Goal: Task Accomplishment & Management: Manage account settings

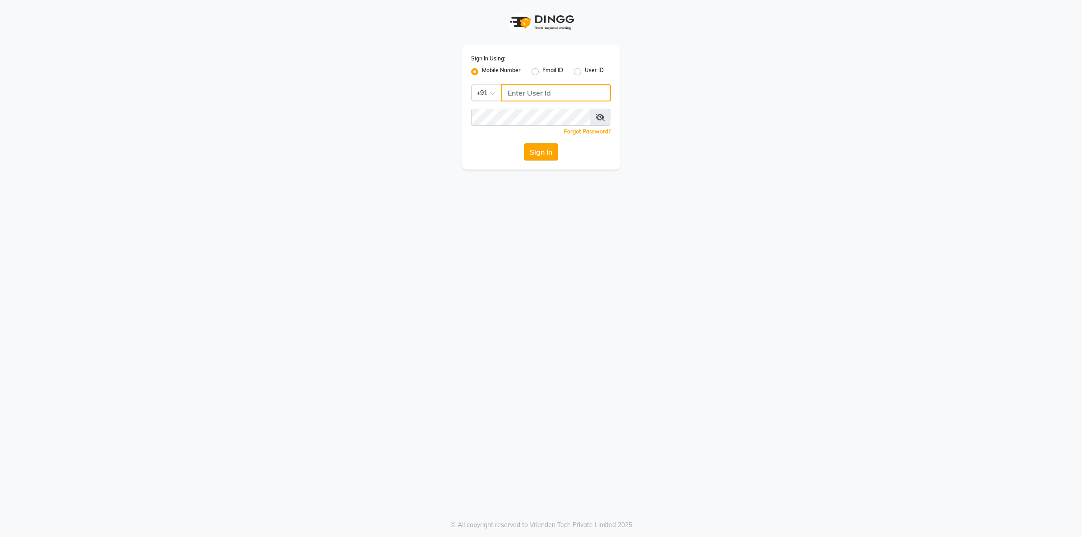
type input "9955553008"
click at [539, 152] on button "Sign In" at bounding box center [541, 151] width 34 height 17
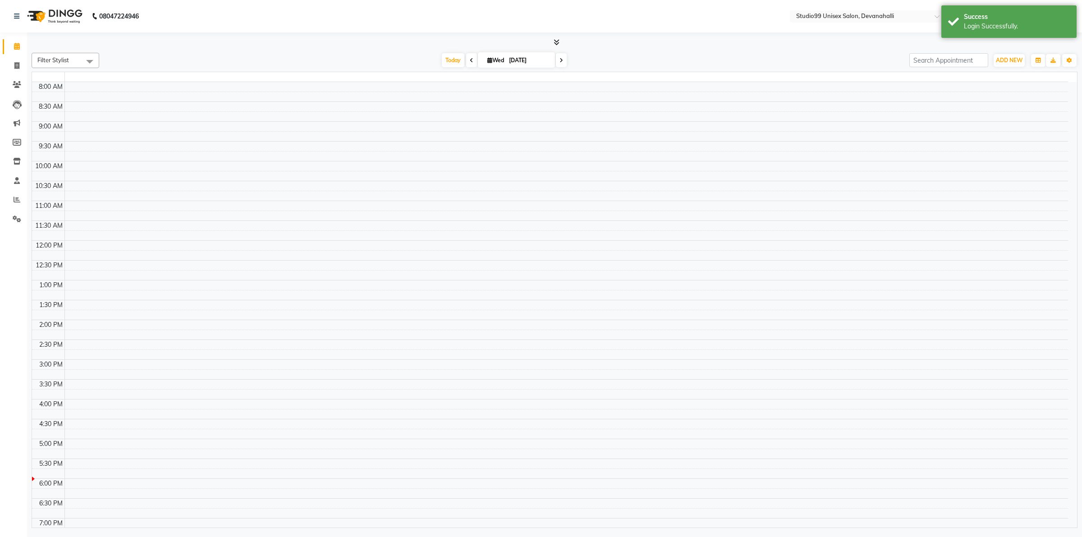
select select "en"
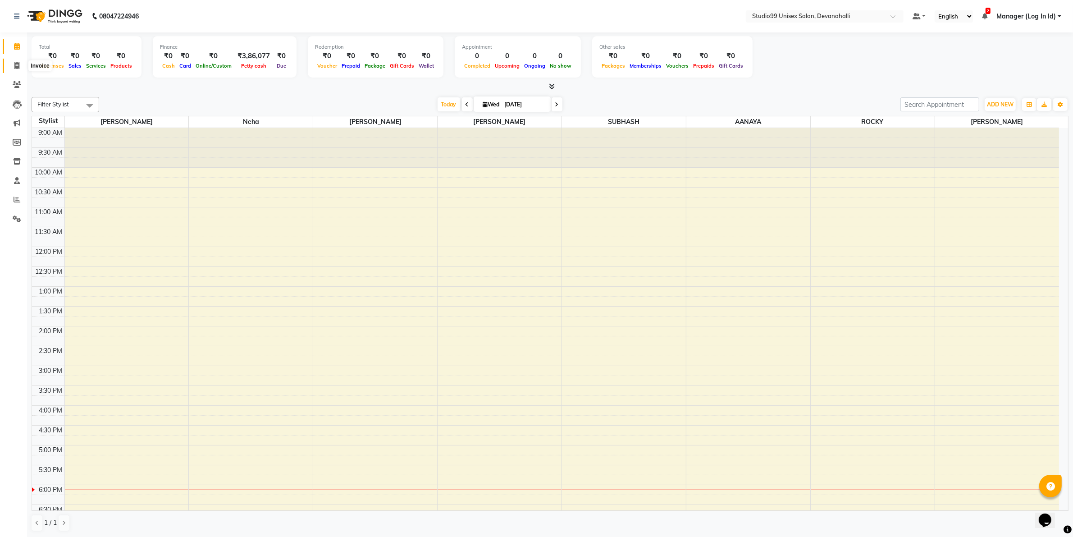
click at [15, 65] on icon at bounding box center [16, 65] width 5 height 7
select select "6467"
select select "service"
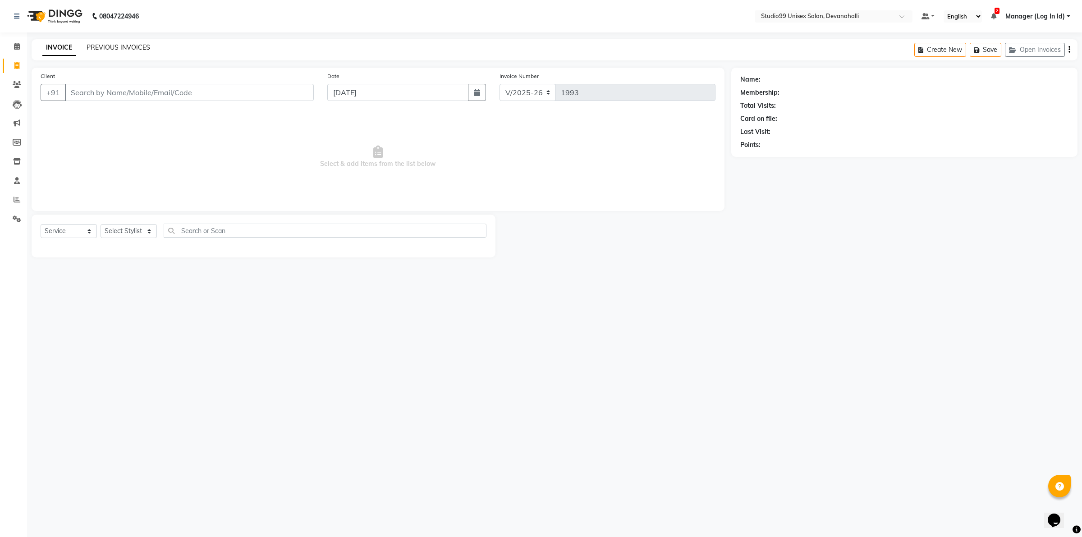
click at [129, 43] on link "PREVIOUS INVOICES" at bounding box center [119, 47] width 64 height 8
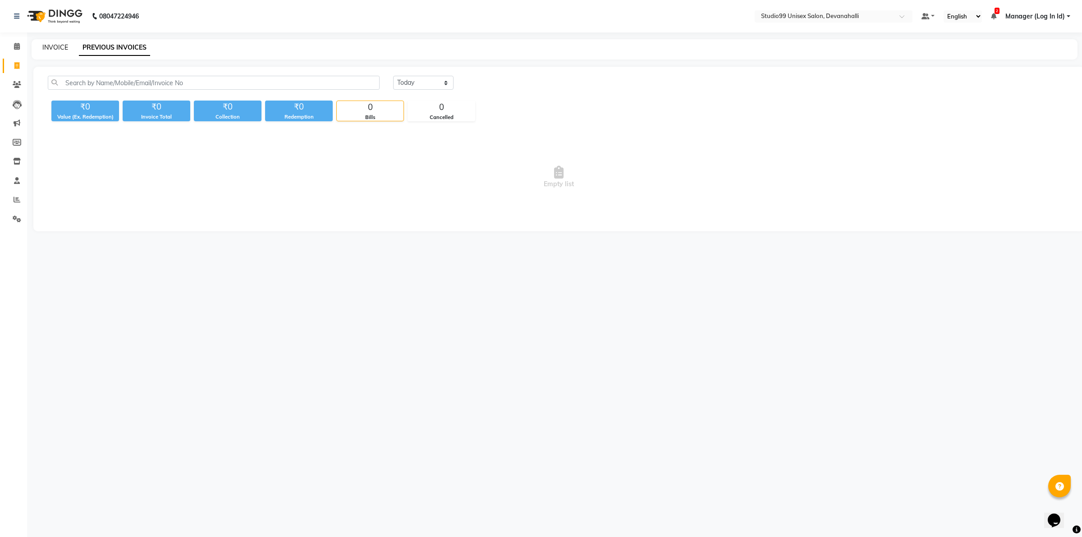
click at [55, 49] on link "INVOICE" at bounding box center [55, 47] width 26 height 8
select select "service"
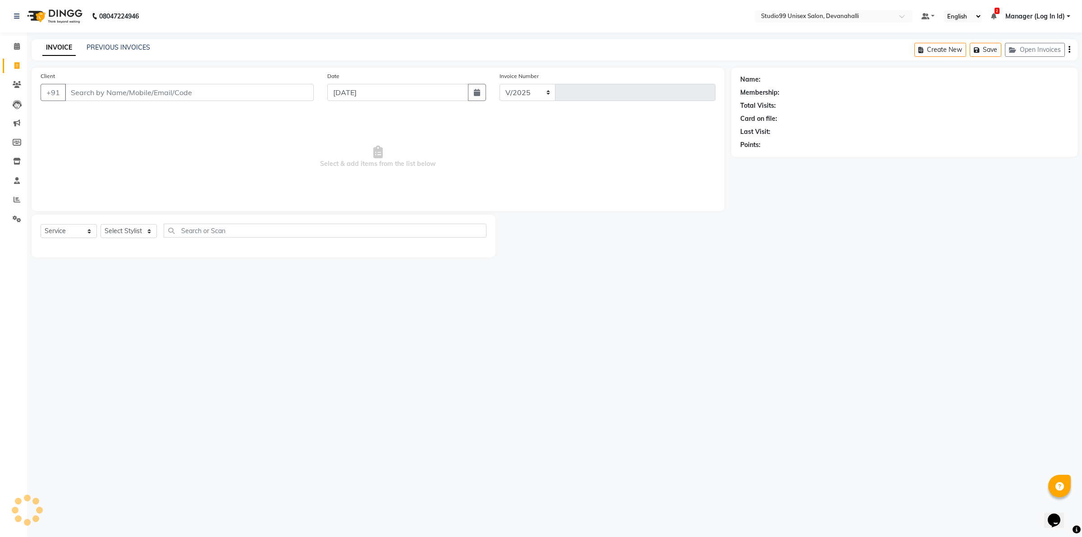
select select "6467"
type input "1993"
click at [190, 96] on input "Client" at bounding box center [189, 92] width 249 height 17
paste input "9815846373"
type input "9815846373"
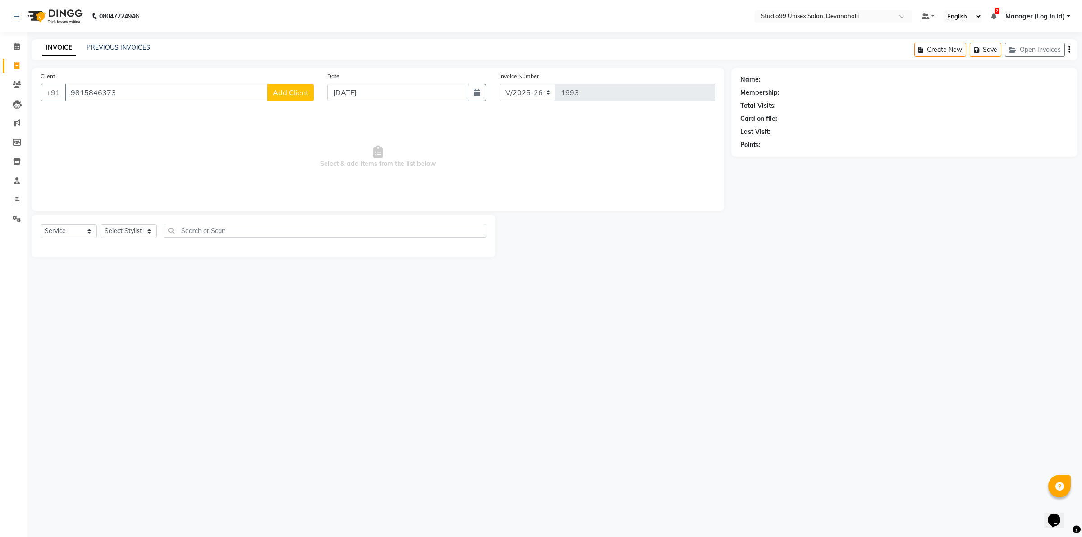
click at [287, 96] on span "Add Client" at bounding box center [291, 92] width 36 height 9
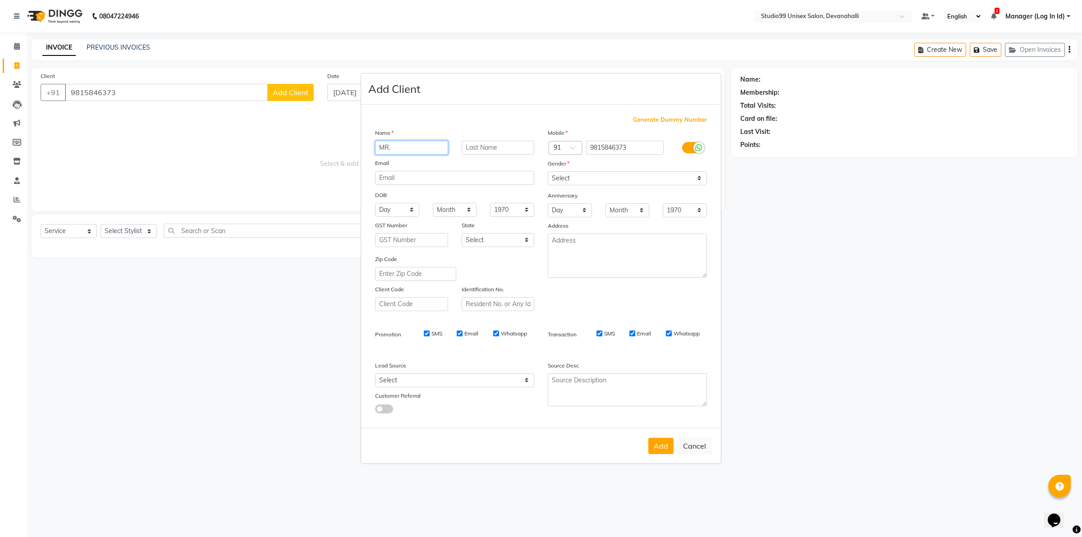
type input "MR."
type input "`"
paste input "UDASH"
type input "UDASH"
click at [623, 172] on select "Select Male Female Other Prefer Not To Say" at bounding box center [627, 178] width 159 height 14
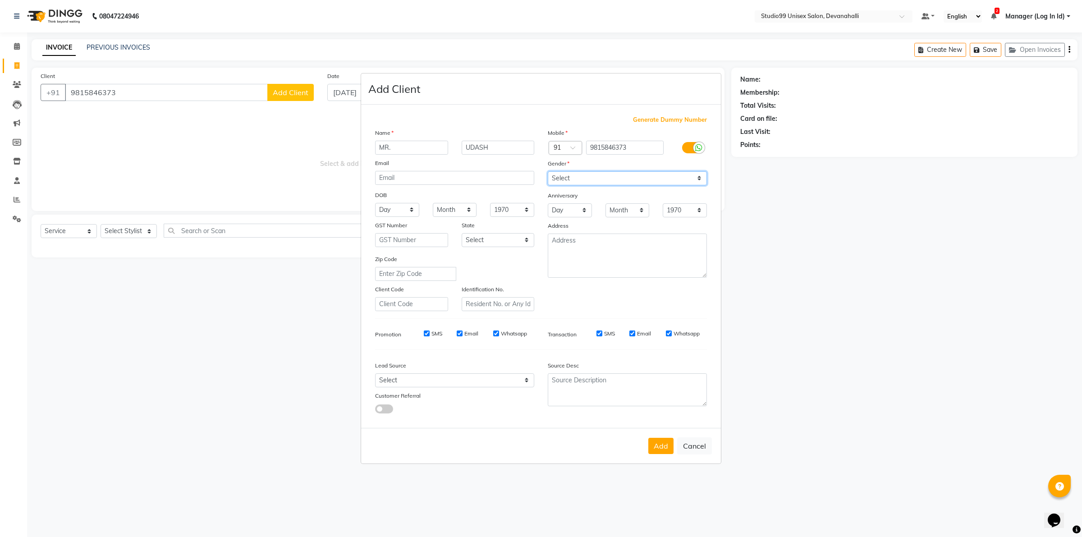
select select "male"
click at [548, 172] on select "Select Male Female Other Prefer Not To Say" at bounding box center [627, 178] width 159 height 14
click at [661, 442] on button "Add" at bounding box center [660, 446] width 25 height 16
select select
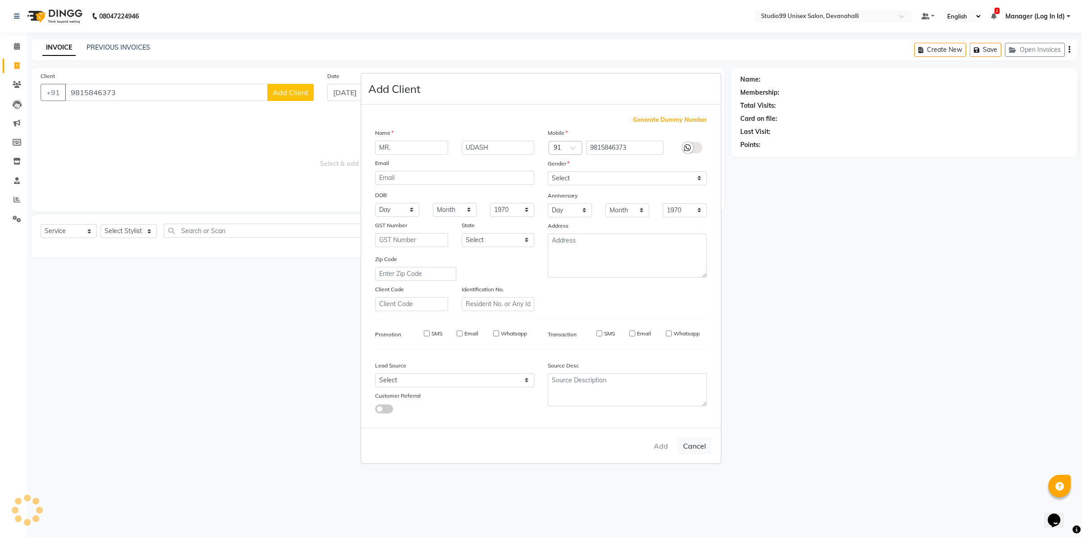
select select
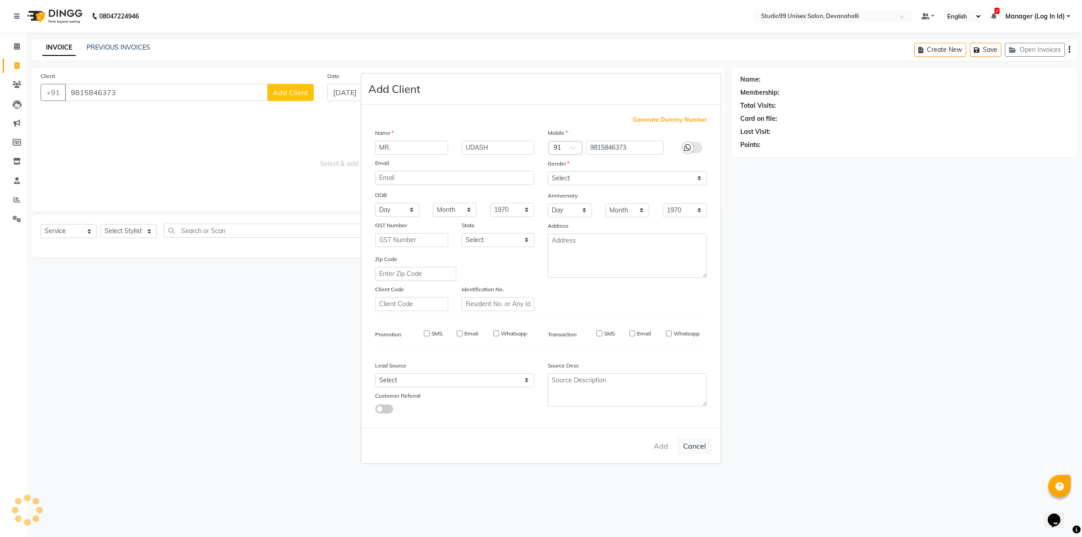
checkbox input "false"
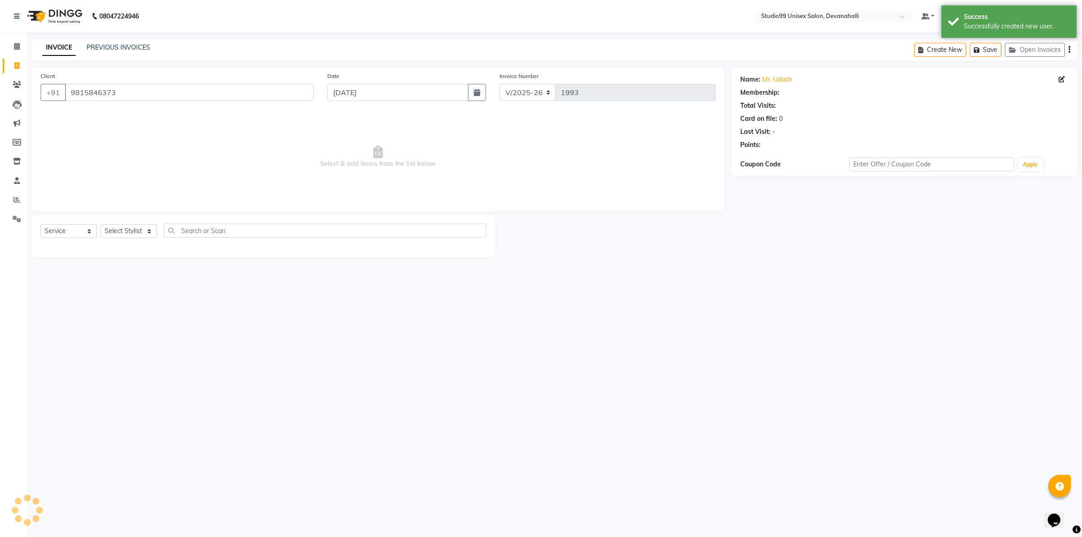
select select "1: Object"
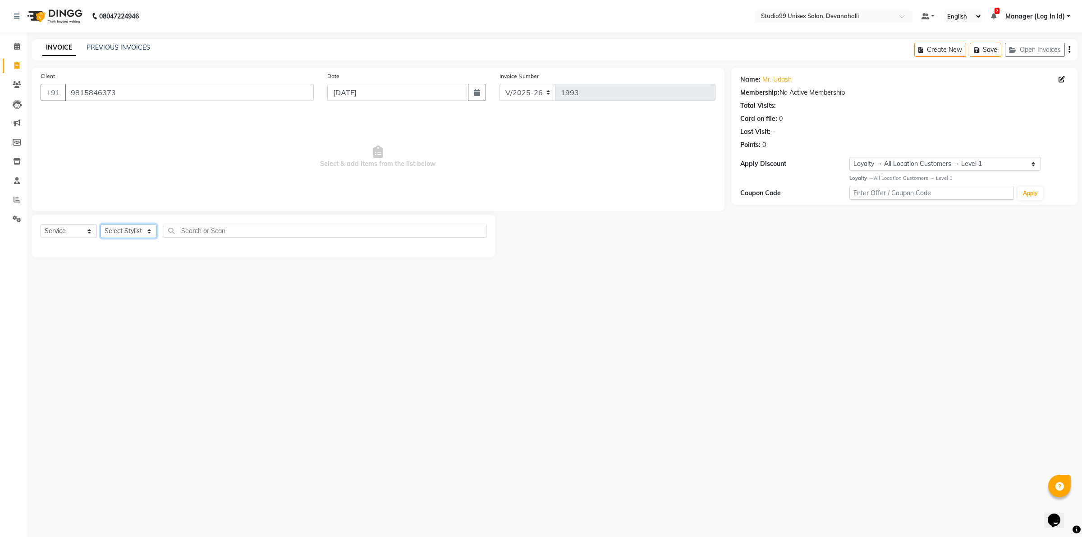
click at [133, 238] on select "Select Stylist AANAYA Manager (Log In Id) Neha NIRITA CHETTRI Nitinn Kumaar ROC…" at bounding box center [129, 231] width 56 height 14
select select "49236"
click at [101, 224] on select "Select Stylist AANAYA Manager (Log In Id) Neha NIRITA CHETTRI Nitinn Kumaar ROC…" at bounding box center [129, 231] width 56 height 14
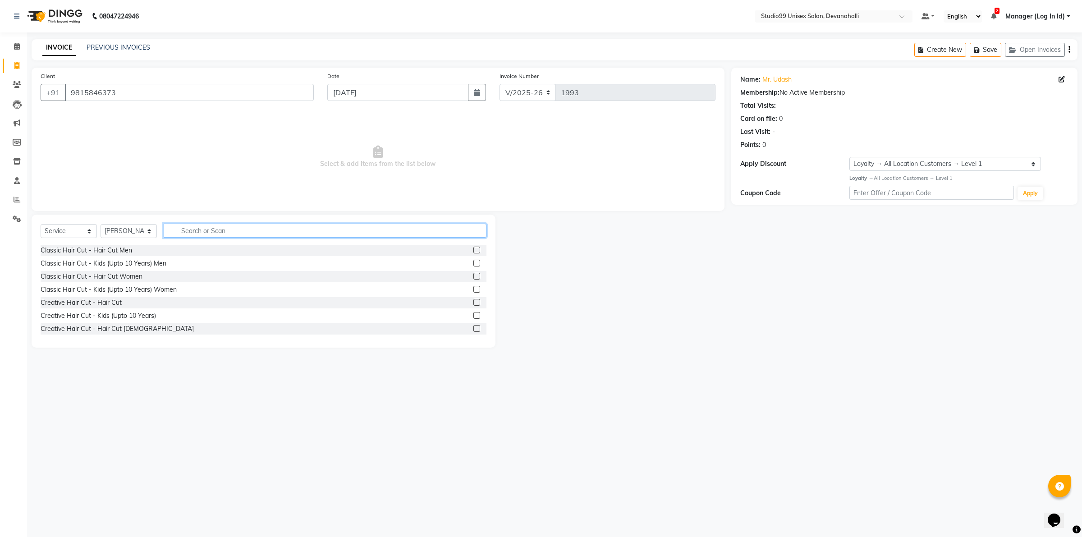
click at [200, 228] on input "text" at bounding box center [325, 231] width 323 height 14
type input "SHA"
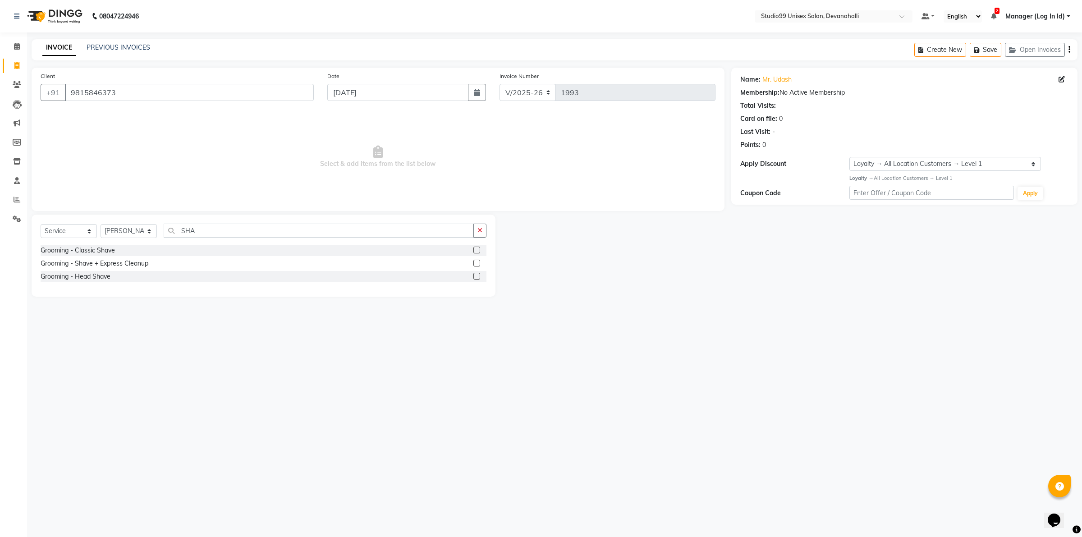
drag, startPoint x: 474, startPoint y: 252, endPoint x: 485, endPoint y: 252, distance: 10.8
click at [474, 252] on label at bounding box center [476, 250] width 7 height 7
click at [474, 252] on input "checkbox" at bounding box center [476, 250] width 6 height 6
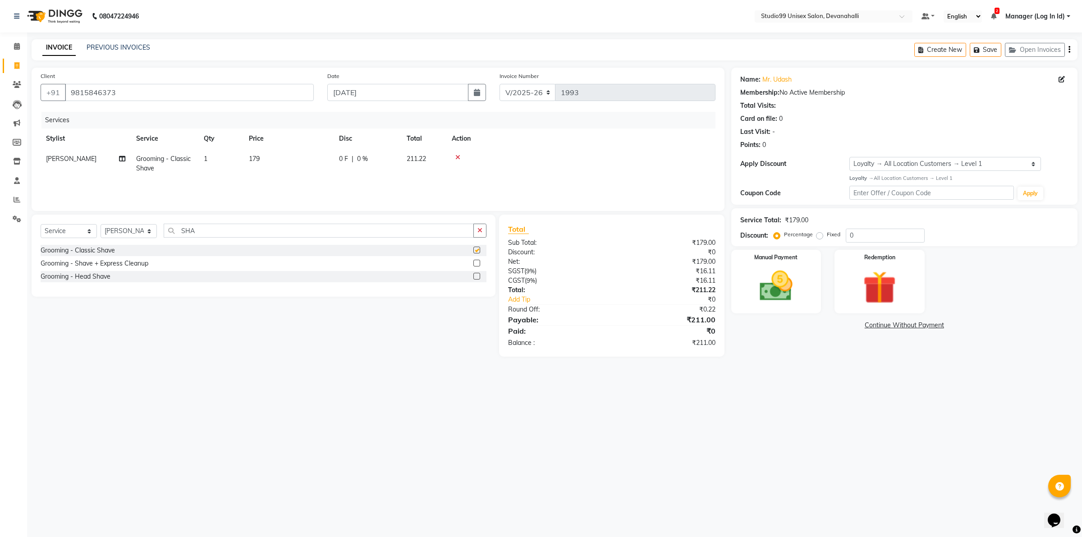
checkbox input "false"
click at [806, 289] on div "Manual Payment" at bounding box center [776, 281] width 94 height 66
click at [833, 329] on span "CARD" at bounding box center [828, 326] width 19 height 10
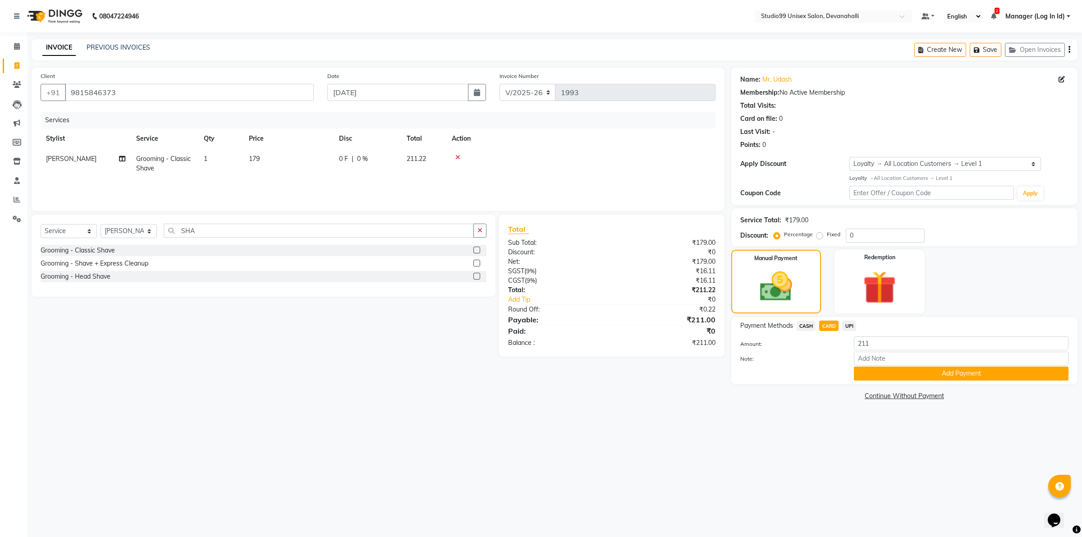
click at [811, 327] on span "CASH" at bounding box center [806, 326] width 19 height 10
click at [902, 375] on button "Add Payment" at bounding box center [961, 373] width 215 height 14
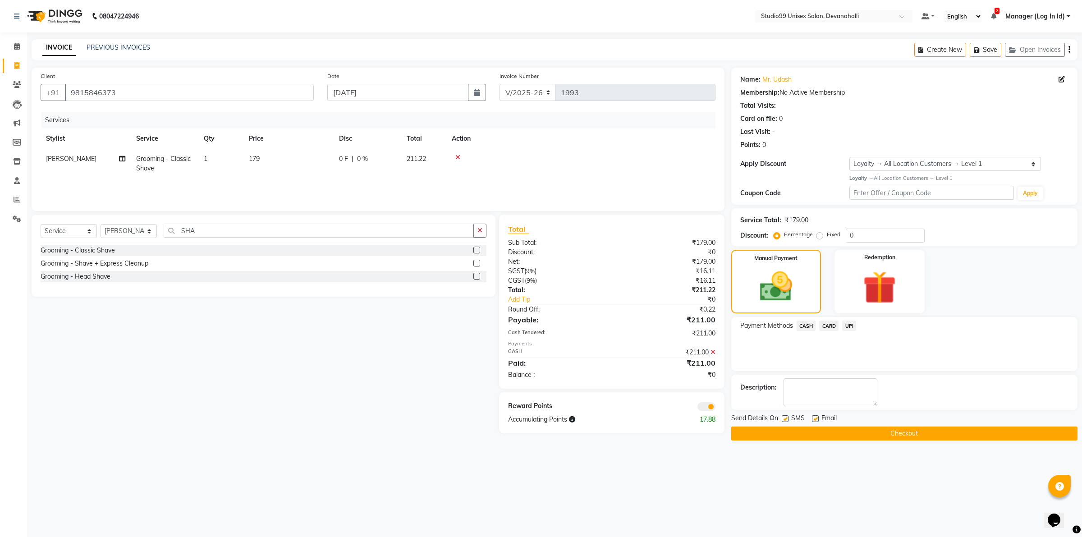
click at [865, 429] on button "Checkout" at bounding box center [904, 433] width 346 height 14
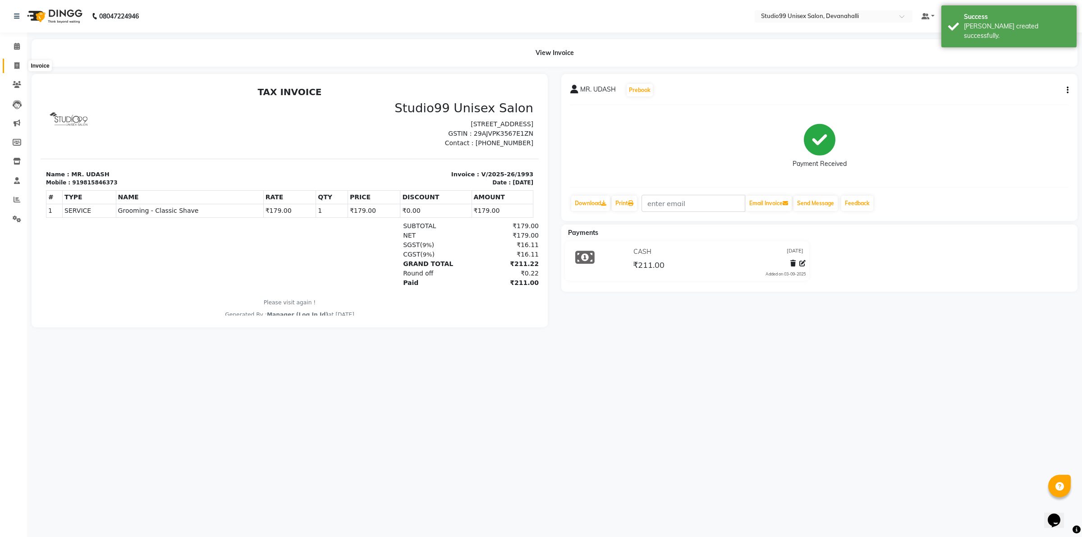
click at [15, 68] on icon at bounding box center [16, 65] width 5 height 7
select select "6467"
select select "service"
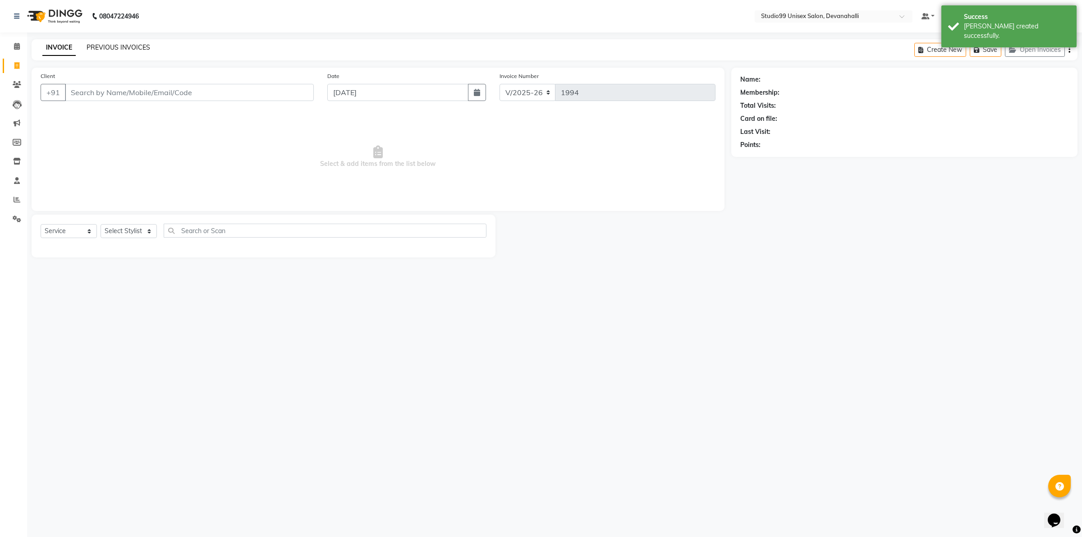
click at [133, 50] on link "PREVIOUS INVOICES" at bounding box center [119, 47] width 64 height 8
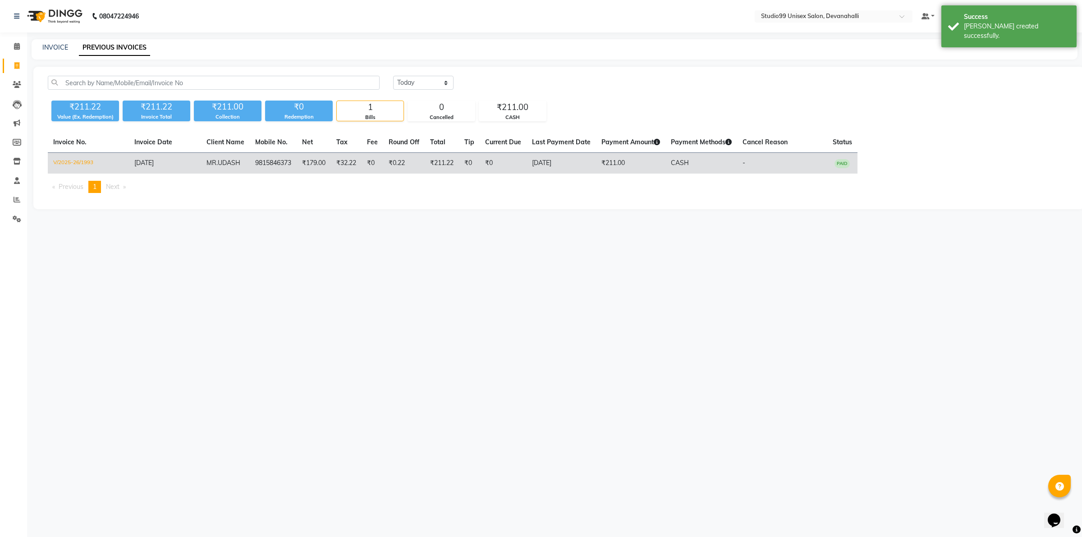
click at [270, 163] on td "9815846373" at bounding box center [273, 163] width 47 height 21
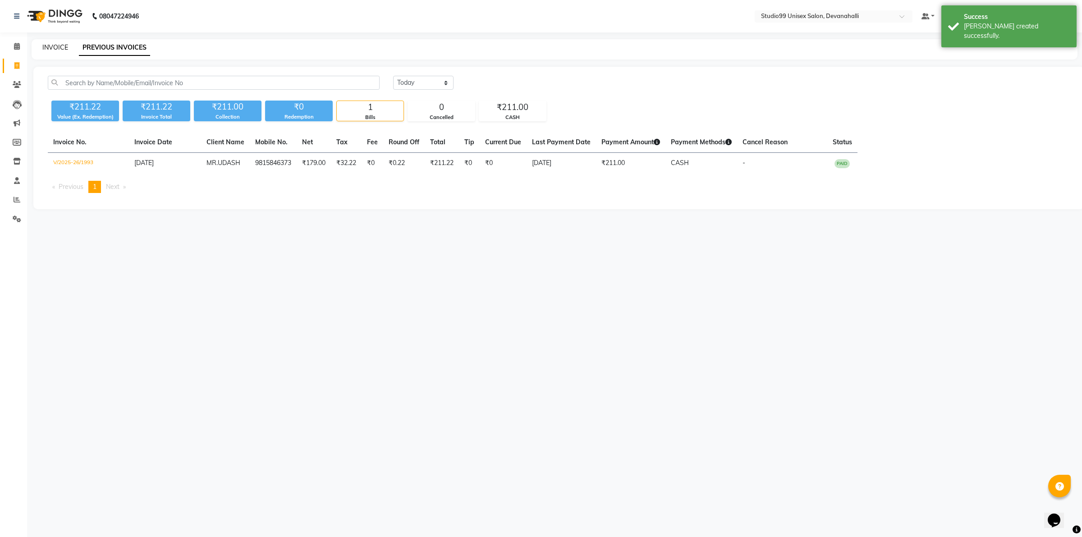
click at [48, 46] on link "INVOICE" at bounding box center [55, 47] width 26 height 8
select select "service"
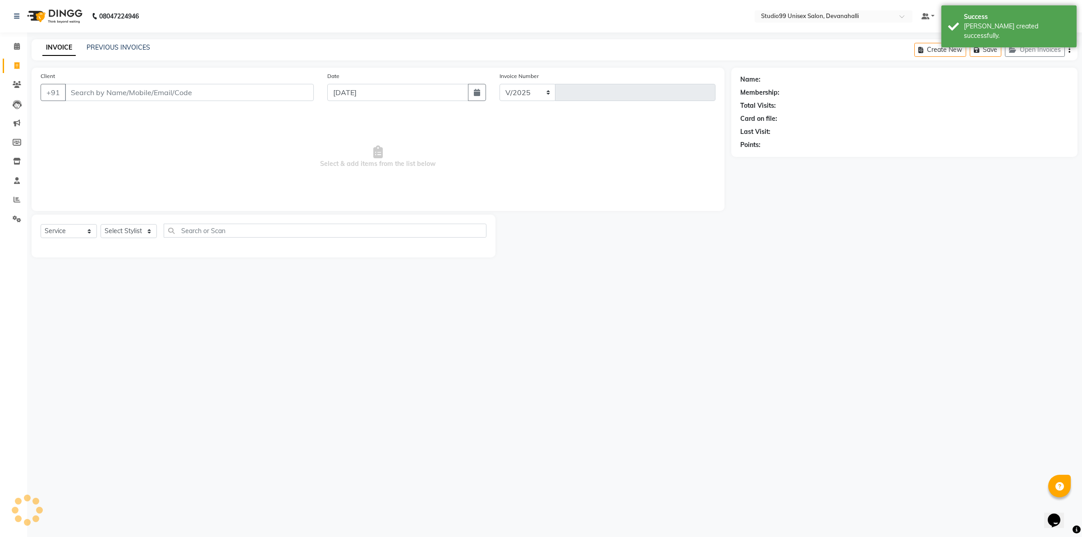
select select "6467"
type input "1994"
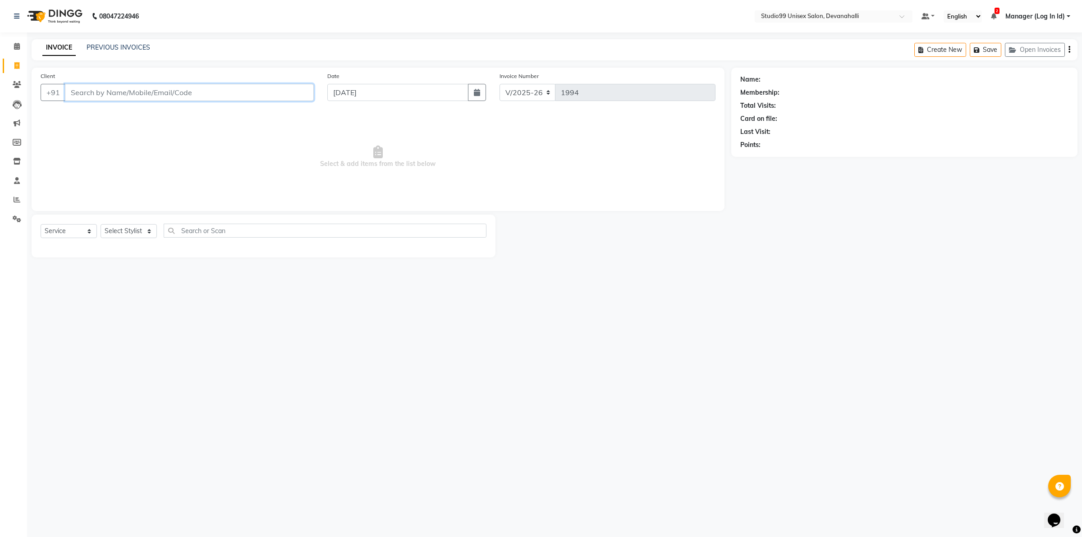
click at [120, 84] on input "Client" at bounding box center [189, 92] width 249 height 17
click at [121, 86] on input "Client" at bounding box center [189, 92] width 249 height 17
paste input "9980847091"
type input "9980847091"
select select "1: Object"
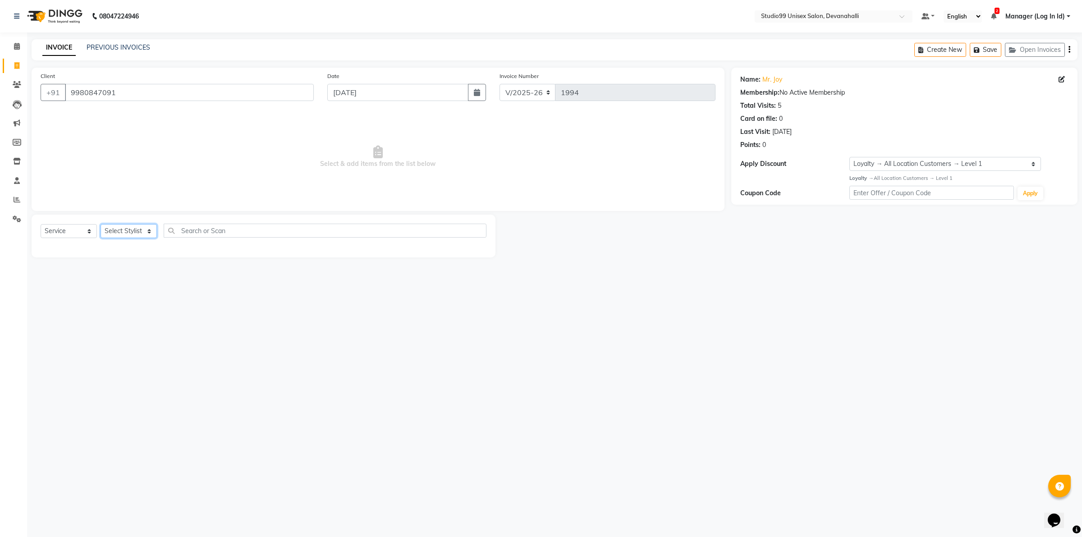
click at [131, 233] on select "Select Stylist AANAYA Manager (Log In Id) Neha NIRITA CHETTRI Nitinn Kumaar ROC…" at bounding box center [129, 231] width 56 height 14
select select "64231"
click at [101, 224] on select "Select Stylist AANAYA Manager (Log In Id) Neha NIRITA CHETTRI Nitinn Kumaar ROC…" at bounding box center [129, 231] width 56 height 14
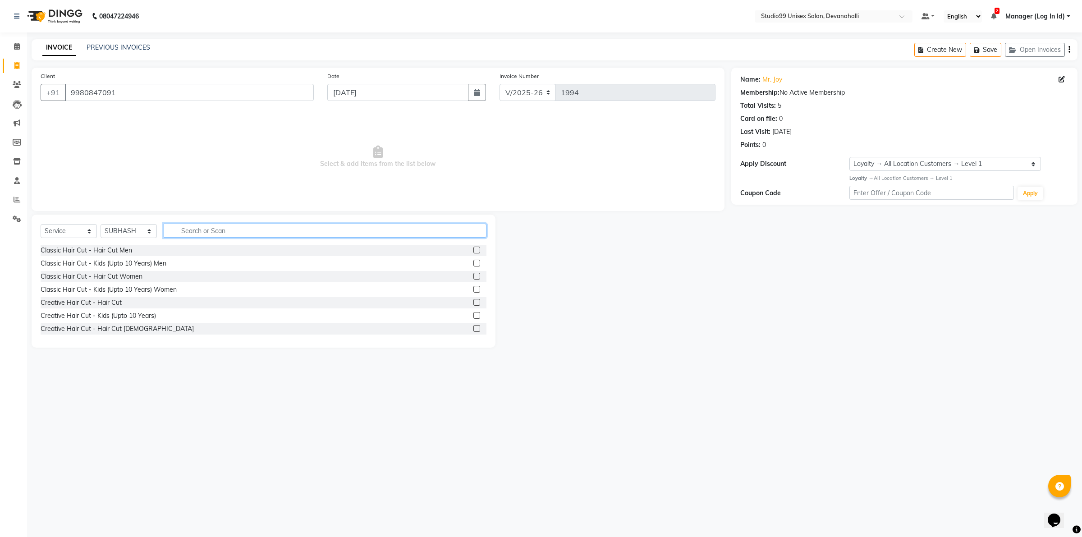
click at [271, 237] on input "text" at bounding box center [325, 231] width 323 height 14
type input "ROO"
click at [473, 289] on label at bounding box center [476, 289] width 7 height 7
click at [473, 289] on input "checkbox" at bounding box center [476, 290] width 6 height 6
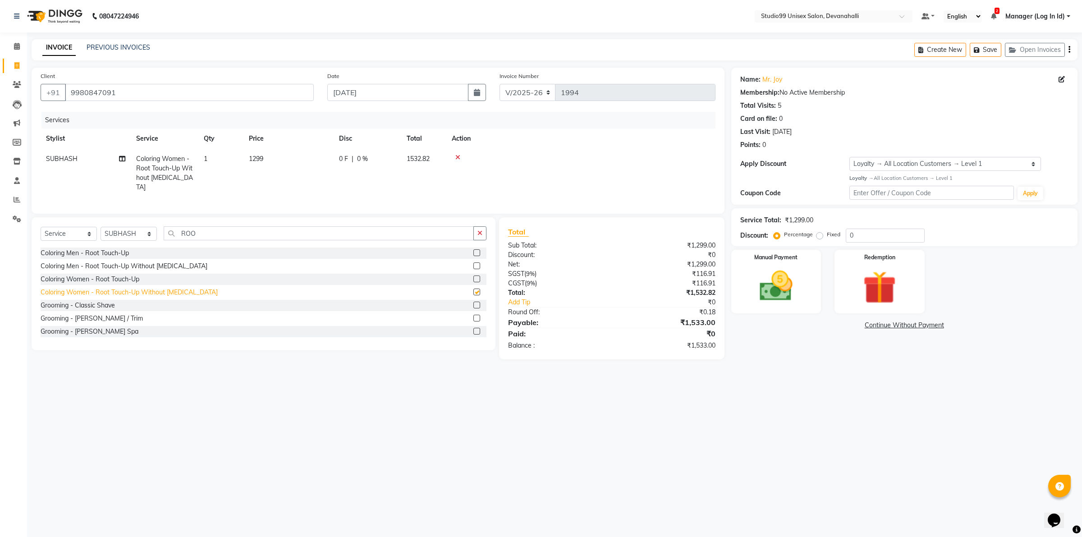
checkbox input "false"
click at [120, 234] on select "Select Stylist AANAYA Manager (Log In Id) Neha NIRITA CHETTRI Nitinn Kumaar ROC…" at bounding box center [129, 234] width 56 height 14
select select "82290"
click at [101, 227] on select "Select Stylist AANAYA Manager (Log In Id) Neha NIRITA CHETTRI Nitinn Kumaar ROC…" at bounding box center [129, 234] width 56 height 14
click at [240, 235] on input "ROO" at bounding box center [319, 233] width 310 height 14
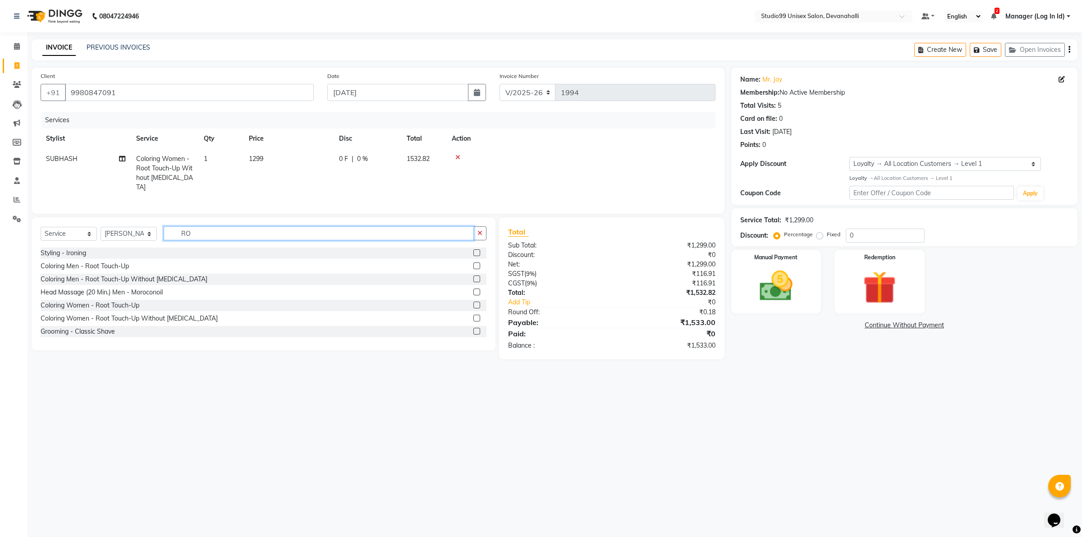
type input "R"
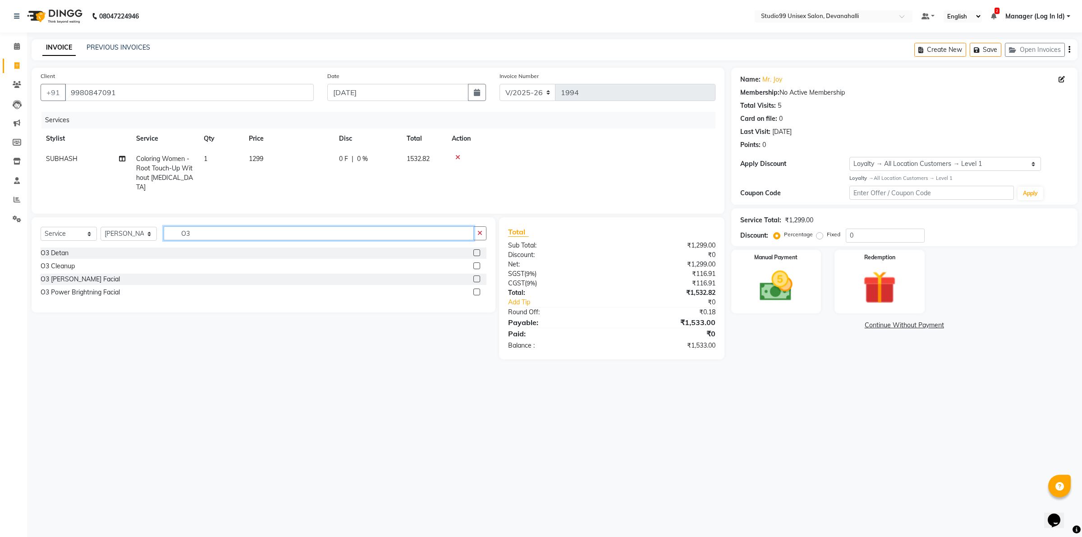
type input "O3"
click at [476, 251] on label at bounding box center [476, 252] width 7 height 7
click at [476, 251] on input "checkbox" at bounding box center [476, 253] width 6 height 6
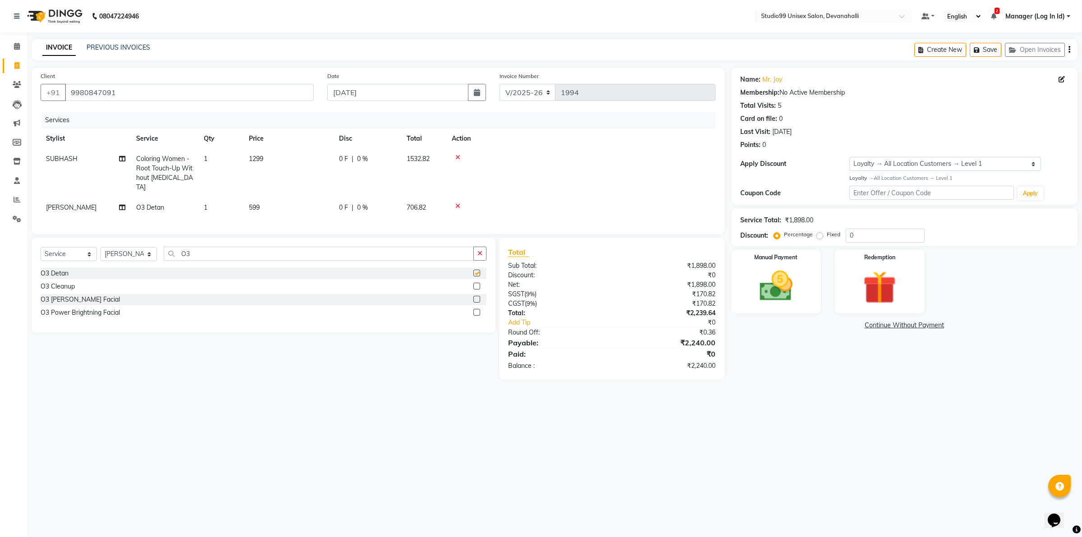
checkbox input "false"
click at [208, 255] on input "O3" at bounding box center [319, 254] width 310 height 14
click at [113, 256] on select "Select Stylist AANAYA Manager (Log In Id) Neha NIRITA CHETTRI Nitinn Kumaar ROC…" at bounding box center [129, 254] width 56 height 14
select select "72914"
click at [101, 247] on select "Select Stylist AANAYA Manager (Log In Id) Neha NIRITA CHETTRI Nitinn Kumaar ROC…" at bounding box center [129, 254] width 56 height 14
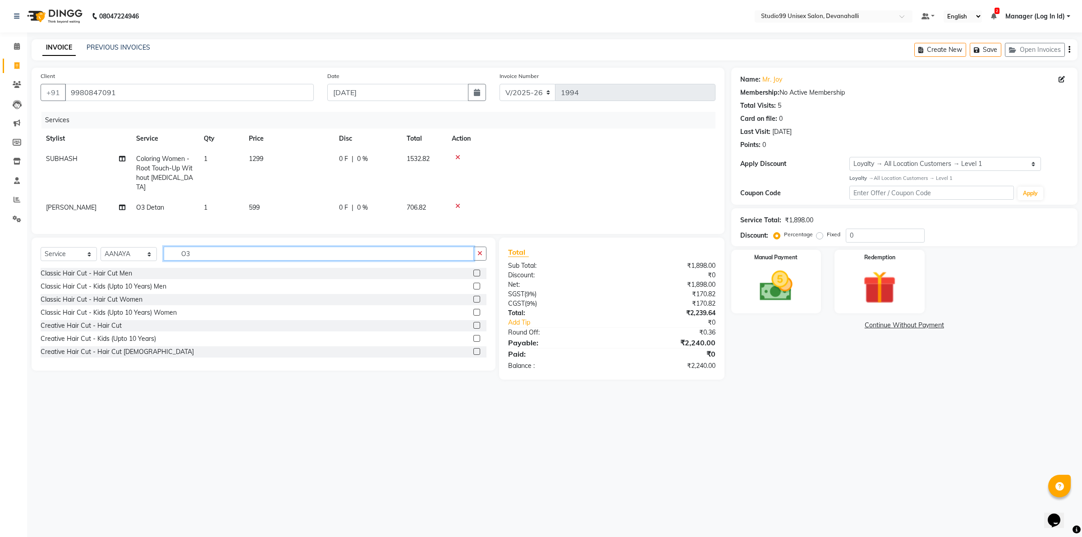
click at [203, 252] on input "O3" at bounding box center [319, 254] width 310 height 14
type input "O"
type input "EYE"
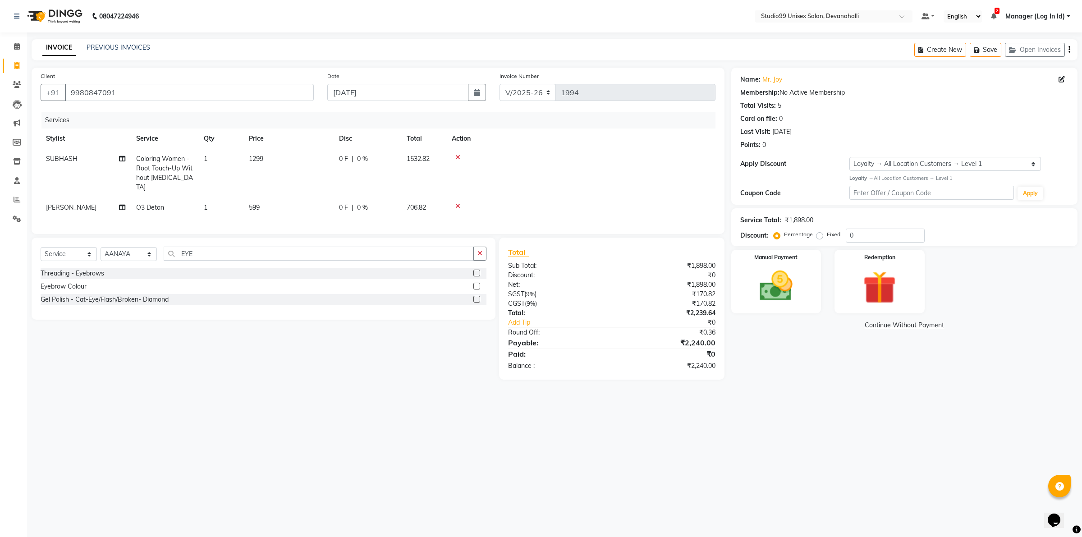
click at [478, 270] on label at bounding box center [476, 273] width 7 height 7
click at [478, 270] on input "checkbox" at bounding box center [476, 273] width 6 height 6
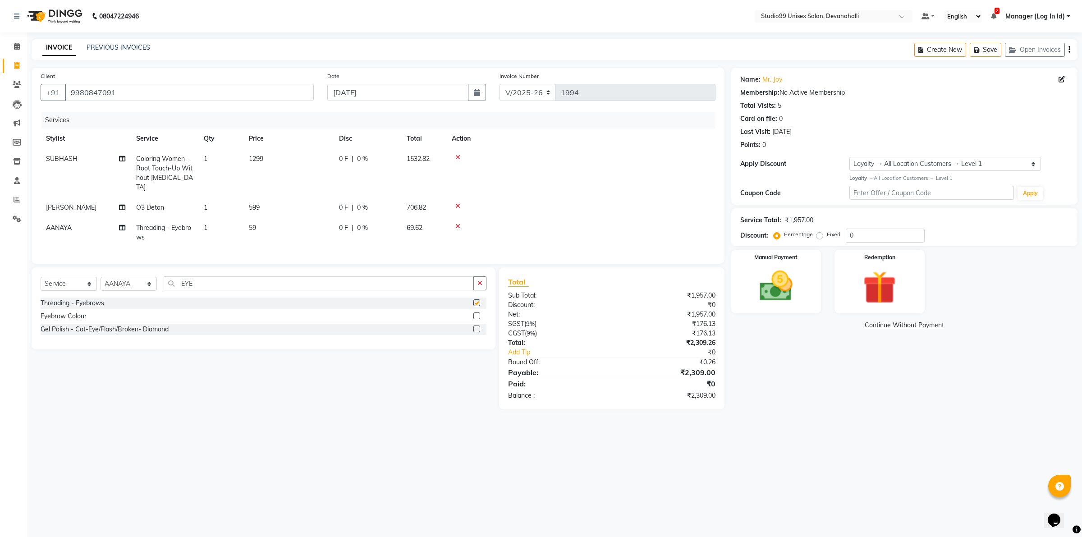
click at [453, 264] on div "Client +91 9980847091 Date 03-09-2025 Invoice Number V/2025 V/2025-26 1994 Serv…" at bounding box center [378, 239] width 706 height 342
checkbox input "false"
click at [449, 288] on input "EYE" at bounding box center [319, 283] width 310 height 14
type input "E"
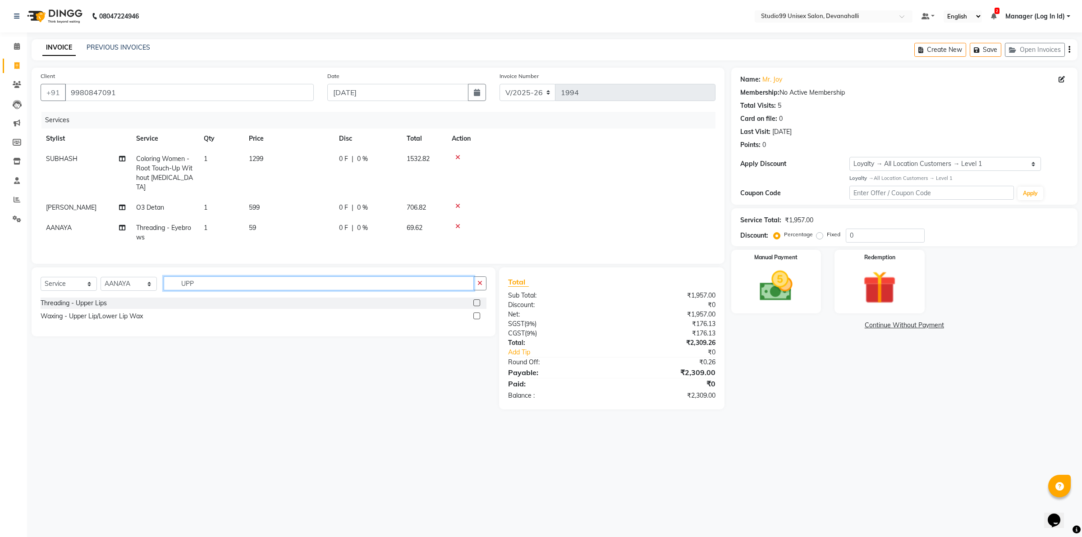
type input "UPP"
click at [473, 303] on label at bounding box center [476, 302] width 7 height 7
click at [473, 303] on input "checkbox" at bounding box center [476, 303] width 6 height 6
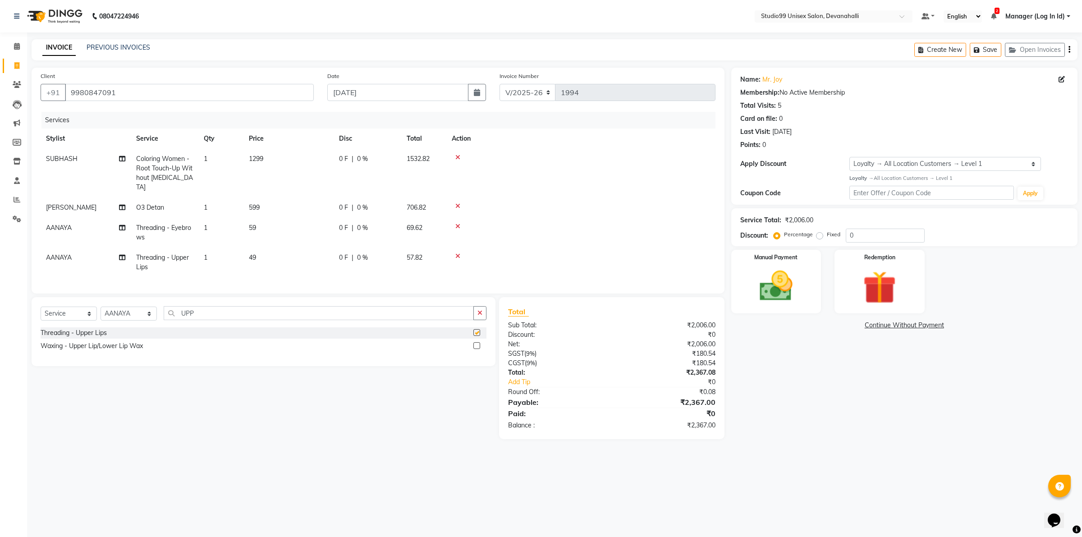
checkbox input "false"
click at [778, 273] on img at bounding box center [776, 286] width 56 height 40
click at [847, 322] on span "UPI" at bounding box center [849, 326] width 14 height 10
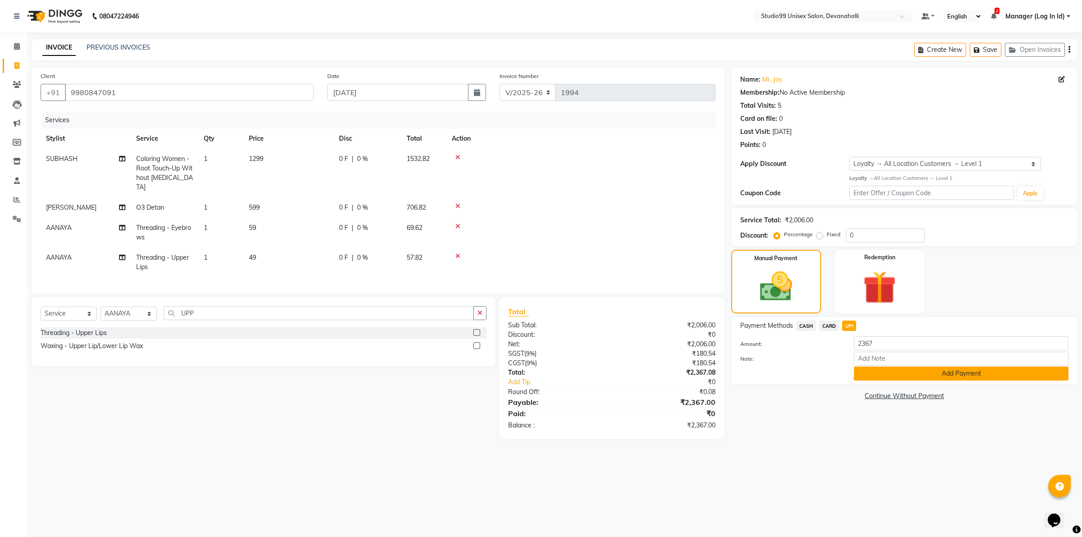
click at [862, 371] on button "Add Payment" at bounding box center [961, 373] width 215 height 14
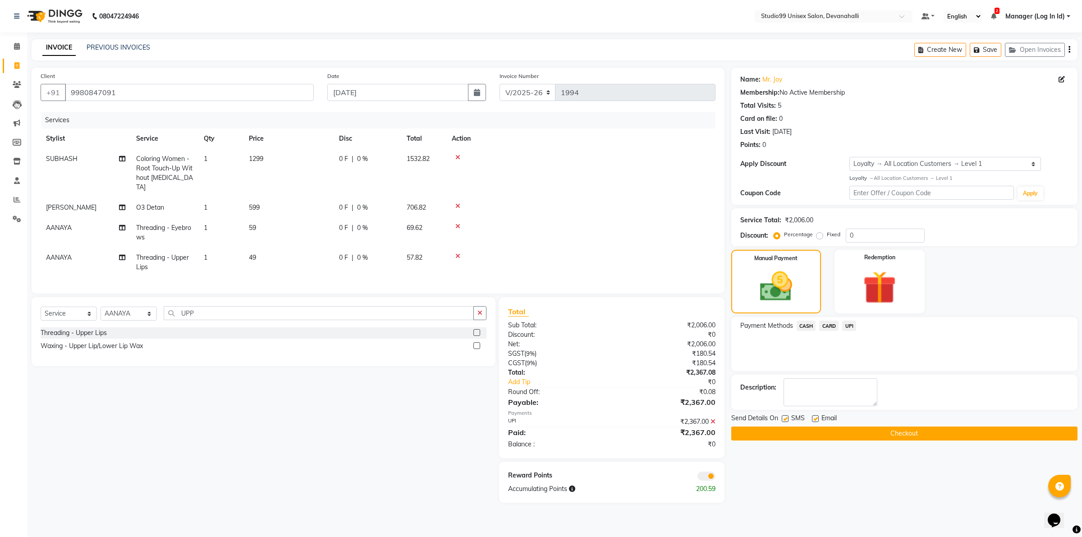
click at [850, 432] on button "Checkout" at bounding box center [904, 433] width 346 height 14
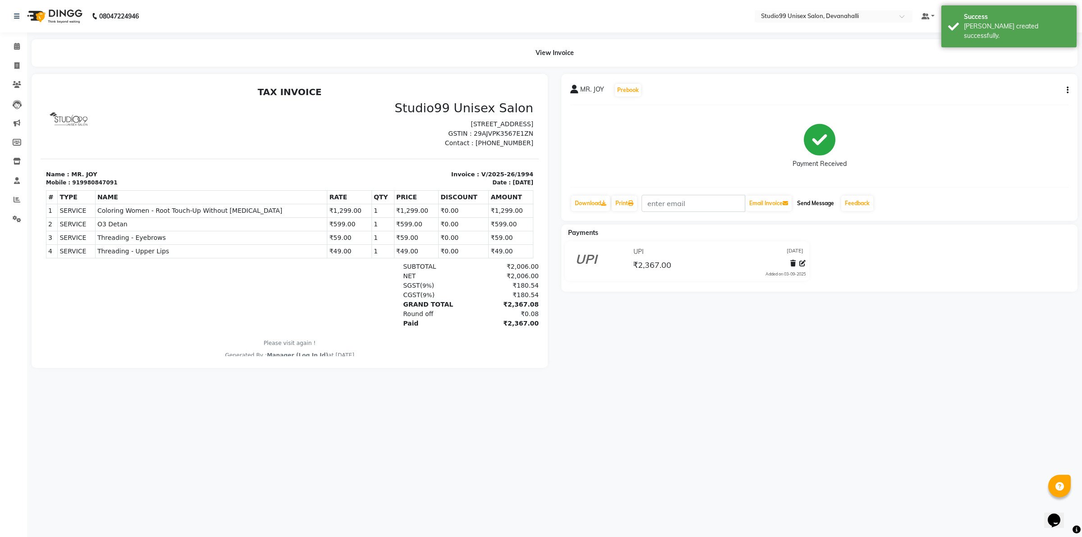
click at [812, 203] on button "Send Message" at bounding box center [815, 203] width 44 height 15
click at [14, 66] on span at bounding box center [17, 66] width 16 height 10
select select "service"
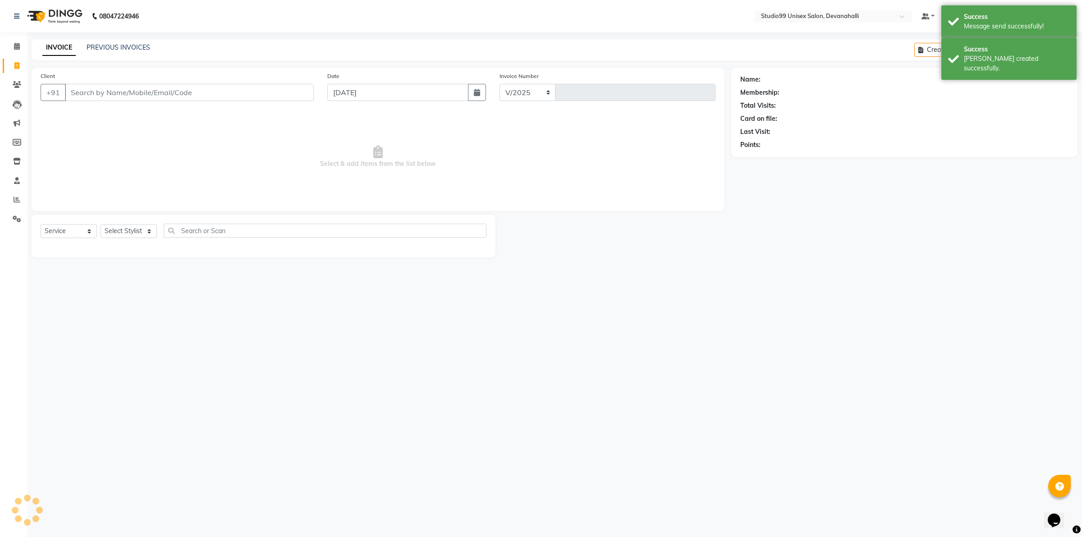
select select "6467"
type input "1995"
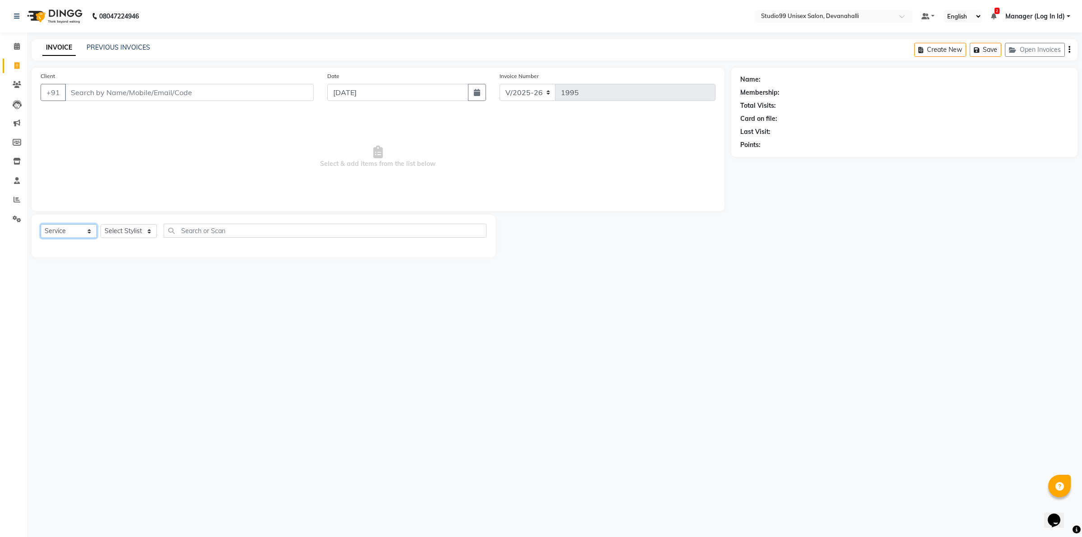
click at [63, 231] on select "Select Service Product Membership Package Voucher Prepaid Gift Card" at bounding box center [69, 231] width 56 height 14
select select "product"
click at [41, 224] on select "Select Service Product Membership Package Voucher Prepaid Gift Card" at bounding box center [69, 231] width 56 height 14
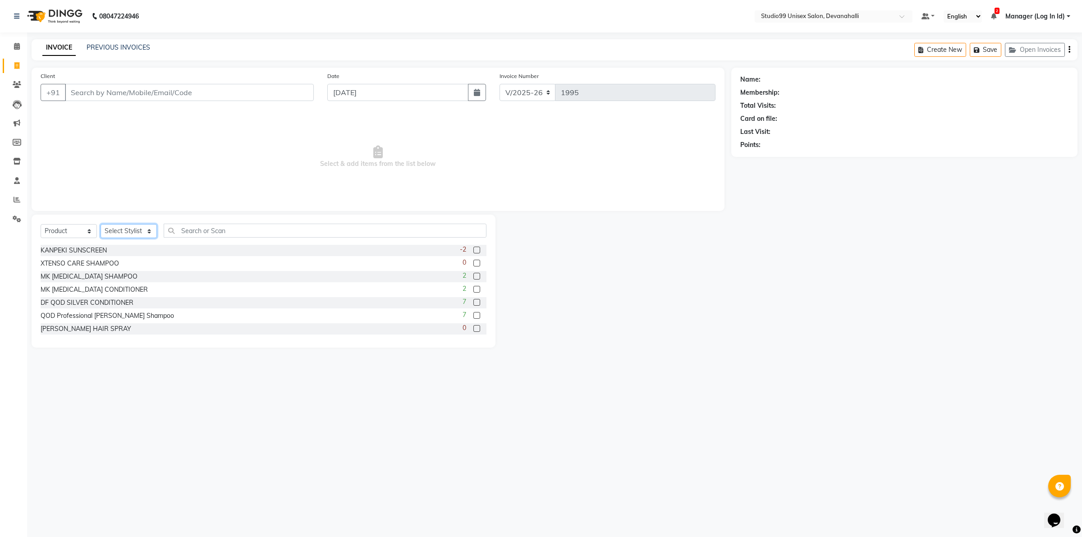
click at [128, 226] on select "Select Stylist AANAYA Manager (Log In Id) Neha NIRITA CHETTRI Nitinn Kumaar ROC…" at bounding box center [129, 231] width 56 height 14
select select "72914"
click at [101, 224] on select "Select Stylist AANAYA Manager (Log In Id) Neha NIRITA CHETTRI Nitinn Kumaar ROC…" at bounding box center [129, 231] width 56 height 14
click at [204, 226] on input "text" at bounding box center [325, 231] width 323 height 14
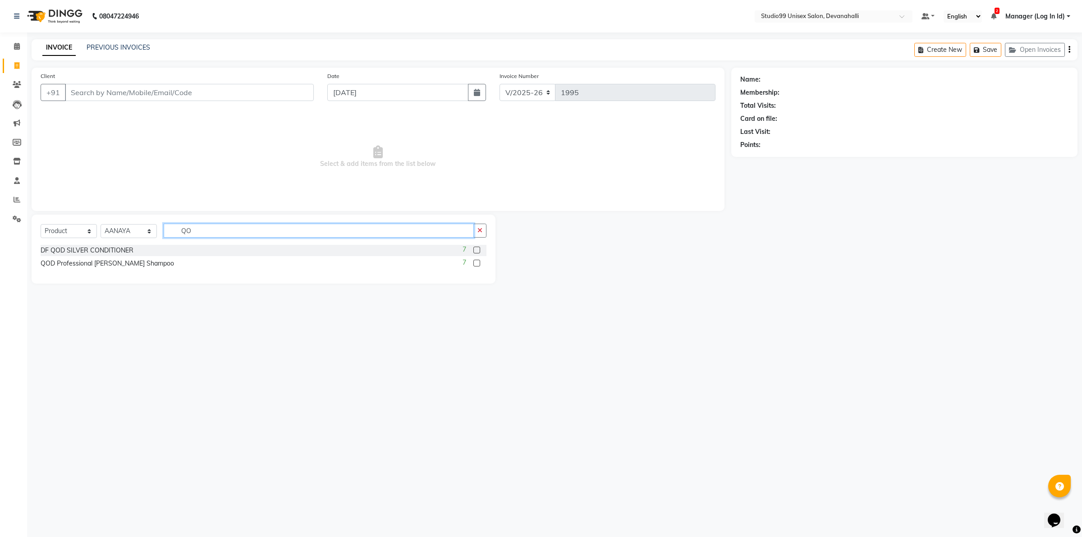
type input "Q"
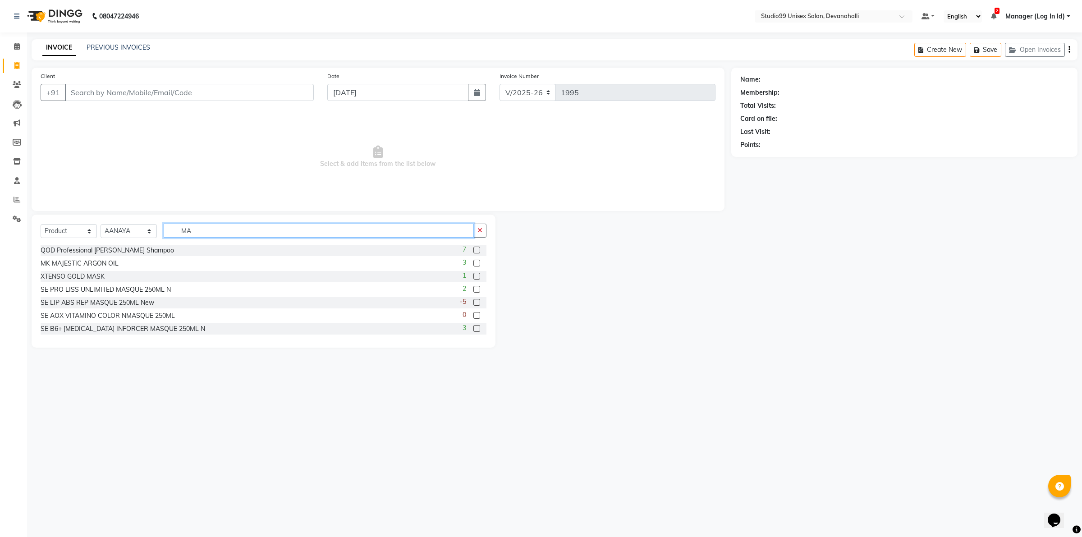
type input "M"
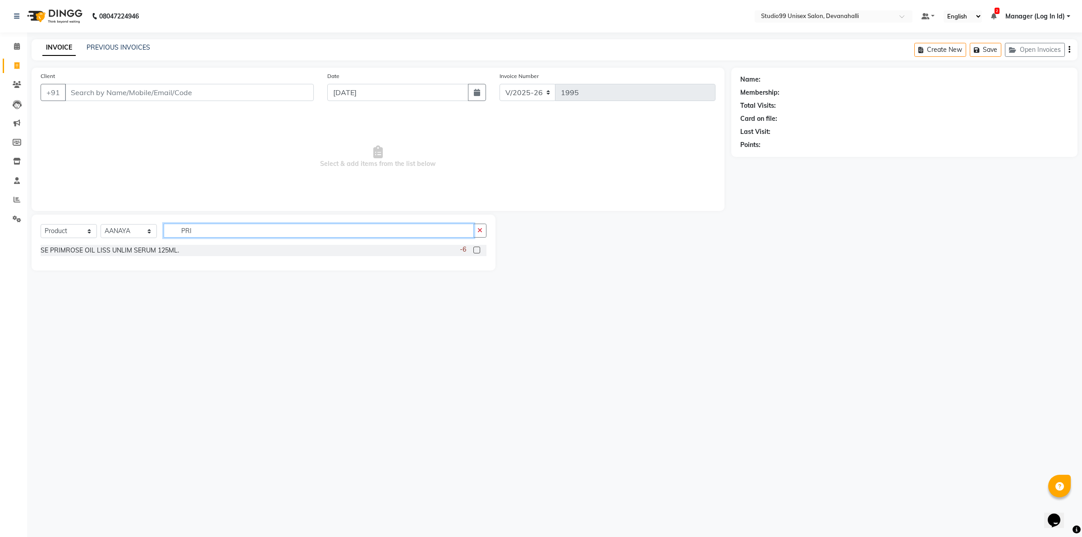
type input "PRI"
click at [479, 231] on icon "button" at bounding box center [479, 230] width 5 height 6
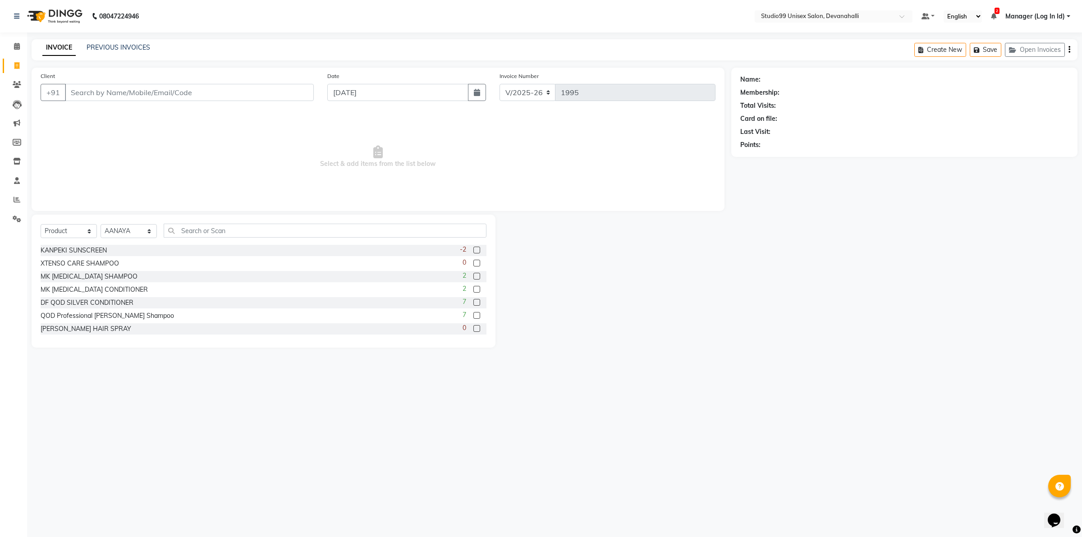
click at [289, 149] on span "Select & add items from the list below" at bounding box center [378, 157] width 675 height 90
click at [190, 232] on input "text" at bounding box center [325, 231] width 323 height 14
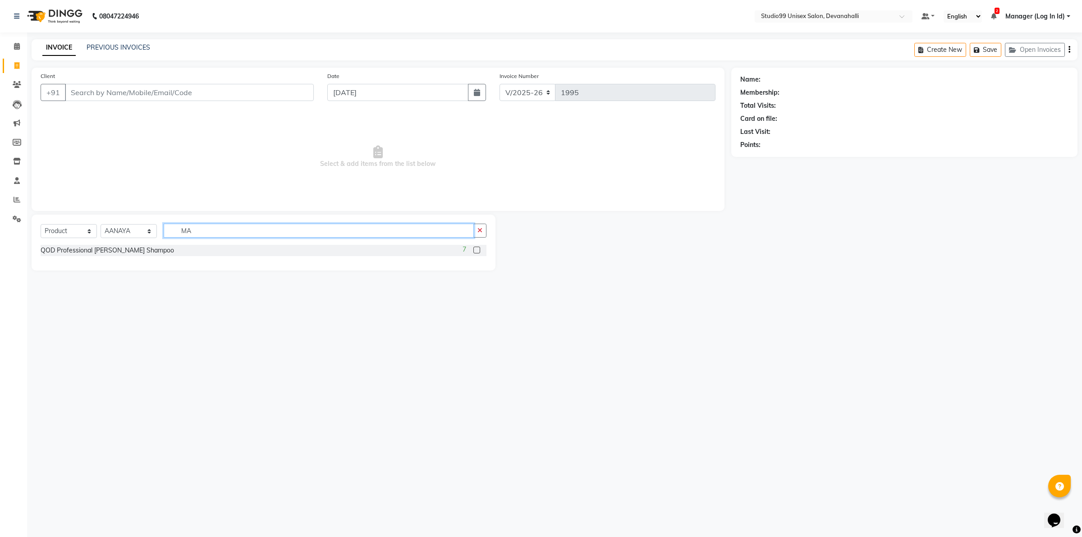
type input "M"
click at [116, 229] on select "Select Stylist AANAYA Manager (Log In Id) Neha NIRITA CHETTRI Nitinn Kumaar ROC…" at bounding box center [129, 231] width 56 height 14
click at [117, 229] on select "Select Stylist AANAYA Manager (Log In Id) Neha NIRITA CHETTRI Nitinn Kumaar ROC…" at bounding box center [129, 231] width 56 height 14
click at [206, 229] on input "PRI" at bounding box center [319, 231] width 310 height 14
type input "P"
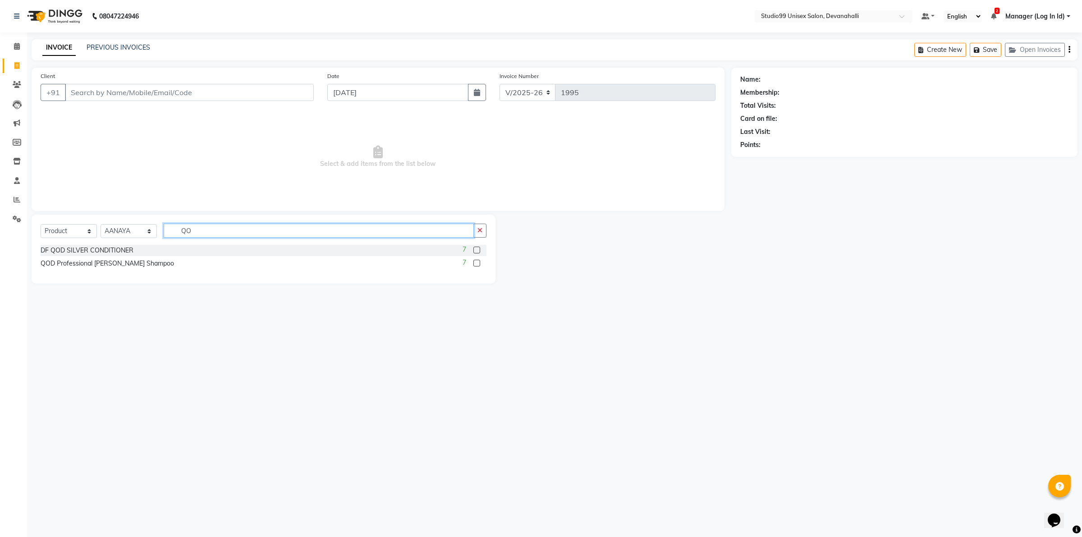
type input "Q"
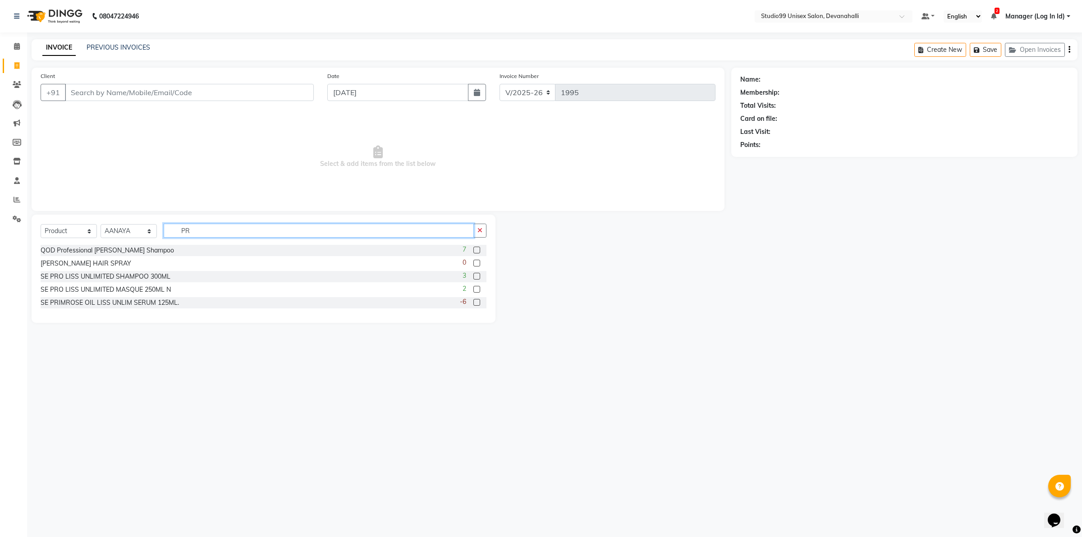
type input "PRI"
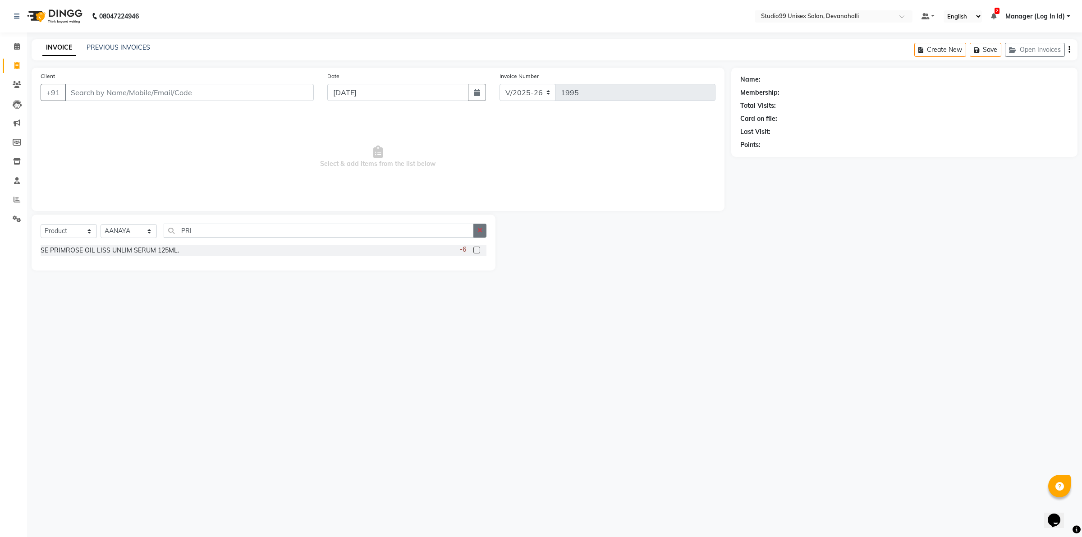
click at [484, 226] on button "button" at bounding box center [479, 231] width 13 height 14
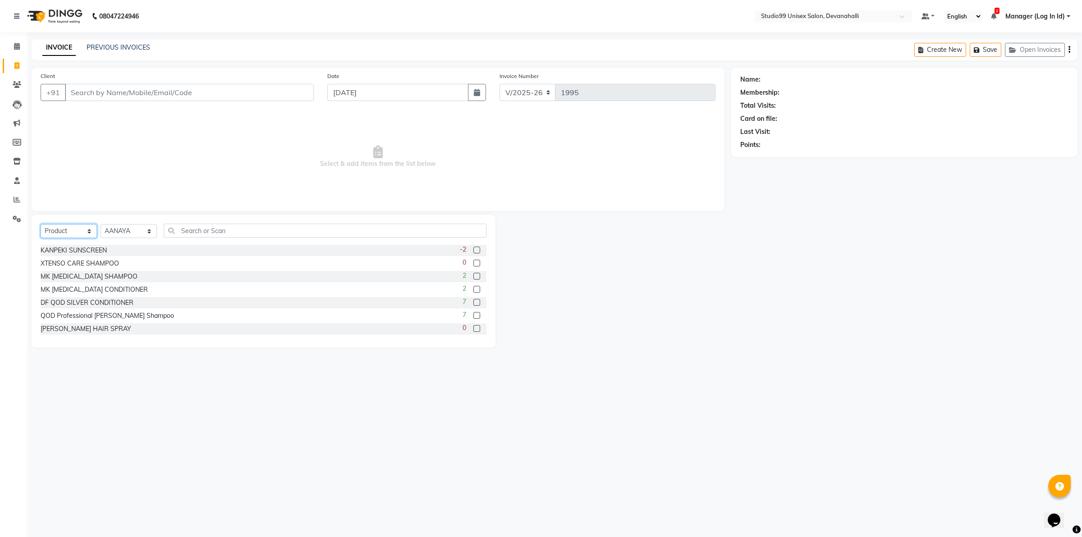
click at [66, 237] on select "Select Service Product Membership Package Voucher Prepaid Gift Card" at bounding box center [69, 231] width 56 height 14
click at [41, 224] on select "Select Service Product Membership Package Voucher Prepaid Gift Card" at bounding box center [69, 231] width 56 height 14
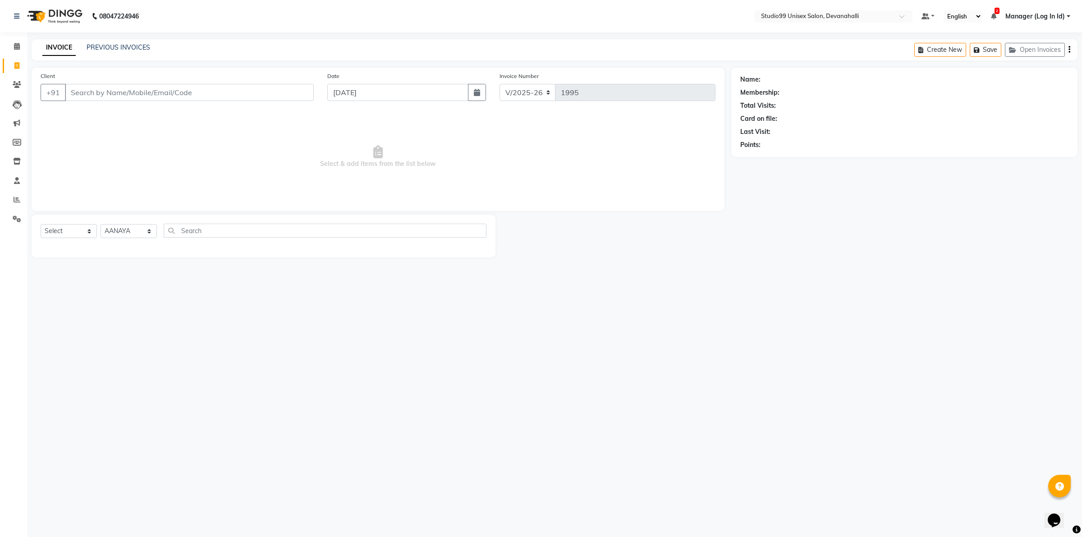
click at [111, 204] on div "Client +91 Date 03-09-2025 Invoice Number V/2025 V/2025-26 1995 Select & add it…" at bounding box center [378, 139] width 693 height 143
click at [62, 239] on div "Select Service Product Membership Package Voucher Prepaid Gift Card Select Styl…" at bounding box center [264, 234] width 446 height 21
click at [66, 232] on select "Select Service Product Membership Package Voucher Prepaid Gift Card" at bounding box center [69, 231] width 56 height 14
select select "product"
click at [41, 224] on select "Select Service Product Membership Package Voucher Prepaid Gift Card" at bounding box center [69, 231] width 56 height 14
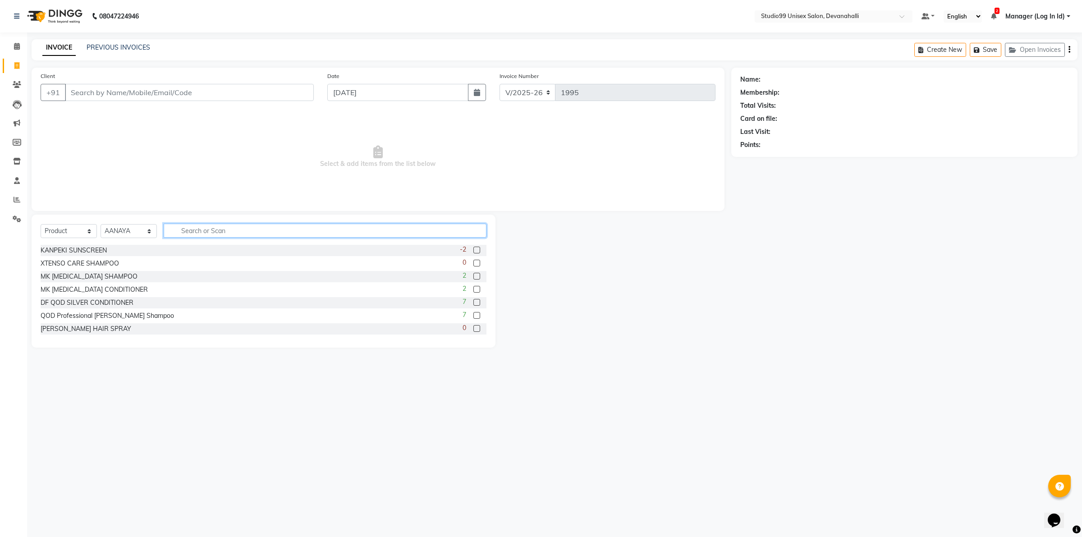
click at [247, 232] on input "text" at bounding box center [325, 231] width 323 height 14
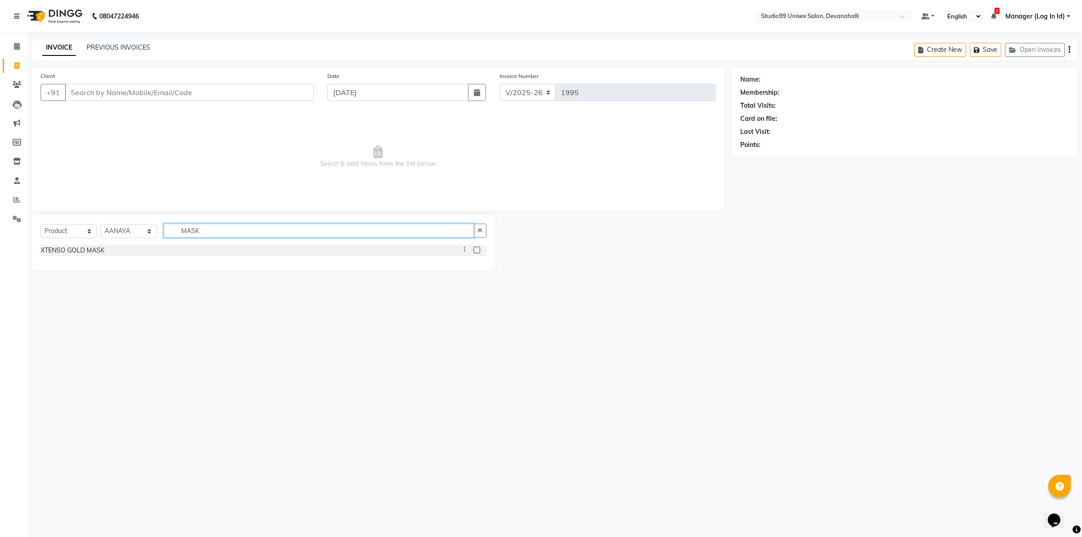
type input "MASK"
click at [479, 185] on span "Select & add items from the list below" at bounding box center [378, 157] width 675 height 90
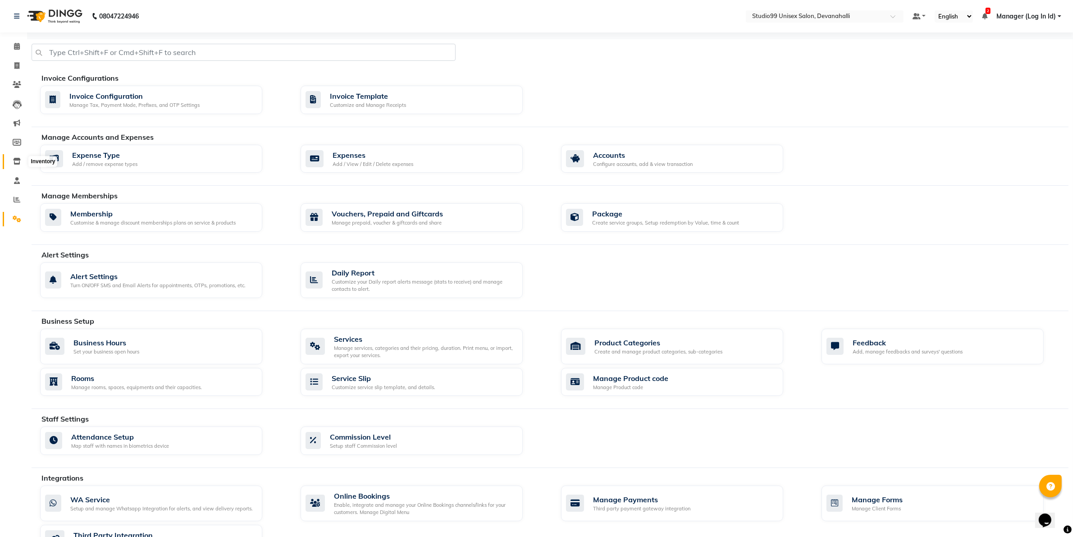
click at [14, 160] on icon at bounding box center [17, 161] width 8 height 7
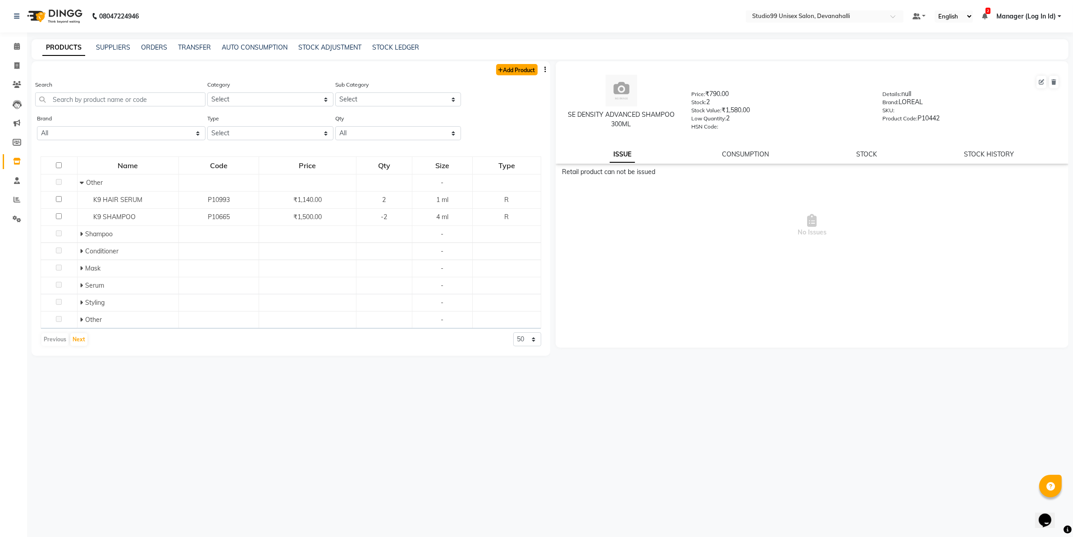
click at [514, 70] on link "Add Product" at bounding box center [516, 69] width 41 height 11
select select "true"
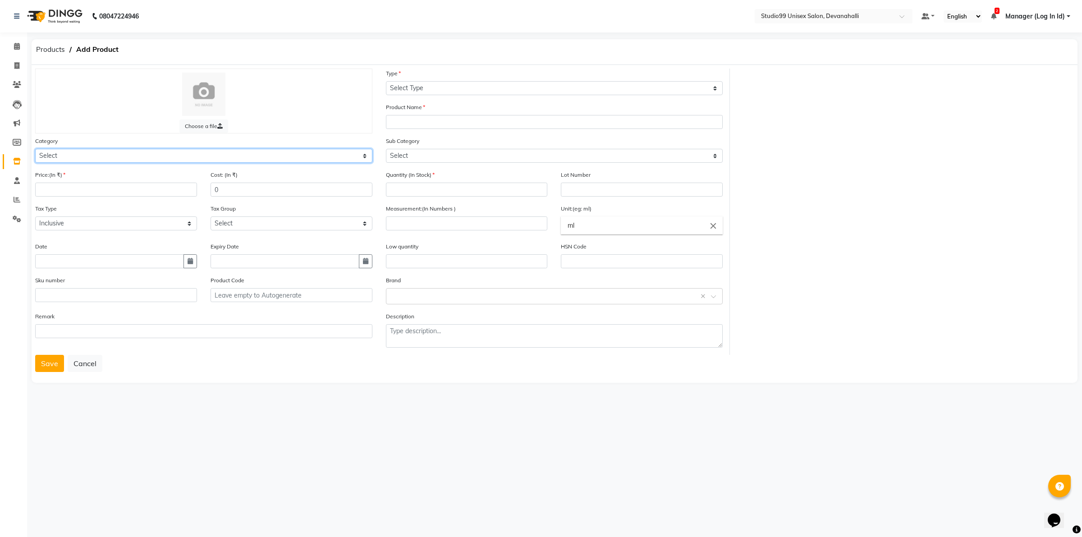
click at [95, 156] on select "Select Skin Hair Personal Care Appliances Beard Disposable Threading Hands and …" at bounding box center [203, 156] width 337 height 14
select select "959401100"
click at [35, 149] on select "Select Skin Hair Personal Care Appliances Beard Disposable Threading Hands and …" at bounding box center [203, 156] width 337 height 14
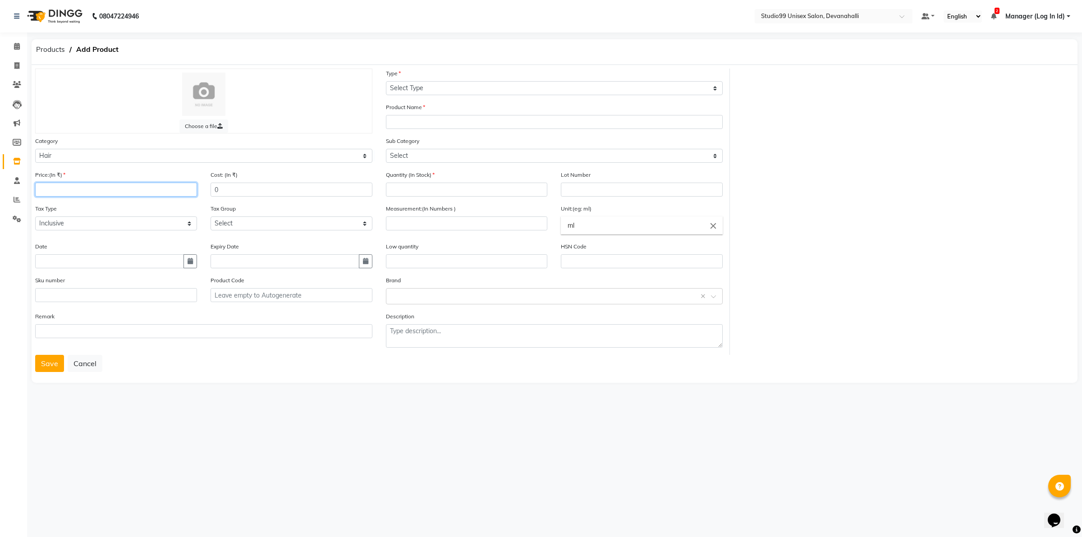
click at [125, 192] on input "number" at bounding box center [116, 190] width 162 height 14
type input "1500"
click at [115, 236] on div "Tax Type Select Inclusive Exclusive Tax Group Select GST" at bounding box center [203, 223] width 351 height 38
click at [213, 231] on div "Tax Group Select GST" at bounding box center [291, 221] width 175 height 34
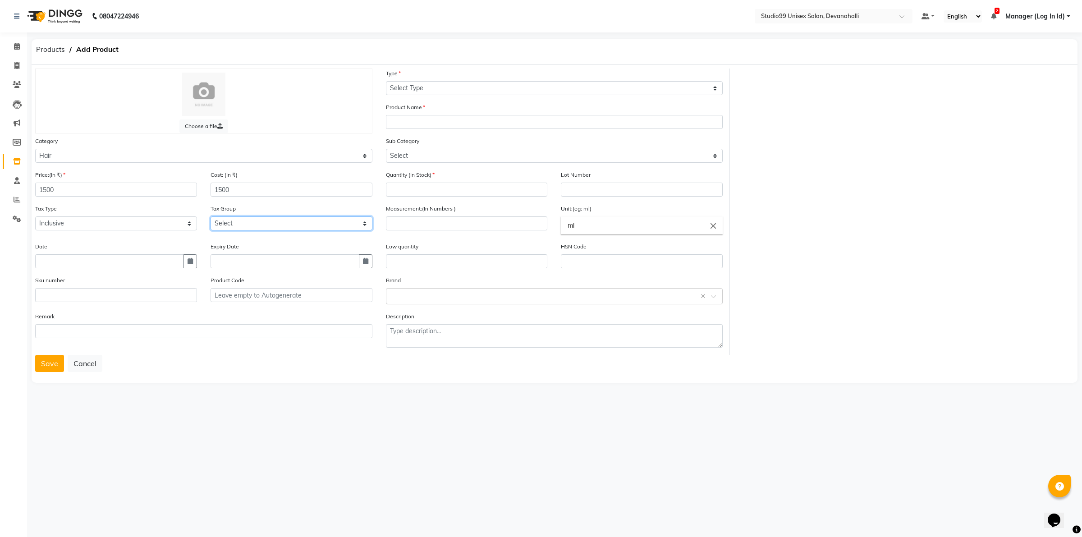
click at [222, 224] on select "Select GST" at bounding box center [292, 223] width 162 height 14
click at [235, 220] on select "Select GST" at bounding box center [292, 223] width 162 height 14
select select "2830"
click at [211, 216] on select "Select GST" at bounding box center [292, 223] width 162 height 14
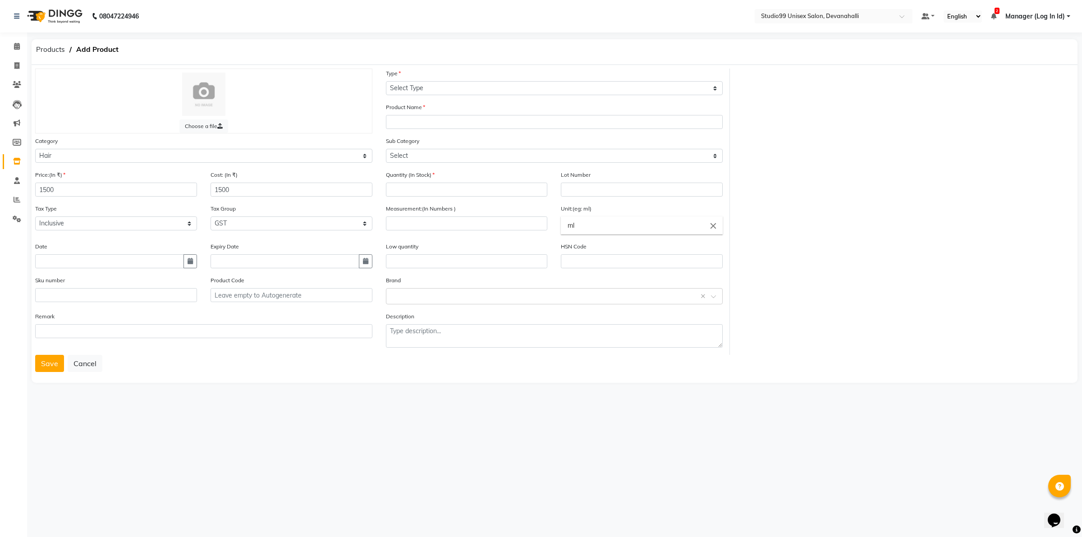
click at [181, 242] on div "Date" at bounding box center [116, 255] width 162 height 27
click at [142, 260] on input "text" at bounding box center [109, 261] width 149 height 14
select select "9"
select select "2025"
click at [73, 170] on div "3" at bounding box center [73, 172] width 14 height 14
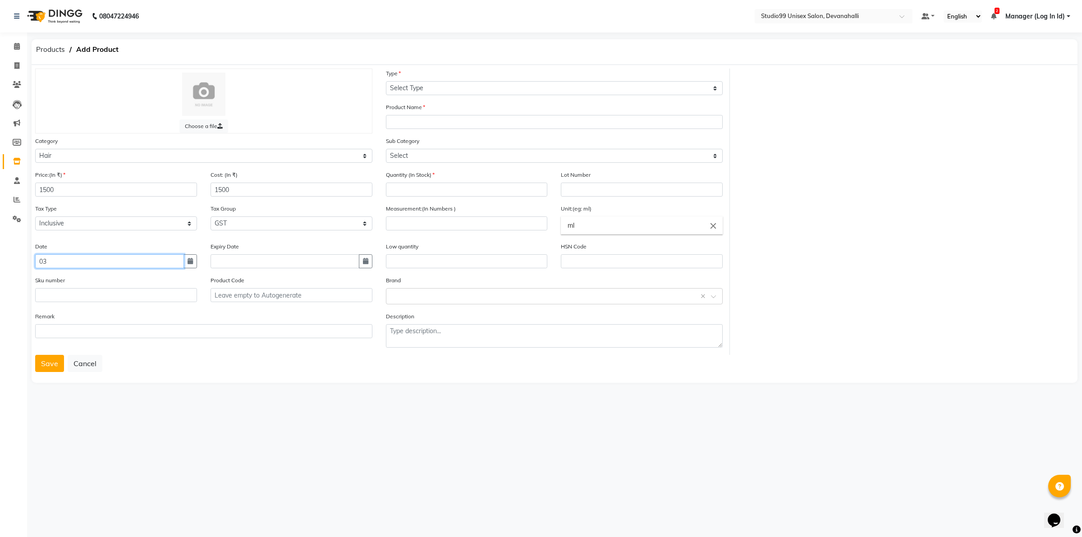
type input "0"
click at [294, 265] on input "text" at bounding box center [285, 261] width 149 height 14
select select "9"
click at [284, 138] on select "2015 2016 2017 2018 2019 2020 2021 2022 2023 2024 2025 2026 2027 2028 2029 2030…" at bounding box center [280, 143] width 34 height 14
select select "2027"
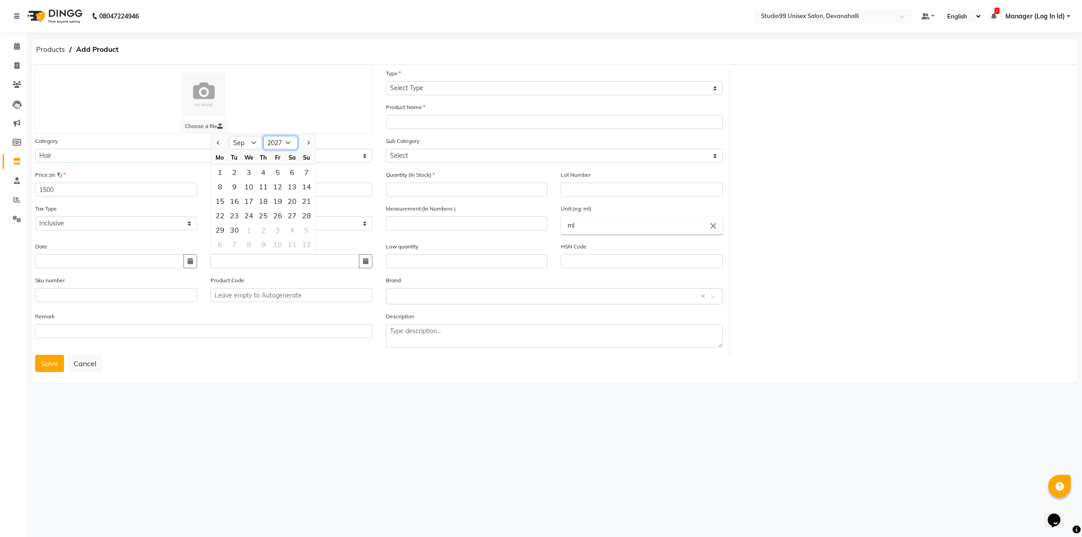
click at [263, 136] on select "2015 2016 2017 2018 2019 2020 2021 2022 2023 2024 2025 2026 2027 2028 2029 2030…" at bounding box center [280, 143] width 34 height 14
click at [239, 141] on select "Jan Feb Mar Apr May Jun Jul Aug Sep Oct Nov Dec" at bounding box center [246, 143] width 34 height 14
select select "4"
click at [229, 136] on select "Jan Feb Mar Apr May Jun Jul Aug Sep Oct Nov Dec" at bounding box center [246, 143] width 34 height 14
click at [188, 262] on icon "button" at bounding box center [190, 261] width 5 height 6
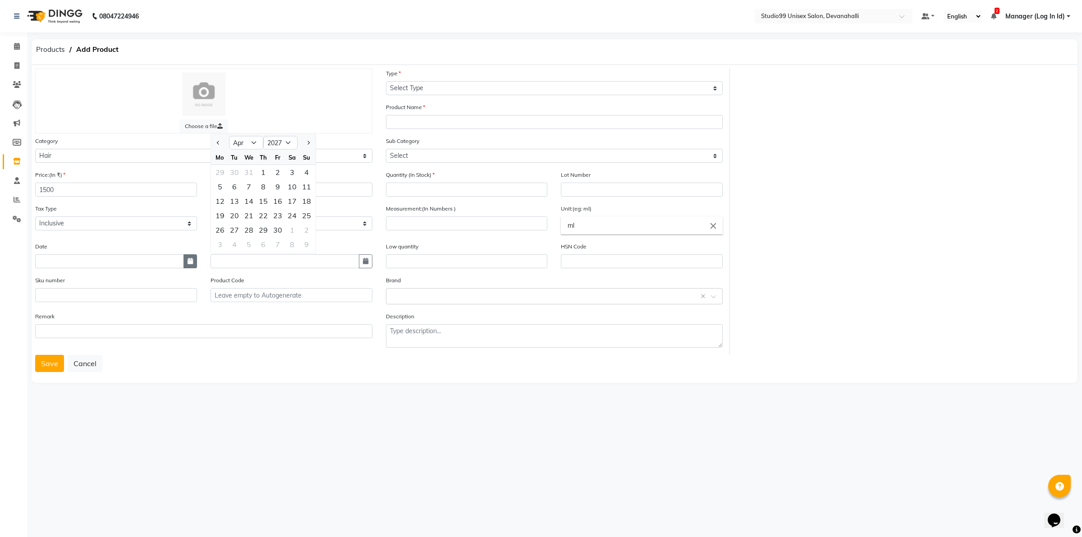
select select "9"
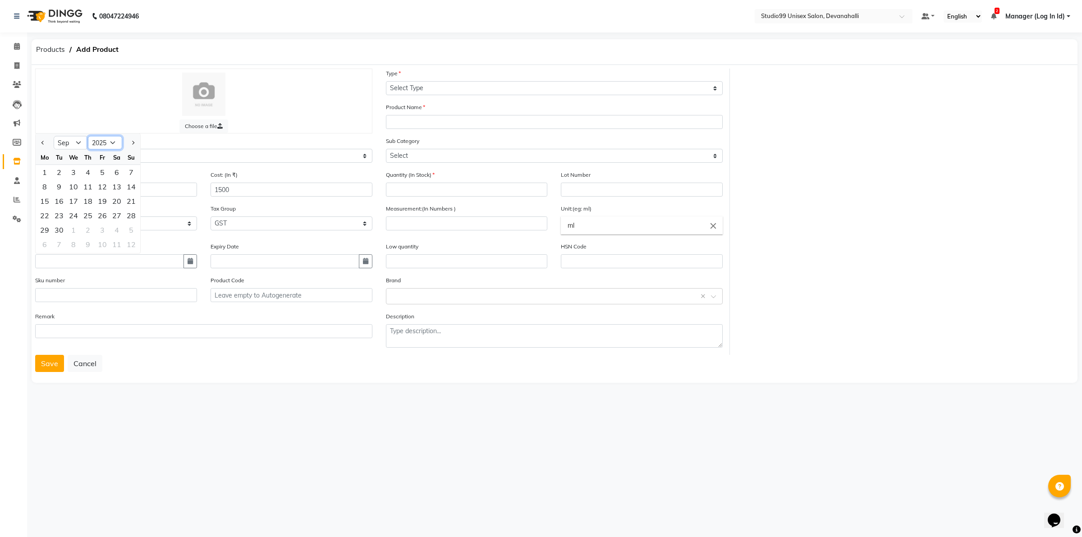
click at [106, 147] on select "2015 2016 2017 2018 2019 2020 2021 2022 2023 2024 2025 2026 2027 2028 2029 2030…" at bounding box center [105, 143] width 34 height 14
select select "2024"
click at [88, 136] on select "2015 2016 2017 2018 2019 2020 2021 2022 2023 2024 2025 2026 2027 2028 2029 2030…" at bounding box center [105, 143] width 34 height 14
click at [70, 137] on select "Jan Feb Mar Apr May Jun Jul Aug Sep Oct Nov Dec" at bounding box center [71, 143] width 34 height 14
select select "7"
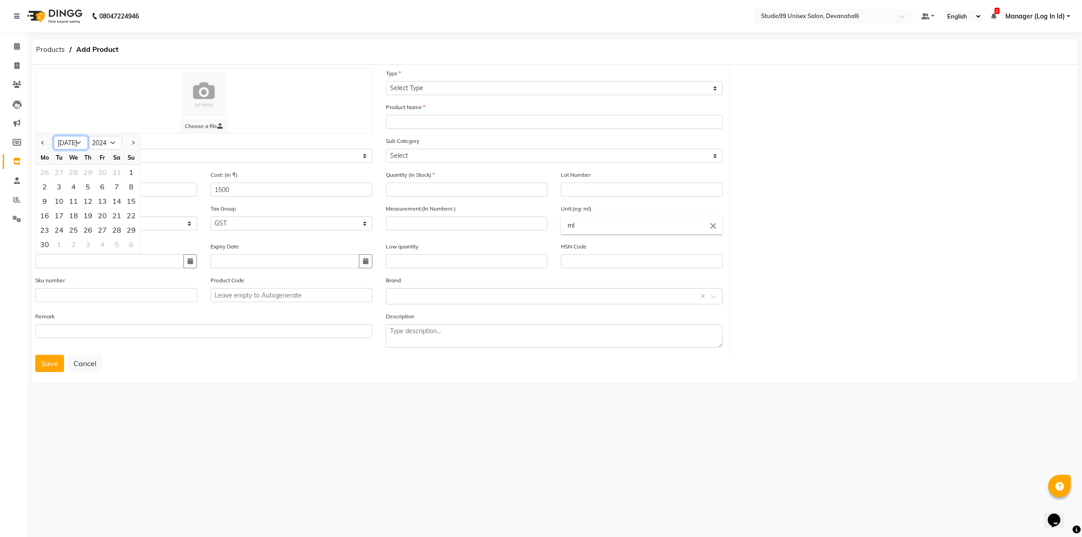
click at [54, 136] on select "Jan Feb Mar Apr May Jun Jul Aug Sep Oct Nov Dec" at bounding box center [71, 143] width 34 height 14
click at [142, 275] on div "Sku number" at bounding box center [116, 288] width 162 height 27
click at [235, 261] on input "text" at bounding box center [285, 261] width 149 height 14
select select "9"
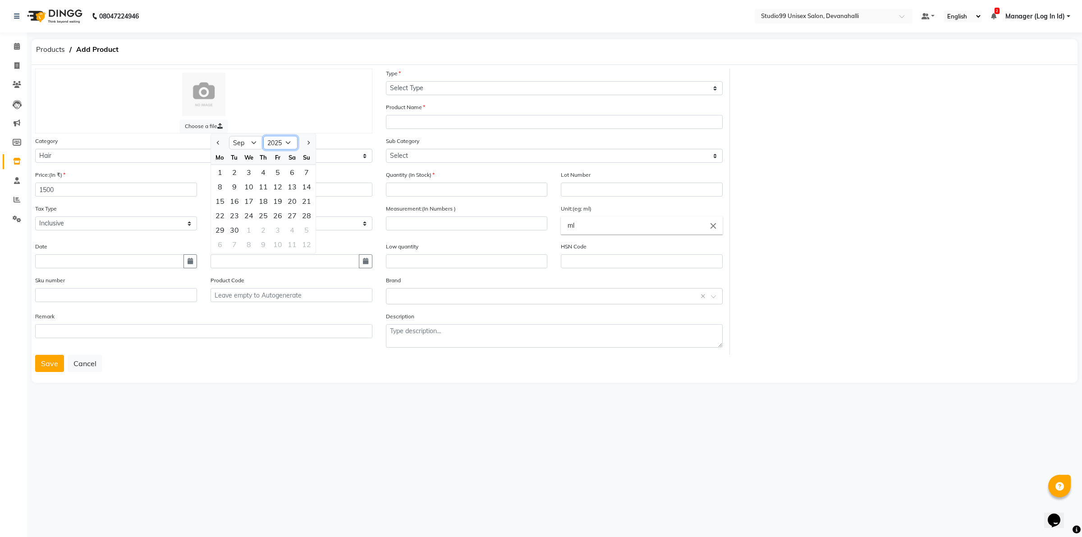
click at [281, 141] on select "2015 2016 2017 2018 2019 2020 2021 2022 2023 2024 2025 2026 2027 2028 2029 2030…" at bounding box center [280, 143] width 34 height 14
select select "2027"
click at [263, 136] on select "2015 2016 2017 2018 2019 2020 2021 2022 2023 2024 2025 2026 2027 2028 2029 2030…" at bounding box center [280, 143] width 34 height 14
click at [236, 143] on select "Jan Feb Mar Apr May Jun Jul Aug Sep Oct Nov Dec" at bounding box center [246, 143] width 34 height 14
select select "7"
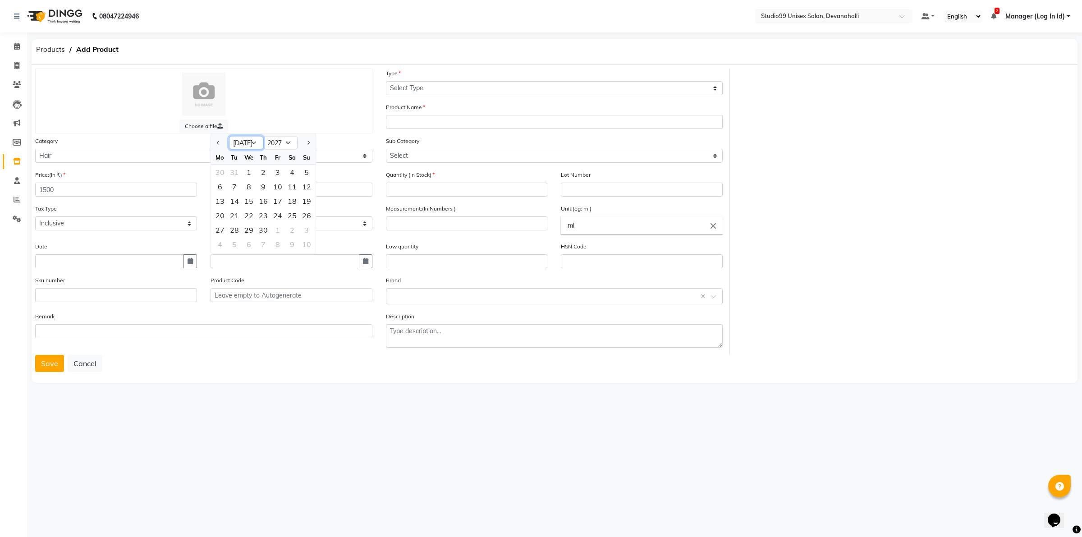
click at [229, 136] on select "Jan Feb Mar Apr May Jun Jul Aug Sep Oct Nov Dec" at bounding box center [246, 143] width 34 height 14
click at [295, 230] on div "31" at bounding box center [292, 230] width 14 height 14
type input "31-07-2027"
click at [232, 259] on input "31-07-2027" at bounding box center [285, 261] width 149 height 14
select select "7"
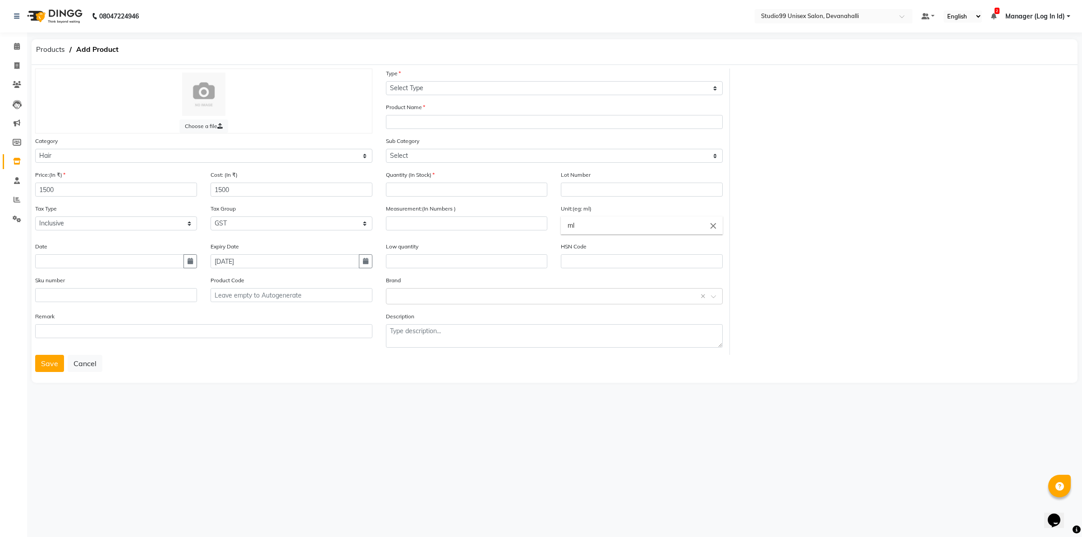
select select "2027"
click at [233, 143] on select "Jan Feb Mar Apr May Jun Jul Aug Sep Oct Nov Dec" at bounding box center [246, 143] width 34 height 14
select select "4"
click at [229, 136] on select "Jan Feb Mar Apr May Jun Jul Aug Sep Oct Nov Dec" at bounding box center [246, 143] width 34 height 14
click at [278, 226] on div "30" at bounding box center [277, 230] width 14 height 14
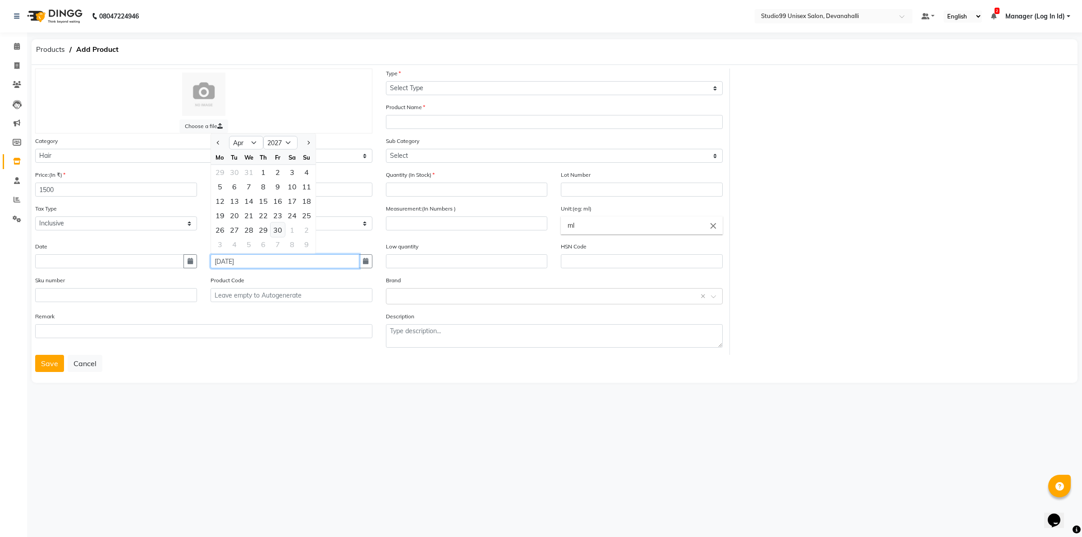
type input "30-04-2027"
click at [195, 236] on div "Tax Type Select Inclusive Exclusive Tax Group Select GST" at bounding box center [203, 223] width 351 height 38
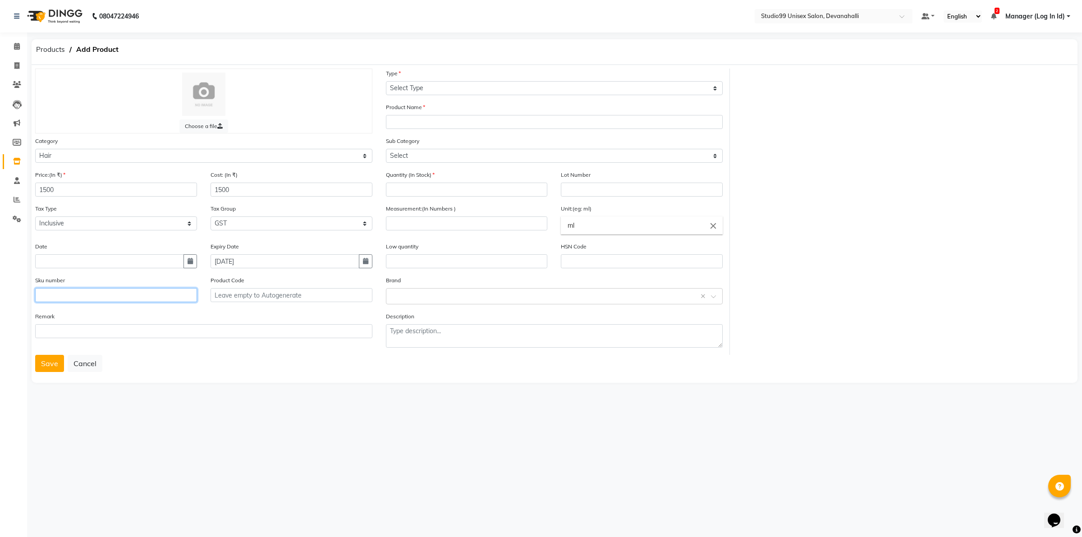
click at [135, 299] on input "text" at bounding box center [116, 295] width 162 height 14
type input "7"
click at [287, 317] on div "Remark" at bounding box center [203, 324] width 337 height 27
click at [420, 92] on select "Select Type Both Retail Consumable" at bounding box center [554, 88] width 337 height 14
select select "R"
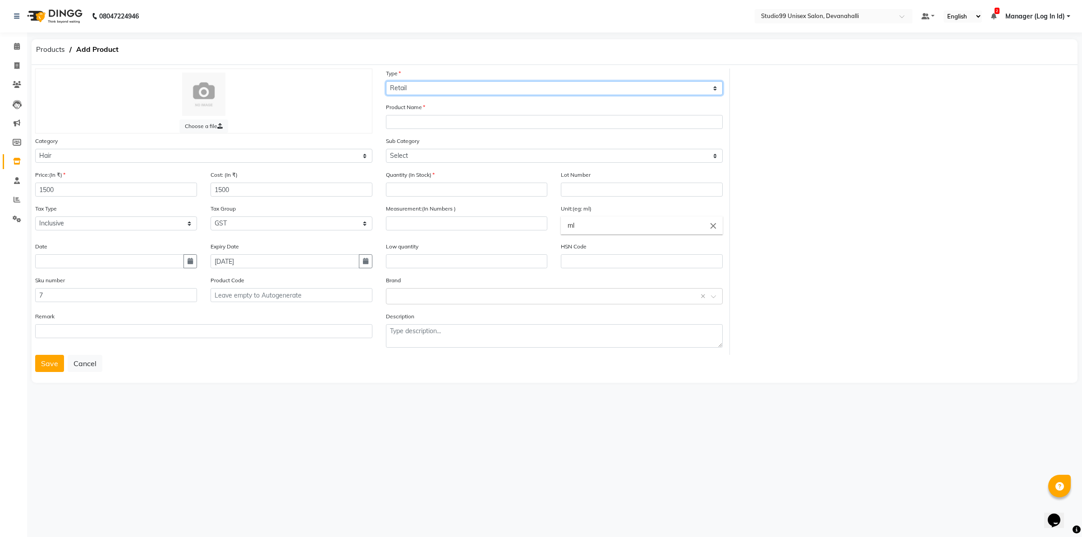
click at [386, 81] on select "Select Type Both Retail Consumable" at bounding box center [554, 88] width 337 height 14
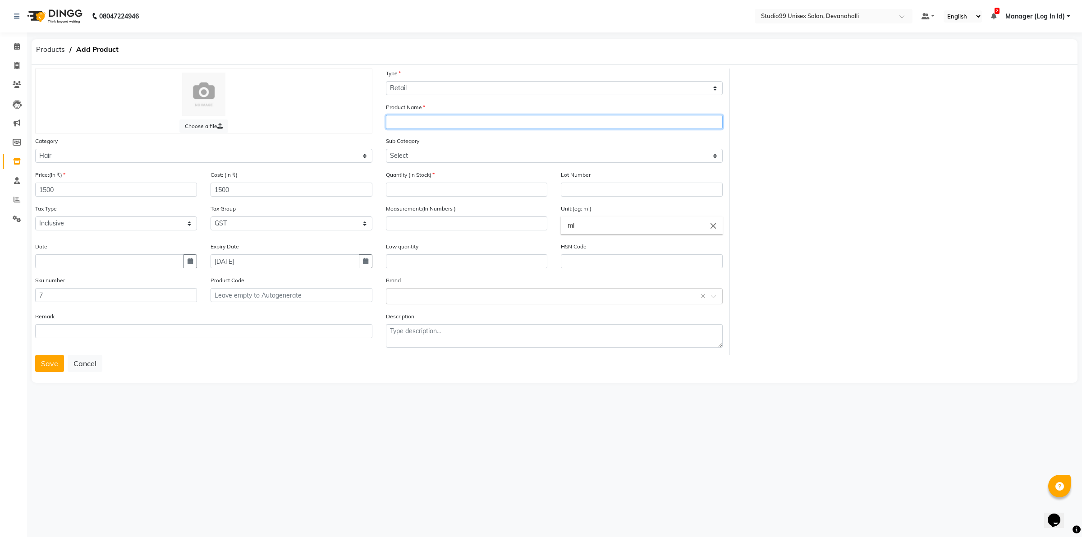
click at [424, 123] on input "text" at bounding box center [554, 122] width 337 height 14
click at [413, 119] on input "DF QODSILVER CONDITIONER" at bounding box center [554, 122] width 337 height 14
type input "DF QOD SILVER CONDITIONER"
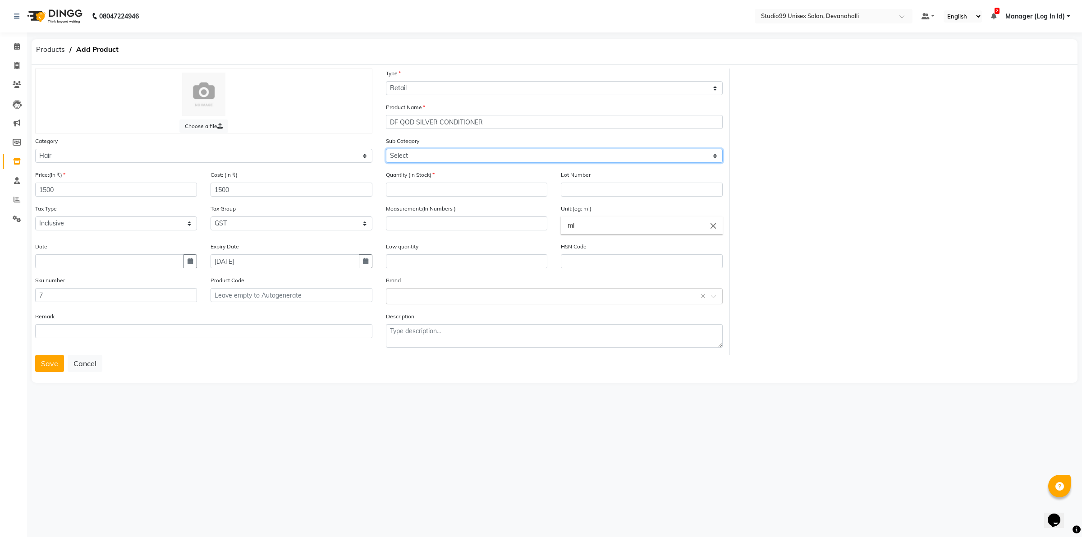
click at [466, 156] on select "Select Shampoo Conditioner Cream Mask Oil Serum Color Appliances Treatment Styl…" at bounding box center [554, 156] width 337 height 14
select select "959401102"
click at [386, 149] on select "Select Shampoo Conditioner Cream Mask Oil Serum Color Appliances Treatment Styl…" at bounding box center [554, 156] width 337 height 14
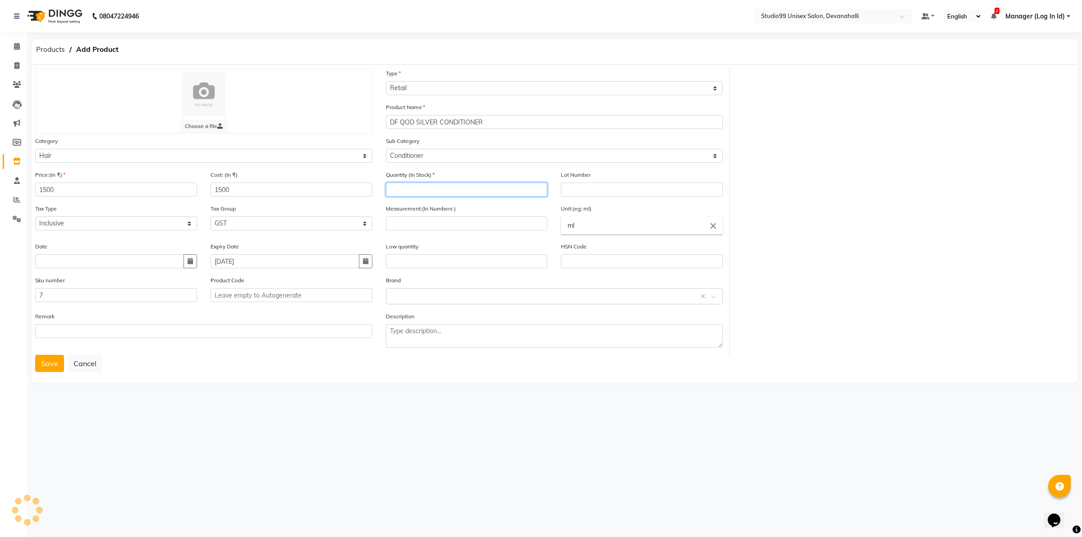
click at [445, 183] on input "number" at bounding box center [467, 190] width 162 height 14
type input "7"
click at [472, 222] on input "number" at bounding box center [467, 223] width 162 height 14
type input "300"
click at [489, 242] on div "Low quantity" at bounding box center [467, 255] width 162 height 27
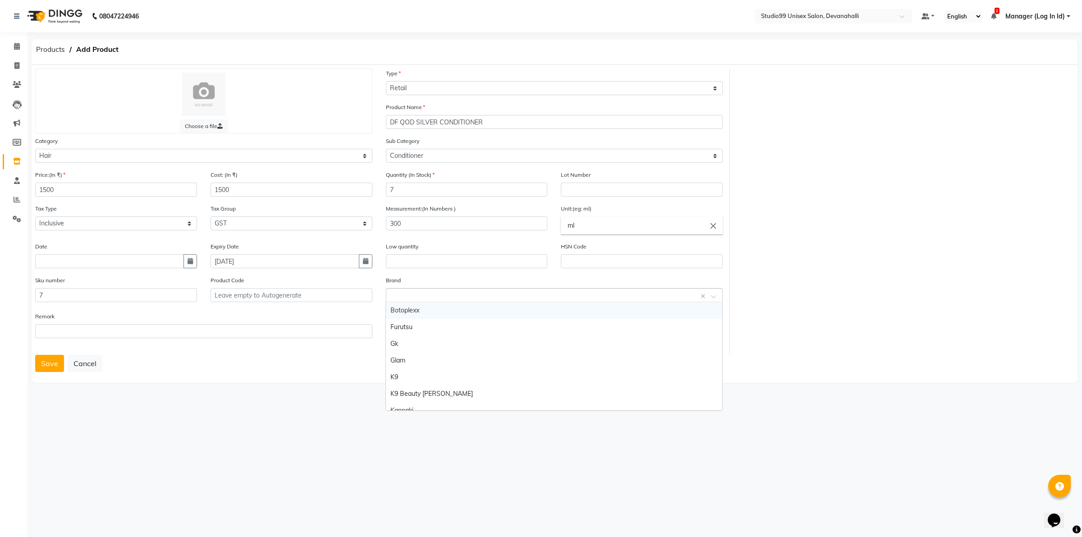
click at [449, 293] on input "text" at bounding box center [545, 295] width 309 height 9
type input "QOD"
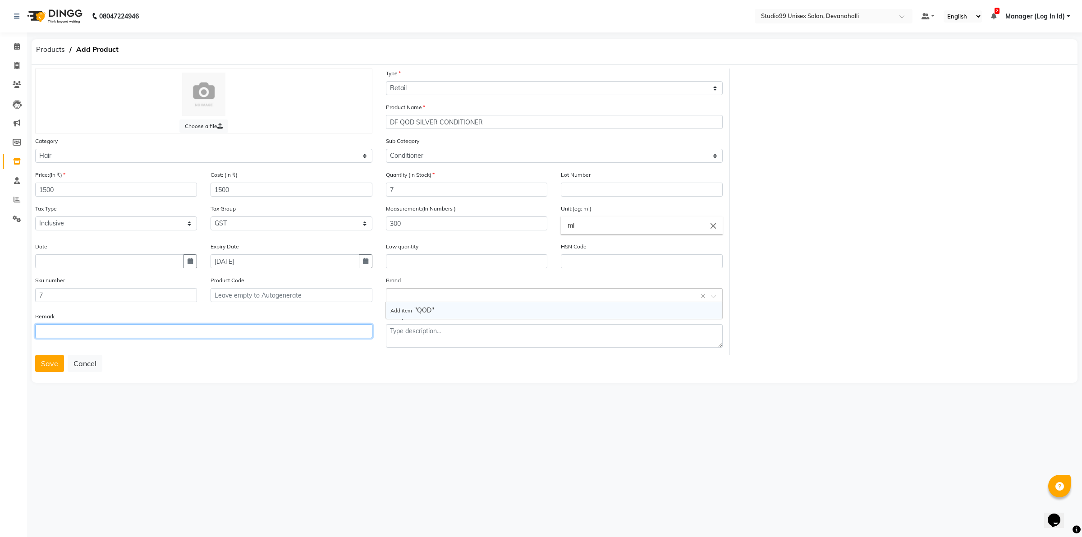
type input "`"
type input "QOD"
click at [504, 328] on textarea at bounding box center [554, 335] width 337 height 23
click at [497, 297] on input "text" at bounding box center [545, 295] width 309 height 9
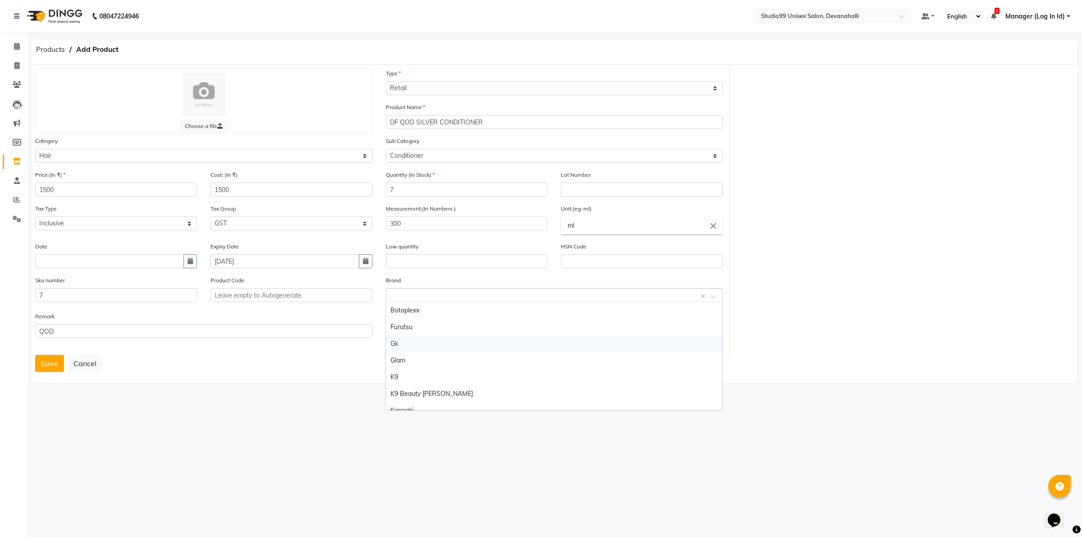
click at [195, 405] on div "08047224946 Select Location × Studio99 Unisex Salon, Devanahalli Default Panel …" at bounding box center [541, 268] width 1082 height 537
click at [415, 331] on textarea at bounding box center [554, 335] width 337 height 23
type textarea "QOD"
click at [41, 365] on button "Save" at bounding box center [49, 363] width 29 height 17
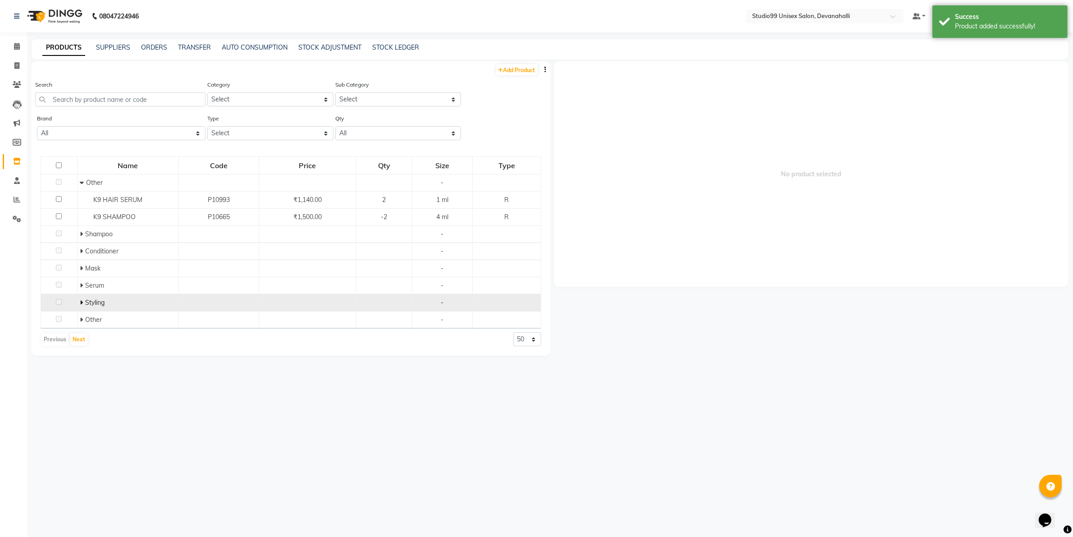
scroll to position [5, 0]
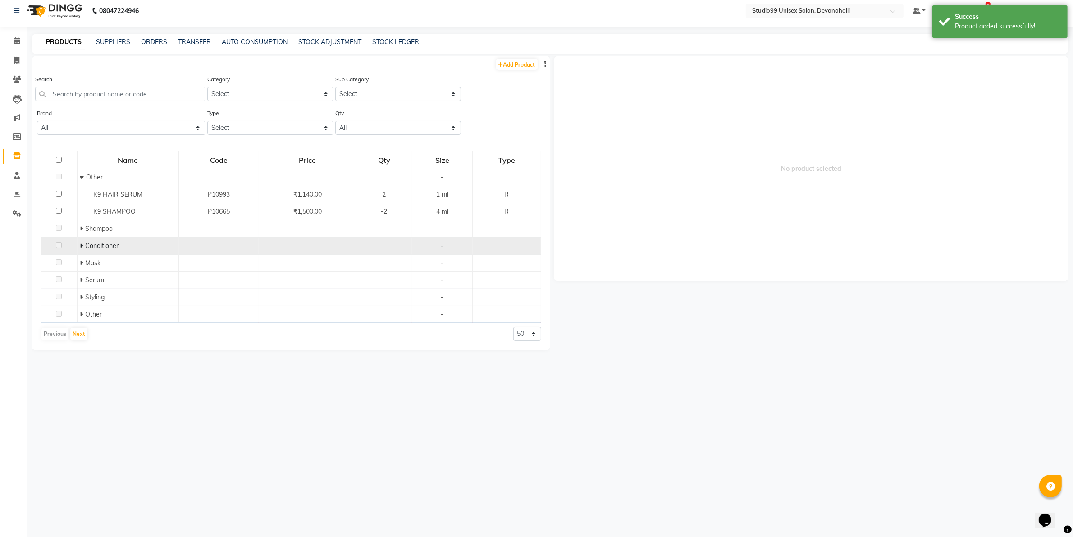
click at [82, 246] on icon at bounding box center [81, 246] width 3 height 6
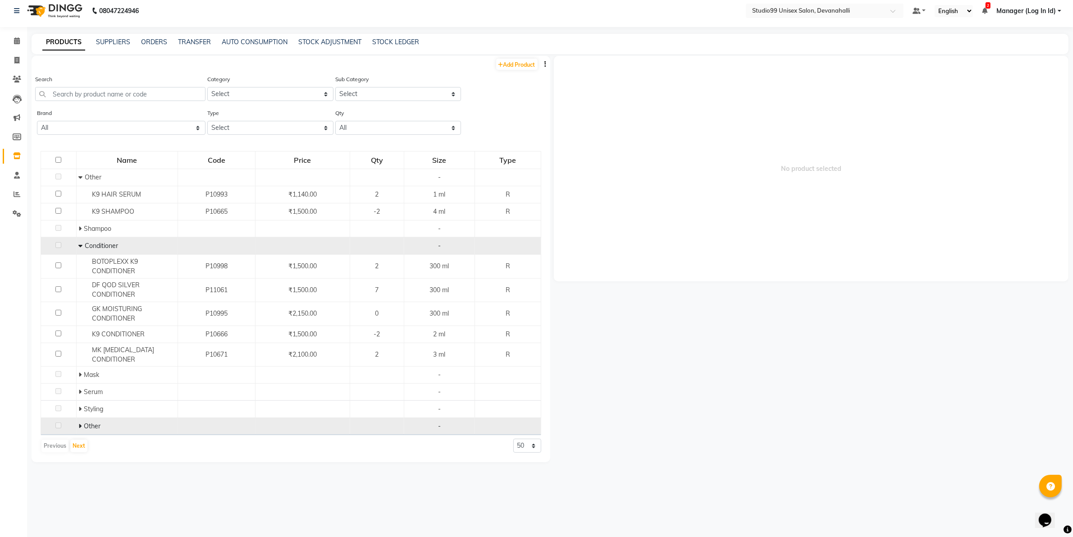
click at [82, 422] on span at bounding box center [80, 426] width 5 height 8
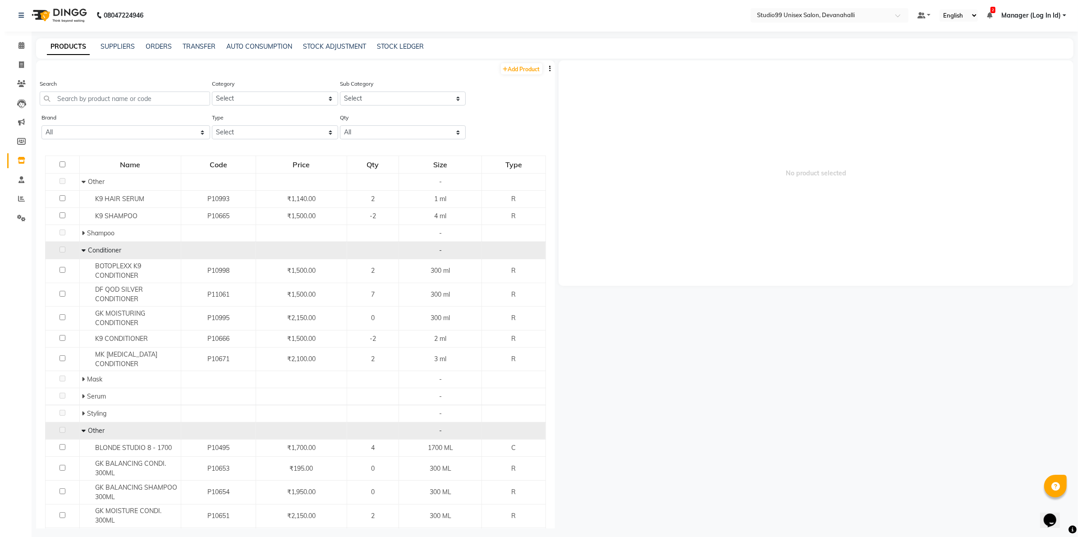
scroll to position [0, 0]
click at [176, 59] on div "PRODUCTS SUPPLIERS ORDERS TRANSFER AUTO CONSUMPTION STOCK ADJUSTMENT STOCK LEDG…" at bounding box center [550, 49] width 1037 height 20
click at [508, 70] on link "Add Product" at bounding box center [516, 69] width 41 height 11
select select "true"
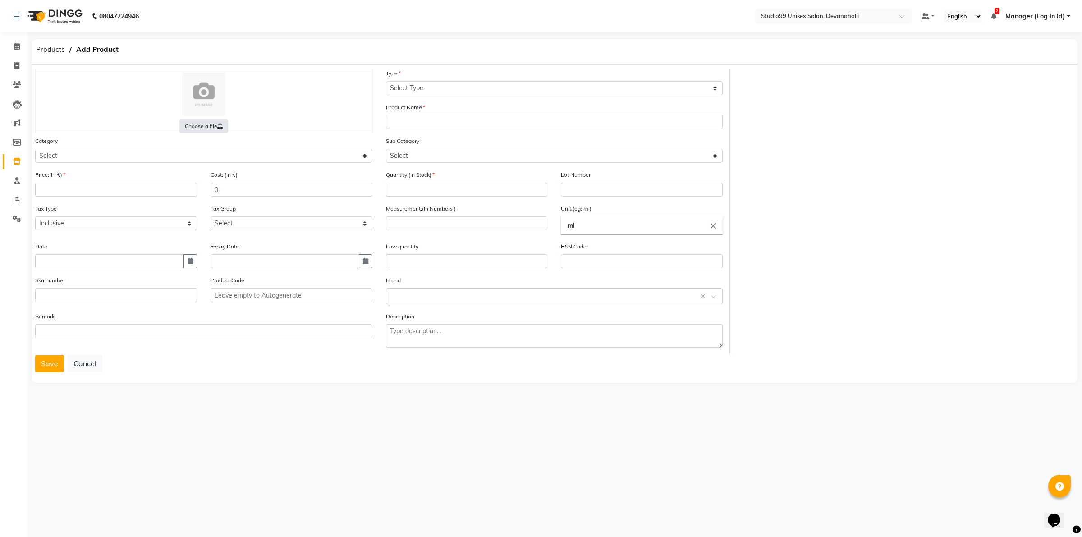
click at [201, 128] on label "Choose a file" at bounding box center [203, 126] width 49 height 14
click at [0, 0] on input "Choose a file" at bounding box center [0, 0] width 0 height 0
click at [213, 122] on label "Choose a file" at bounding box center [203, 126] width 49 height 14
click at [0, 0] on input "Choose a file" at bounding box center [0, 0] width 0 height 0
click at [215, 127] on label "Choose a file" at bounding box center [203, 126] width 49 height 14
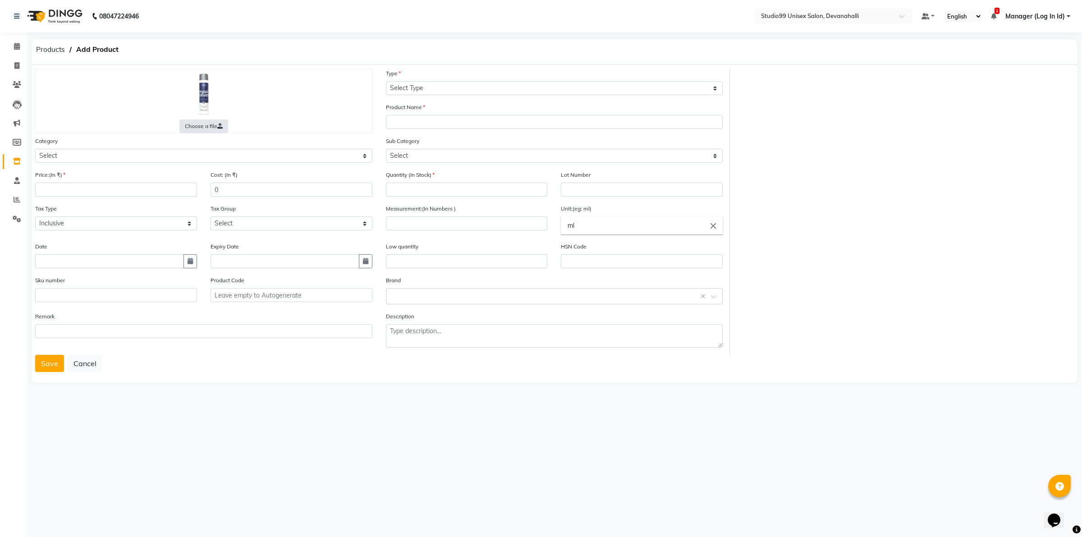
click at [0, 0] on input "Choose a file" at bounding box center [0, 0] width 0 height 0
click at [122, 157] on select "Select Skin Hair Personal Care Appliances Beard Disposable Threading Hands and …" at bounding box center [203, 156] width 337 height 14
select select "959401100"
click at [35, 149] on select "Select Skin Hair Personal Care Appliances Beard Disposable Threading Hands and …" at bounding box center [203, 156] width 337 height 14
click at [428, 91] on select "Select Type Both Retail Consumable" at bounding box center [554, 88] width 337 height 14
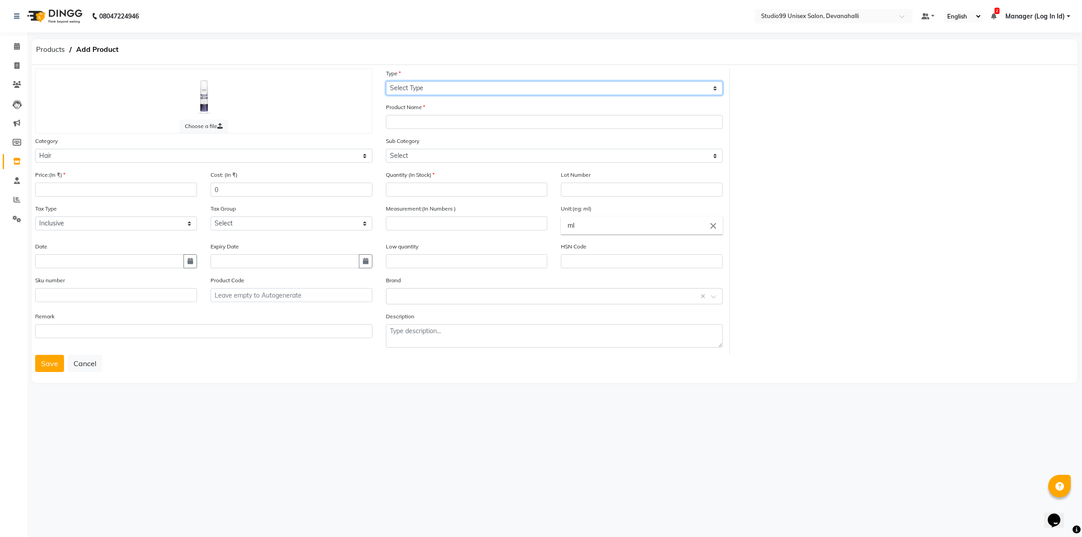
select select "R"
click at [386, 81] on select "Select Type Both Retail Consumable" at bounding box center [554, 88] width 337 height 14
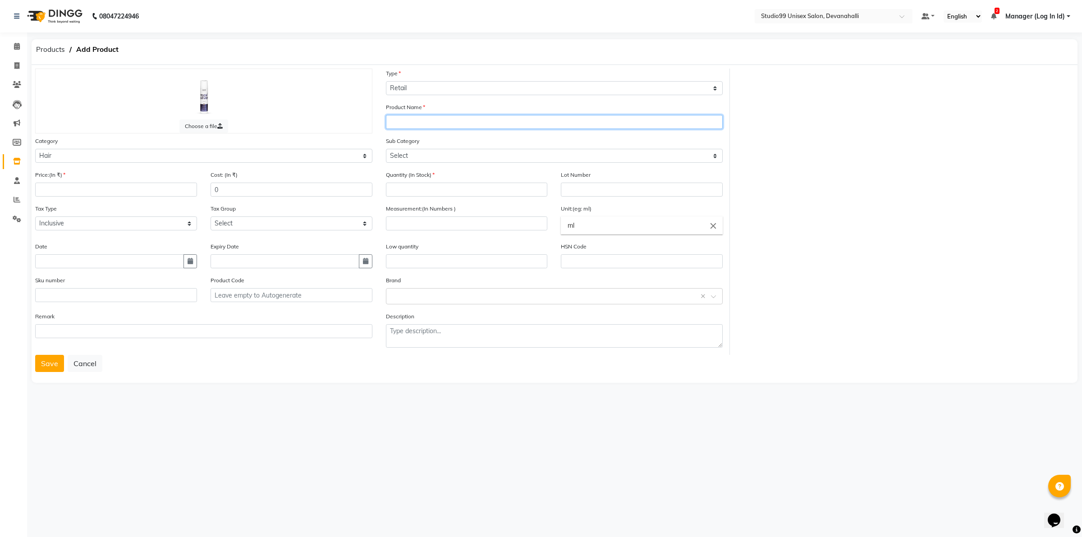
click at [430, 123] on input "text" at bounding box center [554, 122] width 337 height 14
paste input "QOD Professional Max Silver Shampoo"
type input "QOD Professional Max Silver Shampoo"
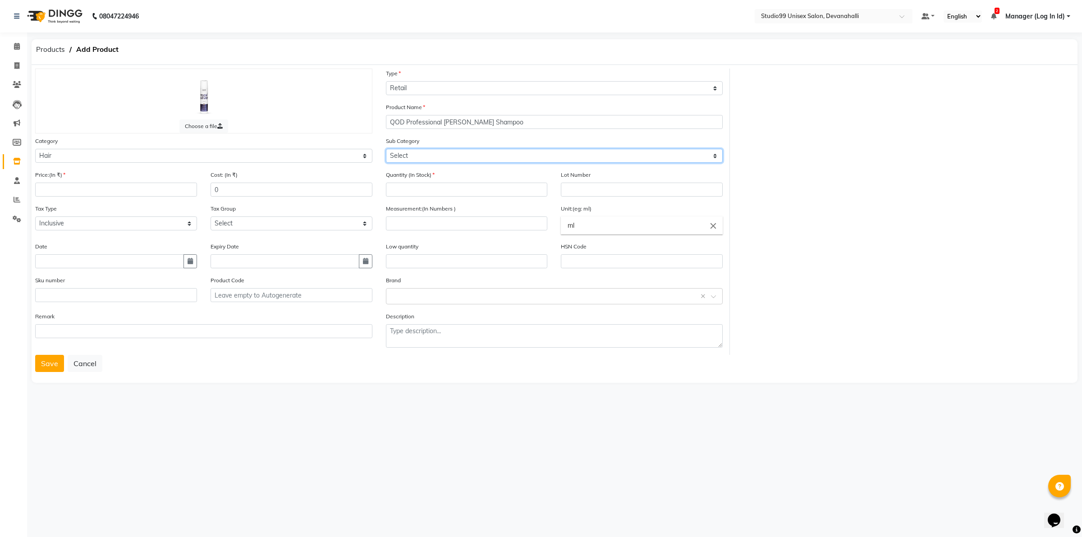
click at [472, 151] on select "Select Shampoo Conditioner Cream Mask Oil Serum Color Appliances Treatment Styl…" at bounding box center [554, 156] width 337 height 14
select select "959401101"
click at [386, 149] on select "Select Shampoo Conditioner Cream Mask Oil Serum Color Appliances Treatment Styl…" at bounding box center [554, 156] width 337 height 14
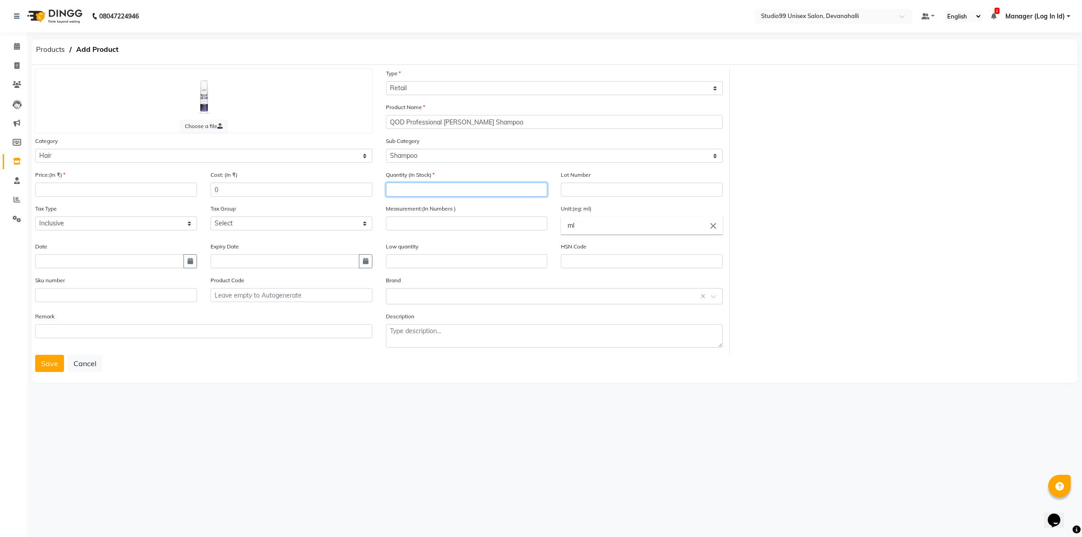
click at [452, 188] on input "number" at bounding box center [467, 190] width 162 height 14
type input "7"
click at [519, 209] on div "Measurement:(In Numbers )" at bounding box center [467, 217] width 162 height 27
click at [458, 229] on div "Measurement:(In Numbers )" at bounding box center [466, 223] width 175 height 38
click at [458, 224] on input "number" at bounding box center [467, 223] width 162 height 14
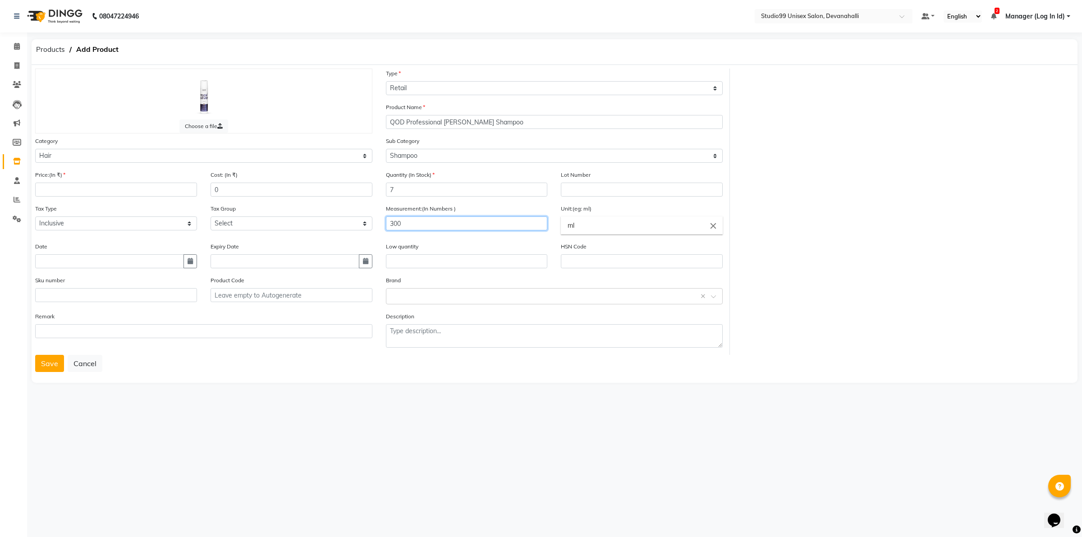
type input "300"
click at [101, 224] on select "Select Inclusive Exclusive" at bounding box center [116, 223] width 162 height 14
click at [111, 188] on input "number" at bounding box center [116, 190] width 162 height 14
type input "1650"
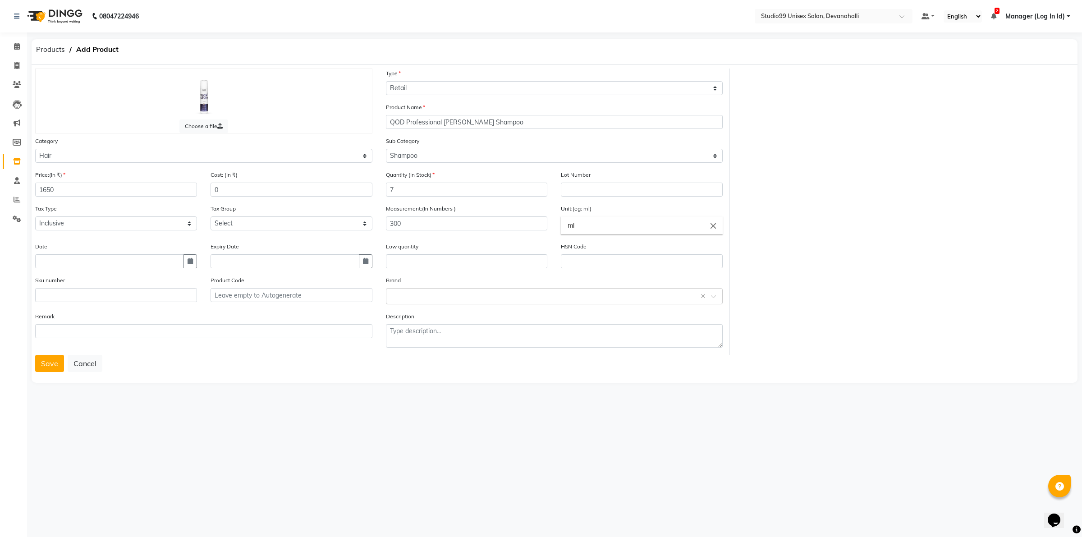
click at [172, 242] on div "Date" at bounding box center [116, 255] width 162 height 27
click at [225, 188] on input "0" at bounding box center [292, 190] width 162 height 14
type input "1650"
click at [192, 332] on input "text" at bounding box center [203, 331] width 337 height 14
click at [235, 258] on input "text" at bounding box center [285, 261] width 149 height 14
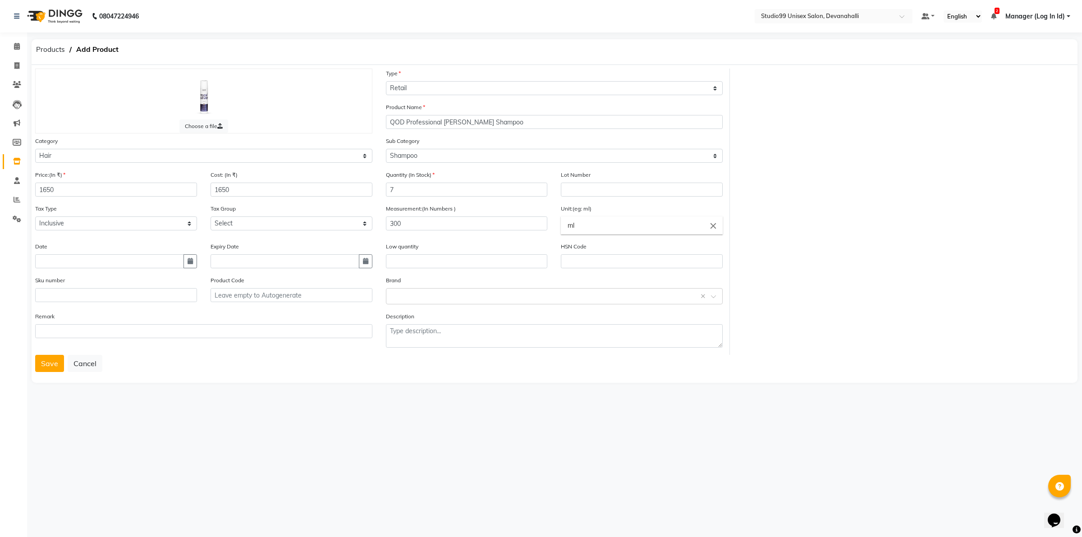
select select "9"
click at [289, 141] on select "2015 2016 2017 2018 2019 2020 2021 2022 2023 2024 2025 2026 2027 2028 2029 2030…" at bounding box center [280, 143] width 34 height 14
select select "2027"
click at [263, 136] on select "2015 2016 2017 2018 2019 2020 2021 2022 2023 2024 2025 2026 2027 2028 2029 2030…" at bounding box center [280, 143] width 34 height 14
click at [243, 171] on div "1" at bounding box center [249, 172] width 14 height 14
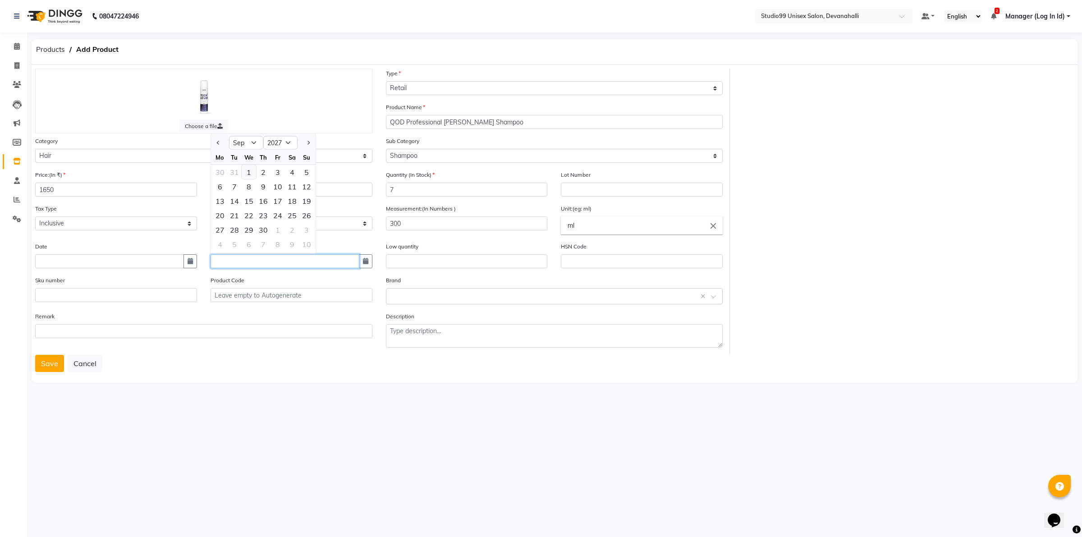
type input "01-09-2027"
click at [188, 260] on icon "button" at bounding box center [190, 261] width 5 height 6
select select "9"
select select "2025"
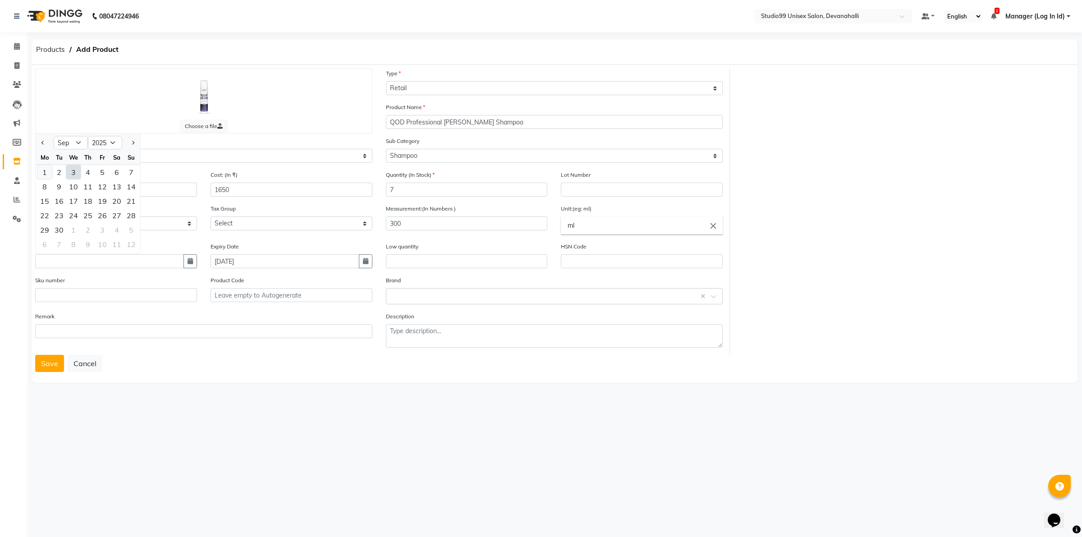
click at [49, 169] on div "1" at bounding box center [44, 172] width 14 height 14
type input "01-09-2025"
click at [156, 264] on input "01-09-2025" at bounding box center [109, 261] width 149 height 14
select select "9"
click at [111, 146] on select "2015 2016 2017 2018 2019 2020 2021 2022 2023 2024 2025 2026 2027 2028 2029 2030…" at bounding box center [105, 143] width 34 height 14
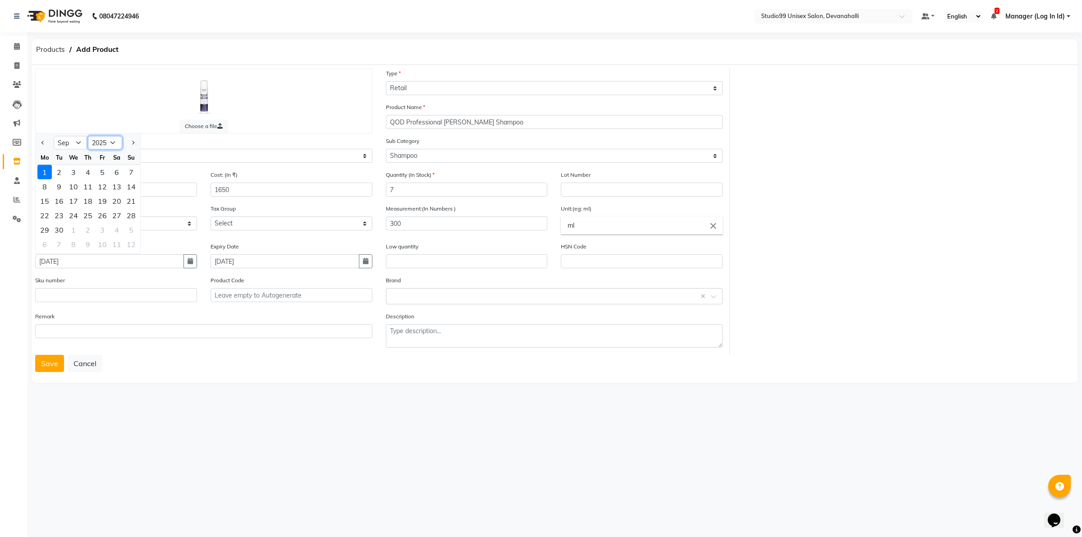
select select "2024"
click at [88, 136] on select "2015 2016 2017 2018 2019 2020 2021 2022 2023 2024 2025 2026 2027 2028 2029 2030…" at bounding box center [105, 143] width 34 height 14
click at [161, 317] on div "Remark" at bounding box center [203, 324] width 337 height 27
click at [434, 292] on input "text" at bounding box center [545, 295] width 309 height 9
type input "Q"
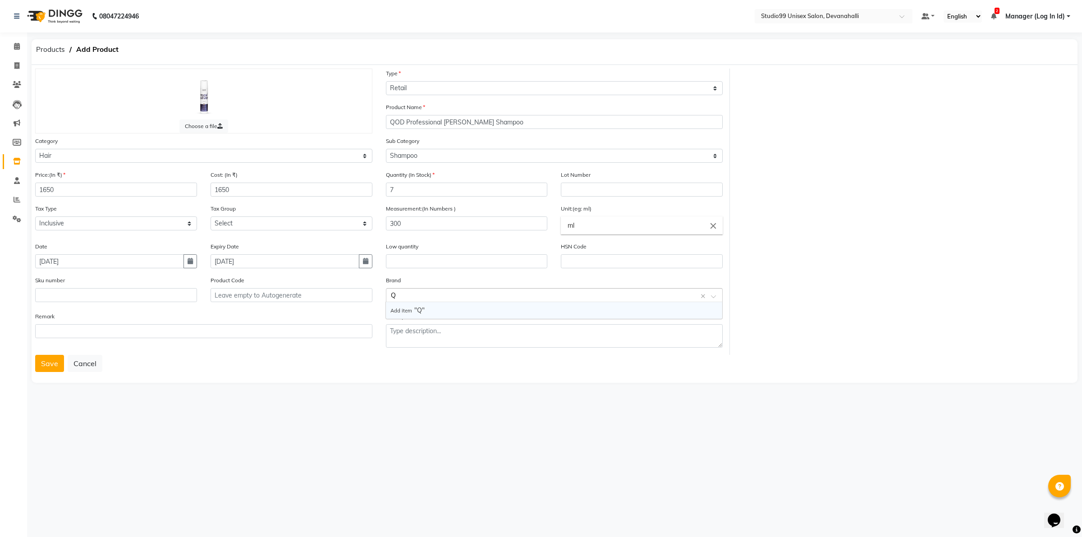
click at [411, 311] on span "Add item" at bounding box center [402, 310] width 24 height 6
type input "QOD"
click at [404, 312] on span "Add item" at bounding box center [402, 310] width 24 height 6
click at [417, 298] on input "text" at bounding box center [545, 295] width 309 height 9
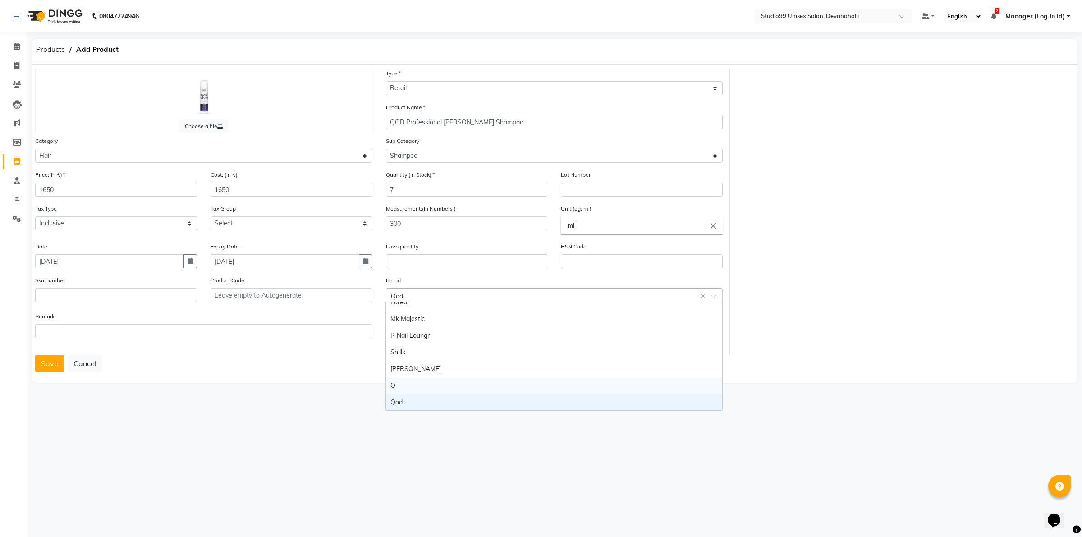
click at [396, 388] on div "Q" at bounding box center [554, 385] width 336 height 17
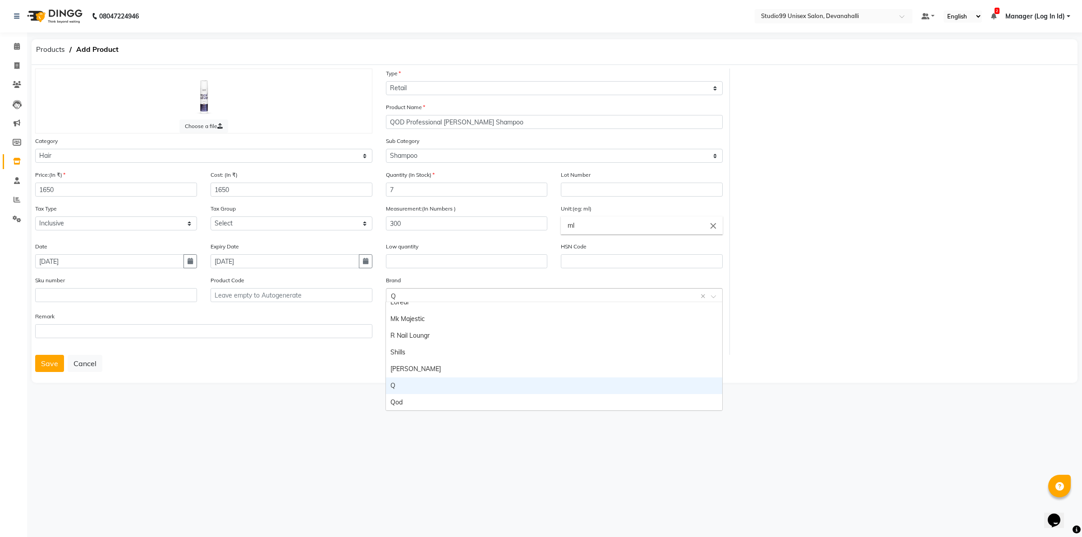
click at [397, 295] on input "text" at bounding box center [545, 295] width 309 height 9
click at [420, 400] on div "Qod" at bounding box center [554, 402] width 336 height 17
click at [52, 357] on button "Save" at bounding box center [49, 363] width 29 height 17
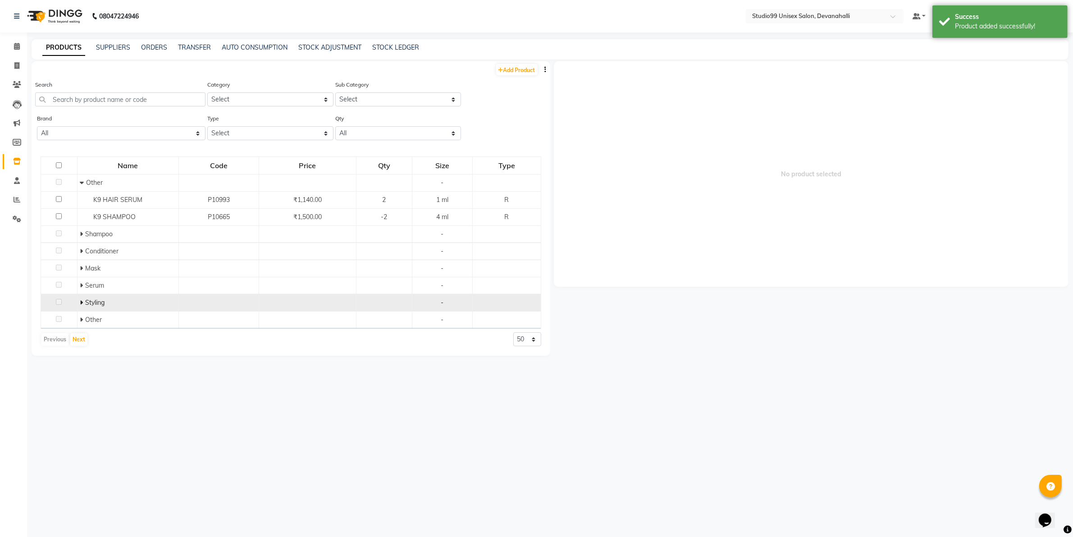
scroll to position [5, 0]
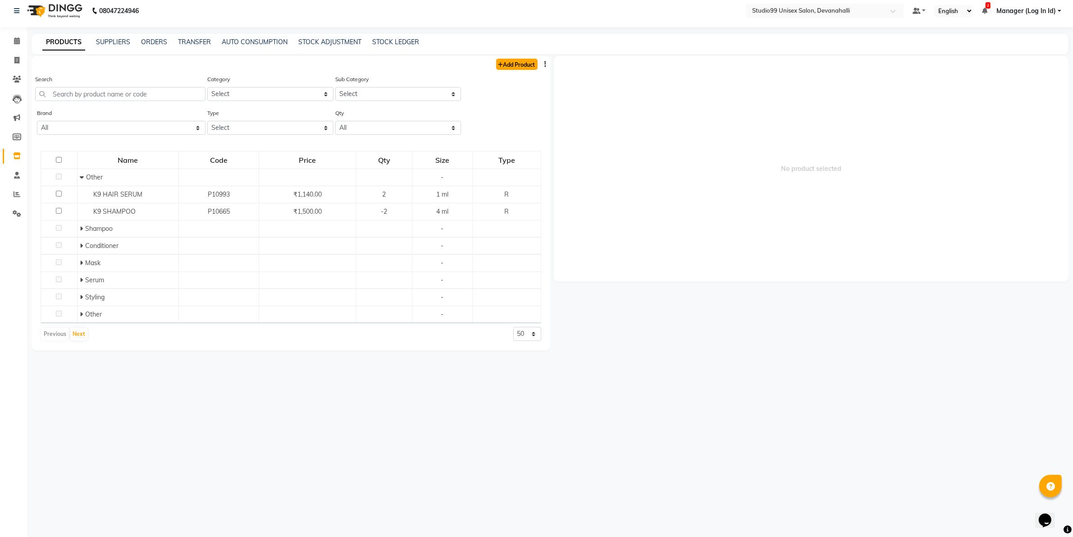
click at [522, 68] on link "Add Product" at bounding box center [516, 64] width 41 height 11
select select "true"
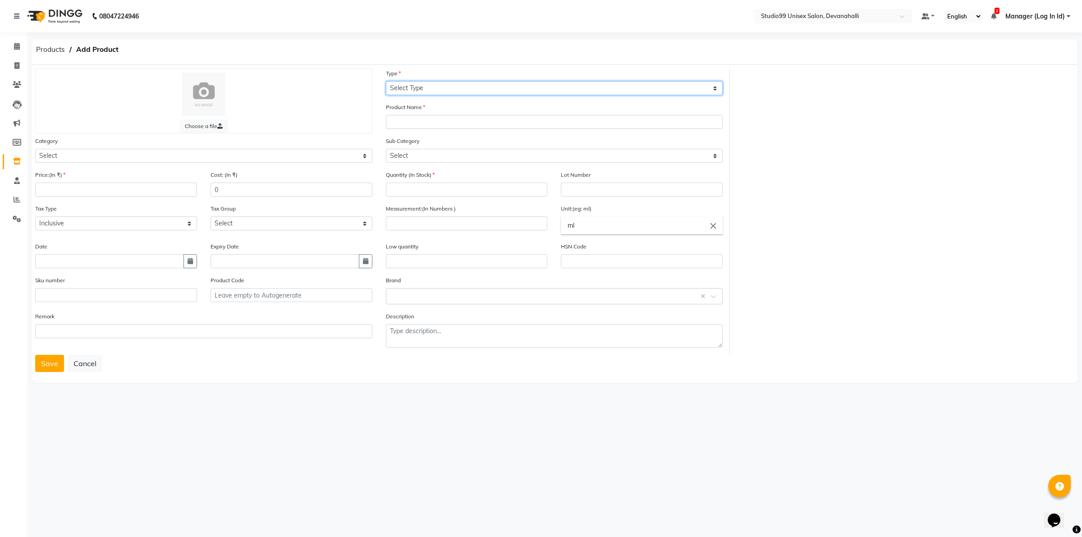
click at [409, 88] on select "Select Type Both Retail Consumable" at bounding box center [554, 88] width 337 height 14
select select "R"
click at [386, 81] on select "Select Type Both Retail Consumable" at bounding box center [554, 88] width 337 height 14
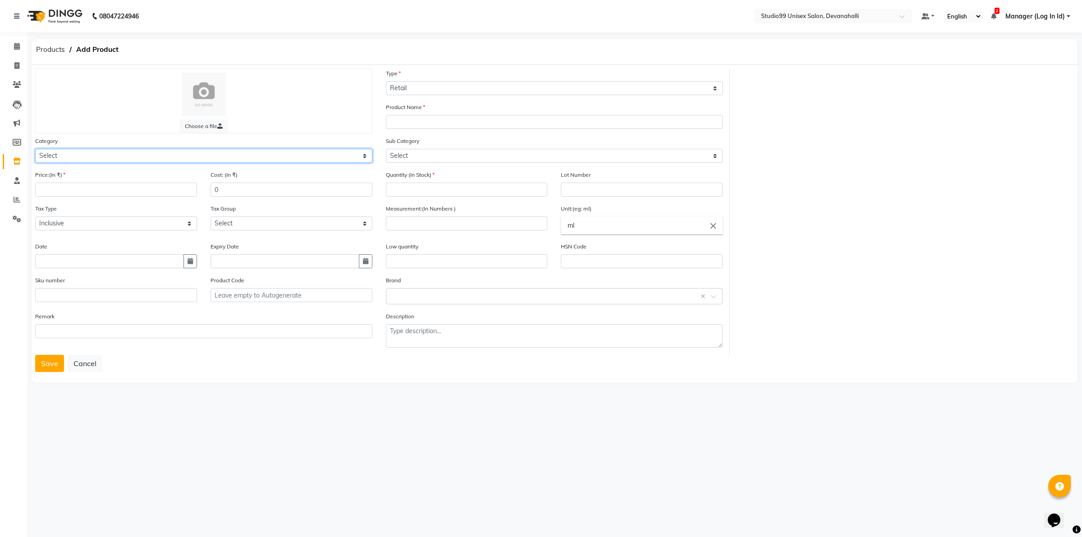
click at [175, 151] on select "Select Skin Hair Personal Care Appliances Beard Disposable Threading Hands and …" at bounding box center [203, 156] width 337 height 14
select select "959401100"
click at [35, 149] on select "Select Skin Hair Personal Care Appliances Beard Disposable Threading Hands and …" at bounding box center [203, 156] width 337 height 14
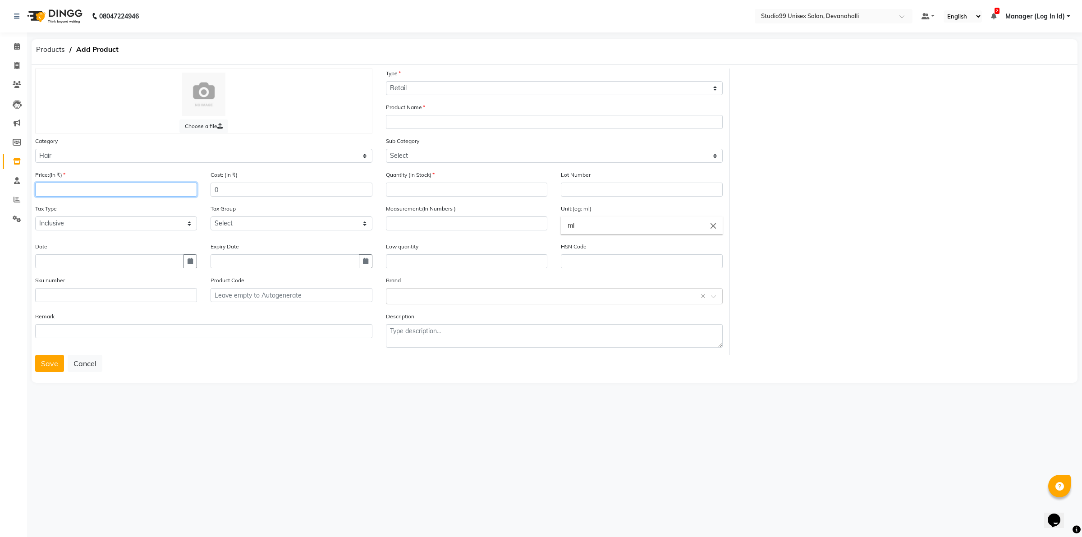
click at [160, 190] on input "number" at bounding box center [116, 190] width 162 height 14
type input "1650"
click at [241, 191] on input "0" at bounding box center [292, 190] width 162 height 14
type input "1650"
click at [87, 238] on div "Tax Type Select Inclusive Exclusive Tax Group Select GST" at bounding box center [203, 223] width 351 height 38
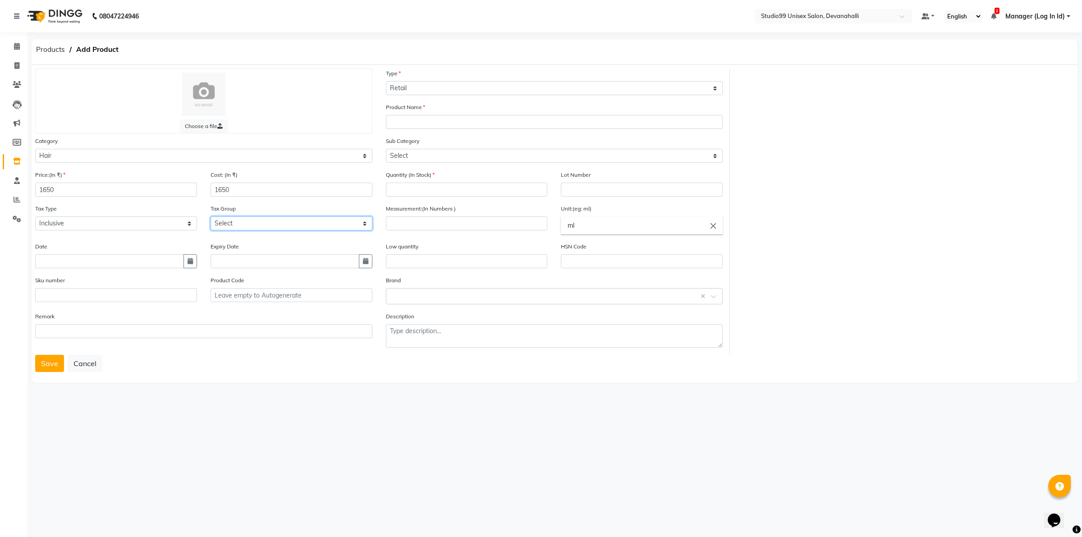
click at [215, 224] on select "Select GST" at bounding box center [292, 223] width 162 height 14
select select "2830"
click at [211, 216] on select "Select GST" at bounding box center [292, 223] width 162 height 14
click at [394, 192] on input "number" at bounding box center [467, 190] width 162 height 14
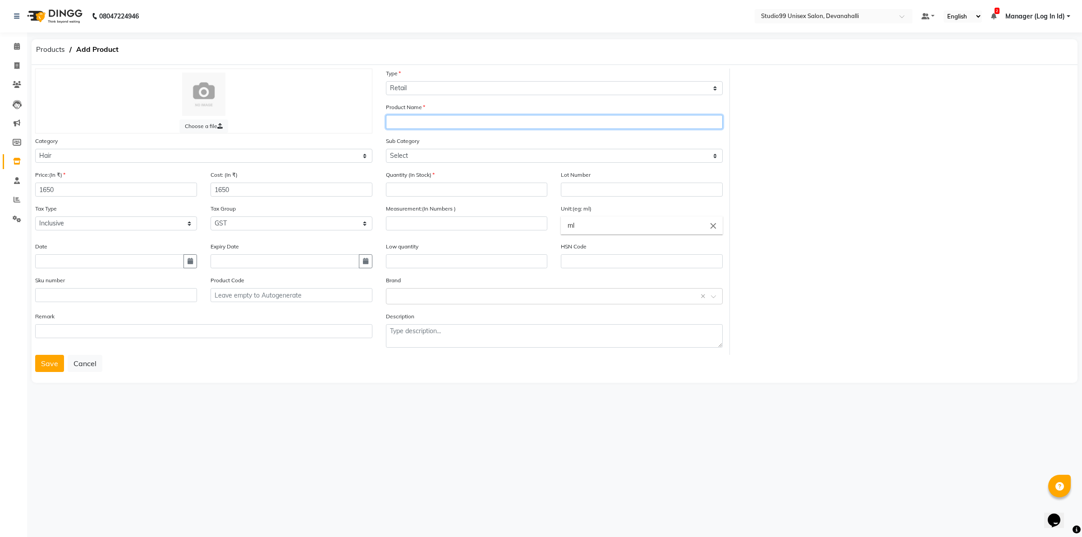
click at [425, 116] on input "text" at bounding box center [554, 122] width 337 height 14
type input "QOD MAX PRIME HAIR MASK"
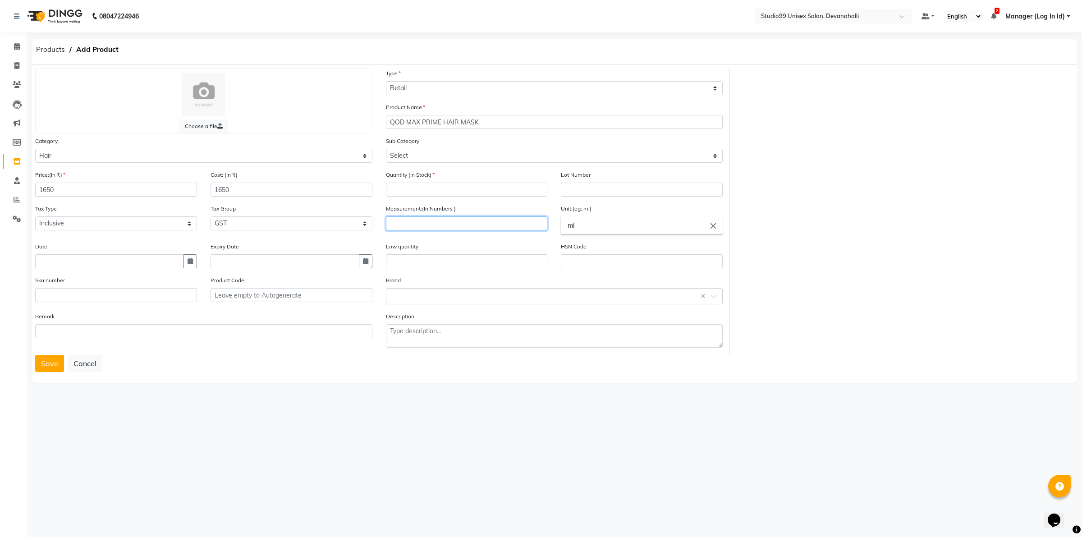
click at [403, 221] on input "number" at bounding box center [467, 223] width 162 height 14
type input "300"
click at [422, 186] on input "number" at bounding box center [467, 190] width 162 height 14
type input "7"
click at [417, 296] on input "text" at bounding box center [545, 295] width 309 height 9
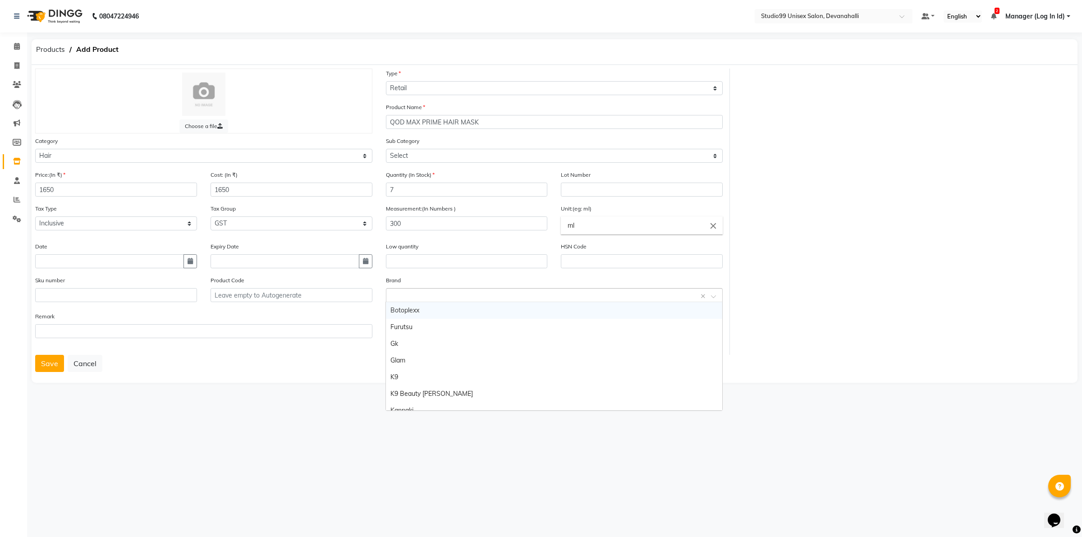
type input "Q"
click at [53, 362] on button "Save" at bounding box center [49, 363] width 29 height 17
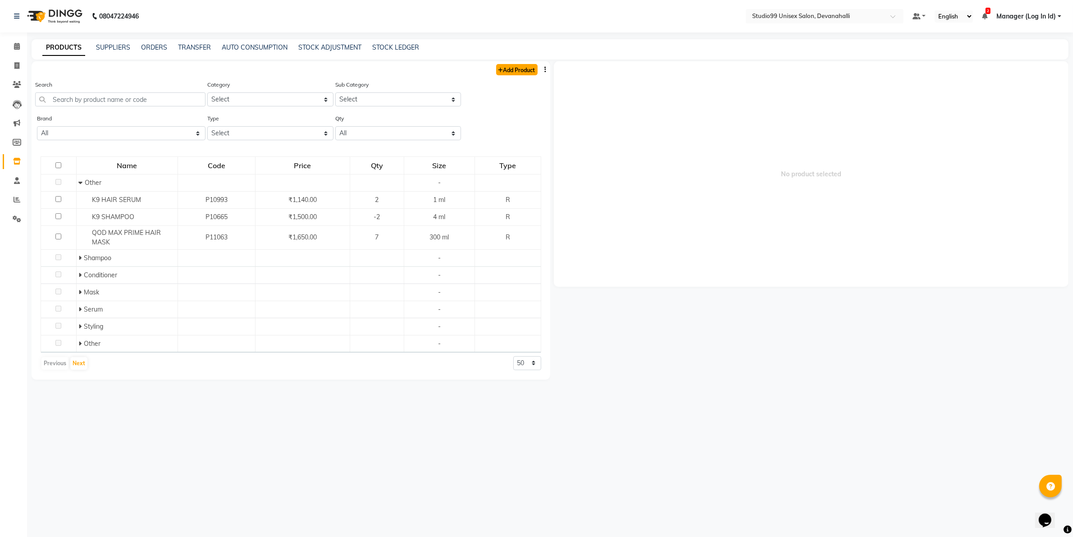
click at [516, 72] on link "Add Product" at bounding box center [516, 69] width 41 height 11
select select "true"
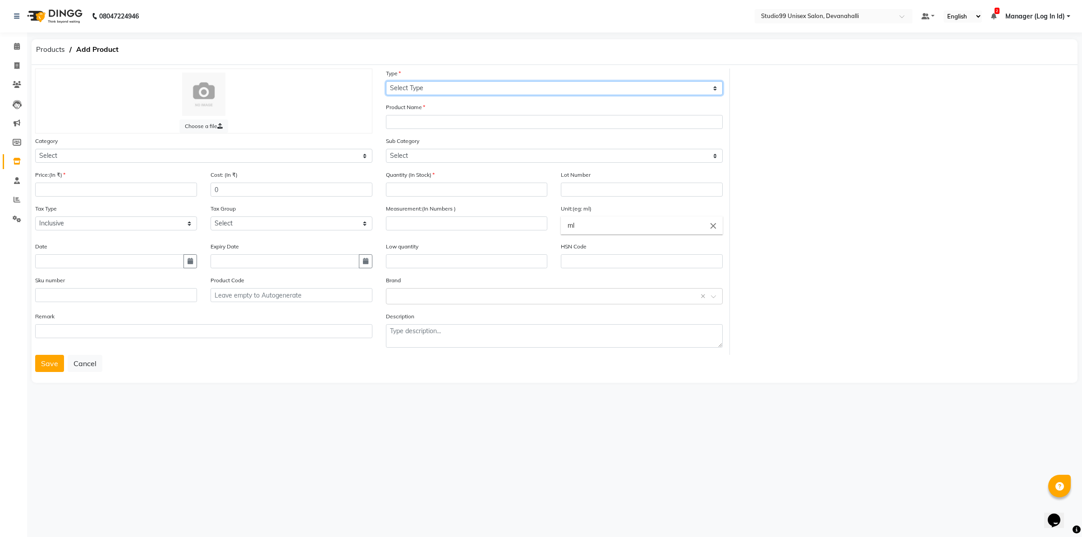
click at [409, 87] on select "Select Type Both Retail Consumable" at bounding box center [554, 88] width 337 height 14
select select "R"
click at [386, 81] on select "Select Type Both Retail Consumable" at bounding box center [554, 88] width 337 height 14
click at [406, 292] on input "text" at bounding box center [545, 295] width 309 height 9
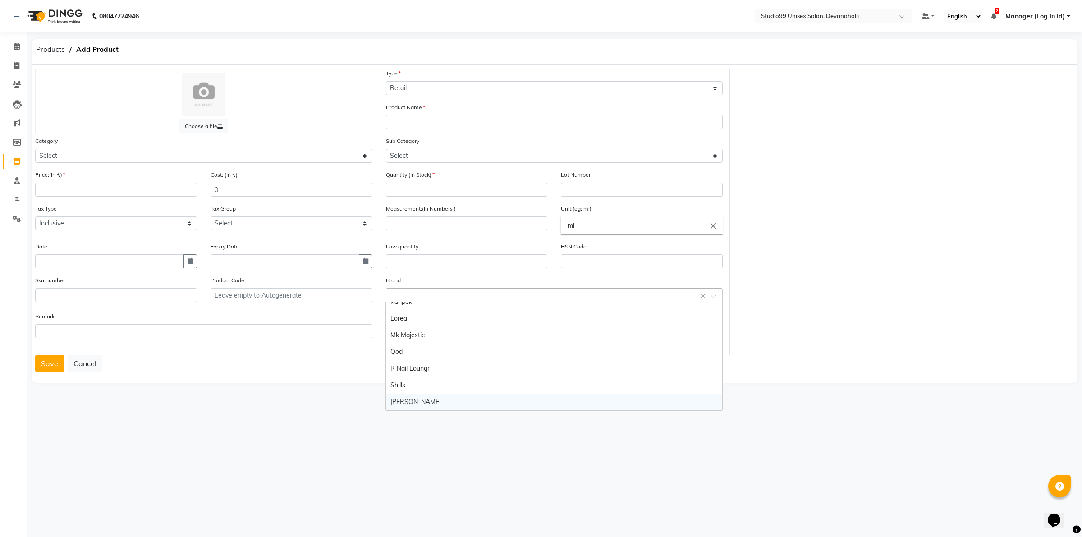
type input "Q"
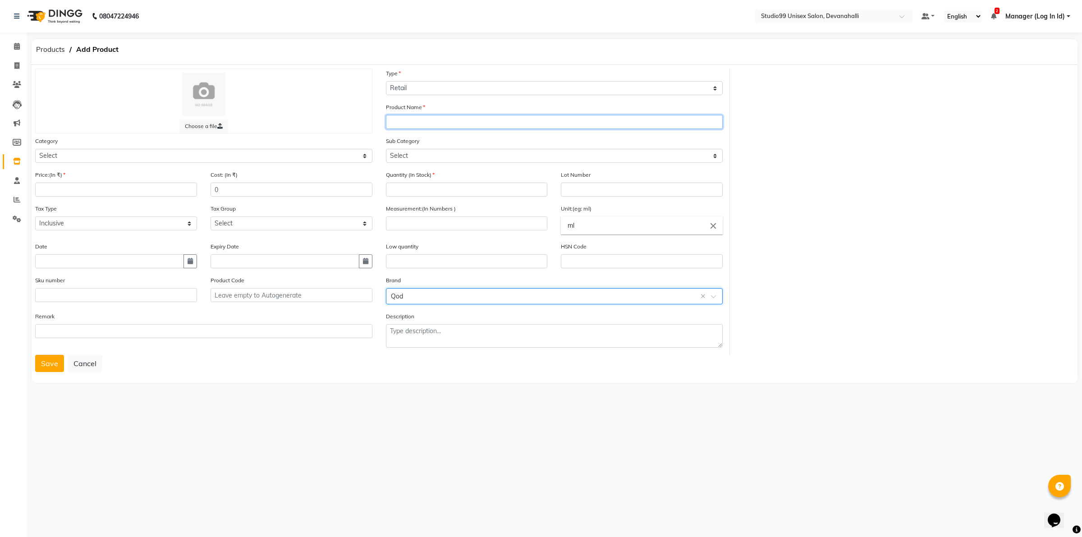
click at [415, 121] on input "text" at bounding box center [554, 122] width 337 height 14
type input "Q"
type input "QOD MAX PRIME SHAMPOO"
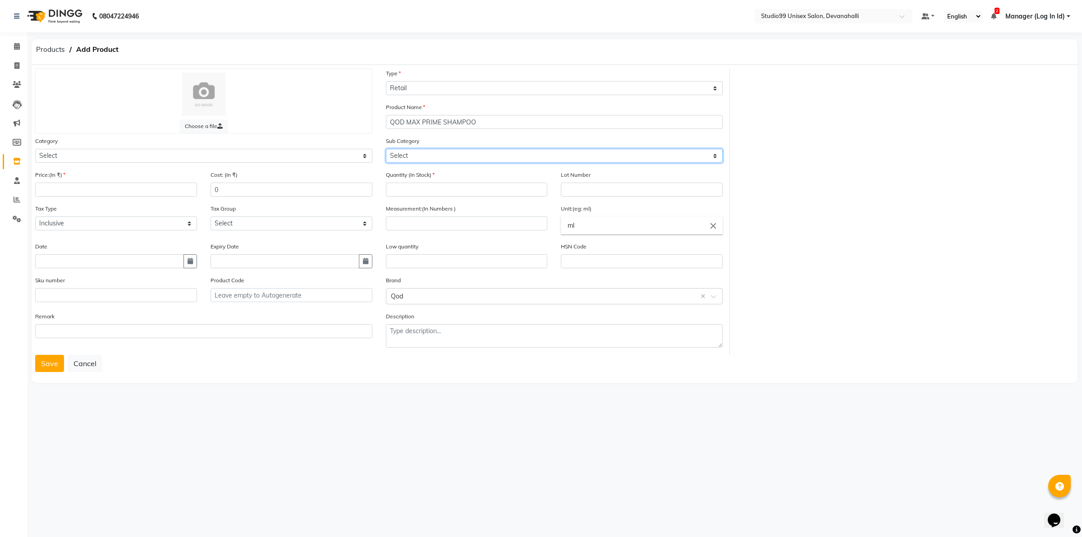
click at [421, 156] on select "Select" at bounding box center [554, 156] width 337 height 14
click at [373, 132] on div "Choose a file" at bounding box center [203, 101] width 351 height 65
click at [402, 156] on select "Select" at bounding box center [554, 156] width 337 height 14
click at [403, 155] on select "Select" at bounding box center [554, 156] width 337 height 14
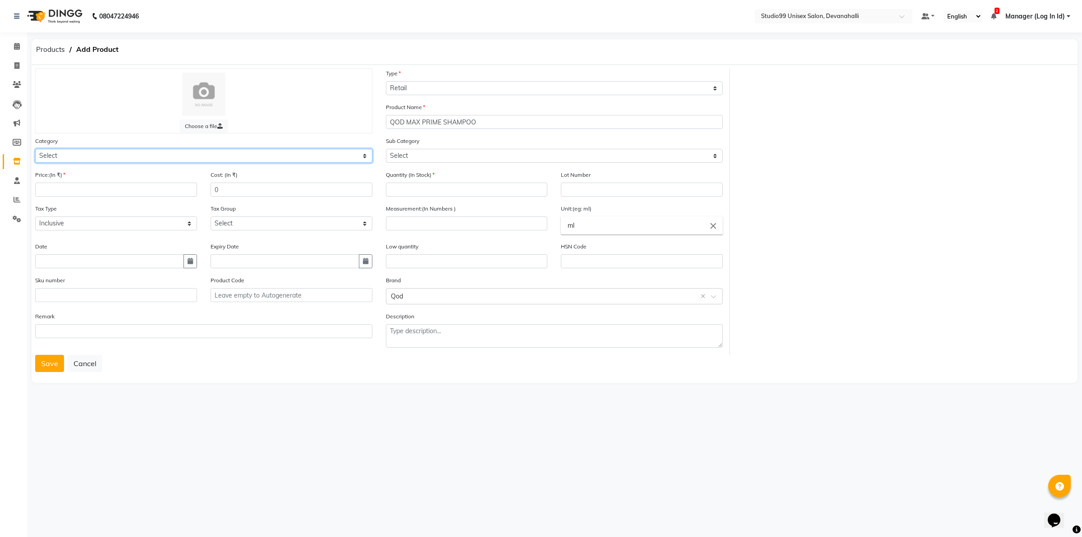
click at [168, 152] on select "Select Skin Hair Personal Care Appliances Beard Disposable Threading Hands and …" at bounding box center [203, 156] width 337 height 14
select select "959401100"
click at [35, 149] on select "Select Skin Hair Personal Care Appliances Beard Disposable Threading Hands and …" at bounding box center [203, 156] width 337 height 14
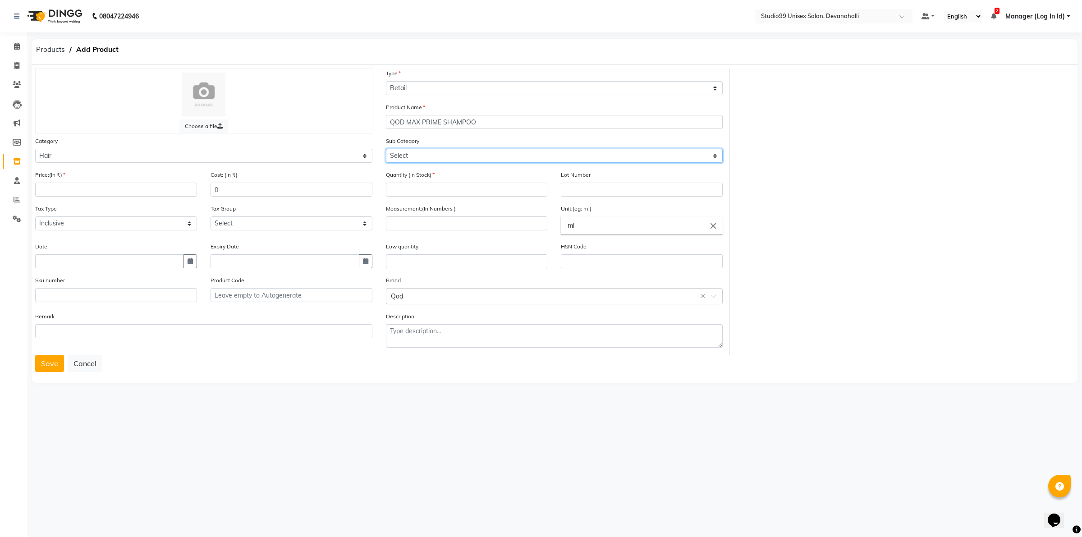
click at [413, 156] on select "Select Shampoo Conditioner Cream Mask Oil Serum Color Appliances Treatment Styl…" at bounding box center [554, 156] width 337 height 14
select select "959401101"
click at [386, 149] on select "Select Shampoo Conditioner Cream Mask Oil Serum Color Appliances Treatment Styl…" at bounding box center [554, 156] width 337 height 14
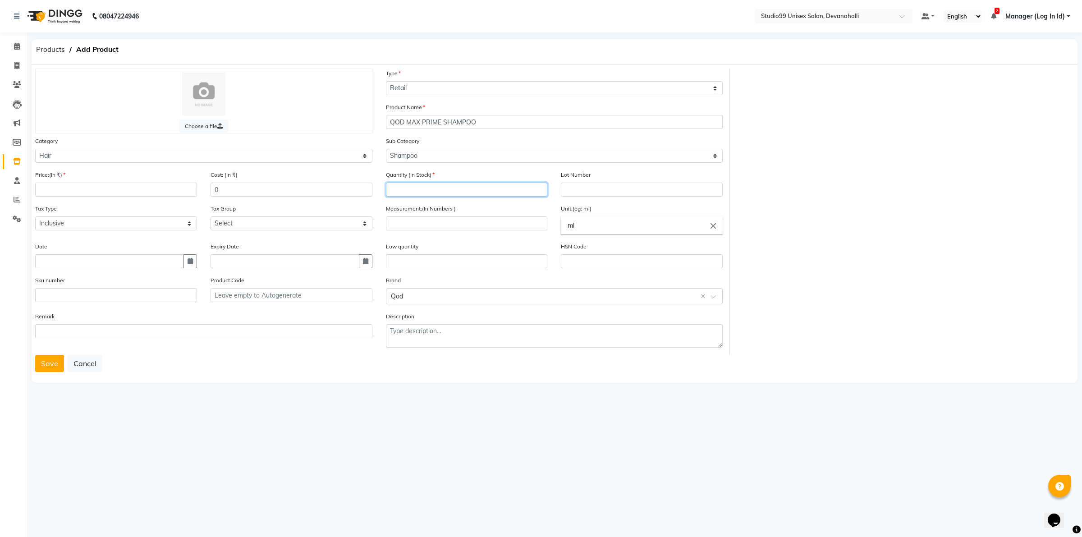
click at [433, 185] on input "number" at bounding box center [467, 190] width 162 height 14
type input "7"
click at [413, 224] on input "number" at bounding box center [467, 223] width 162 height 14
type input "300"
click at [61, 186] on input "number" at bounding box center [116, 190] width 162 height 14
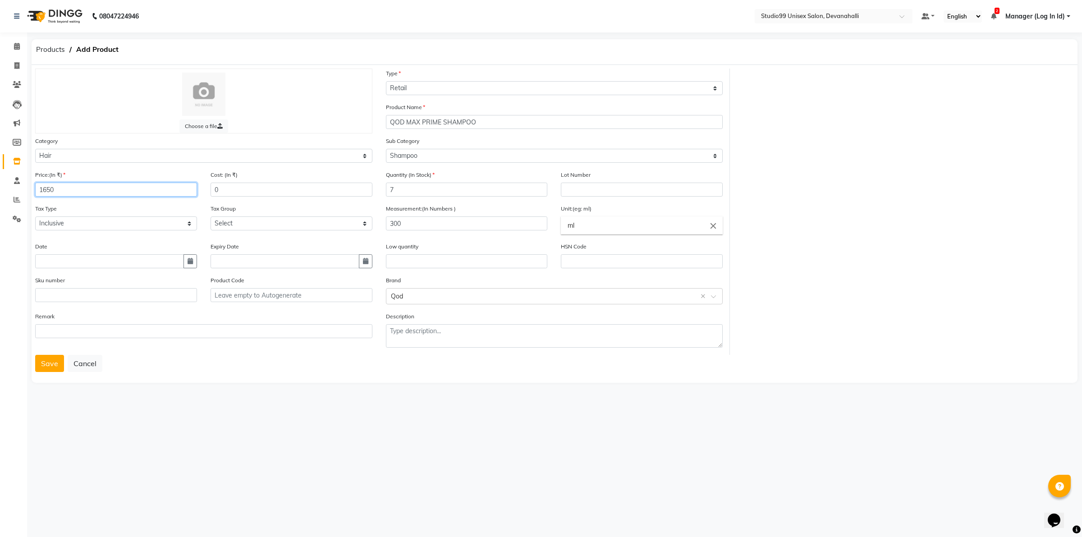
type input "1650"
click at [52, 361] on button "Save" at bounding box center [49, 363] width 29 height 17
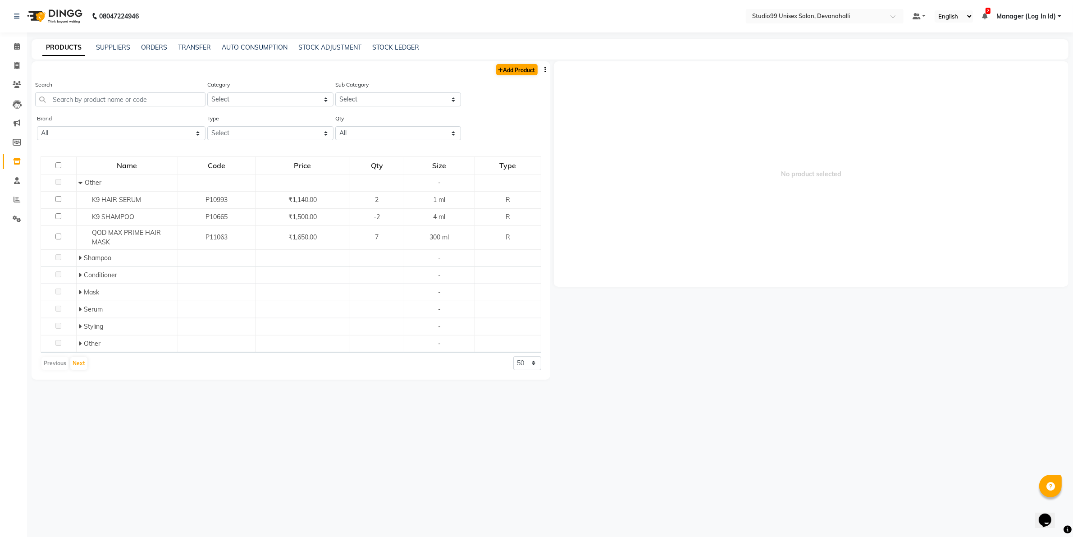
drag, startPoint x: 531, startPoint y: 62, endPoint x: 524, endPoint y: 68, distance: 8.9
click at [531, 62] on div "Add Product" at bounding box center [291, 68] width 519 height 15
click at [520, 71] on link "Add Product" at bounding box center [516, 69] width 41 height 11
select select "true"
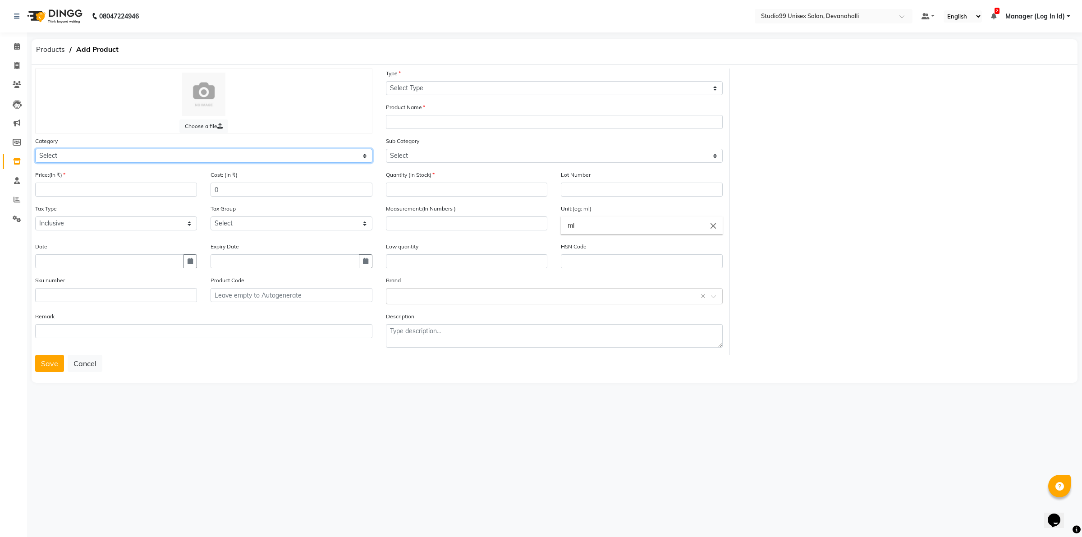
click at [125, 154] on select "Select Skin Hair Personal Care Appliances Beard Disposable Threading Hands and …" at bounding box center [203, 156] width 337 height 14
select select "959401100"
click at [35, 149] on select "Select Skin Hair Personal Care Appliances Beard Disposable Threading Hands and …" at bounding box center [203, 156] width 337 height 14
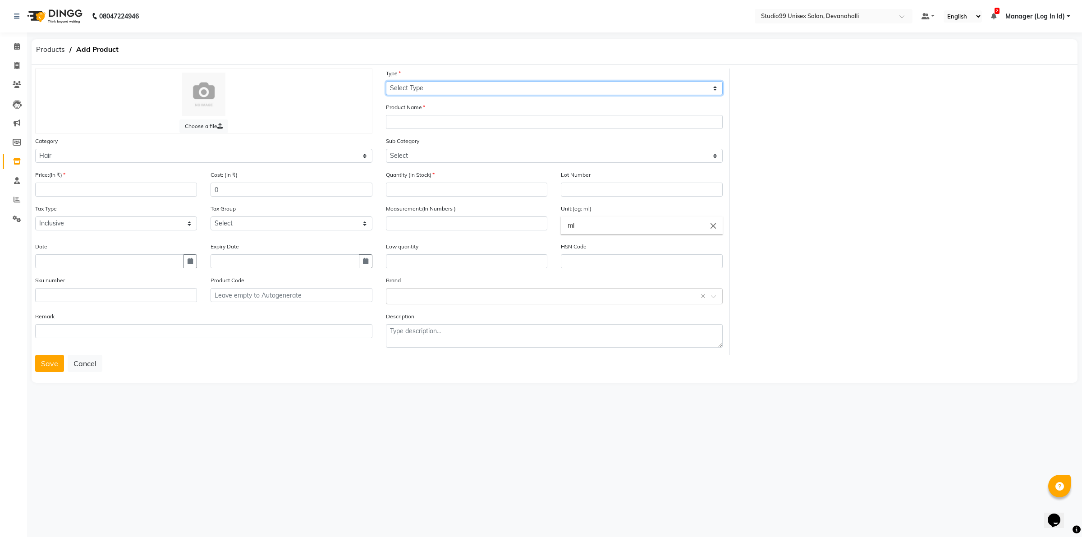
click at [412, 88] on select "Select Type Both Retail Consumable" at bounding box center [554, 88] width 337 height 14
select select "R"
click at [386, 81] on select "Select Type Both Retail Consumable" at bounding box center [554, 88] width 337 height 14
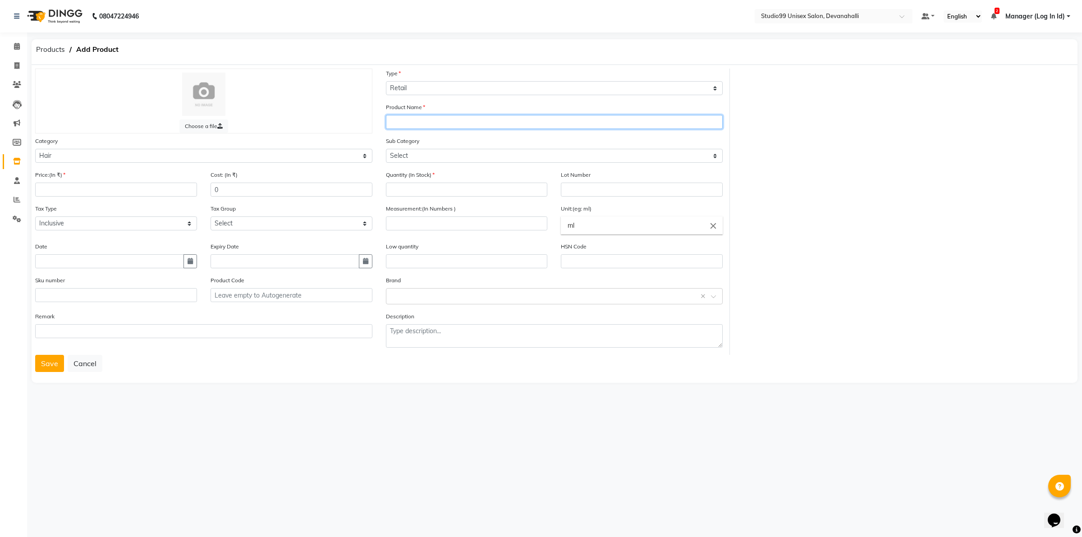
click at [410, 122] on input "text" at bounding box center [554, 122] width 337 height 14
type input "QOD ARGAN SHAMPOO"
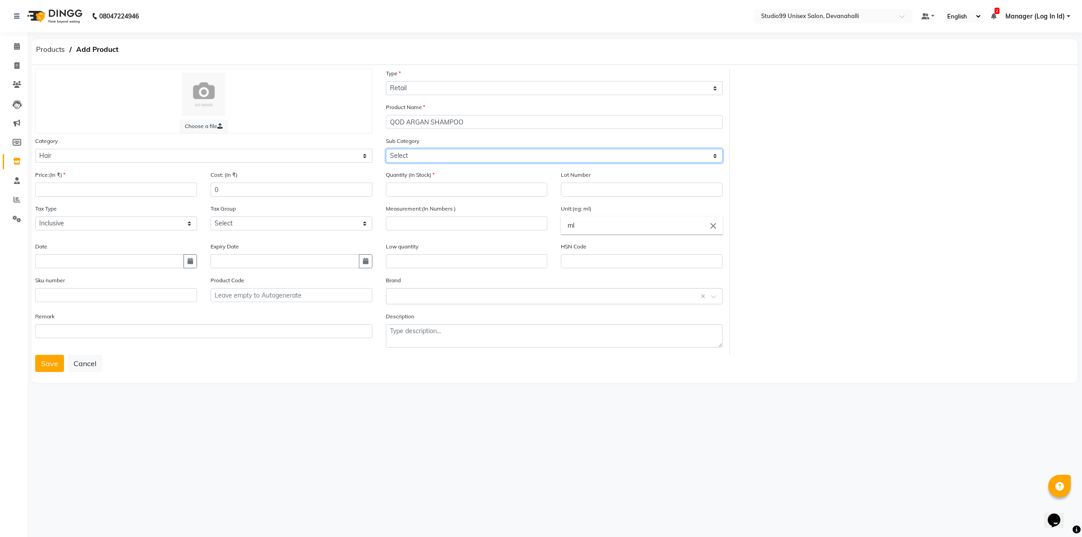
click at [438, 154] on select "Select Shampoo Conditioner Cream Mask Oil Serum Color Appliances Treatment Styl…" at bounding box center [554, 156] width 337 height 14
select select "959401101"
click at [386, 149] on select "Select Shampoo Conditioner Cream Mask Oil Serum Color Appliances Treatment Styl…" at bounding box center [554, 156] width 337 height 14
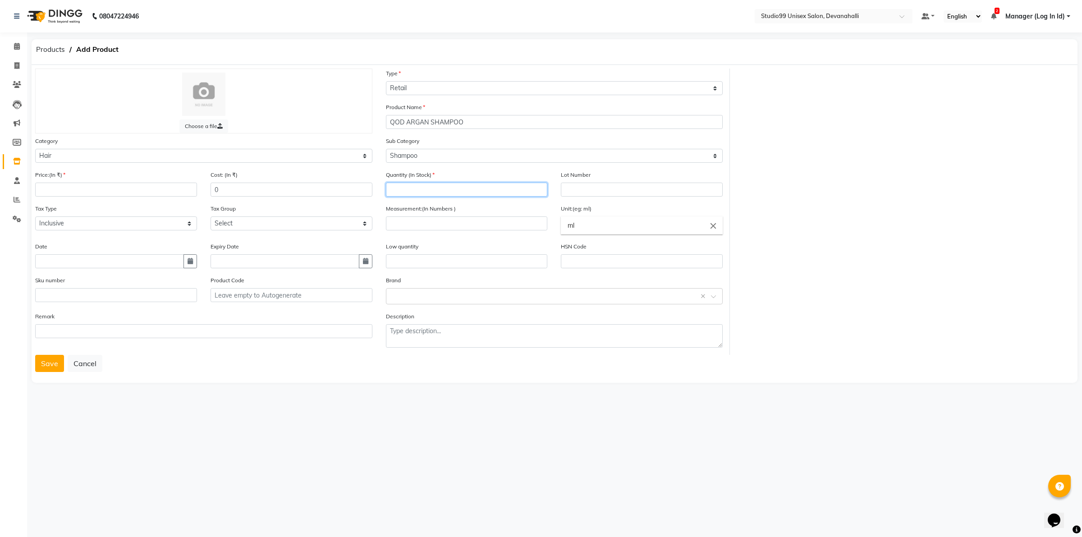
click at [422, 191] on input "number" at bounding box center [467, 190] width 162 height 14
type input "3"
click at [421, 221] on input "number" at bounding box center [467, 223] width 162 height 14
type input "300"
click at [411, 288] on div "Select brand or add custom brand ×" at bounding box center [554, 296] width 337 height 16
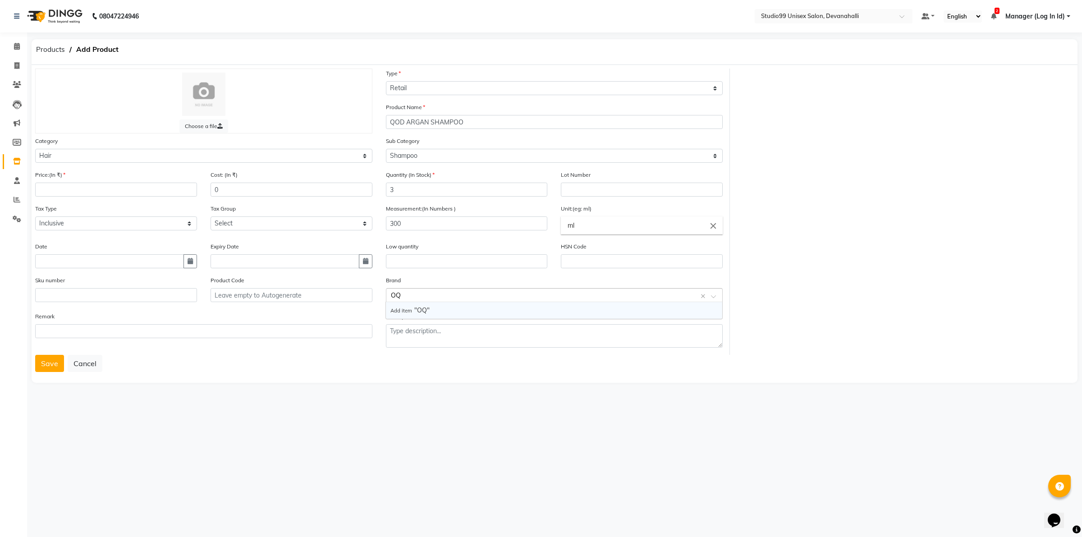
type input "OQD"
click at [305, 345] on div "Remark" at bounding box center [203, 332] width 351 height 43
click at [415, 296] on input "text" at bounding box center [545, 295] width 309 height 9
type input "Q"
click at [400, 313] on div "Qod" at bounding box center [554, 310] width 336 height 17
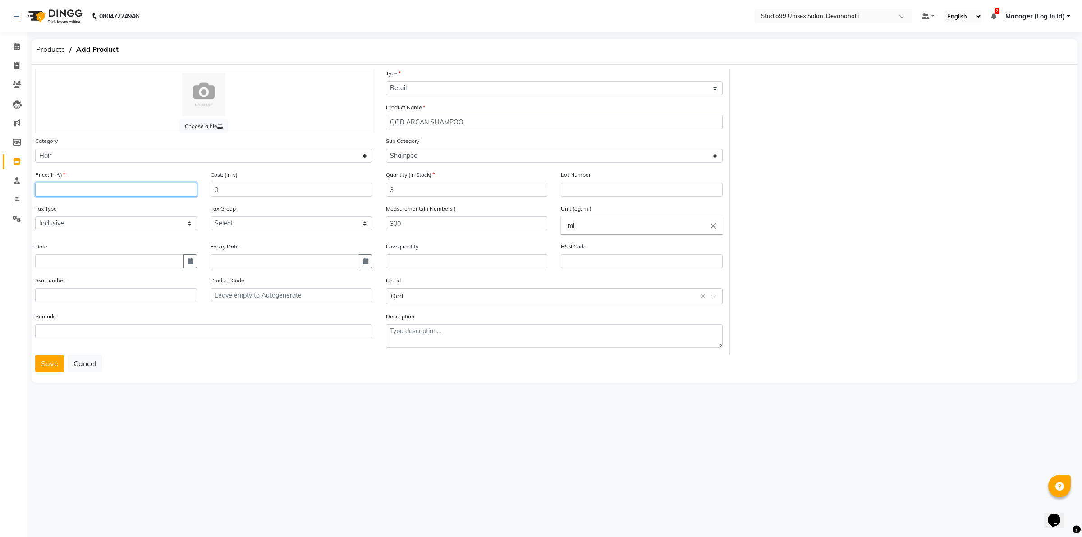
click at [80, 189] on input "number" at bounding box center [116, 190] width 162 height 14
type input "1650"
click at [37, 361] on button "Save" at bounding box center [49, 363] width 29 height 17
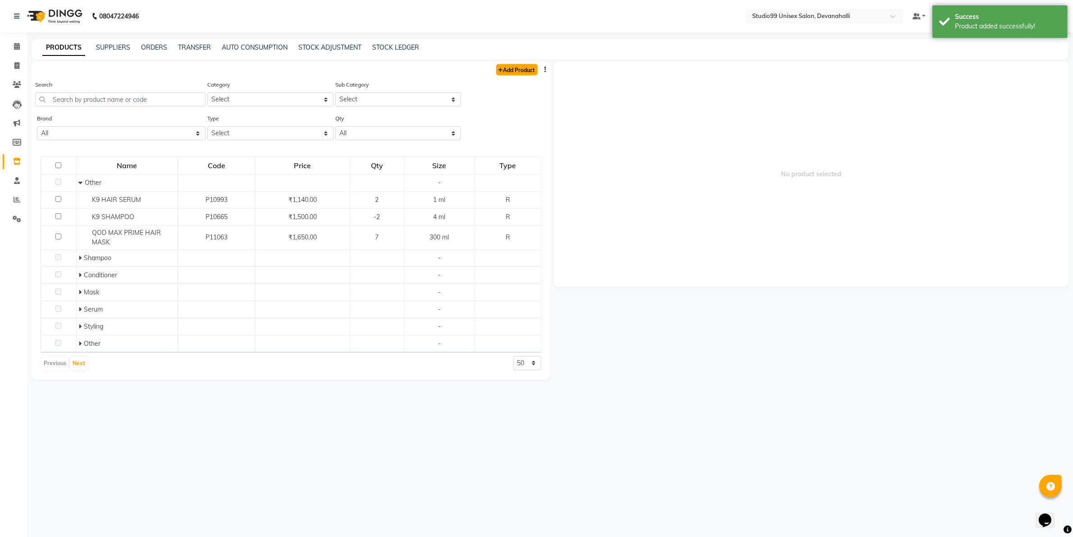
click at [516, 68] on link "Add Product" at bounding box center [516, 69] width 41 height 11
select select "true"
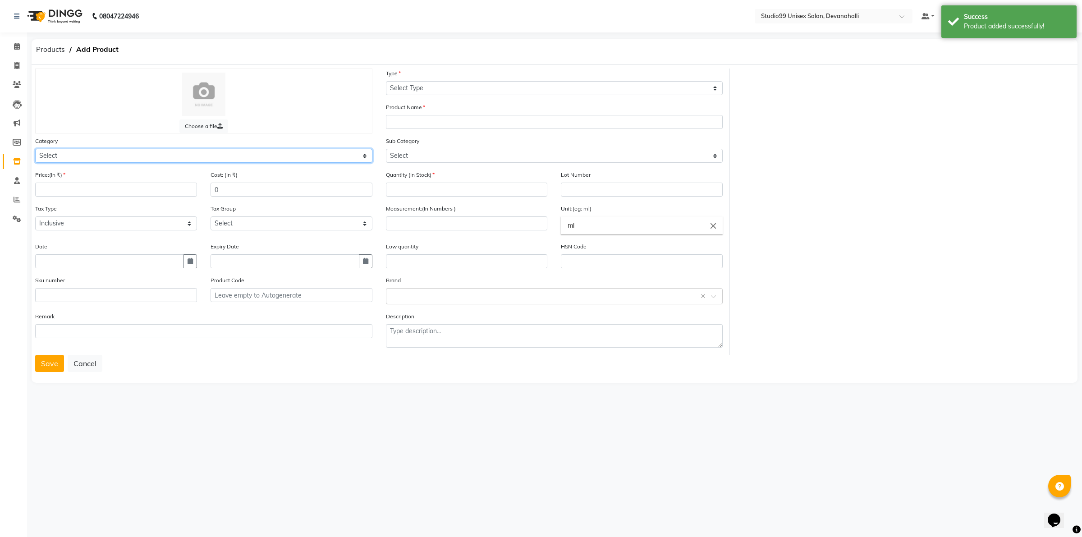
click at [85, 150] on select "Select Skin Hair Personal Care Appliances Beard Disposable Threading Hands and …" at bounding box center [203, 156] width 337 height 14
select select "959401100"
click at [35, 149] on select "Select Skin Hair Personal Care Appliances Beard Disposable Threading Hands and …" at bounding box center [203, 156] width 337 height 14
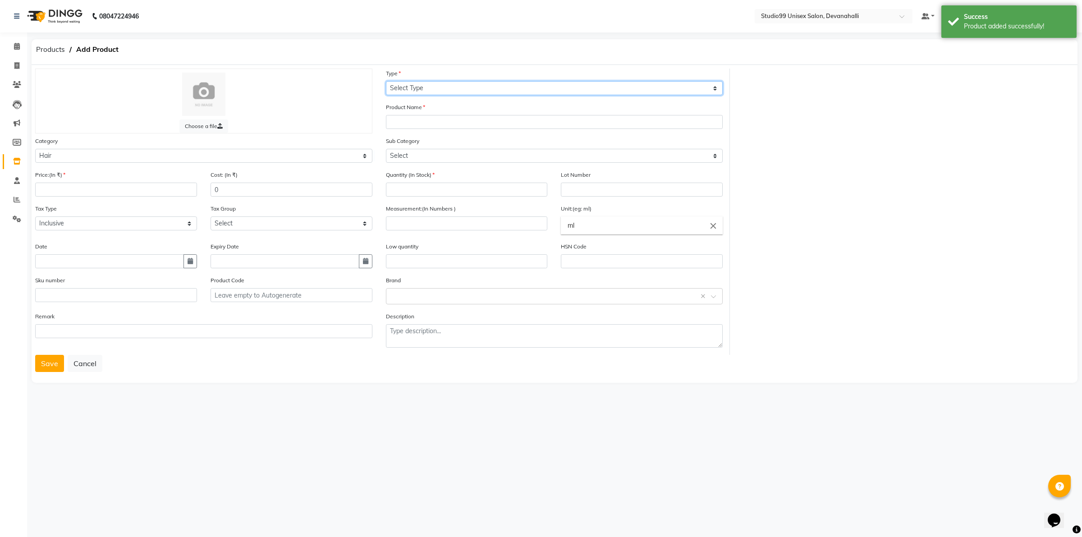
click at [419, 87] on select "Select Type Both Retail Consumable" at bounding box center [554, 88] width 337 height 14
select select "R"
click at [386, 81] on select "Select Type Both Retail Consumable" at bounding box center [554, 88] width 337 height 14
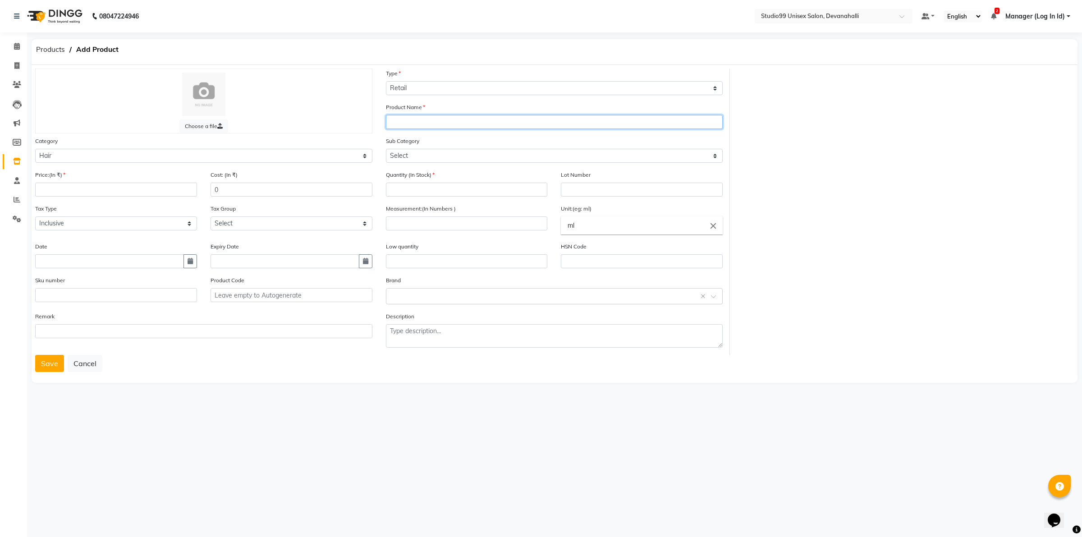
click at [406, 121] on input "text" at bounding box center [554, 122] width 337 height 14
type input "QOD ARGAN CONDITIONER"
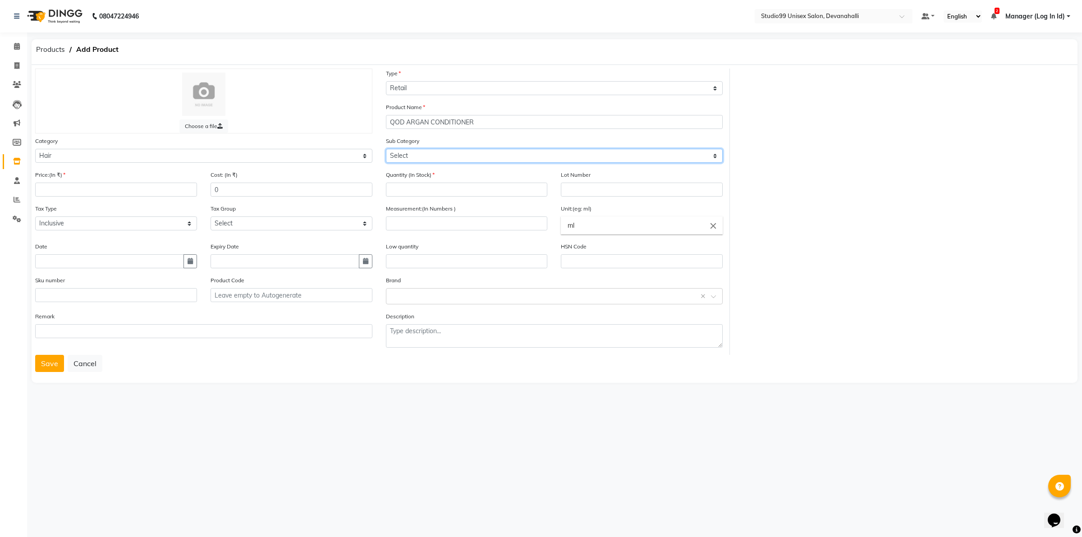
click at [425, 161] on select "Select Shampoo Conditioner Cream Mask Oil Serum Color Appliances Treatment Styl…" at bounding box center [554, 156] width 337 height 14
select select "959401102"
click at [386, 149] on select "Select Shampoo Conditioner Cream Mask Oil Serum Color Appliances Treatment Styl…" at bounding box center [554, 156] width 337 height 14
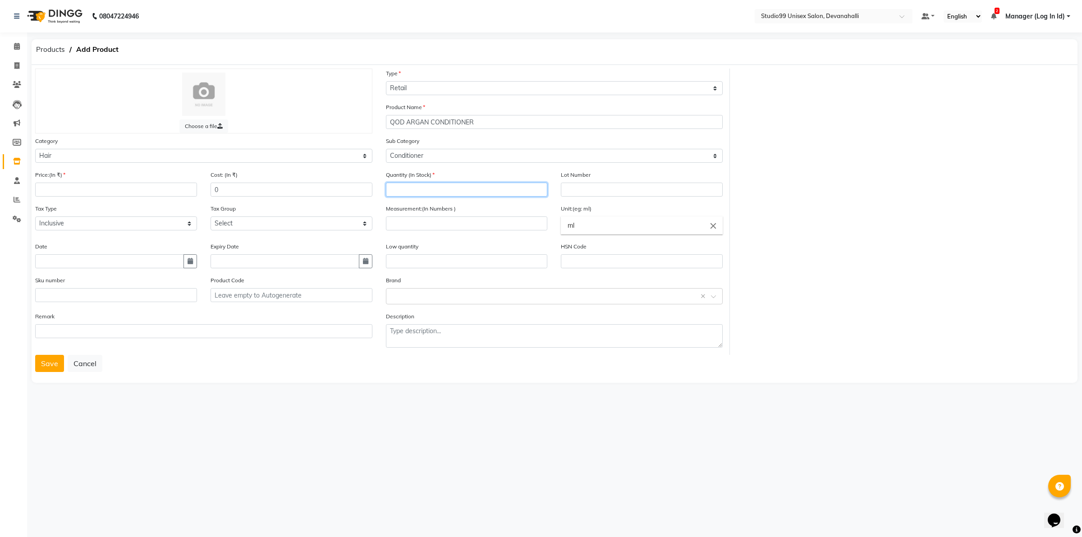
click at [418, 190] on input "number" at bounding box center [467, 190] width 162 height 14
type input "3"
click at [412, 218] on input "number" at bounding box center [467, 223] width 162 height 14
type input "300"
click at [400, 296] on input "text" at bounding box center [545, 295] width 309 height 9
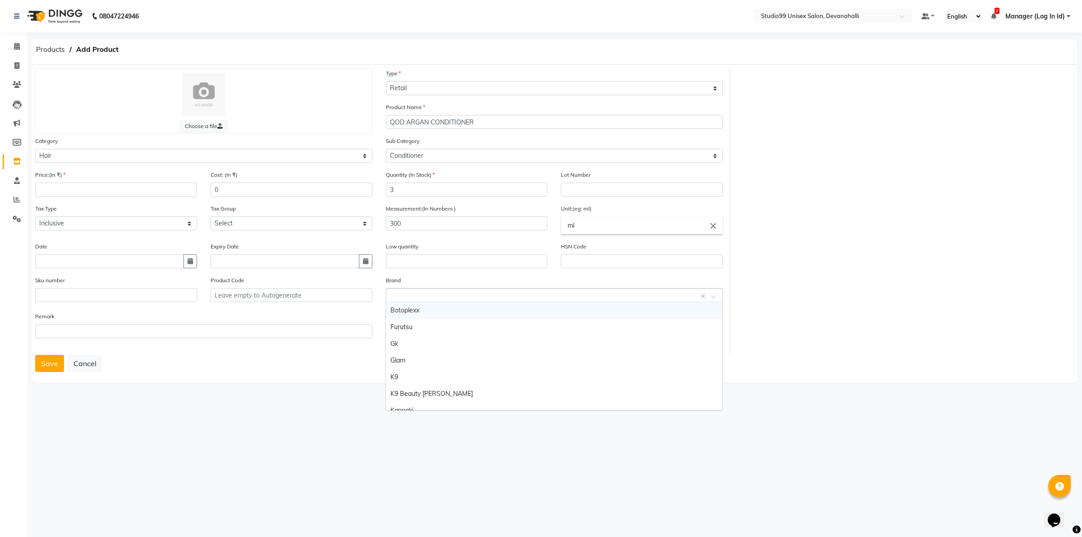
type input "Q"
click at [393, 316] on div "Qod" at bounding box center [554, 310] width 336 height 17
click at [74, 261] on input "text" at bounding box center [109, 261] width 149 height 14
select select "9"
select select "2025"
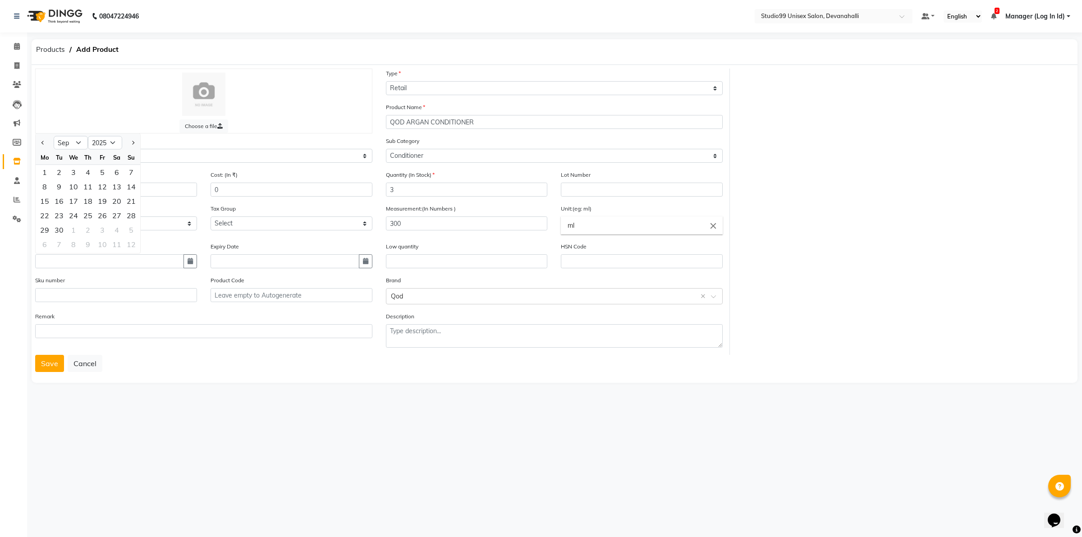
drag, startPoint x: 114, startPoint y: 375, endPoint x: 117, endPoint y: 347, distance: 27.7
click at [114, 375] on div "Choose a file Type Select Type Both Retail Consumable Product Name QOD ARGAN CO…" at bounding box center [555, 224] width 1046 height 318
click at [82, 183] on input "number" at bounding box center [116, 190] width 162 height 14
type input "1650"
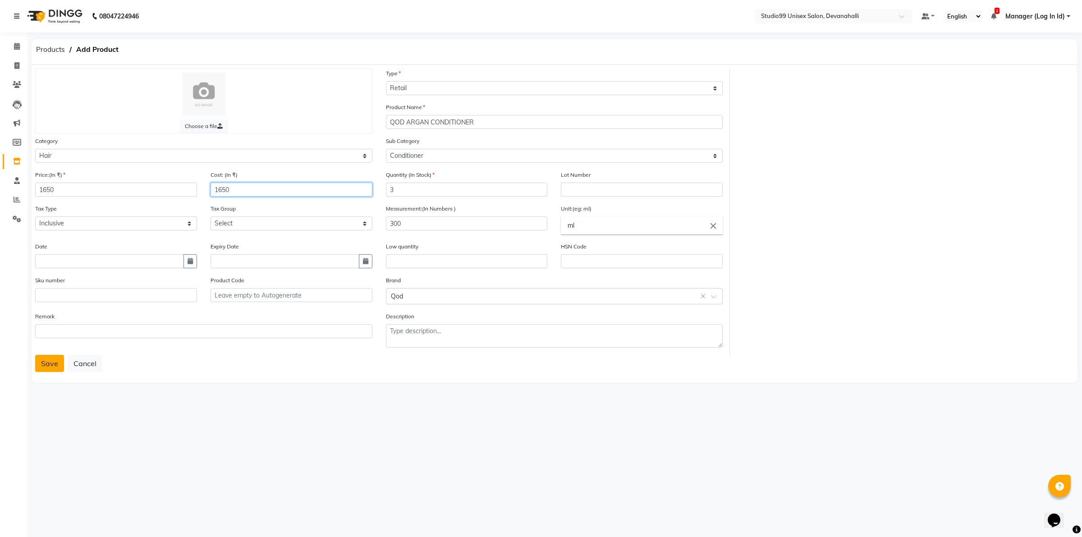
type input "1650"
click at [46, 357] on button "Save" at bounding box center [49, 363] width 29 height 17
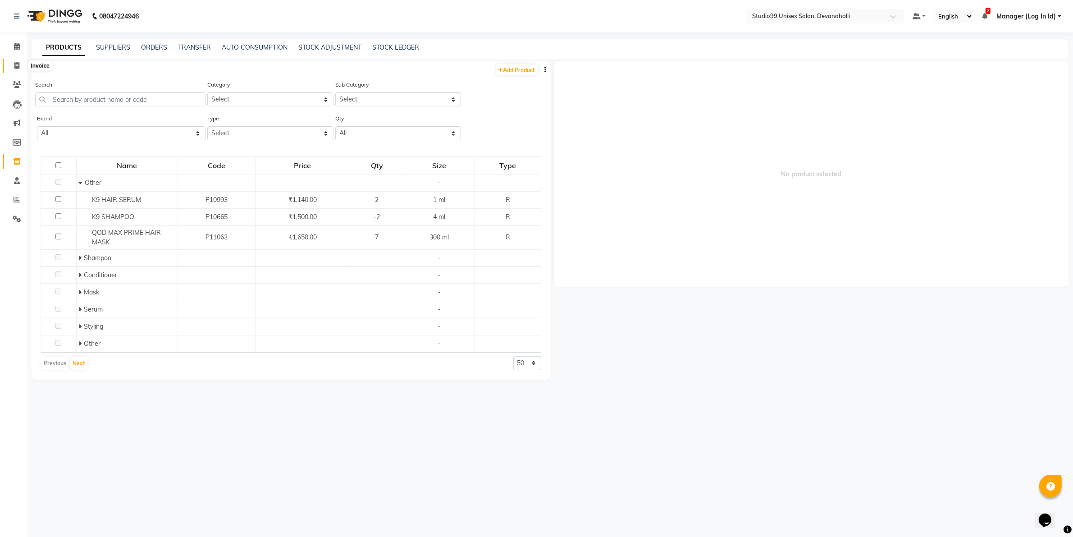
click at [16, 65] on icon at bounding box center [16, 65] width 5 height 7
select select "service"
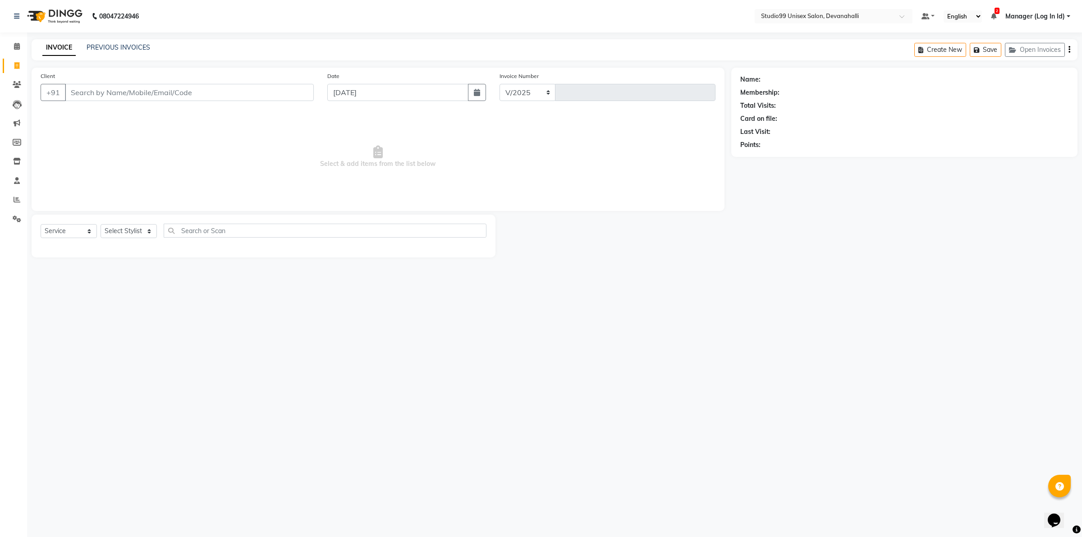
select select "6467"
type input "1995"
click at [128, 46] on link "PREVIOUS INVOICES" at bounding box center [119, 47] width 64 height 8
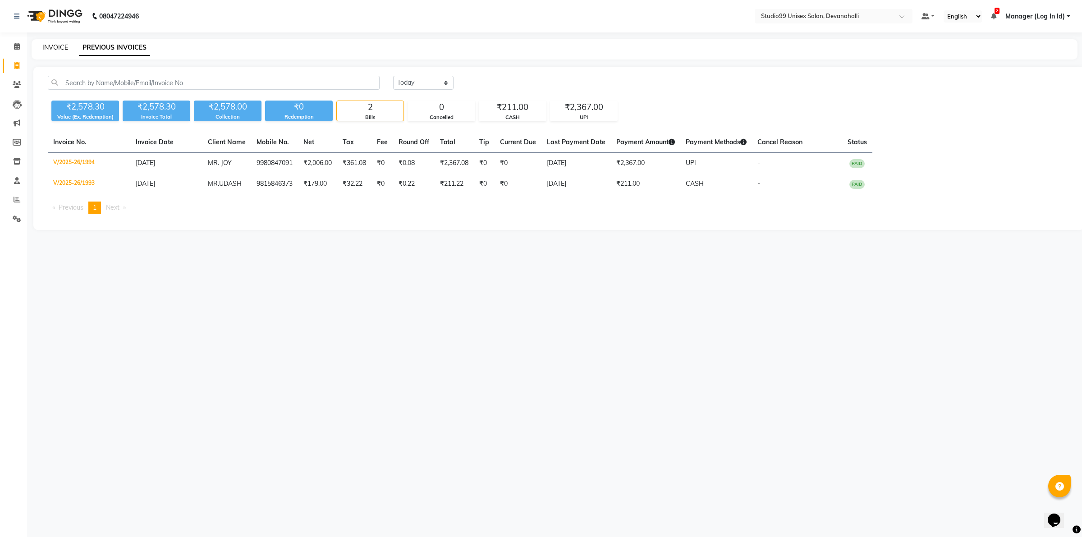
click at [50, 47] on link "INVOICE" at bounding box center [55, 47] width 26 height 8
select select "service"
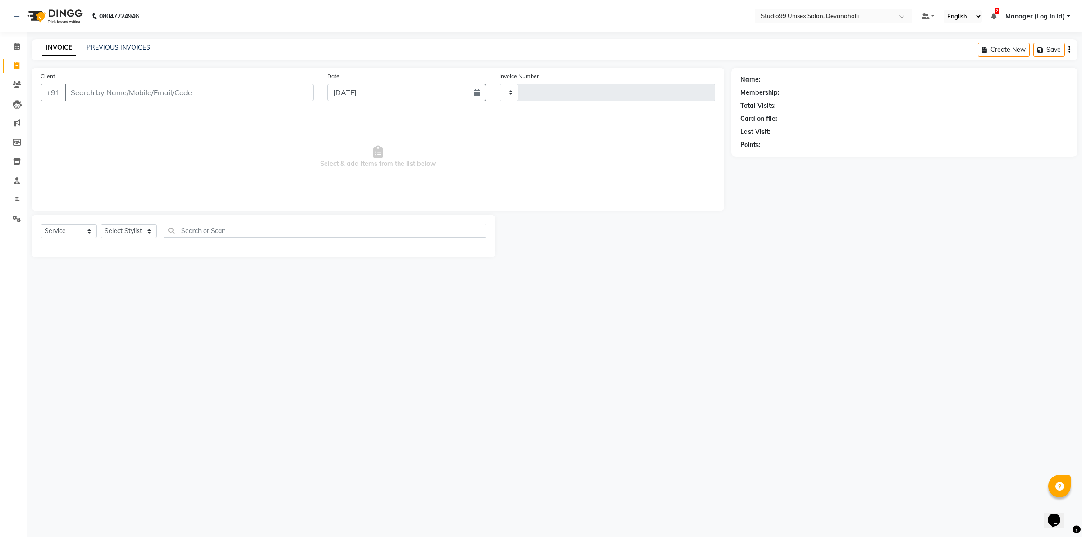
type input "1995"
select select "6467"
click at [16, 160] on icon at bounding box center [17, 161] width 8 height 7
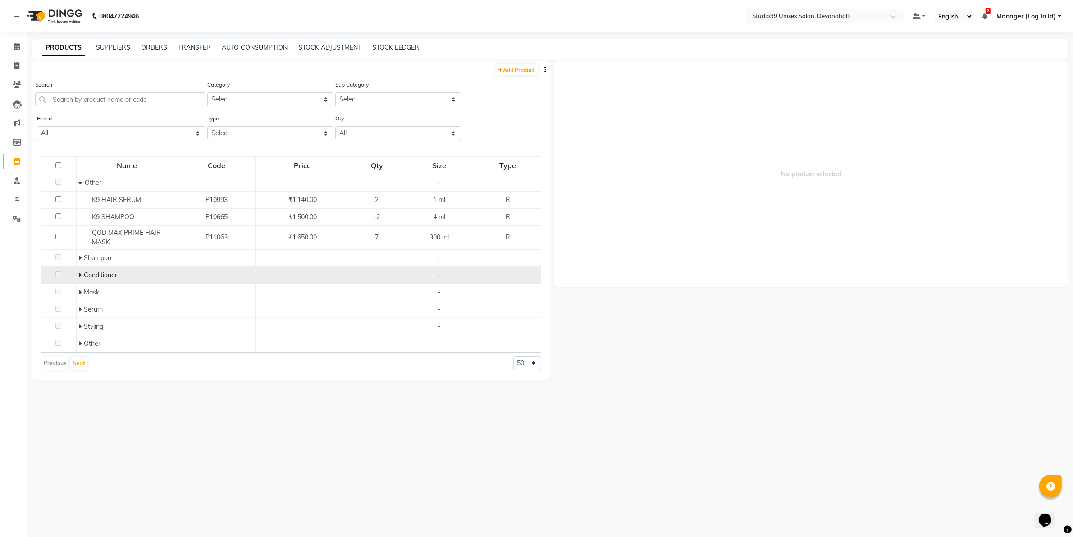
scroll to position [5, 0]
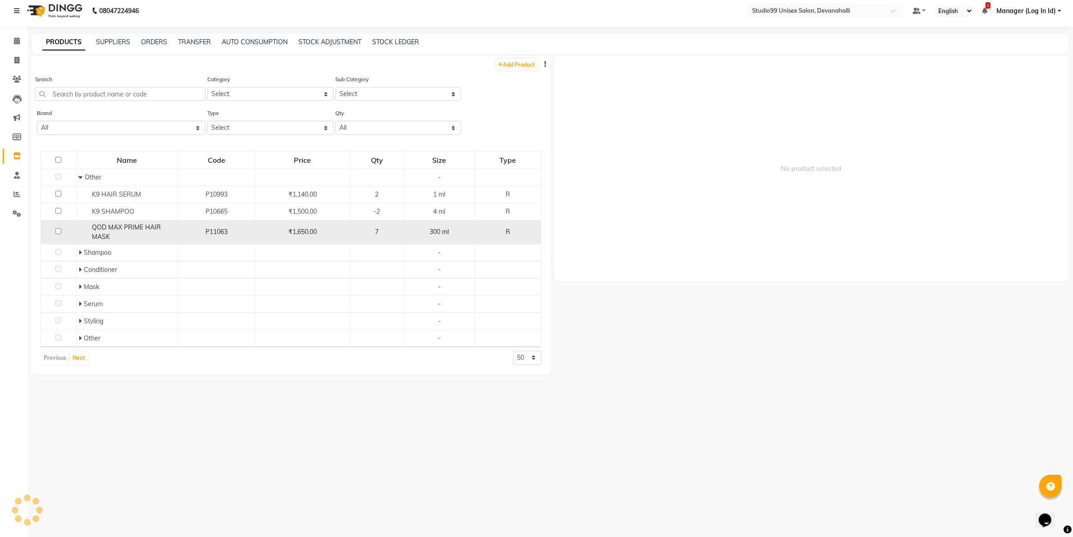
click at [60, 231] on input "checkbox" at bounding box center [58, 231] width 6 height 6
checkbox input "true"
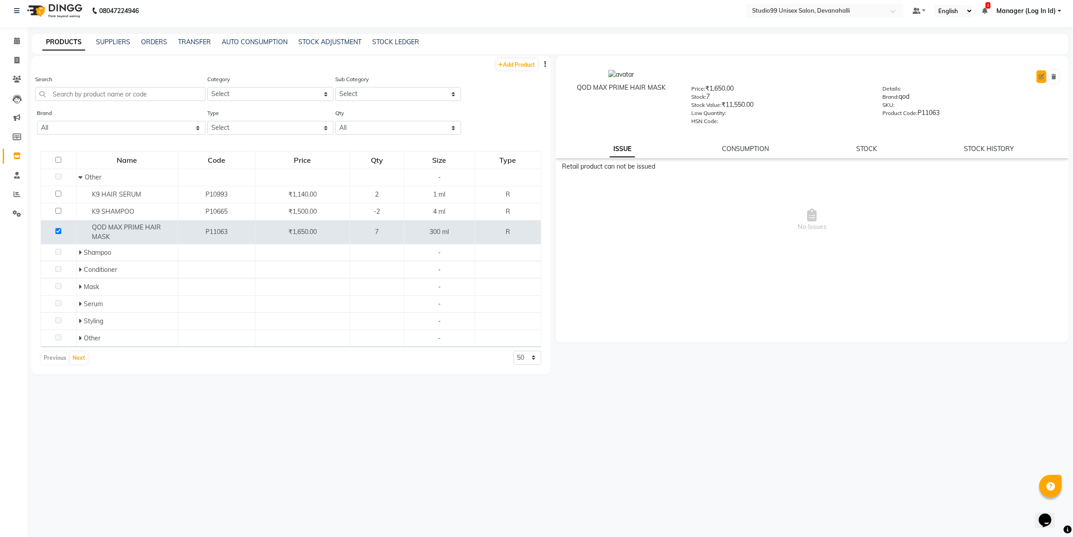
click at [1042, 76] on icon at bounding box center [1041, 76] width 5 height 5
select select "true"
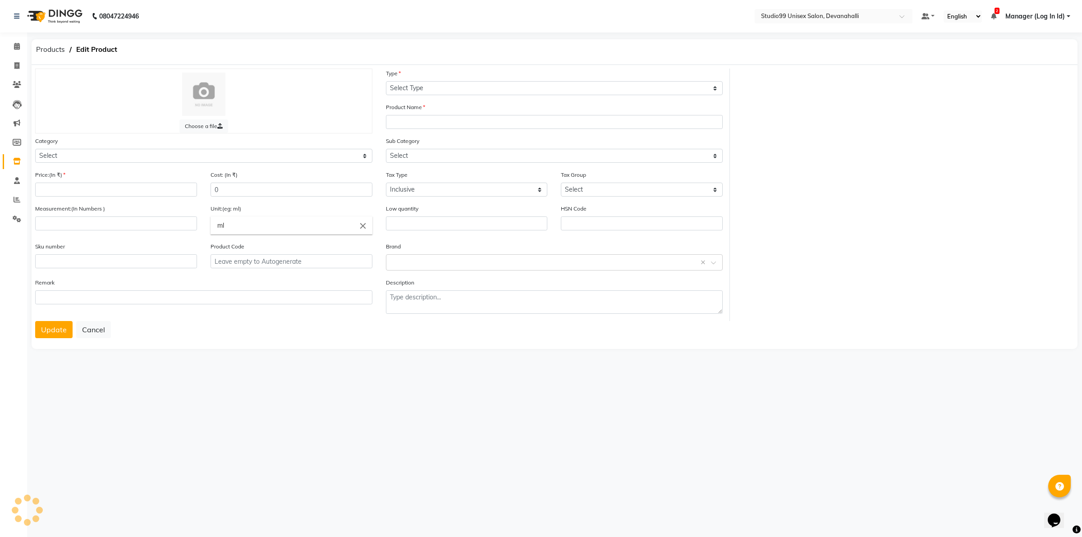
select select "R"
type input "QOD MAX PRIME HAIR MASK"
select select
type input "1650"
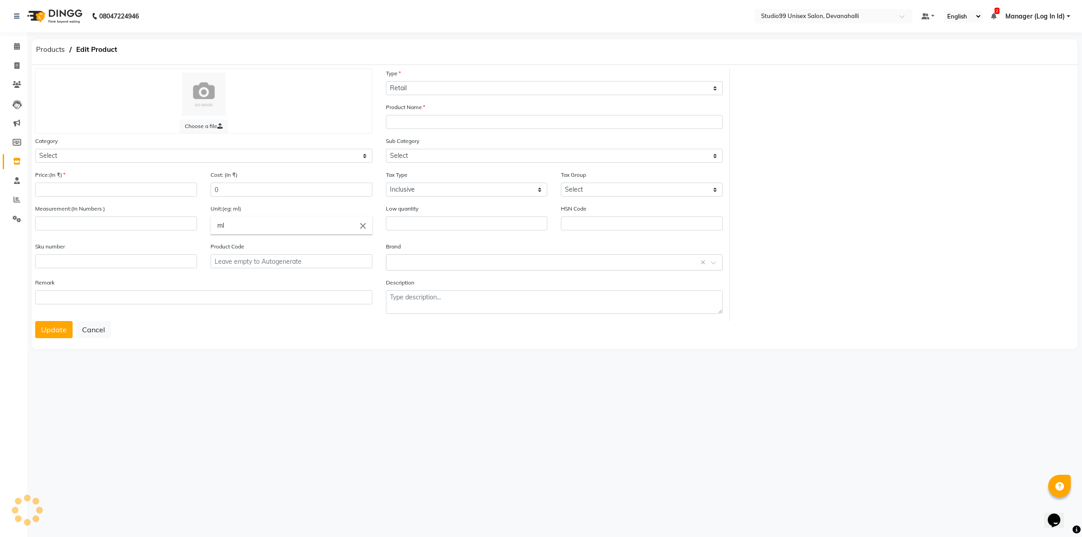
type input "300"
type input "P11063"
select select "959401000"
select select "2830"
select select "959401002"
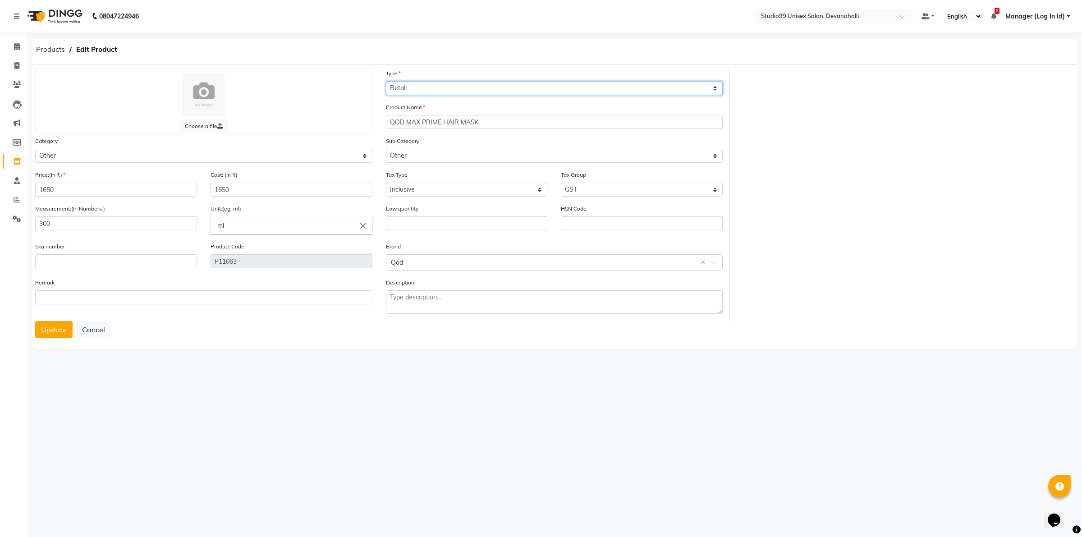
click at [433, 87] on select "Select Type Both Retail Consumable" at bounding box center [554, 88] width 337 height 14
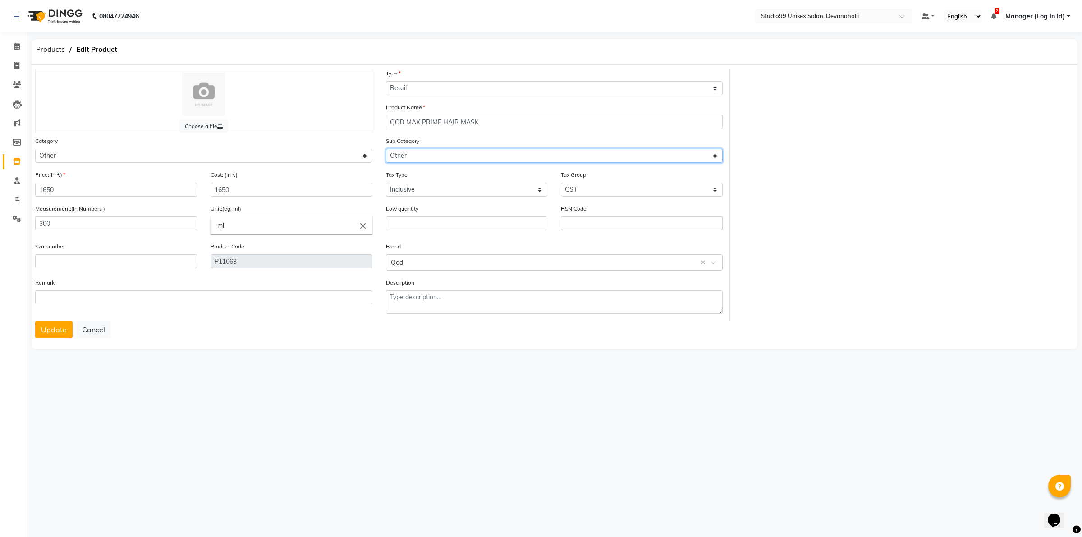
click at [445, 156] on select "Select Houskeeping Other" at bounding box center [554, 156] width 337 height 14
click at [450, 149] on select "Select Houskeeping Other" at bounding box center [554, 156] width 337 height 14
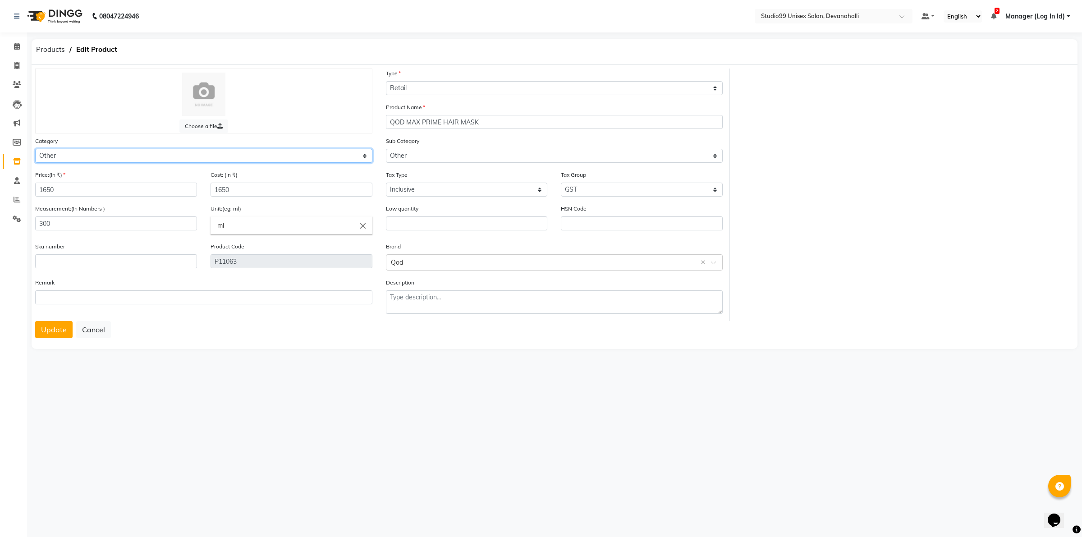
click at [265, 155] on select "Select Skin Hair Personal Care Appliances Beard Disposable Threading Hands and …" at bounding box center [203, 156] width 337 height 14
select select "959401100"
click at [35, 149] on select "Select Skin Hair Personal Care Appliances Beard Disposable Threading Hands and …" at bounding box center [203, 156] width 337 height 14
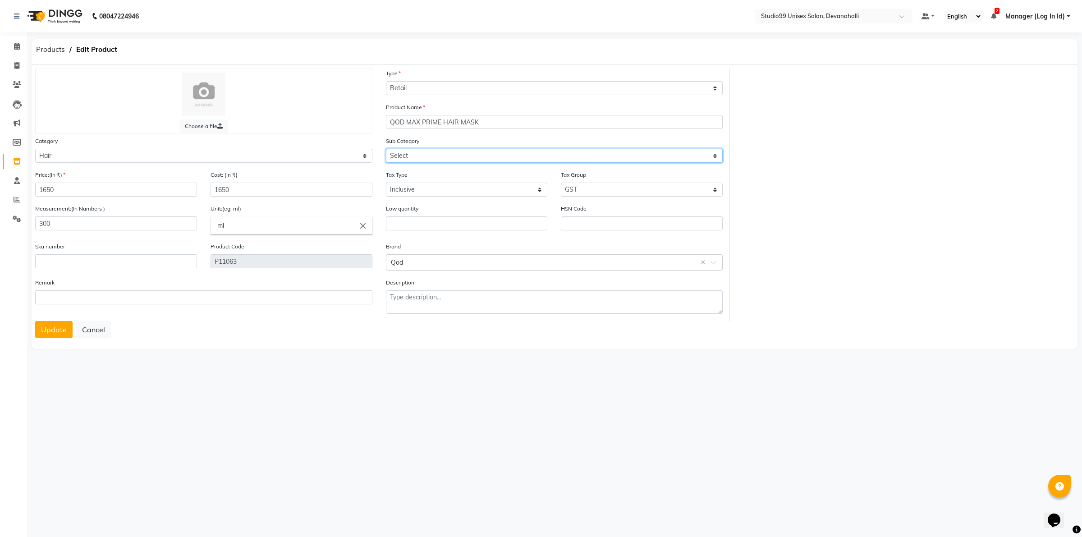
click at [439, 155] on select "Select Shampoo Conditioner Cream Mask Oil Serum Color Appliances Treatment Styl…" at bounding box center [554, 156] width 337 height 14
select select "959401104"
click at [386, 149] on select "Select Shampoo Conditioner Cream Mask Oil Serum Color Appliances Treatment Styl…" at bounding box center [554, 156] width 337 height 14
click at [46, 327] on button "Update" at bounding box center [53, 329] width 37 height 17
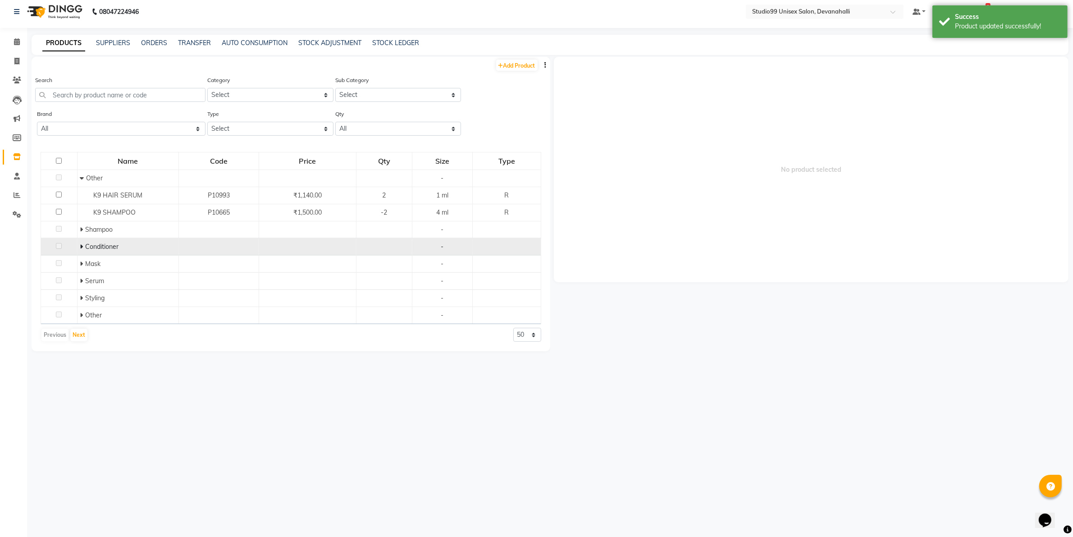
scroll to position [5, 0]
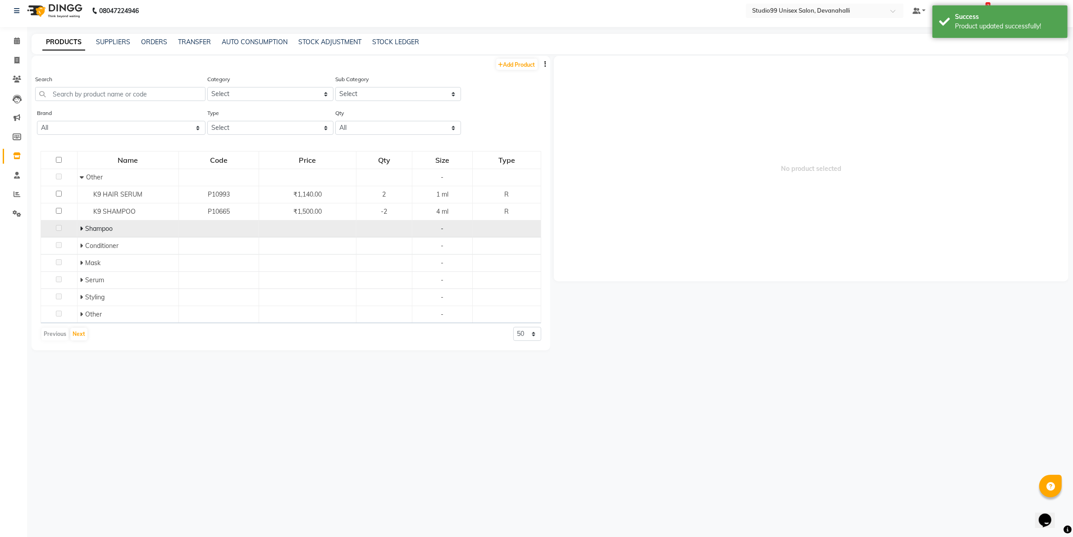
click at [79, 230] on td "Shampoo" at bounding box center [127, 228] width 101 height 17
click at [82, 229] on icon at bounding box center [81, 228] width 3 height 6
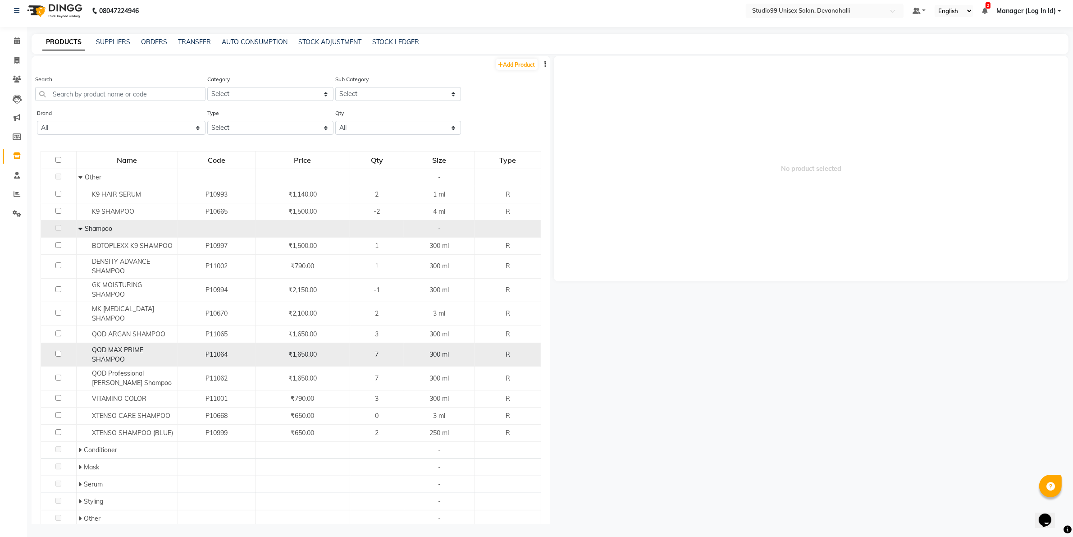
click at [147, 347] on div "QOD MAX PRIME SHAMPOO" at bounding box center [126, 354] width 96 height 19
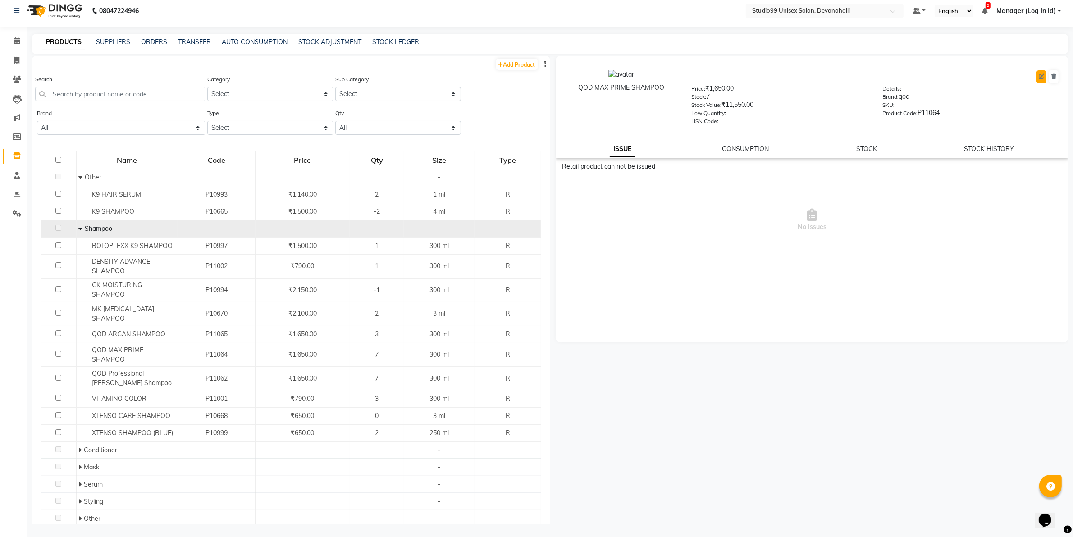
click at [1044, 77] on icon at bounding box center [1041, 76] width 5 height 5
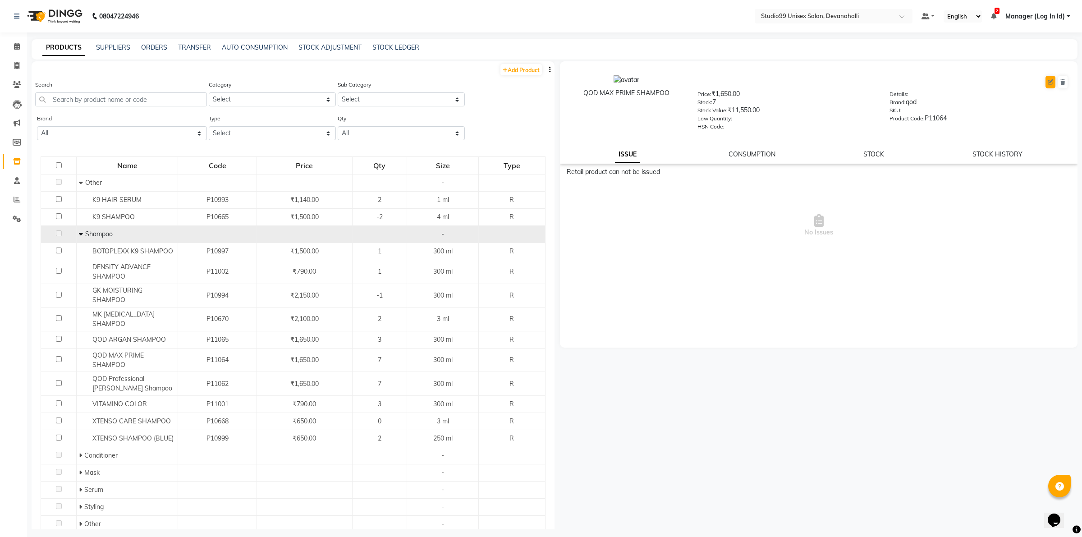
select select "R"
select select "959401100"
select select "true"
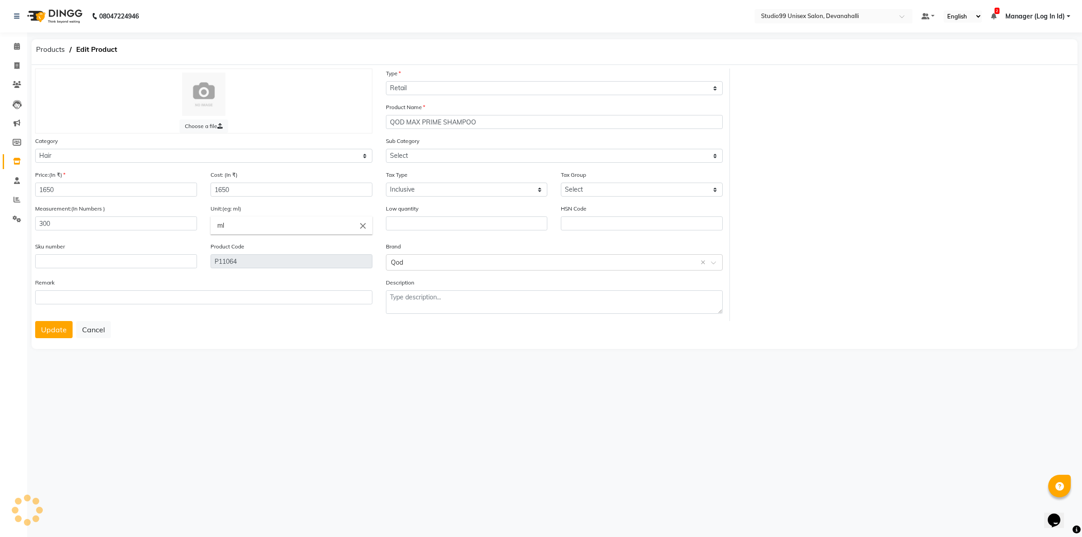
select select "959401101"
click at [426, 91] on select "Select Type Both Retail Consumable" at bounding box center [554, 88] width 337 height 14
click at [270, 150] on select "Select Skin Hair Personal Care Appliances Beard Disposable Threading Hands and …" at bounding box center [203, 156] width 337 height 14
click at [269, 150] on select "Select Skin Hair Personal Care Appliances Beard Disposable Threading Hands and …" at bounding box center [203, 156] width 337 height 14
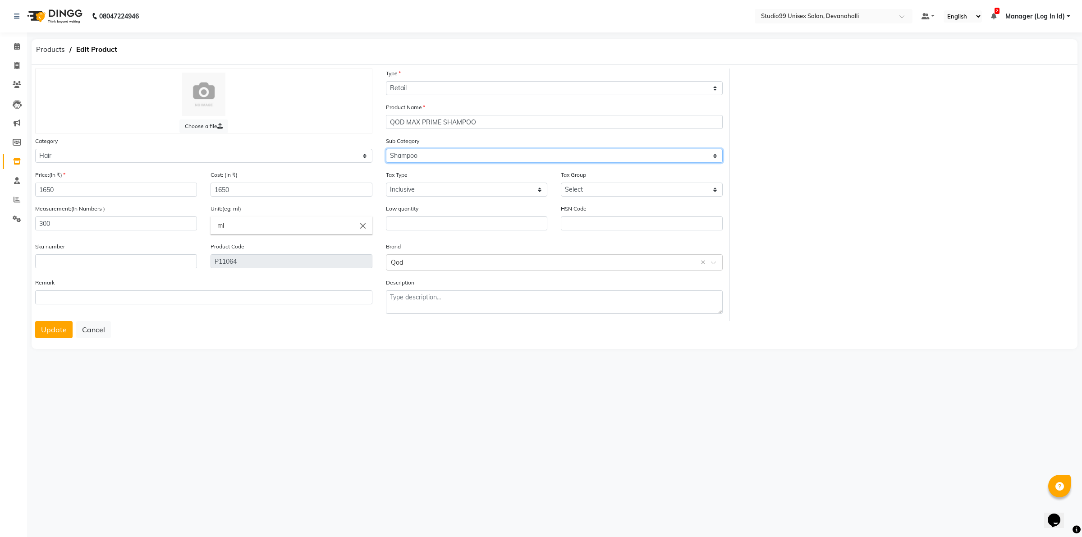
click at [438, 156] on select "Select Shampoo Conditioner Cream Mask Oil Serum Color Appliances Treatment Styl…" at bounding box center [554, 156] width 337 height 14
click at [46, 329] on button "Update" at bounding box center [53, 329] width 37 height 17
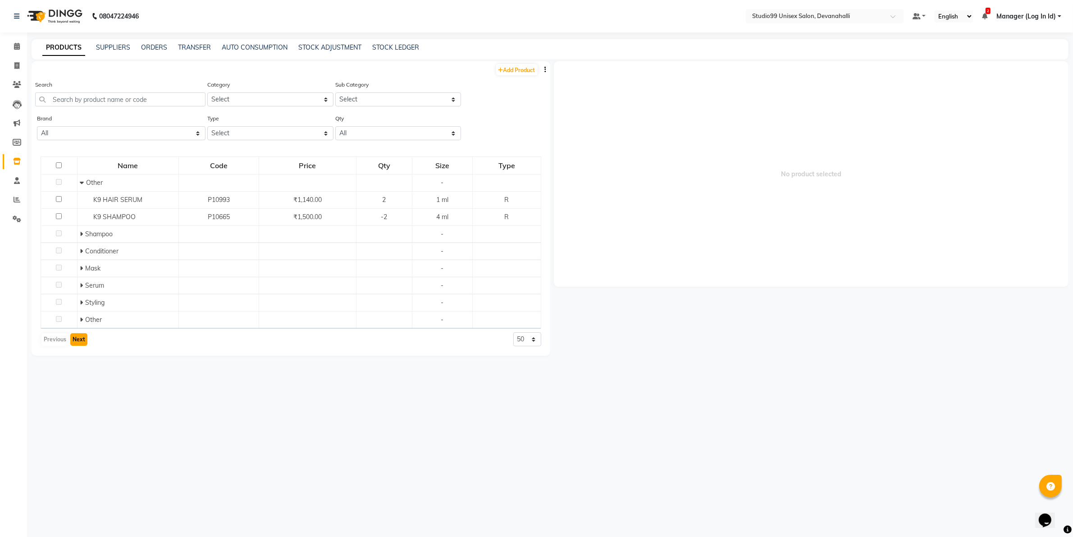
click at [82, 343] on button "Next" at bounding box center [78, 339] width 17 height 13
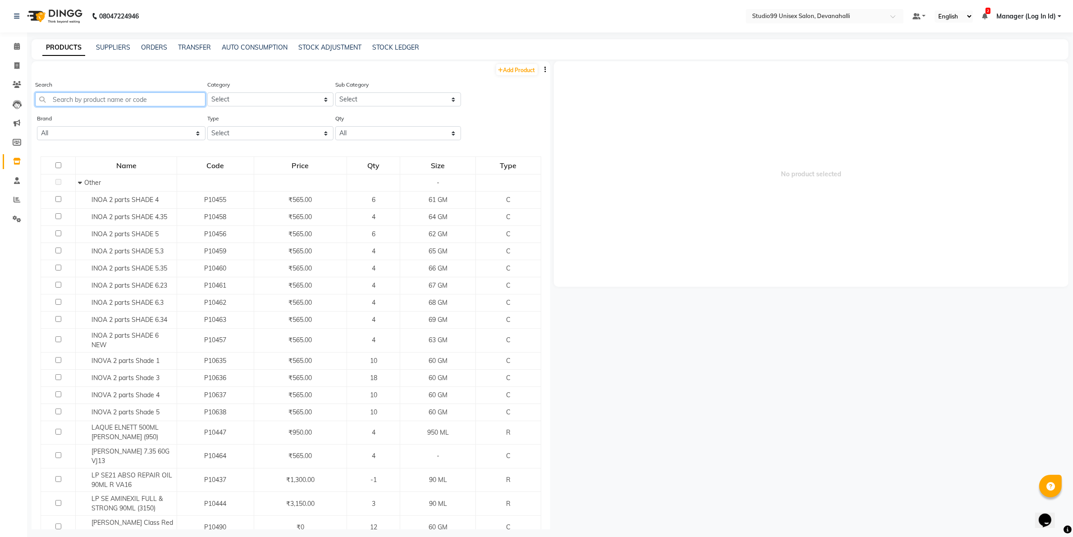
click at [135, 96] on input "text" at bounding box center [120, 99] width 170 height 14
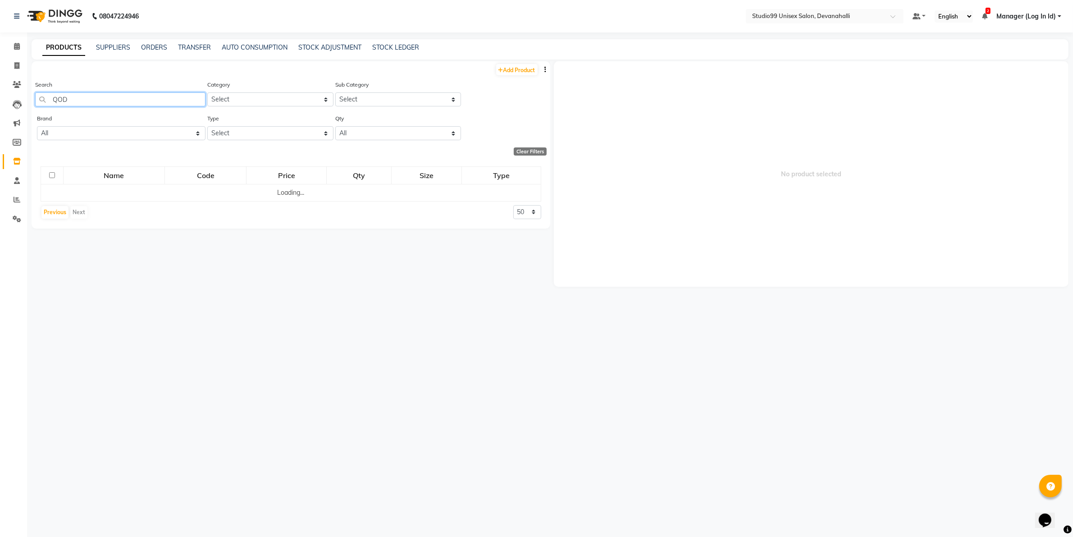
type input "QOD"
click at [61, 135] on select "All Botoplexx Furutsu Gk Glam K9 K9 Beauty Garge Kanpaki Kanpaki Alga Kanpeki L…" at bounding box center [121, 133] width 169 height 14
select select "qod"
click at [37, 126] on select "All Botoplexx Furutsu Gk Glam K9 K9 Beauty Garge Kanpaki Kanpaki Alga Kanpeki L…" at bounding box center [121, 133] width 169 height 14
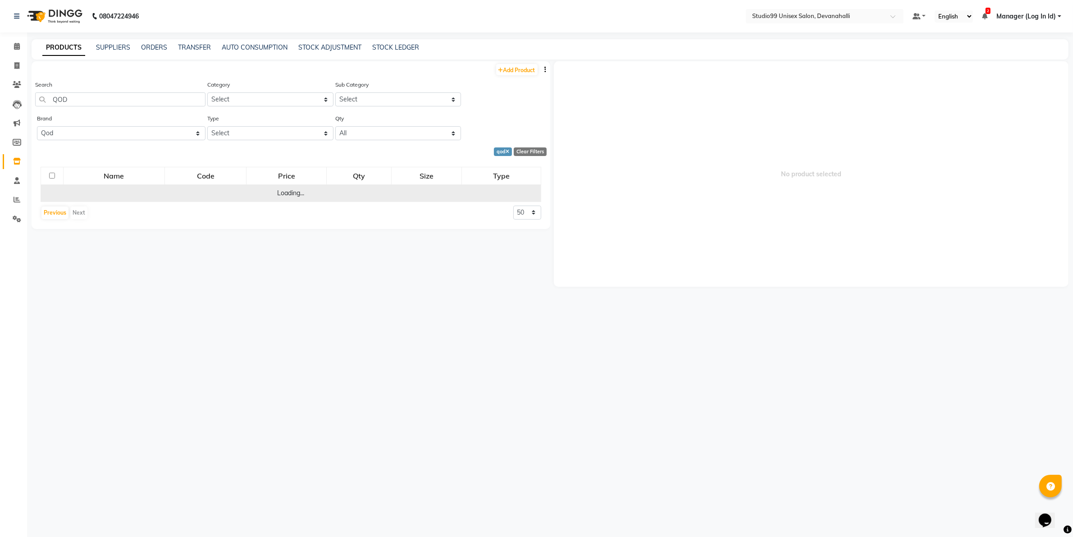
click at [275, 188] on td "Loading..." at bounding box center [291, 192] width 500 height 17
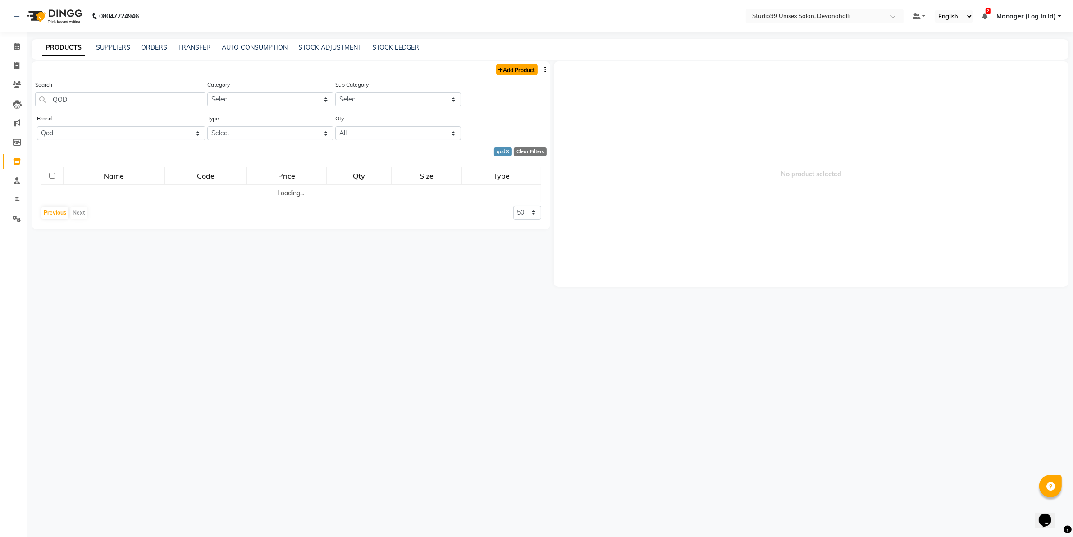
click at [517, 72] on link "Add Product" at bounding box center [516, 69] width 41 height 11
select select "true"
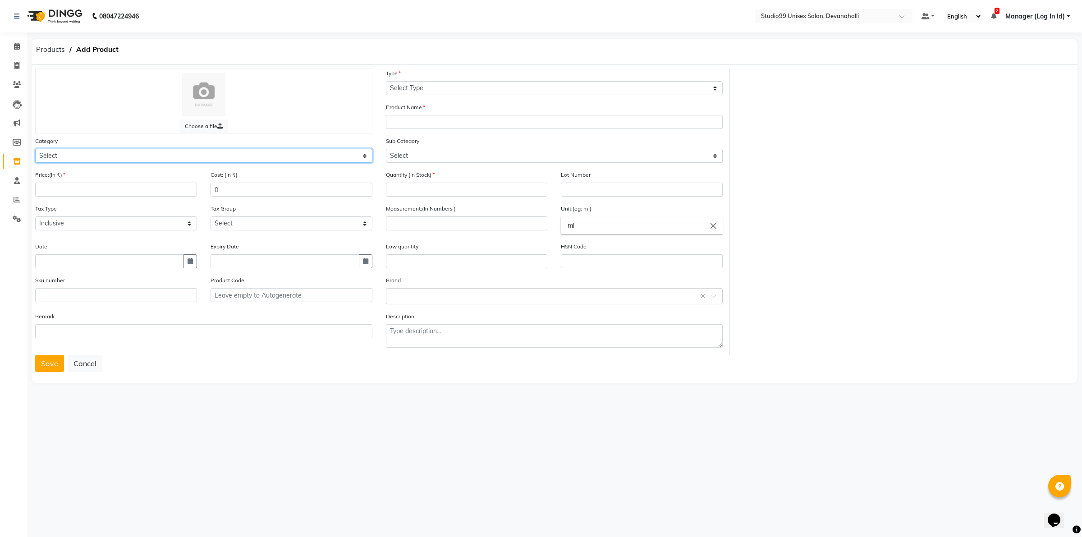
click at [93, 151] on select "Select Skin Hair Personal Care Appliances Beard Disposable Threading Hands and …" at bounding box center [203, 156] width 337 height 14
select select "959401100"
click at [35, 149] on select "Select Skin Hair Personal Care Appliances Beard Disposable Threading Hands and …" at bounding box center [203, 156] width 337 height 14
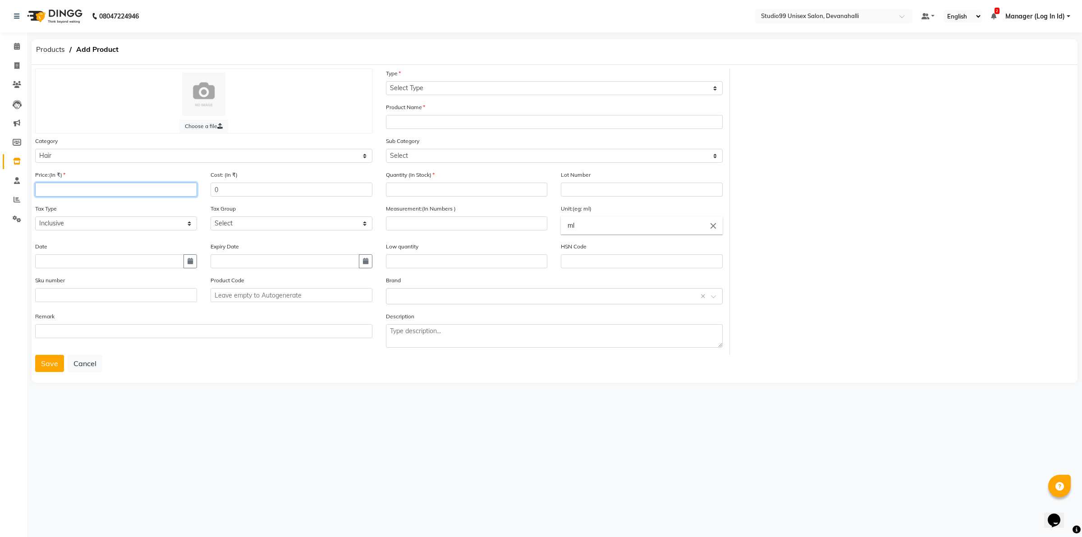
click at [141, 187] on input "number" at bounding box center [116, 190] width 162 height 14
type input "1650"
click at [433, 87] on select "Select Type Both Retail Consumable" at bounding box center [554, 88] width 337 height 14
select select "R"
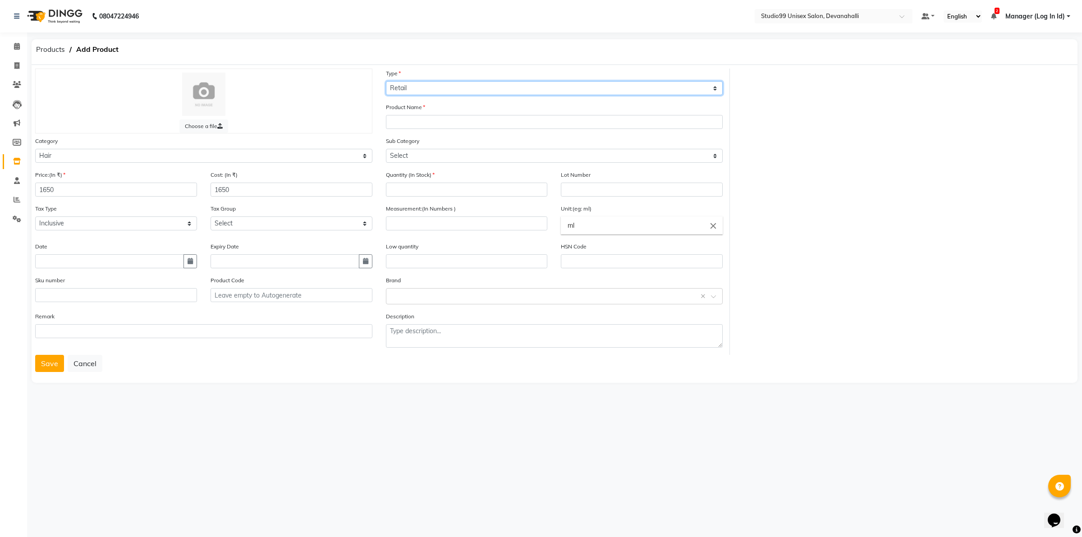
click at [386, 81] on select "Select Type Both Retail Consumable" at bounding box center [554, 88] width 337 height 14
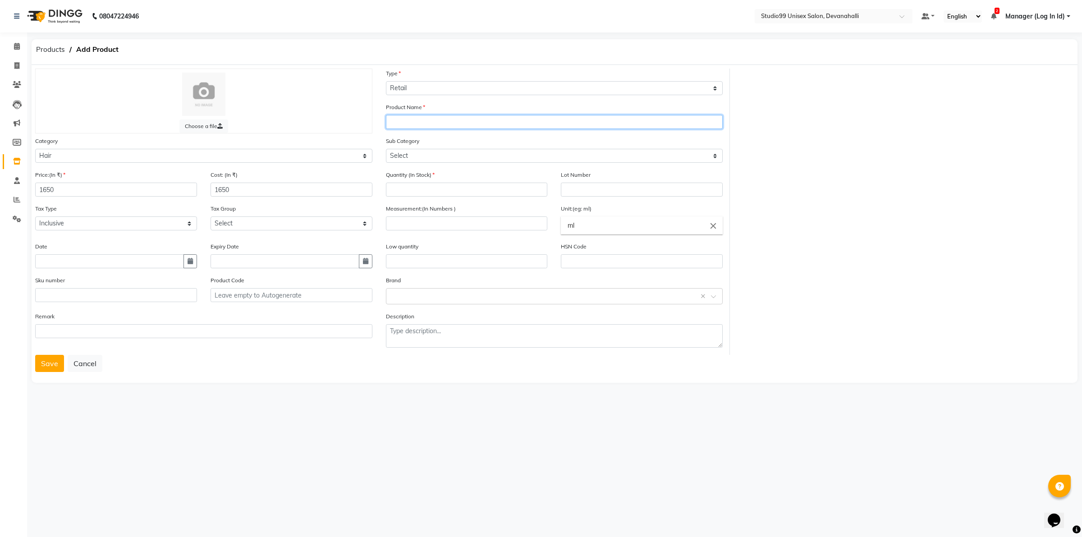
click at [432, 115] on input "text" at bounding box center [554, 122] width 337 height 14
type input "QOD MAX PRIME HAIR MASK"
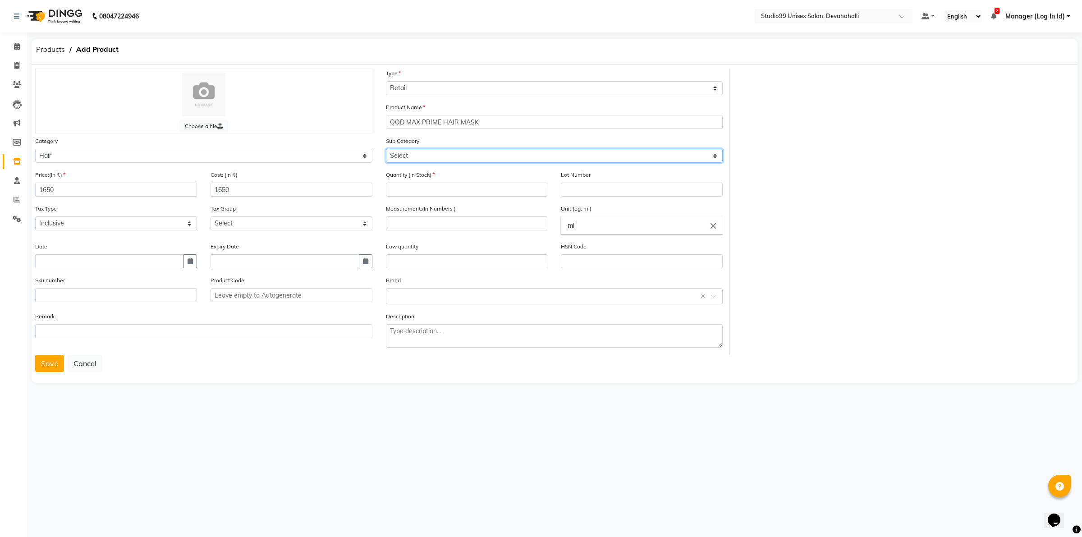
click at [467, 160] on select "Select Shampoo Conditioner Cream Mask Oil Serum Color Appliances Treatment Styl…" at bounding box center [554, 156] width 337 height 14
select select "959401104"
click at [386, 149] on select "Select Shampoo Conditioner Cream Mask Oil Serum Color Appliances Treatment Styl…" at bounding box center [554, 156] width 337 height 14
click at [455, 197] on div "Quantity (In Stock)" at bounding box center [466, 187] width 175 height 34
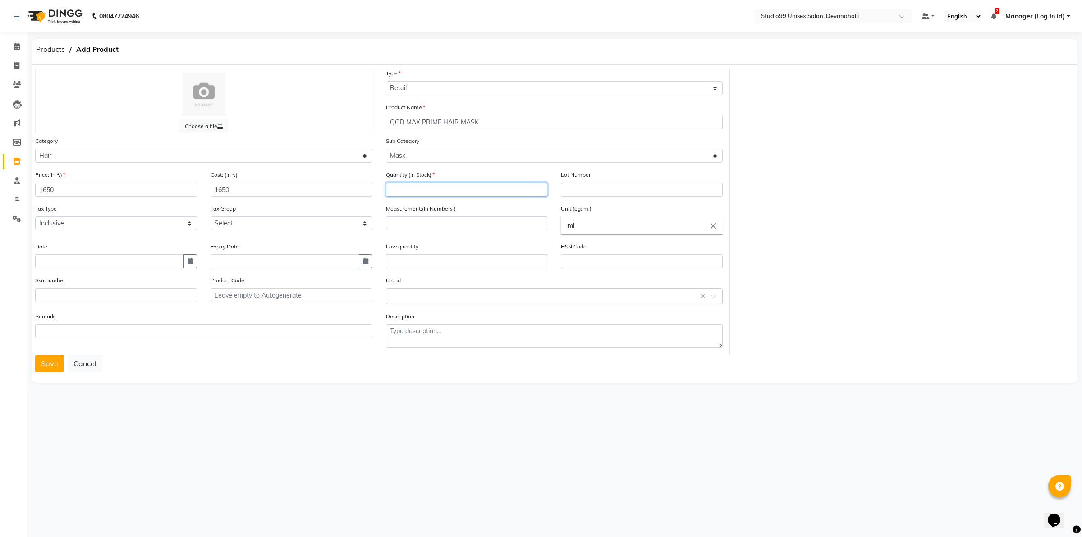
click at [454, 191] on input "number" at bounding box center [467, 190] width 162 height 14
type input "7"
click at [449, 223] on input "number" at bounding box center [467, 223] width 162 height 14
type input "300"
click at [433, 291] on input "text" at bounding box center [545, 295] width 309 height 9
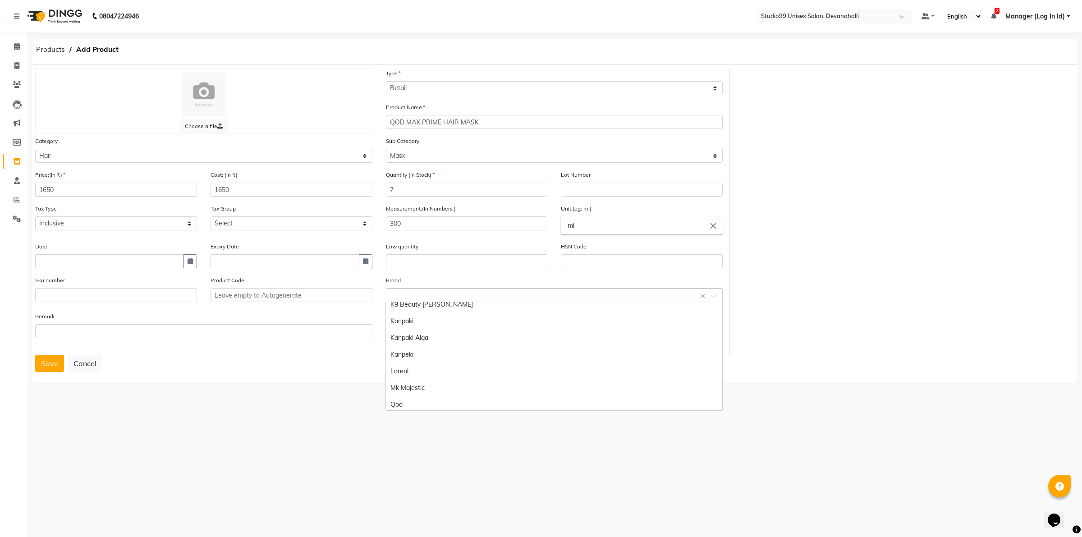
scroll to position [142, 0]
click at [420, 348] on div "Qod" at bounding box center [554, 351] width 336 height 17
click at [52, 360] on button "Save" at bounding box center [49, 363] width 29 height 17
click at [57, 52] on span "Products" at bounding box center [51, 49] width 38 height 16
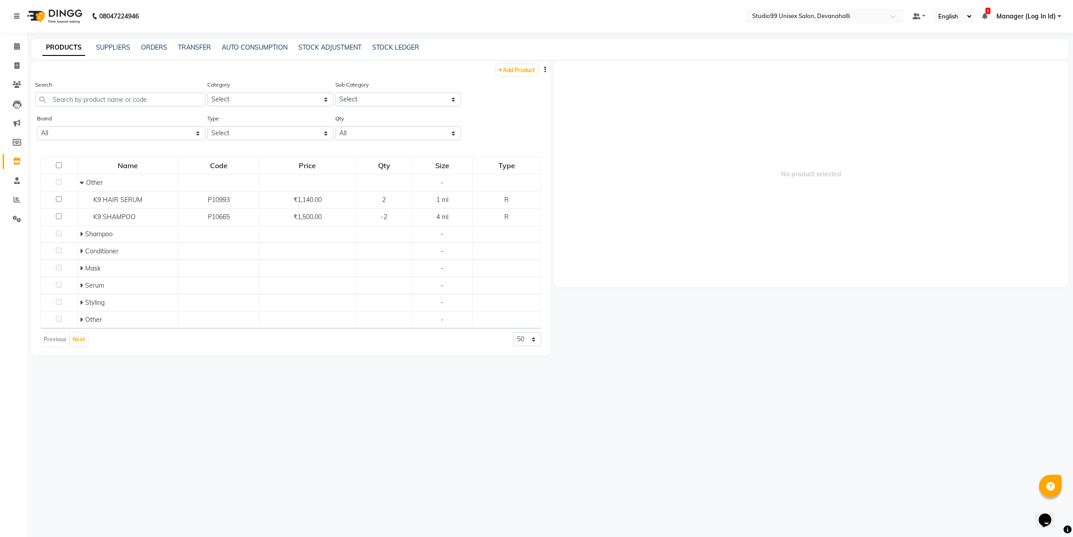
click at [388, 43] on div "STOCK LEDGER" at bounding box center [395, 47] width 47 height 9
click at [389, 43] on link "STOCK LEDGER" at bounding box center [395, 47] width 47 height 8
select select "all"
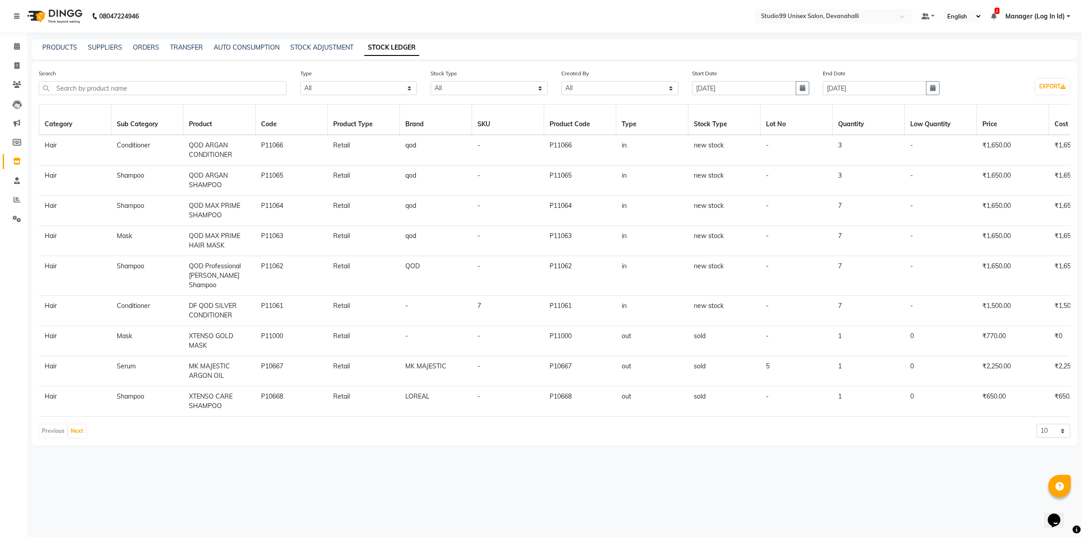
click at [133, 142] on td "Conditioner" at bounding box center [147, 150] width 72 height 31
click at [44, 146] on td "Hair" at bounding box center [75, 150] width 72 height 31
click at [176, 94] on input "text" at bounding box center [163, 88] width 248 height 14
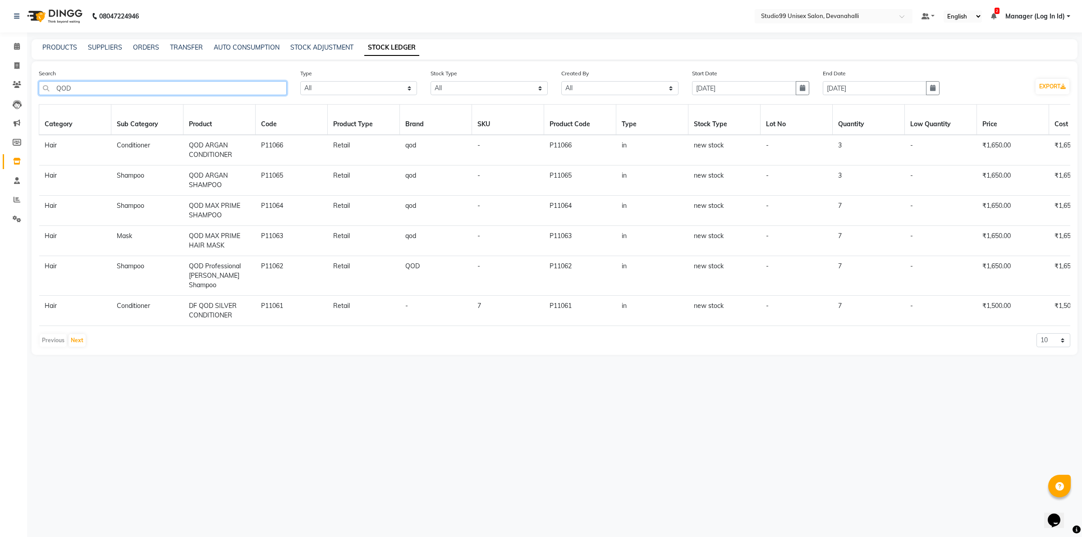
type input "QOD"
click at [448, 88] on select "Select All New Stock Adjustment Return Transfer In Other Internal Use Damaged E…" at bounding box center [488, 88] width 117 height 14
click at [639, 82] on select "Select All Admin Manager (Log In Id) Nitinn Kumaar" at bounding box center [619, 88] width 117 height 14
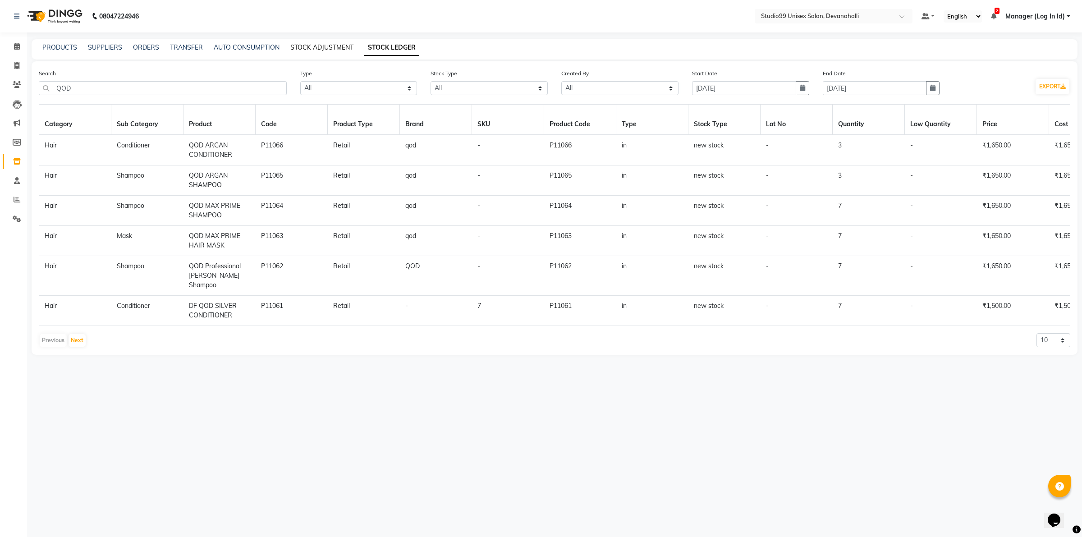
click at [312, 47] on link "STOCK ADJUSTMENT" at bounding box center [321, 47] width 63 height 8
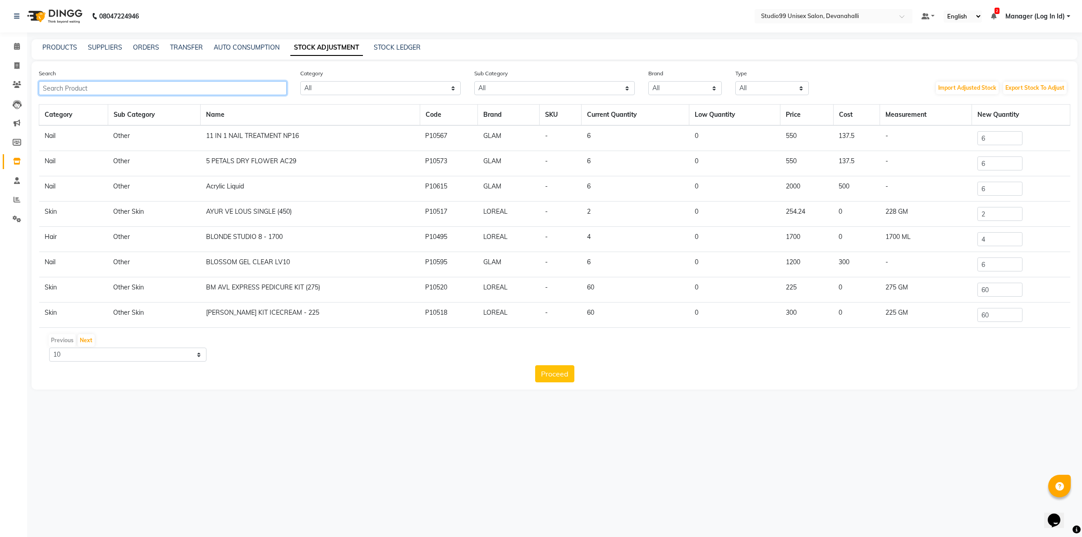
click at [235, 91] on input "text" at bounding box center [163, 88] width 248 height 14
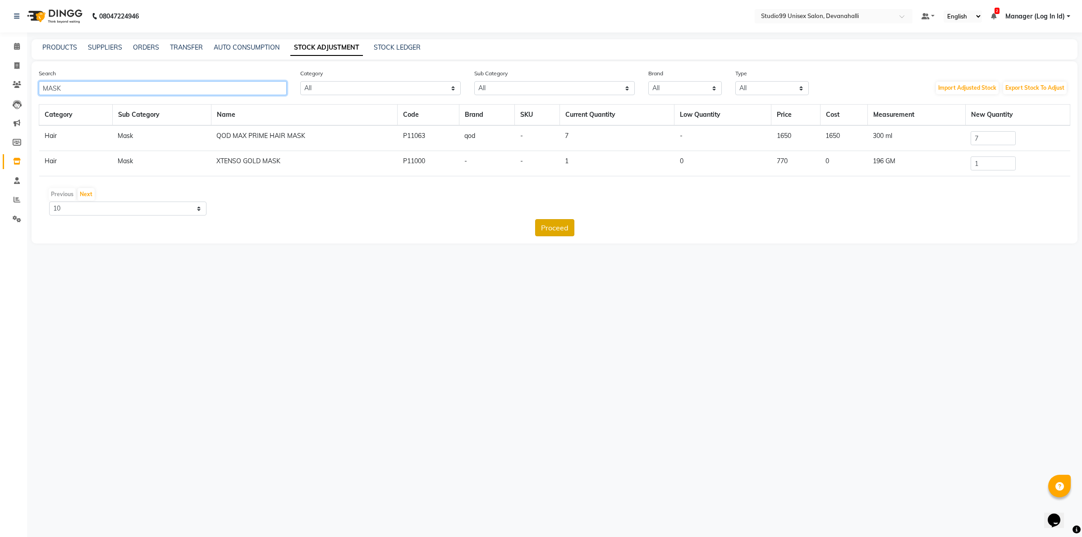
type input "MASK"
click at [553, 230] on button "Proceed" at bounding box center [554, 227] width 39 height 17
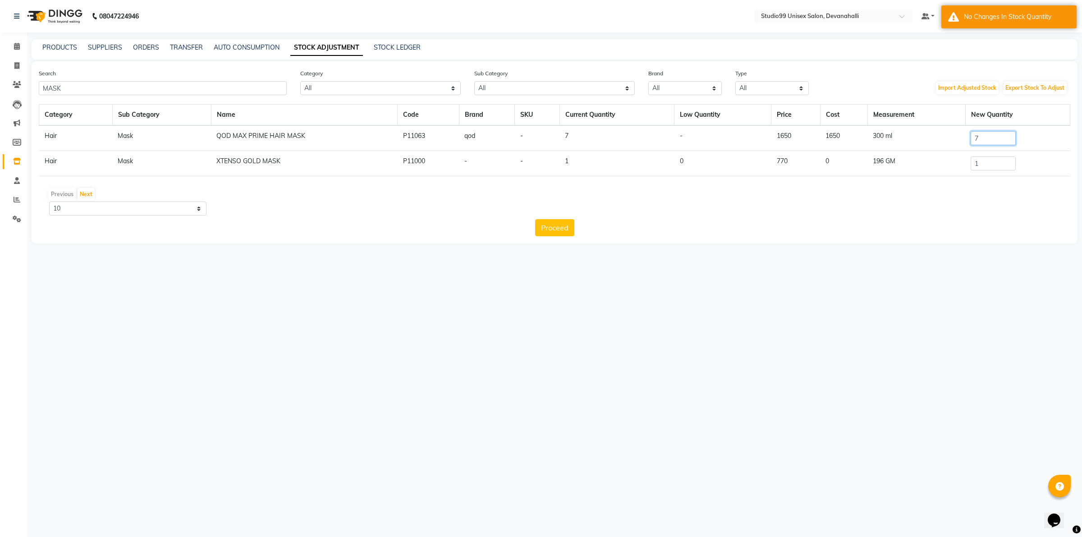
click at [997, 139] on input "7" at bounding box center [993, 138] width 45 height 14
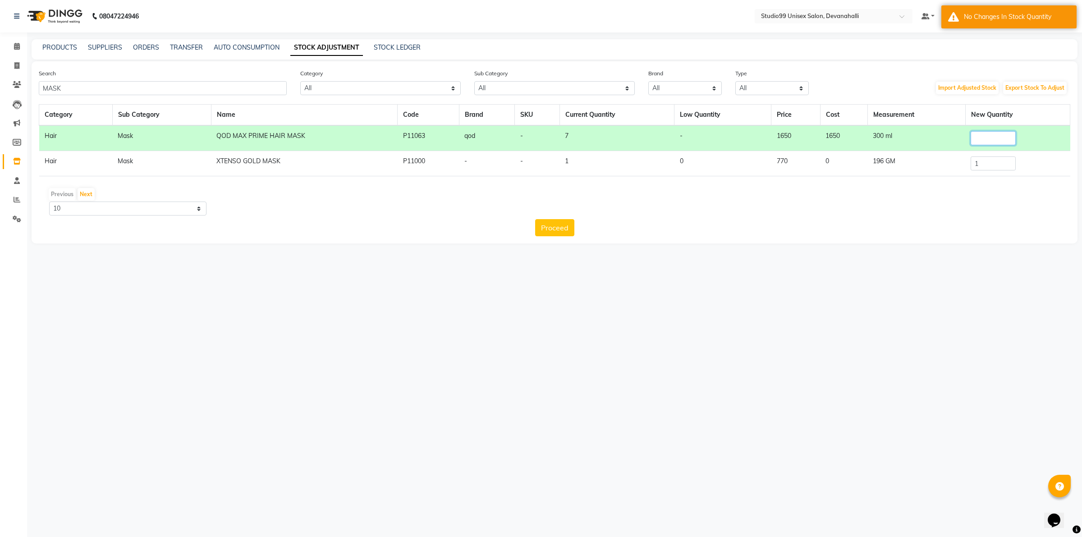
type input "6"
type input "7"
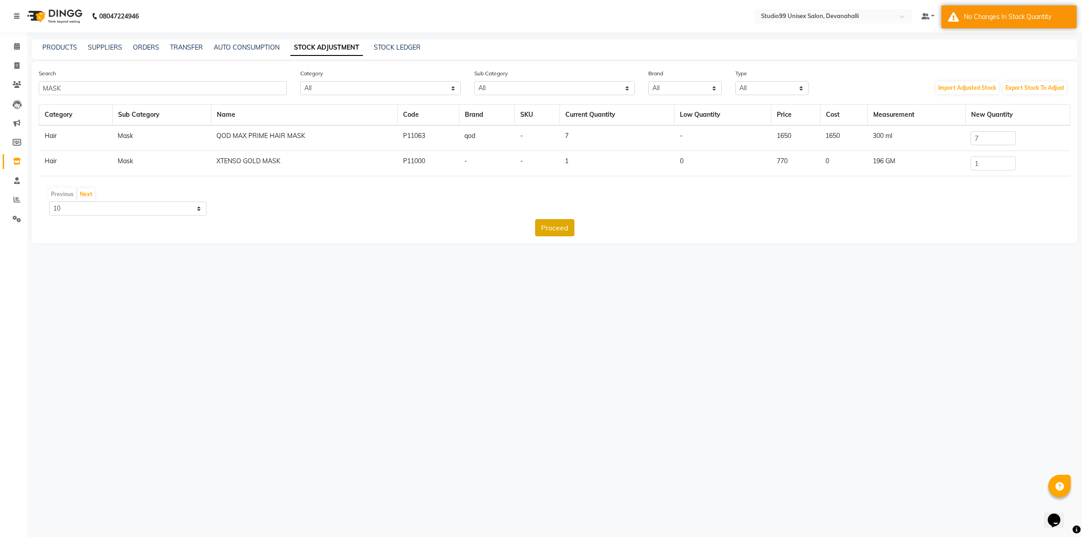
click at [551, 222] on button "Proceed" at bounding box center [554, 227] width 39 height 17
click at [338, 88] on select "All Skin Hair Personal Care Appliances Beard Disposable Threading Hands and Fee…" at bounding box center [380, 88] width 160 height 14
select select "959401100"
click at [300, 81] on select "All Skin Hair Personal Care Appliances Beard Disposable Threading Hands and Fee…" at bounding box center [380, 88] width 160 height 14
click at [275, 208] on div "Previous Next 10 50 100" at bounding box center [554, 201] width 1024 height 28
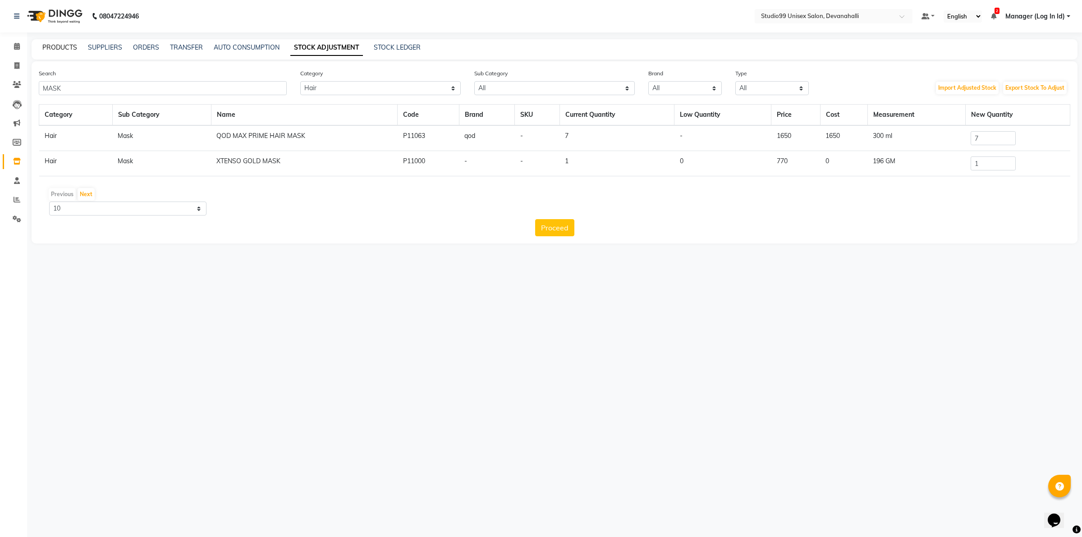
click at [70, 46] on link "PRODUCTS" at bounding box center [59, 47] width 35 height 8
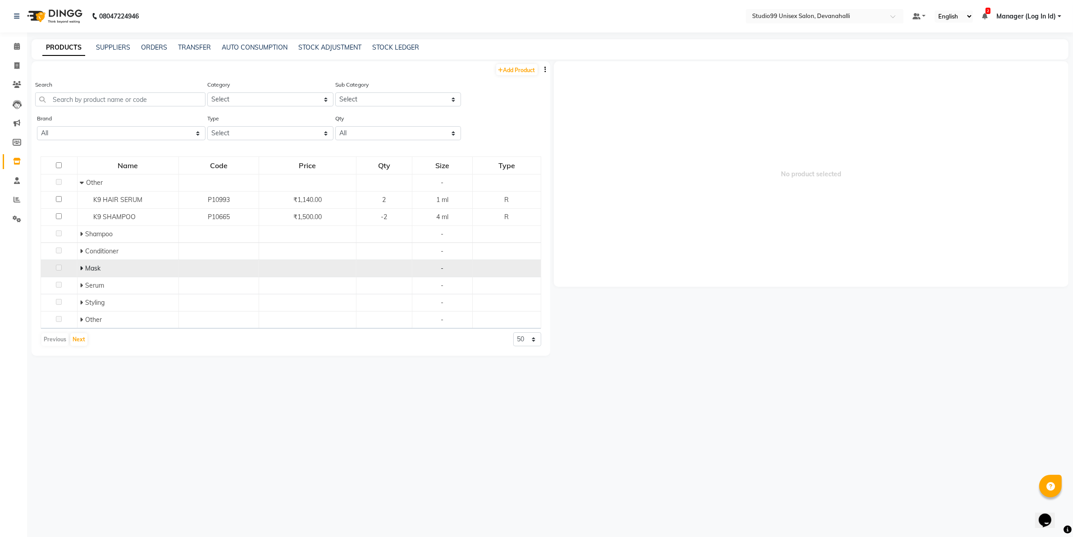
click at [80, 268] on icon at bounding box center [81, 268] width 3 height 6
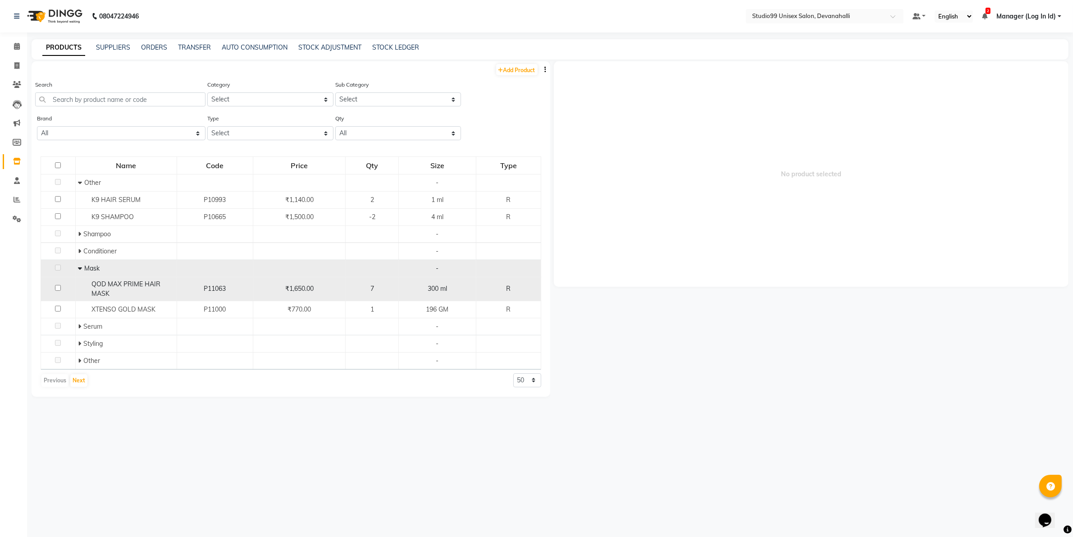
click at [119, 283] on span "QOD MAX PRIME HAIR MASK" at bounding box center [126, 289] width 69 height 18
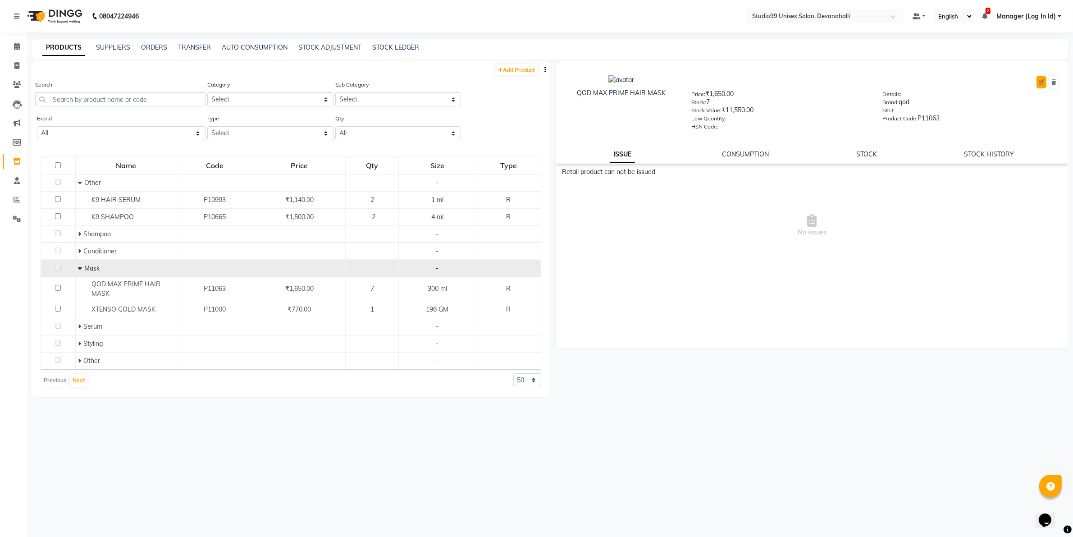
click at [1041, 81] on icon at bounding box center [1041, 81] width 5 height 5
select select "true"
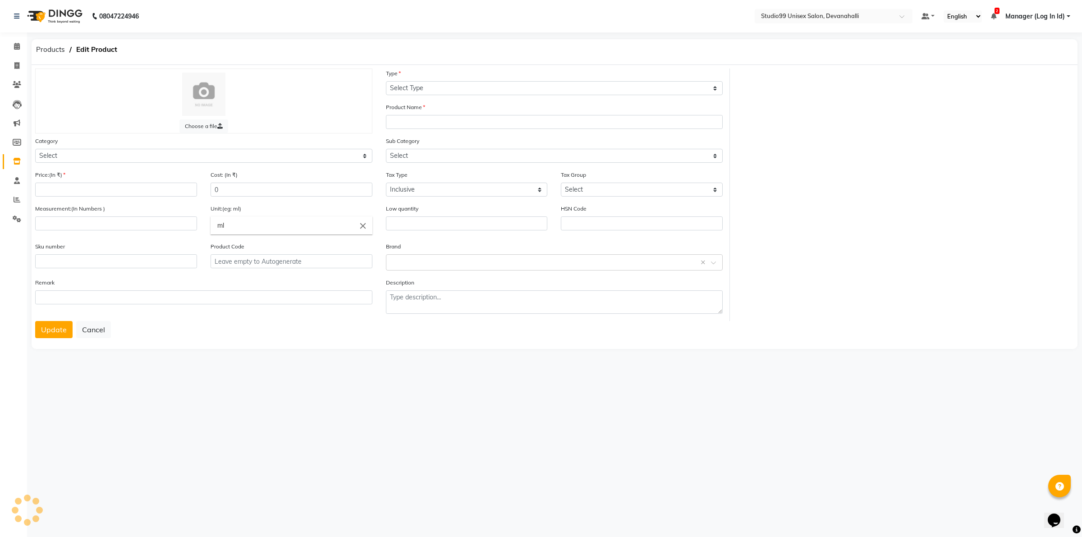
select select "R"
type input "QOD MAX PRIME HAIR MASK"
select select
type input "1650"
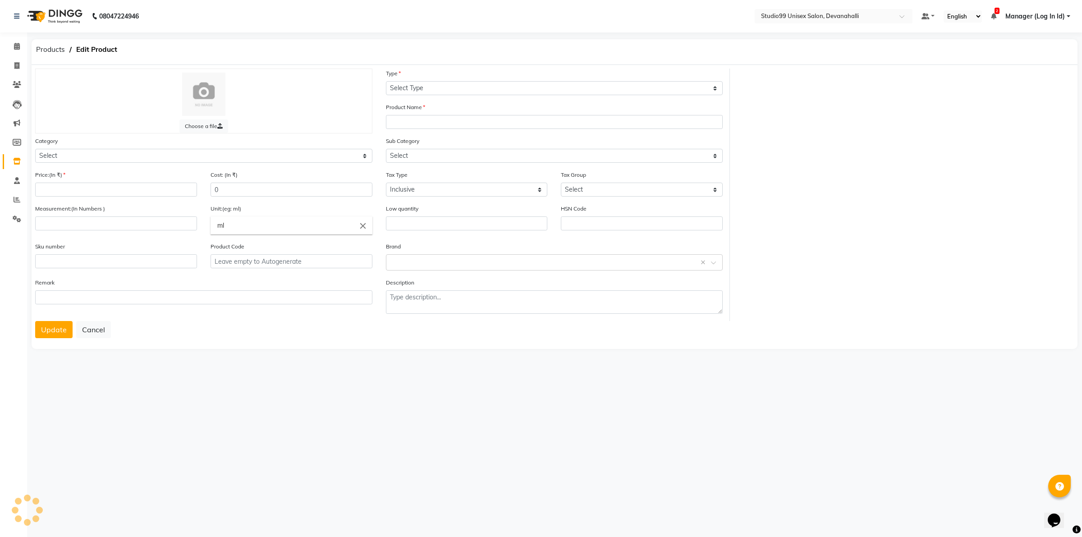
type input "300"
type input "P11063"
select select "959401100"
select select "959401104"
select select "2830"
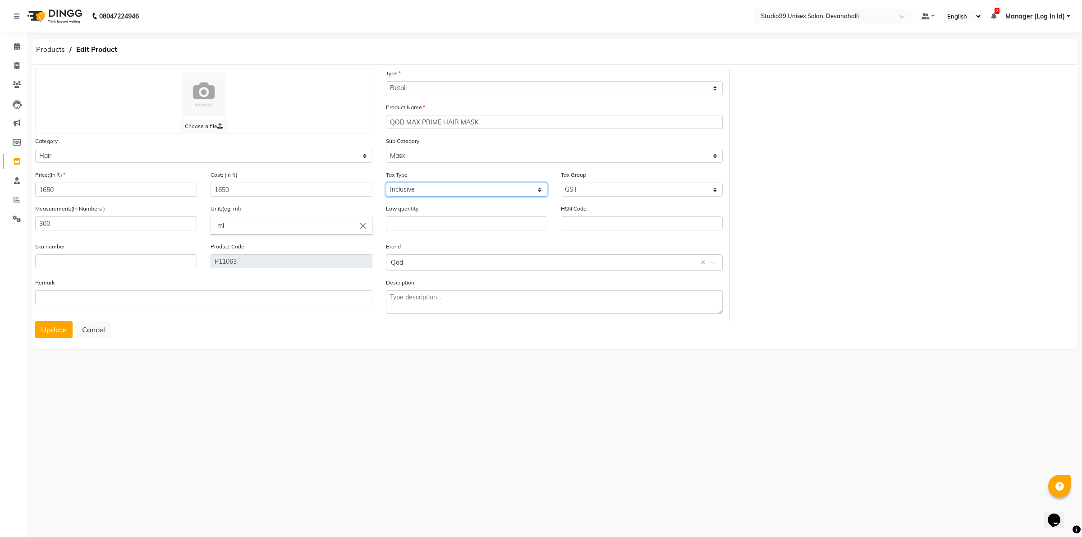
click at [492, 192] on select "Select Inclusive Exclusive" at bounding box center [467, 190] width 162 height 14
click at [585, 187] on select "Select GST" at bounding box center [642, 190] width 162 height 14
click at [473, 247] on div "Brand Select brand or add custom brand Qod ×" at bounding box center [554, 256] width 337 height 29
click at [48, 327] on button "Update" at bounding box center [53, 329] width 37 height 17
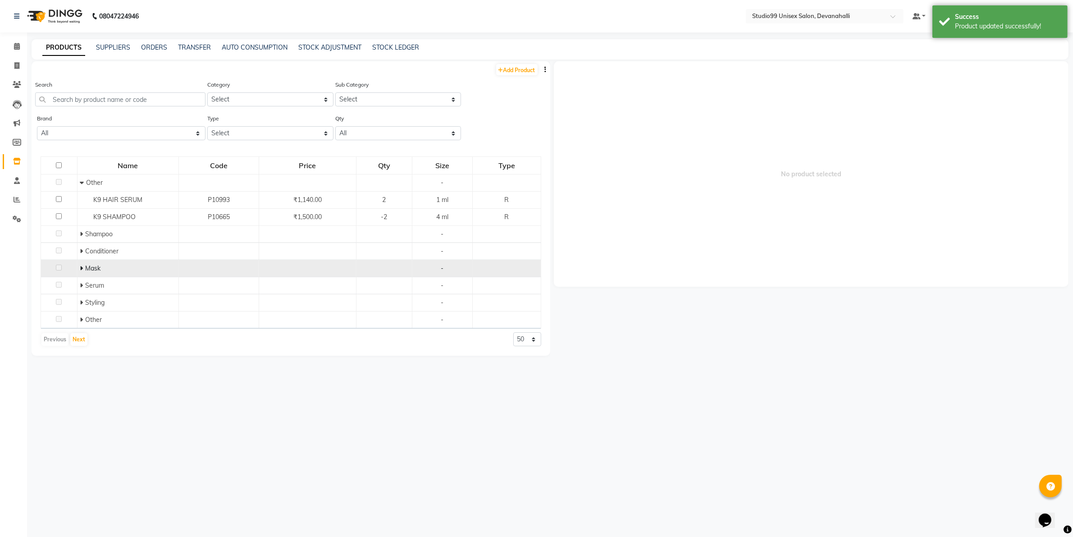
click at [80, 271] on icon at bounding box center [81, 268] width 3 height 6
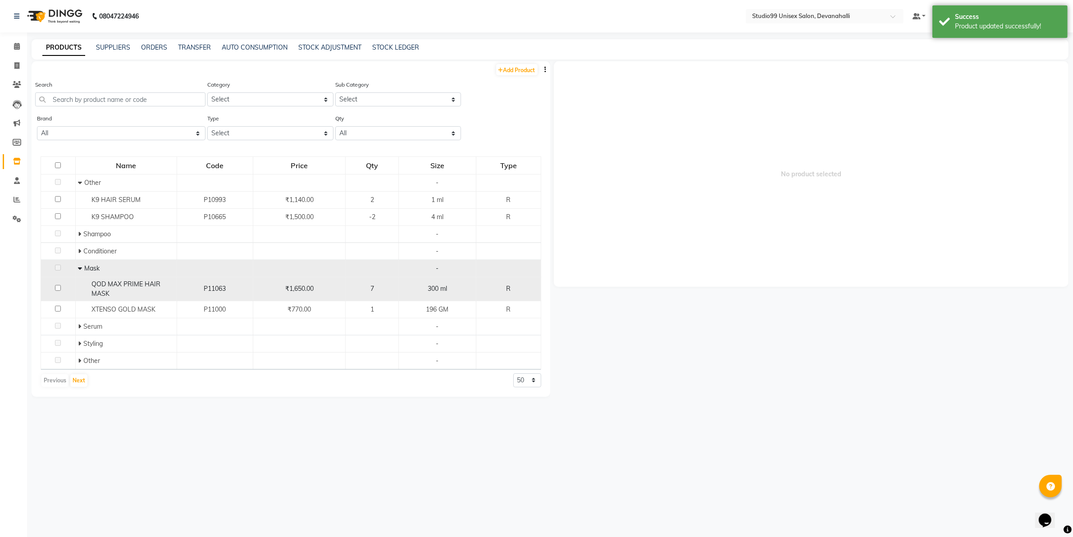
click at [60, 287] on input "checkbox" at bounding box center [58, 288] width 6 height 6
checkbox input "true"
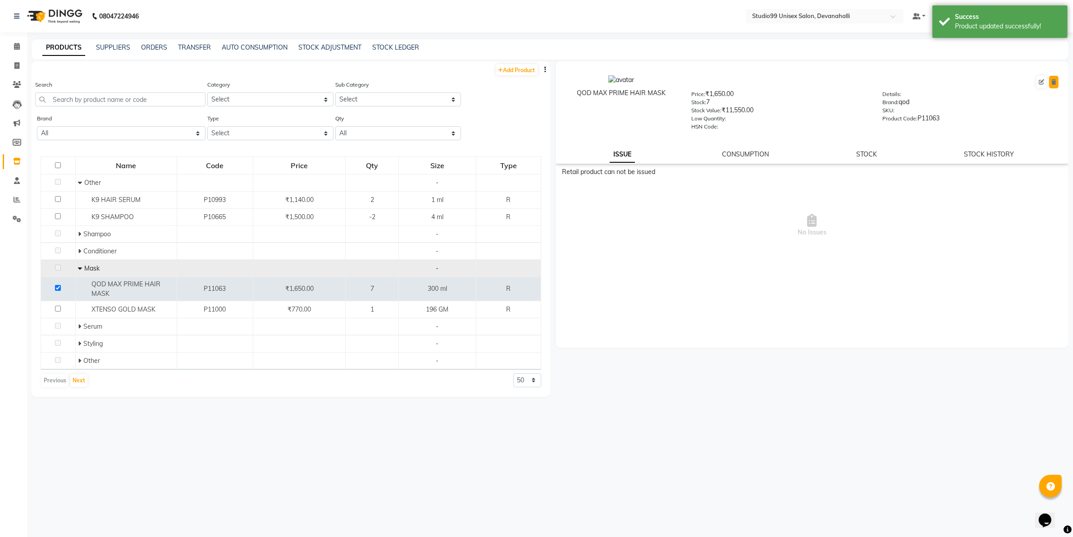
click at [1058, 85] on button at bounding box center [1053, 82] width 9 height 13
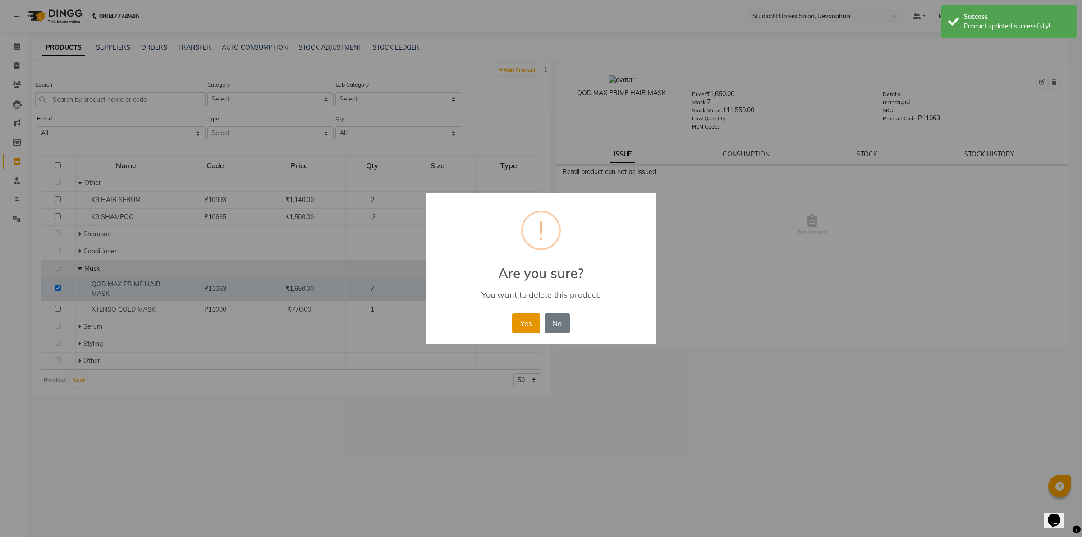
click at [517, 328] on button "Yes" at bounding box center [525, 323] width 27 height 20
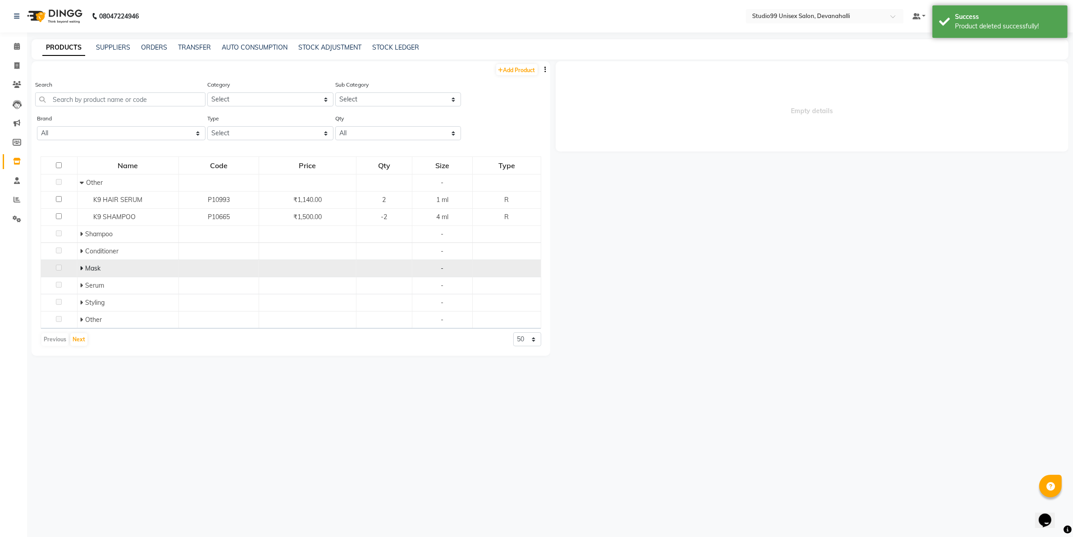
click at [86, 274] on td "Mask" at bounding box center [127, 268] width 101 height 17
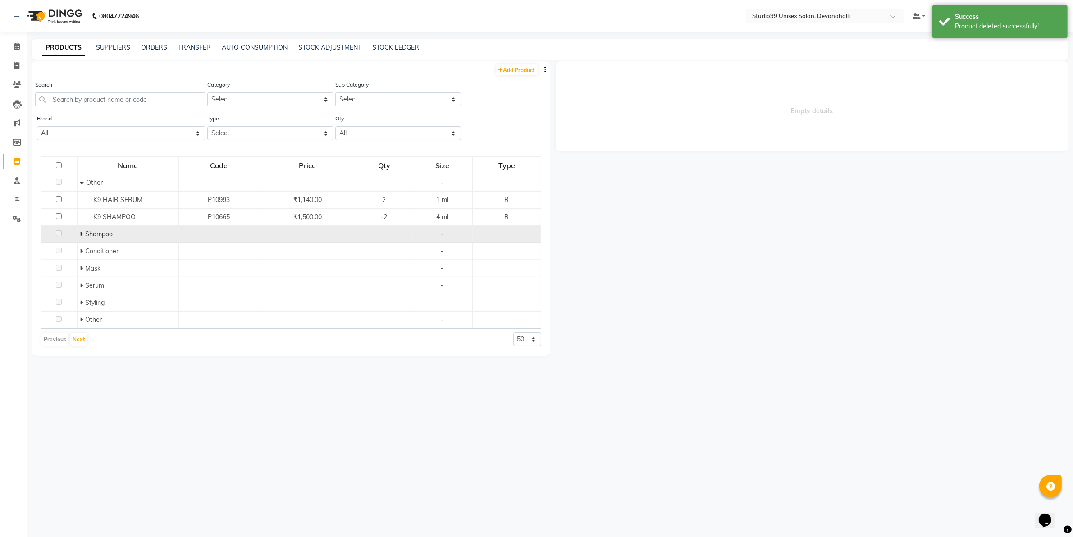
click at [104, 238] on div "Shampoo" at bounding box center [128, 233] width 96 height 9
click at [82, 235] on icon at bounding box center [81, 234] width 3 height 6
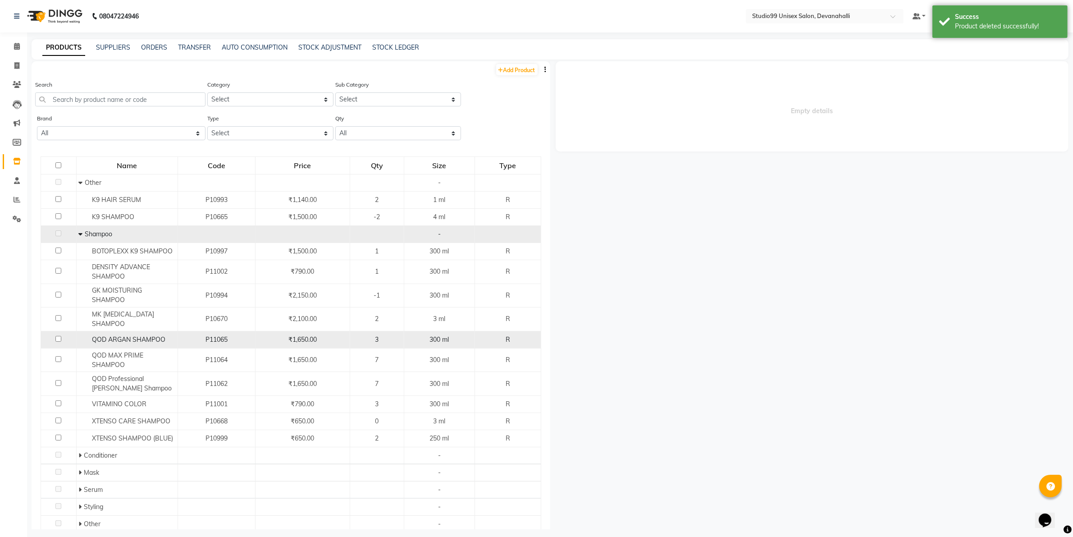
click at [118, 336] on span "QOD ARGAN SHAMPOO" at bounding box center [128, 339] width 73 height 8
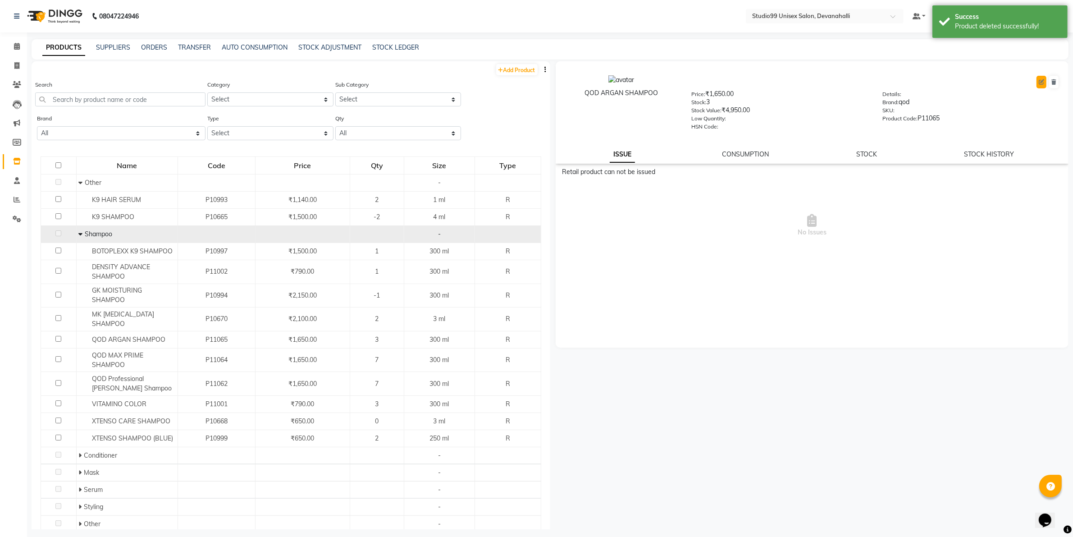
click at [1040, 81] on icon at bounding box center [1041, 81] width 5 height 5
select select "R"
select select "true"
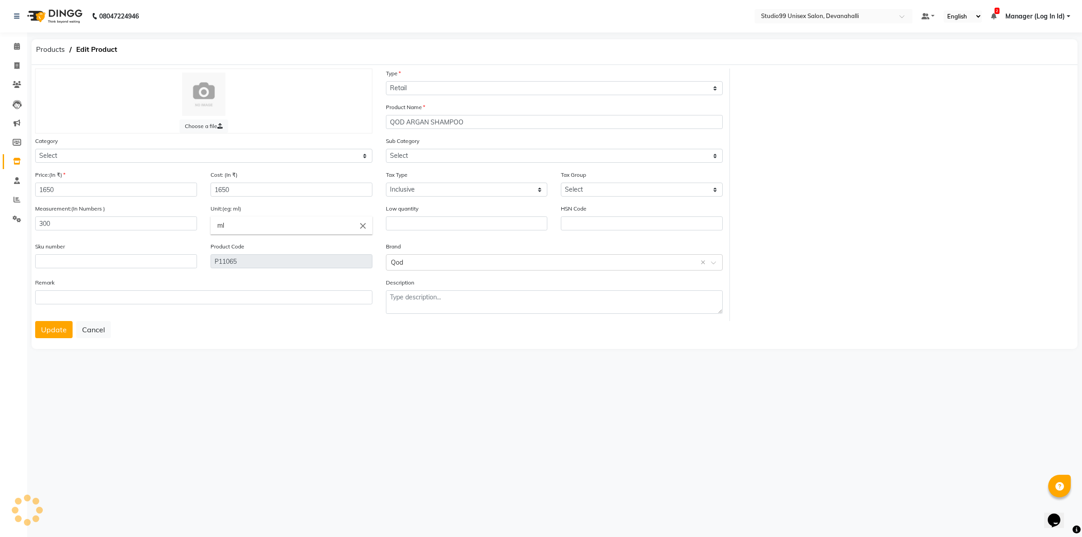
select select "959401100"
select select "959401101"
click at [452, 222] on input "text" at bounding box center [467, 223] width 162 height 14
type input "."
type input "0"
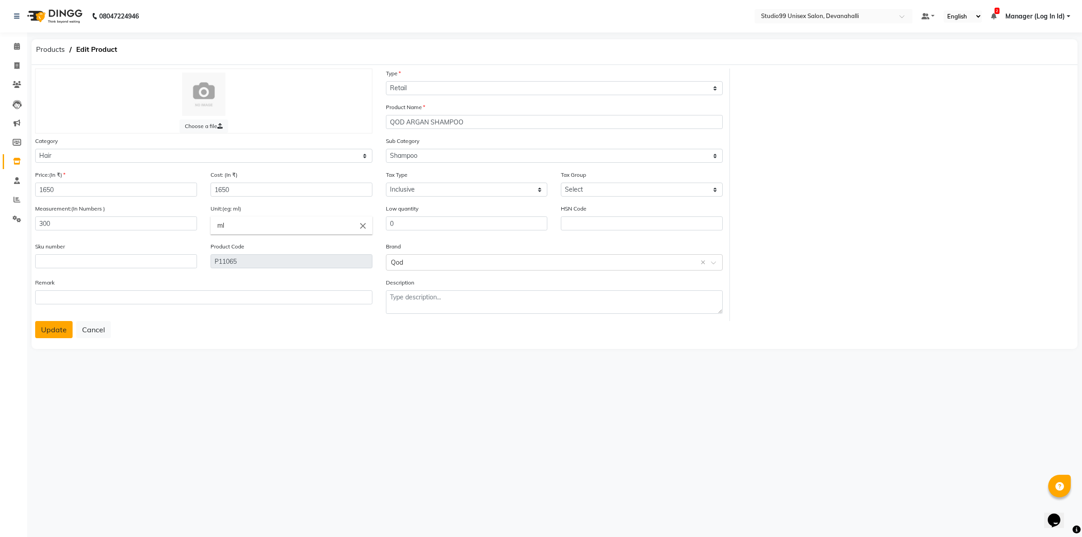
click at [62, 327] on button "Update" at bounding box center [53, 329] width 37 height 17
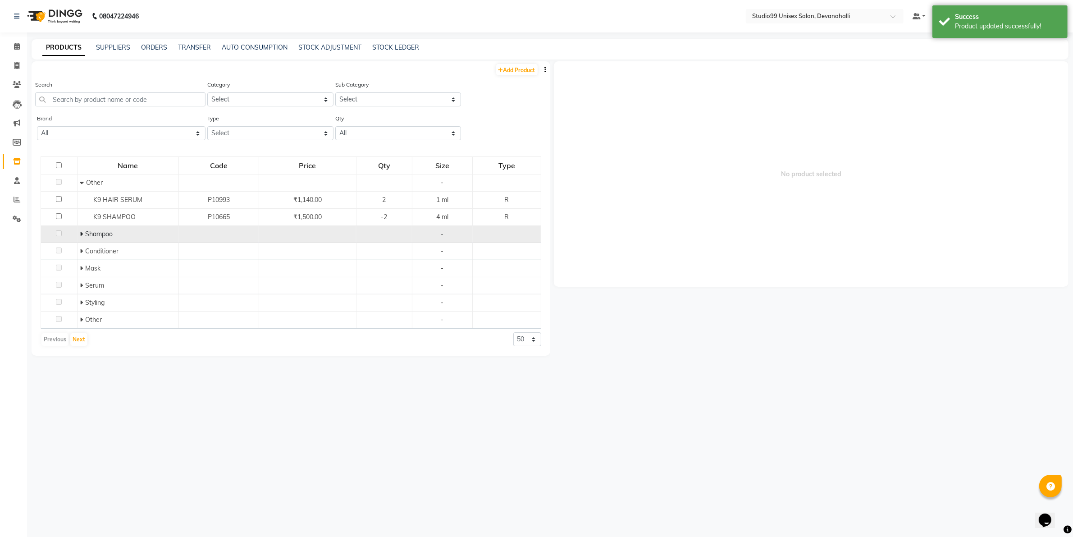
click at [80, 233] on icon at bounding box center [81, 234] width 3 height 6
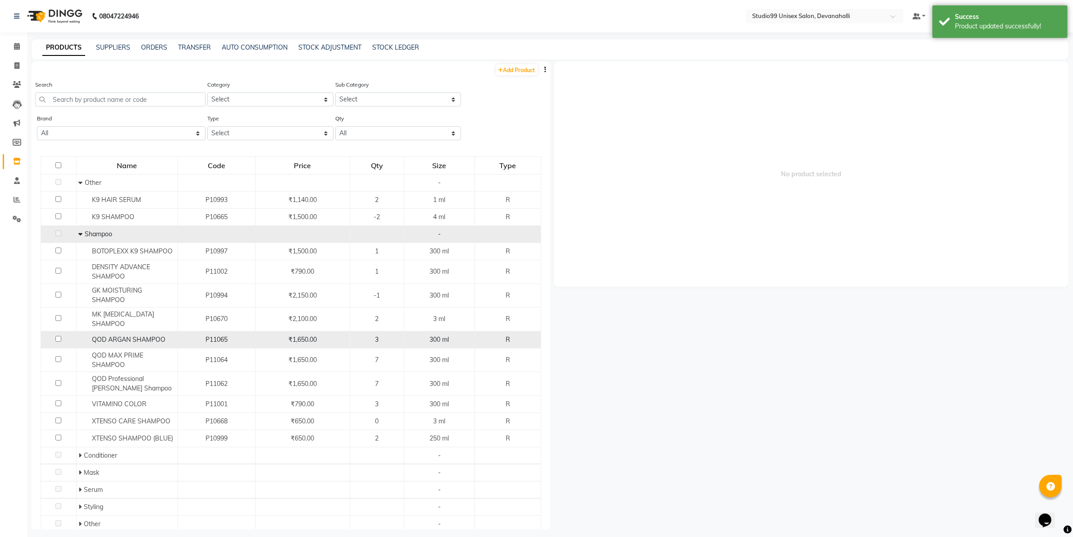
click at [56, 336] on input "checkbox" at bounding box center [58, 339] width 6 height 6
checkbox input "true"
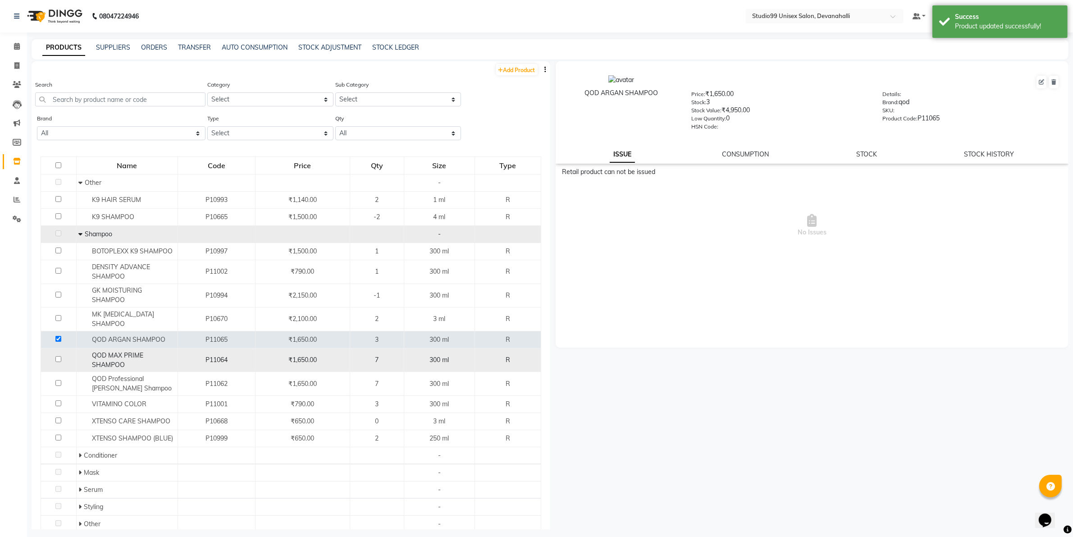
click at [58, 356] on input "checkbox" at bounding box center [58, 359] width 6 height 6
checkbox input "true"
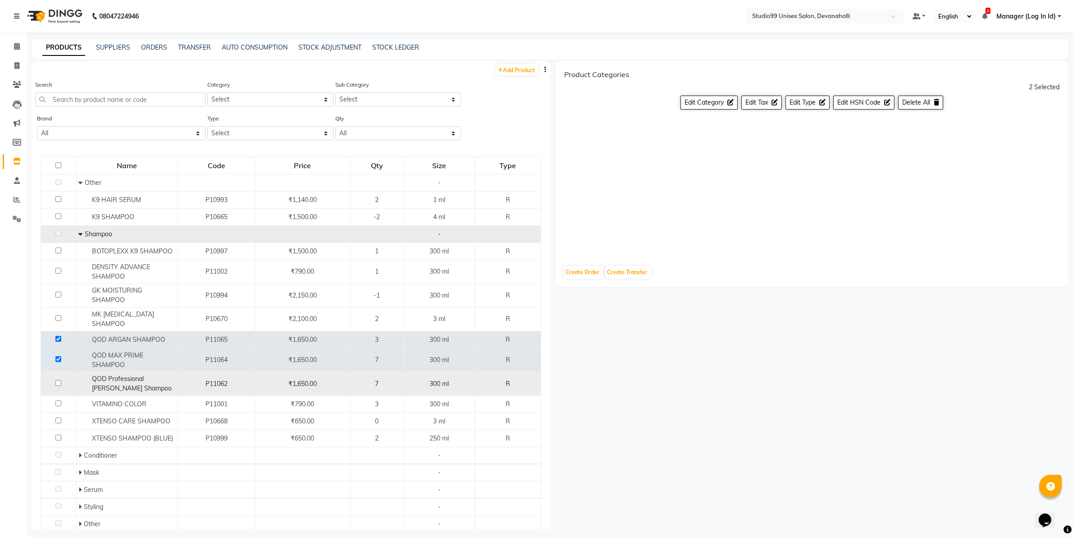
click at [59, 380] on input "checkbox" at bounding box center [58, 383] width 6 height 6
checkbox input "true"
click at [926, 105] on span "Delete All" at bounding box center [916, 102] width 28 height 8
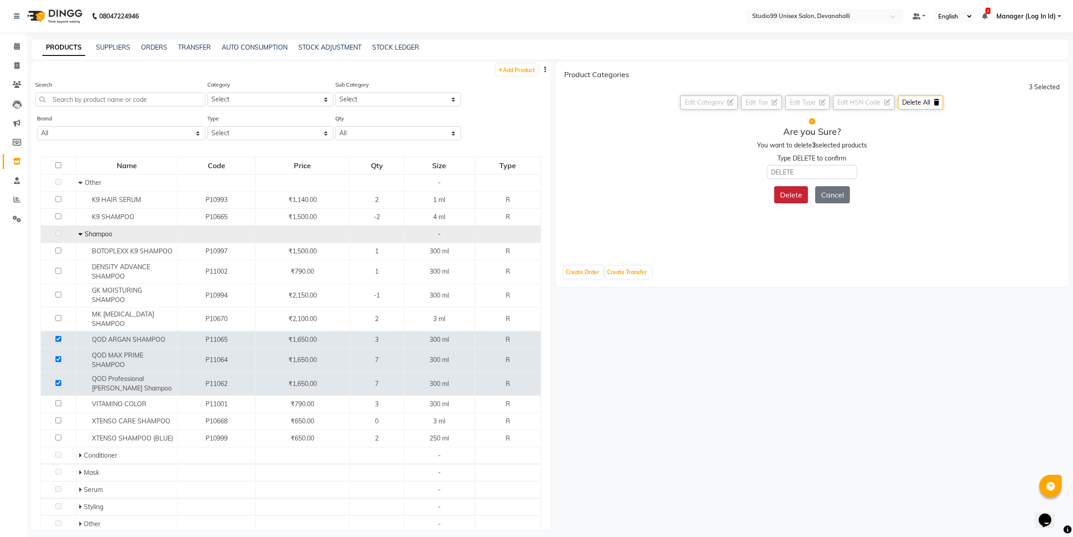
click at [787, 197] on button "Delete" at bounding box center [791, 194] width 34 height 17
click at [796, 173] on input "text" at bounding box center [812, 172] width 90 height 14
type input "DELETE"
click at [792, 187] on button "Delete" at bounding box center [791, 194] width 34 height 17
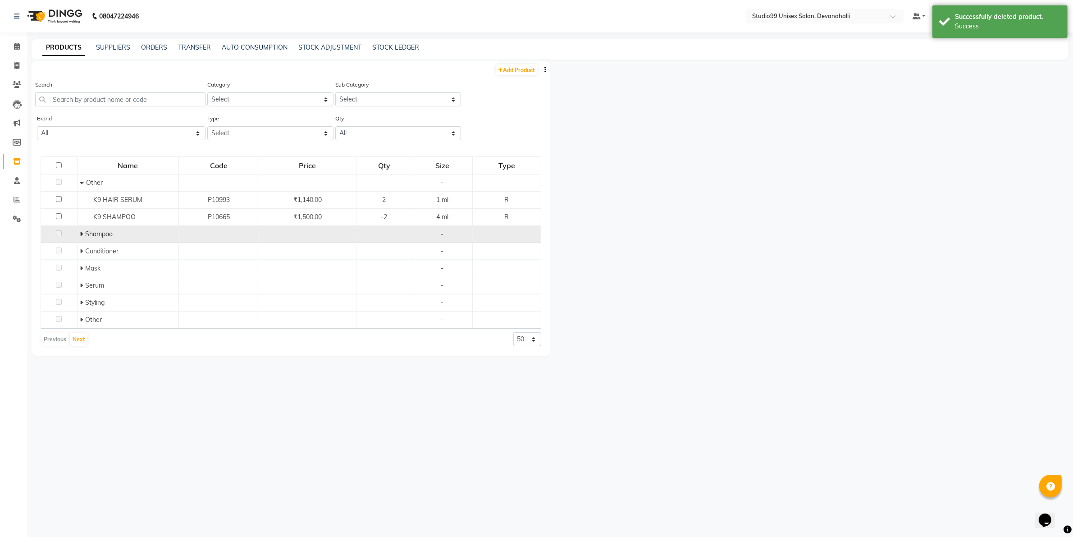
click at [122, 236] on div "Shampoo" at bounding box center [128, 233] width 96 height 9
click at [124, 239] on td "Shampoo" at bounding box center [127, 234] width 101 height 17
click at [85, 231] on span "Shampoo" at bounding box center [98, 234] width 27 height 8
click at [82, 234] on span at bounding box center [82, 234] width 5 height 8
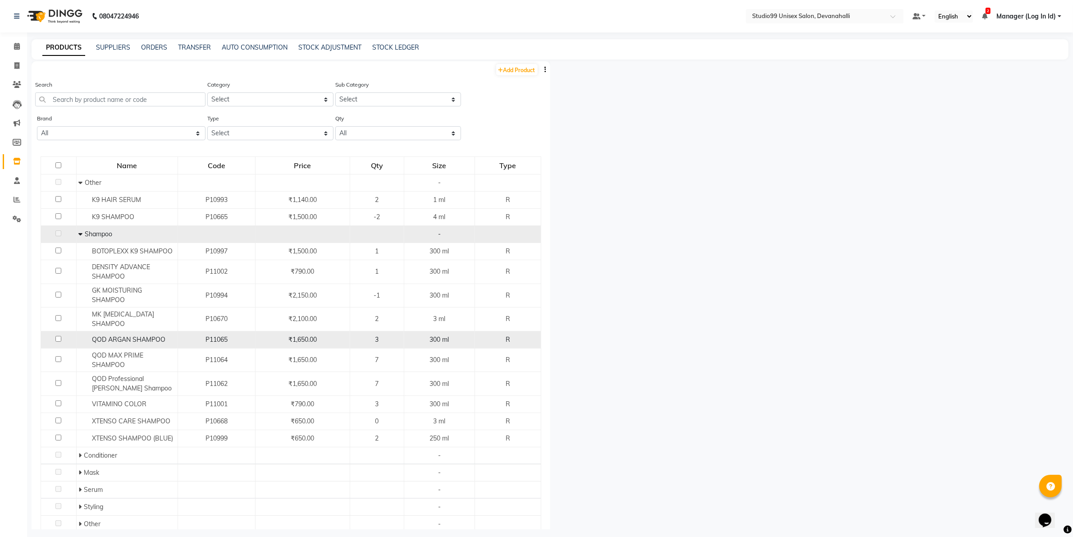
click at [56, 336] on input "checkbox" at bounding box center [58, 339] width 6 height 6
checkbox input "true"
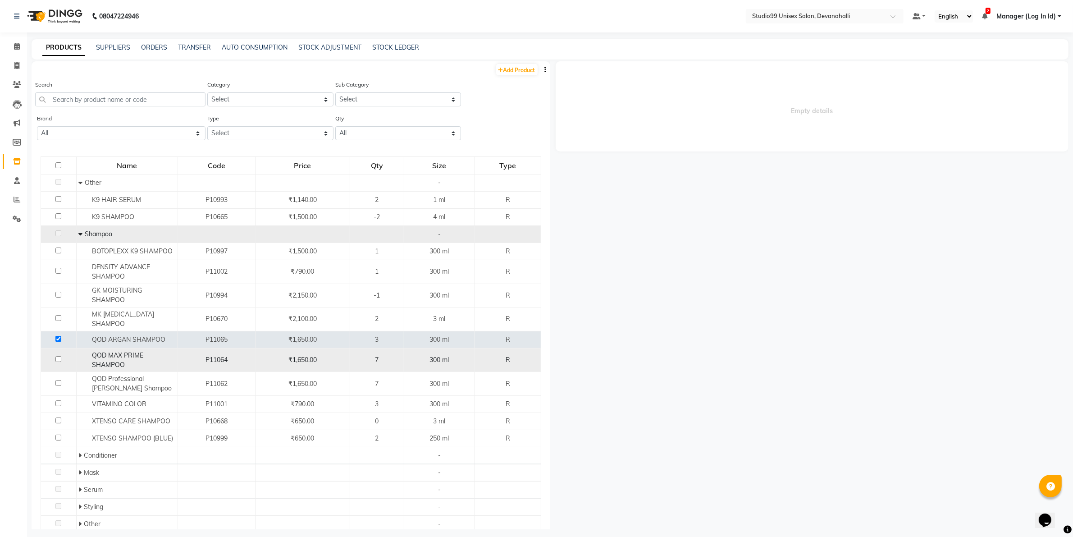
click at [55, 356] on input "checkbox" at bounding box center [58, 359] width 6 height 6
checkbox input "true"
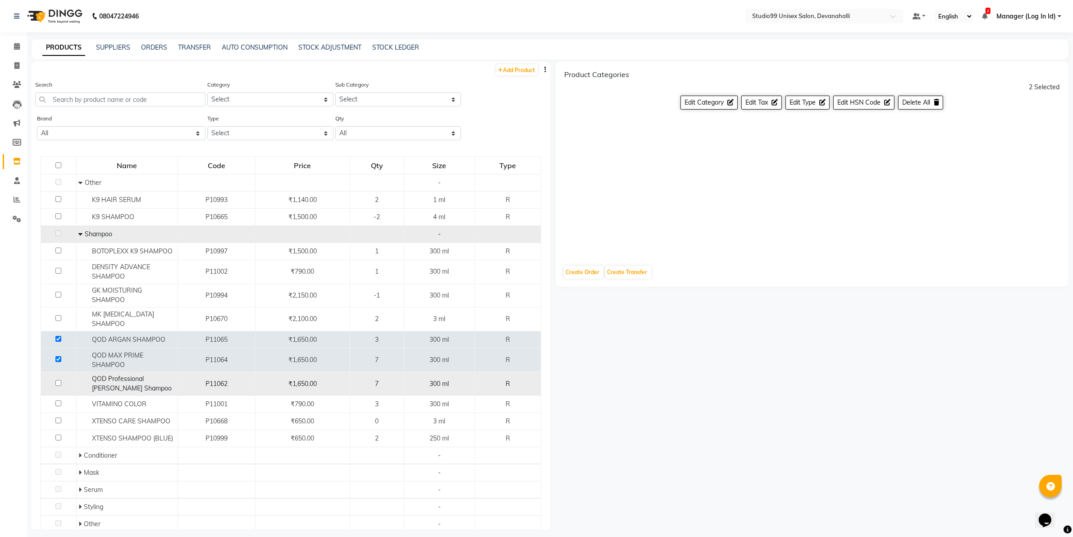
click at [57, 380] on input "checkbox" at bounding box center [58, 383] width 6 height 6
checkbox input "true"
click at [916, 105] on span "Delete All" at bounding box center [916, 102] width 28 height 8
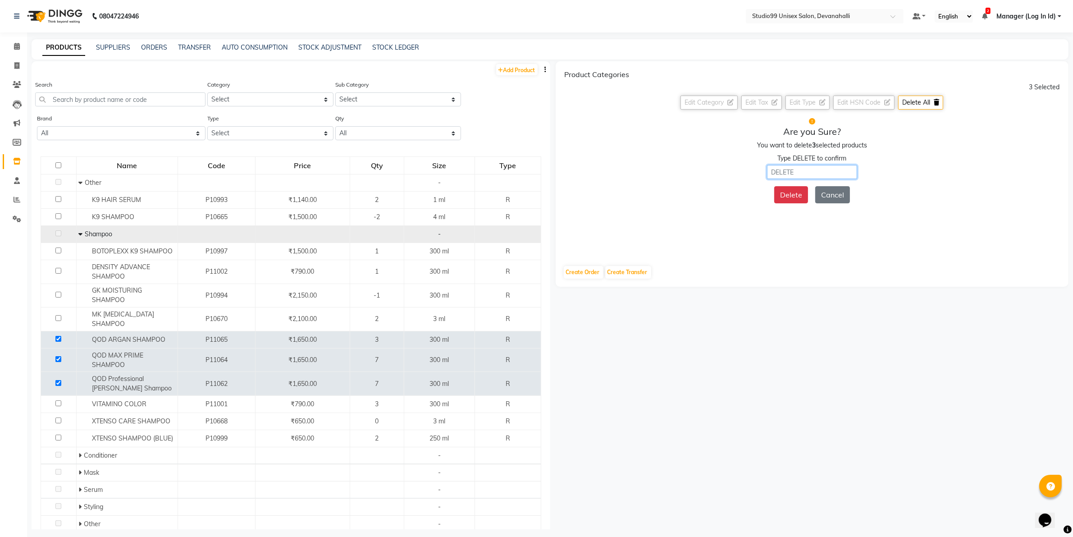
click at [792, 170] on input "text" at bounding box center [812, 172] width 90 height 14
type input "DELETE"
click at [825, 239] on div "Product Categories 3 Selected Edit Category Edit Tax Edit Type Edit HSN Code De…" at bounding box center [812, 159] width 513 height 197
click at [797, 201] on button "Delete" at bounding box center [791, 194] width 34 height 17
click at [804, 197] on button "Delete" at bounding box center [791, 194] width 34 height 17
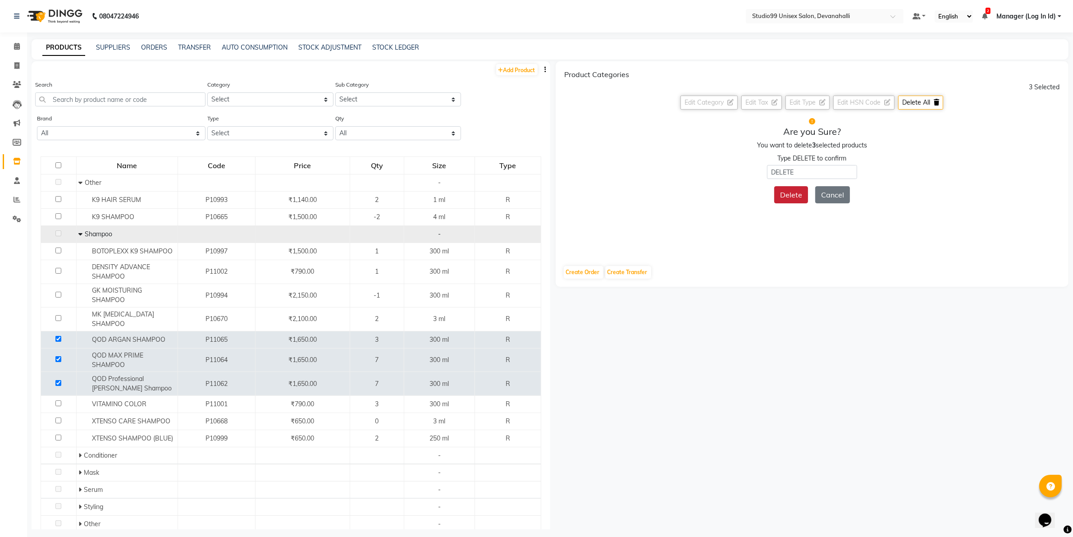
click at [804, 197] on button "Delete" at bounding box center [791, 194] width 34 height 17
click at [804, 197] on div "Delete Cancel" at bounding box center [812, 193] width 495 height 21
click at [804, 197] on button "Delete" at bounding box center [791, 194] width 34 height 17
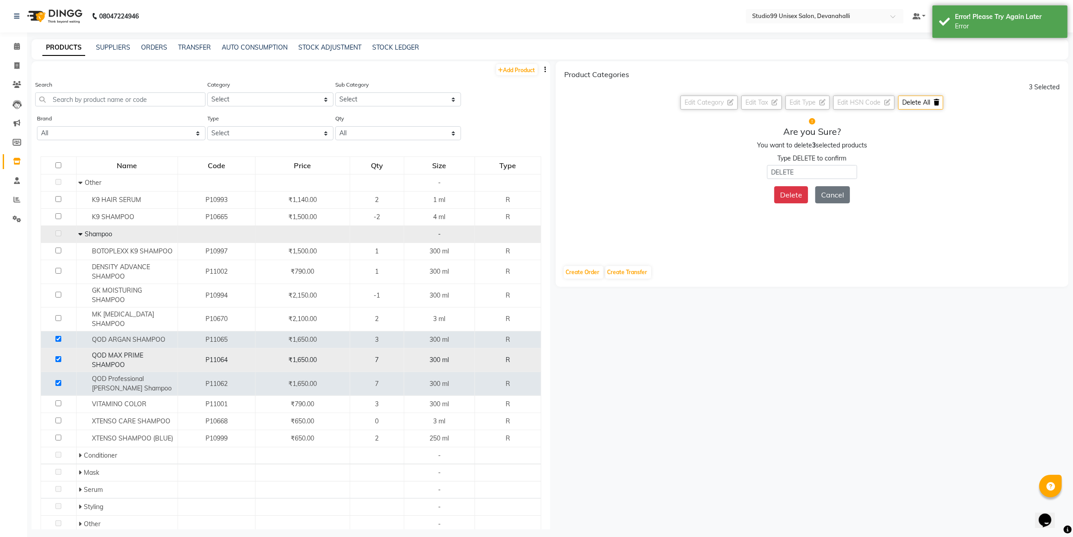
click at [409, 355] on div "300 ml" at bounding box center [439, 359] width 63 height 9
click at [404, 372] on td "300 ml" at bounding box center [439, 384] width 71 height 24
click at [59, 380] on input "checkbox" at bounding box center [58, 383] width 6 height 6
checkbox input "false"
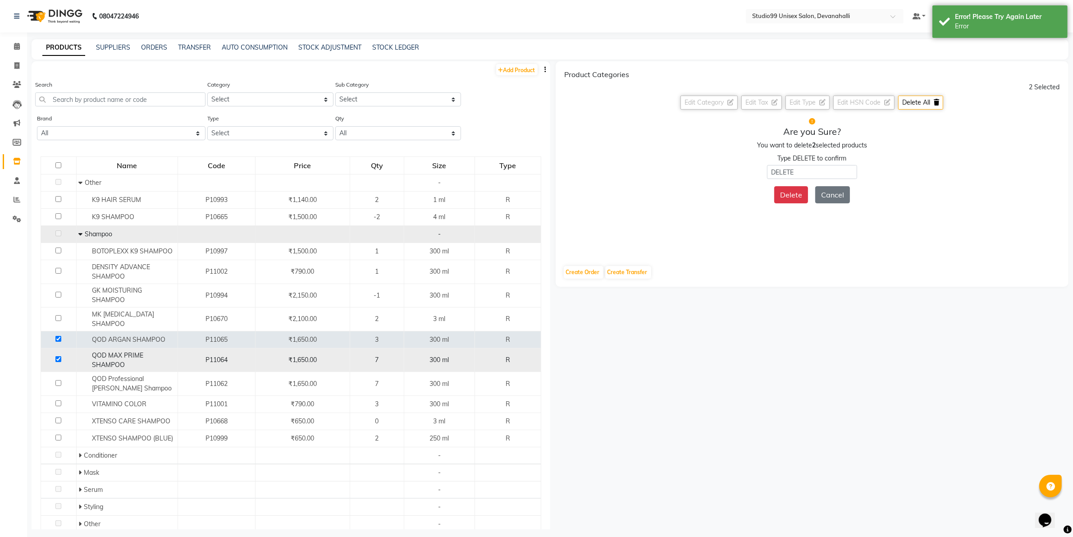
click at [56, 356] on input "checkbox" at bounding box center [58, 359] width 6 height 6
checkbox input "false"
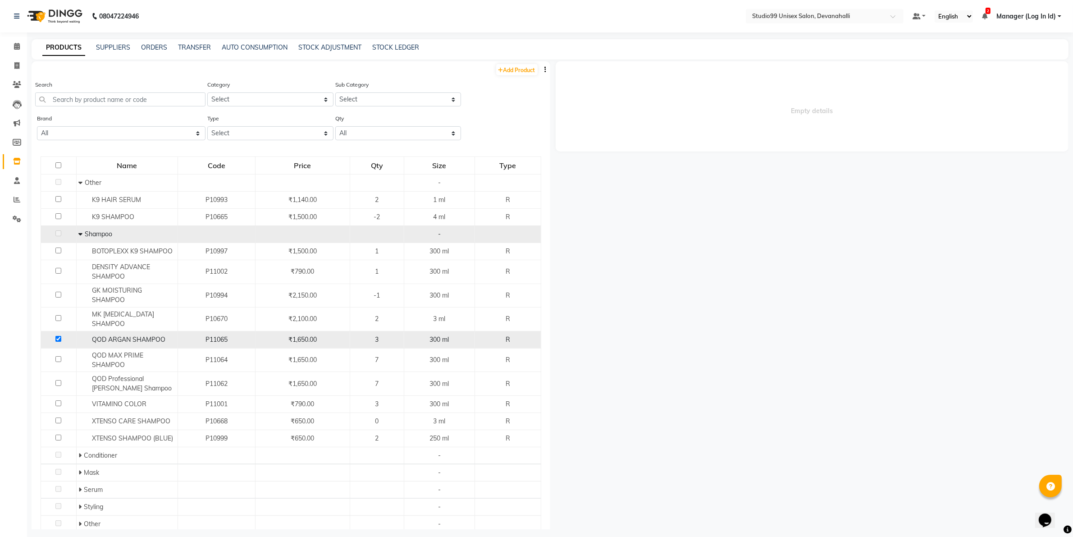
click at [55, 336] on input "checkbox" at bounding box center [58, 339] width 6 height 6
click at [57, 336] on input "checkbox" at bounding box center [58, 339] width 6 height 6
checkbox input "true"
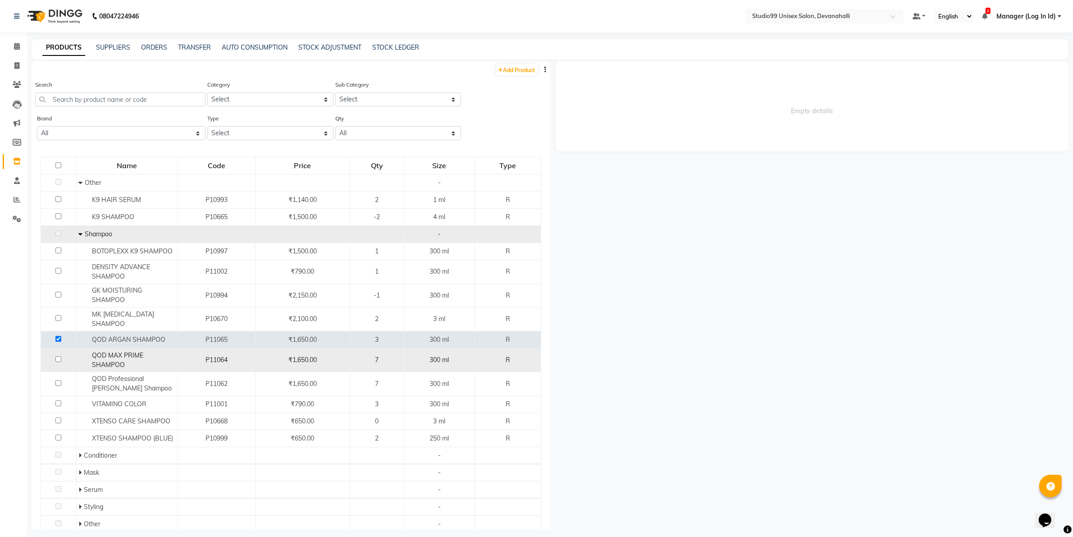
click at [355, 355] on div "7" at bounding box center [377, 359] width 46 height 9
click at [59, 356] on input "checkbox" at bounding box center [58, 359] width 6 height 6
checkbox input "true"
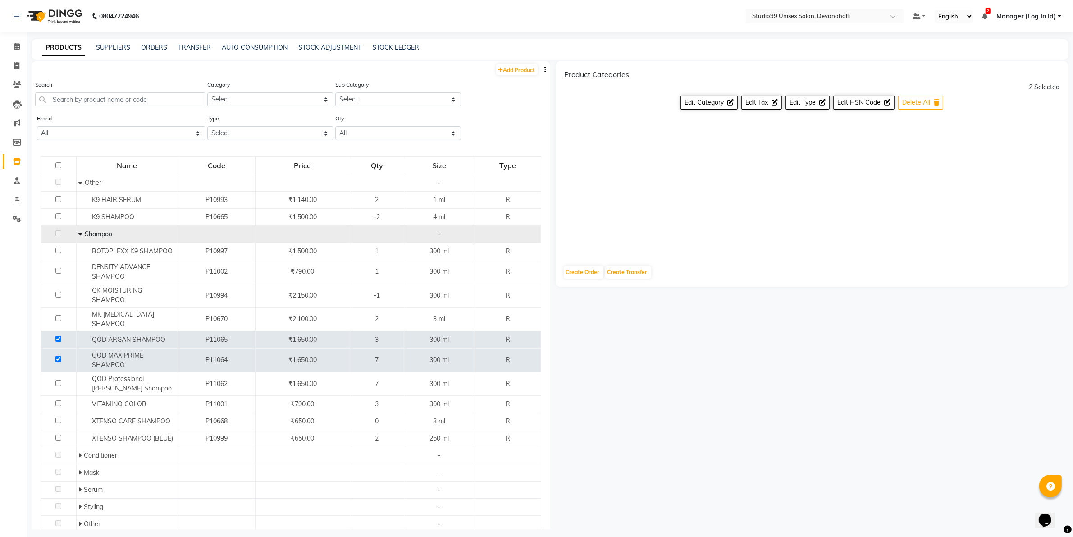
click at [916, 106] on span "Delete All" at bounding box center [916, 102] width 28 height 8
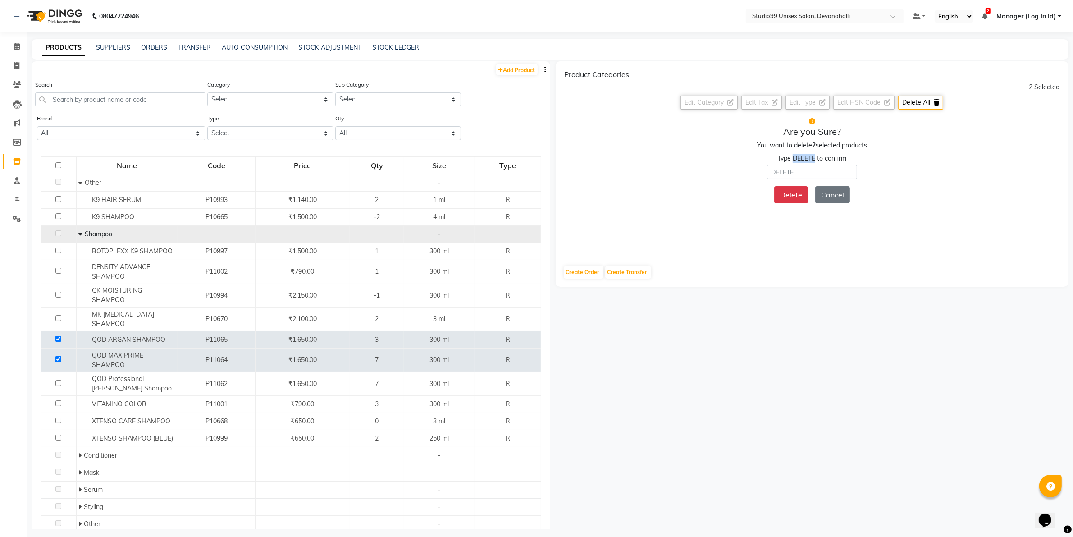
drag, startPoint x: 794, startPoint y: 159, endPoint x: 816, endPoint y: 157, distance: 22.6
click at [816, 157] on div "Type DELETE to confirm" at bounding box center [812, 158] width 69 height 9
copy div "DELETE"
click at [792, 170] on input "text" at bounding box center [812, 172] width 90 height 14
paste input "DELETE"
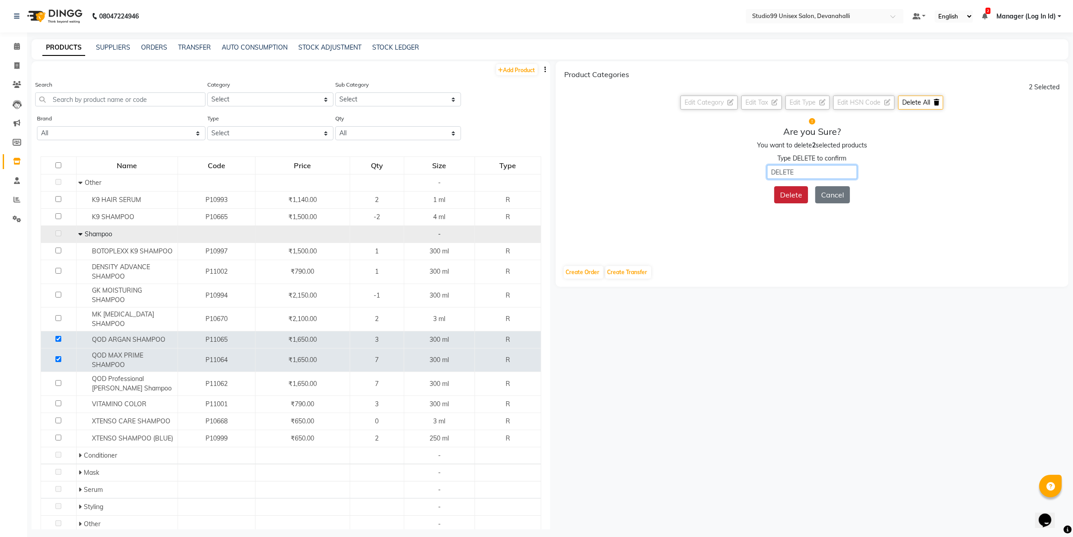
type input "DELETE"
click at [794, 196] on button "Delete" at bounding box center [791, 194] width 34 height 17
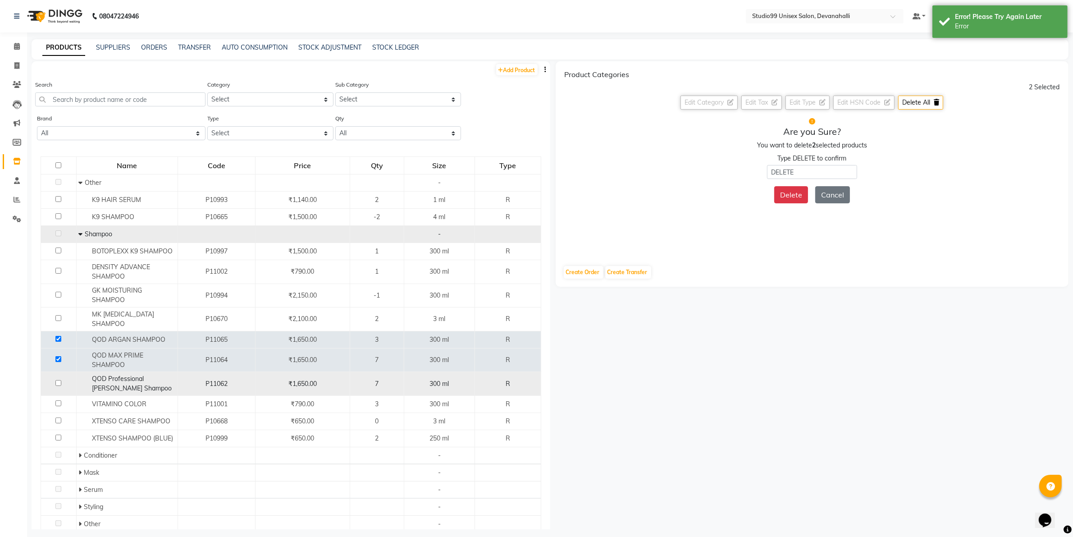
click at [58, 380] on input "checkbox" at bounding box center [58, 383] width 6 height 6
checkbox input "true"
click at [783, 199] on button "Delete" at bounding box center [791, 194] width 34 height 17
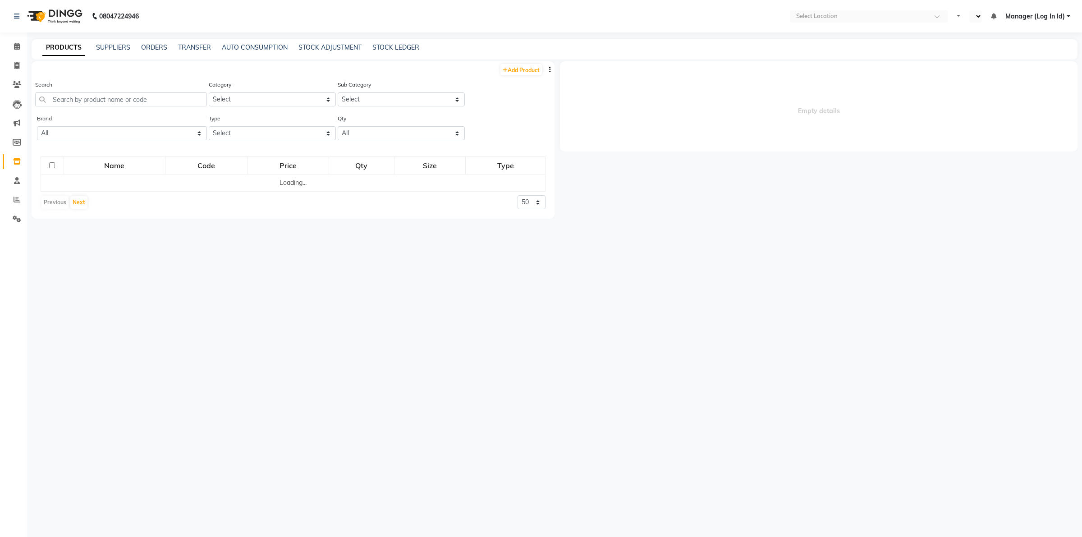
select select "en"
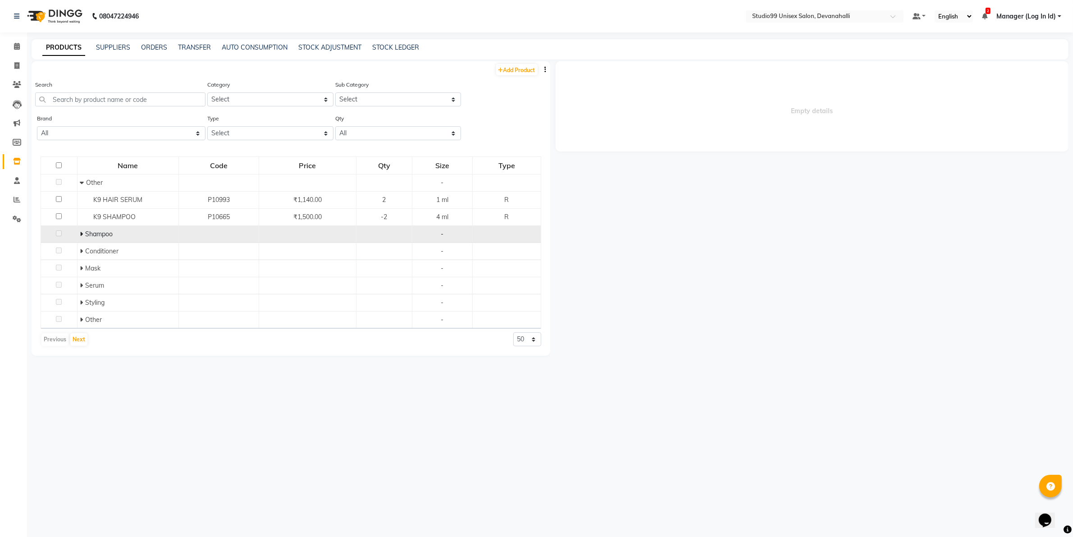
click at [80, 234] on icon at bounding box center [81, 234] width 3 height 6
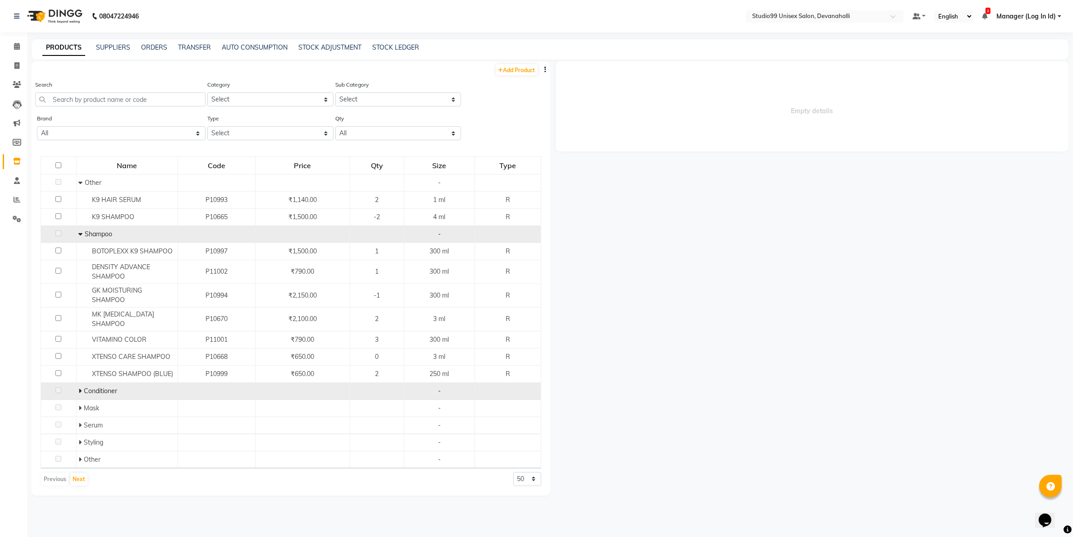
click at [81, 388] on icon at bounding box center [79, 391] width 3 height 6
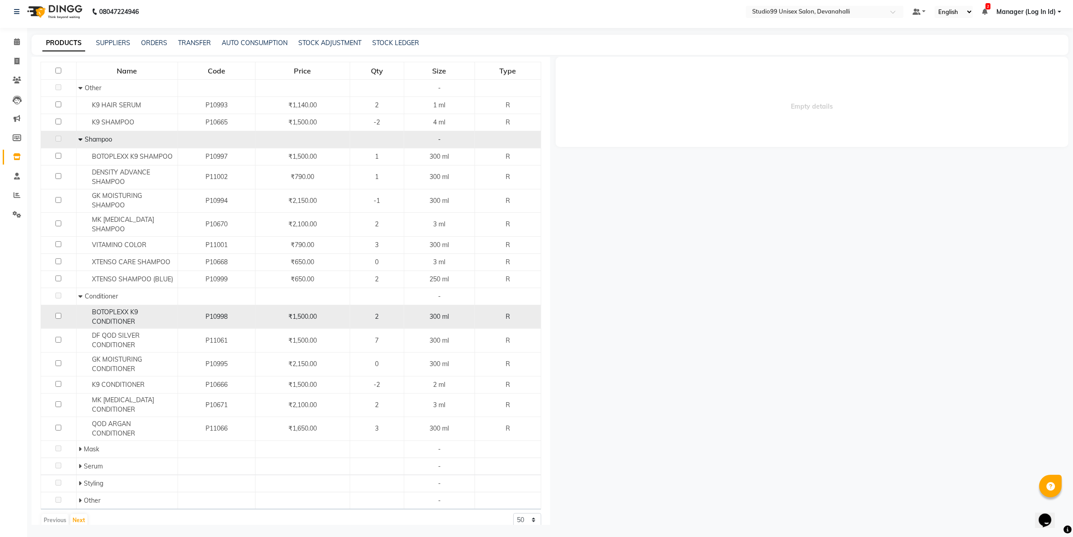
scroll to position [5, 0]
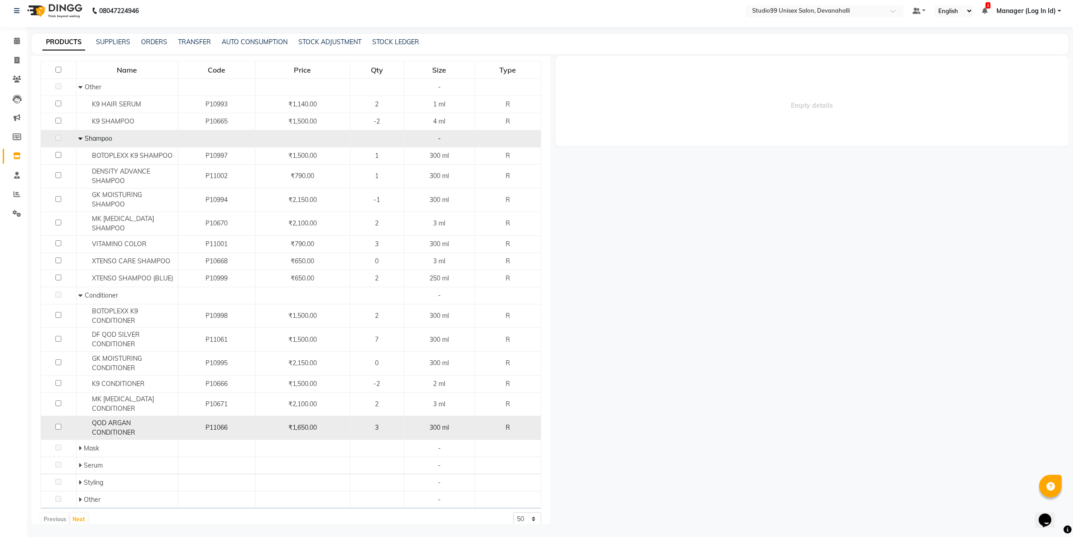
click at [59, 424] on input "checkbox" at bounding box center [58, 427] width 6 height 6
checkbox input "true"
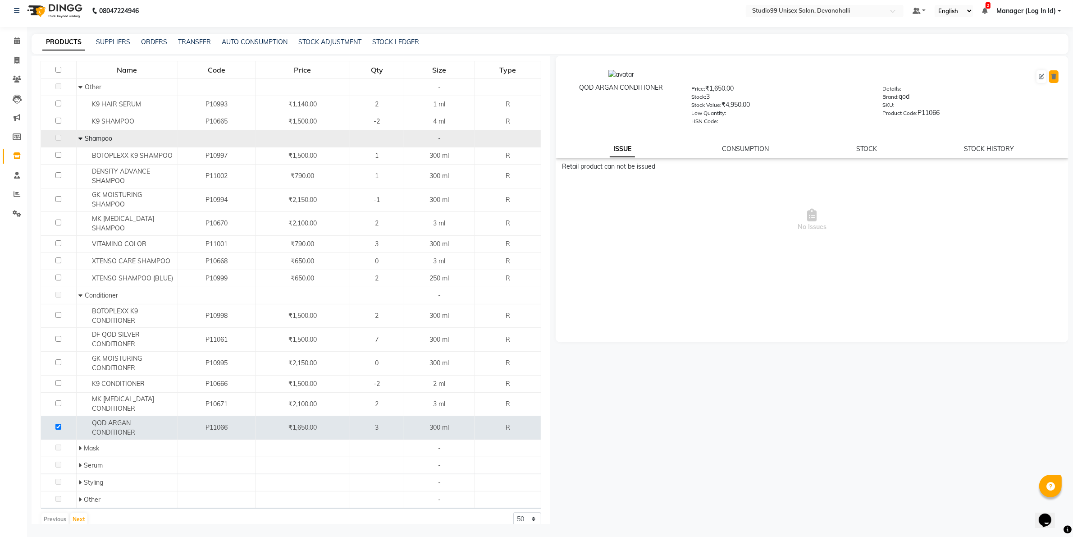
click at [1055, 75] on icon at bounding box center [1054, 76] width 5 height 5
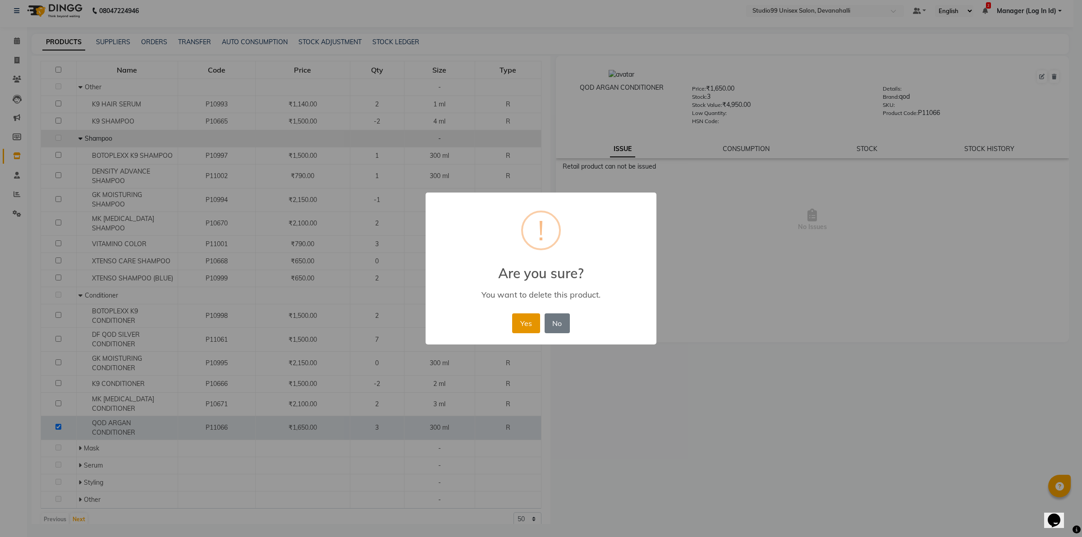
click at [519, 330] on button "Yes" at bounding box center [525, 323] width 27 height 20
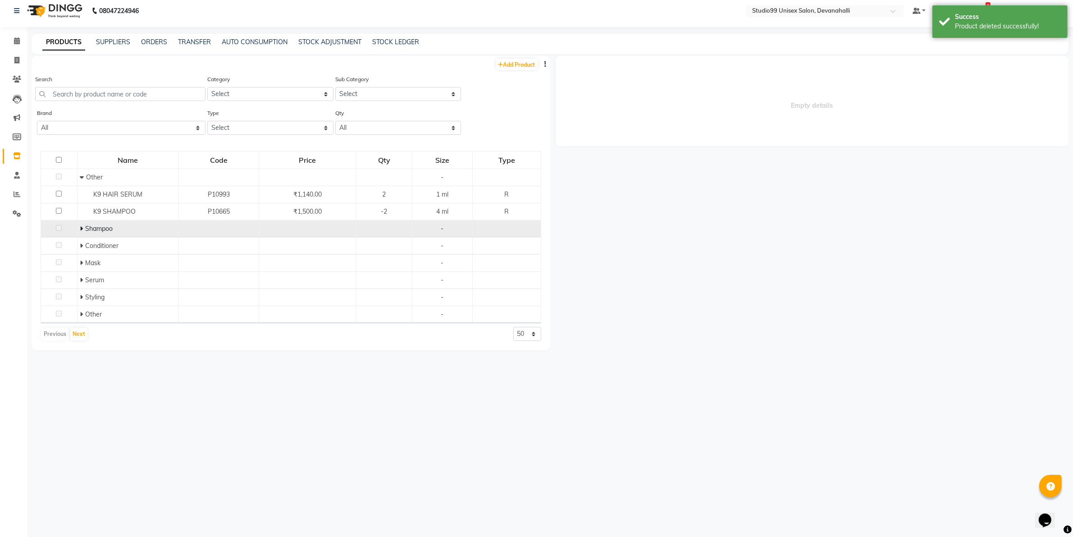
scroll to position [0, 0]
click at [546, 61] on icon "button" at bounding box center [546, 64] width 2 height 6
click at [532, 55] on div "IMPORT EXPORT" at bounding box center [517, 64] width 40 height 30
click at [546, 61] on icon "button" at bounding box center [546, 64] width 2 height 6
click at [525, 55] on div "IMPORT" at bounding box center [517, 58] width 29 height 11
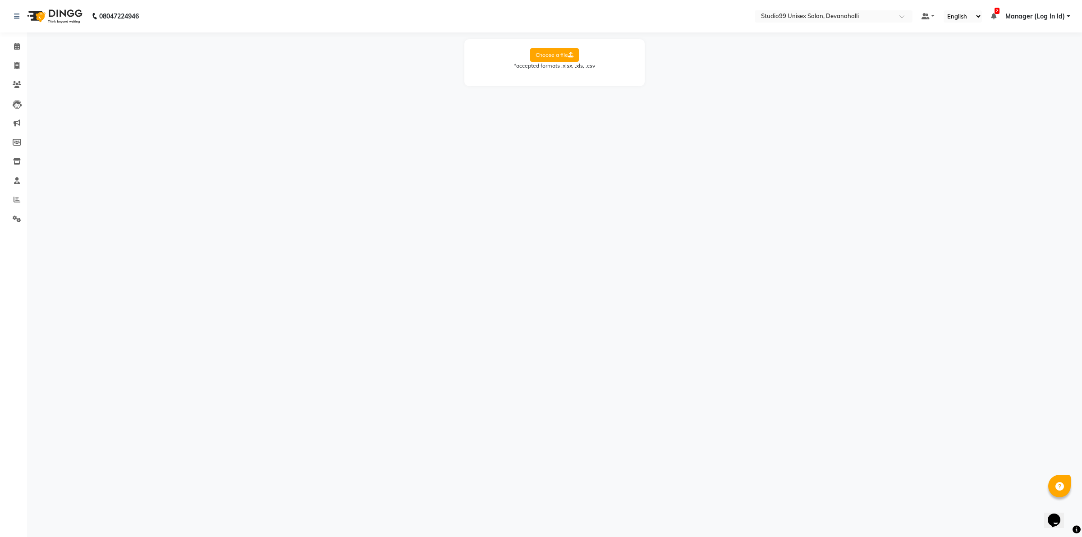
click at [555, 57] on label "Choose a file" at bounding box center [554, 55] width 49 height 14
click at [0, 0] on input "Choose a file" at bounding box center [0, 0] width 0 height 0
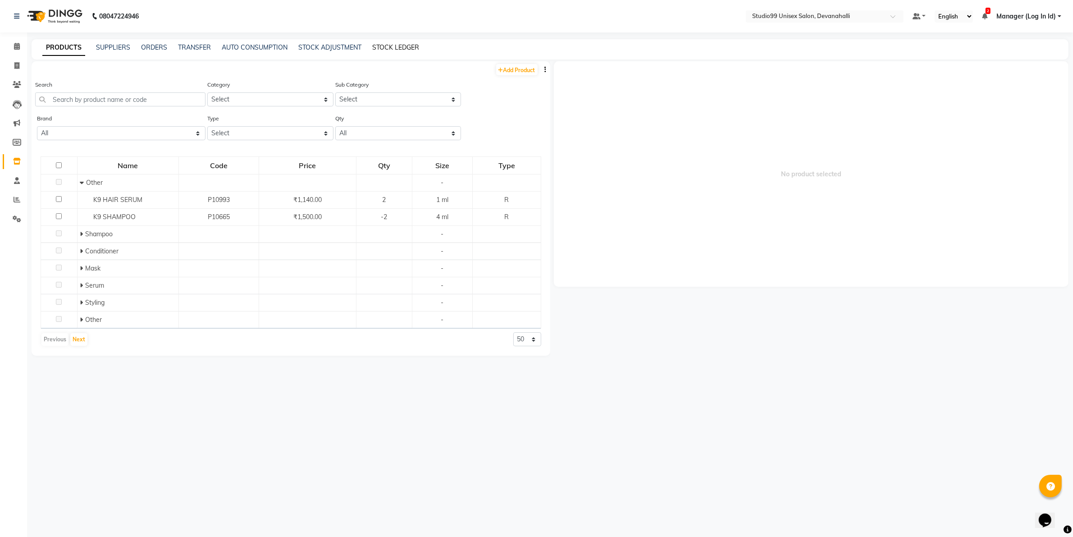
click at [388, 46] on link "STOCK LEDGER" at bounding box center [395, 47] width 47 height 8
select select "all"
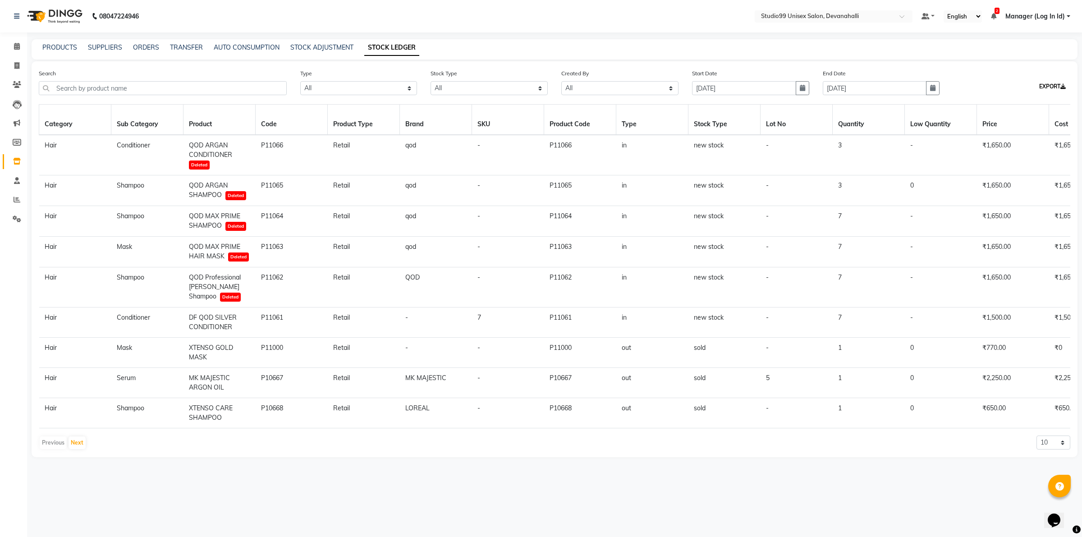
click at [1062, 87] on icon at bounding box center [1062, 86] width 5 height 5
click at [67, 46] on link "PRODUCTS" at bounding box center [59, 47] width 35 height 8
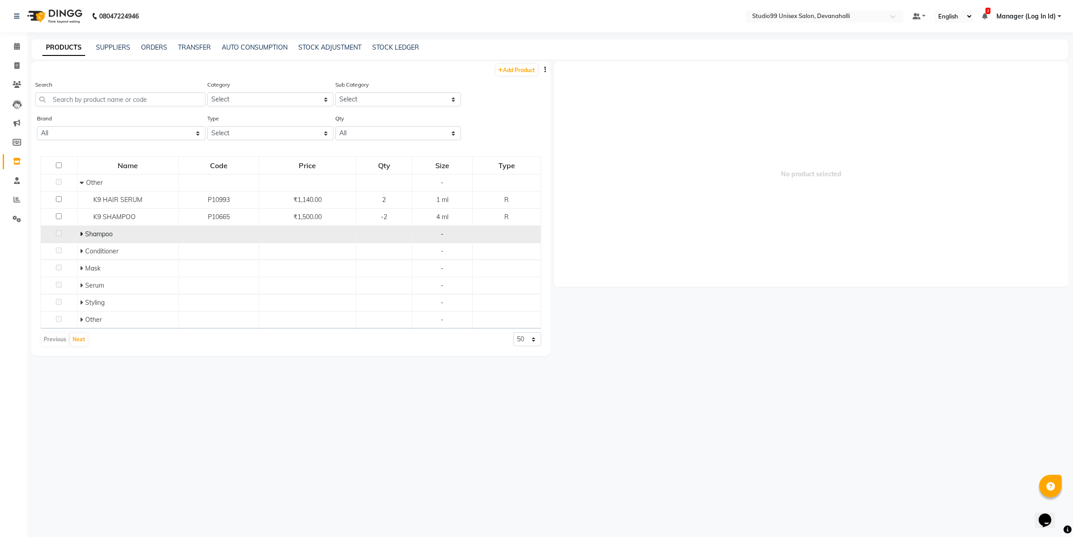
click at [80, 234] on icon at bounding box center [81, 234] width 3 height 6
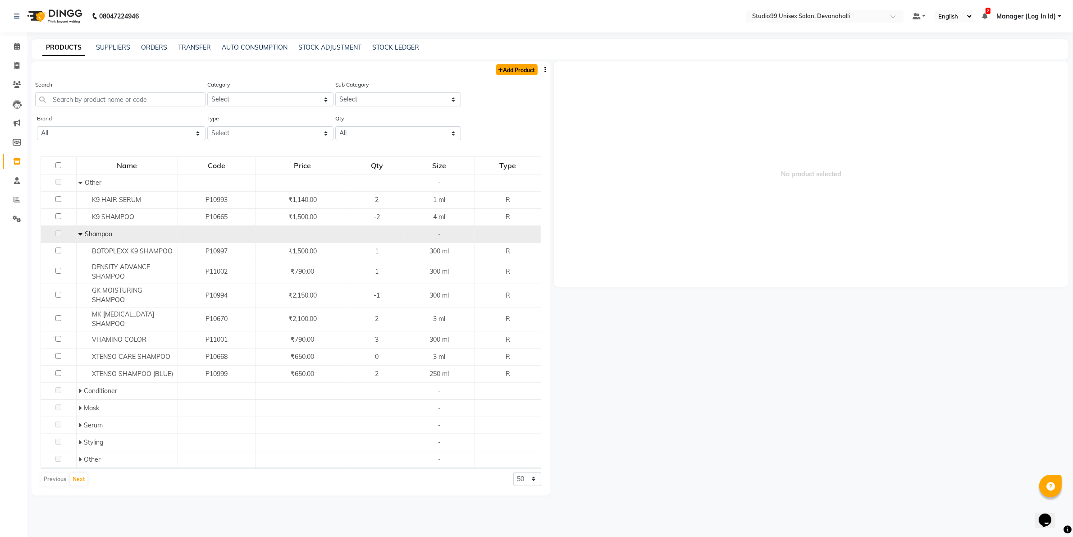
click at [514, 68] on link "Add Product" at bounding box center [516, 69] width 41 height 11
select select "true"
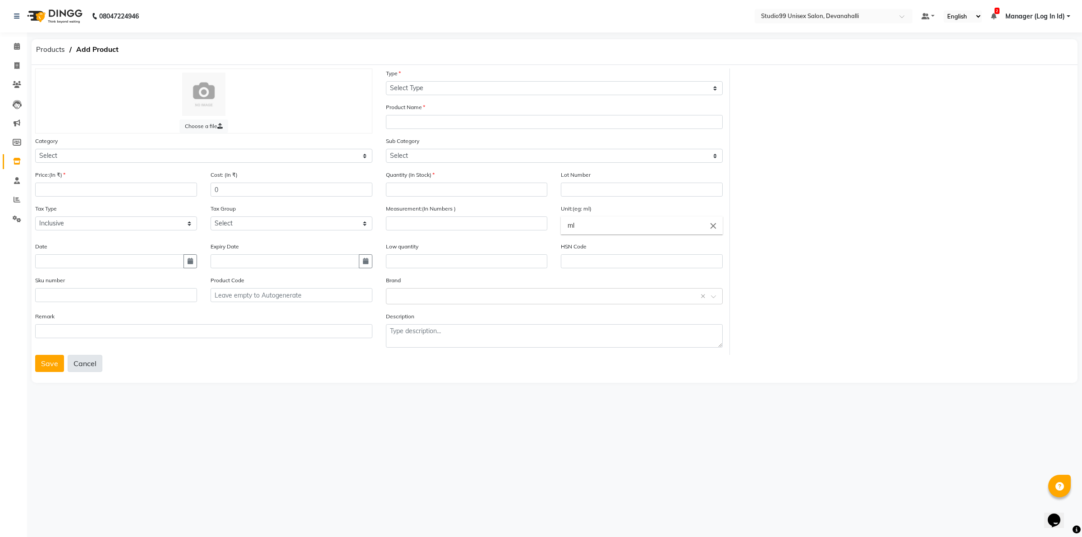
click at [76, 364] on button "Cancel" at bounding box center [85, 363] width 35 height 17
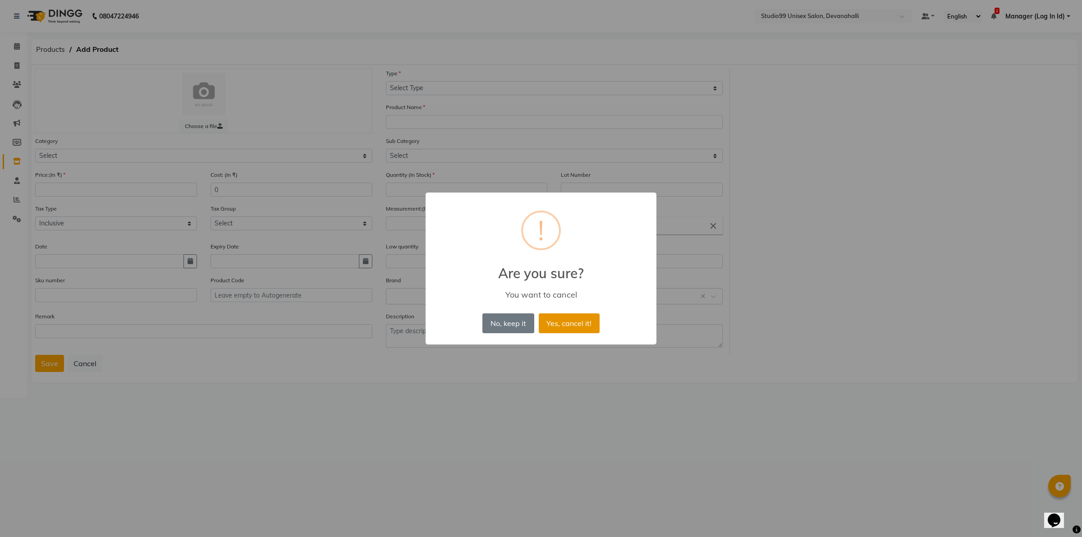
click at [562, 324] on button "Yes, cancel it!" at bounding box center [569, 323] width 61 height 20
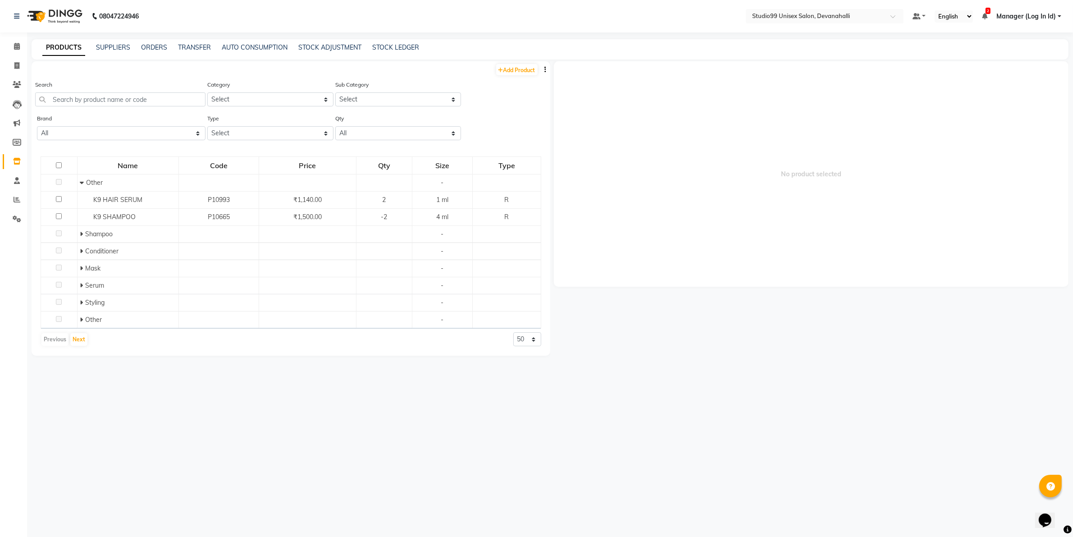
click at [544, 68] on button "button" at bounding box center [545, 69] width 9 height 9
click at [529, 62] on div "IMPORT" at bounding box center [517, 63] width 29 height 11
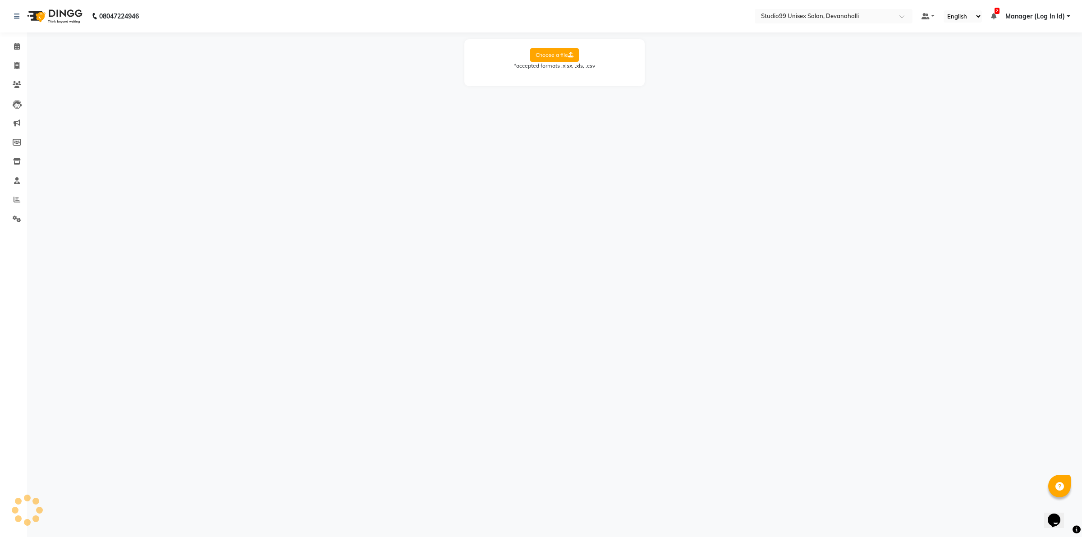
click at [558, 57] on label "Choose a file" at bounding box center [554, 55] width 49 height 14
click at [0, 0] on input "Choose a file" at bounding box center [0, 0] width 0 height 0
click at [594, 88] on select "Select Sheet Sheet1" at bounding box center [595, 84] width 68 height 14
select select "Sheet1"
click at [561, 77] on select "Select Sheet Sheet1" at bounding box center [595, 84] width 68 height 14
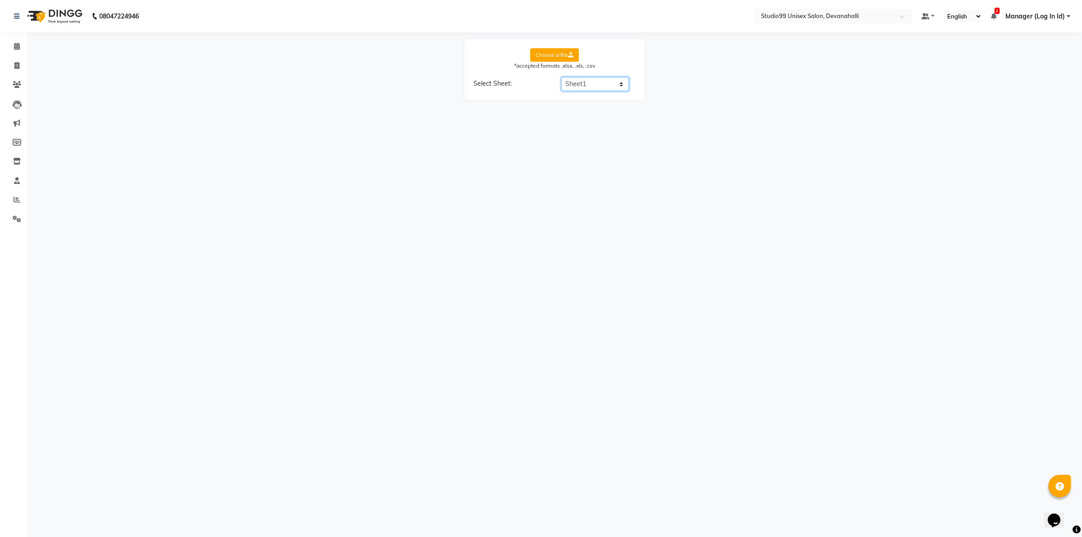
select select "Product Name"
select select "category"
select select "Subcategory"
select select "Price"
select select "Unit"
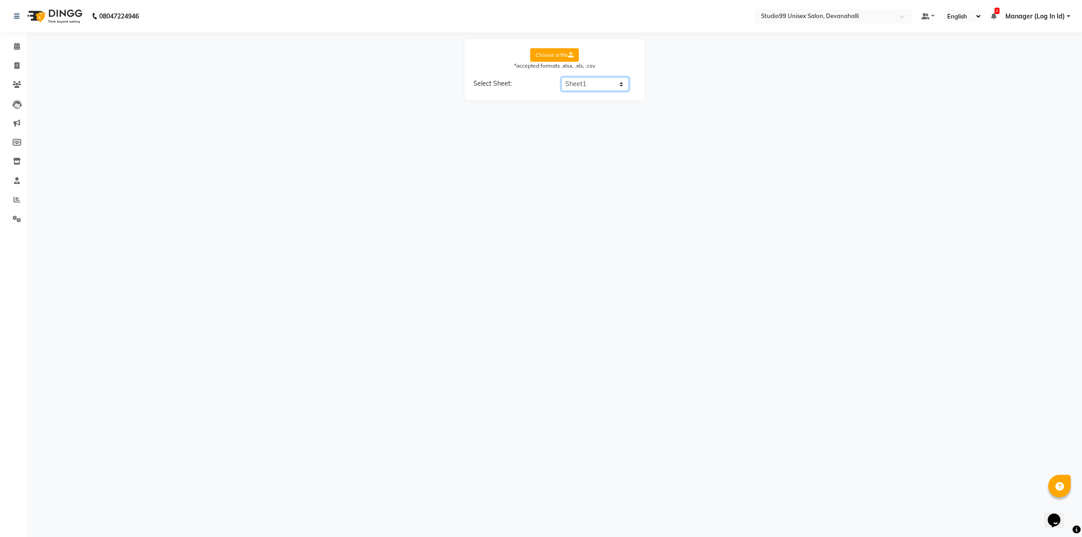
select select "Brand Name"
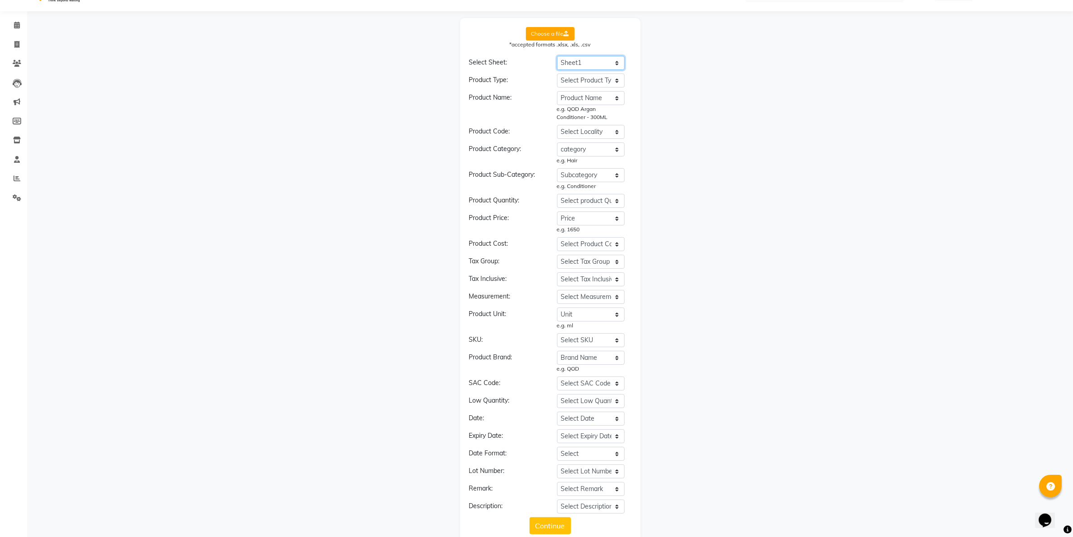
scroll to position [41, 0]
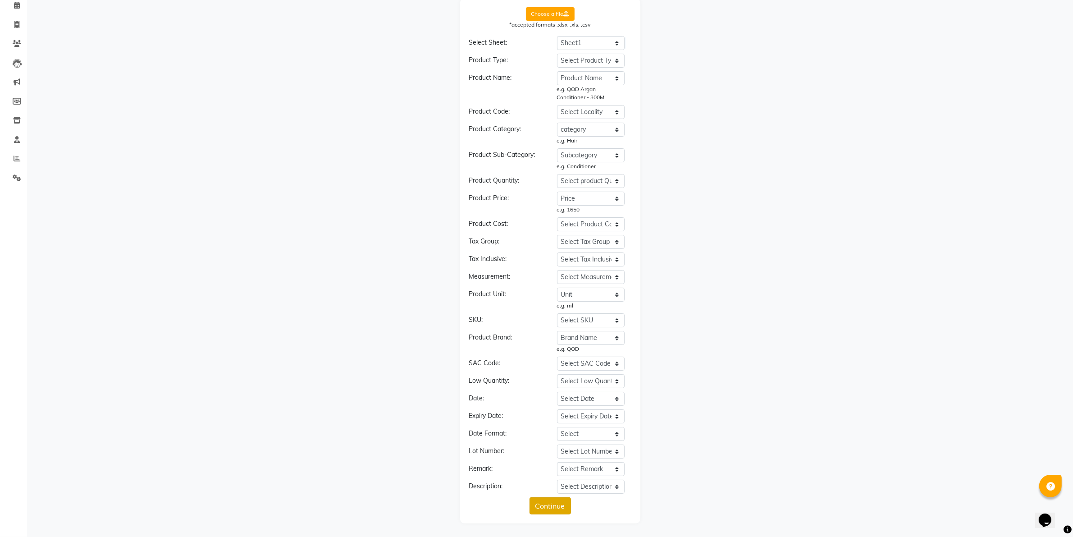
click at [569, 506] on button "Continue" at bounding box center [550, 505] width 41 height 17
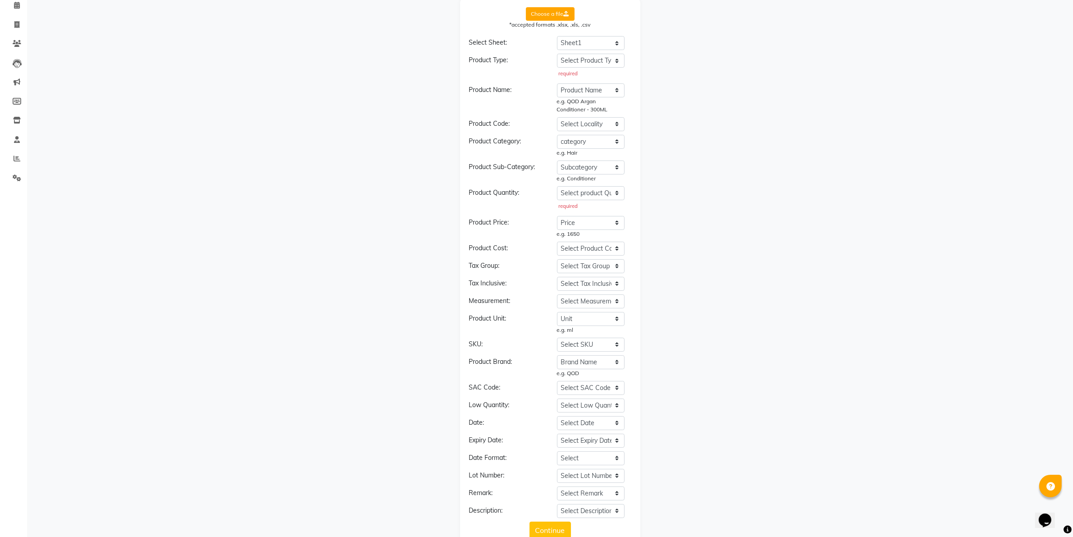
click at [601, 50] on form "Choose a file *accepted formats .xlsx, .xls, .csv Select Sheet: Select Sheet Sh…" at bounding box center [550, 272] width 162 height 531
click at [600, 45] on select "Select Sheet Sheet1" at bounding box center [591, 43] width 68 height 14
click at [557, 36] on select "Select Sheet Sheet1" at bounding box center [591, 43] width 68 height 14
click at [600, 60] on select "Select Product Type Product Name Price Current Stock Cost Price Type ( R / C ) …" at bounding box center [591, 61] width 68 height 14
click at [557, 54] on select "Select Product Type Product Name Price Current Stock Cost Price Type ( R / C ) …" at bounding box center [591, 61] width 68 height 14
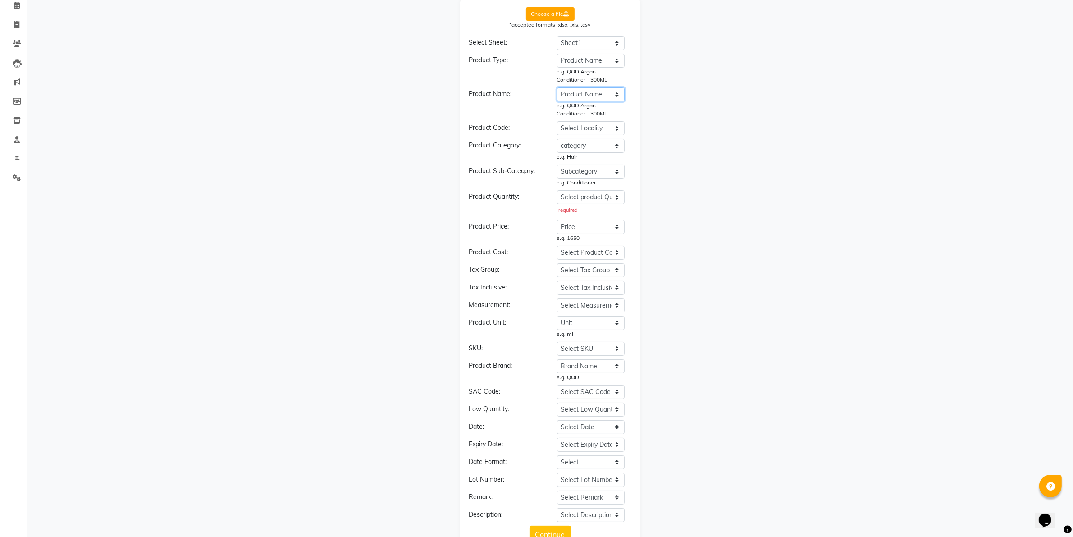
click at [591, 93] on select "Select Product Name Product Name Price Current Stock Cost Price Type ( R / C ) …" at bounding box center [591, 94] width 68 height 14
click at [587, 57] on select "Select Product Type Product Name Price Current Stock Cost Price Type ( R / C ) …" at bounding box center [591, 61] width 68 height 14
select select "Type ( R / C ) (i.e Retail or Consumable)"
click at [557, 54] on select "Select Product Type Product Name Price Current Stock Cost Price Type ( R / C ) …" at bounding box center [591, 61] width 68 height 14
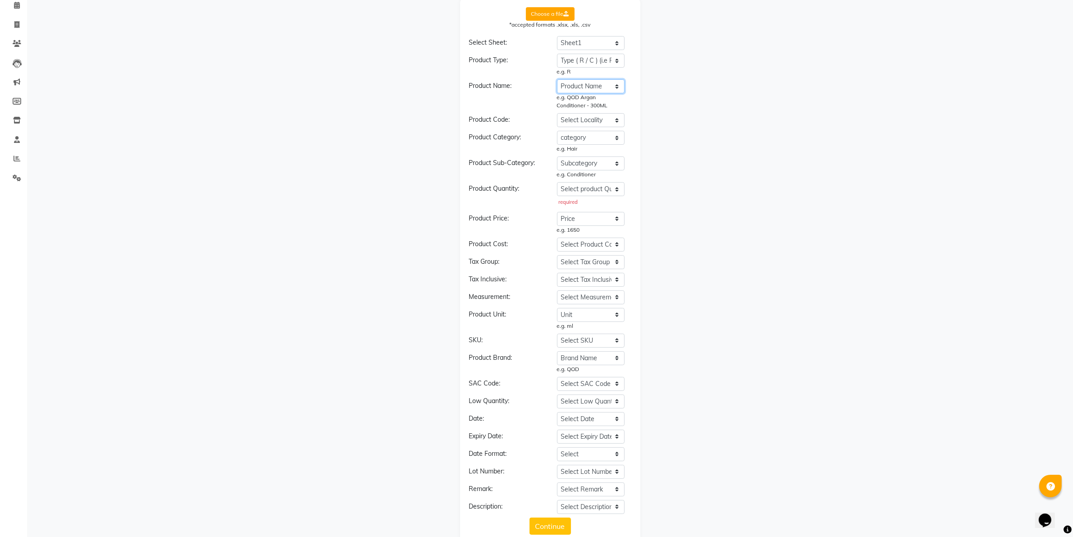
click at [586, 88] on select "Select Product Name Product Name Price Current Stock Cost Price Type ( R / C ) …" at bounding box center [591, 86] width 68 height 14
click at [557, 79] on select "Select Product Name Product Name Price Current Stock Cost Price Type ( R / C ) …" at bounding box center [591, 86] width 68 height 14
click at [589, 137] on select "Select Product Category Product Name Price Current Stock Cost Price Type ( R / …" at bounding box center [591, 138] width 68 height 14
click at [557, 131] on select "Select Product Category Product Name Price Current Stock Cost Price Type ( R / …" at bounding box center [591, 138] width 68 height 14
click at [580, 165] on select "Select Product Sub-Category Product Name Price Current Stock Cost Price Type ( …" at bounding box center [591, 163] width 68 height 14
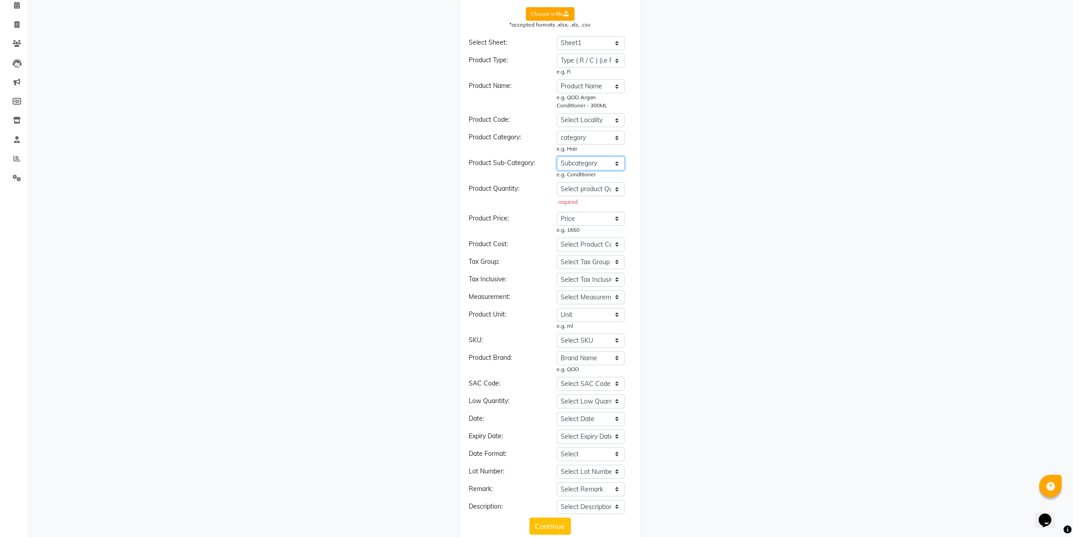
click at [557, 156] on select "Select Product Sub-Category Product Name Price Current Stock Cost Price Type ( …" at bounding box center [591, 163] width 68 height 14
click at [597, 185] on select "Select product Quantity Product Name Price Current Stock Cost Price Type ( R / …" at bounding box center [591, 189] width 68 height 14
select select "Unit"
click at [557, 182] on select "Select product Quantity Product Name Price Current Stock Cost Price Type ( R / …" at bounding box center [591, 189] width 68 height 14
click at [598, 218] on select "Select Product Price Product Name Price Current Stock Cost Price Type ( R / C )…" at bounding box center [591, 215] width 68 height 14
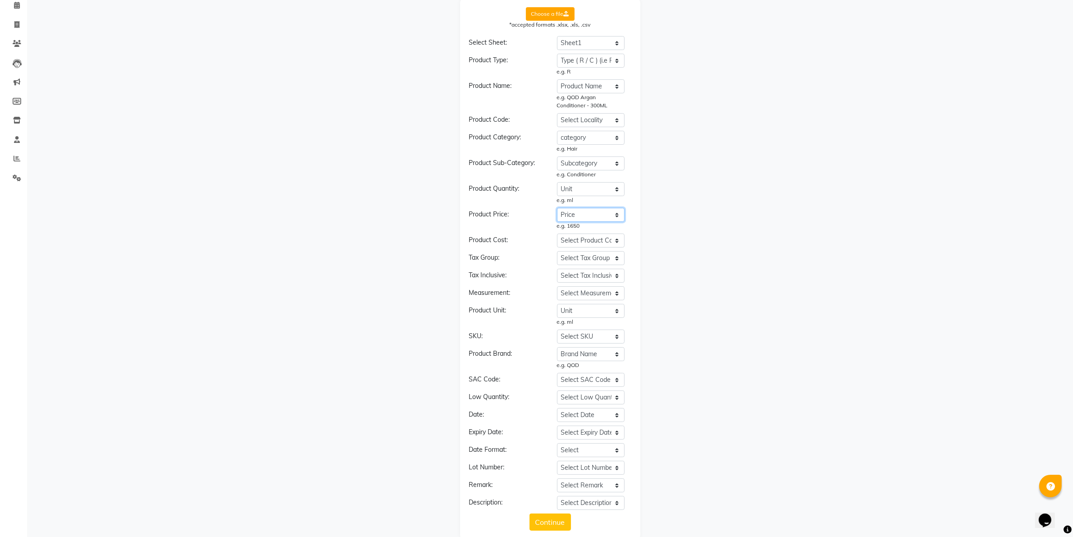
click at [557, 208] on select "Select Product Price Product Name Price Current Stock Cost Price Type ( R / C )…" at bounding box center [591, 215] width 68 height 14
click at [589, 257] on select "Select Tax Group Product Name Price Current Stock Cost Price Type ( R / C ) (i.…" at bounding box center [591, 258] width 68 height 14
click at [582, 276] on select "Select Tax Inclusive Product Name Price Current Stock Cost Price Type ( R / C )…" at bounding box center [591, 276] width 68 height 14
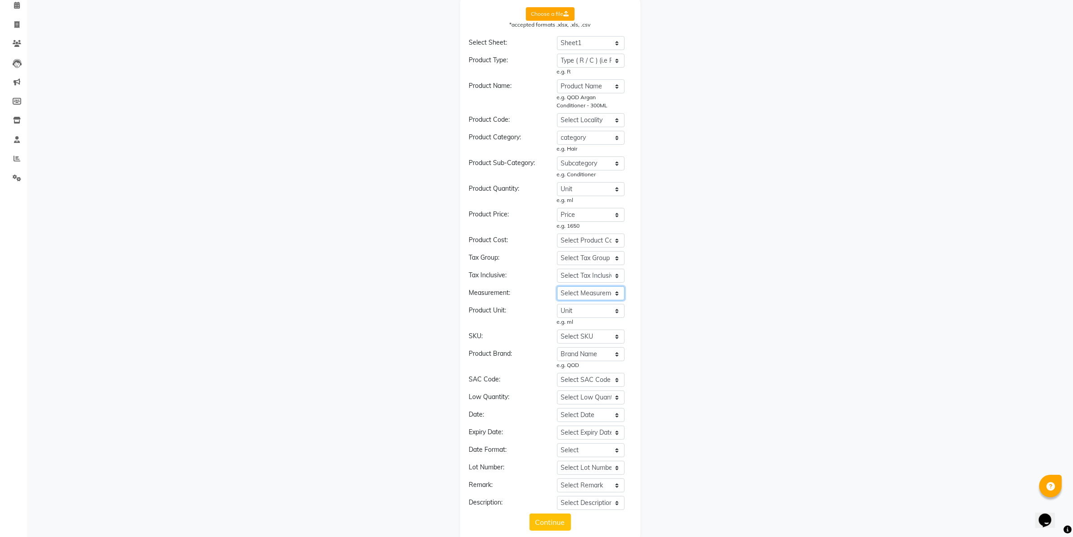
click at [577, 291] on select "Select Measurement Product Name Price Current Stock Cost Price Type ( R / C ) (…" at bounding box center [591, 293] width 68 height 14
select select "Measurment"
click at [557, 286] on select "Select Measurement Product Name Price Current Stock Cost Price Type ( R / C ) (…" at bounding box center [591, 293] width 68 height 14
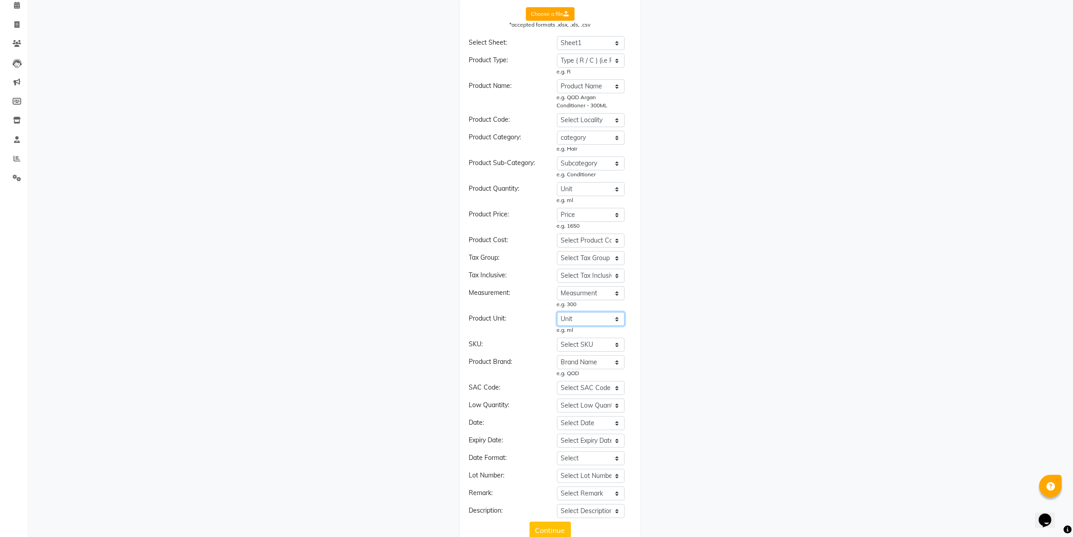
click at [593, 323] on select "Select Unit Product Name Price Current Stock Cost Price Type ( R / C ) (i.e Ret…" at bounding box center [591, 319] width 68 height 14
click at [557, 312] on select "Select Unit Product Name Price Current Stock Cost Price Type ( R / C ) (i.e Ret…" at bounding box center [591, 319] width 68 height 14
click at [590, 343] on select "Select SKU Product Name Price Current Stock Cost Price Type ( R / C ) (i.e Reta…" at bounding box center [591, 345] width 68 height 14
click at [713, 334] on div "Choose a file *accepted formats .xlsx, .xls, .csv Select Sheet: Select Sheet Sh…" at bounding box center [550, 273] width 1037 height 550
click at [594, 362] on select "Select Product Brand Product Name Price Current Stock Cost Price Type ( R / C )…" at bounding box center [591, 362] width 68 height 14
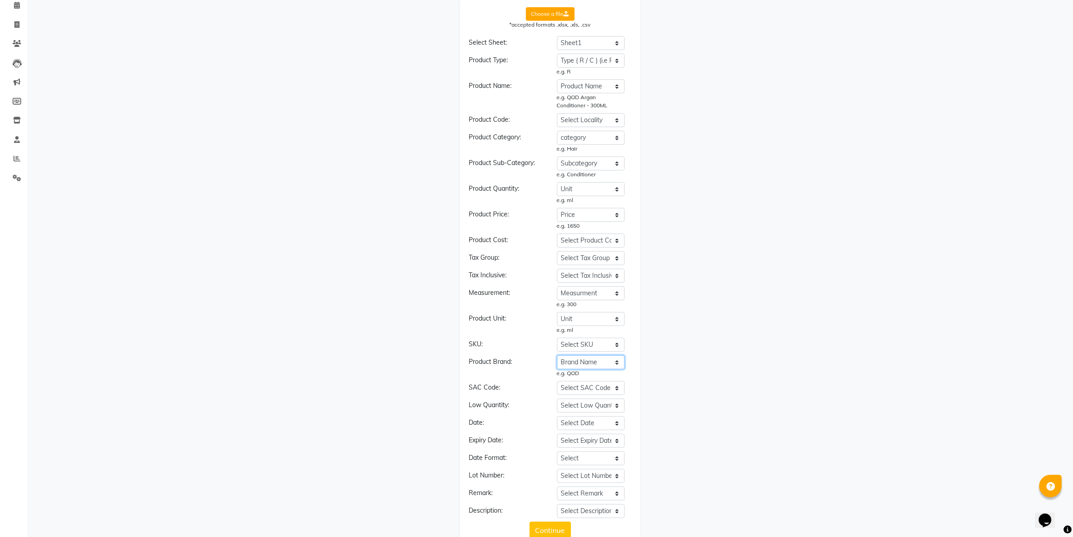
click at [557, 355] on select "Select Product Brand Product Name Price Current Stock Cost Price Type ( R / C )…" at bounding box center [591, 362] width 68 height 14
click at [664, 381] on div "Choose a file *accepted formats .xlsx, .xls, .csv Select Sheet: Select Sheet Sh…" at bounding box center [550, 273] width 1037 height 550
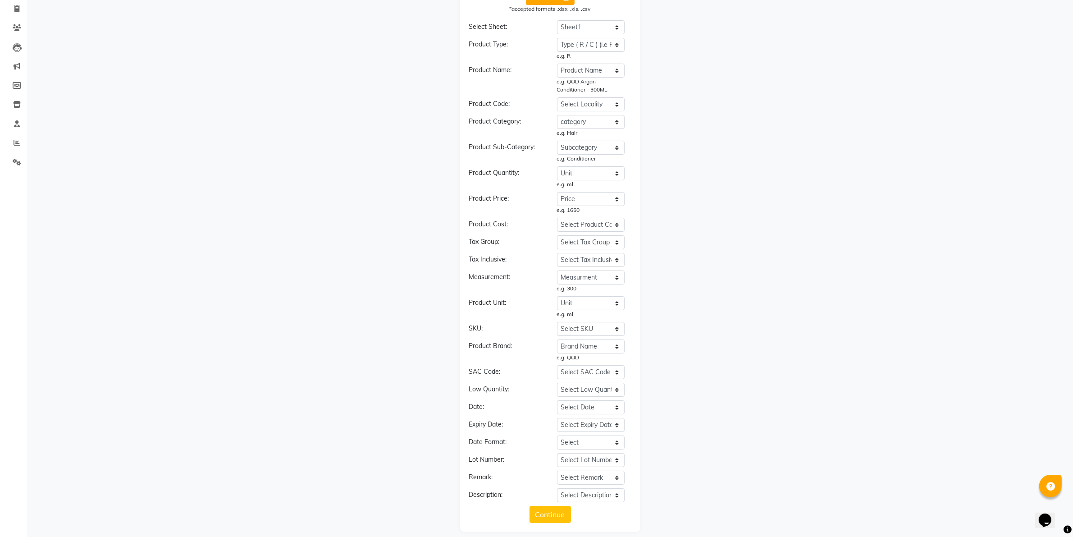
scroll to position [65, 0]
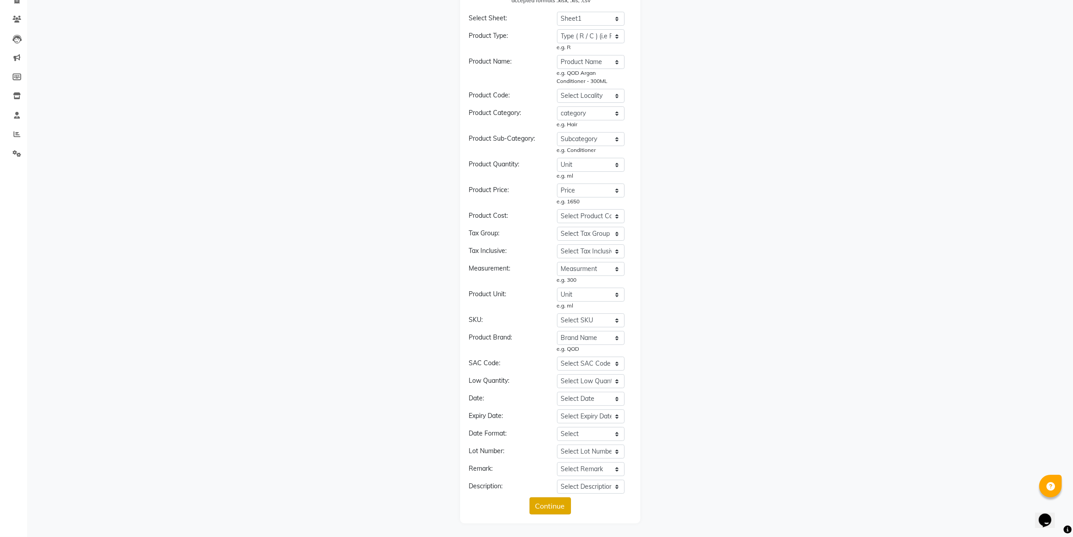
click at [543, 499] on button "Continue" at bounding box center [550, 505] width 41 height 17
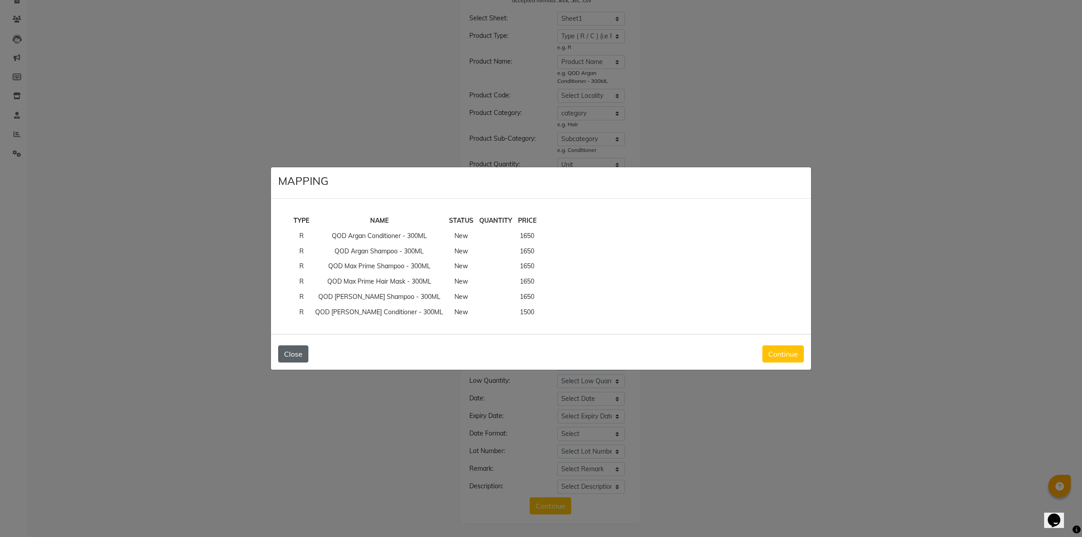
click at [284, 355] on button "Close" at bounding box center [293, 353] width 30 height 17
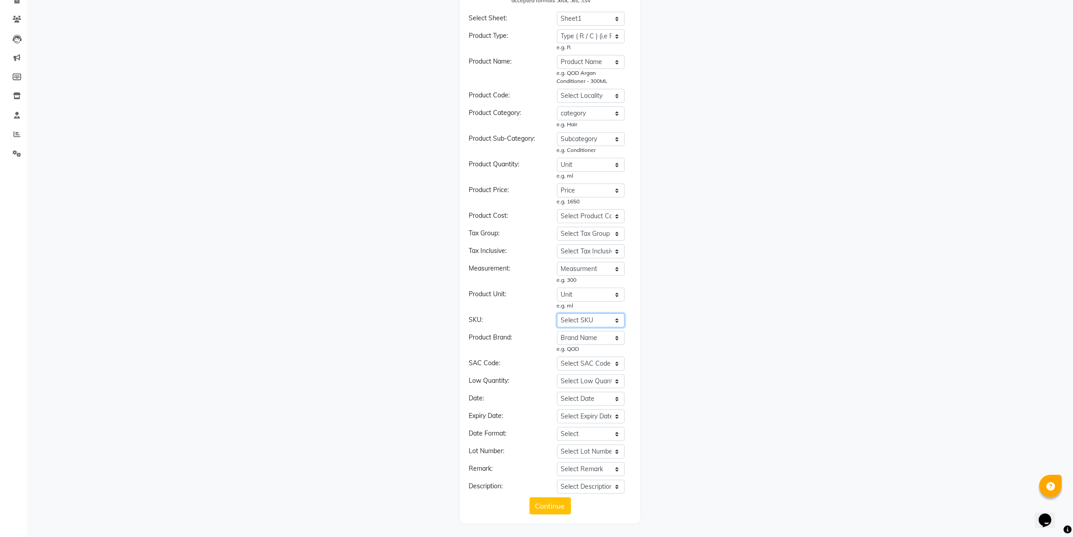
click at [565, 322] on select "Select SKU Product Name Price Current Stock Cost Price Type ( R / C ) (i.e Reta…" at bounding box center [591, 320] width 68 height 14
click at [600, 289] on select "Select Unit Product Name Price Current Stock Cost Price Type ( R / C ) (i.e Ret…" at bounding box center [591, 295] width 68 height 14
select select "Measurment"
click at [557, 288] on select "Select Unit Product Name Price Current Stock Cost Price Type ( R / C ) (i.e Ret…" at bounding box center [591, 295] width 68 height 14
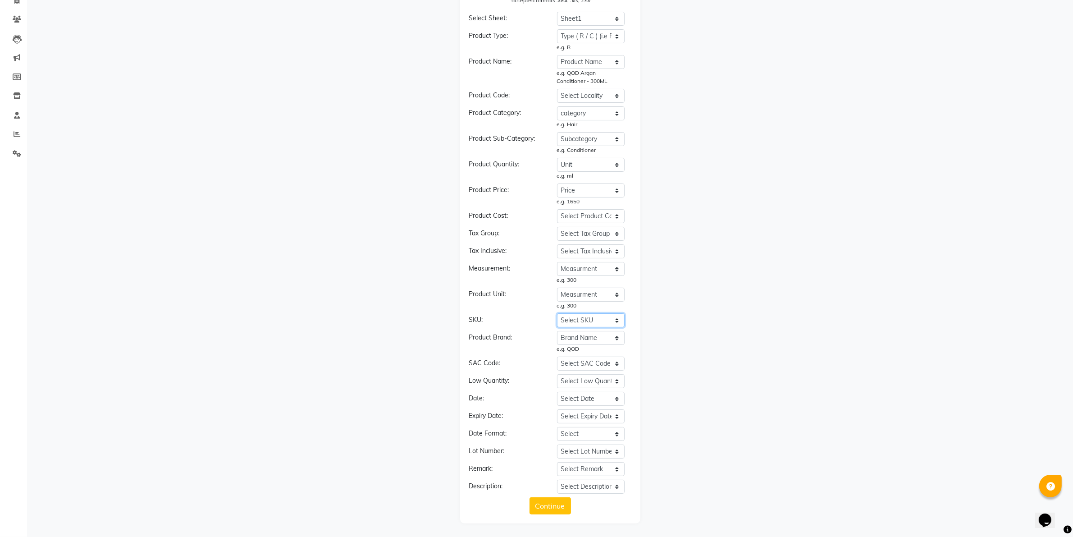
click at [604, 319] on select "Select SKU Product Name Price Current Stock Cost Price Type ( R / C ) (i.e Reta…" at bounding box center [591, 320] width 68 height 14
click at [557, 313] on select "Select SKU Product Name Price Current Stock Cost Price Type ( R / C ) (i.e Reta…" at bounding box center [591, 320] width 68 height 14
click at [605, 323] on select "Select SKU Product Name Price Current Stock Cost Price Type ( R / C ) (i.e Reta…" at bounding box center [591, 320] width 68 height 14
select select "Product Name"
click at [557, 313] on select "Select SKU Product Name Price Current Stock Cost Price Type ( R / C ) (i.e Reta…" at bounding box center [591, 320] width 68 height 14
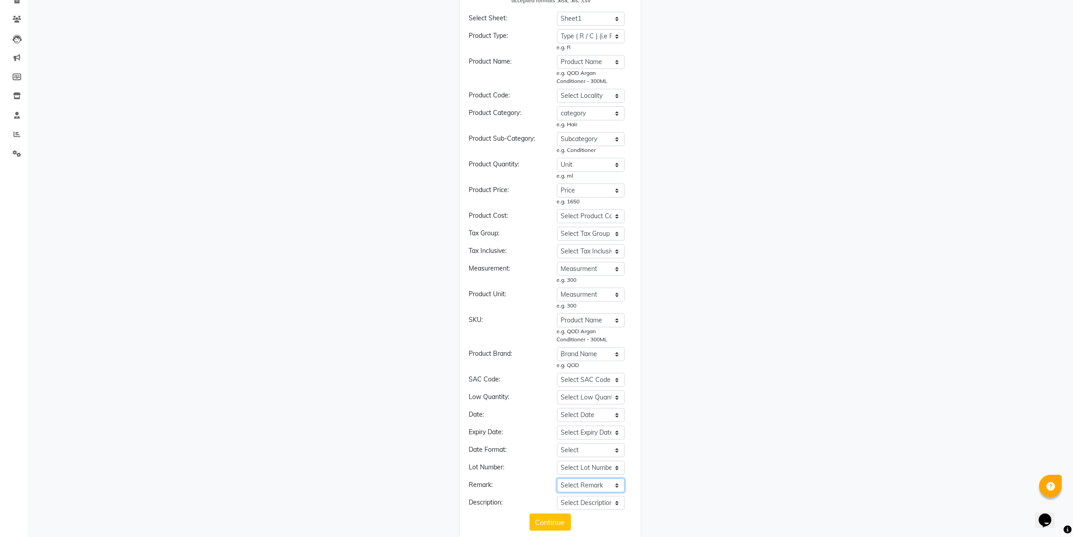
click at [585, 486] on select "Select Remark Product Name Price Current Stock Cost Price Type ( R / C ) (i.e R…" at bounding box center [591, 485] width 68 height 14
click at [582, 164] on select "Select product Quantity Product Name Price Current Stock Cost Price Type ( R / …" at bounding box center [591, 165] width 68 height 14
select select "Current Stock"
click at [557, 158] on select "Select product Quantity Product Name Price Current Stock Cost Price Type ( R / …" at bounding box center [591, 165] width 68 height 14
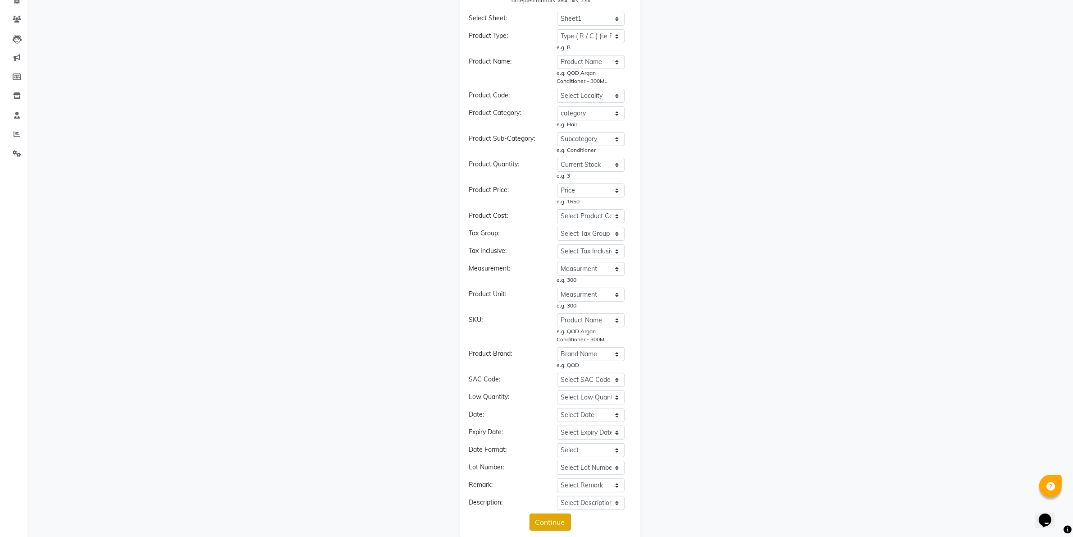
click at [533, 520] on button "Continue" at bounding box center [550, 521] width 41 height 17
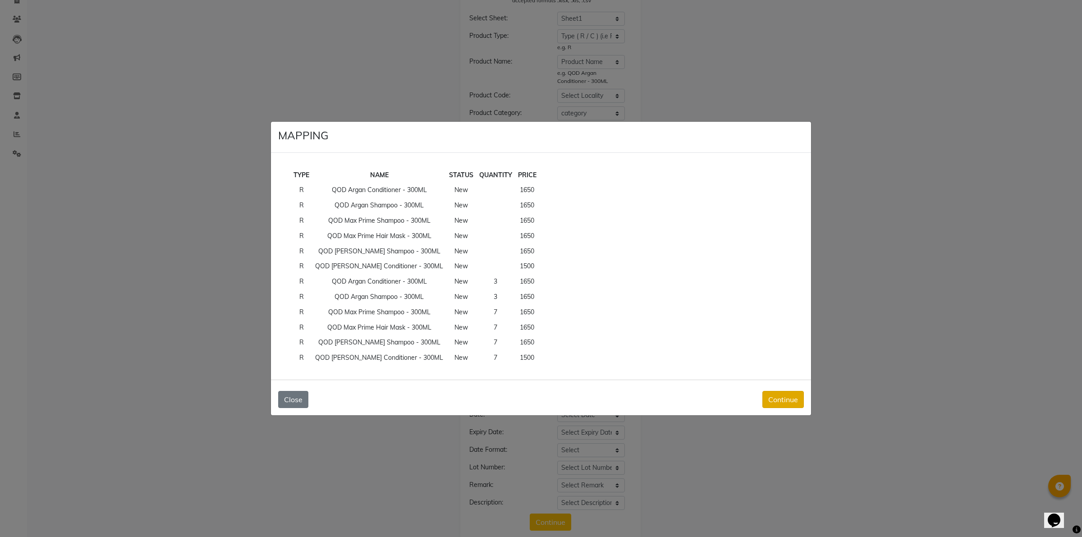
click at [770, 403] on button "Continue" at bounding box center [782, 399] width 41 height 17
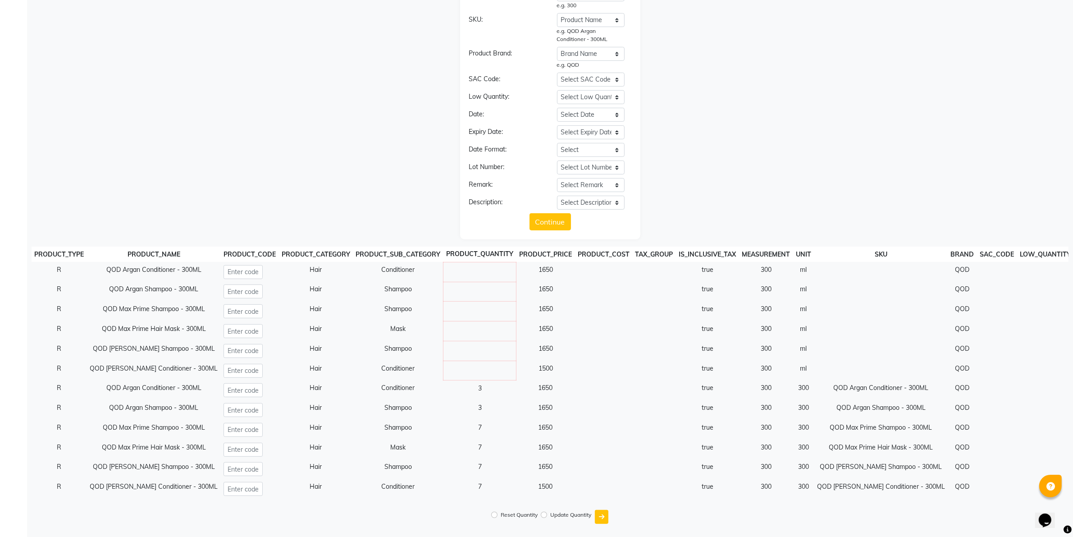
scroll to position [378, 0]
click at [449, 283] on td at bounding box center [480, 288] width 73 height 20
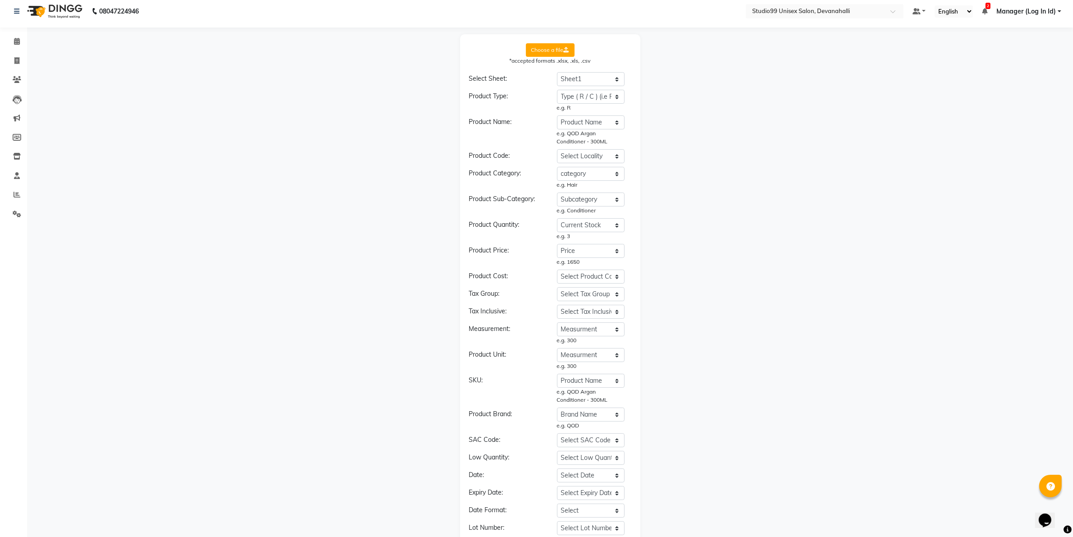
scroll to position [0, 0]
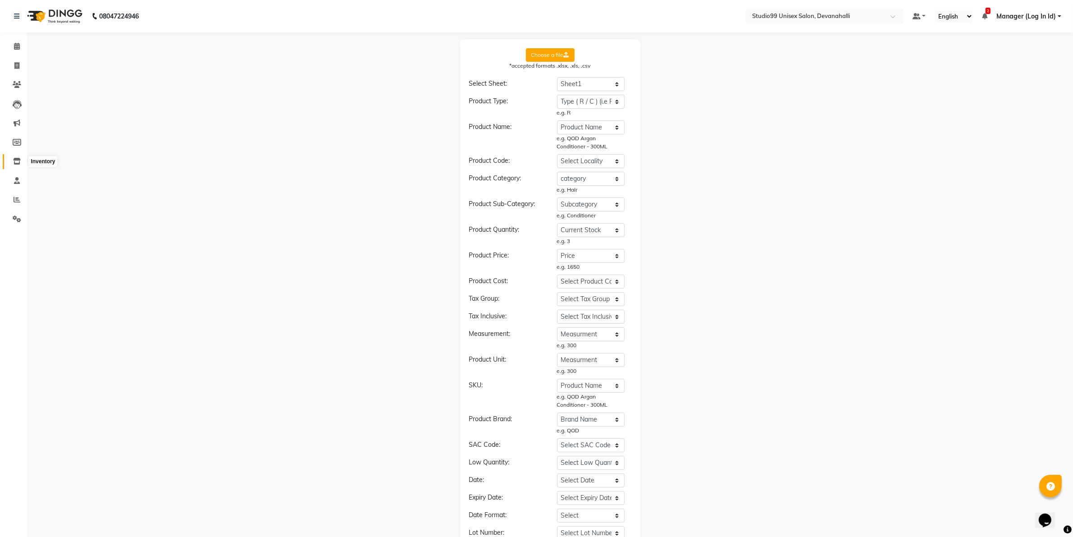
click at [16, 156] on span at bounding box center [17, 161] width 16 height 10
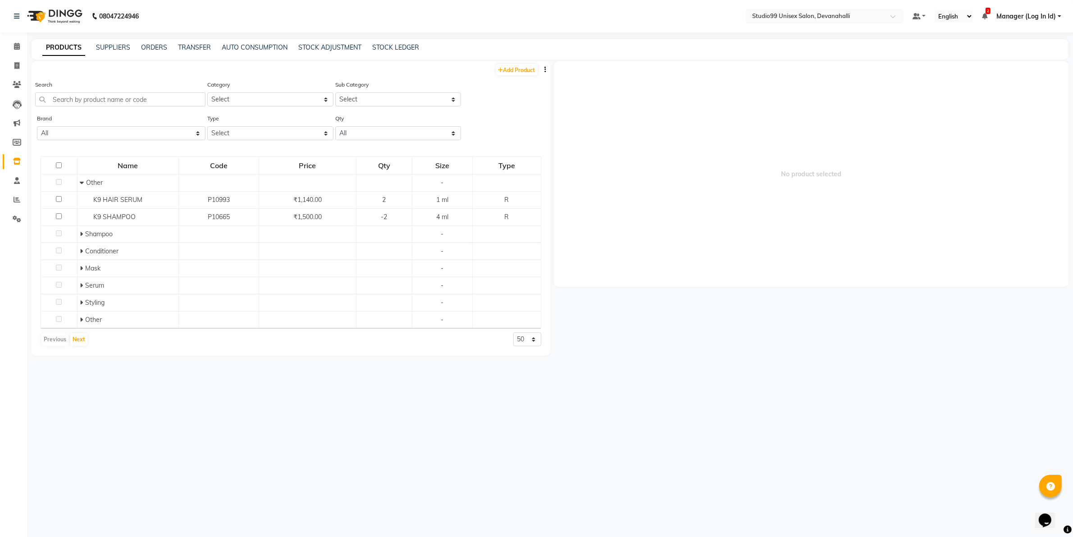
click at [544, 69] on button "button" at bounding box center [545, 69] width 9 height 9
click at [519, 57] on div "IMPORT EXPORT" at bounding box center [517, 70] width 40 height 30
click at [545, 70] on icon "button" at bounding box center [546, 69] width 2 height 6
click at [530, 66] on div "IMPORT" at bounding box center [517, 63] width 29 height 11
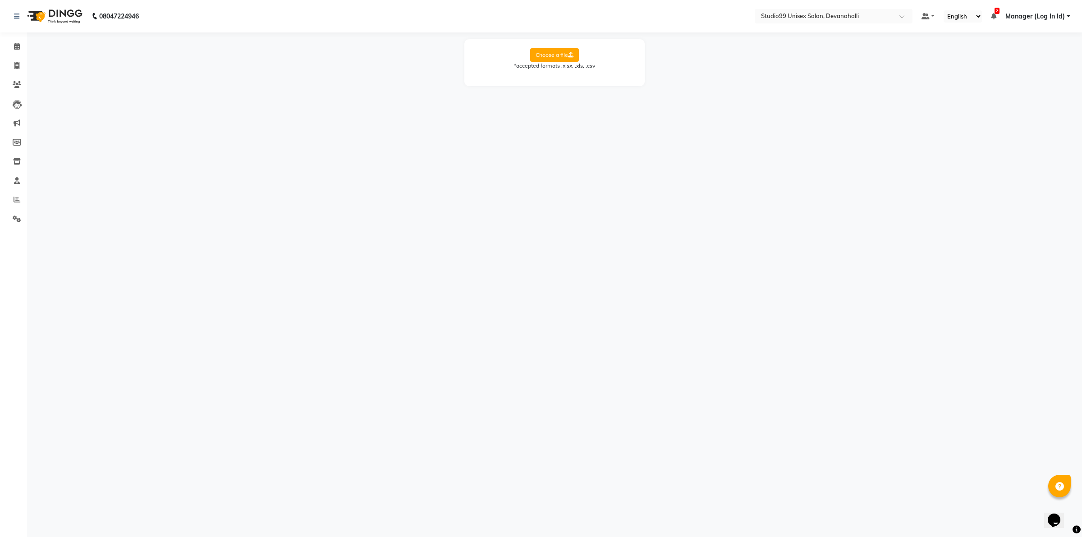
click at [558, 59] on label "Choose a file" at bounding box center [554, 55] width 49 height 14
click at [0, 0] on input "Choose a file" at bounding box center [0, 0] width 0 height 0
click at [591, 89] on select "Select Sheet Sheet1" at bounding box center [595, 84] width 68 height 14
select select "Sheet1"
click at [561, 77] on select "Select Sheet Sheet1" at bounding box center [595, 84] width 68 height 14
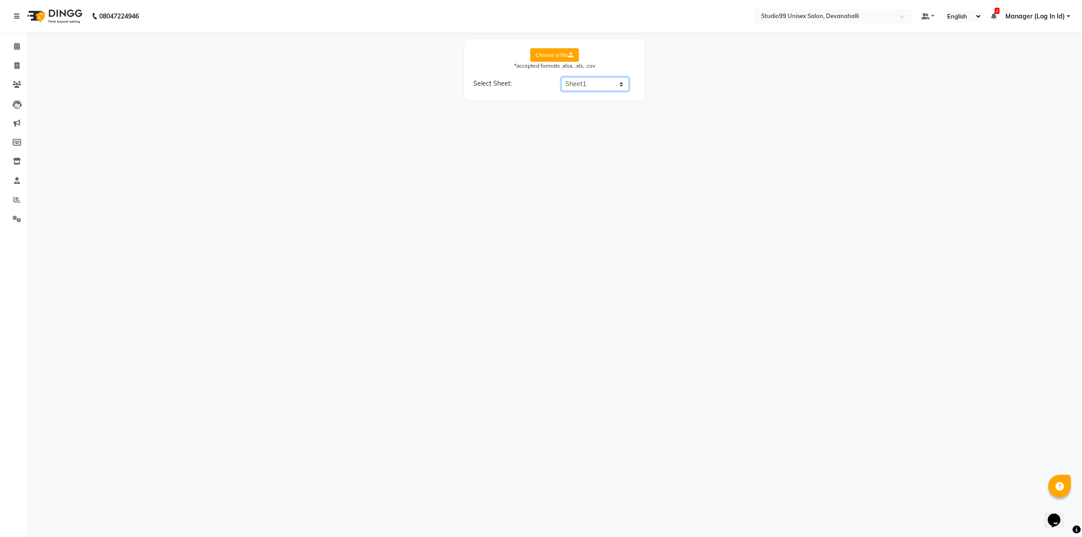
select select "Product Name"
select select "category"
select select "Subcategory"
select select "Price"
select select "Unit"
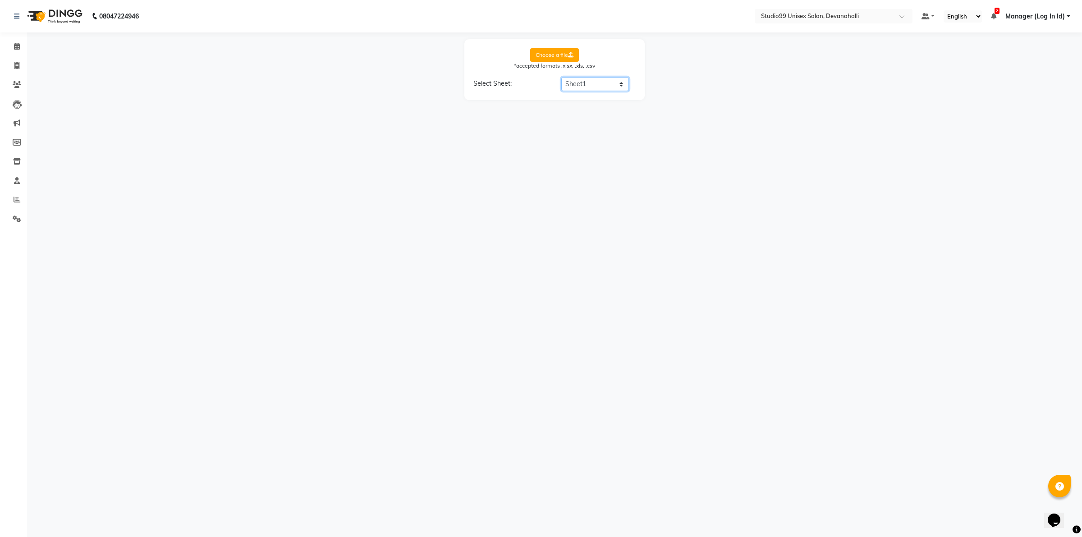
select select "Brand Name"
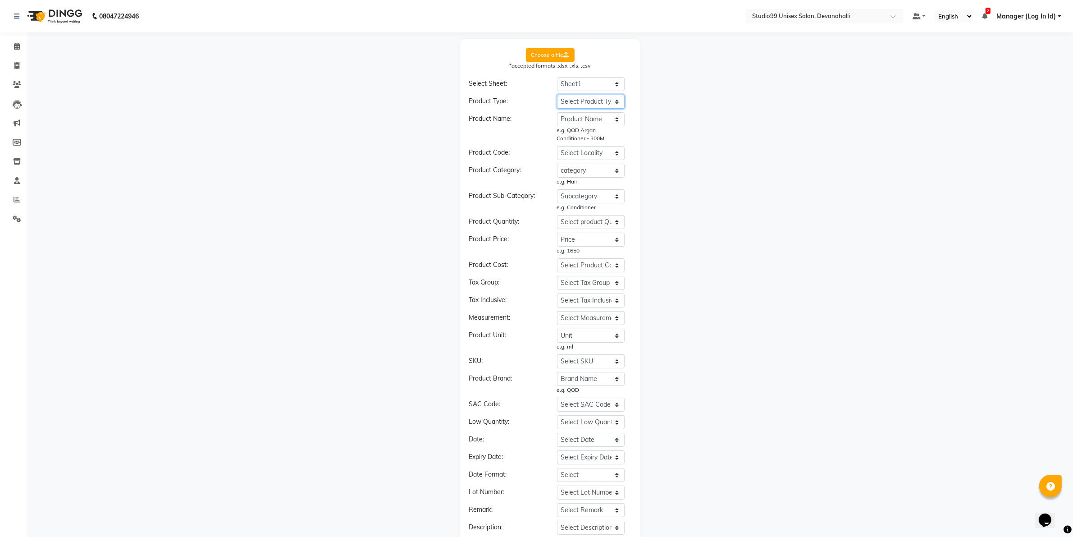
click at [603, 102] on select "Select Product Type Product Name Price Current Stock Cost Price Type ( R / C ) …" at bounding box center [591, 102] width 68 height 14
select select "Subcategory"
click at [557, 95] on select "Select Product Type Product Name Price Current Stock Cost Price Type ( R / C ) …" at bounding box center [591, 102] width 68 height 14
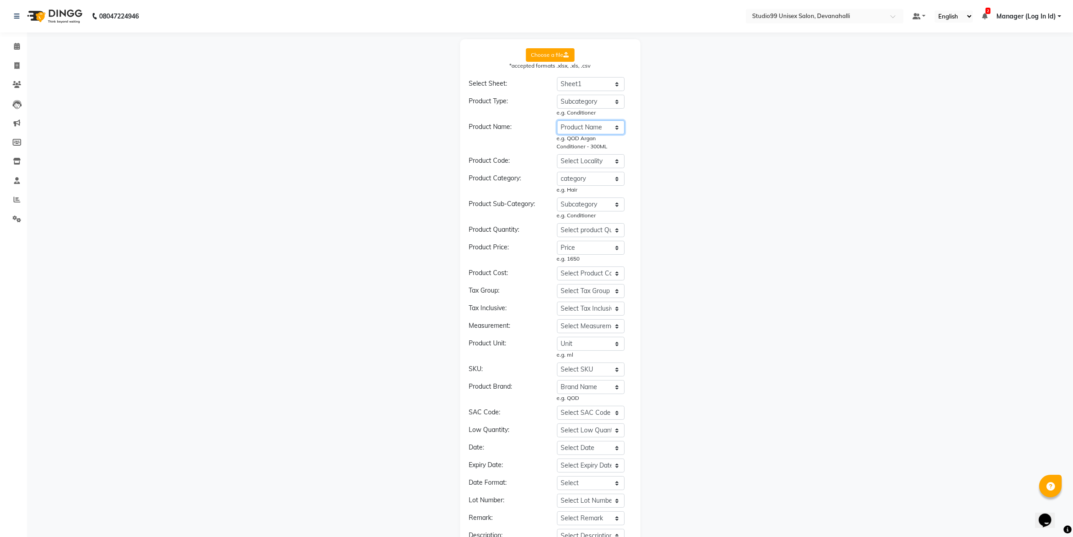
click at [586, 127] on select "Select Product Name Product Name Price Current Stock Cost Price Type ( R / C ) …" at bounding box center [591, 127] width 68 height 14
click at [557, 120] on select "Select Product Name Product Name Price Current Stock Cost Price Type ( R / C ) …" at bounding box center [591, 127] width 68 height 14
click at [594, 160] on select "Select Locality Product Name Price Current Stock Cost Price Type ( R / C ) (i.e…" at bounding box center [591, 161] width 68 height 14
click at [593, 179] on select "Select Product Category Product Name Price Current Stock Cost Price Type ( R / …" at bounding box center [591, 179] width 68 height 14
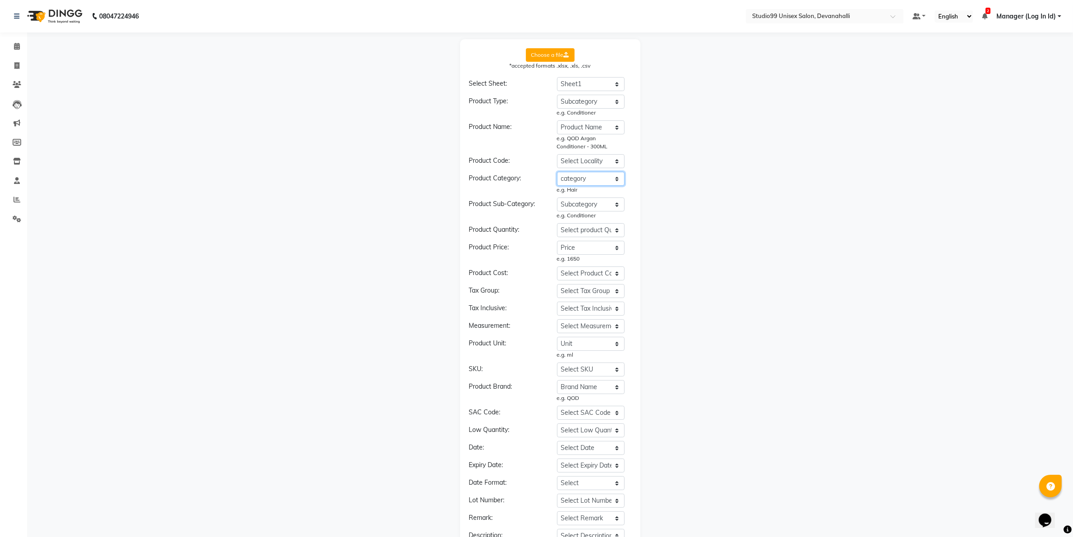
click at [557, 172] on select "Select Product Category Product Name Price Current Stock Cost Price Type ( R / …" at bounding box center [591, 179] width 68 height 14
click at [591, 212] on div "e.g. Conditioner" at bounding box center [591, 215] width 68 height 8
click at [591, 207] on select "Select Product Sub-Category Product Name Price Current Stock Cost Price Type ( …" at bounding box center [591, 204] width 68 height 14
click at [557, 197] on select "Select Product Sub-Category Product Name Price Current Stock Cost Price Type ( …" at bounding box center [591, 204] width 68 height 14
click at [587, 230] on select "Select product Quantity Product Name Price Current Stock Cost Price Type ( R / …" at bounding box center [591, 230] width 68 height 14
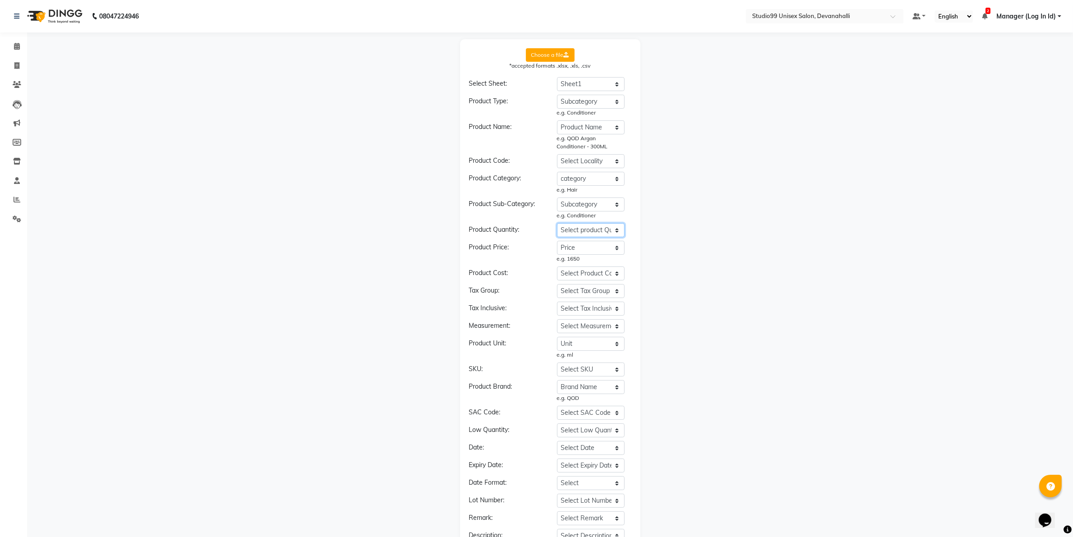
select select "Current Stock"
click at [557, 223] on select "Select product Quantity Product Name Price Current Stock Cost Price Type ( R / …" at bounding box center [591, 230] width 68 height 14
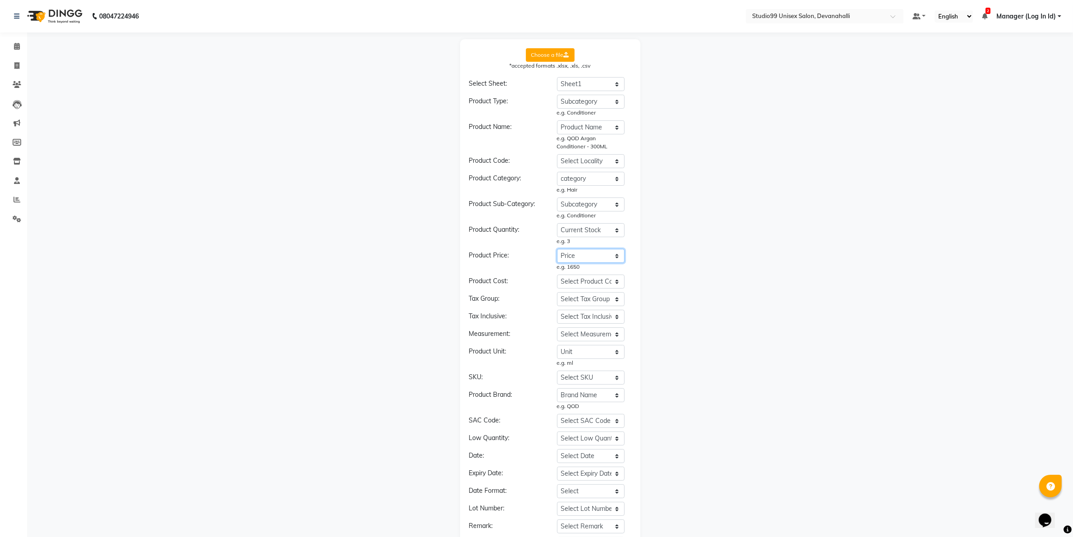
click at [595, 255] on select "Select Product Price Product Name Price Current Stock Cost Price Type ( R / C )…" at bounding box center [591, 256] width 68 height 14
click at [557, 249] on select "Select Product Price Product Name Price Current Stock Cost Price Type ( R / C )…" at bounding box center [591, 256] width 68 height 14
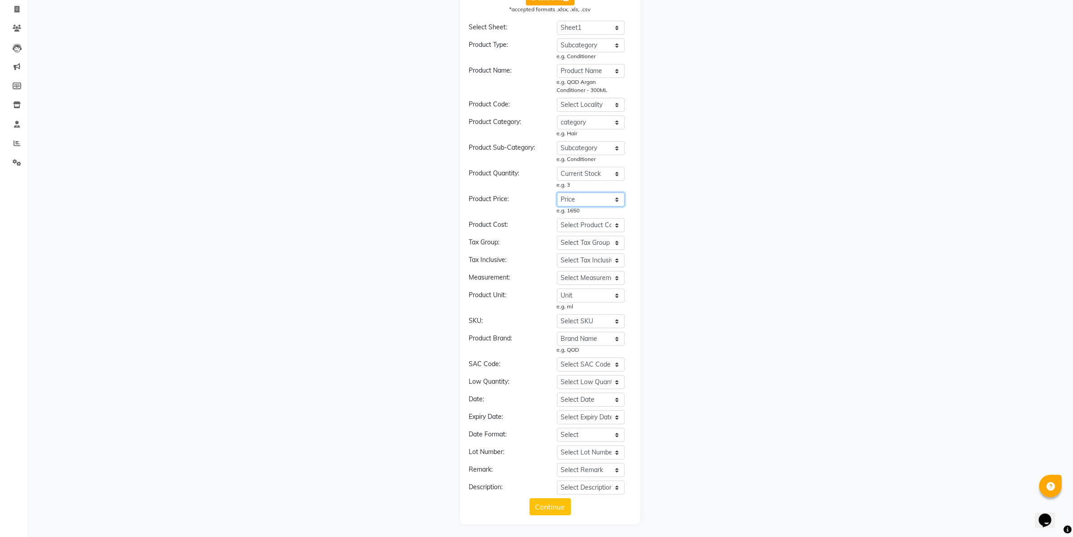
scroll to position [57, 0]
click at [578, 291] on select "Select Unit Product Name Price Current Stock Cost Price Type ( R / C ) (i.e Ret…" at bounding box center [591, 295] width 68 height 14
click at [555, 501] on button "Continue" at bounding box center [550, 506] width 41 height 17
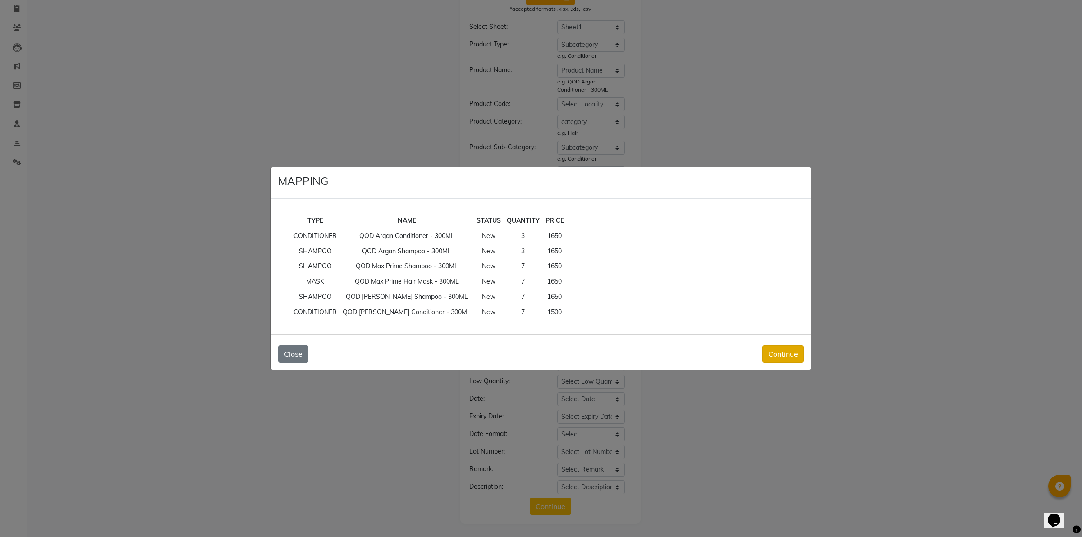
click at [778, 350] on button "Continue" at bounding box center [782, 353] width 41 height 17
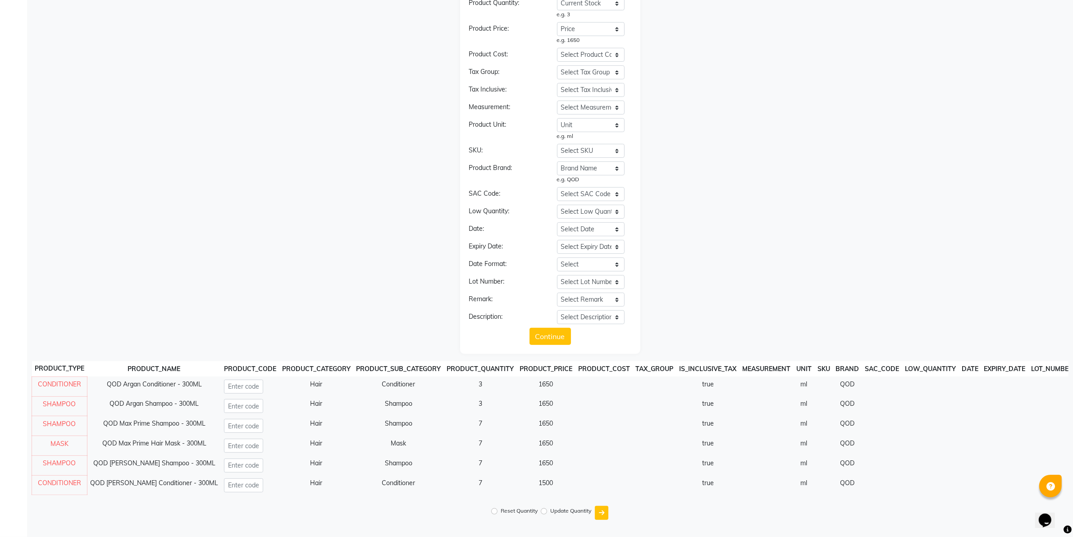
scroll to position [235, 0]
click at [542, 510] on input "Update Quantity" at bounding box center [544, 511] width 6 height 6
radio input "true"
click at [601, 513] on icon "submit" at bounding box center [601, 512] width 5 height 6
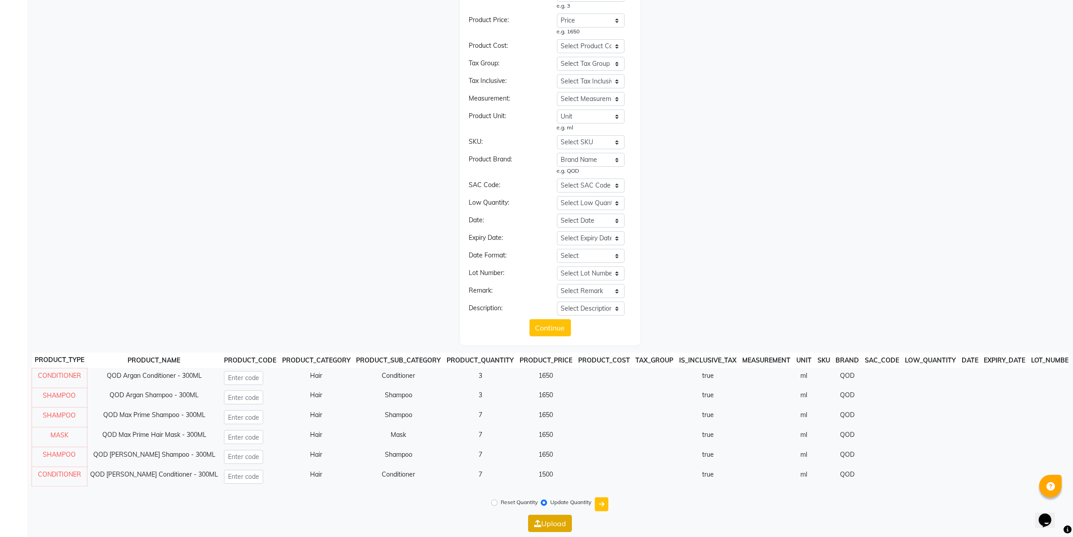
click at [561, 530] on button "Upload" at bounding box center [550, 523] width 44 height 17
click at [545, 517] on input "Update Quantity" at bounding box center [544, 514] width 6 height 6
click at [524, 517] on label "Reset Quantity" at bounding box center [519, 513] width 37 height 8
click at [498, 517] on input "Reset Quantity" at bounding box center [494, 514] width 6 height 6
radio input "true"
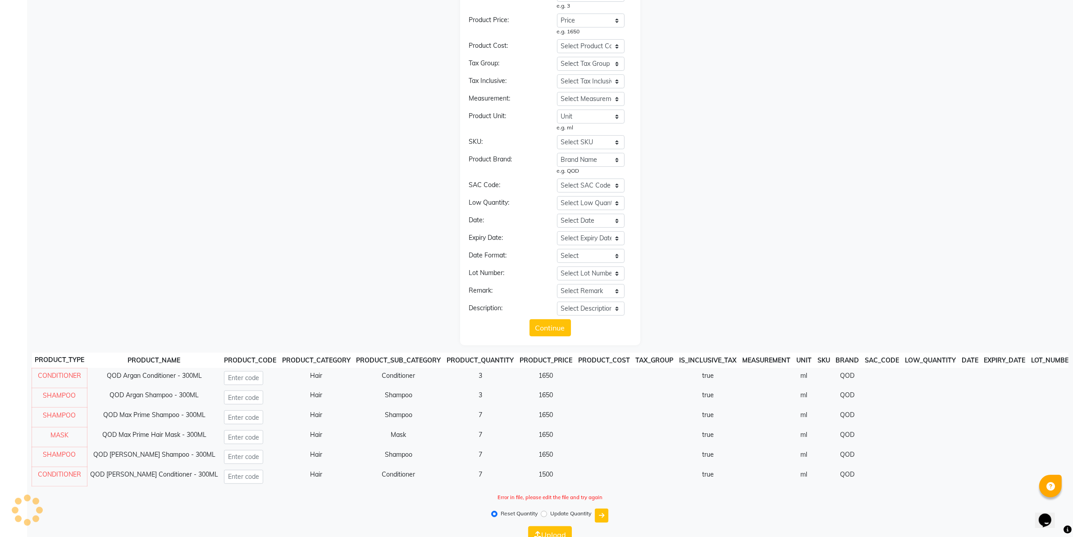
click at [527, 517] on label "Reset Quantity" at bounding box center [519, 513] width 37 height 8
click at [498, 517] on input "Reset Quantity" at bounding box center [494, 514] width 6 height 6
click at [602, 518] on icon "submit" at bounding box center [601, 515] width 5 height 6
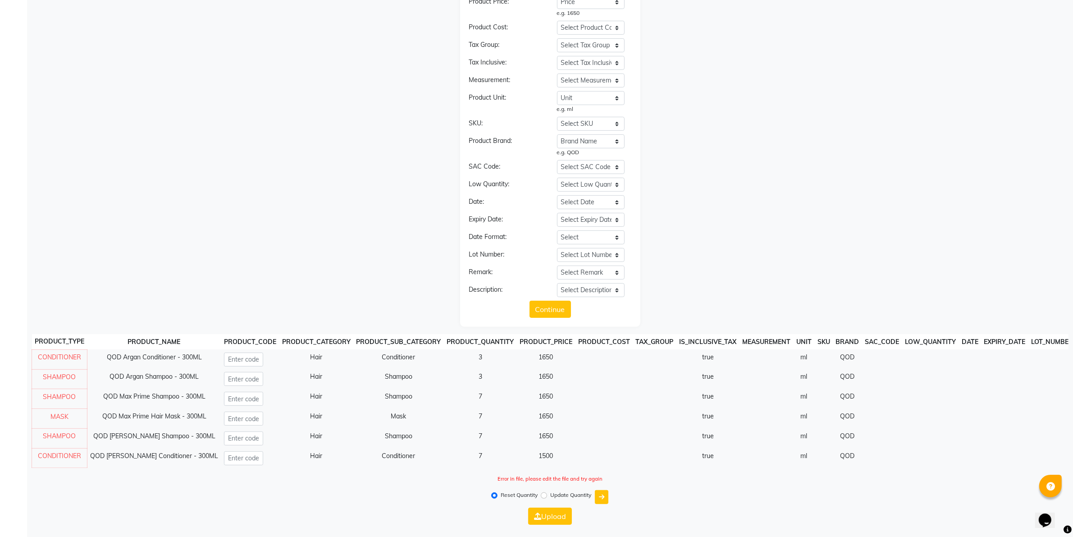
scroll to position [264, 0]
click at [544, 493] on input "Update Quantity" at bounding box center [544, 494] width 6 height 6
radio input "true"
radio input "false"
click at [557, 510] on button "Upload" at bounding box center [550, 514] width 44 height 17
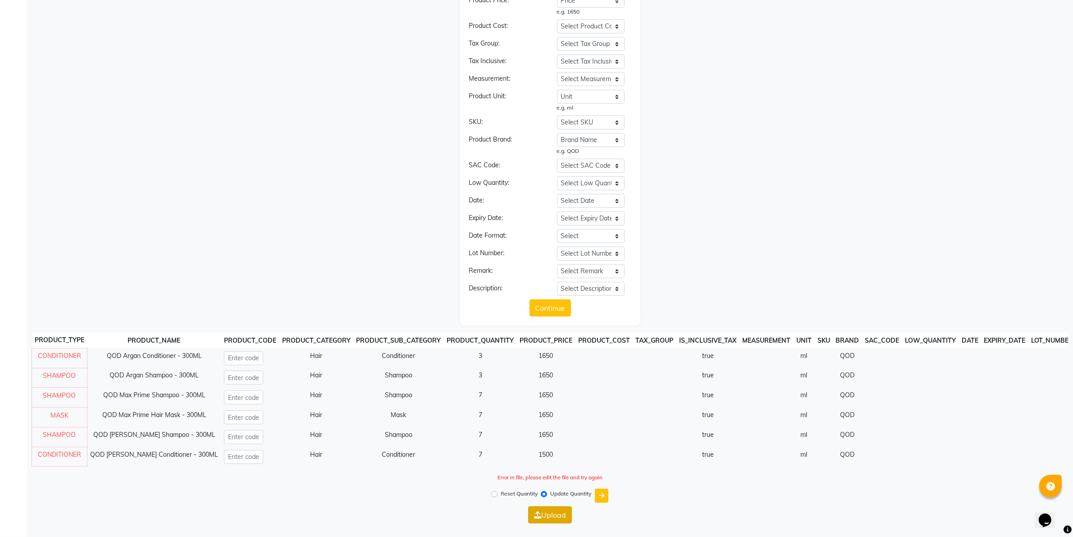
click at [557, 513] on button "Upload" at bounding box center [550, 514] width 44 height 17
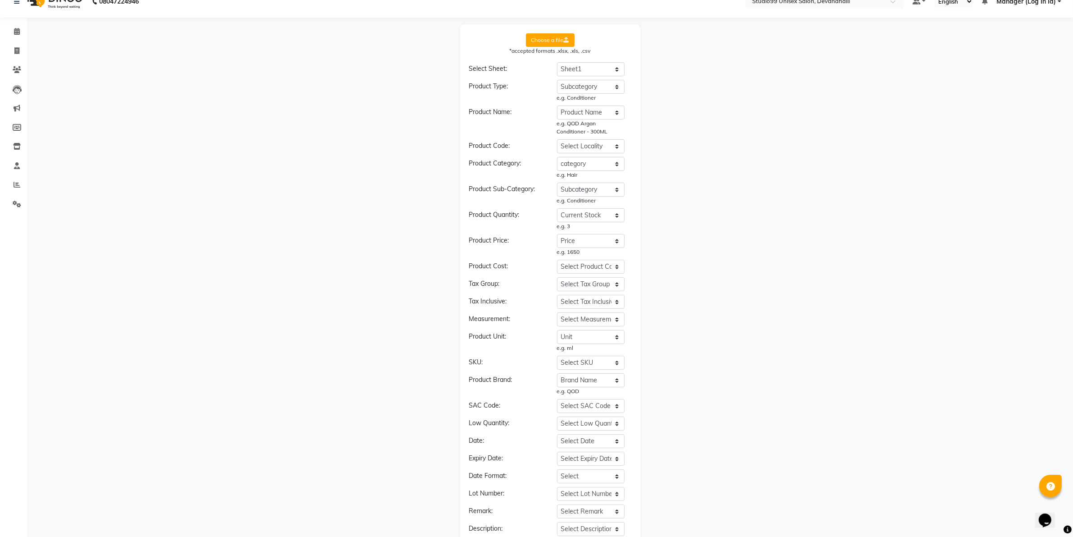
scroll to position [0, 0]
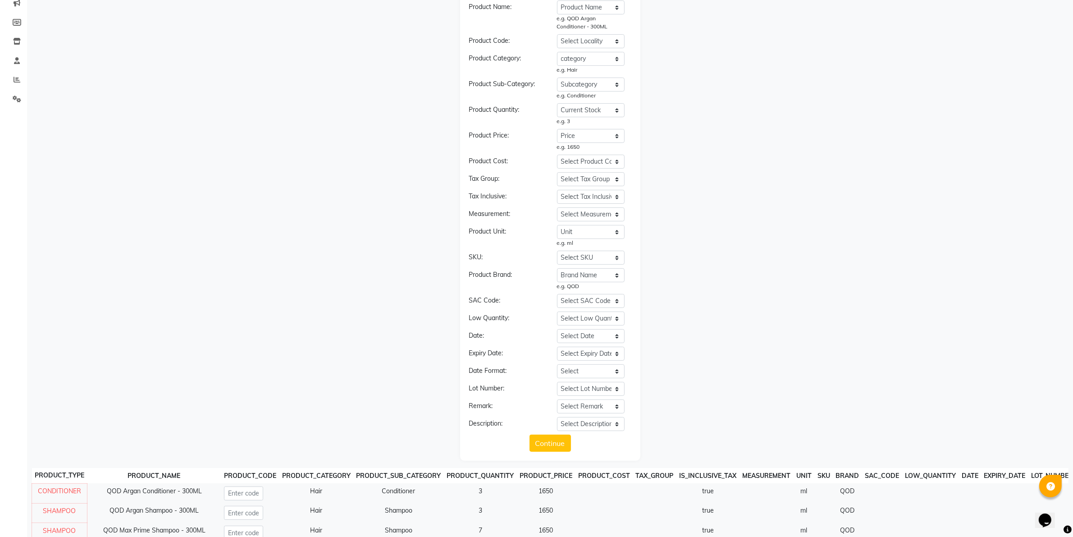
scroll to position [264, 0]
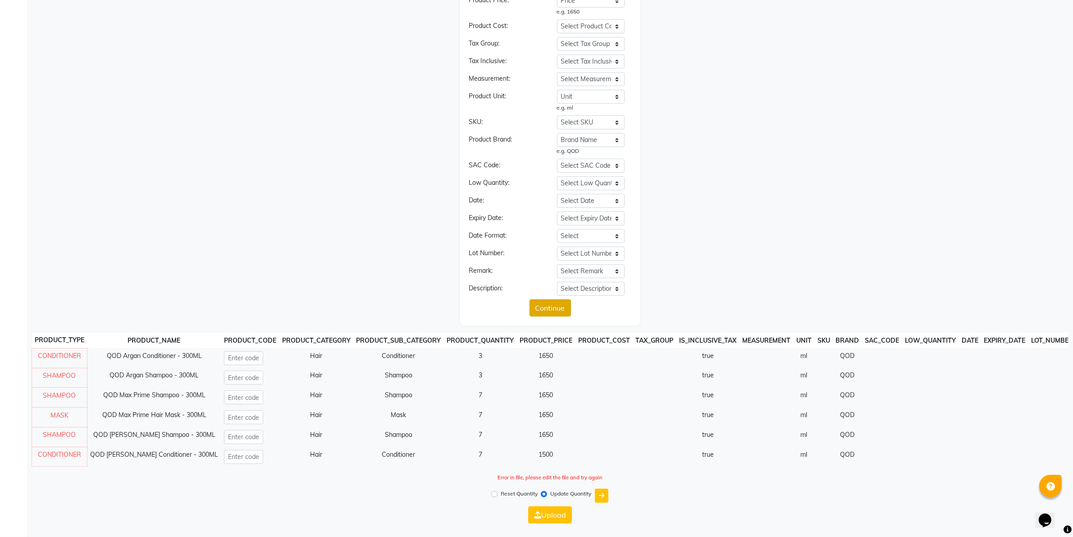
click at [545, 300] on button "Continue" at bounding box center [550, 307] width 41 height 17
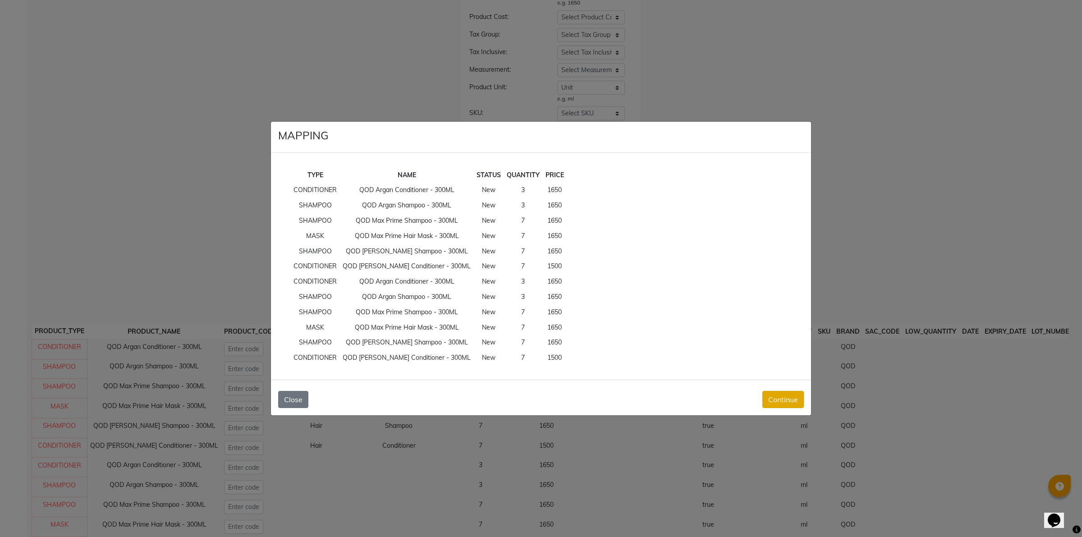
click at [775, 398] on button "Continue" at bounding box center [782, 399] width 41 height 17
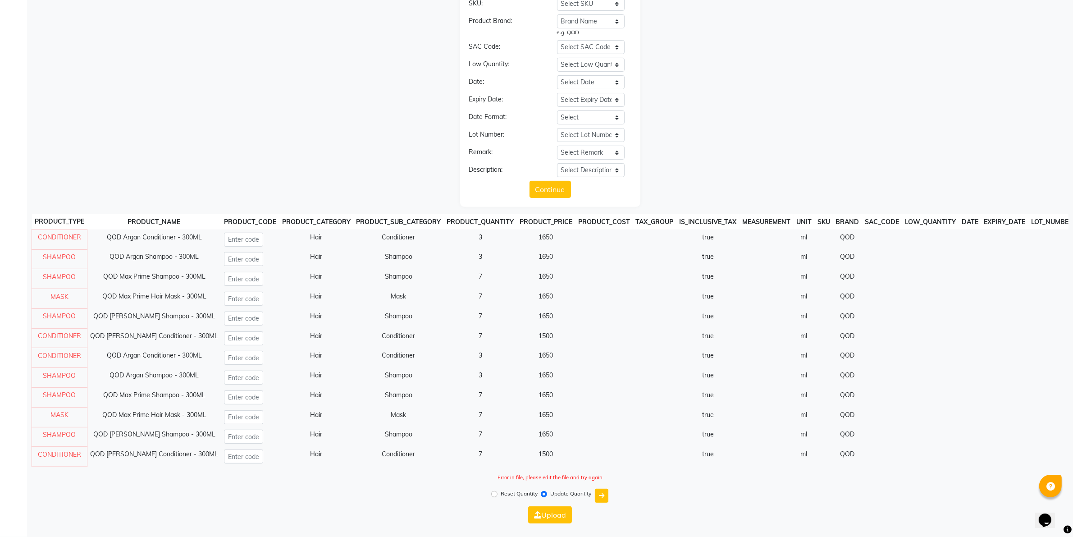
scroll to position [0, 0]
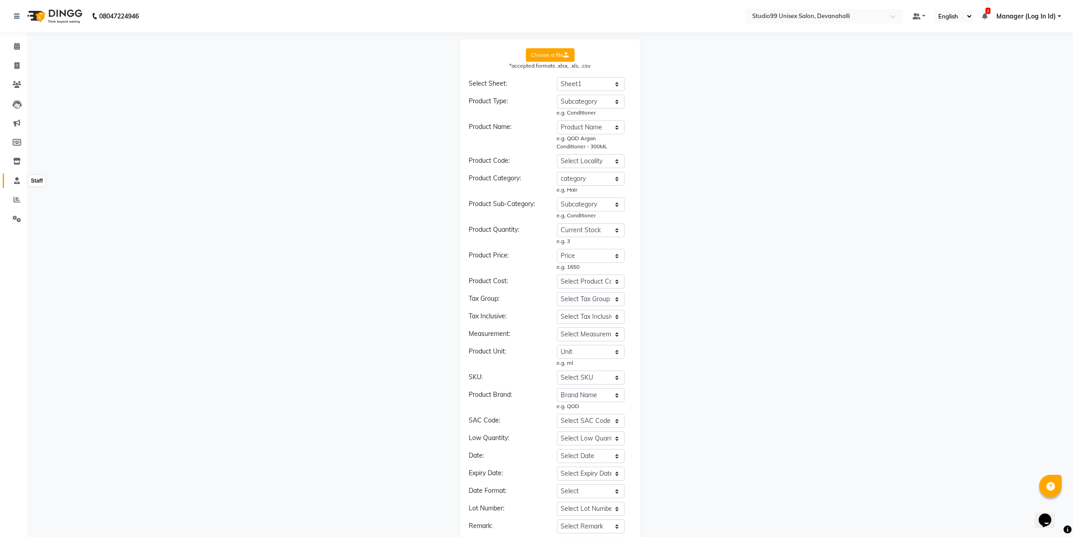
click at [15, 179] on icon at bounding box center [17, 180] width 6 height 7
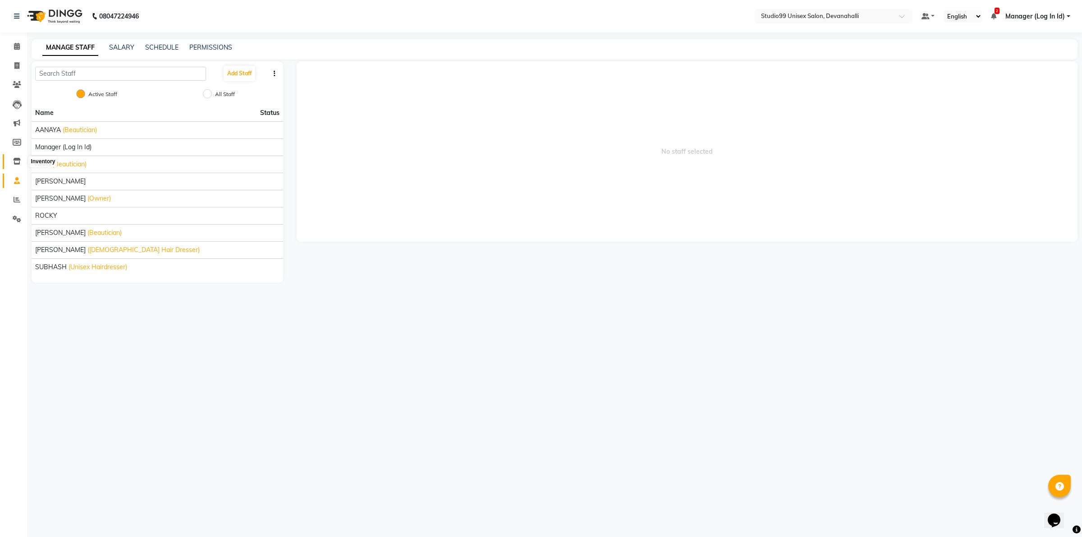
click at [10, 156] on span at bounding box center [17, 161] width 16 height 10
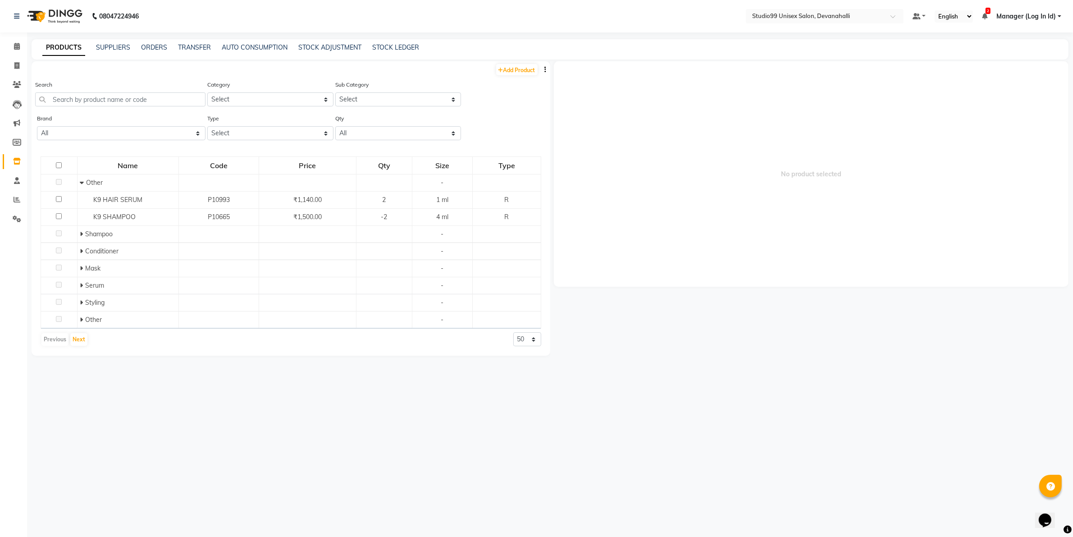
click at [550, 69] on div "No product selected" at bounding box center [809, 295] width 519 height 468
click at [547, 69] on button "button" at bounding box center [545, 69] width 9 height 9
click at [531, 68] on div "IMPORT" at bounding box center [517, 63] width 29 height 11
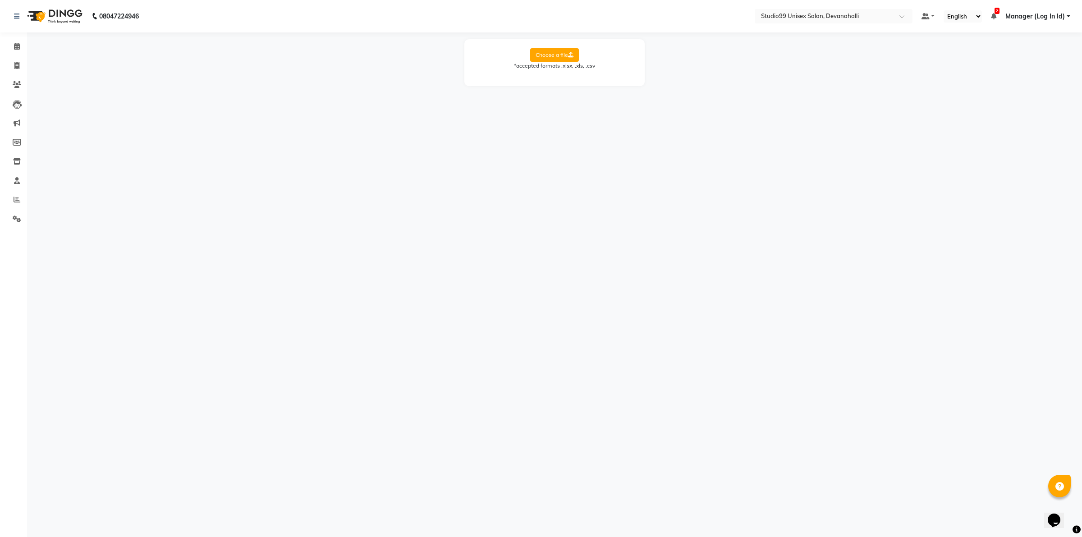
click at [558, 55] on label "Choose a file" at bounding box center [554, 55] width 49 height 14
click at [0, 0] on input "Choose a file" at bounding box center [0, 0] width 0 height 0
click at [600, 86] on select "Select Sheet Sheet1" at bounding box center [595, 84] width 68 height 14
select select "Sheet1"
click at [561, 77] on select "Select Sheet Sheet1" at bounding box center [595, 84] width 68 height 14
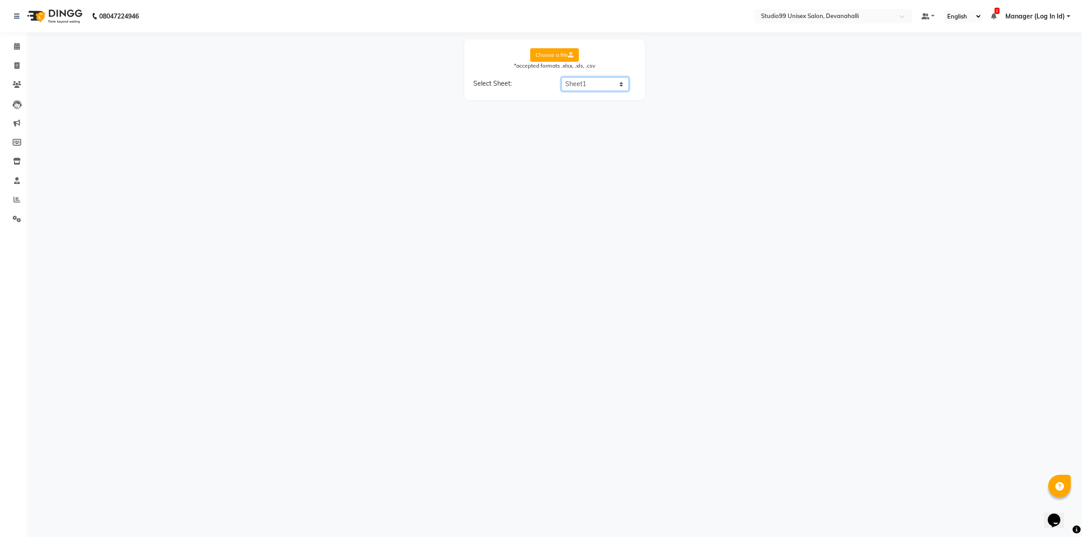
select select "Product Name"
select select "category"
select select "Subcategory"
select select "Price"
select select "Unit"
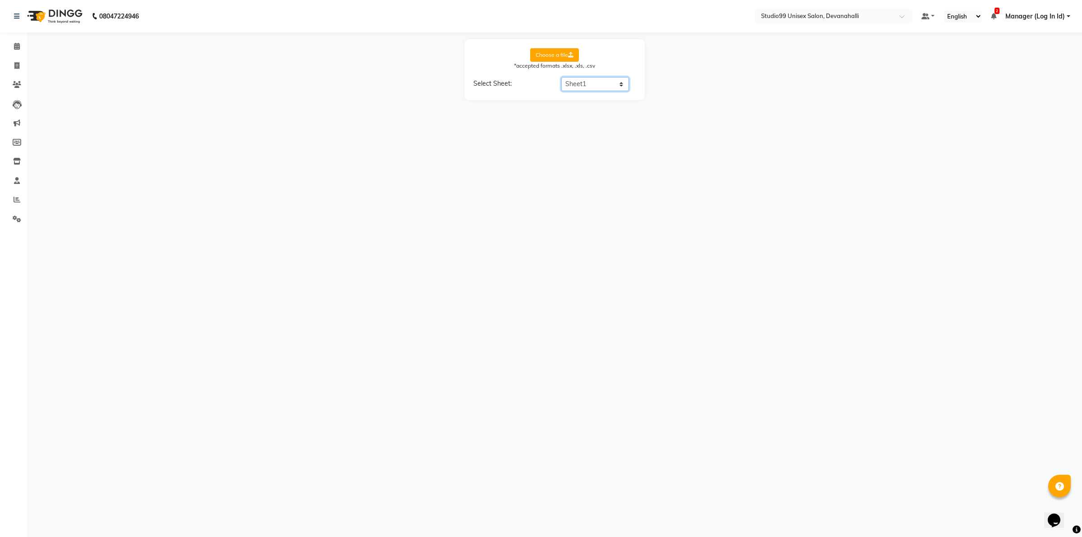
select select "Brand Name"
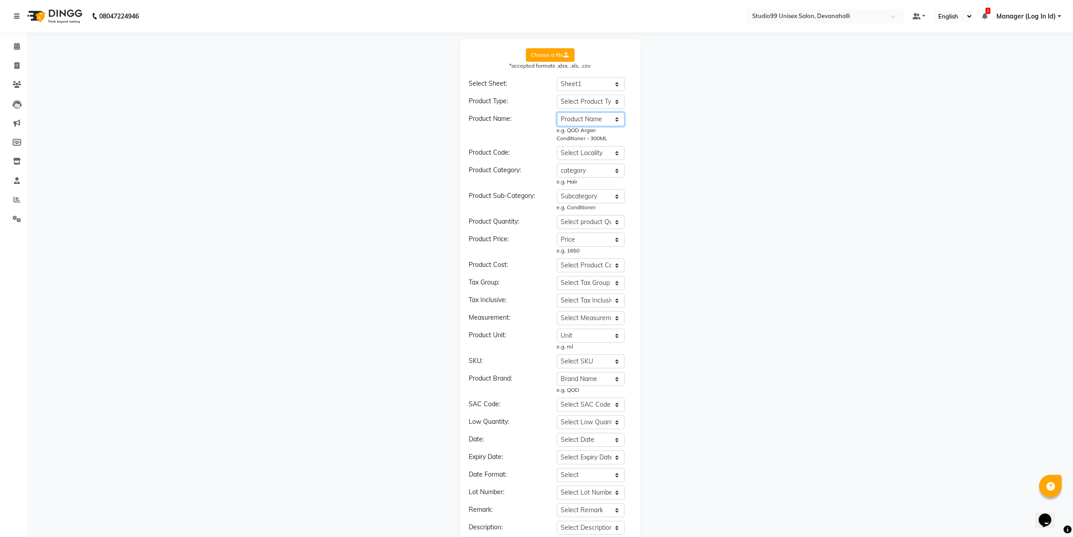
click at [599, 114] on select "Select Product Name Product Name Price Current Stock Cost Price Type ( R / C ) …" at bounding box center [591, 119] width 68 height 14
click at [597, 220] on select "Select product Quantity Product Name Price Current Stock Cost Price Type ( R / …" at bounding box center [591, 222] width 68 height 14
select select "Current Stock"
click at [557, 215] on select "Select product Quantity Product Name Price Current Stock Cost Price Type ( R / …" at bounding box center [591, 222] width 68 height 14
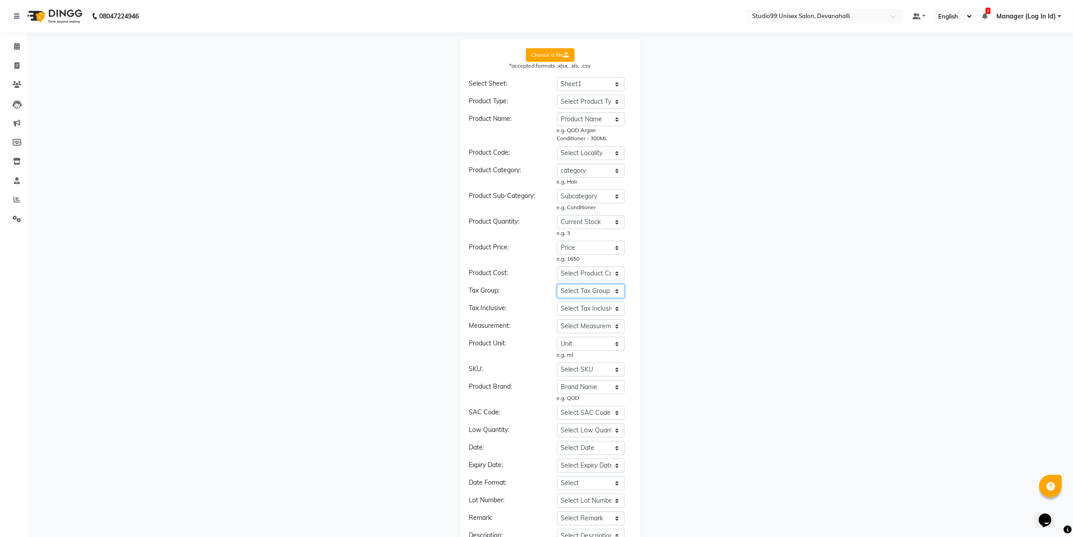
click at [591, 290] on select "Select Tax Group Product Name Price Current Stock Cost Price Type ( R / C ) (i.…" at bounding box center [591, 291] width 68 height 14
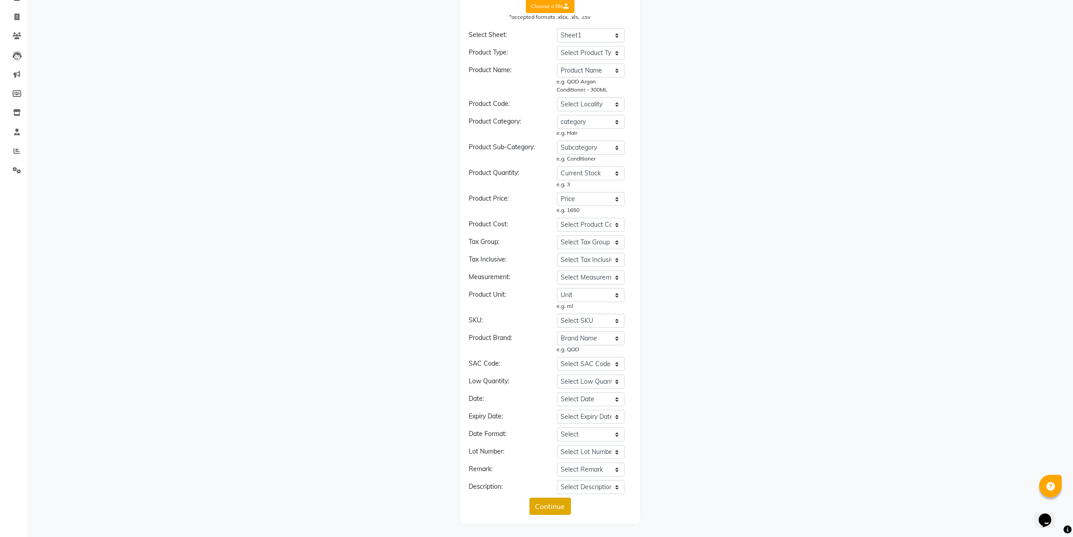
click at [559, 510] on button "Continue" at bounding box center [550, 506] width 41 height 17
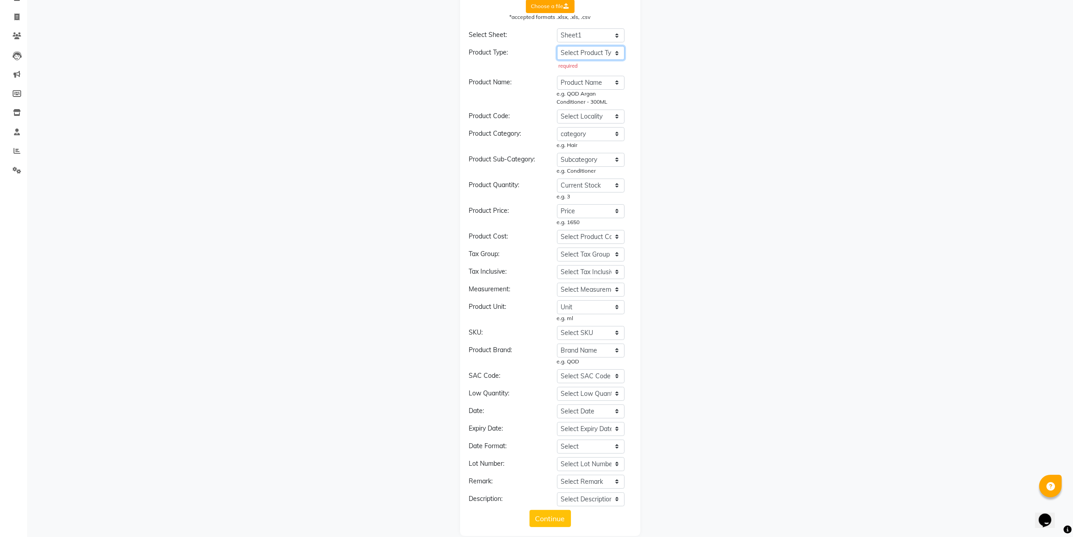
click at [587, 48] on select "Select Product Type Product Name Price Current Stock Cost Price Type ( R / C ) …" at bounding box center [591, 53] width 68 height 14
select select "Type ( R / C ) (i.e Retail or Consumable)"
click at [557, 46] on select "Select Product Type Product Name Price Current Stock Cost Price Type ( R / C ) …" at bounding box center [591, 53] width 68 height 14
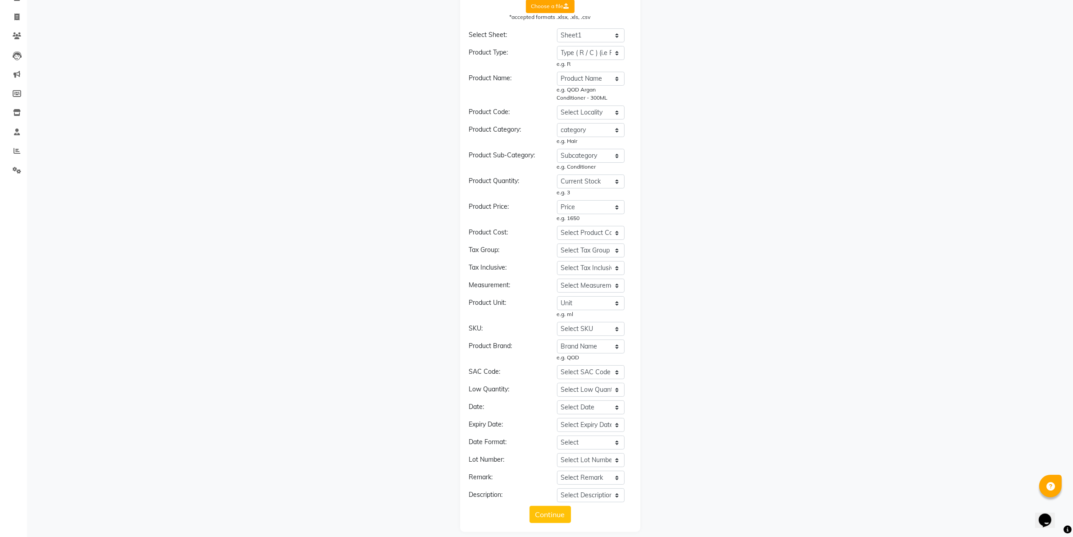
click at [668, 107] on div "Choose a file *accepted formats .xlsx, .xls, .csv Select Sheet: Select Sheet Sh…" at bounding box center [550, 261] width 1037 height 541
click at [551, 517] on button "Continue" at bounding box center [550, 514] width 41 height 17
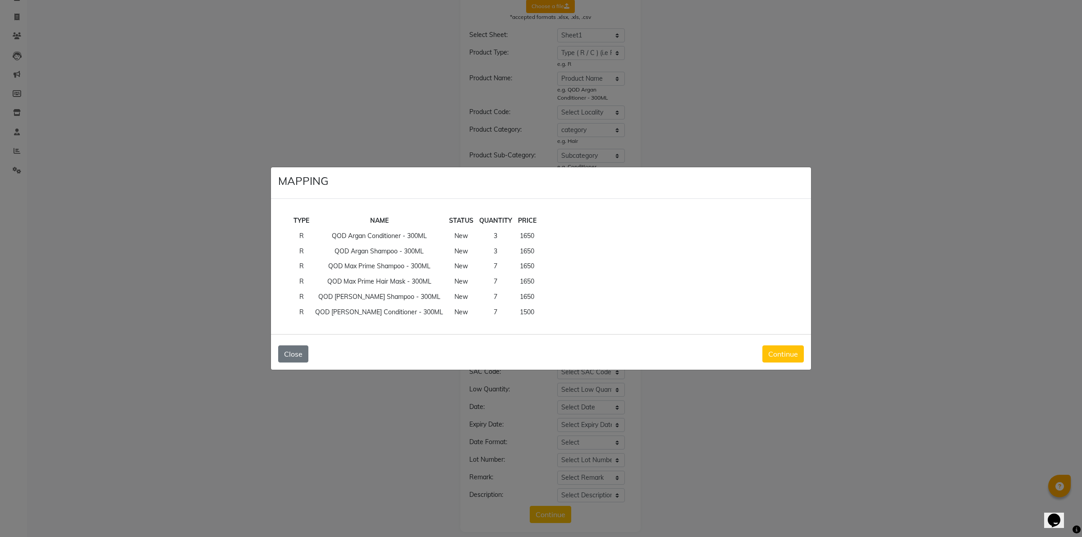
click at [761, 352] on div "Close Continue" at bounding box center [541, 352] width 540 height 36
click at [772, 357] on button "Continue" at bounding box center [782, 353] width 41 height 17
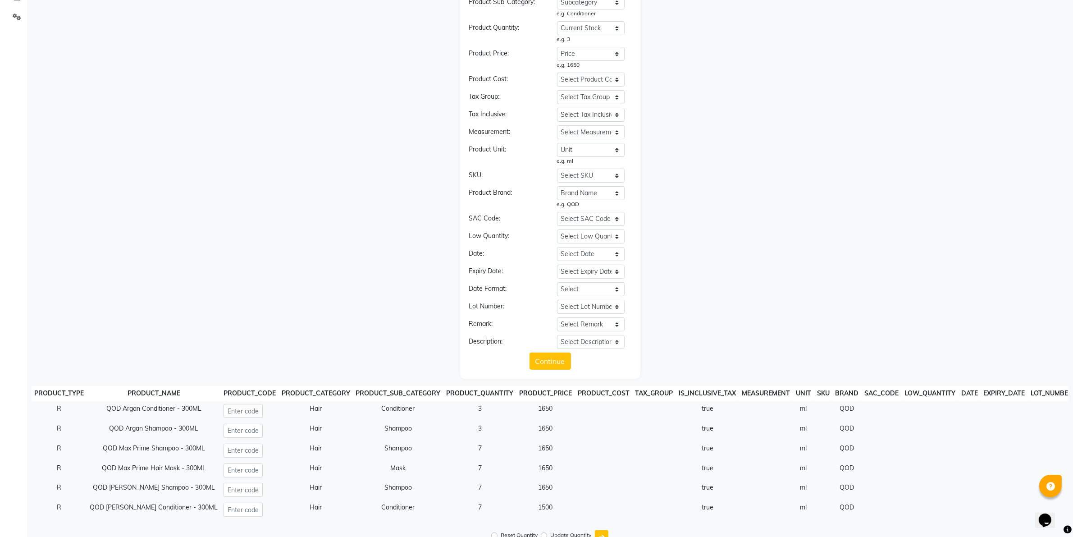
scroll to position [235, 0]
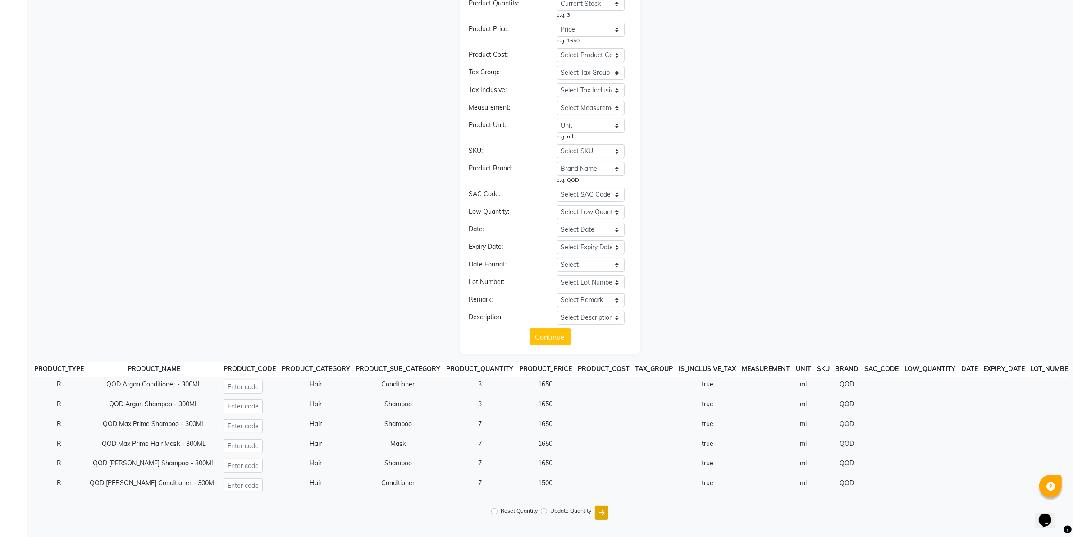
click at [604, 514] on icon "submit" at bounding box center [601, 512] width 5 height 6
click at [518, 511] on input "Update Quantity" at bounding box center [520, 511] width 6 height 6
radio input "true"
click at [604, 517] on button "submit" at bounding box center [602, 513] width 14 height 14
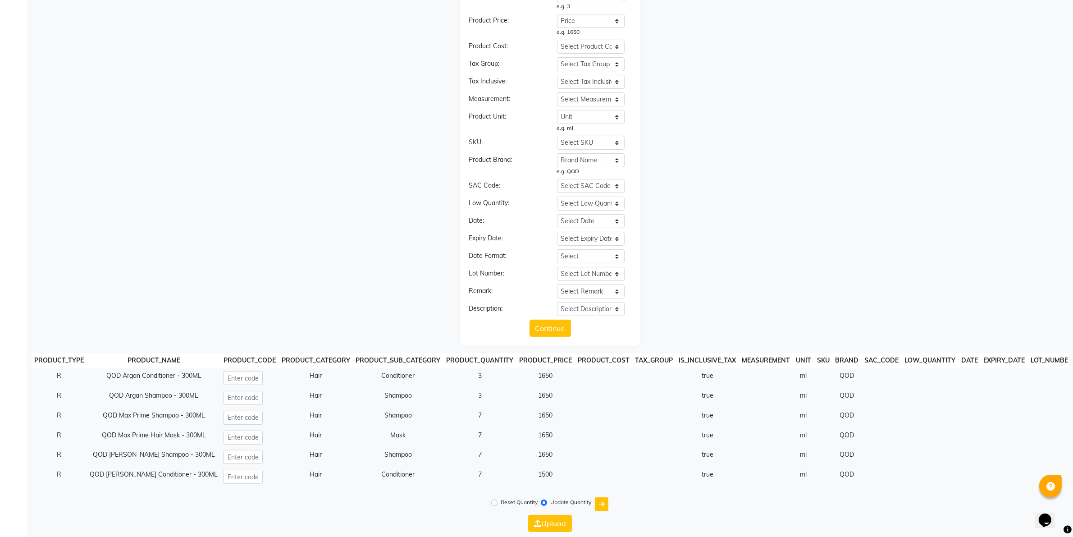
click at [565, 532] on button "Upload" at bounding box center [550, 523] width 44 height 17
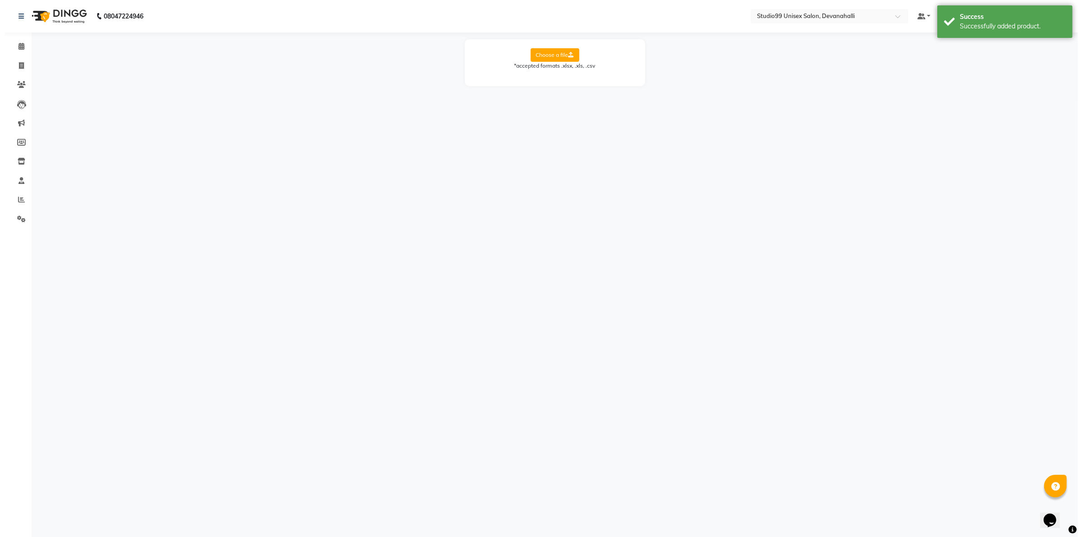
scroll to position [0, 0]
click at [17, 64] on icon at bounding box center [16, 65] width 5 height 7
select select "service"
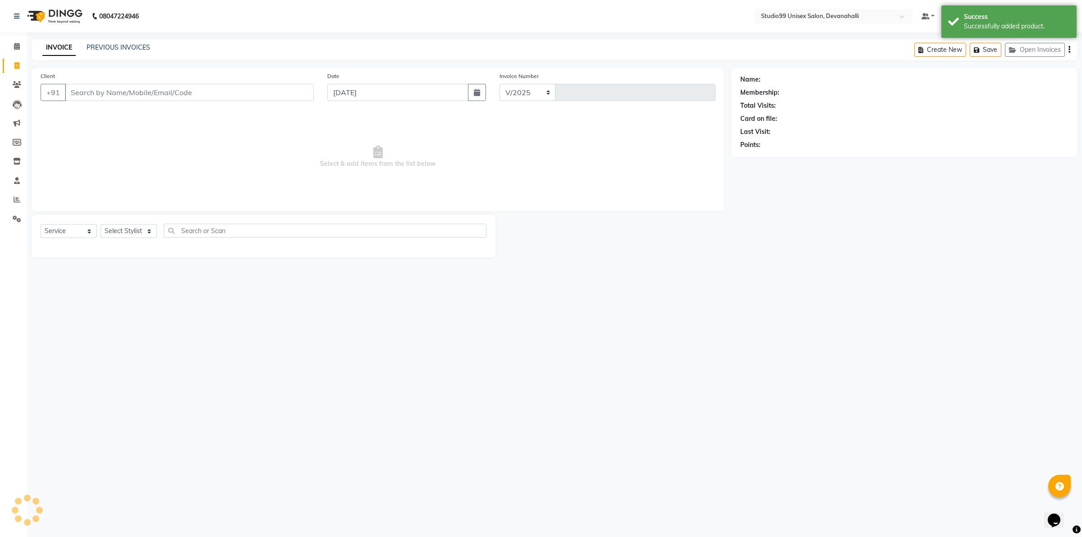
select select "6467"
type input "1995"
click at [118, 47] on link "PREVIOUS INVOICES" at bounding box center [119, 47] width 64 height 8
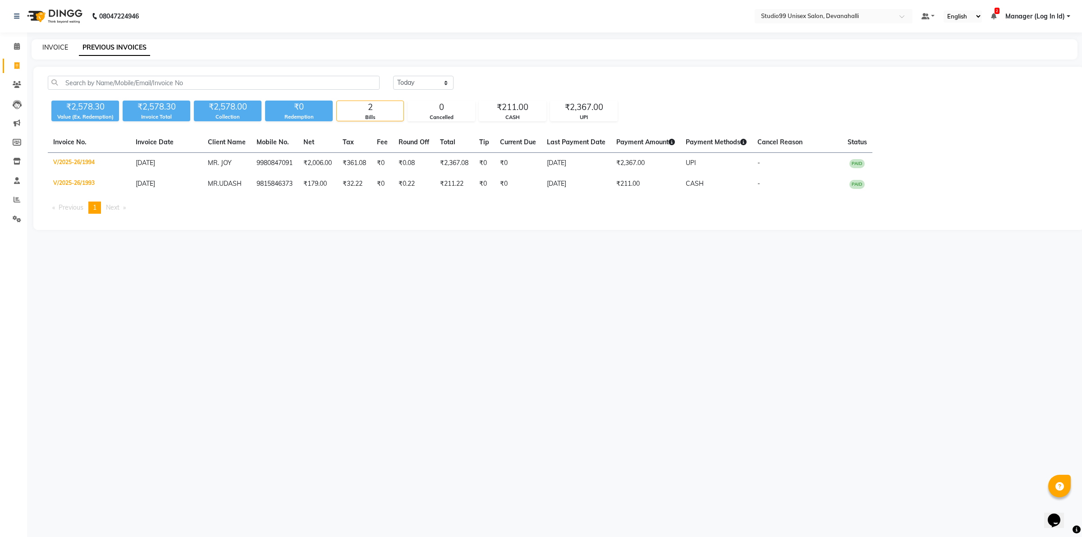
click at [52, 50] on link "INVOICE" at bounding box center [55, 47] width 26 height 8
select select "service"
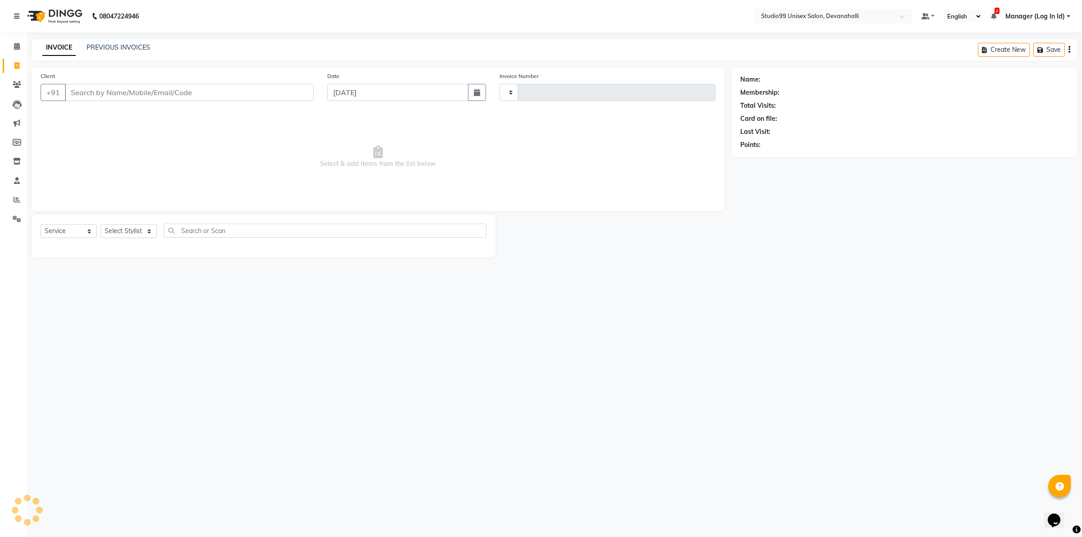
type input "1995"
select select "6467"
drag, startPoint x: 82, startPoint y: 226, endPoint x: 79, endPoint y: 230, distance: 5.1
click at [82, 227] on select "Select Service Product Membership Package Voucher Prepaid Gift Card" at bounding box center [69, 231] width 56 height 14
select select "product"
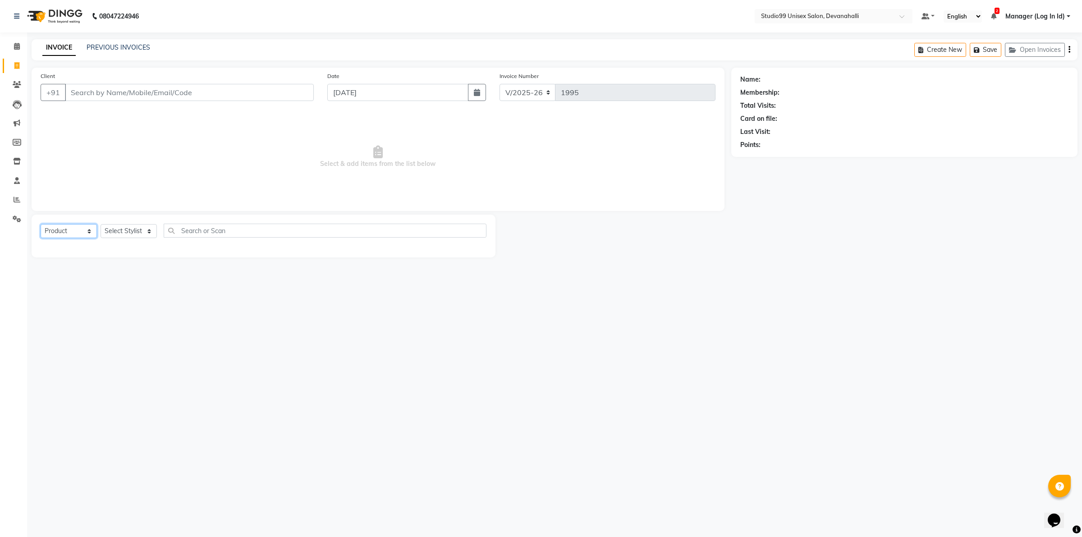
click at [41, 224] on select "Select Service Product Membership Package Voucher Prepaid Gift Card" at bounding box center [69, 231] width 56 height 14
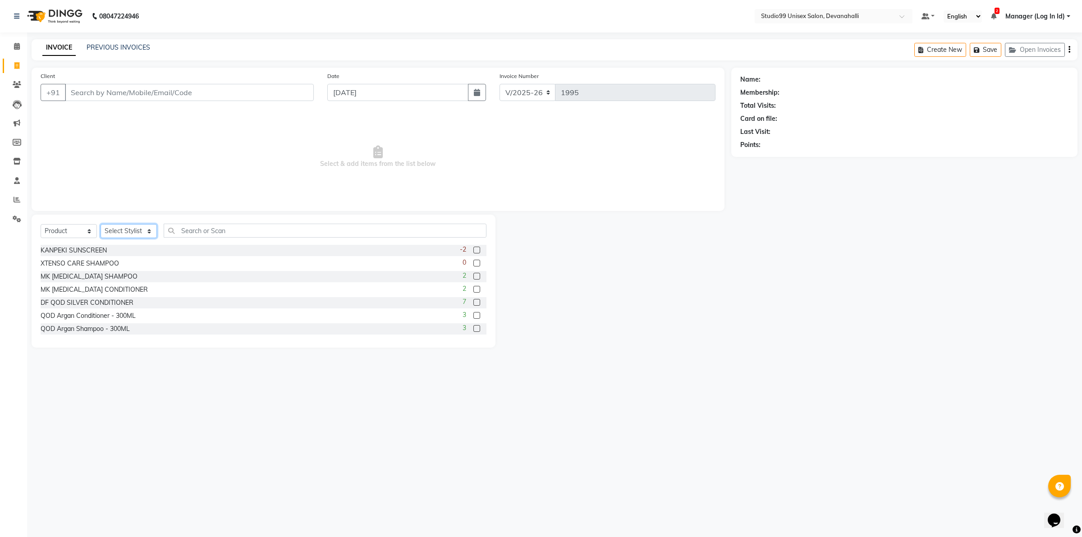
click at [128, 228] on select "Select Stylist AANAYA Manager (Log In Id) Neha [PERSON_NAME] [PERSON_NAME] ROCK…" at bounding box center [129, 231] width 56 height 14
select select "72914"
click at [101, 224] on select "Select Stylist AANAYA Manager (Log In Id) Neha [PERSON_NAME] [PERSON_NAME] ROCK…" at bounding box center [129, 231] width 56 height 14
click at [212, 229] on input "text" at bounding box center [325, 231] width 323 height 14
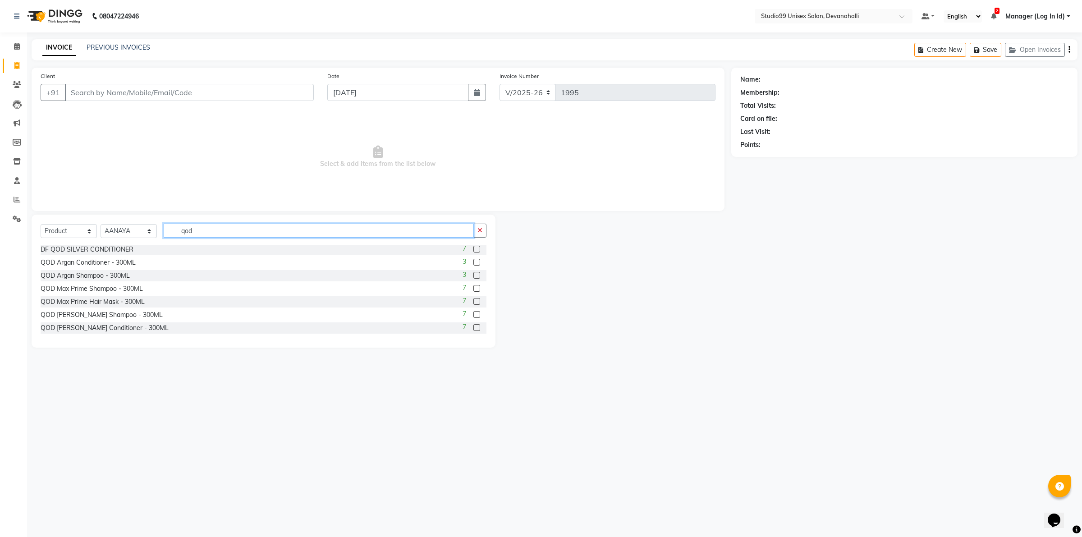
type input "qod"
click at [325, 165] on span "Select & add items from the list below" at bounding box center [378, 157] width 675 height 90
click at [478, 228] on icon "button" at bounding box center [479, 230] width 5 height 6
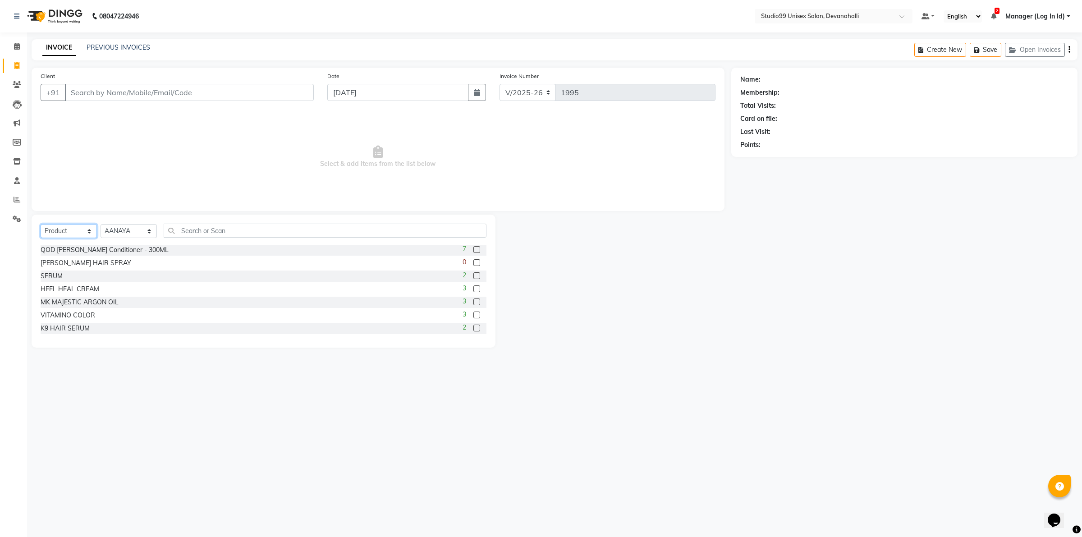
click at [73, 230] on select "Select Service Product Membership Package Voucher Prepaid Gift Card" at bounding box center [69, 231] width 56 height 14
select select "service"
click at [41, 224] on select "Select Service Product Membership Package Voucher Prepaid Gift Card" at bounding box center [69, 231] width 56 height 14
click at [186, 192] on span "Select & add items from the list below" at bounding box center [378, 157] width 675 height 90
click at [186, 93] on input "Client" at bounding box center [189, 92] width 249 height 17
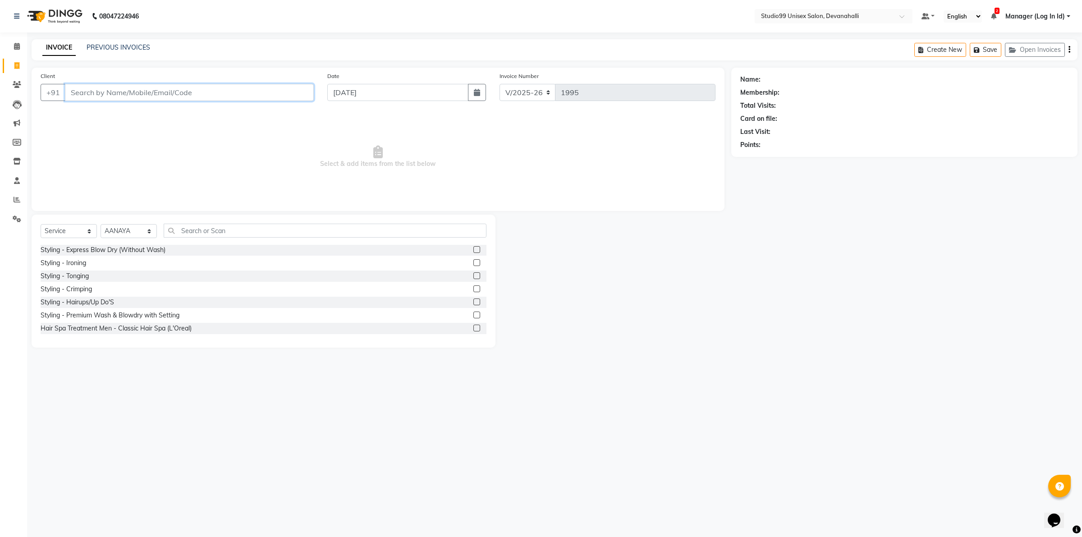
paste input "9003063801"
type input "9003063801"
select select "1: Object"
click at [118, 240] on div "Select Service Product Membership Package Voucher Prepaid Gift Card Select Styl…" at bounding box center [264, 234] width 446 height 21
click at [117, 231] on select "Select Stylist AANAYA Manager (Log In Id) Neha [PERSON_NAME] [PERSON_NAME] ROCK…" at bounding box center [129, 231] width 56 height 14
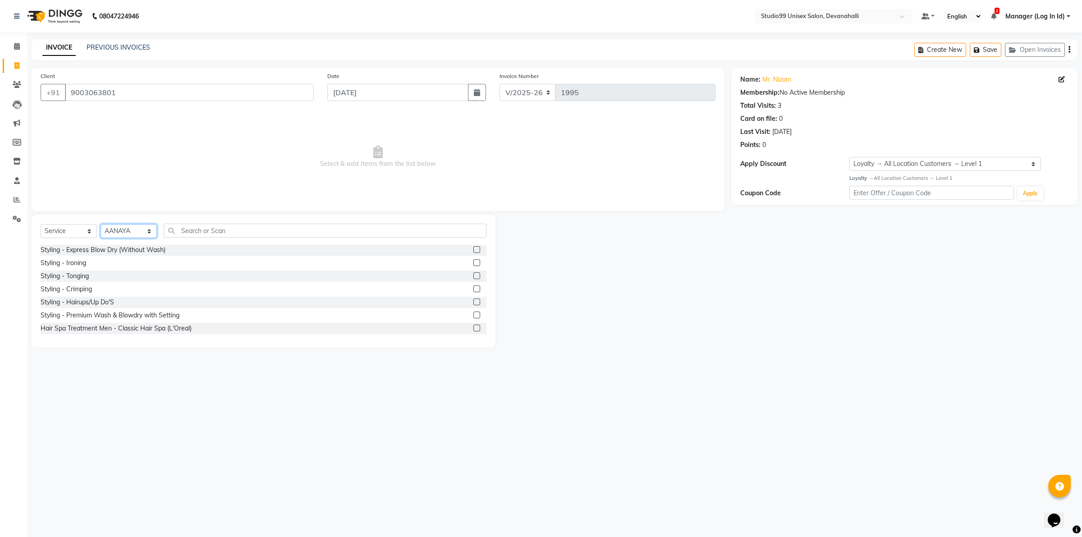
select select "49236"
click at [101, 224] on select "Select Stylist AANAYA Manager (Log In Id) Neha [PERSON_NAME] [PERSON_NAME] ROCK…" at bounding box center [129, 231] width 56 height 14
click at [473, 247] on label at bounding box center [476, 249] width 7 height 7
click at [473, 247] on input "checkbox" at bounding box center [476, 250] width 6 height 6
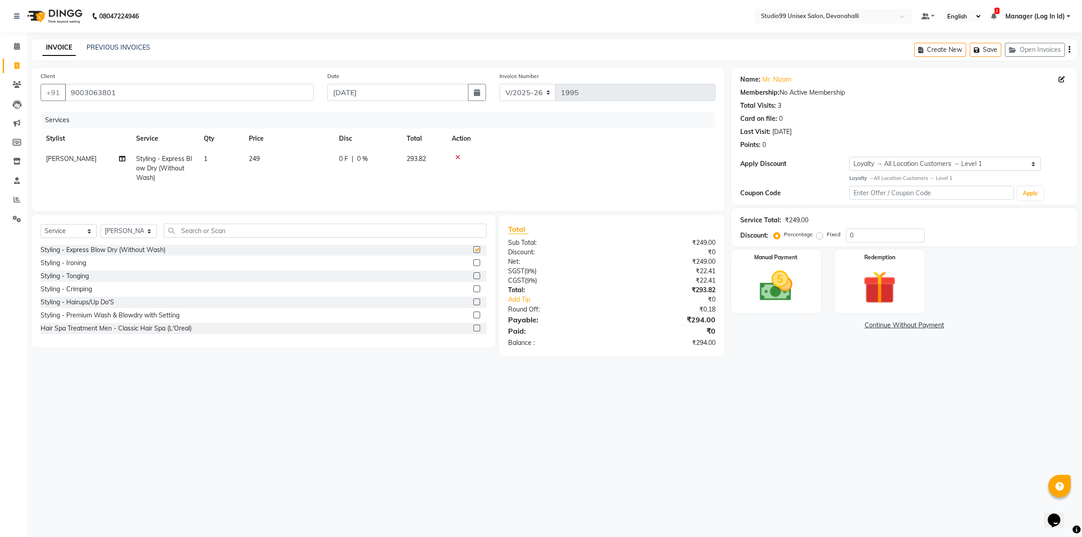
checkbox input "false"
click at [372, 229] on input "text" at bounding box center [325, 231] width 323 height 14
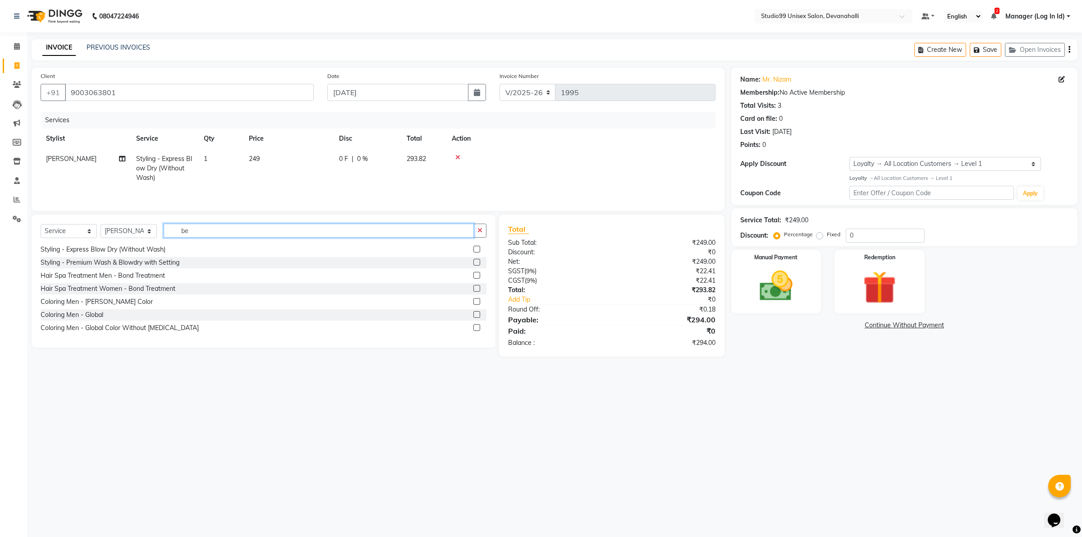
scroll to position [0, 0]
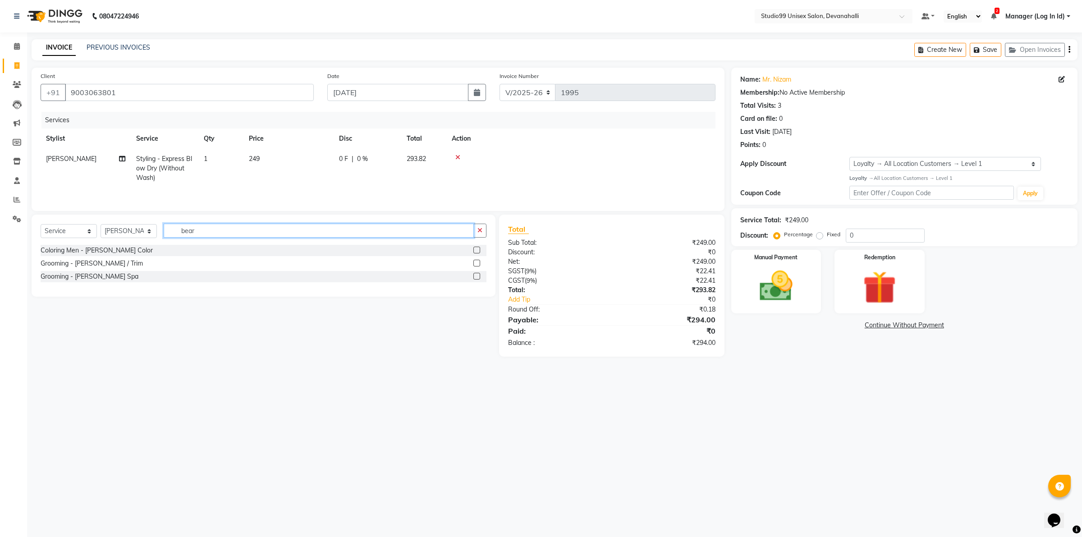
type input "bear"
click at [476, 265] on label at bounding box center [476, 263] width 7 height 7
click at [476, 265] on input "checkbox" at bounding box center [476, 264] width 6 height 6
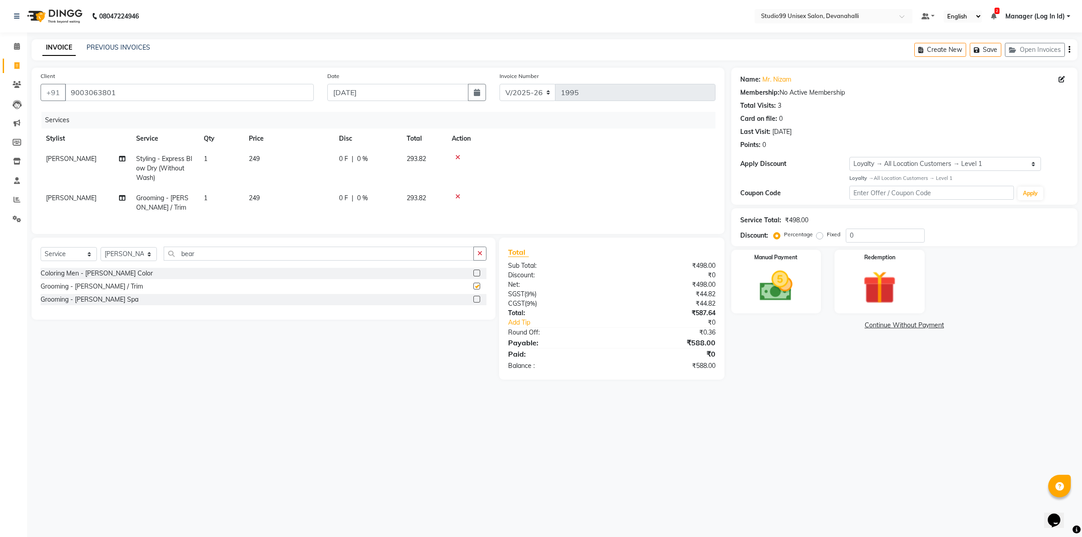
checkbox input "false"
click at [769, 273] on img at bounding box center [776, 286] width 56 height 40
click at [846, 325] on span "UPI" at bounding box center [849, 326] width 14 height 10
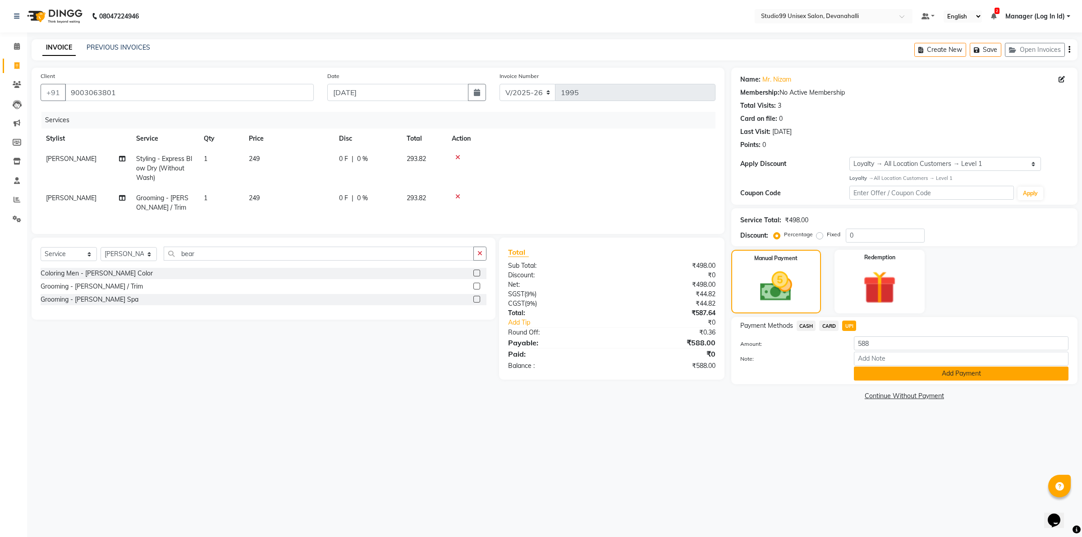
click at [861, 372] on button "Add Payment" at bounding box center [961, 373] width 215 height 14
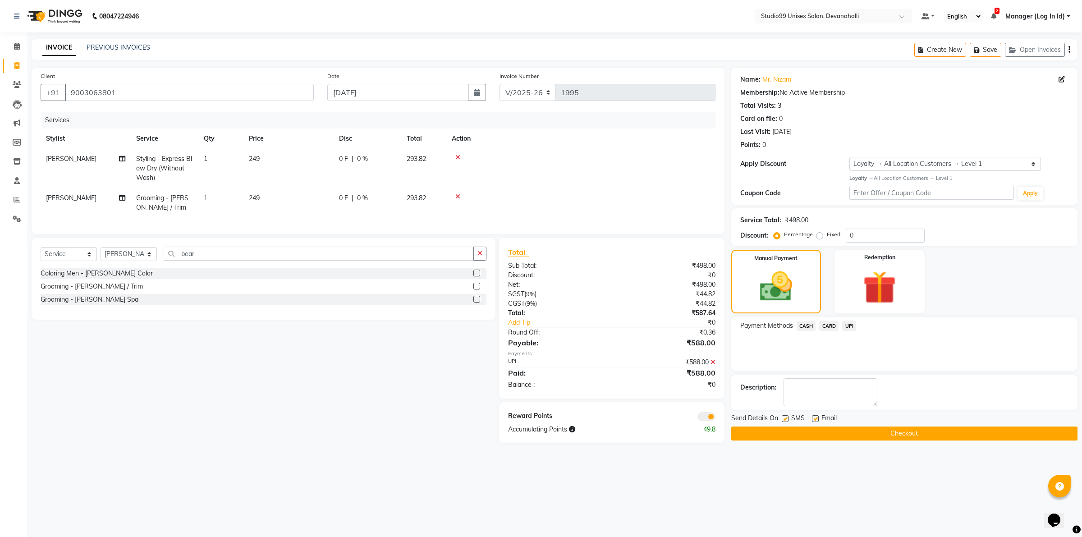
click at [789, 431] on button "Checkout" at bounding box center [904, 433] width 346 height 14
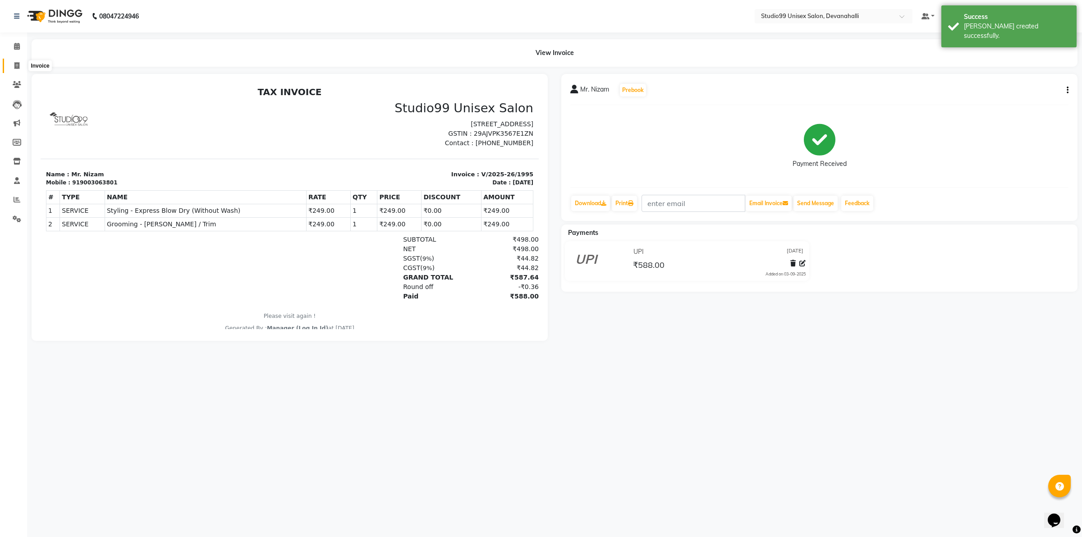
click at [14, 68] on span at bounding box center [17, 66] width 16 height 10
select select "service"
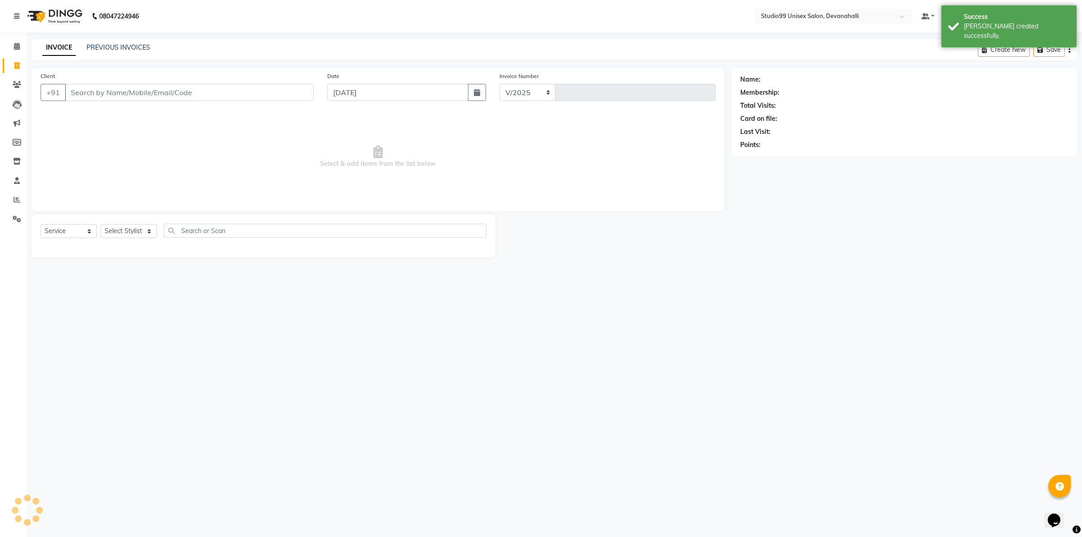
select select "6467"
type input "1996"
click at [131, 93] on input "Client" at bounding box center [189, 92] width 249 height 17
click at [129, 96] on input "Client" at bounding box center [189, 92] width 249 height 17
paste input "9844540294"
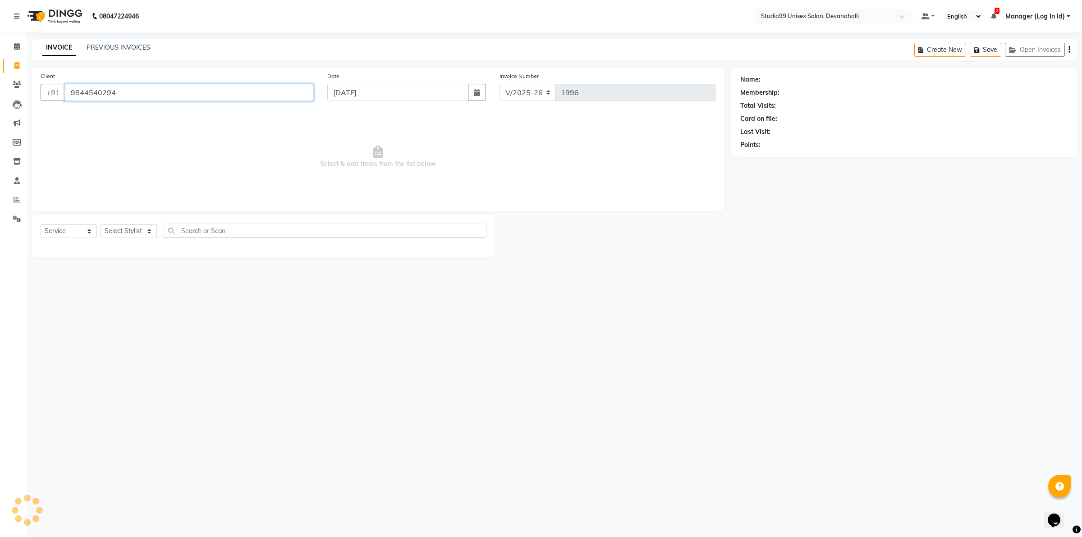
type input "9844540294"
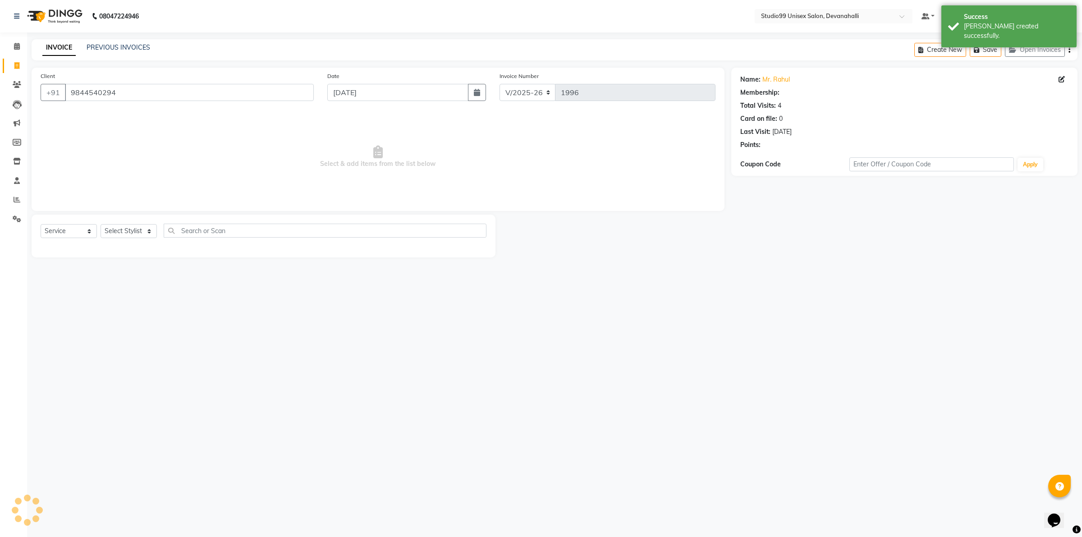
select select "1: Object"
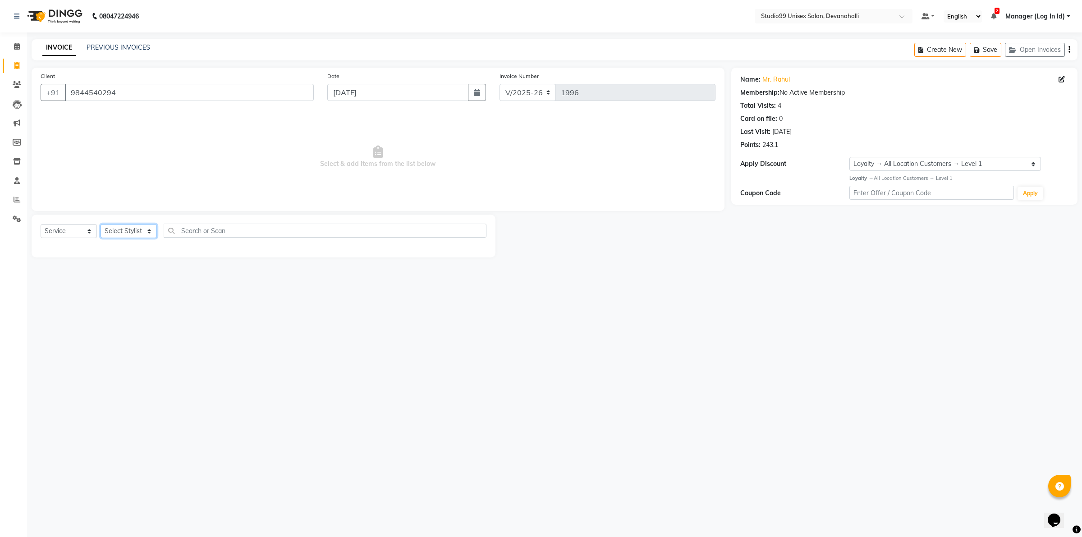
click at [128, 234] on select "Select Stylist AANAYA Manager (Log In Id) Neha [PERSON_NAME] [PERSON_NAME] ROCK…" at bounding box center [129, 231] width 56 height 14
select select "50151"
click at [101, 224] on select "Select Stylist AANAYA Manager (Log In Id) Neha [PERSON_NAME] [PERSON_NAME] ROCK…" at bounding box center [129, 231] width 56 height 14
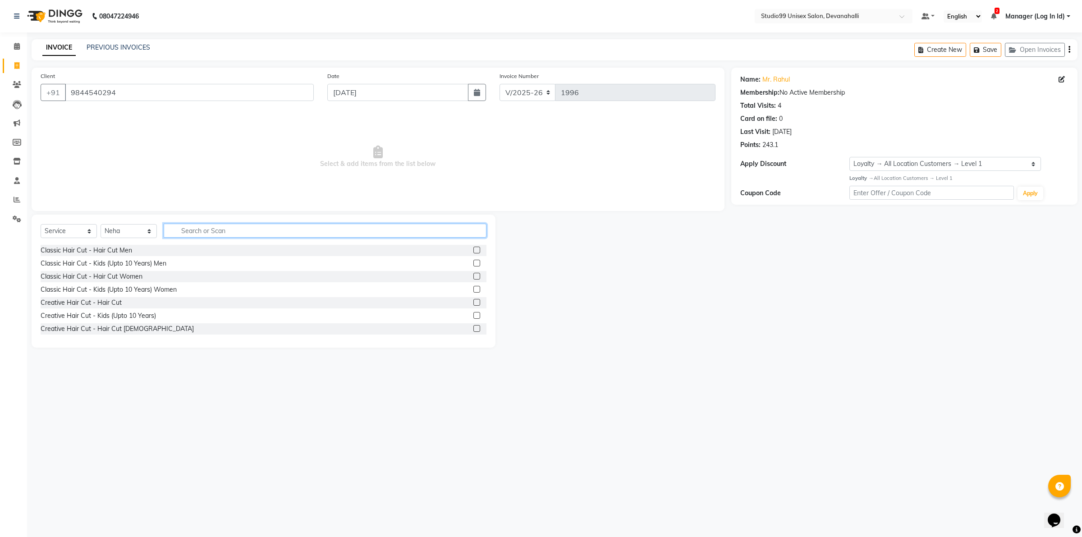
click at [215, 228] on input "text" at bounding box center [325, 231] width 323 height 14
type input "arm"
click at [473, 264] on label at bounding box center [476, 263] width 7 height 7
click at [473, 264] on input "checkbox" at bounding box center [476, 264] width 6 height 6
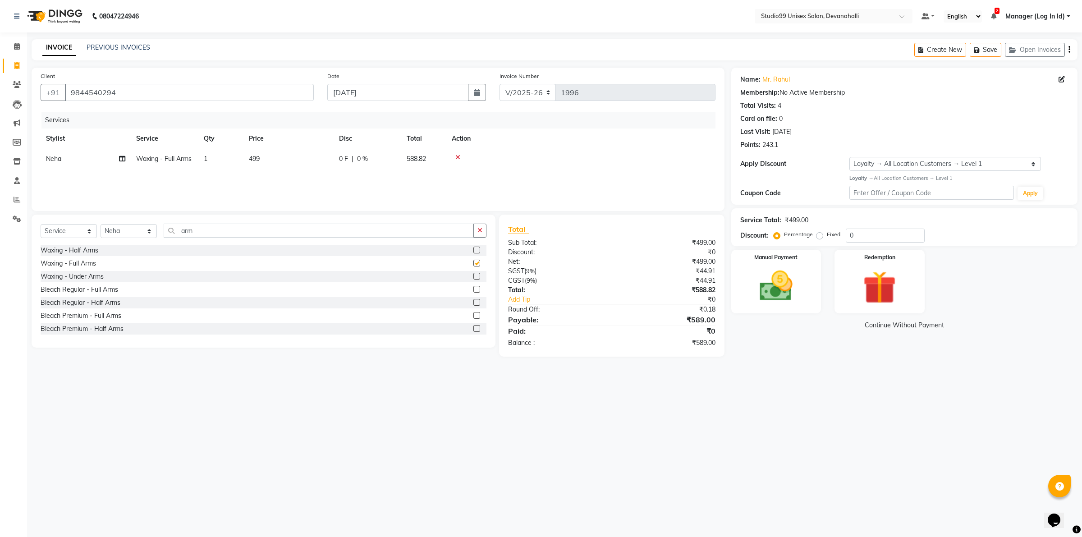
checkbox input "false"
click at [324, 230] on input "arm" at bounding box center [319, 231] width 310 height 14
type input "a"
type input "leg"
click at [473, 262] on label at bounding box center [476, 263] width 7 height 7
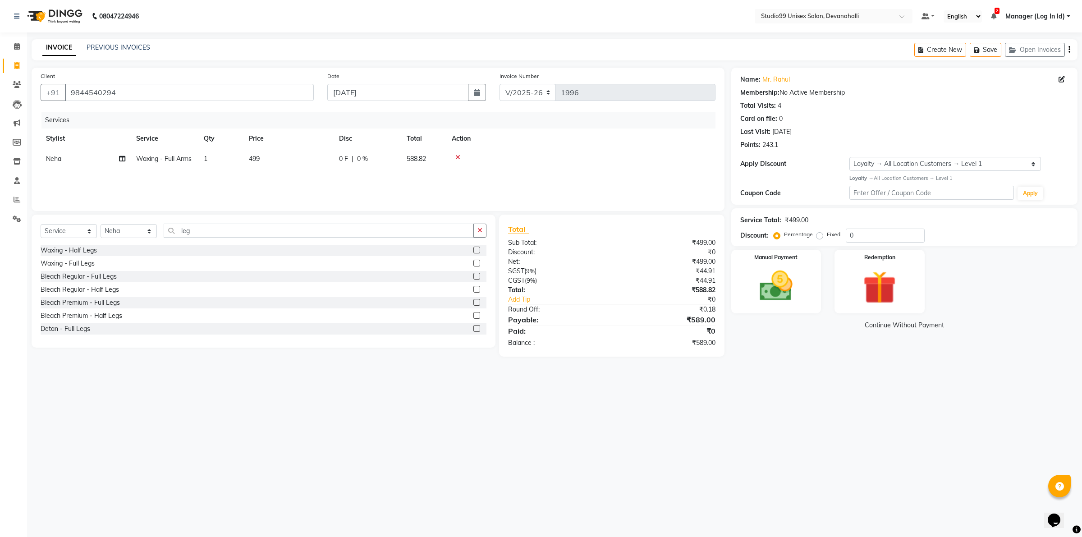
click at [473, 262] on input "checkbox" at bounding box center [476, 264] width 6 height 6
checkbox input "false"
drag, startPoint x: 477, startPoint y: 235, endPoint x: 472, endPoint y: 235, distance: 5.0
click at [478, 234] on icon "button" at bounding box center [479, 230] width 5 height 6
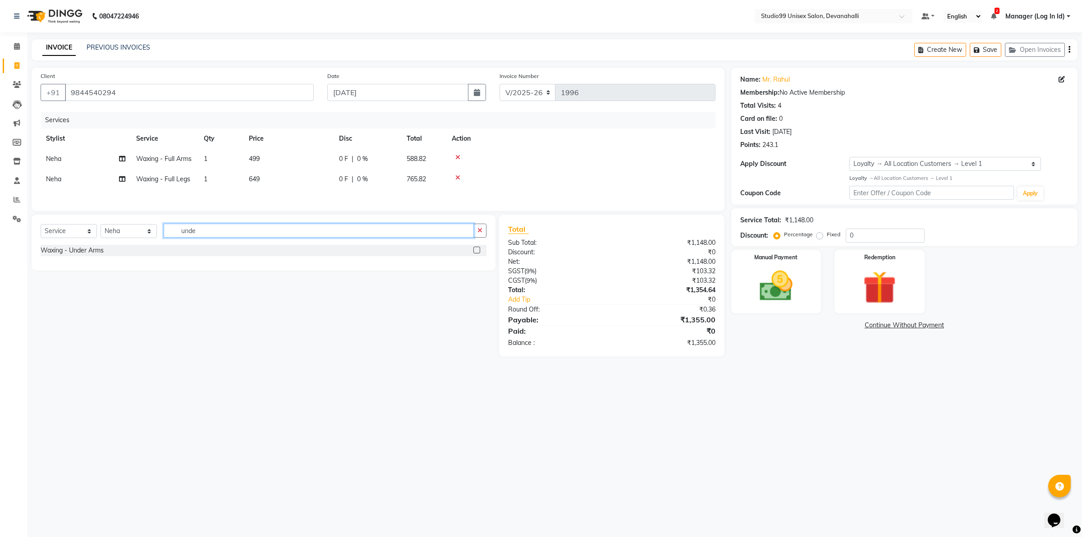
type input "unde"
click at [476, 252] on label at bounding box center [476, 250] width 7 height 7
click at [476, 252] on input "checkbox" at bounding box center [476, 250] width 6 height 6
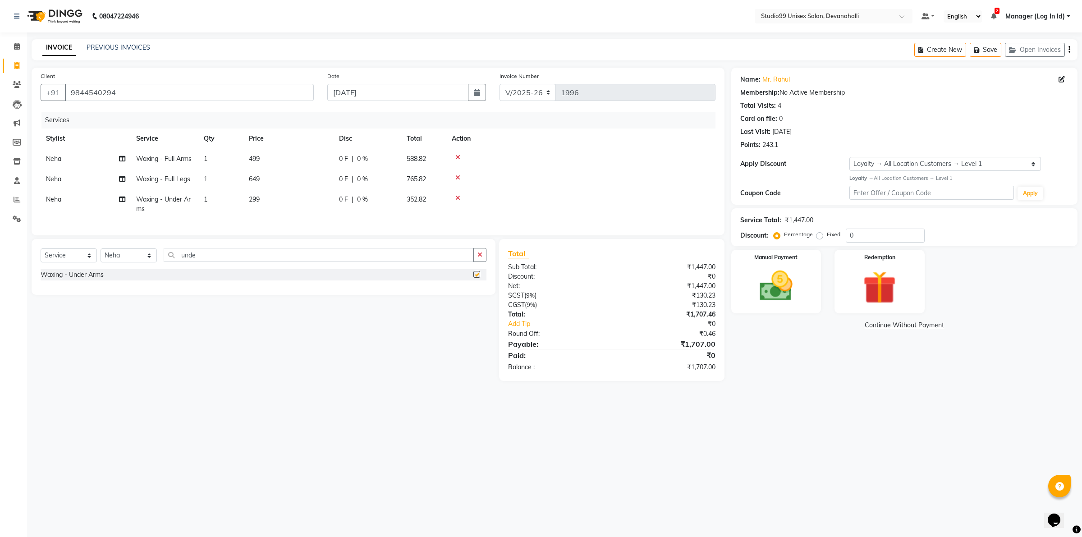
checkbox input "false"
click at [440, 261] on input "unde" at bounding box center [319, 255] width 310 height 14
type input "eye"
click at [476, 278] on label at bounding box center [476, 274] width 7 height 7
click at [476, 278] on input "checkbox" at bounding box center [476, 275] width 6 height 6
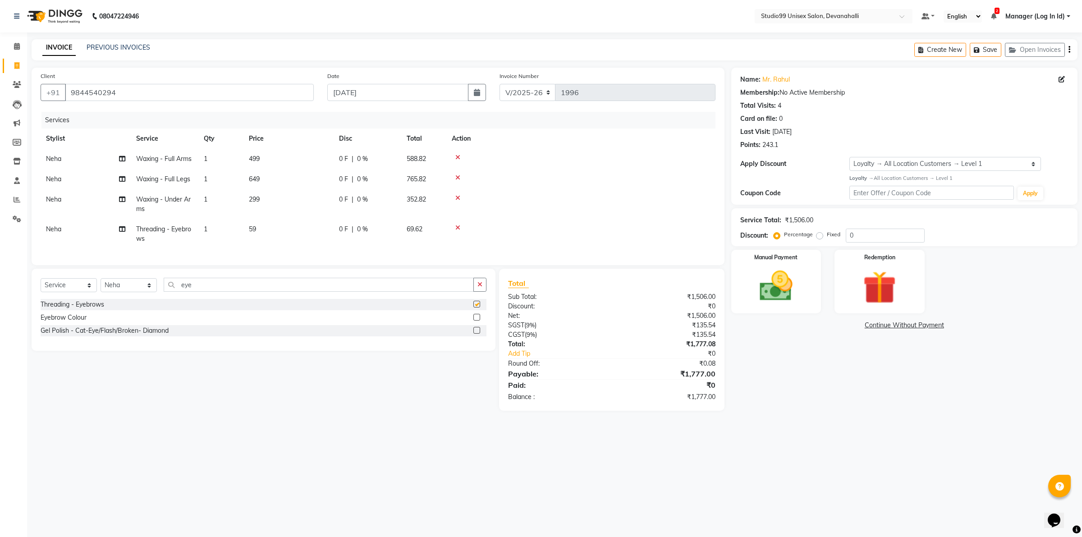
checkbox input "false"
click at [391, 292] on input "eye" at bounding box center [319, 285] width 310 height 14
type input "e"
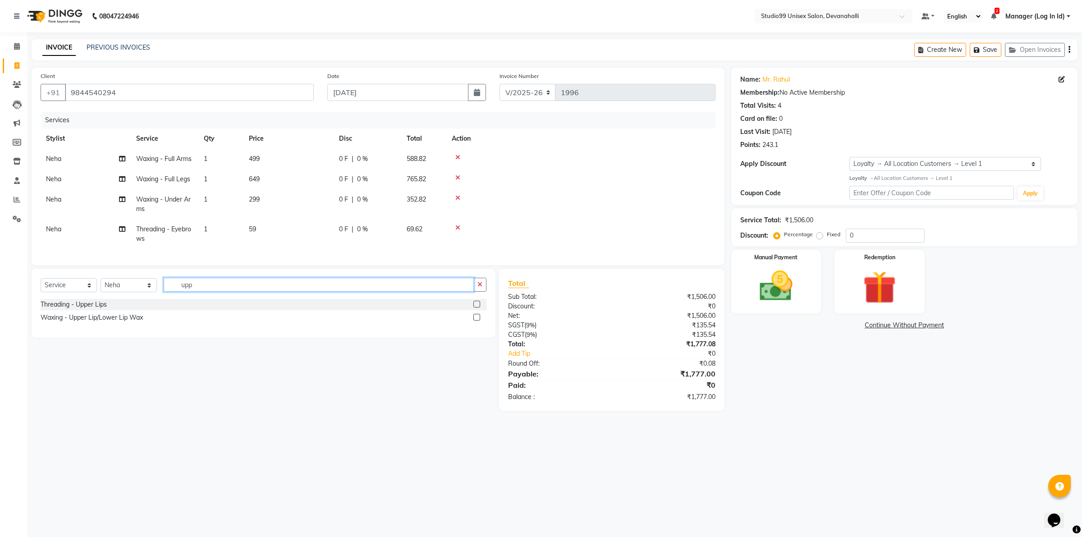
type input "upp"
click at [475, 307] on label at bounding box center [476, 304] width 7 height 7
click at [475, 307] on input "checkbox" at bounding box center [476, 305] width 6 height 6
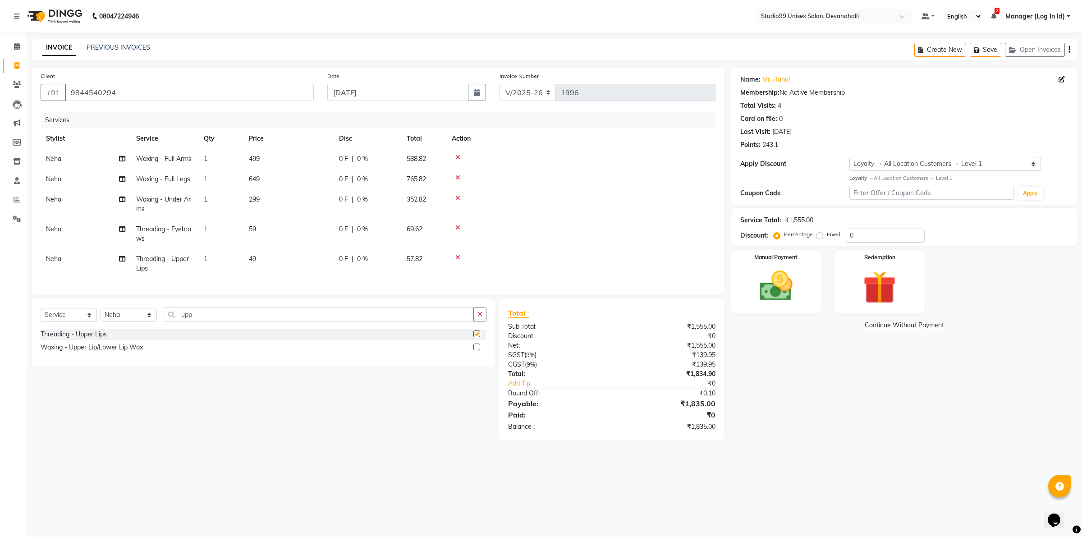
checkbox input "false"
click at [467, 321] on input "upp" at bounding box center [319, 314] width 310 height 14
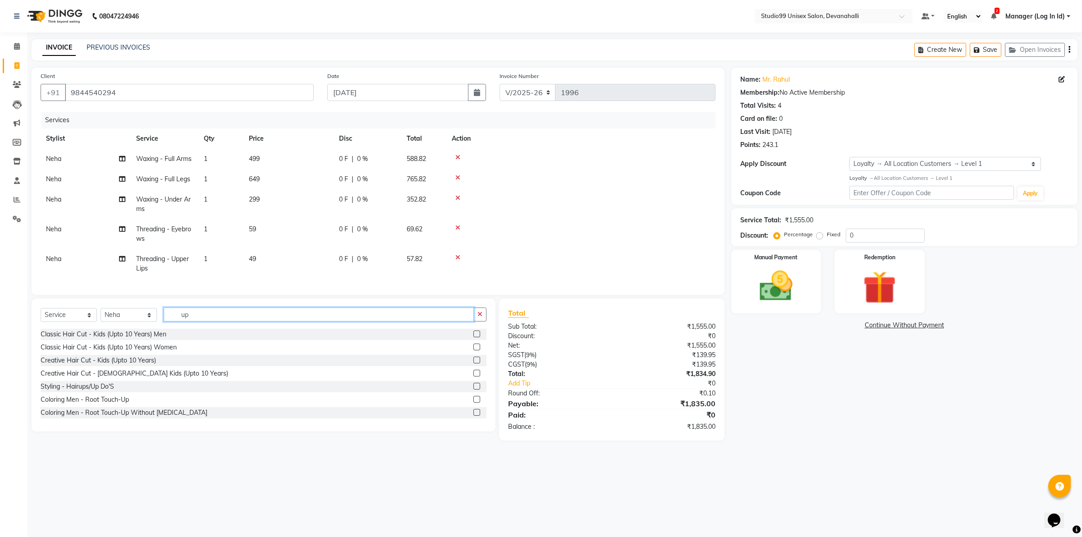
type input "u"
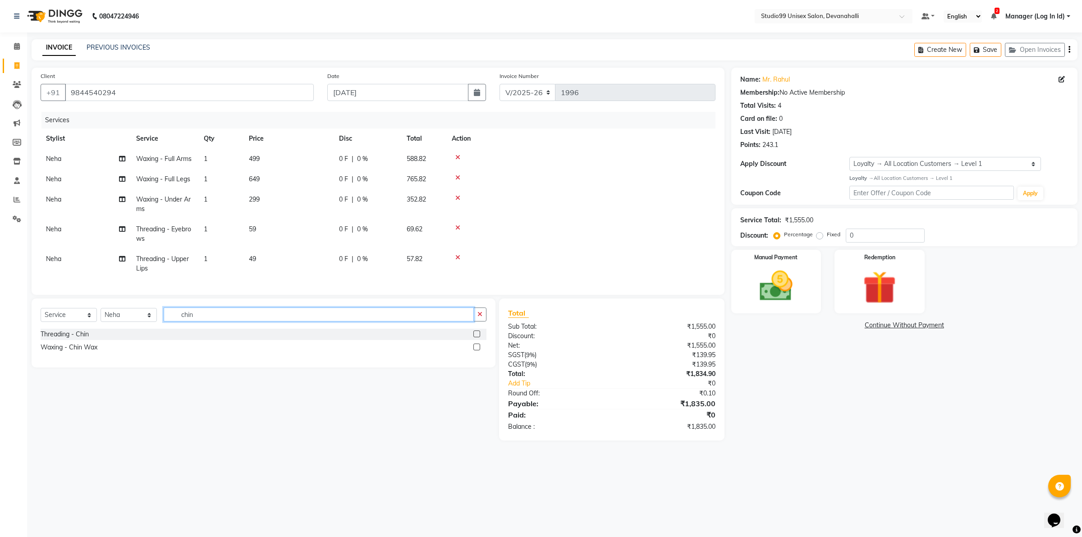
type input "chin"
click at [476, 337] on label at bounding box center [476, 333] width 7 height 7
click at [476, 337] on input "checkbox" at bounding box center [476, 334] width 6 height 6
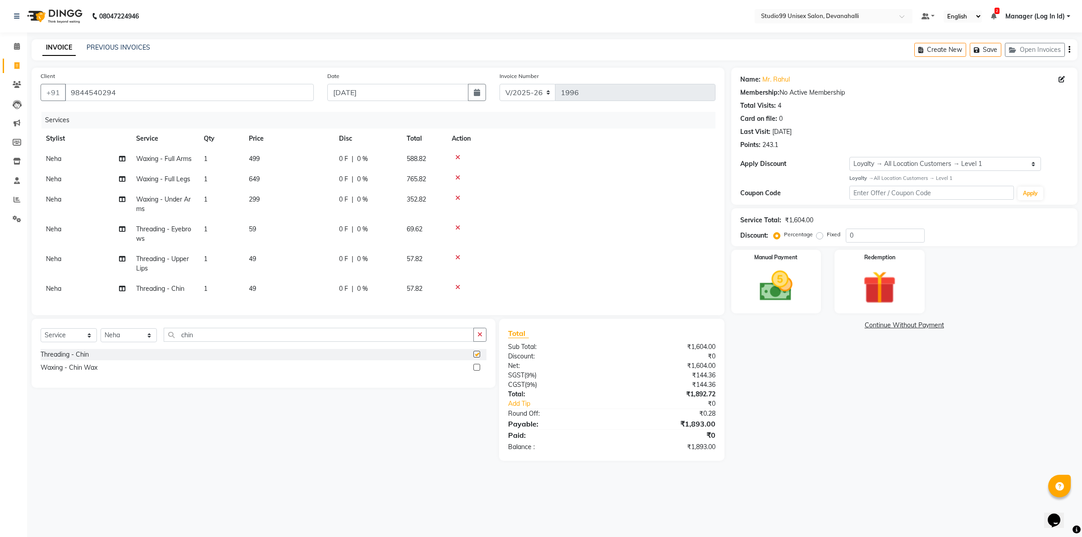
checkbox input "false"
click at [759, 294] on img at bounding box center [776, 286] width 56 height 40
click at [846, 328] on span "UPI" at bounding box center [849, 326] width 14 height 10
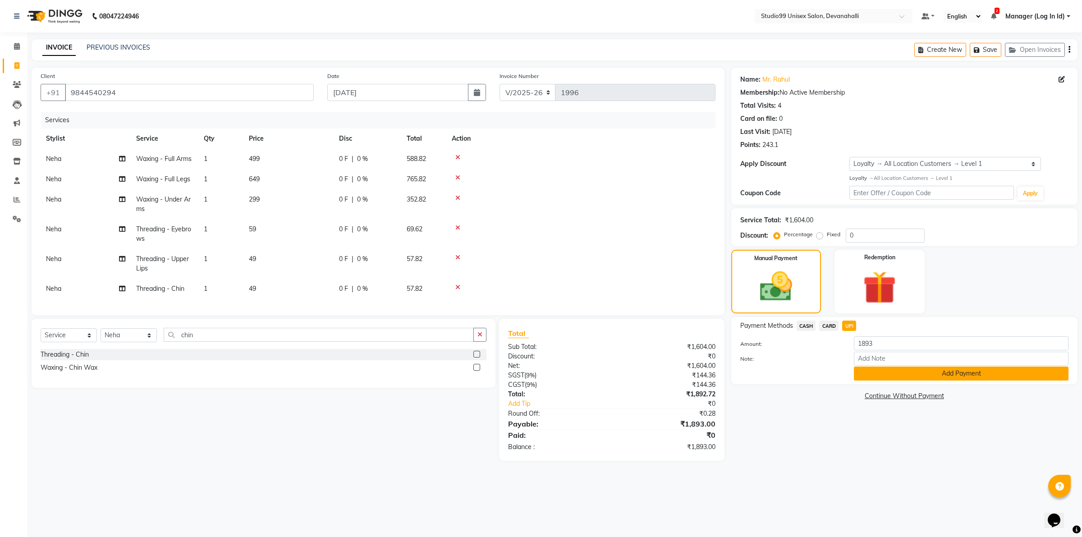
click at [871, 376] on button "Add Payment" at bounding box center [961, 373] width 215 height 14
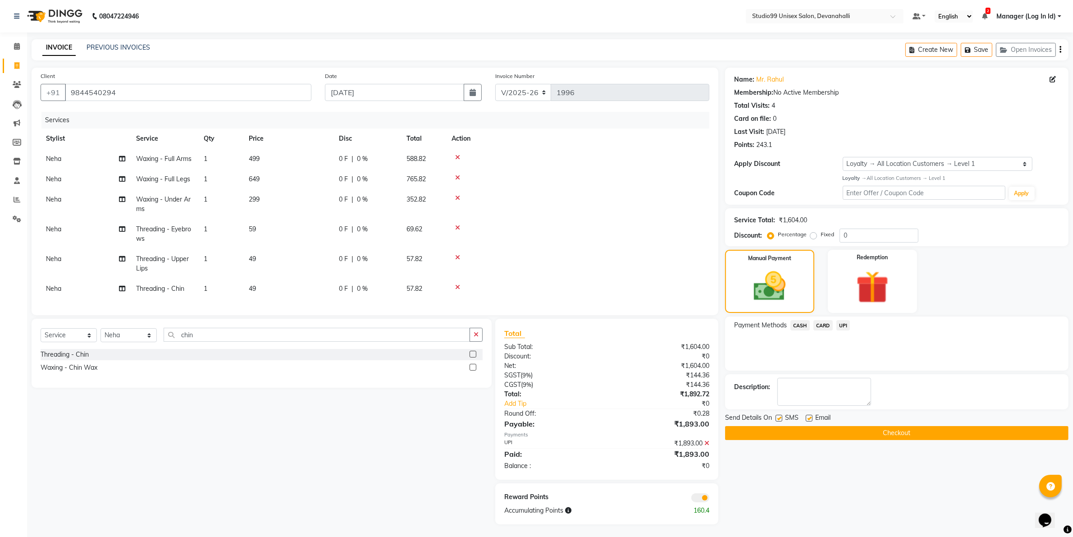
click at [799, 430] on button "Checkout" at bounding box center [896, 433] width 343 height 14
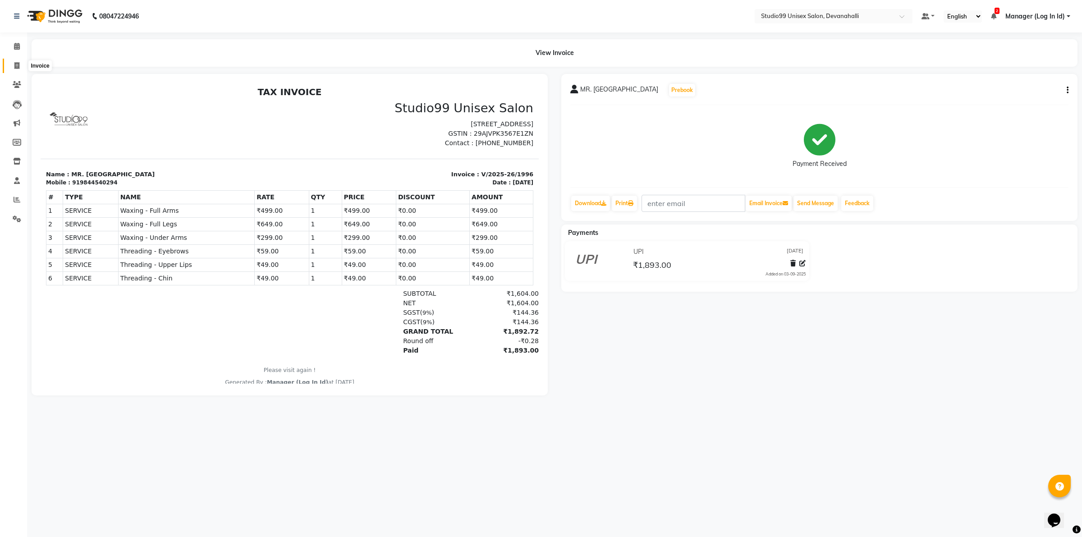
click at [13, 64] on span at bounding box center [17, 66] width 16 height 10
select select "service"
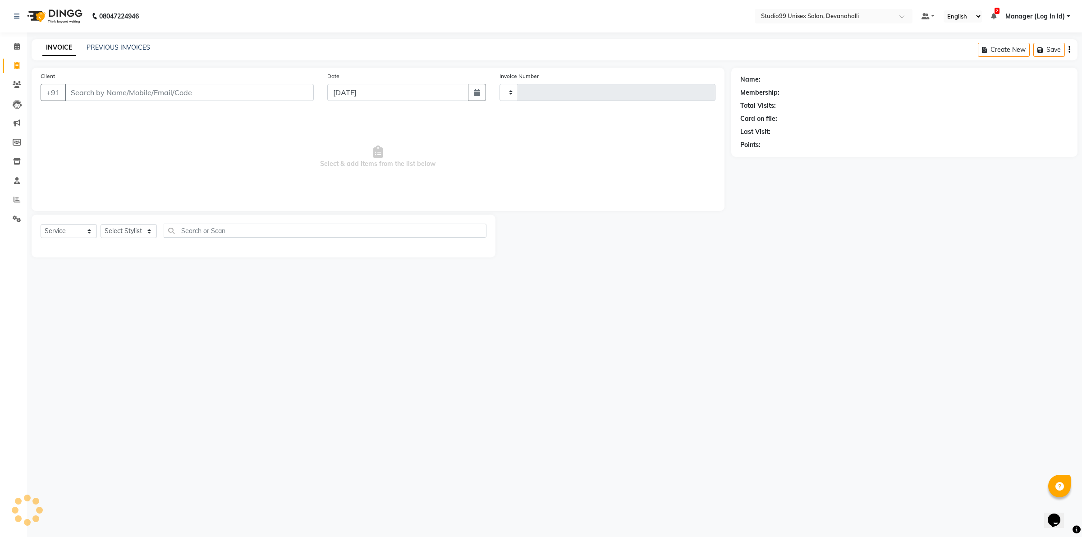
type input "1997"
select select "6467"
click at [111, 92] on input "Client" at bounding box center [189, 92] width 249 height 17
type input "9899986047"
select select "1: Object"
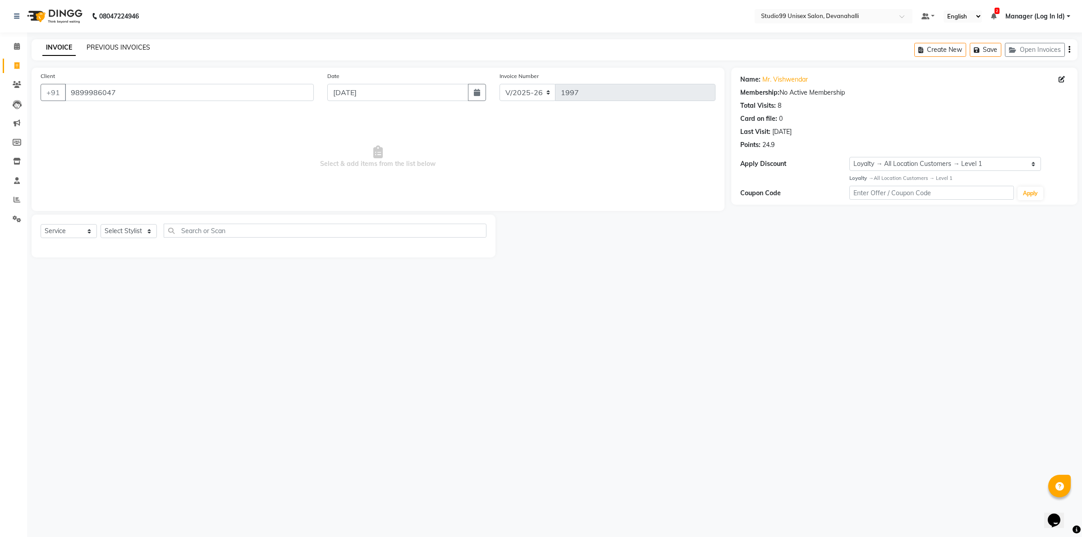
drag, startPoint x: 131, startPoint y: 46, endPoint x: 684, endPoint y: 71, distance: 553.2
click at [132, 46] on link "PREVIOUS INVOICES" at bounding box center [119, 47] width 64 height 8
click at [116, 227] on select "Select Stylist AANAYA Manager (Log In Id) Neha [PERSON_NAME] [PERSON_NAME] ROCK…" at bounding box center [129, 231] width 56 height 14
select select "58194"
click at [101, 224] on select "Select Stylist AANAYA Manager (Log In Id) Neha [PERSON_NAME] [PERSON_NAME] ROCK…" at bounding box center [129, 231] width 56 height 14
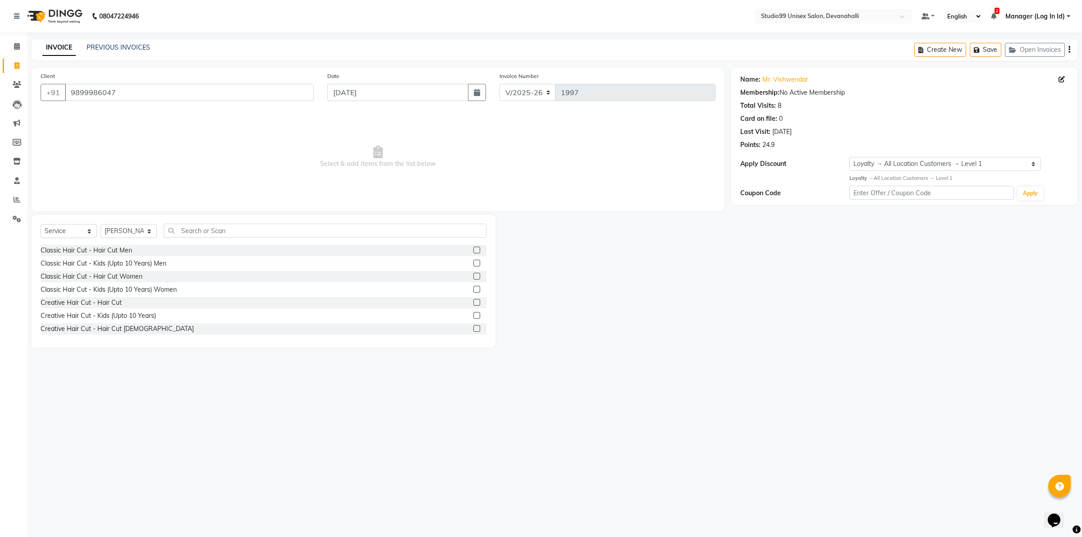
click at [473, 248] on label at bounding box center [476, 250] width 7 height 7
click at [473, 248] on input "checkbox" at bounding box center [476, 250] width 6 height 6
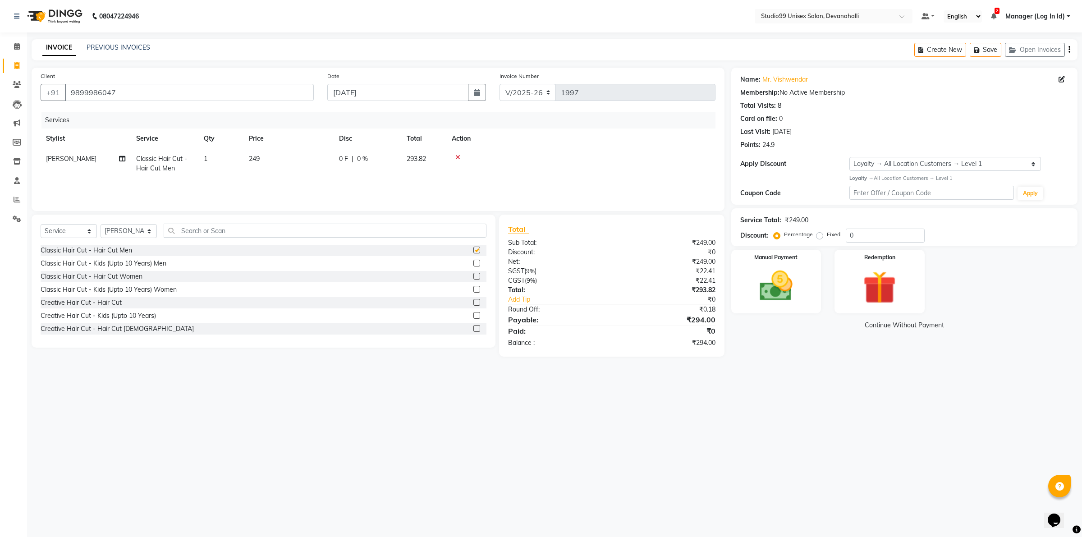
checkbox input "false"
click at [125, 234] on select "Select Stylist AANAYA Manager (Log In Id) Neha [PERSON_NAME] [PERSON_NAME] ROCK…" at bounding box center [129, 231] width 56 height 14
select select "79307"
click at [101, 224] on select "Select Stylist AANAYA Manager (Log In Id) Neha [PERSON_NAME] [PERSON_NAME] ROCK…" at bounding box center [129, 231] width 56 height 14
click at [473, 325] on label at bounding box center [476, 328] width 7 height 7
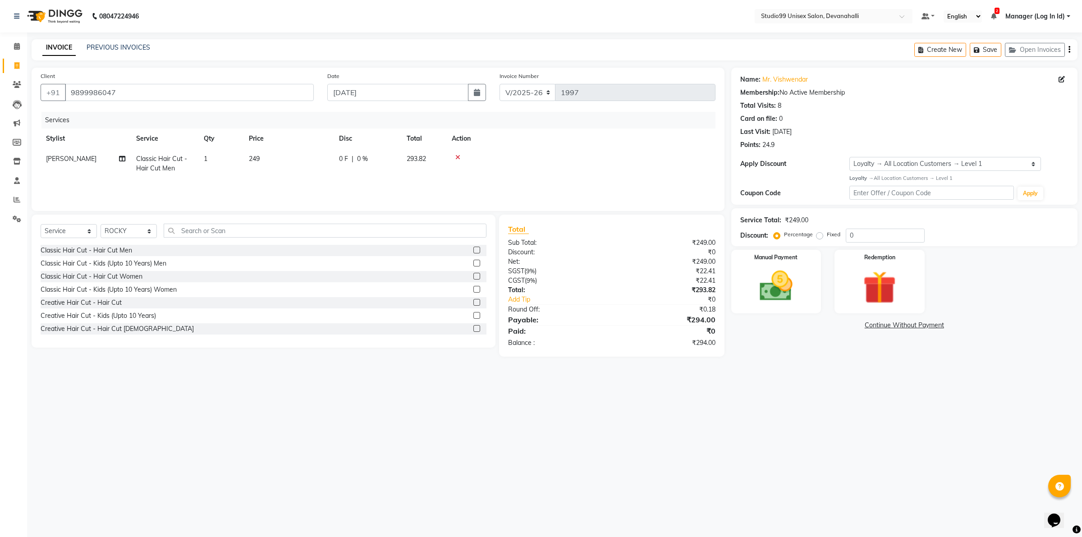
click at [473, 326] on input "checkbox" at bounding box center [476, 329] width 6 height 6
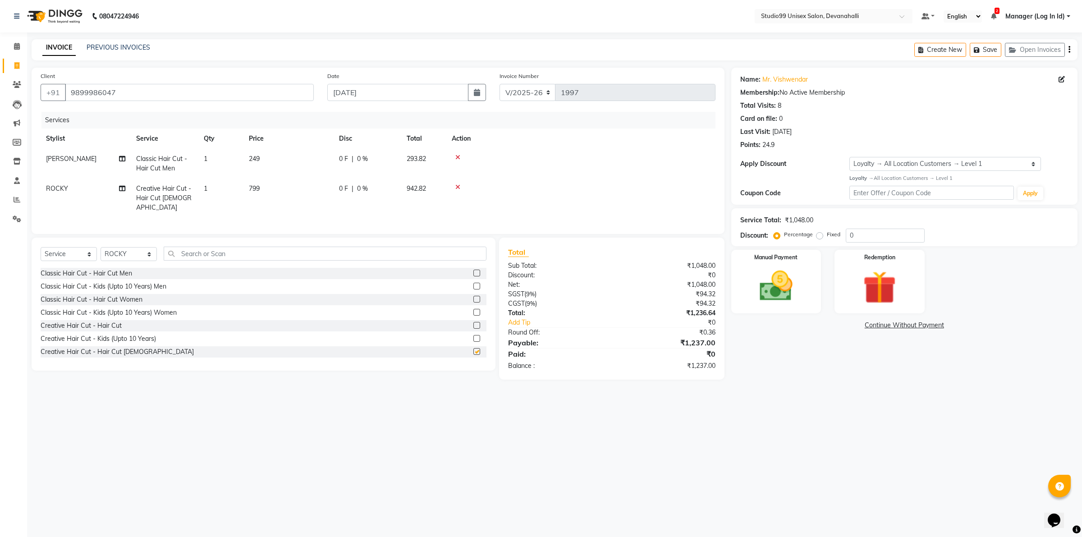
checkbox input "false"
click at [131, 258] on select "Select Stylist AANAYA Manager (Log In Id) Neha [PERSON_NAME] [PERSON_NAME] ROCK…" at bounding box center [129, 254] width 56 height 14
select select "50151"
click at [101, 247] on select "Select Stylist AANAYA Manager (Log In Id) Neha [PERSON_NAME] [PERSON_NAME] ROCK…" at bounding box center [129, 254] width 56 height 14
click at [229, 249] on input "text" at bounding box center [325, 254] width 323 height 14
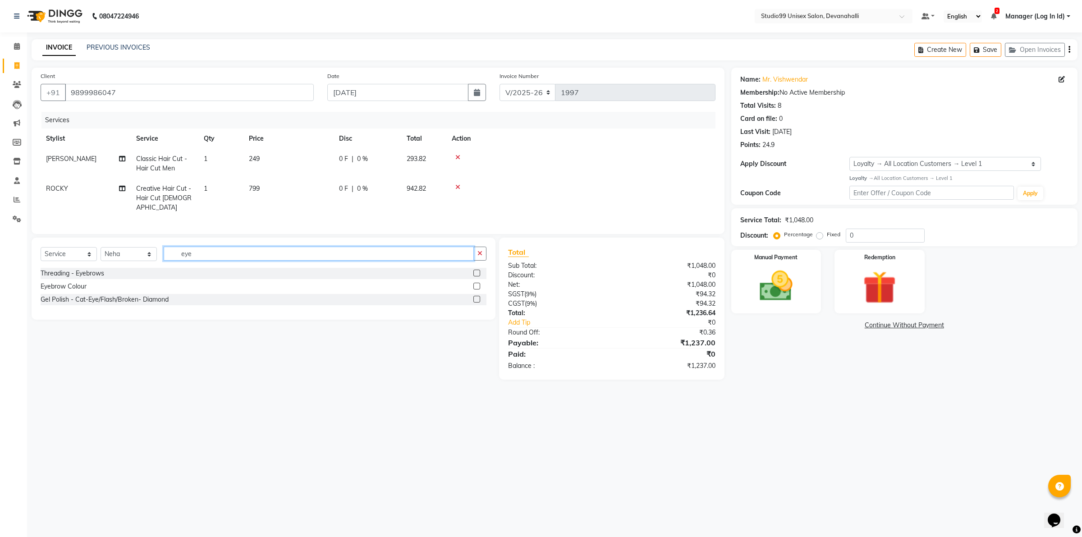
type input "eye"
click at [479, 270] on label at bounding box center [476, 273] width 7 height 7
click at [479, 270] on input "checkbox" at bounding box center [476, 273] width 6 height 6
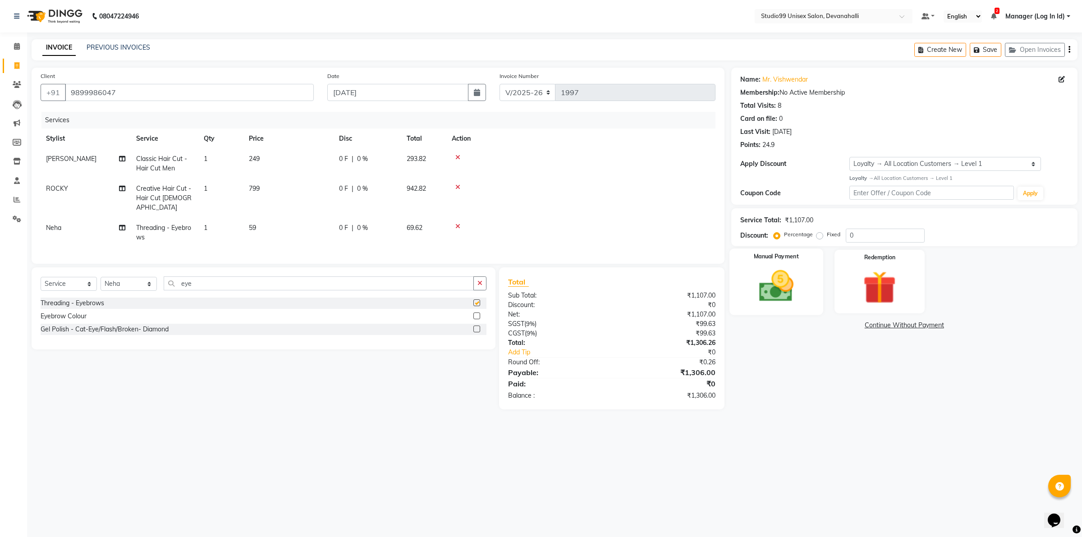
checkbox input "false"
click at [792, 279] on img at bounding box center [776, 286] width 56 height 40
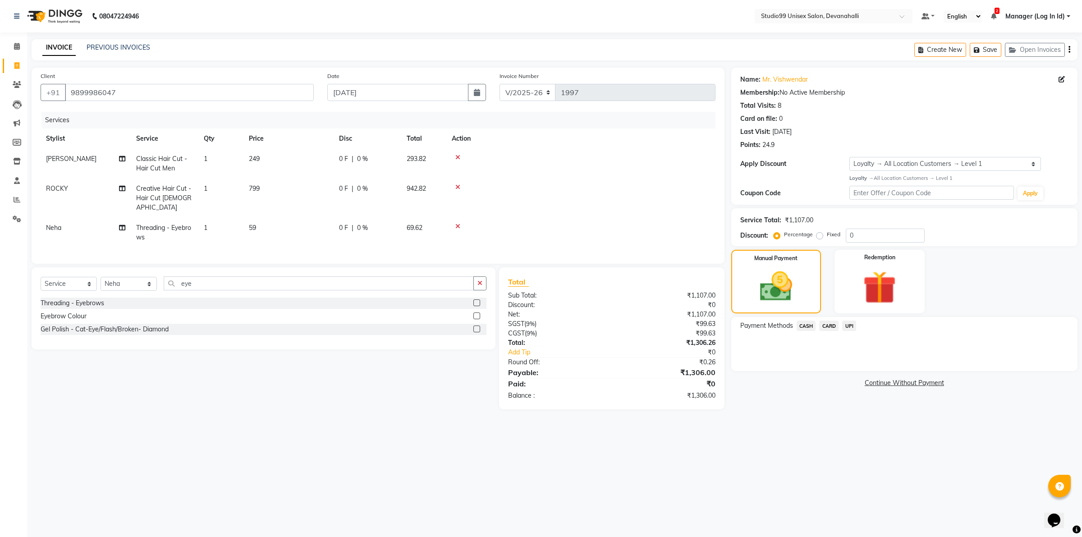
drag, startPoint x: 850, startPoint y: 328, endPoint x: 858, endPoint y: 333, distance: 9.1
click at [852, 329] on span "UPI" at bounding box center [849, 326] width 14 height 10
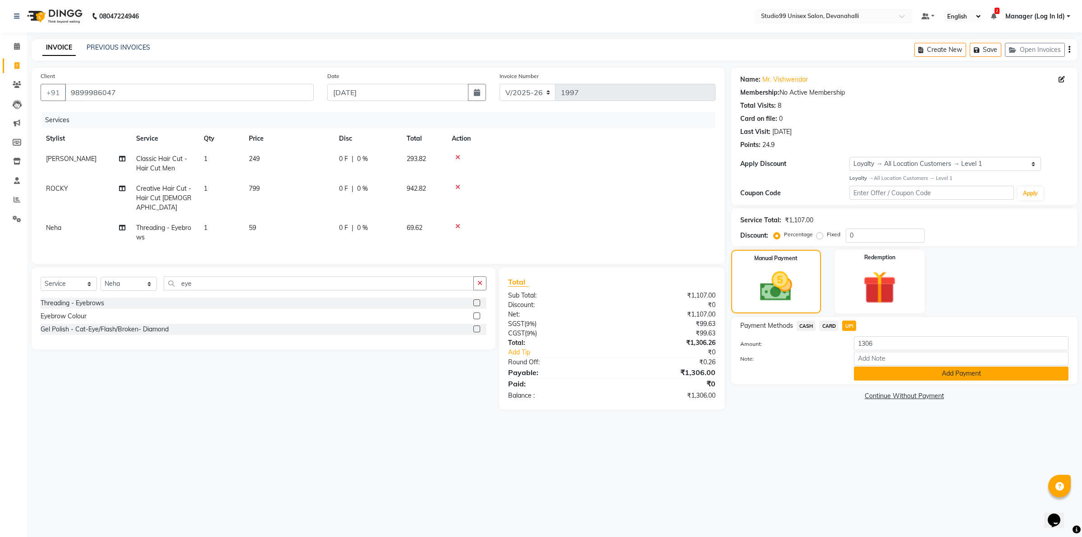
click at [883, 375] on button "Add Payment" at bounding box center [961, 373] width 215 height 14
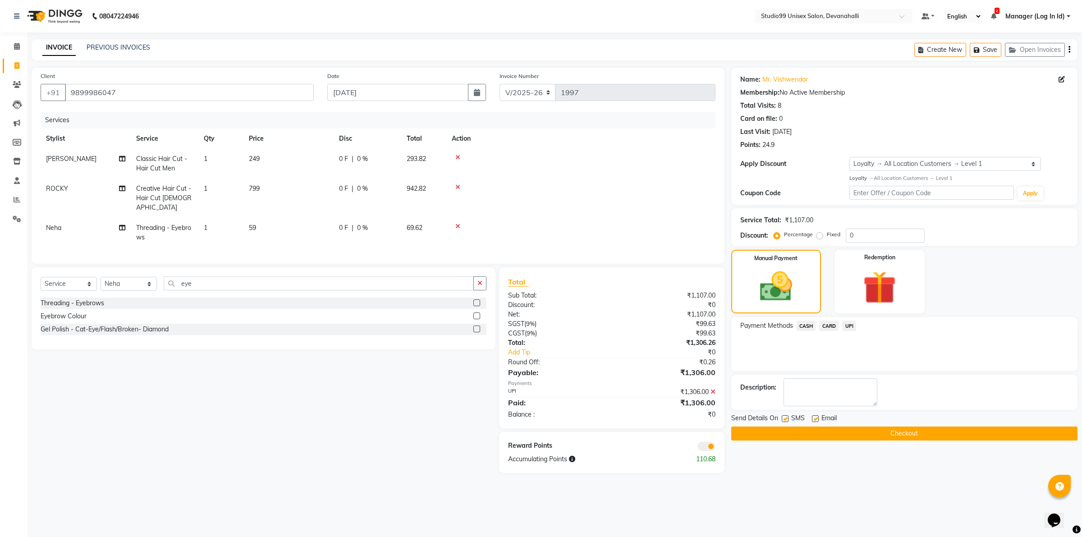
click at [859, 438] on button "Checkout" at bounding box center [904, 433] width 346 height 14
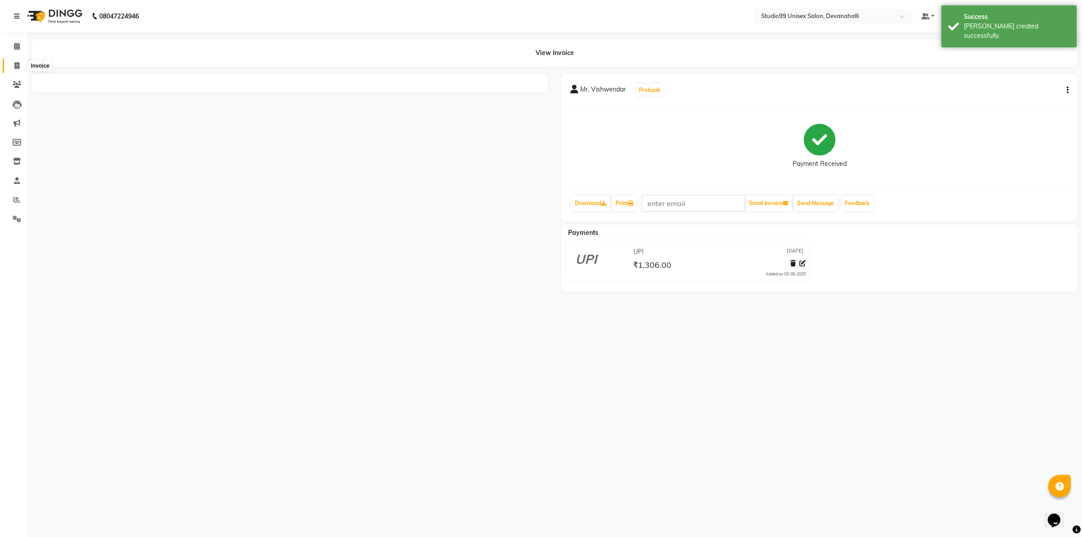
click at [19, 62] on span at bounding box center [17, 66] width 16 height 10
select select "service"
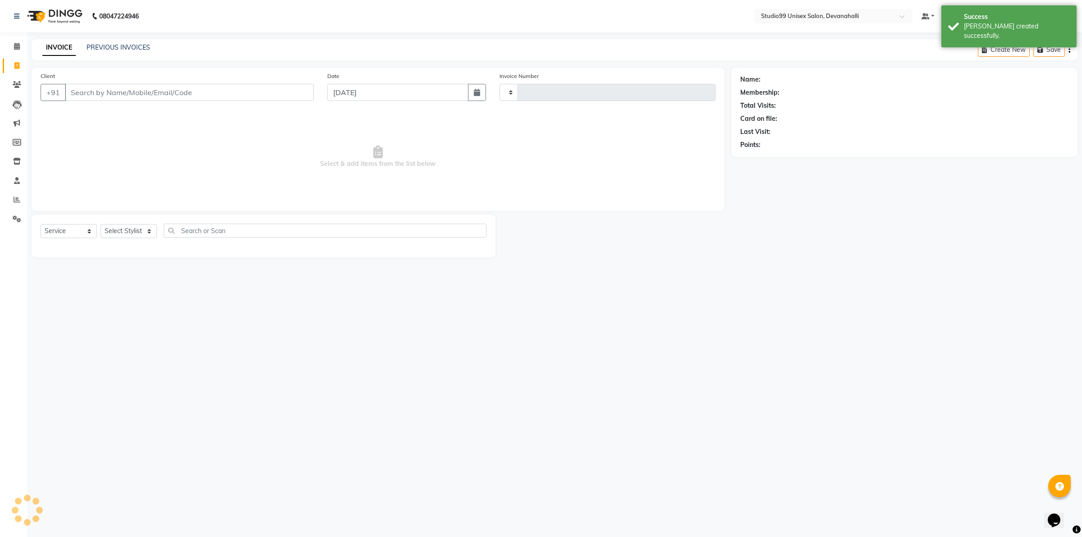
type input "1998"
select select "6467"
click at [94, 44] on link "PREVIOUS INVOICES" at bounding box center [119, 47] width 64 height 8
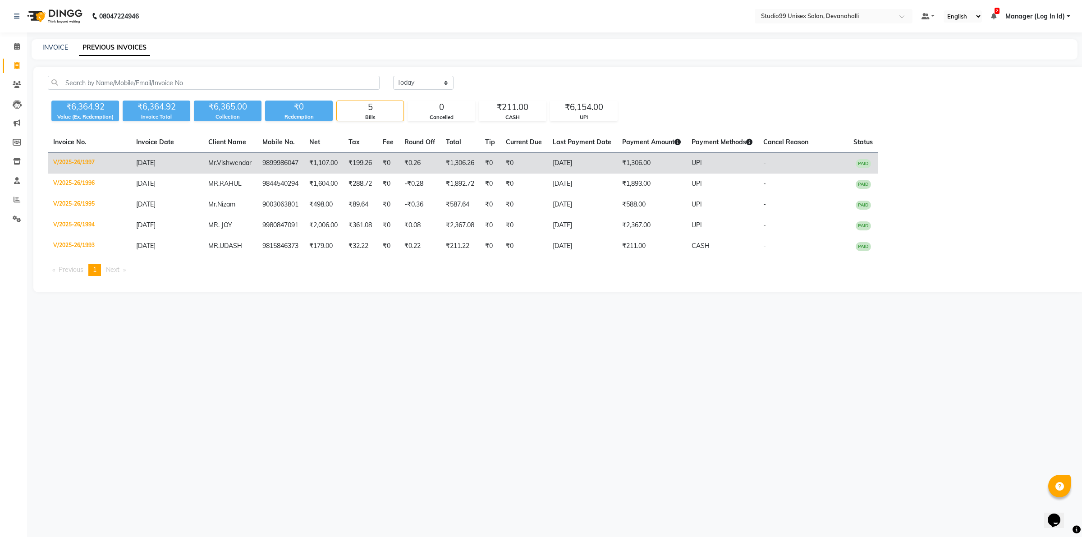
click at [197, 165] on td "[DATE]" at bounding box center [167, 163] width 72 height 21
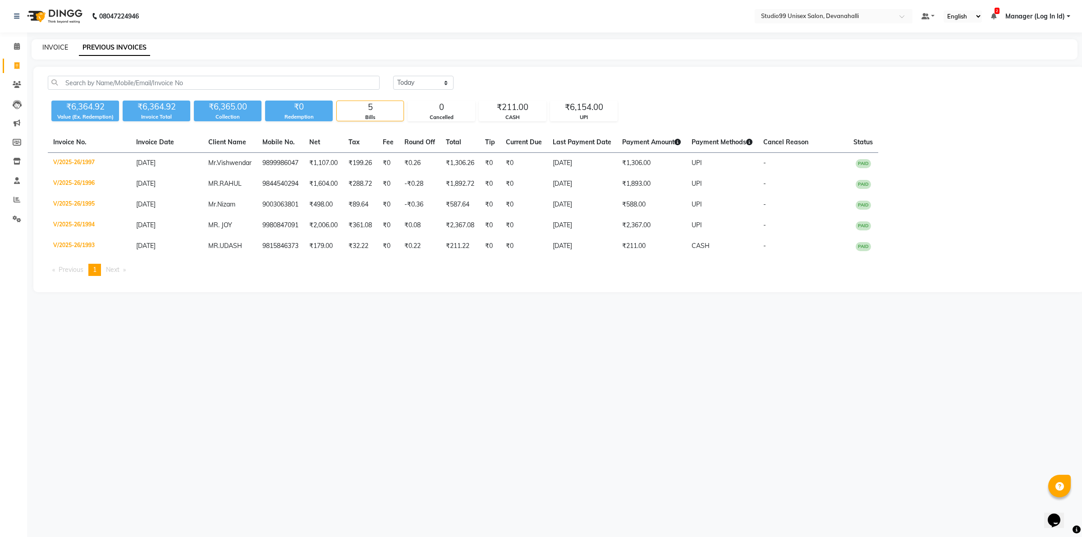
click at [57, 48] on link "INVOICE" at bounding box center [55, 47] width 26 height 8
select select "service"
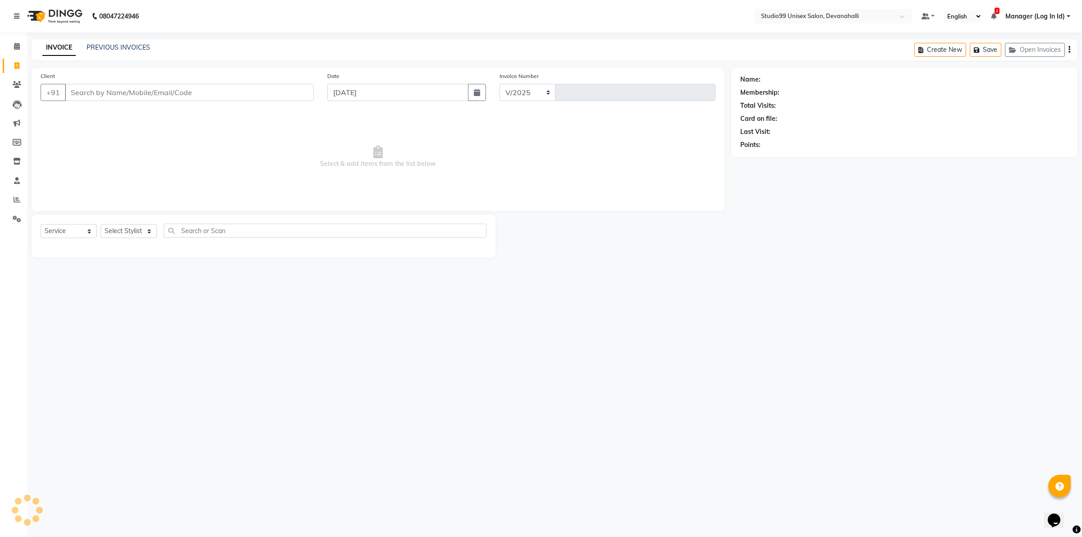
click at [58, 49] on link "INVOICE" at bounding box center [58, 48] width 33 height 16
select select "6467"
type input "1998"
click at [118, 89] on input "Client" at bounding box center [189, 92] width 249 height 17
paste input "7676197484"
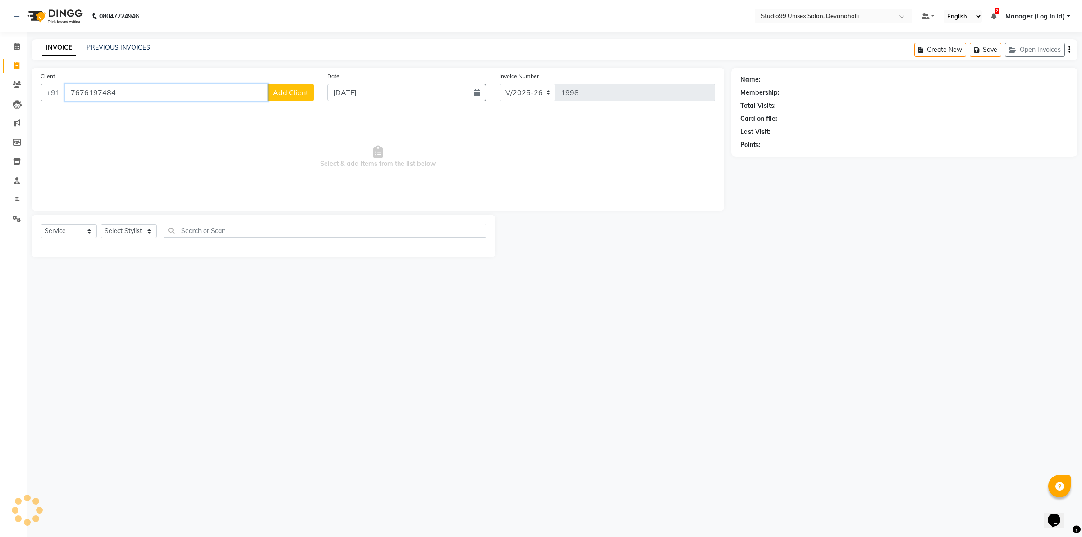
type input "7676197484"
click at [282, 89] on span "Add Client" at bounding box center [291, 92] width 36 height 9
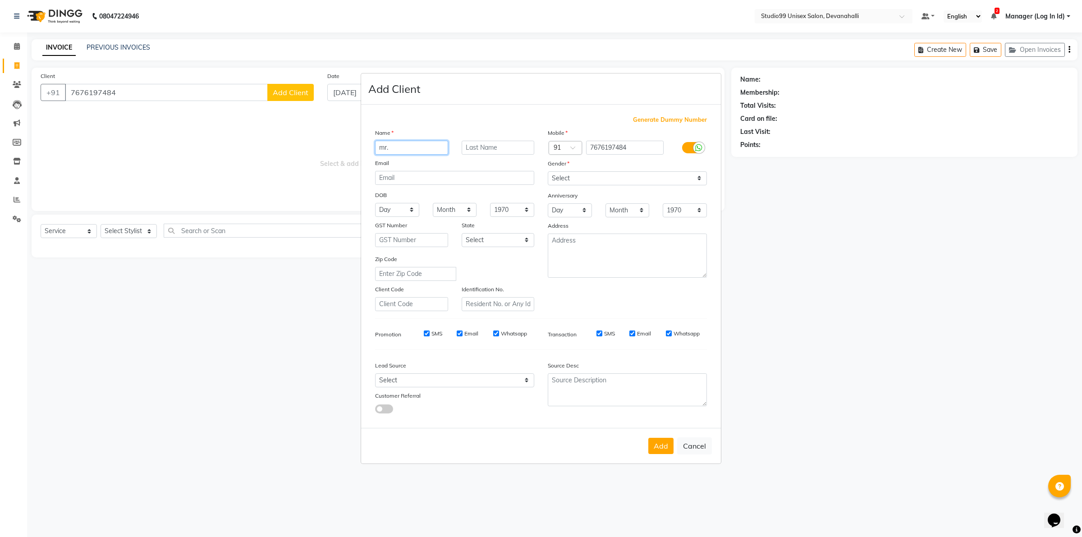
type input "mr."
type input "`"
paste input "MOKSHIT"
type input "MOKSHIT"
click at [398, 155] on input "mr." at bounding box center [411, 148] width 73 height 14
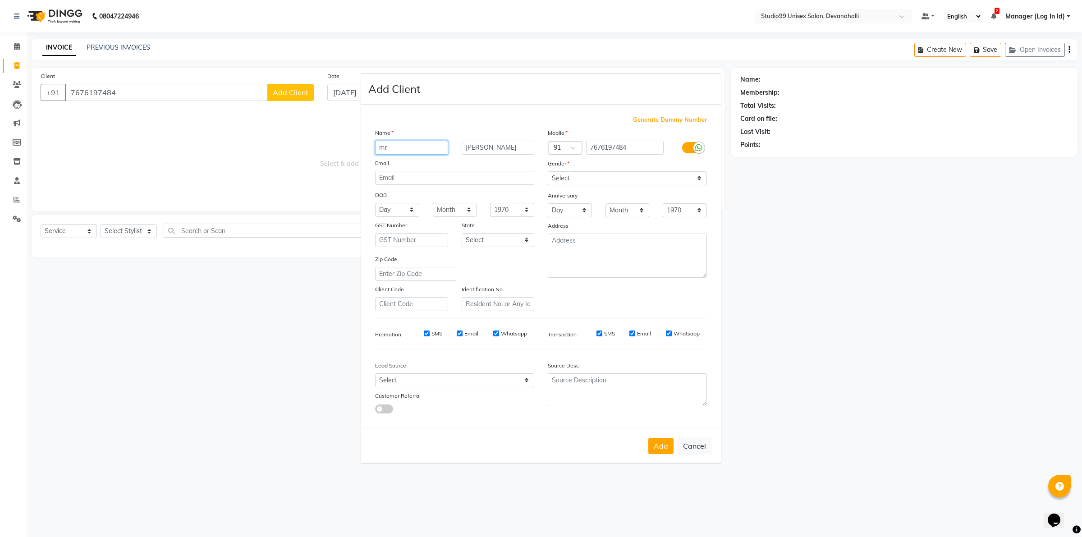
type input "m"
type input "MR"
click at [567, 179] on select "Select Male Female Other Prefer Not To Say" at bounding box center [627, 178] width 159 height 14
select select "male"
click at [548, 172] on select "Select Male Female Other Prefer Not To Say" at bounding box center [627, 178] width 159 height 14
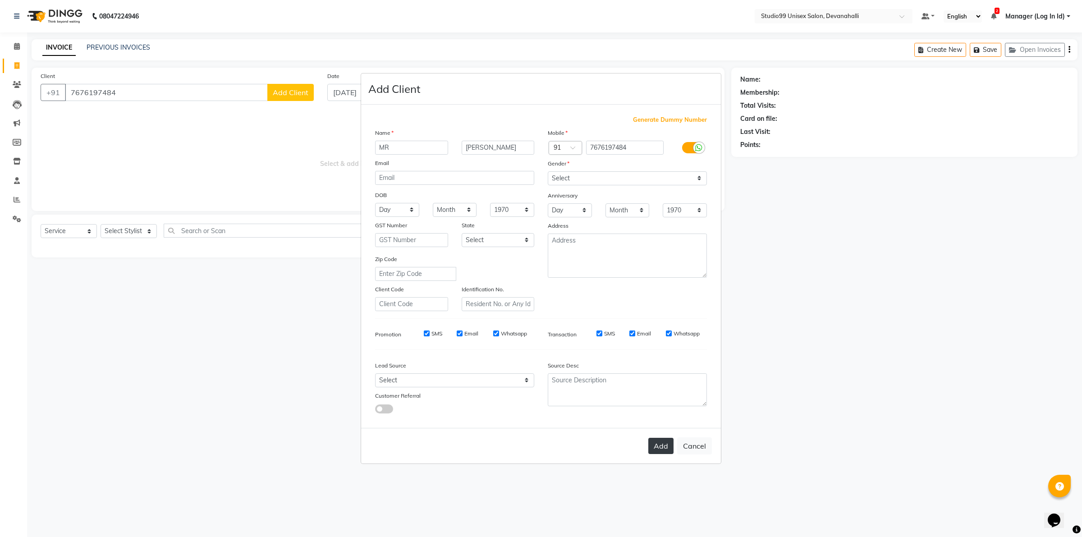
click at [659, 443] on button "Add" at bounding box center [660, 446] width 25 height 16
select select
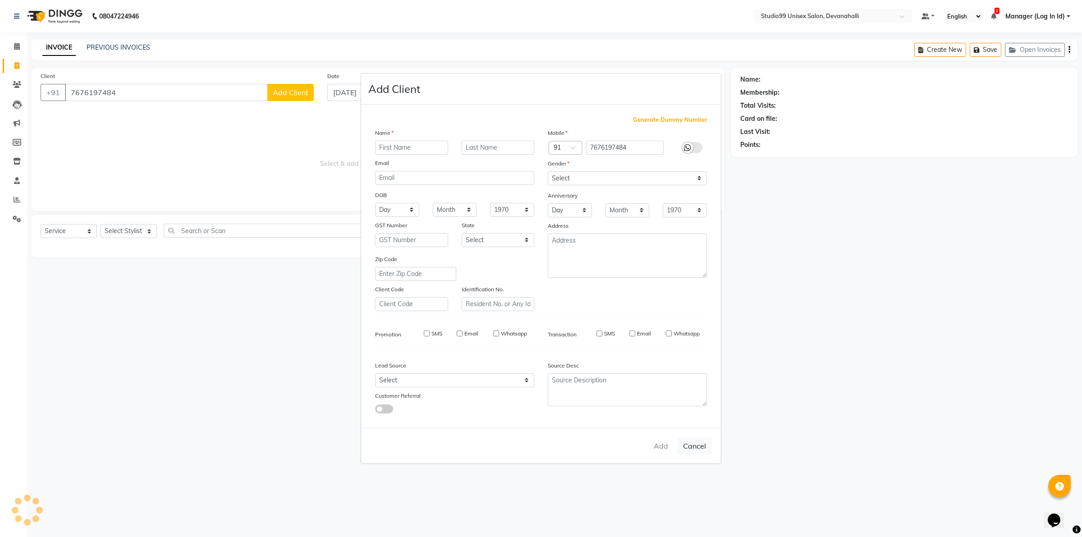
select select
checkbox input "false"
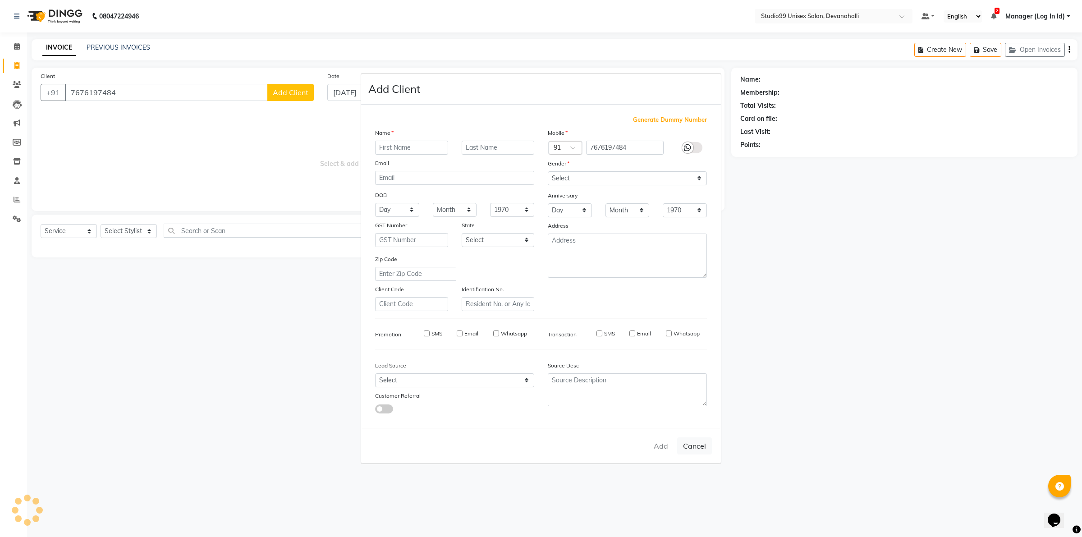
checkbox input "false"
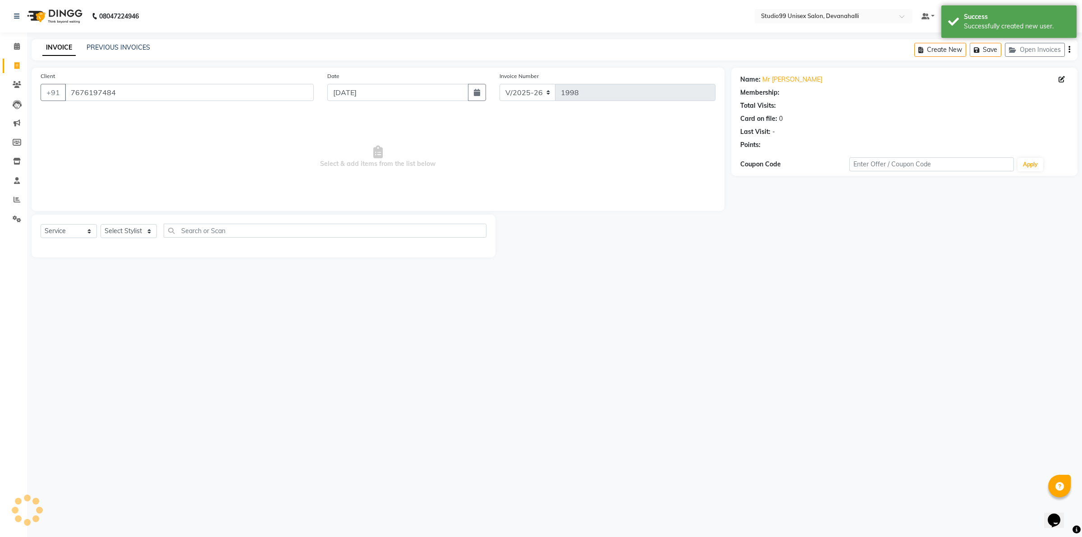
select select "1: Object"
click at [129, 234] on select "Select Stylist AANAYA Manager (Log In Id) Neha [PERSON_NAME] [PERSON_NAME] ROCK…" at bounding box center [129, 231] width 56 height 14
select select "49236"
click at [101, 224] on select "Select Stylist AANAYA Manager (Log In Id) Neha [PERSON_NAME] [PERSON_NAME] ROCK…" at bounding box center [129, 231] width 56 height 14
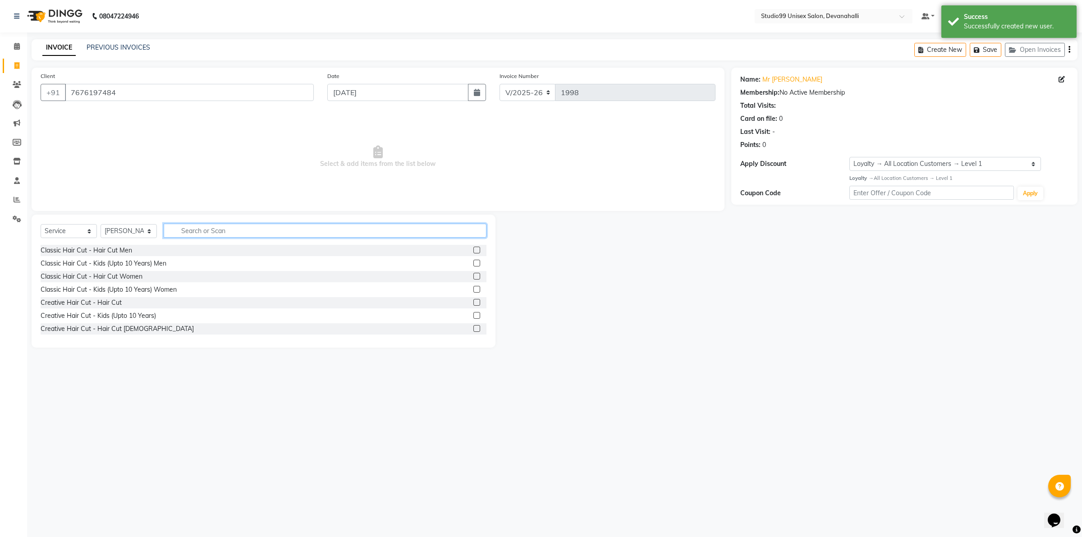
click at [218, 234] on input "text" at bounding box center [325, 231] width 323 height 14
click at [473, 251] on label at bounding box center [476, 250] width 7 height 7
click at [473, 251] on input "checkbox" at bounding box center [476, 250] width 6 height 6
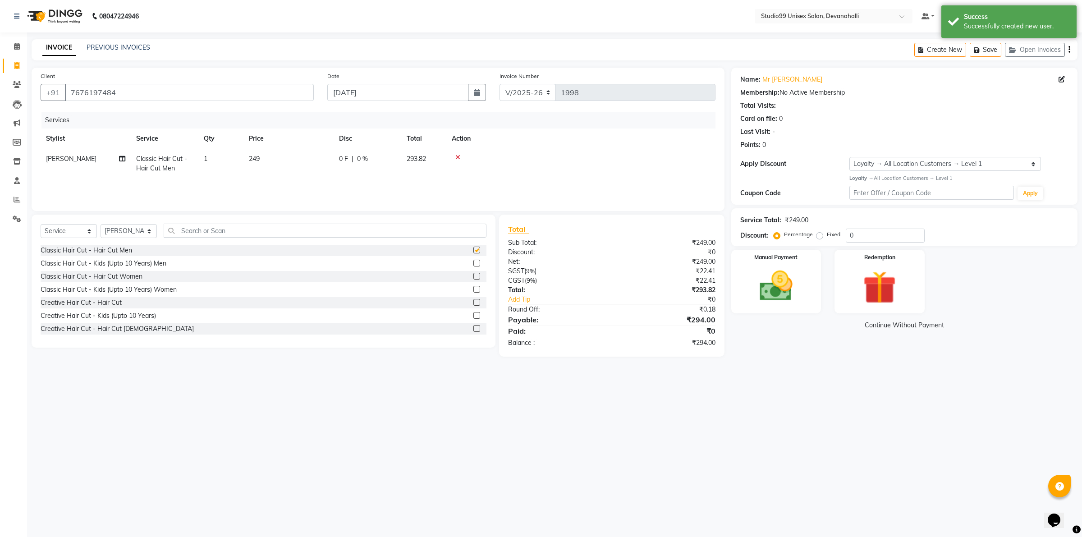
checkbox input "false"
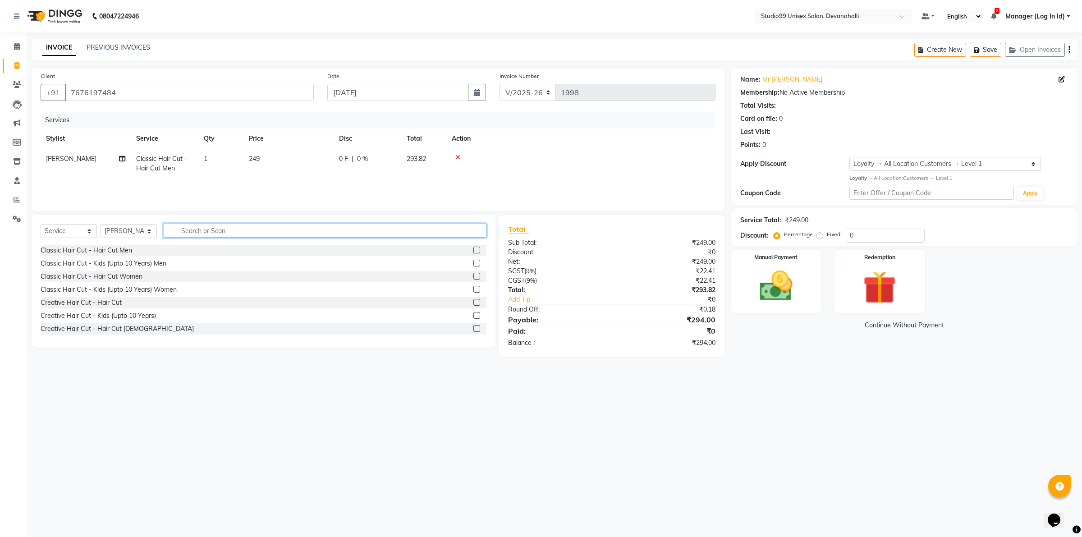
click at [272, 230] on input "text" at bounding box center [325, 231] width 323 height 14
type input "SHAV"
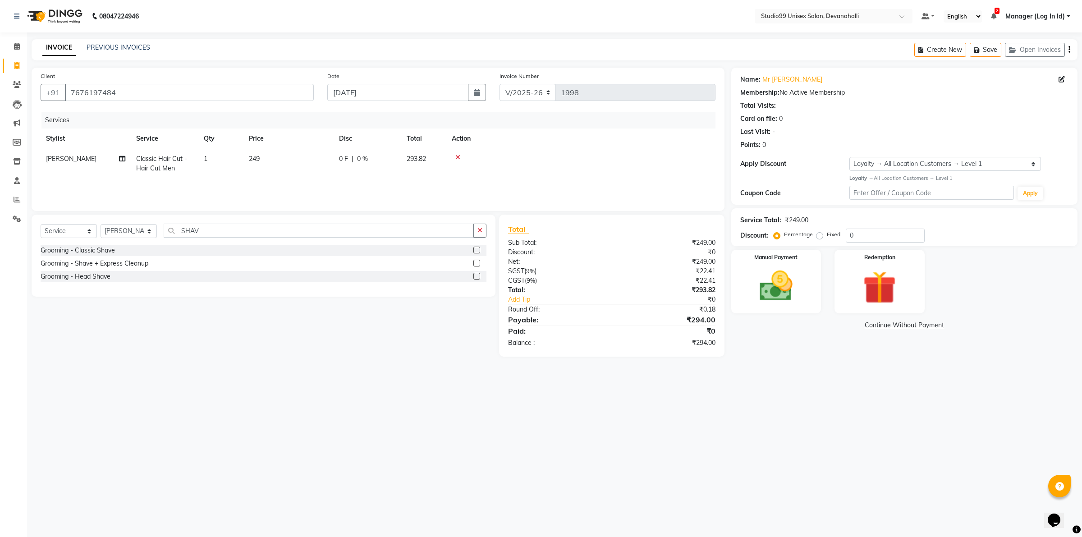
click at [474, 251] on label at bounding box center [476, 250] width 7 height 7
click at [474, 251] on input "checkbox" at bounding box center [476, 250] width 6 height 6
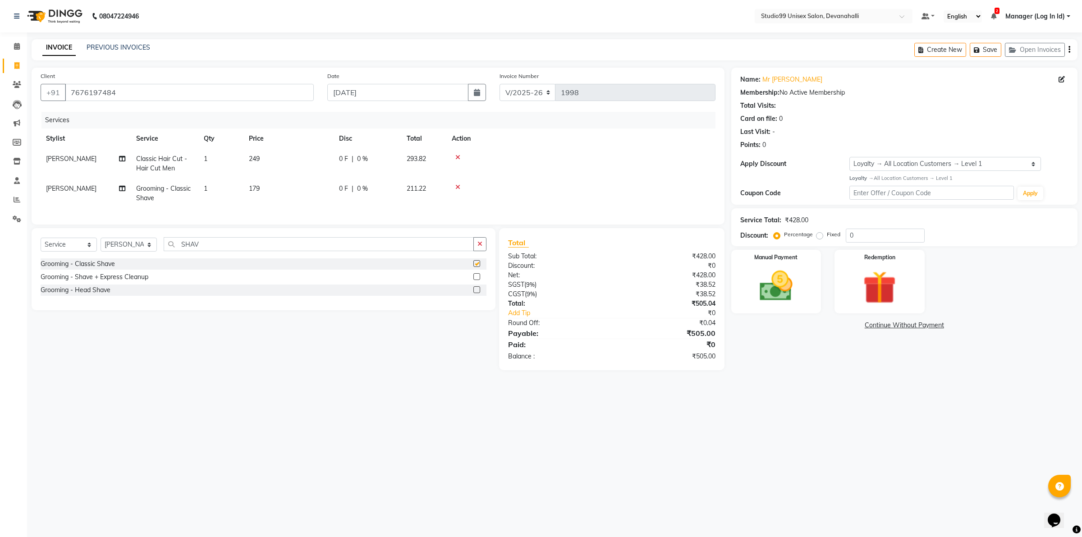
checkbox input "false"
click at [772, 290] on img at bounding box center [776, 286] width 56 height 40
click at [849, 320] on div "Payment Methods CASH CARD UPI" at bounding box center [904, 344] width 346 height 54
click at [850, 325] on span "UPI" at bounding box center [849, 326] width 14 height 10
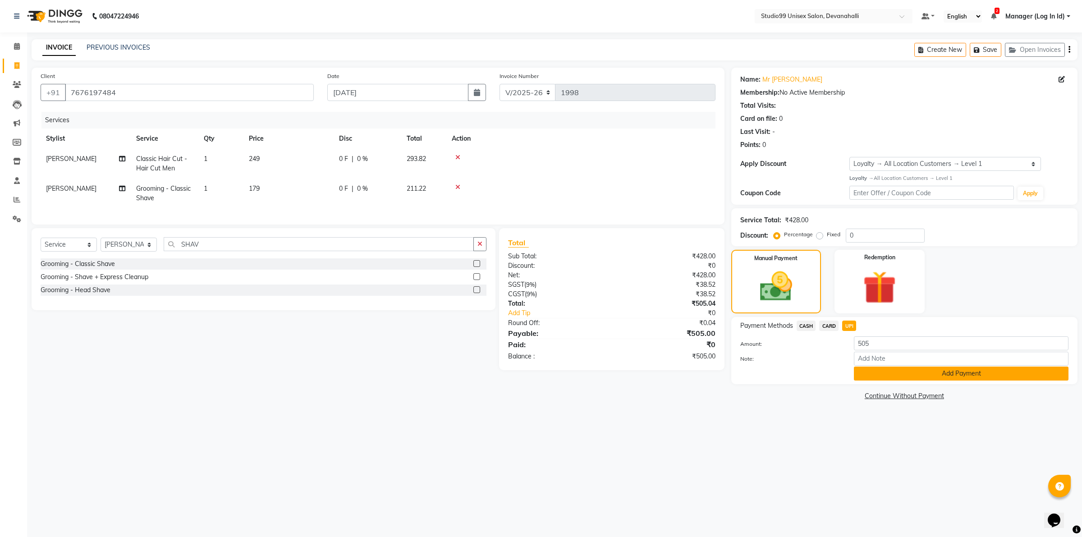
click at [879, 368] on button "Add Payment" at bounding box center [961, 373] width 215 height 14
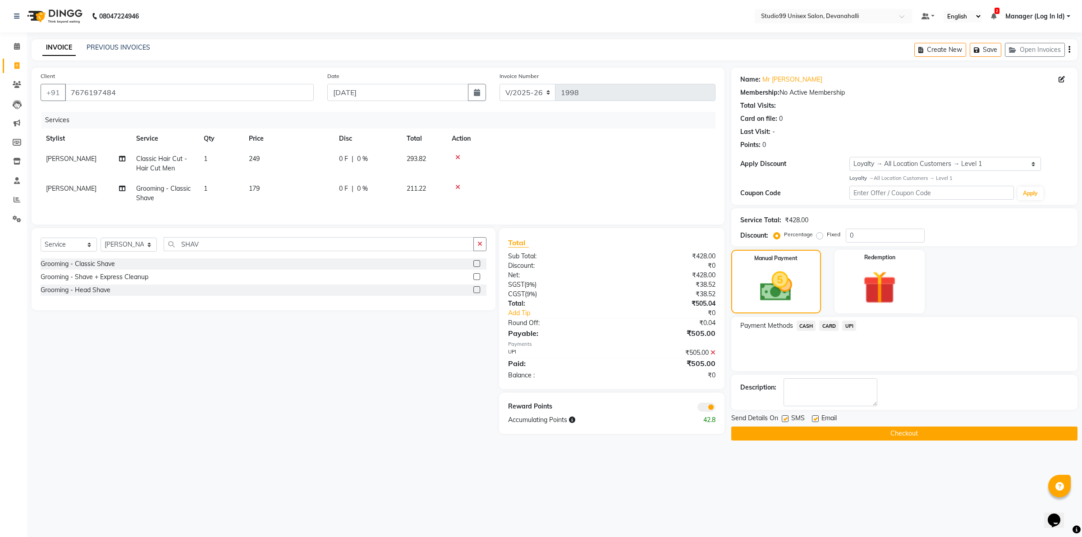
click at [860, 428] on button "Checkout" at bounding box center [904, 433] width 346 height 14
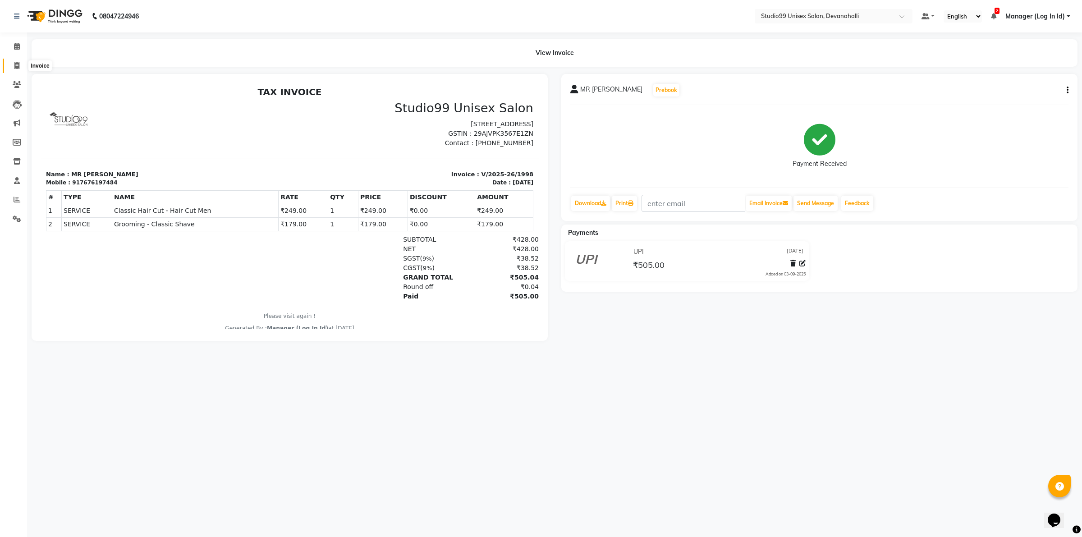
click at [19, 64] on span at bounding box center [17, 66] width 16 height 10
select select "service"
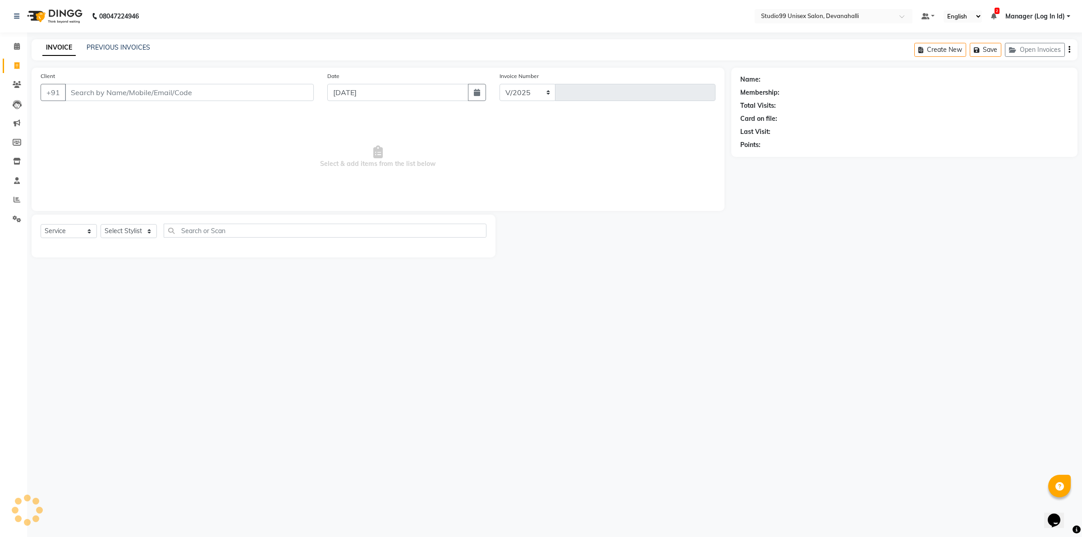
select select "6467"
type input "1999"
click at [110, 82] on div "Client +91" at bounding box center [177, 89] width 287 height 37
click at [113, 91] on input "Client" at bounding box center [189, 92] width 249 height 17
paste input "8861977001"
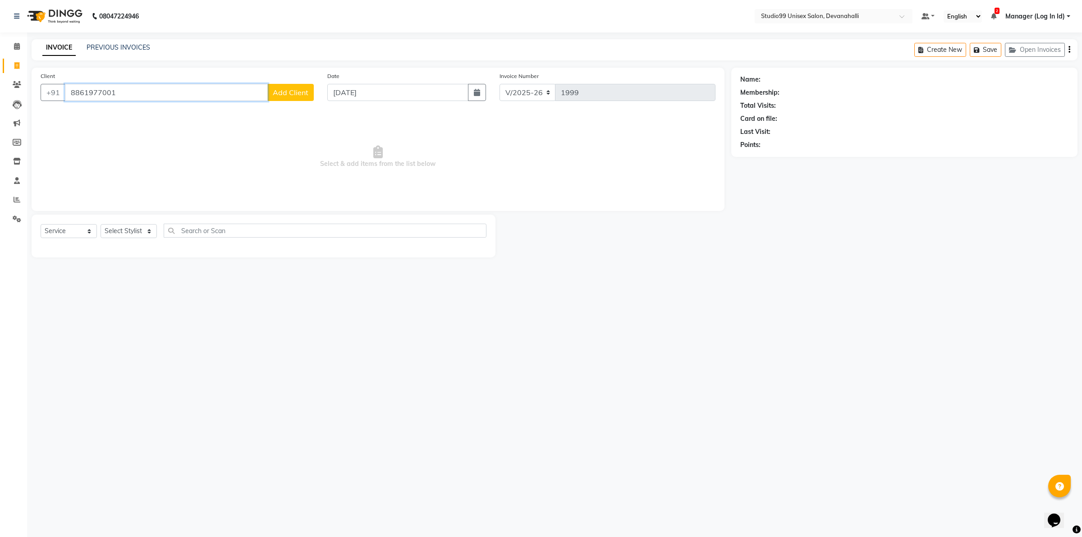
type input "8861977001"
click at [278, 92] on span "Add Client" at bounding box center [291, 92] width 36 height 9
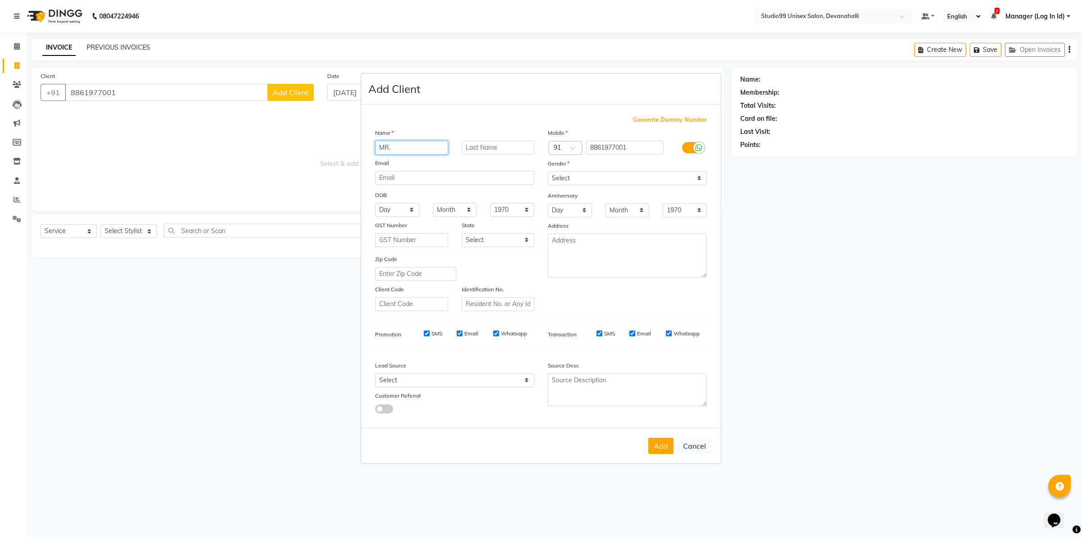
type input "MR."
type input "MANISH"
click at [638, 181] on select "Select Male Female Other Prefer Not To Say" at bounding box center [627, 178] width 159 height 14
select select "male"
click at [548, 172] on select "Select Male Female Other Prefer Not To Say" at bounding box center [627, 178] width 159 height 14
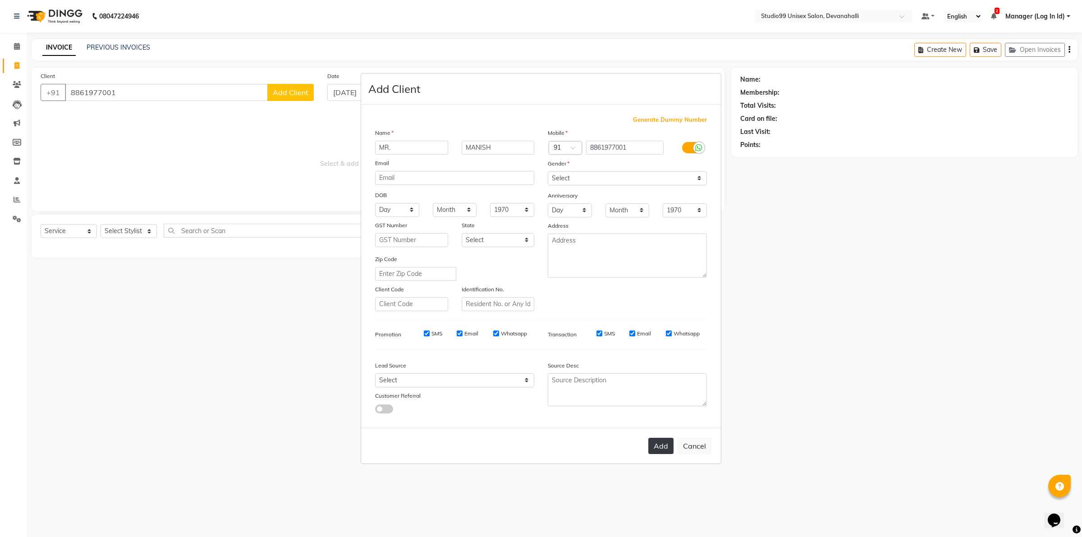
click at [658, 441] on button "Add" at bounding box center [660, 446] width 25 height 16
select select
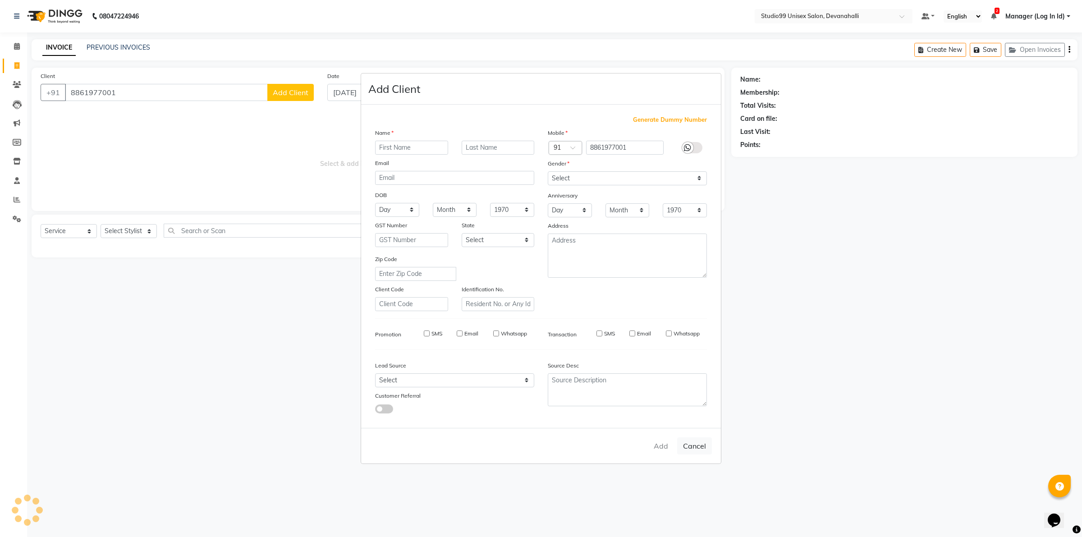
select select
checkbox input "false"
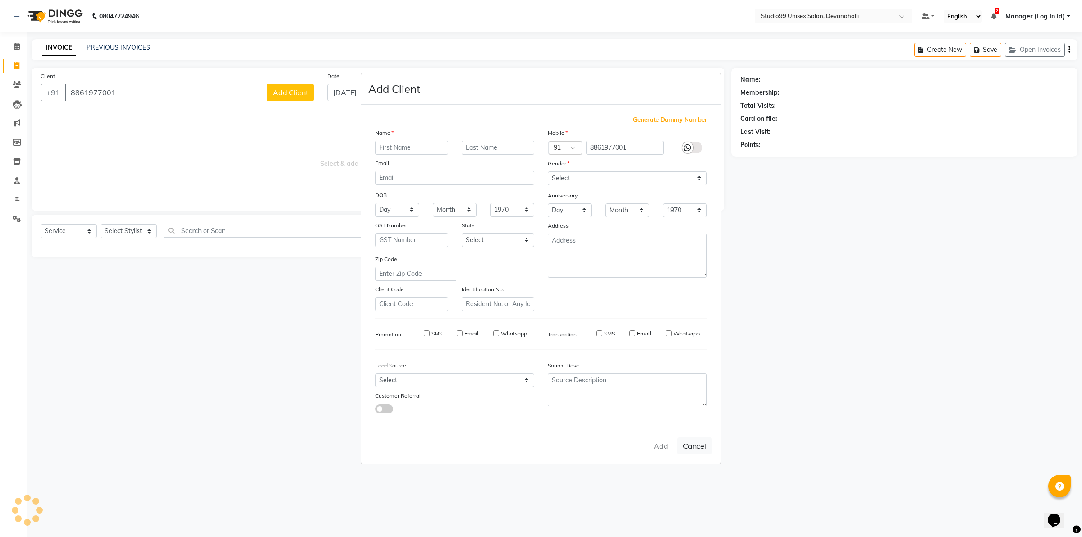
checkbox input "false"
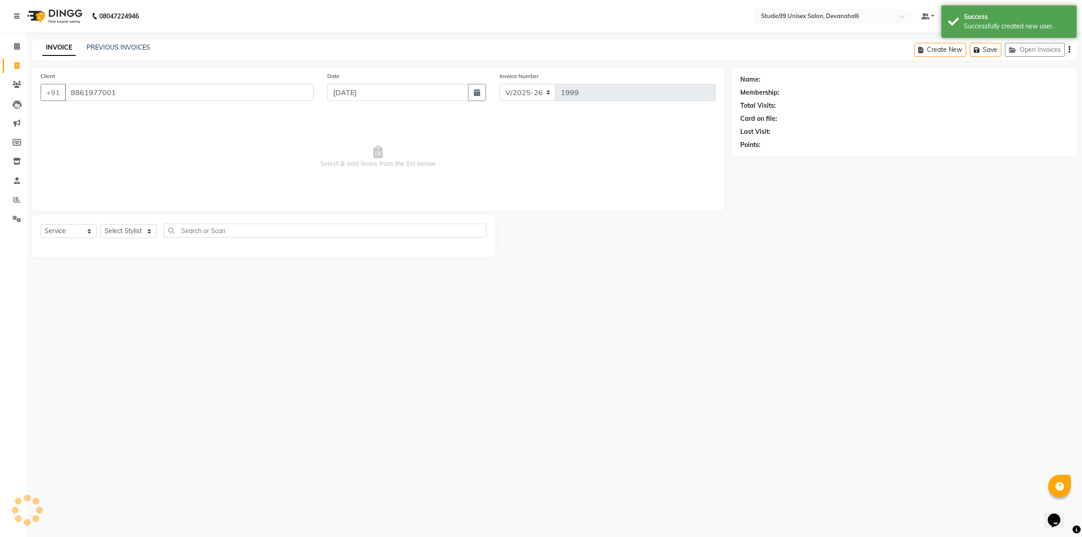
select select "1: Object"
click at [131, 226] on select "Select Stylist AANAYA Manager (Log In Id) Neha [PERSON_NAME] [PERSON_NAME] ROCK…" at bounding box center [129, 231] width 56 height 14
select select "79307"
click at [101, 224] on select "Select Stylist AANAYA Manager (Log In Id) Neha [PERSON_NAME] [PERSON_NAME] ROCK…" at bounding box center [129, 231] width 56 height 14
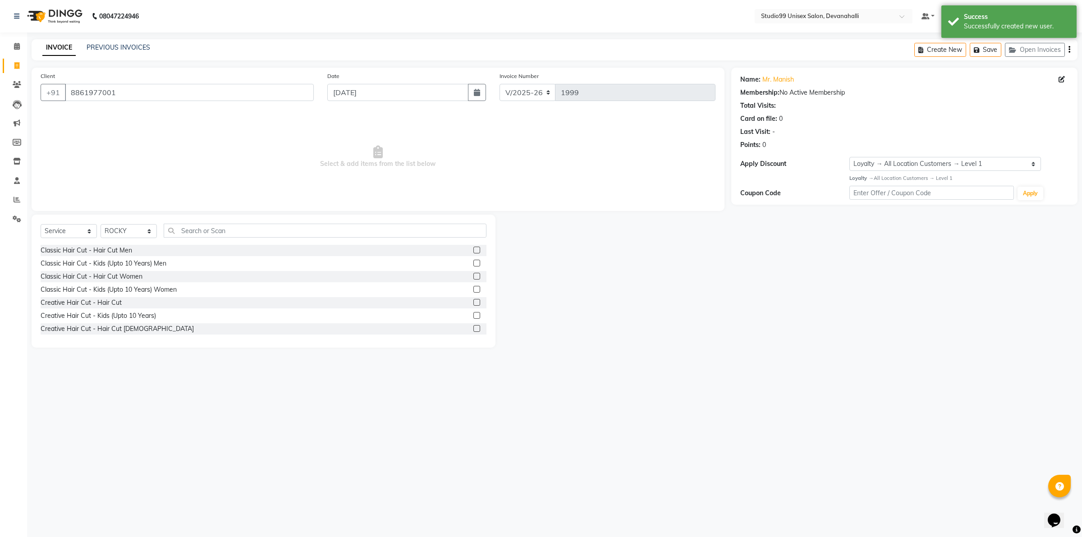
click at [231, 221] on div "Select Service Product Membership Package Voucher Prepaid Gift Card Select Styl…" at bounding box center [264, 281] width 464 height 133
click at [224, 233] on input "text" at bounding box center [325, 231] width 323 height 14
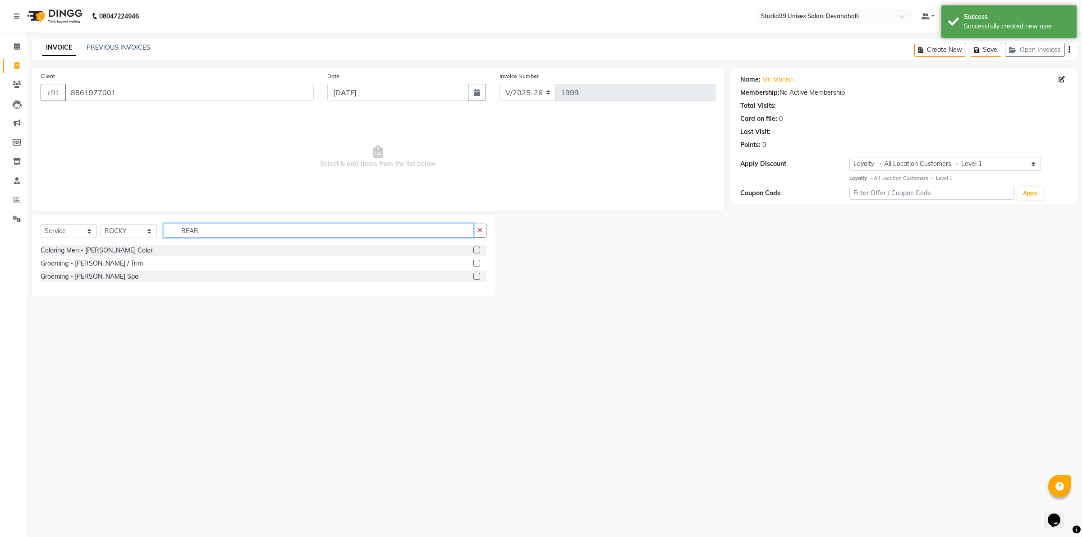
type input "BEAR"
click at [473, 261] on div "Grooming - [PERSON_NAME] / Trim" at bounding box center [264, 263] width 446 height 11
click at [474, 262] on label at bounding box center [476, 263] width 7 height 7
click at [474, 262] on input "checkbox" at bounding box center [476, 264] width 6 height 6
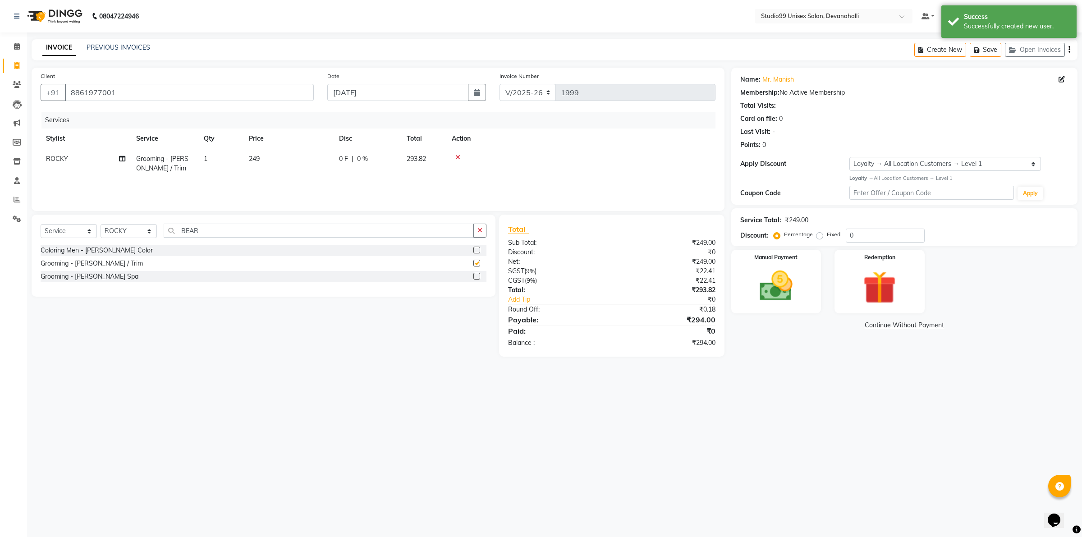
checkbox input "false"
click at [774, 258] on label "Manual Payment" at bounding box center [776, 256] width 45 height 9
click at [848, 325] on span "UPI" at bounding box center [849, 326] width 14 height 10
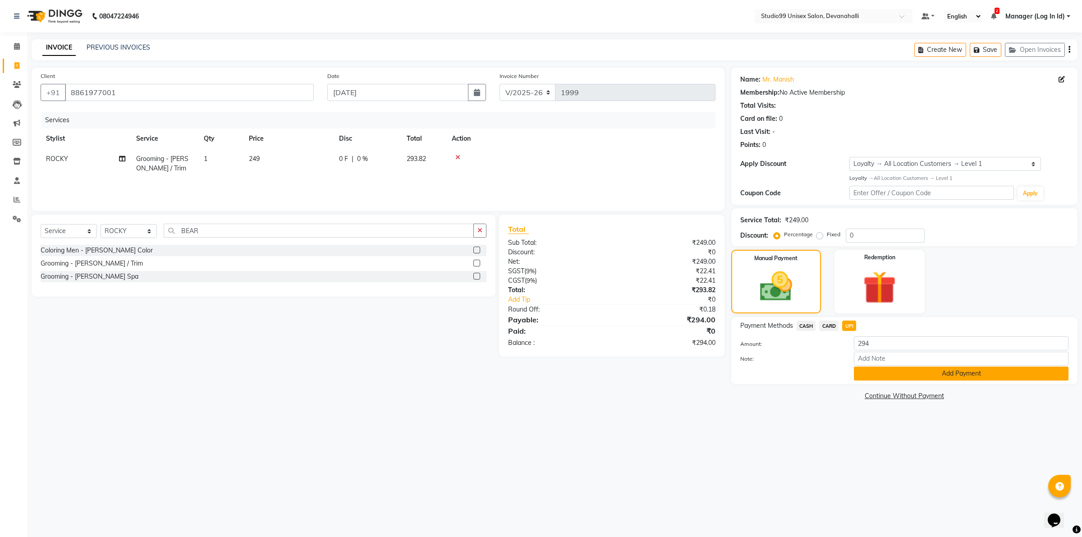
click at [877, 373] on button "Add Payment" at bounding box center [961, 373] width 215 height 14
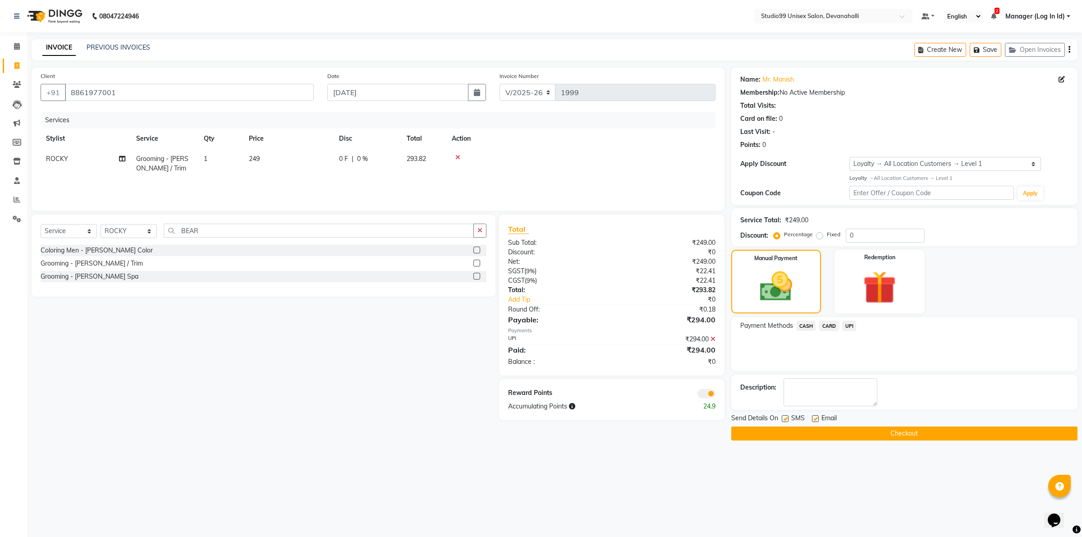
click at [847, 433] on button "Checkout" at bounding box center [904, 433] width 346 height 14
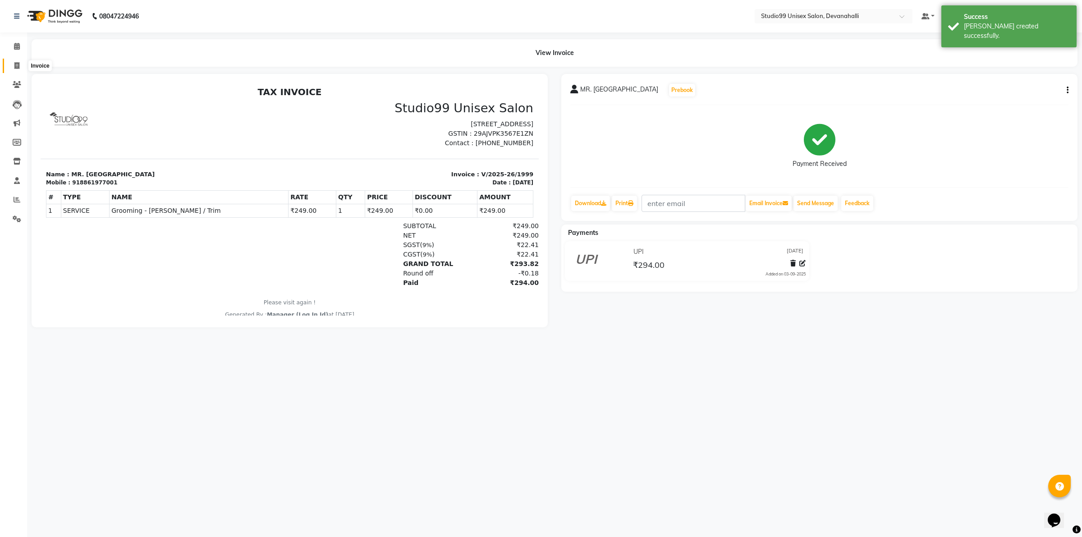
drag, startPoint x: 23, startPoint y: 69, endPoint x: 50, endPoint y: 71, distance: 26.7
click at [23, 68] on span at bounding box center [17, 66] width 16 height 10
select select "6467"
select select "service"
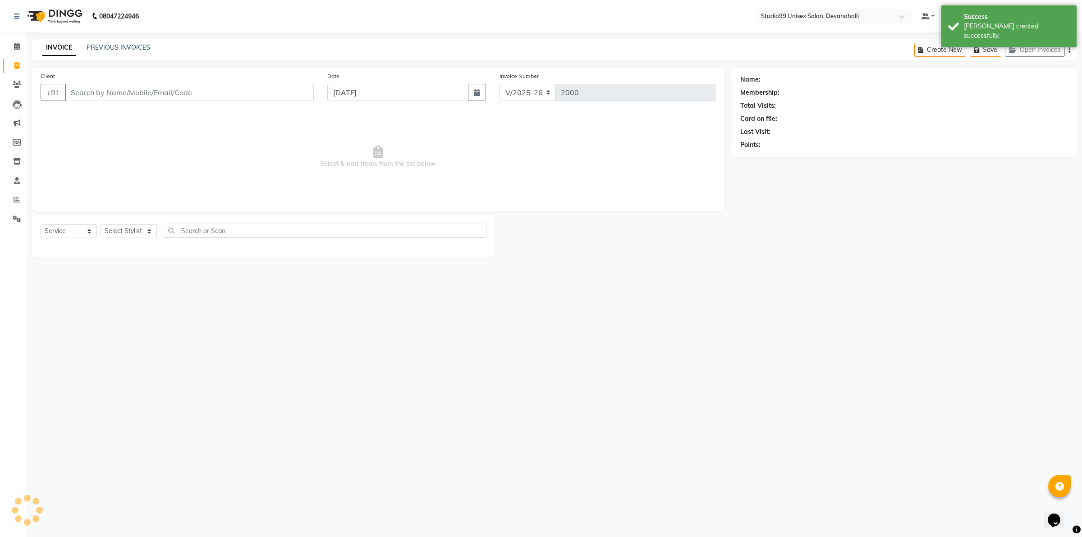
click at [93, 92] on input "Client" at bounding box center [189, 92] width 249 height 17
click at [207, 89] on input "Client" at bounding box center [189, 92] width 249 height 17
paste input "8512001604"
type input "8512001604"
select select "1: Object"
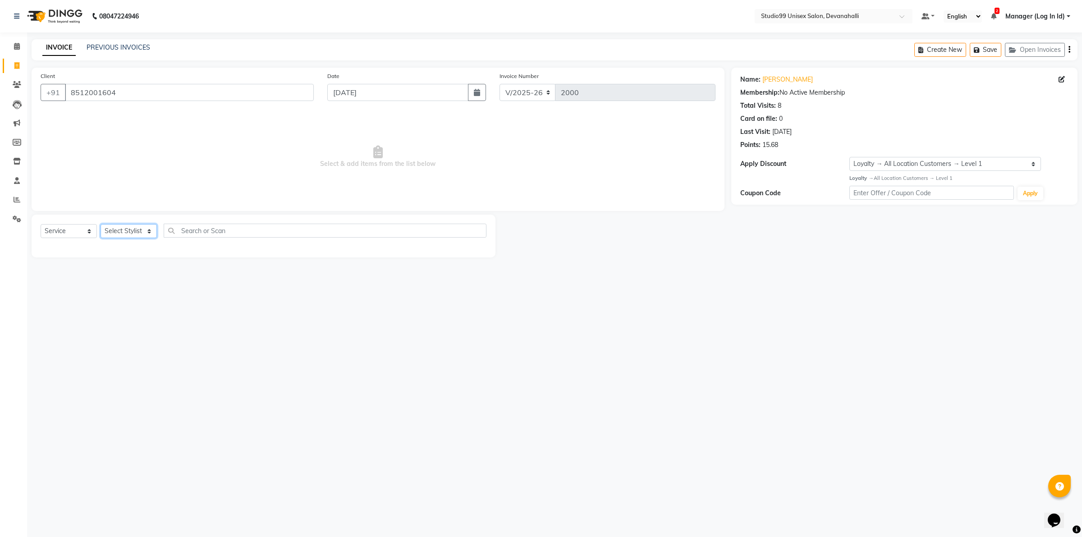
click at [150, 229] on select "Select Stylist AANAYA Manager (Log In Id) Neha [PERSON_NAME] [PERSON_NAME] ROCK…" at bounding box center [129, 231] width 56 height 14
select select "50151"
click at [101, 224] on select "Select Stylist AANAYA Manager (Log In Id) Neha [PERSON_NAME] [PERSON_NAME] ROCK…" at bounding box center [129, 231] width 56 height 14
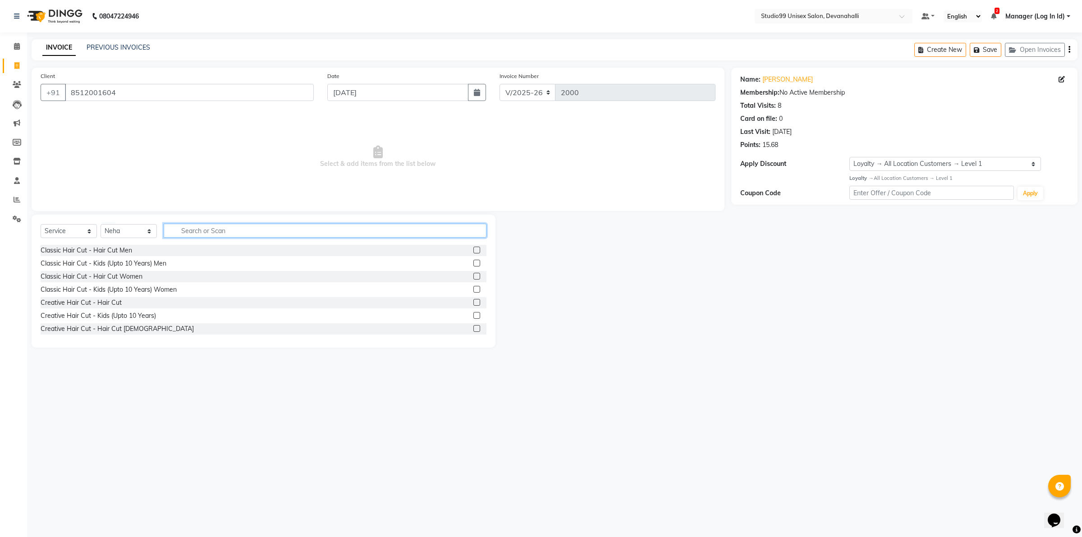
click at [219, 231] on input "text" at bounding box center [325, 231] width 323 height 14
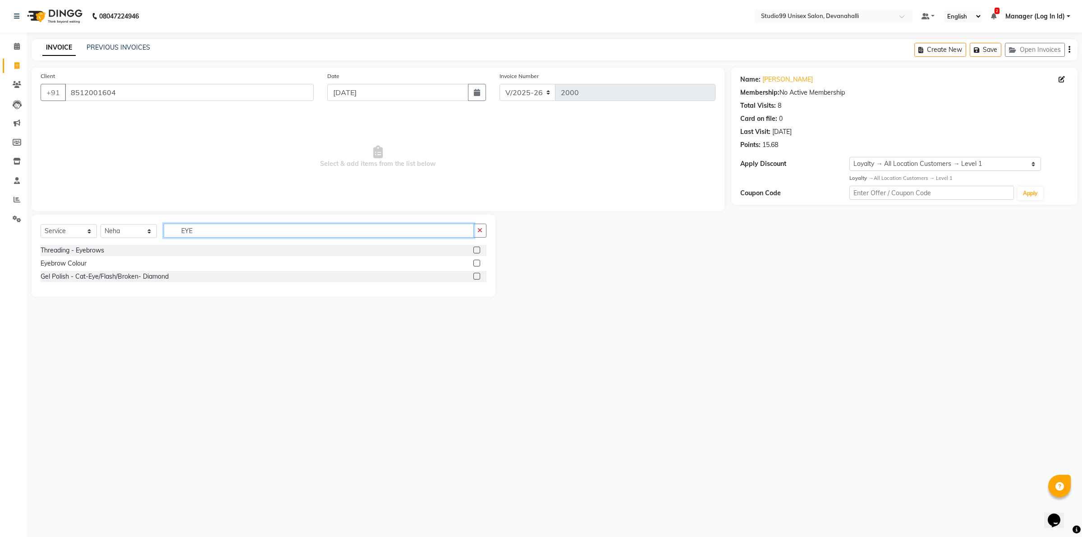
type input "EYE"
click at [476, 251] on label at bounding box center [476, 250] width 7 height 7
click at [476, 251] on input "checkbox" at bounding box center [476, 250] width 6 height 6
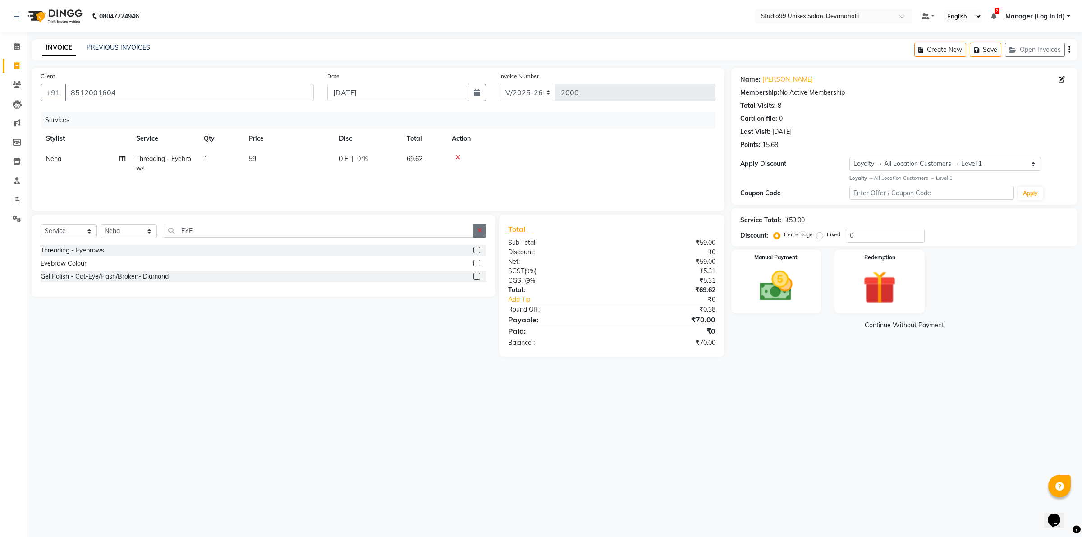
checkbox input "false"
drag, startPoint x: 480, startPoint y: 232, endPoint x: 423, endPoint y: 233, distance: 57.3
click at [477, 232] on icon "button" at bounding box center [479, 230] width 5 height 6
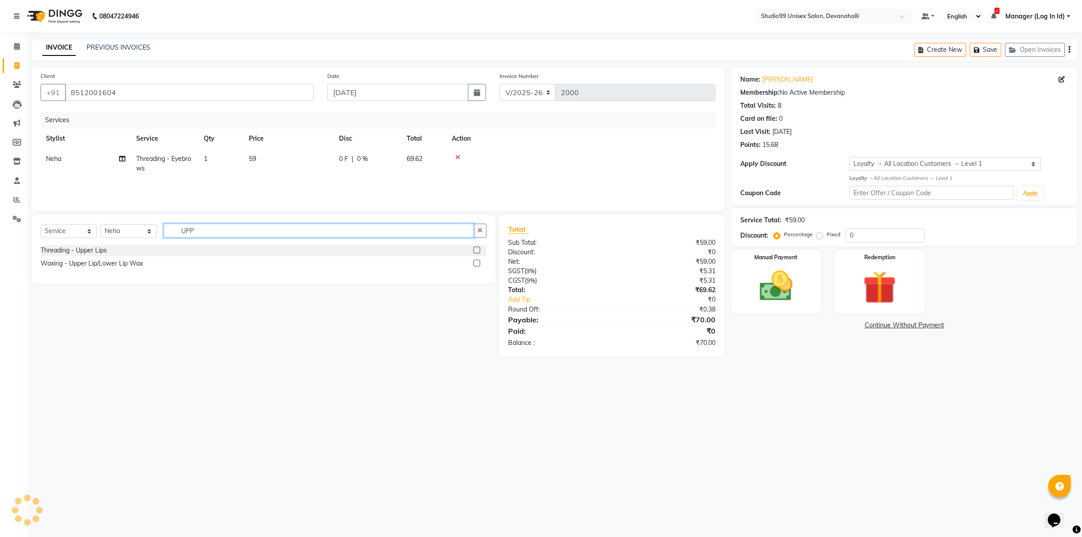
type input "UPP"
drag, startPoint x: 476, startPoint y: 251, endPoint x: 476, endPoint y: 243, distance: 7.3
click at [476, 249] on label at bounding box center [476, 250] width 7 height 7
click at [476, 249] on input "checkbox" at bounding box center [476, 250] width 6 height 6
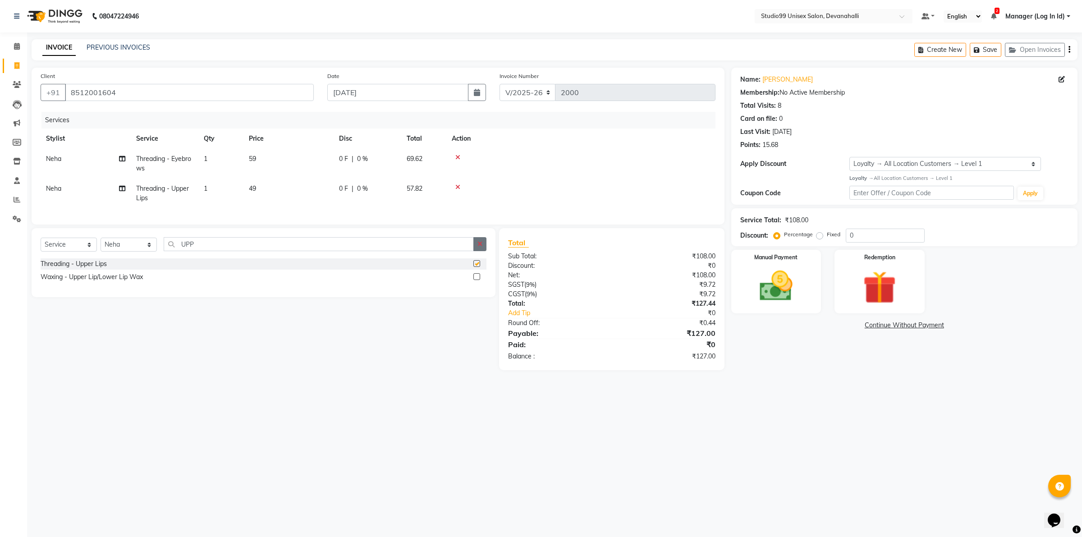
checkbox input "false"
click at [481, 247] on icon "button" at bounding box center [479, 244] width 5 height 6
type input "CHI"
click at [476, 280] on label at bounding box center [476, 276] width 7 height 7
click at [476, 280] on input "checkbox" at bounding box center [476, 277] width 6 height 6
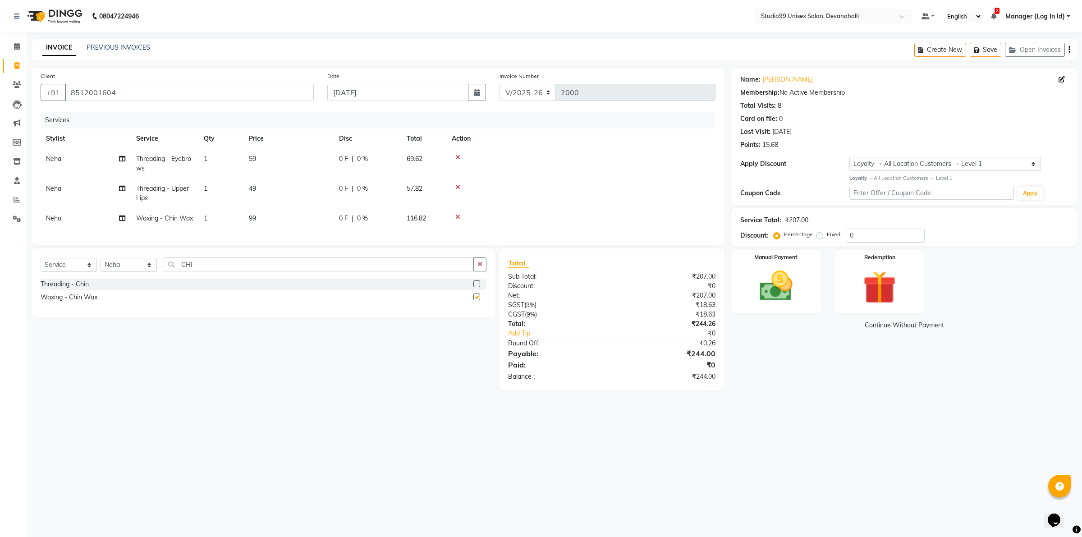
checkbox input "false"
click at [795, 275] on img at bounding box center [776, 286] width 56 height 40
click at [850, 324] on span "UPI" at bounding box center [849, 326] width 14 height 10
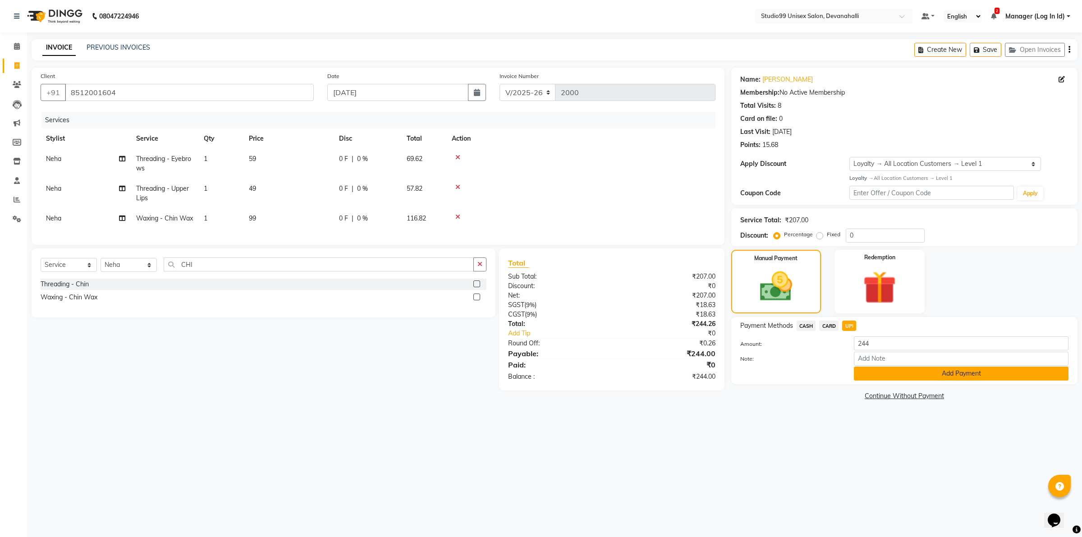
click at [870, 375] on button "Add Payment" at bounding box center [961, 373] width 215 height 14
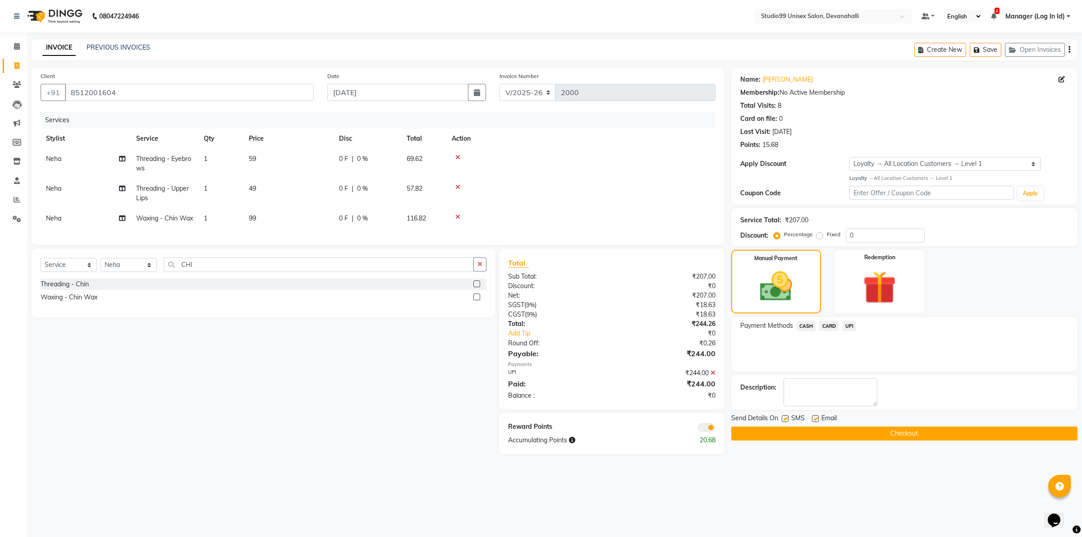
drag, startPoint x: 756, startPoint y: 430, endPoint x: 678, endPoint y: 412, distance: 79.8
click at [756, 429] on button "Checkout" at bounding box center [904, 433] width 346 height 14
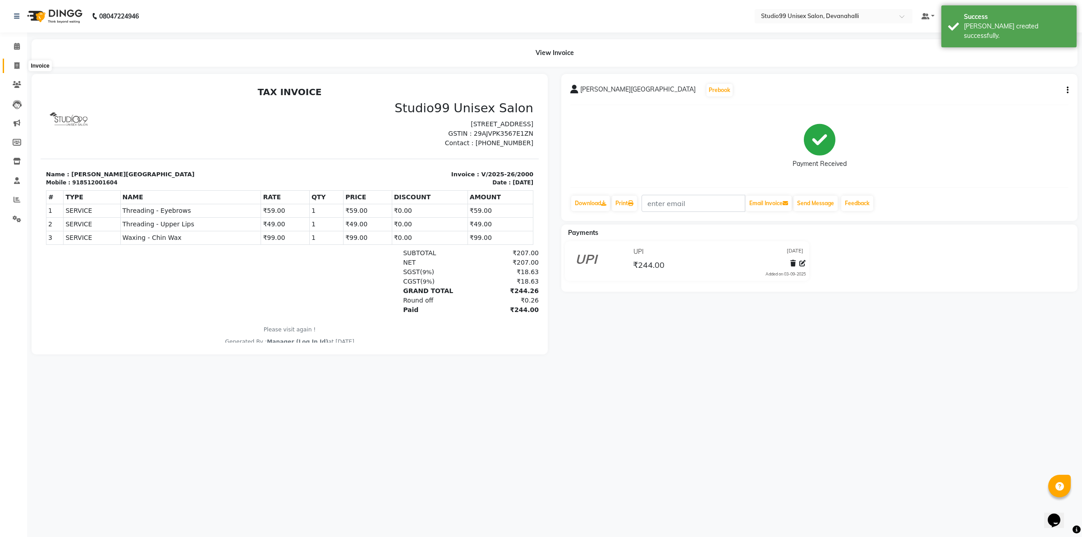
click at [16, 67] on icon at bounding box center [16, 65] width 5 height 7
select select "service"
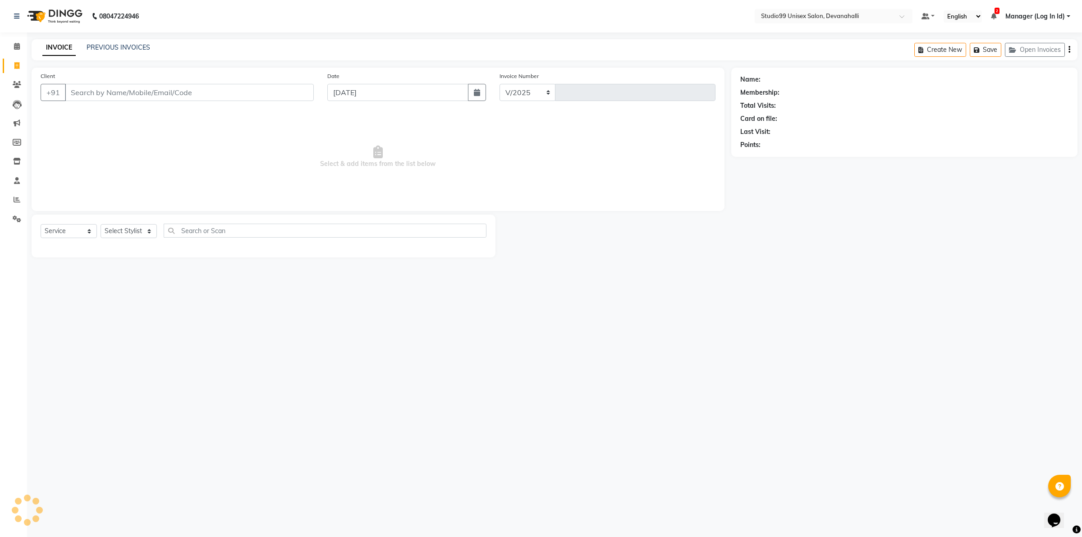
select select "6467"
type input "2001"
click at [149, 91] on input "Client" at bounding box center [189, 92] width 249 height 17
type input "9611723984"
select select "1: Object"
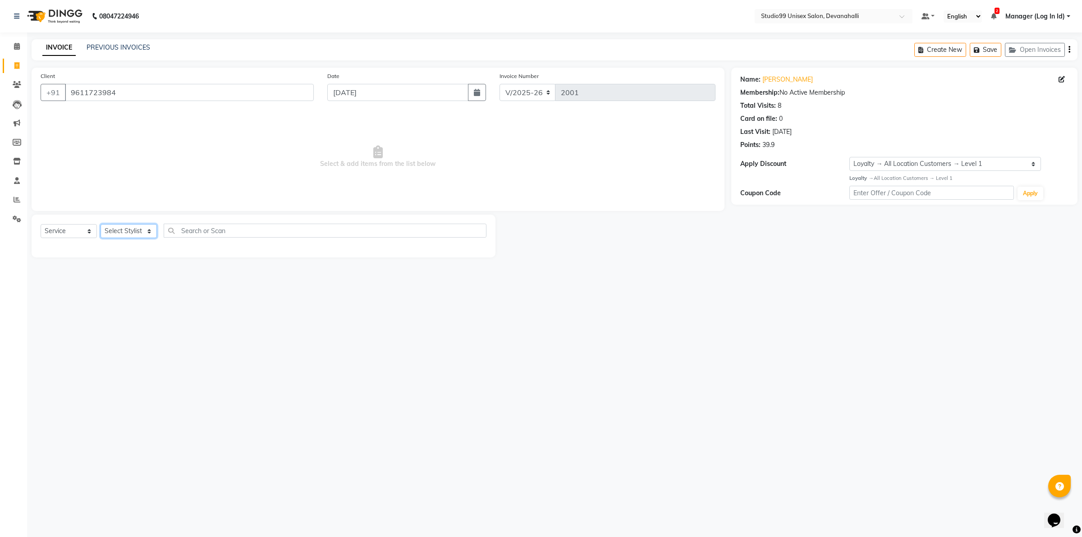
click at [112, 235] on select "Select Stylist AANAYA Manager (Log In Id) Neha [PERSON_NAME] [PERSON_NAME] ROCK…" at bounding box center [129, 231] width 56 height 14
select select "64231"
click at [101, 224] on select "Select Stylist AANAYA Manager (Log In Id) Neha [PERSON_NAME] [PERSON_NAME] ROCK…" at bounding box center [129, 231] width 56 height 14
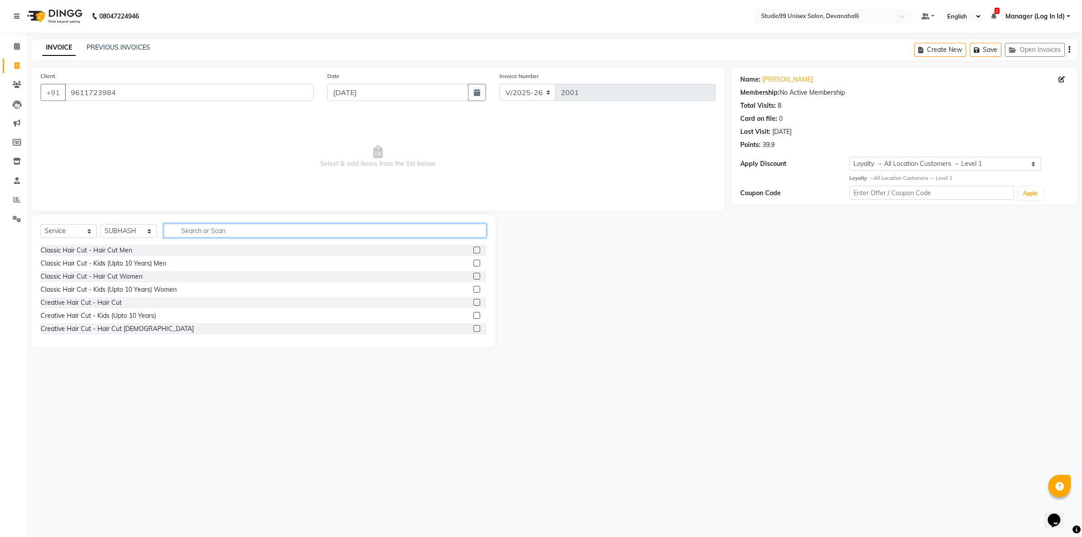
click at [197, 226] on input "text" at bounding box center [325, 231] width 323 height 14
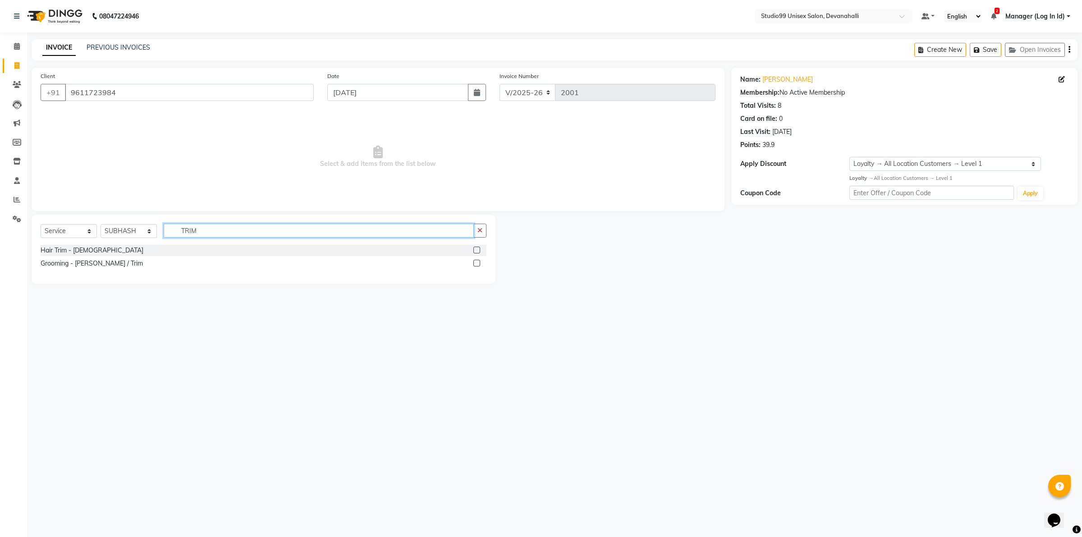
type input "TRIM"
click at [476, 248] on label at bounding box center [476, 250] width 7 height 7
click at [476, 248] on input "checkbox" at bounding box center [476, 250] width 6 height 6
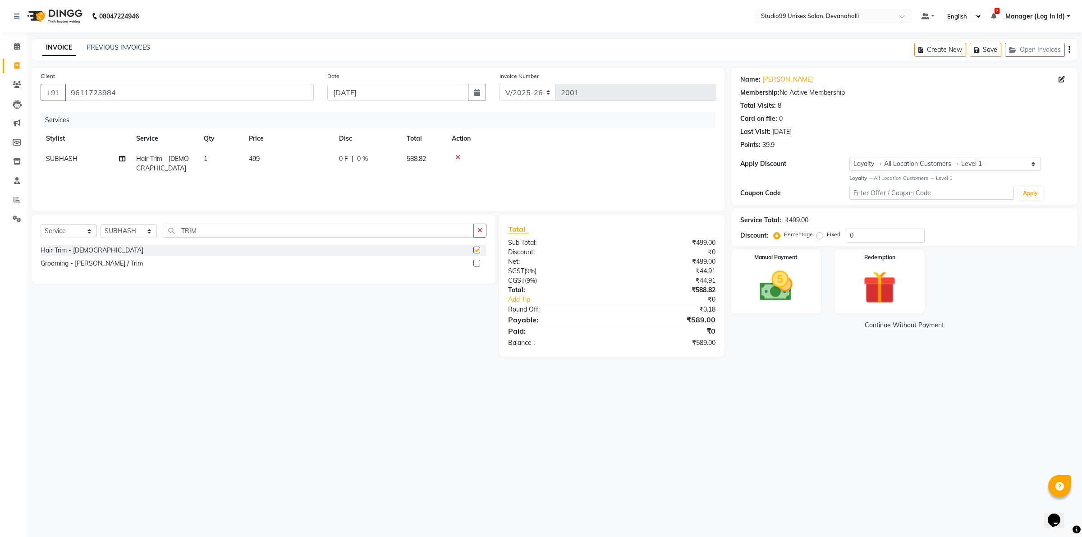
checkbox input "false"
click at [246, 164] on td "499" at bounding box center [288, 164] width 90 height 30
select select "64231"
click at [298, 163] on input "499" at bounding box center [330, 161] width 79 height 14
type input "599"
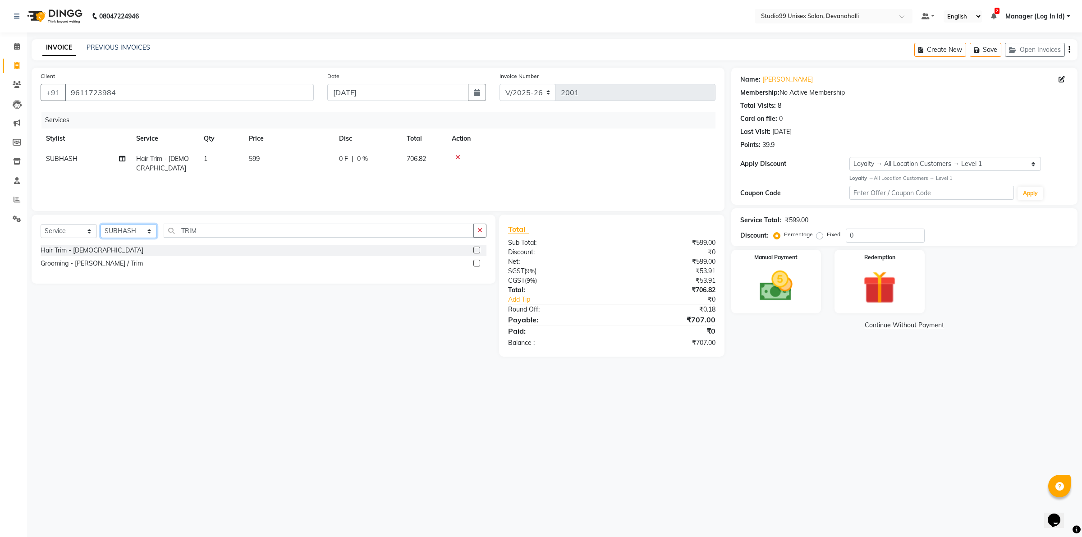
click at [145, 226] on select "Select Stylist AANAYA Manager (Log In Id) Neha [PERSON_NAME] [PERSON_NAME] ROCK…" at bounding box center [129, 231] width 56 height 14
select select "82290"
click at [101, 224] on select "Select Stylist AANAYA Manager (Log In Id) Neha [PERSON_NAME] [PERSON_NAME] ROCK…" at bounding box center [129, 231] width 56 height 14
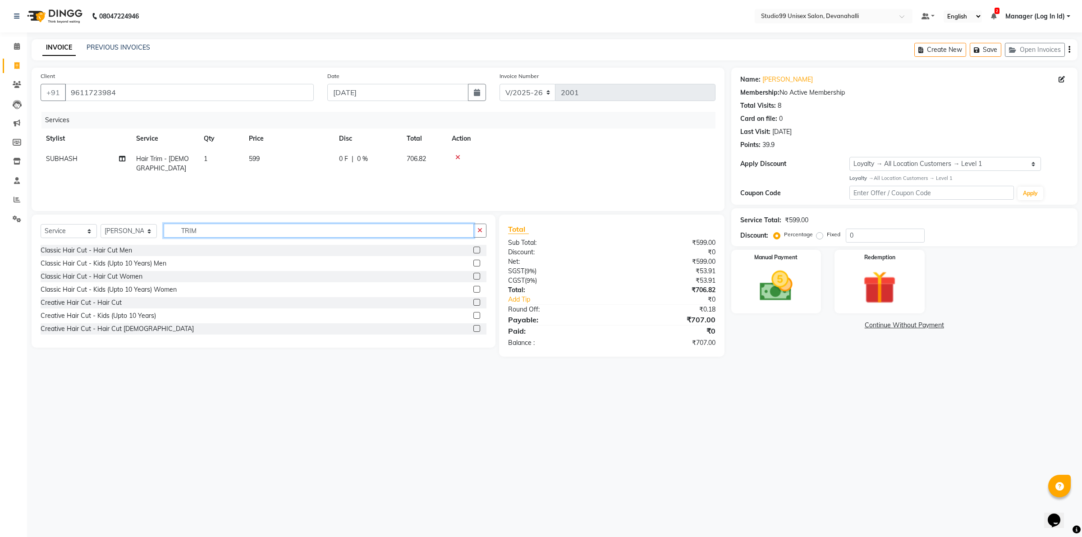
click at [212, 236] on input "TRIM" at bounding box center [319, 231] width 310 height 14
type input "T"
type input "EYE"
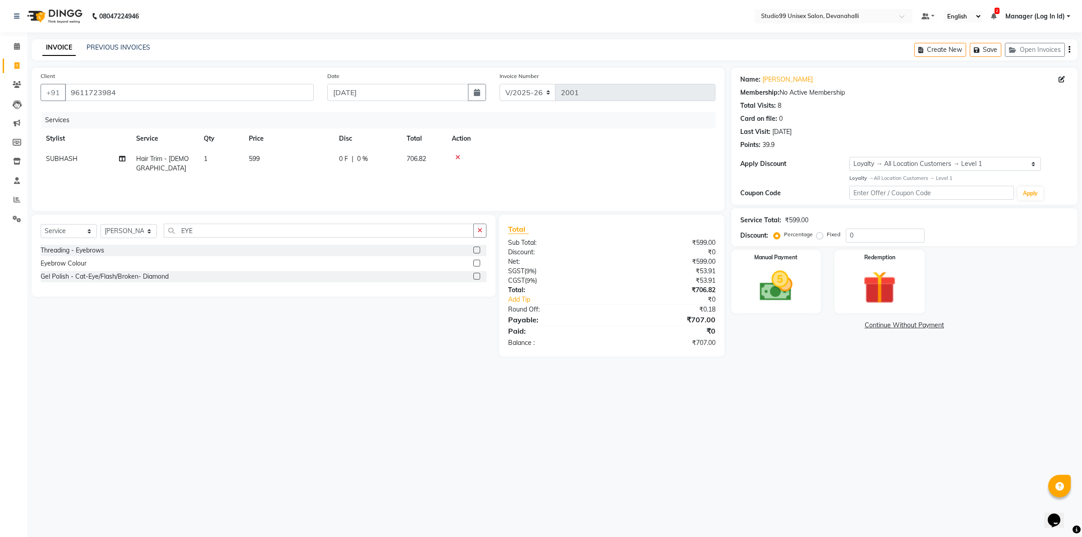
click at [479, 252] on label at bounding box center [476, 250] width 7 height 7
click at [479, 252] on input "checkbox" at bounding box center [476, 250] width 6 height 6
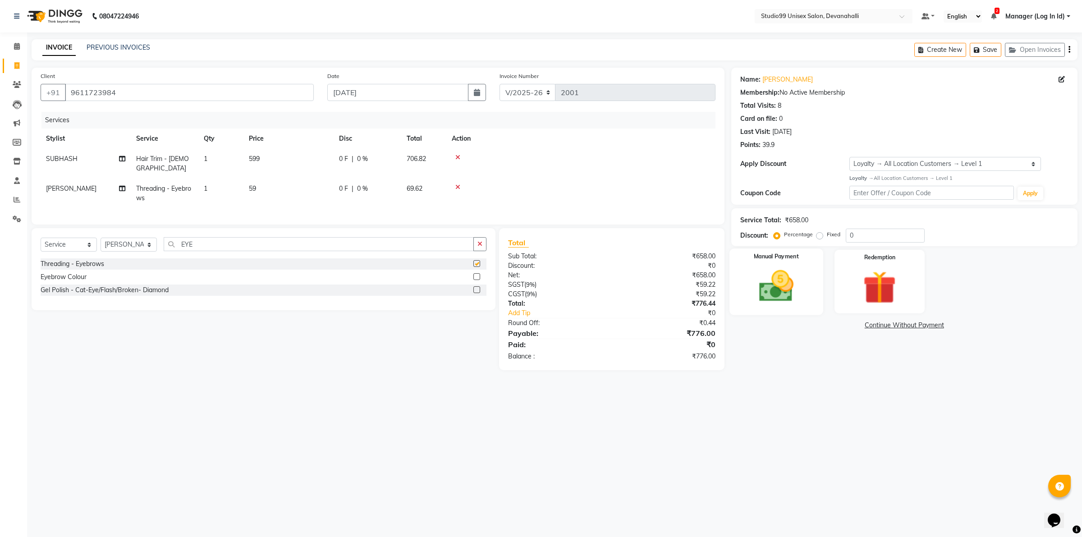
checkbox input "false"
click at [767, 288] on img at bounding box center [776, 286] width 56 height 40
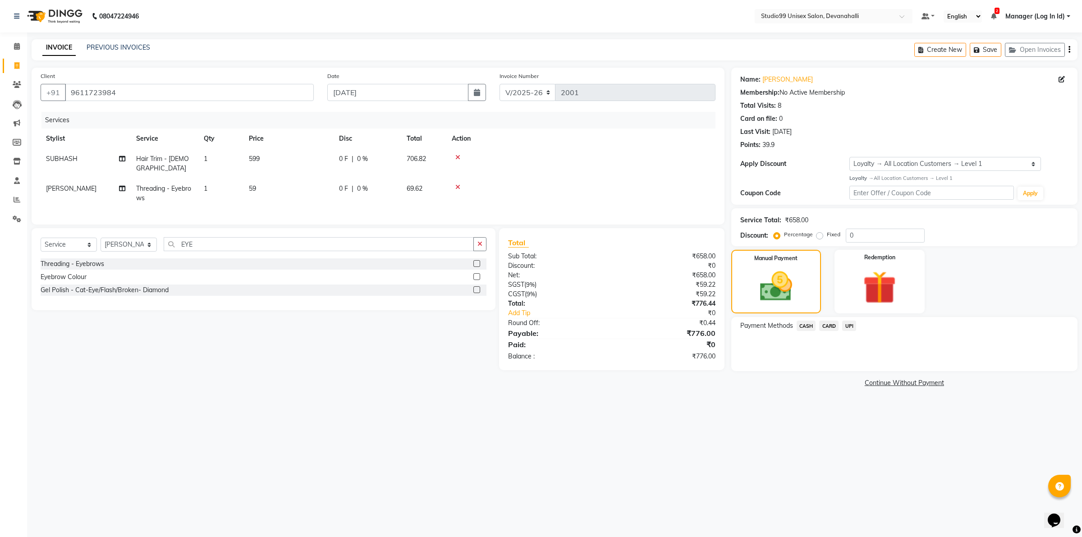
click at [847, 325] on span "UPI" at bounding box center [849, 326] width 14 height 10
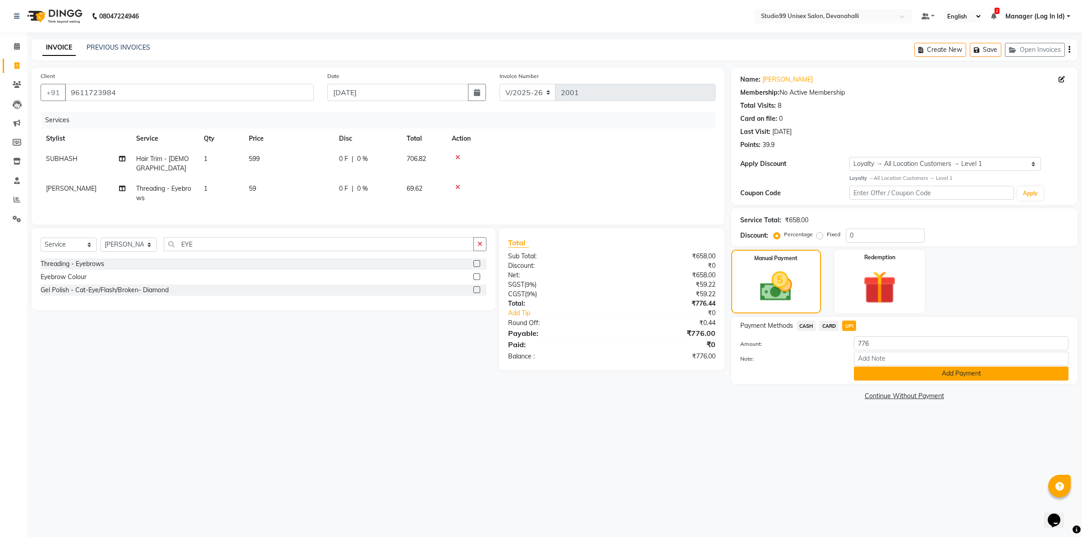
click at [862, 371] on button "Add Payment" at bounding box center [961, 373] width 215 height 14
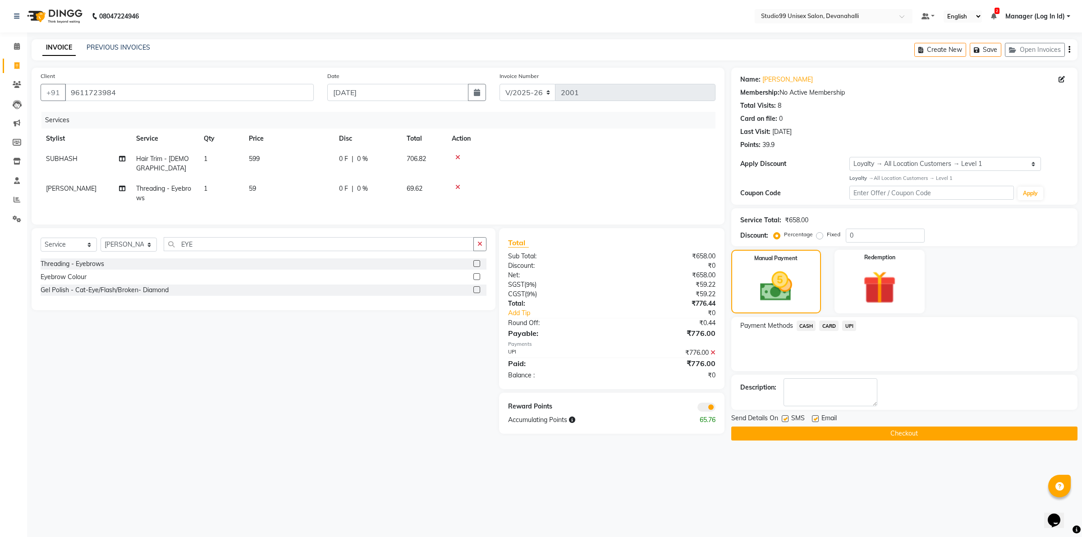
click at [814, 430] on button "Checkout" at bounding box center [904, 433] width 346 height 14
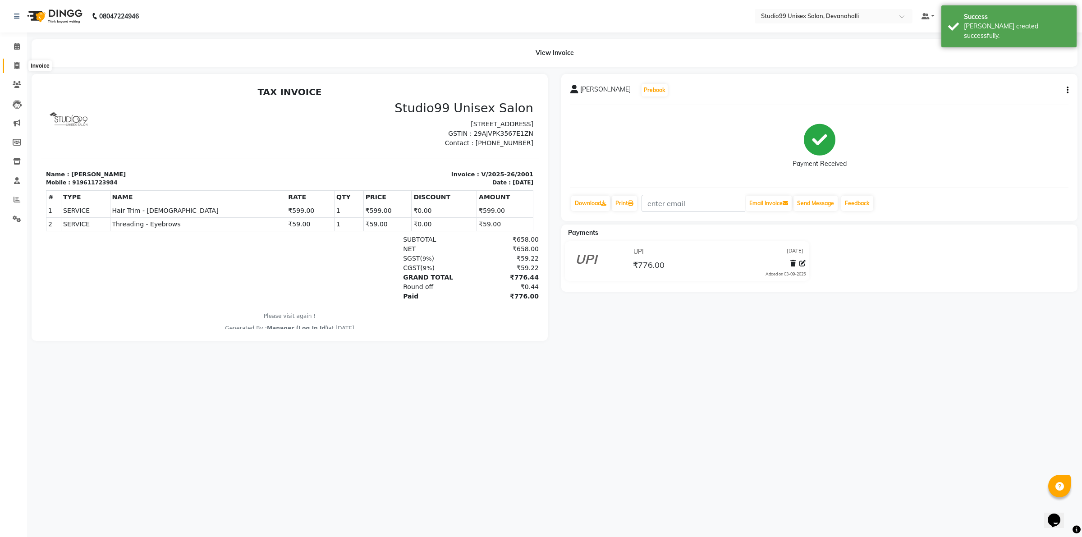
click at [17, 68] on icon at bounding box center [16, 65] width 5 height 7
select select "service"
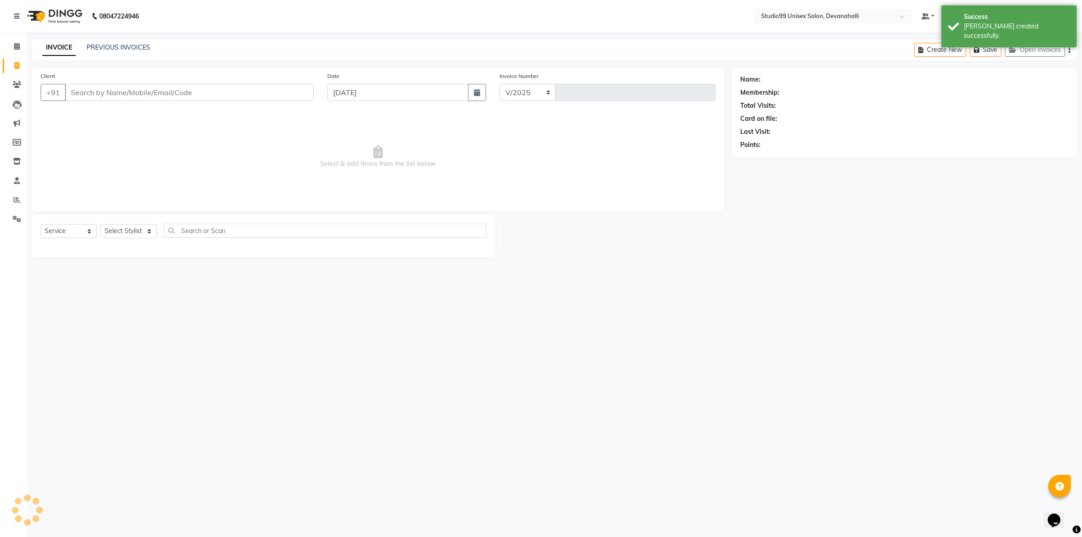
select select "6467"
type input "2002"
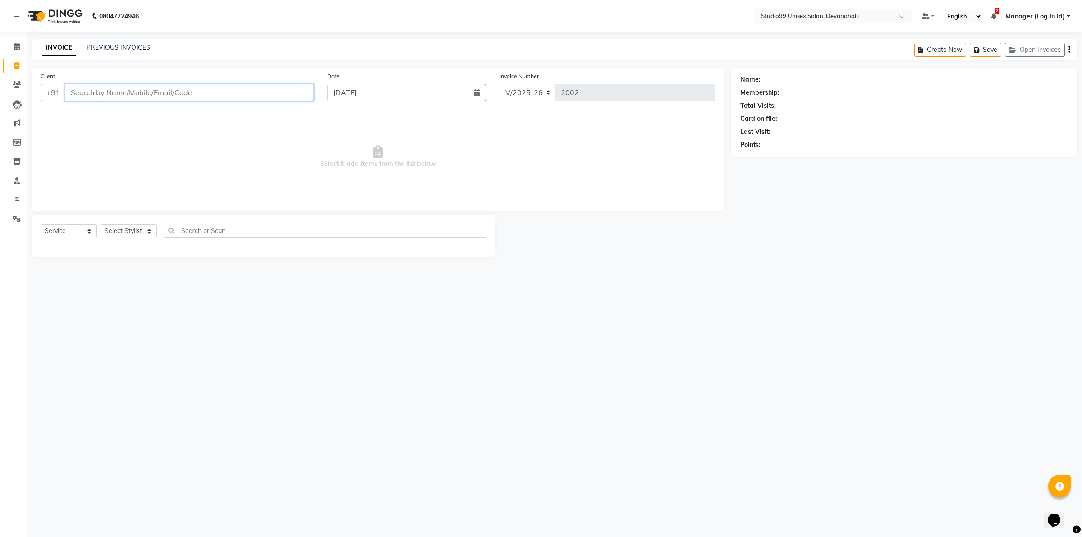
click at [149, 88] on input "Client" at bounding box center [189, 92] width 249 height 17
paste input "9713521159"
type input "9713521159"
select select "1: Object"
click at [117, 229] on select "Select Stylist AANAYA Manager (Log In Id) Neha [PERSON_NAME] [PERSON_NAME] ROCK…" at bounding box center [129, 231] width 56 height 14
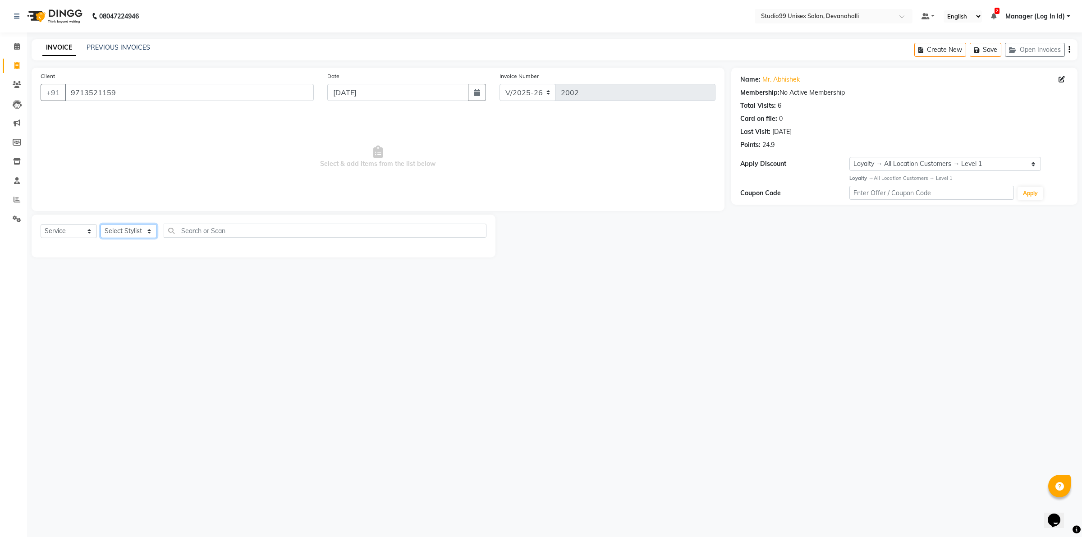
select select "58194"
click at [101, 224] on select "Select Stylist AANAYA Manager (Log In Id) Neha [PERSON_NAME] [PERSON_NAME] ROCK…" at bounding box center [129, 231] width 56 height 14
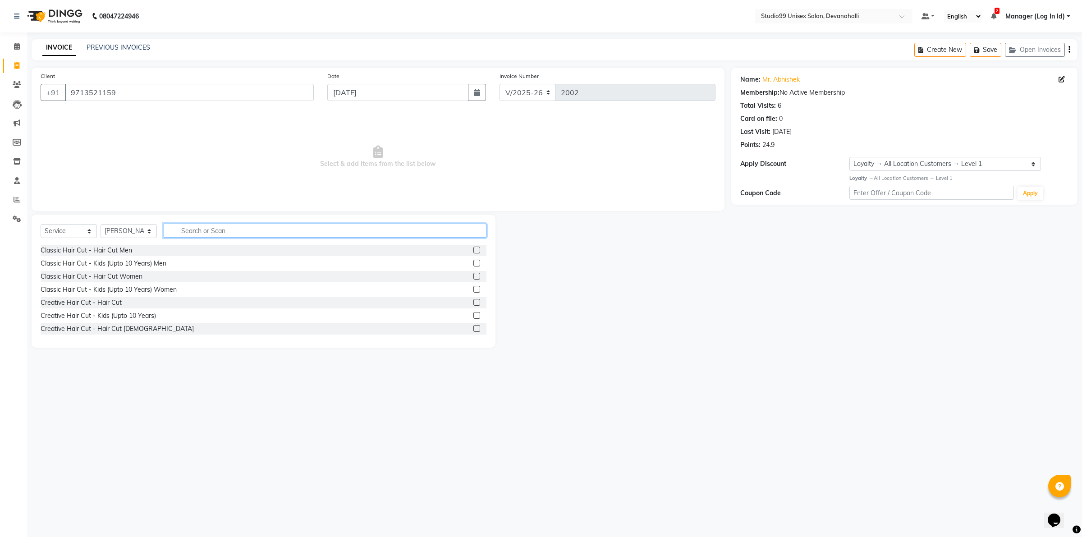
drag, startPoint x: 183, startPoint y: 237, endPoint x: 271, endPoint y: 229, distance: 88.3
click at [190, 234] on input "text" at bounding box center [325, 231] width 323 height 14
click at [473, 251] on label at bounding box center [476, 250] width 7 height 7
click at [473, 251] on input "checkbox" at bounding box center [476, 250] width 6 height 6
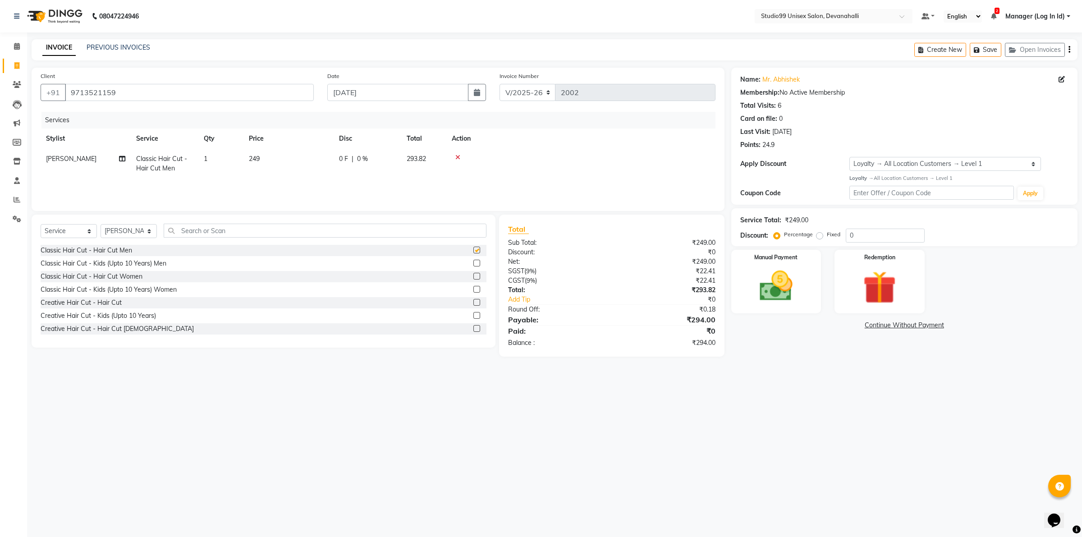
checkbox input "false"
click at [798, 247] on div "Name: Mr. Abhishek Membership: No Active Membership Total Visits: 6 Card on fil…" at bounding box center [907, 212] width 353 height 289
click at [785, 263] on div "Manual Payment" at bounding box center [776, 281] width 94 height 66
drag, startPoint x: 850, startPoint y: 322, endPoint x: 850, endPoint y: 334, distance: 11.7
click at [850, 323] on span "UPI" at bounding box center [849, 326] width 14 height 10
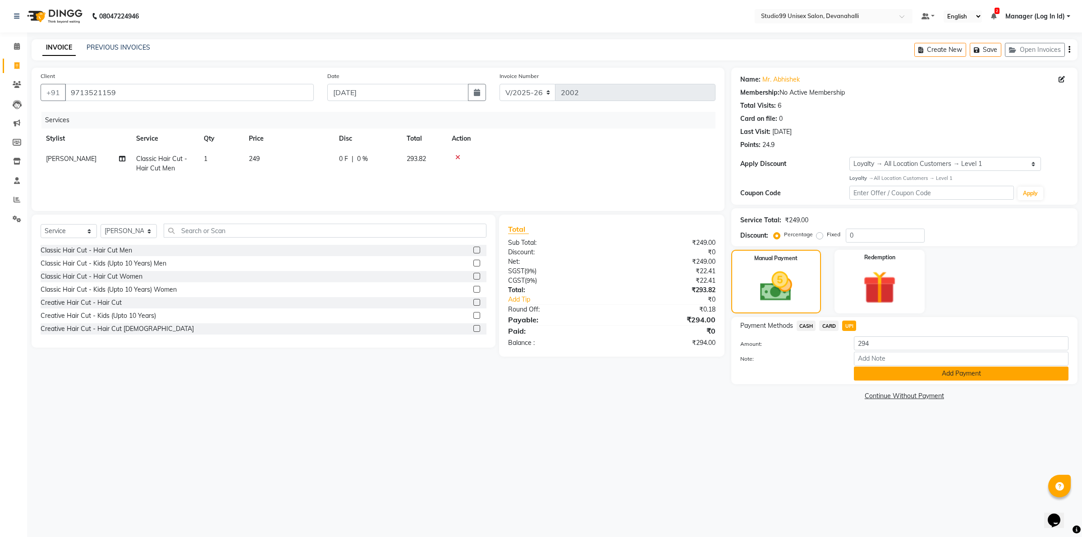
click at [870, 373] on button "Add Payment" at bounding box center [961, 373] width 215 height 14
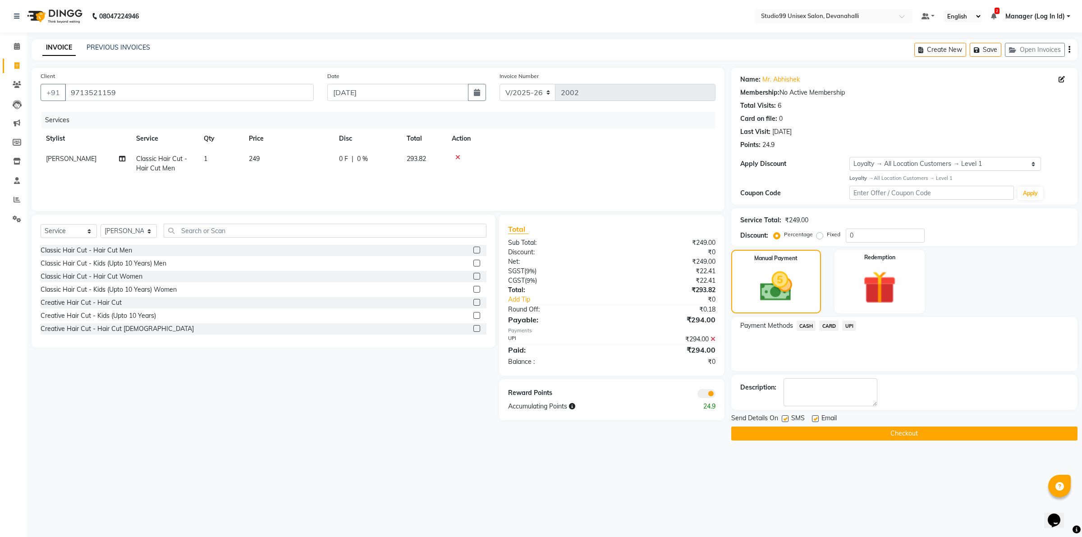
drag, startPoint x: 860, startPoint y: 432, endPoint x: 856, endPoint y: 430, distance: 4.6
click at [860, 433] on button "Checkout" at bounding box center [904, 433] width 346 height 14
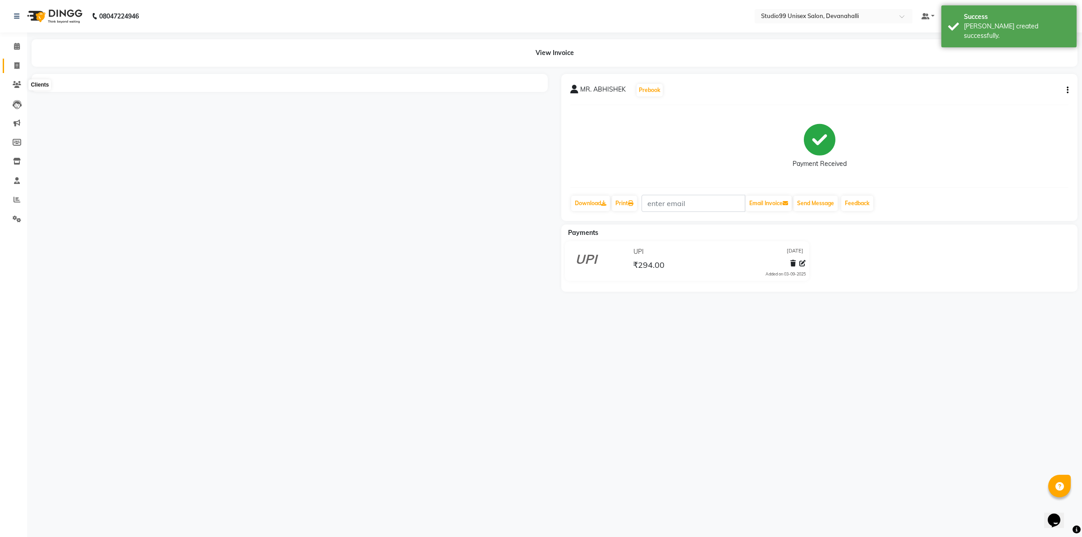
click at [17, 64] on icon at bounding box center [16, 65] width 5 height 7
select select "service"
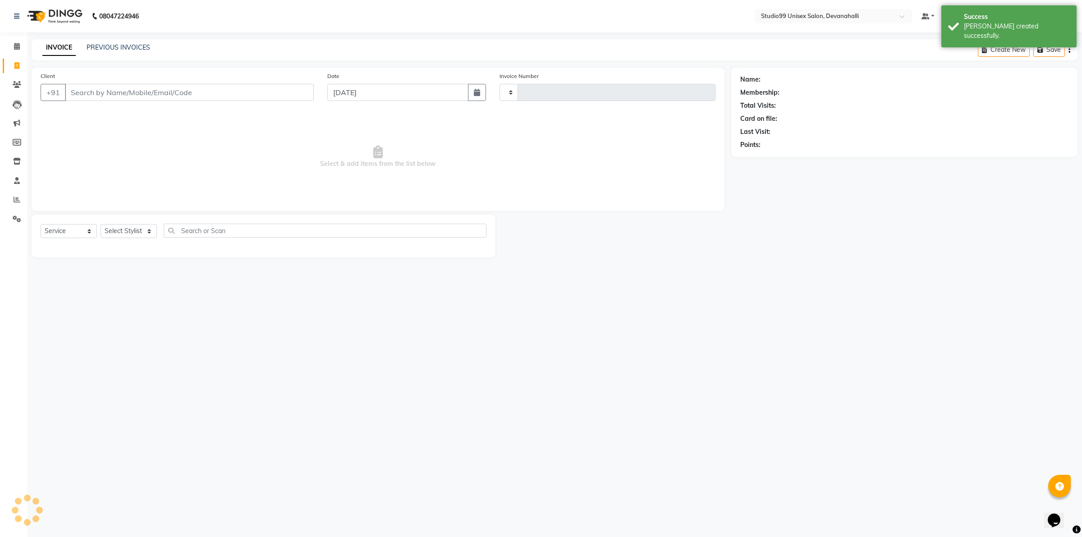
type input "2003"
select select "6467"
click at [121, 95] on input "Client" at bounding box center [189, 92] width 249 height 17
click at [125, 89] on input "Client" at bounding box center [189, 92] width 249 height 17
paste input "9008321541"
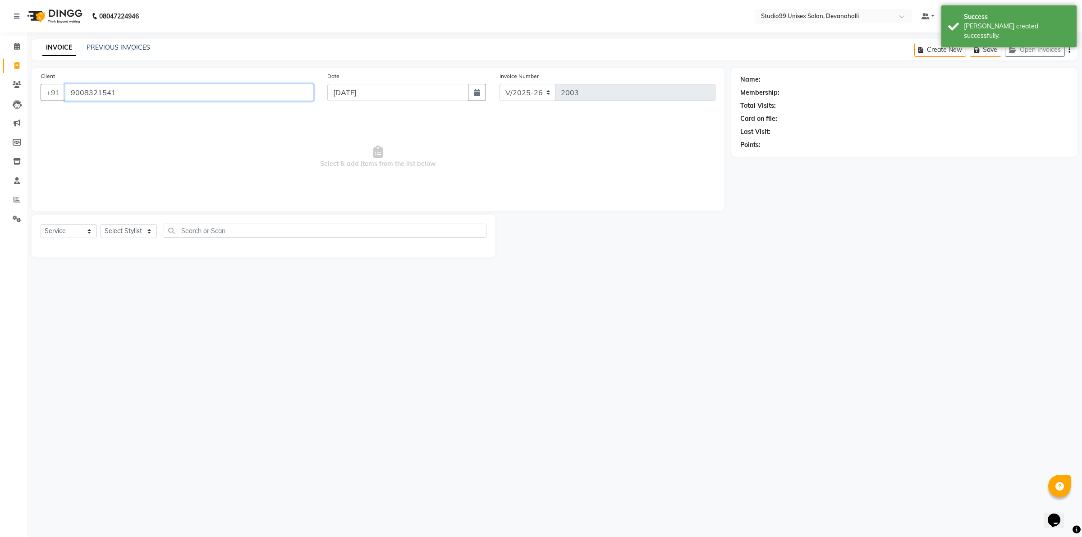
type input "9008321541"
select select "1: Object"
click at [128, 226] on select "Select Stylist AANAYA Manager (Log In Id) Neha [PERSON_NAME] [PERSON_NAME] ROCK…" at bounding box center [129, 231] width 56 height 14
select select "49236"
click at [101, 224] on select "Select Stylist AANAYA Manager (Log In Id) Neha [PERSON_NAME] [PERSON_NAME] ROCK…" at bounding box center [129, 231] width 56 height 14
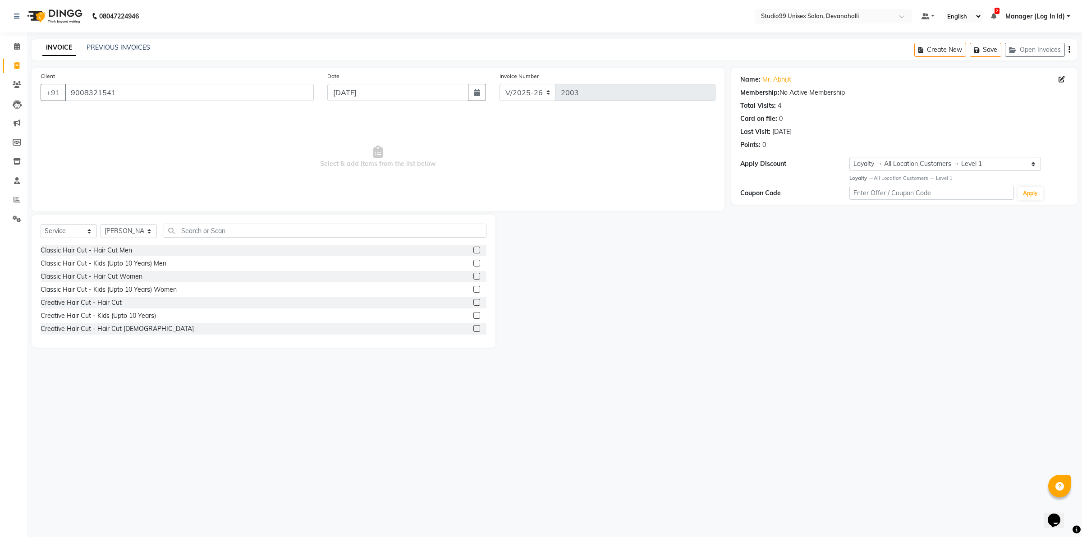
click at [473, 248] on label at bounding box center [476, 250] width 7 height 7
click at [473, 248] on input "checkbox" at bounding box center [476, 250] width 6 height 6
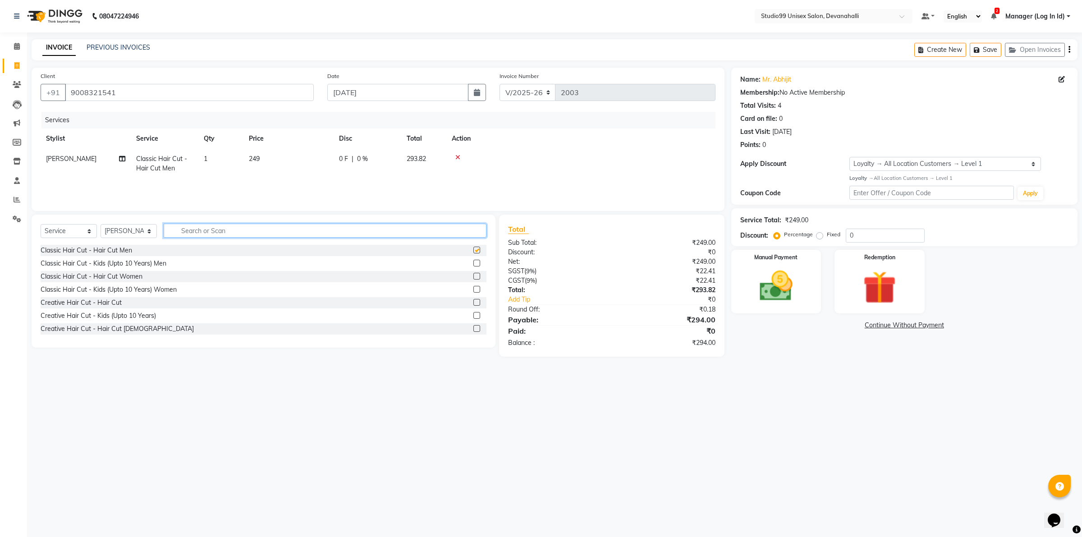
click at [452, 233] on input "text" at bounding box center [325, 231] width 323 height 14
checkbox input "false"
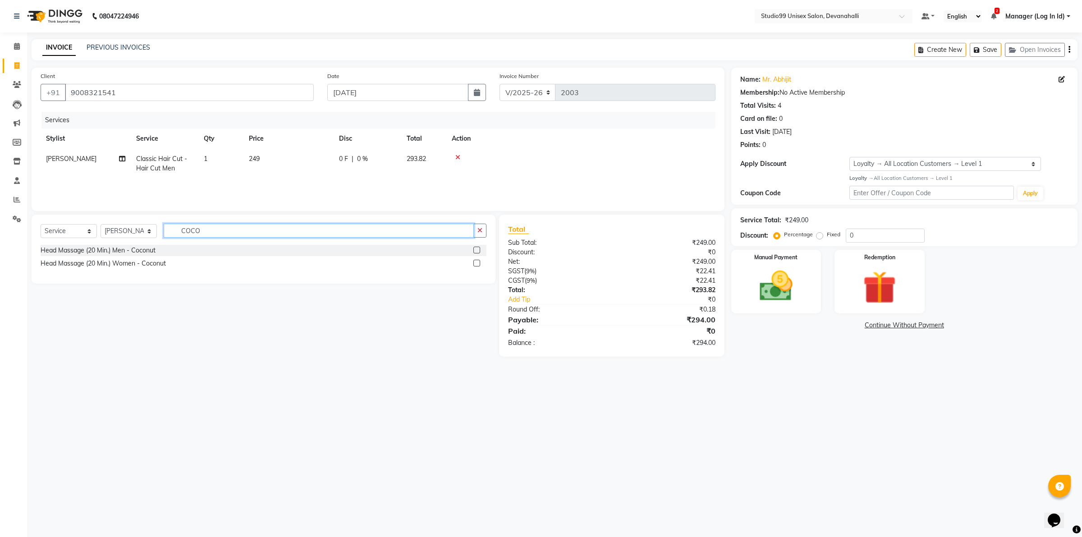
type input "COCO"
click at [478, 248] on label at bounding box center [476, 250] width 7 height 7
click at [478, 248] on input "checkbox" at bounding box center [476, 250] width 6 height 6
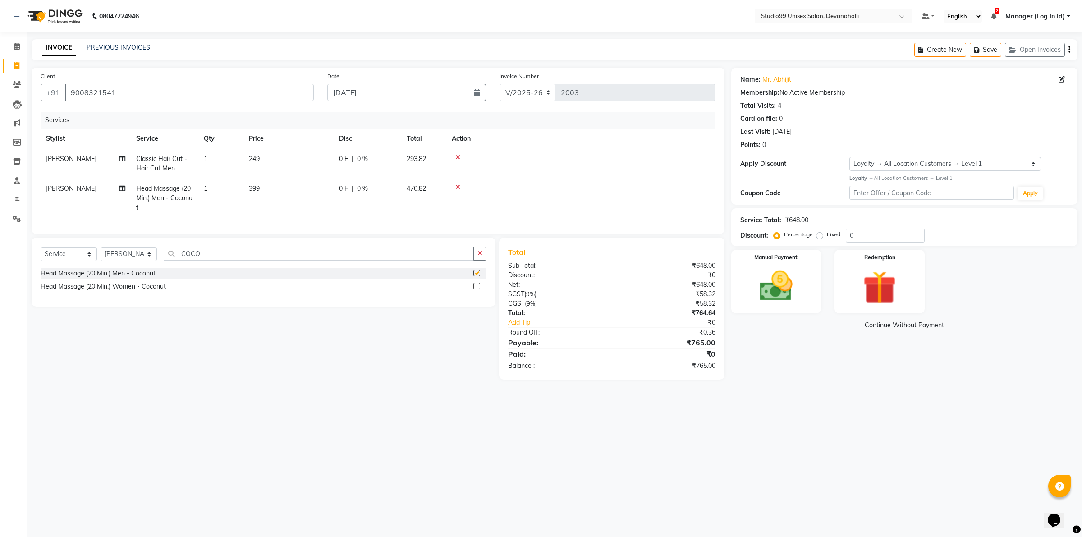
checkbox input "false"
click at [764, 264] on div "Manual Payment" at bounding box center [776, 281] width 94 height 66
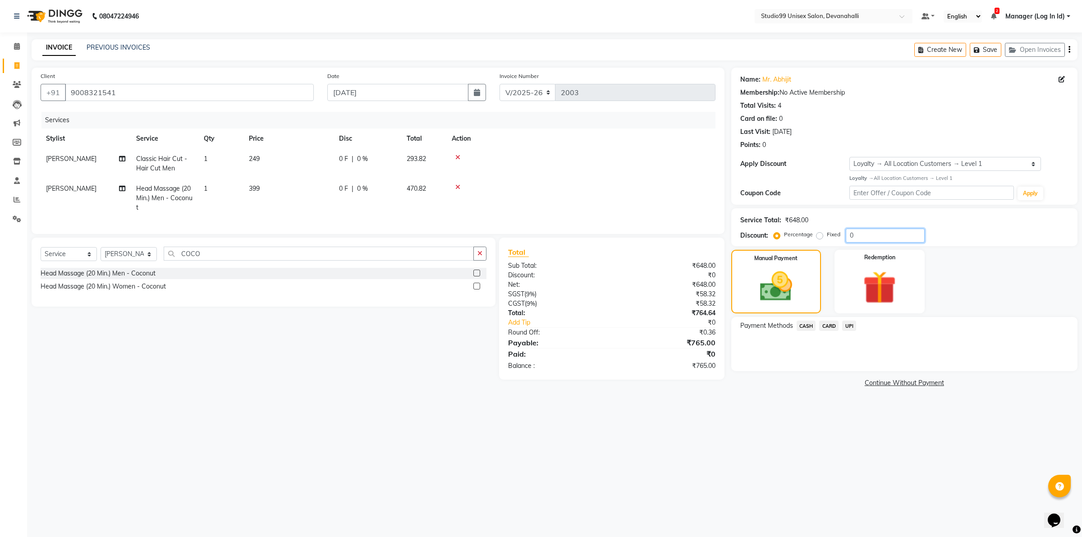
click at [859, 233] on input "0" at bounding box center [885, 236] width 79 height 14
type input "15"
click at [853, 325] on span "UPI" at bounding box center [849, 326] width 14 height 10
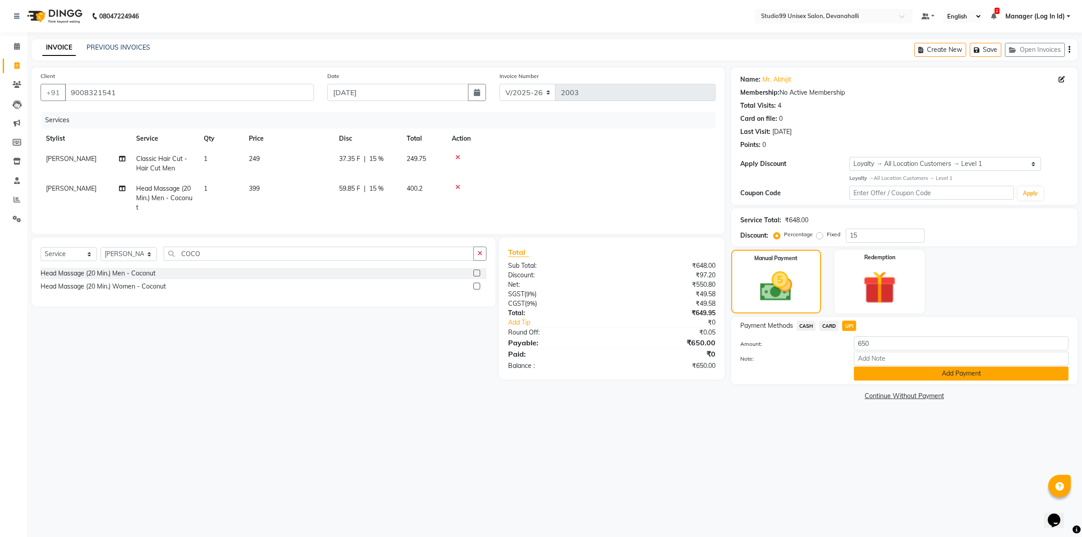
click at [894, 377] on button "Add Payment" at bounding box center [961, 373] width 215 height 14
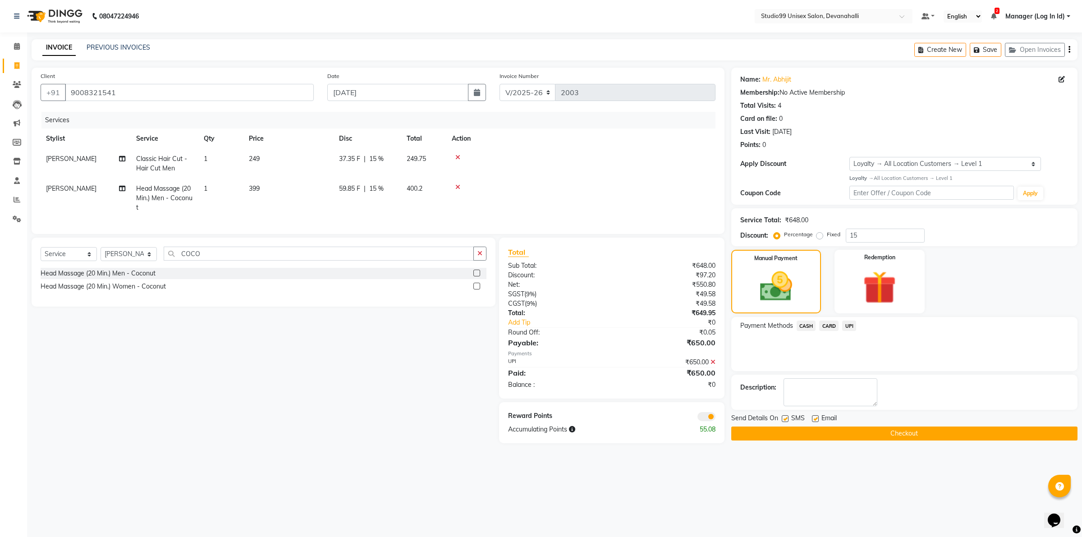
click at [906, 433] on button "Checkout" at bounding box center [904, 433] width 346 height 14
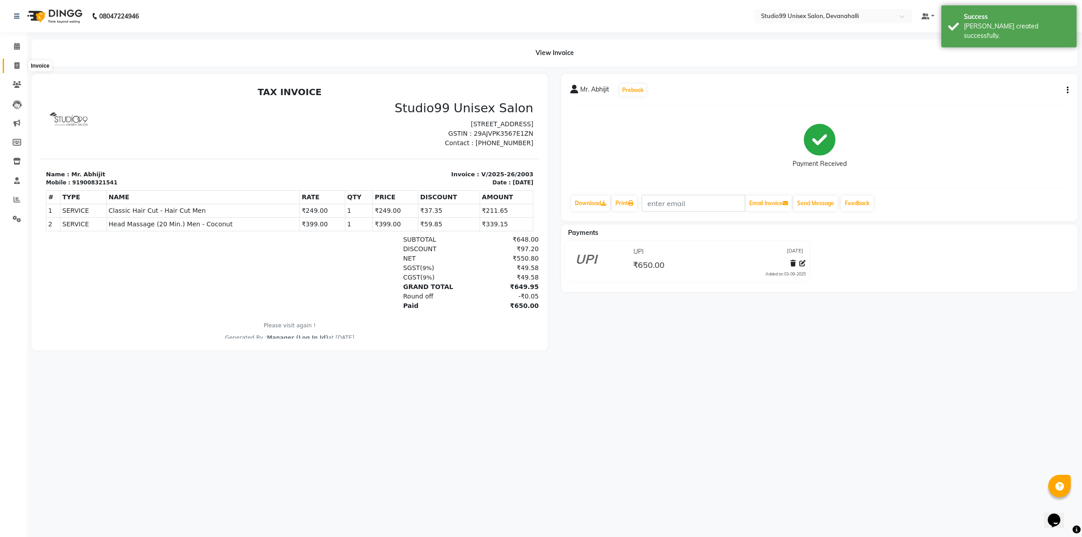
click at [16, 66] on icon at bounding box center [16, 65] width 5 height 7
select select "service"
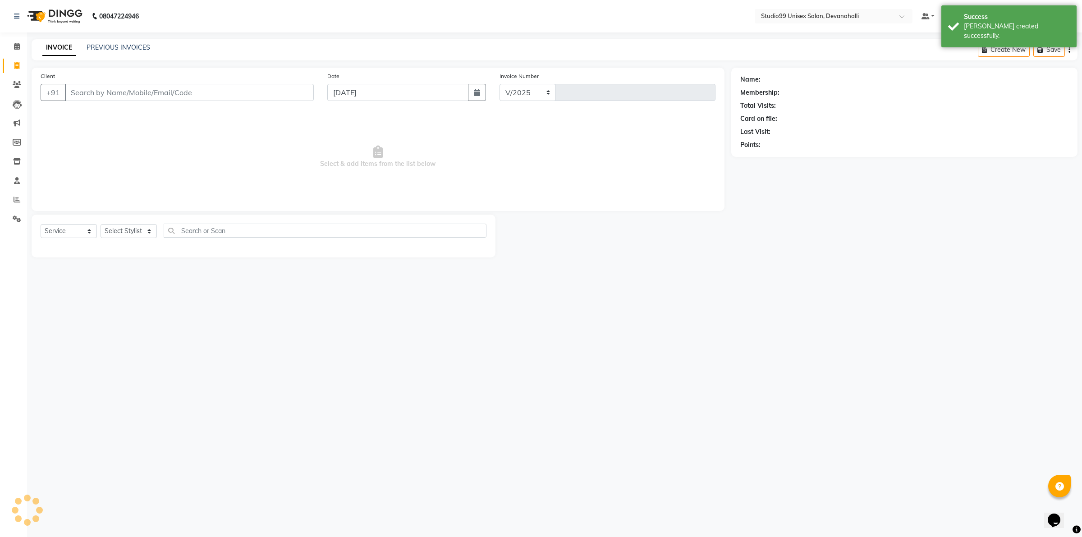
select select "6467"
type input "2004"
click at [92, 86] on input "Client" at bounding box center [189, 92] width 249 height 17
type input "9557289018"
select select "1: Object"
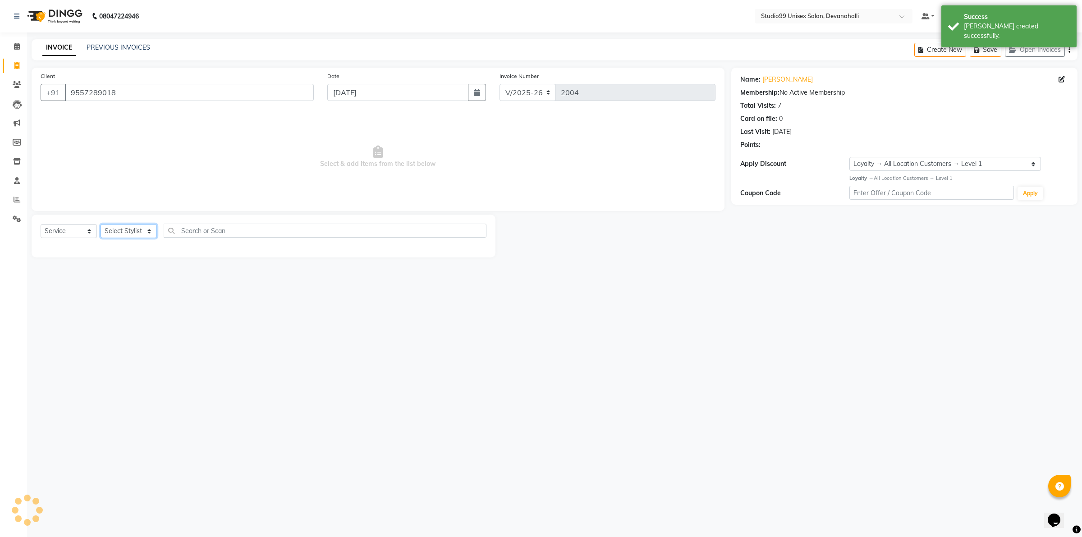
click at [129, 229] on select "Select Stylist AANAYA Manager (Log In Id) Neha [PERSON_NAME] [PERSON_NAME] ROCK…" at bounding box center [129, 231] width 56 height 14
select select "79307"
click at [101, 224] on select "Select Stylist AANAYA Manager (Log In Id) Neha [PERSON_NAME] [PERSON_NAME] ROCK…" at bounding box center [129, 231] width 56 height 14
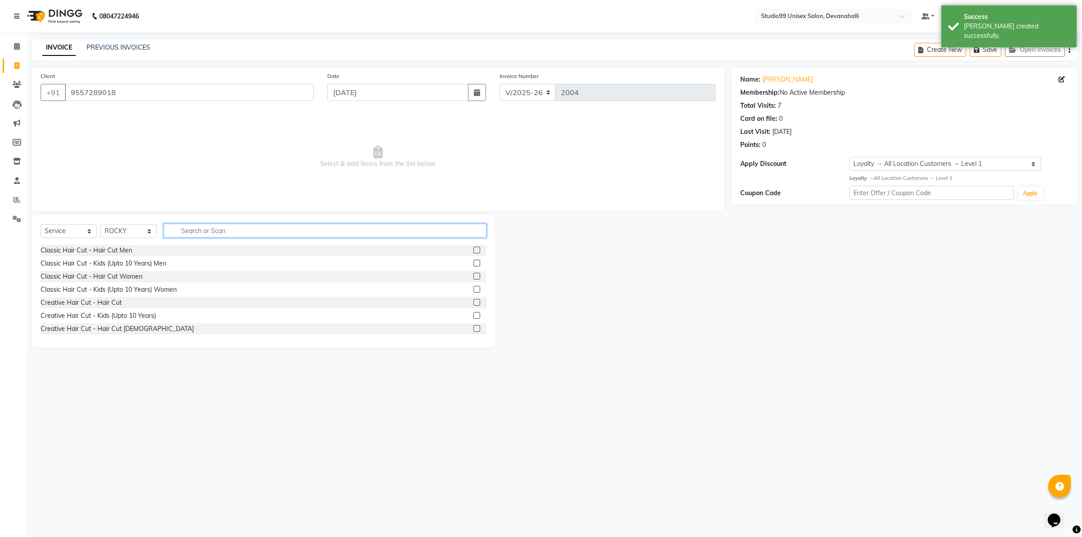
click at [237, 224] on input "text" at bounding box center [325, 231] width 323 height 14
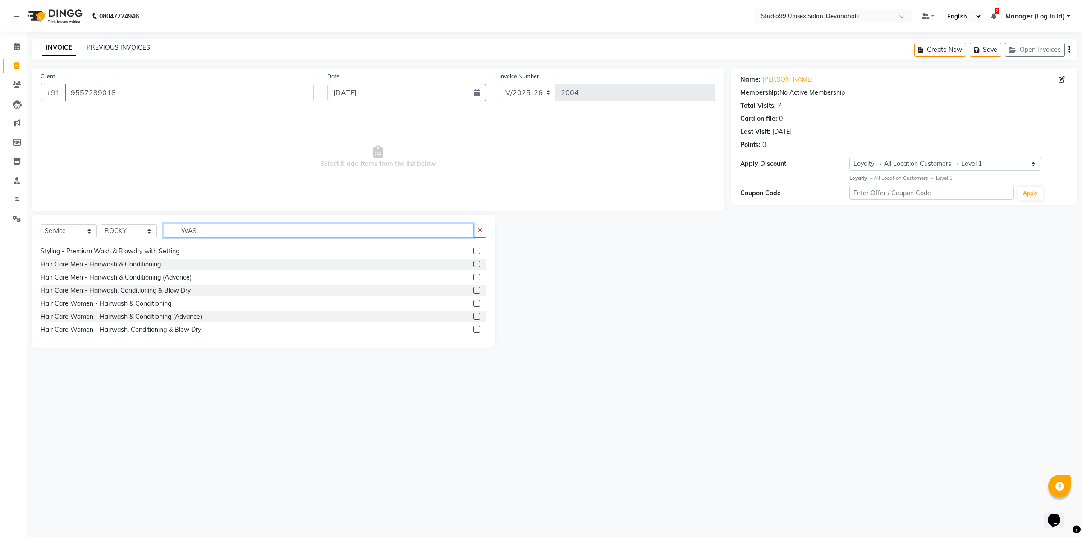
scroll to position [14, 0]
type input "WAS"
click at [473, 327] on label at bounding box center [476, 327] width 7 height 7
click at [473, 327] on input "checkbox" at bounding box center [476, 328] width 6 height 6
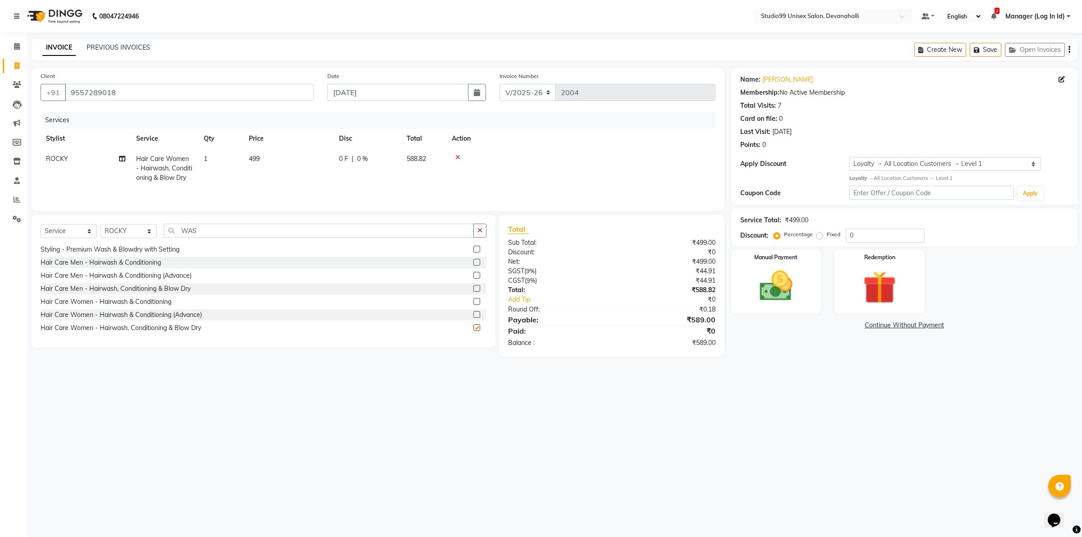
checkbox input "false"
click at [201, 235] on input "WAS" at bounding box center [319, 231] width 310 height 14
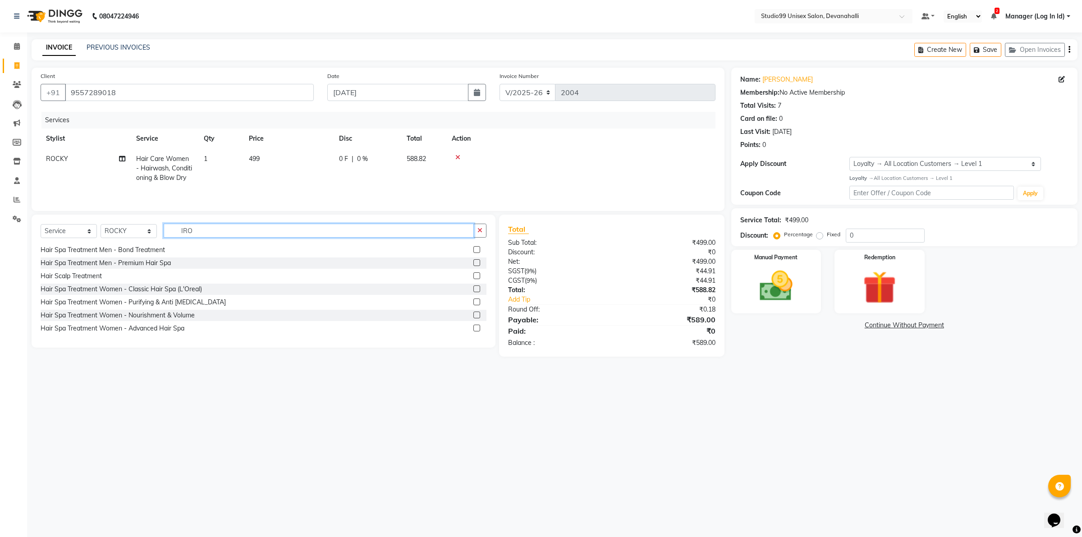
scroll to position [0, 0]
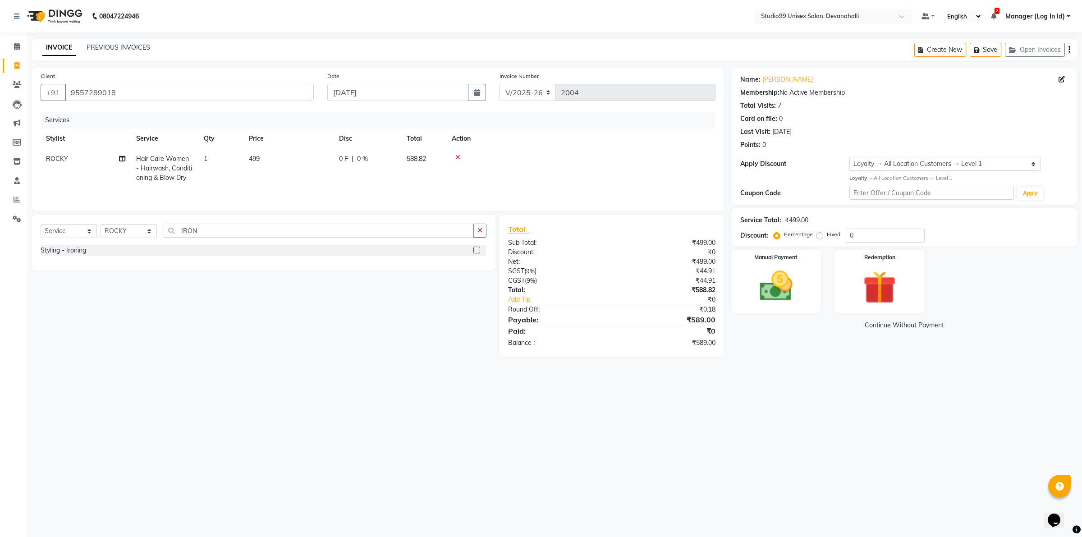
click at [474, 252] on label at bounding box center [476, 250] width 7 height 7
click at [474, 252] on input "checkbox" at bounding box center [476, 250] width 6 height 6
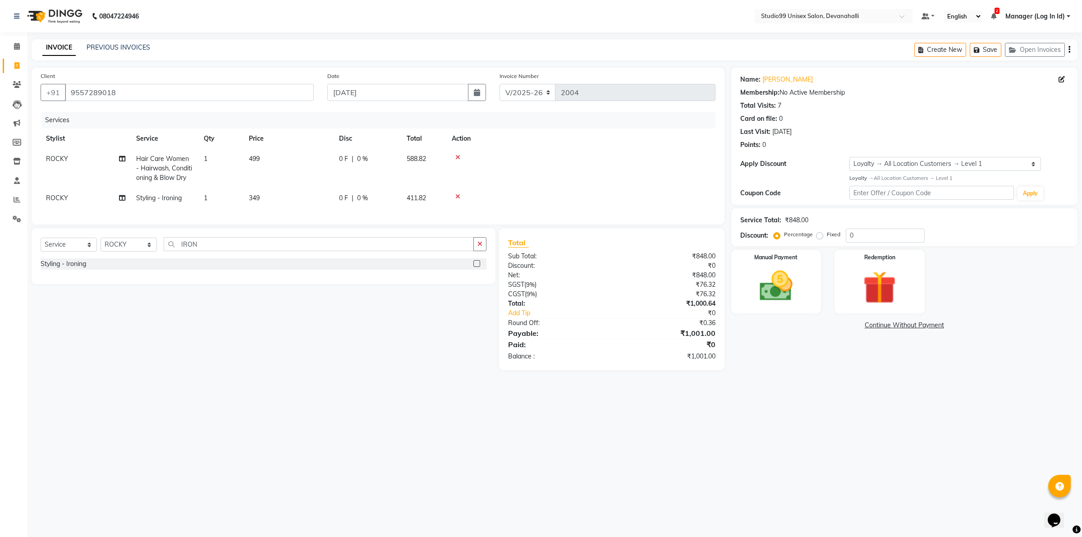
click at [253, 198] on span "349" at bounding box center [254, 198] width 11 height 8
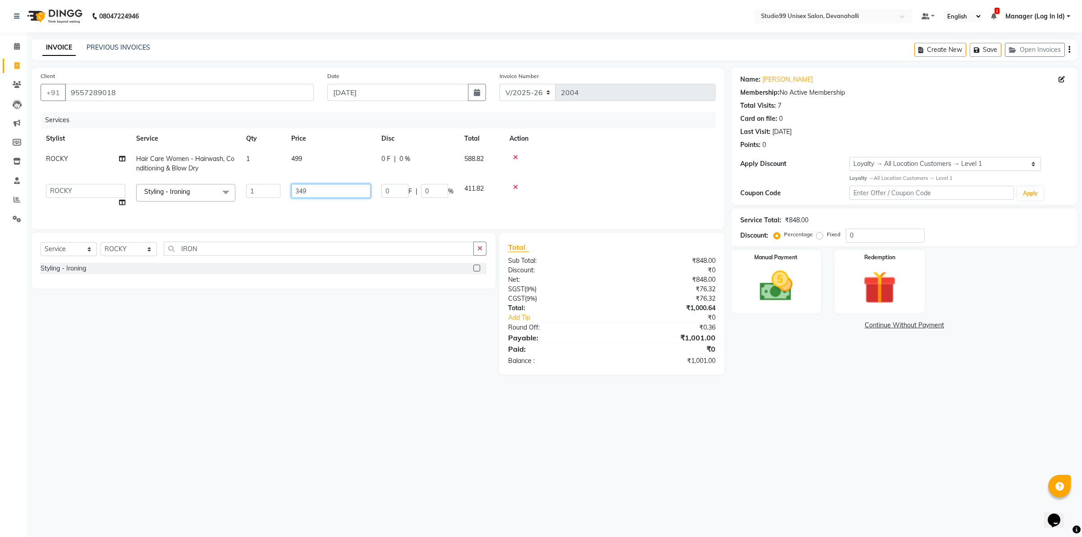
click at [312, 190] on input "349" at bounding box center [330, 191] width 79 height 14
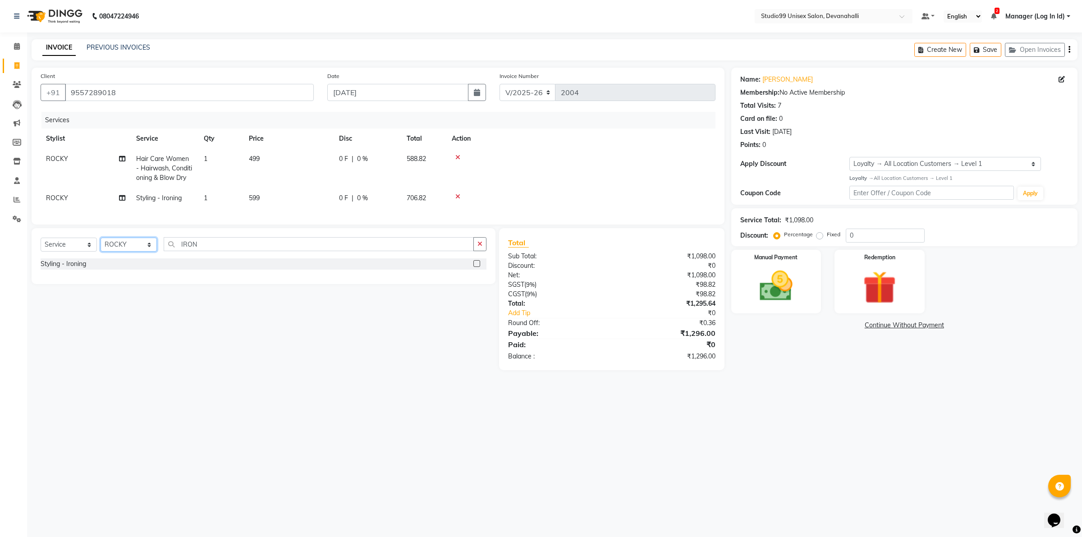
click at [130, 252] on select "Select Stylist AANAYA Manager (Log In Id) Neha [PERSON_NAME] [PERSON_NAME] ROCK…" at bounding box center [129, 245] width 56 height 14
click at [101, 246] on select "Select Stylist AANAYA Manager (Log In Id) Neha [PERSON_NAME] [PERSON_NAME] ROCK…" at bounding box center [129, 245] width 56 height 14
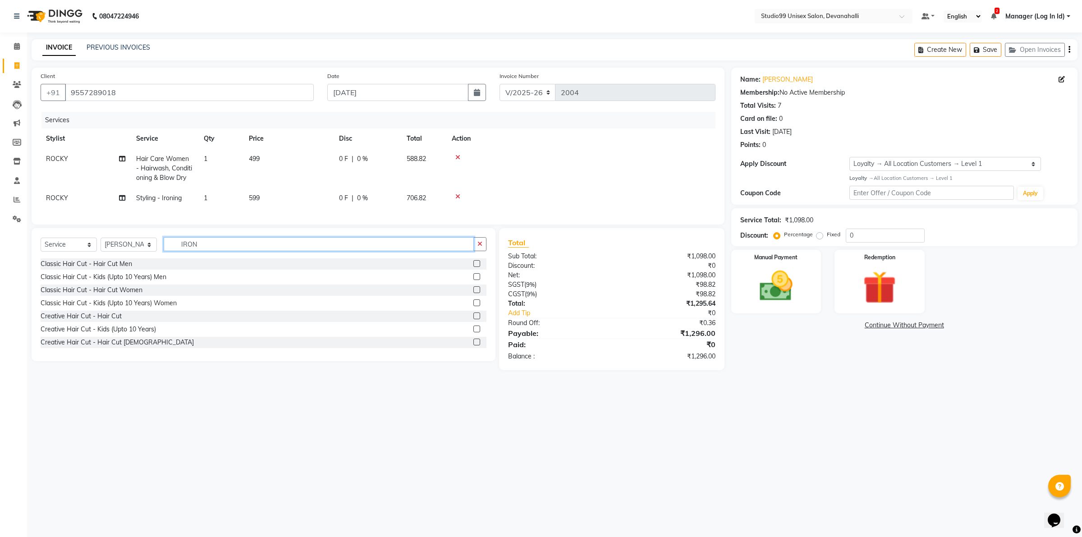
click at [236, 251] on input "IRON" at bounding box center [319, 244] width 310 height 14
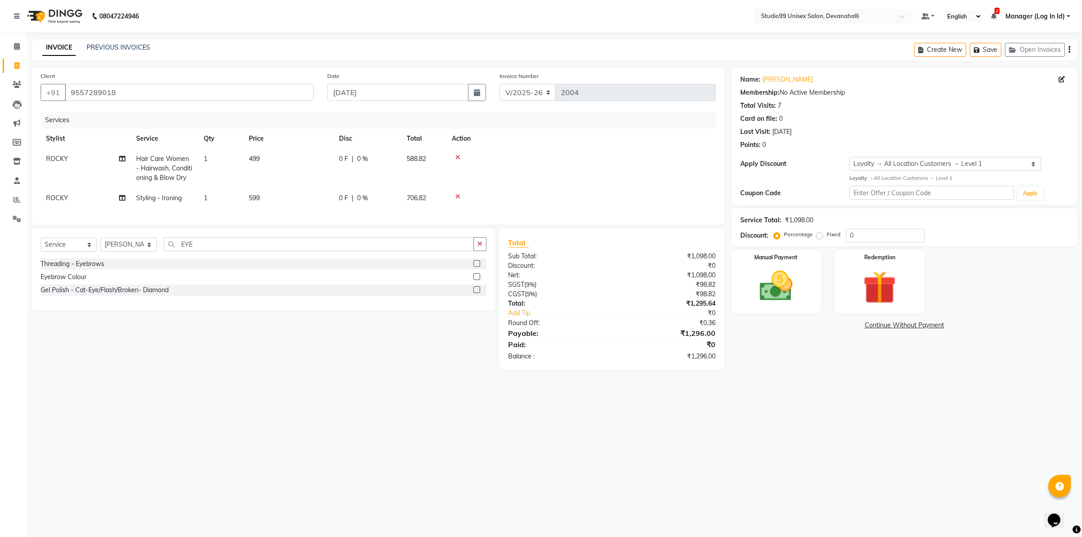
click at [476, 267] on label at bounding box center [476, 263] width 7 height 7
click at [476, 267] on input "checkbox" at bounding box center [476, 264] width 6 height 6
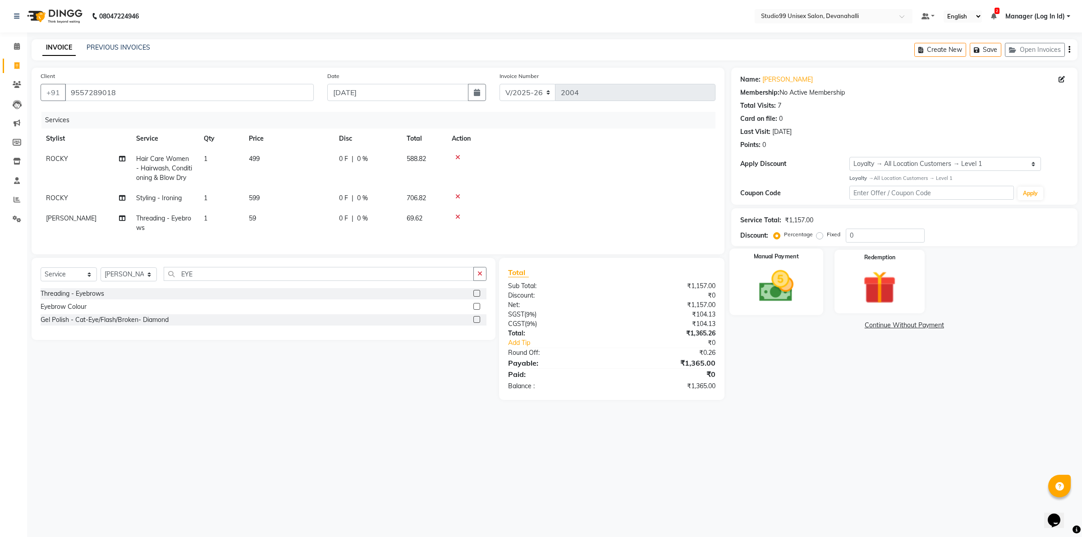
click at [777, 298] on img at bounding box center [776, 286] width 56 height 40
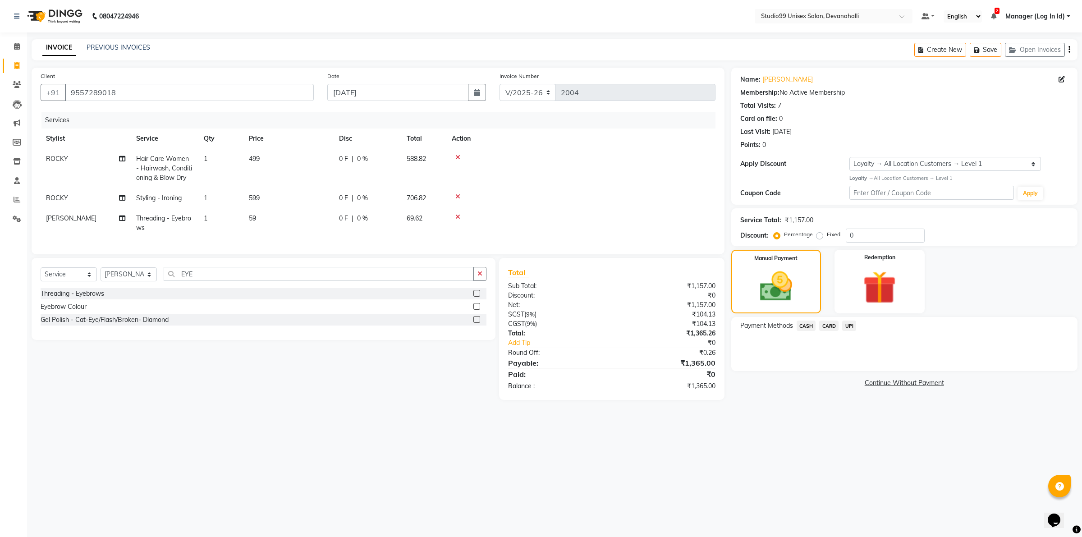
click at [850, 325] on span "UPI" at bounding box center [849, 326] width 14 height 10
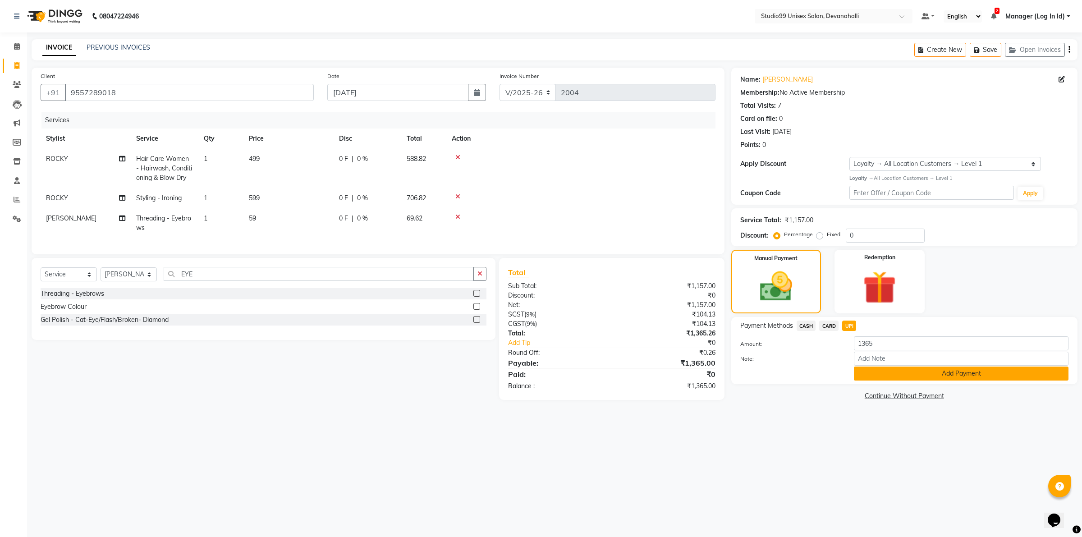
click at [873, 375] on button "Add Payment" at bounding box center [961, 373] width 215 height 14
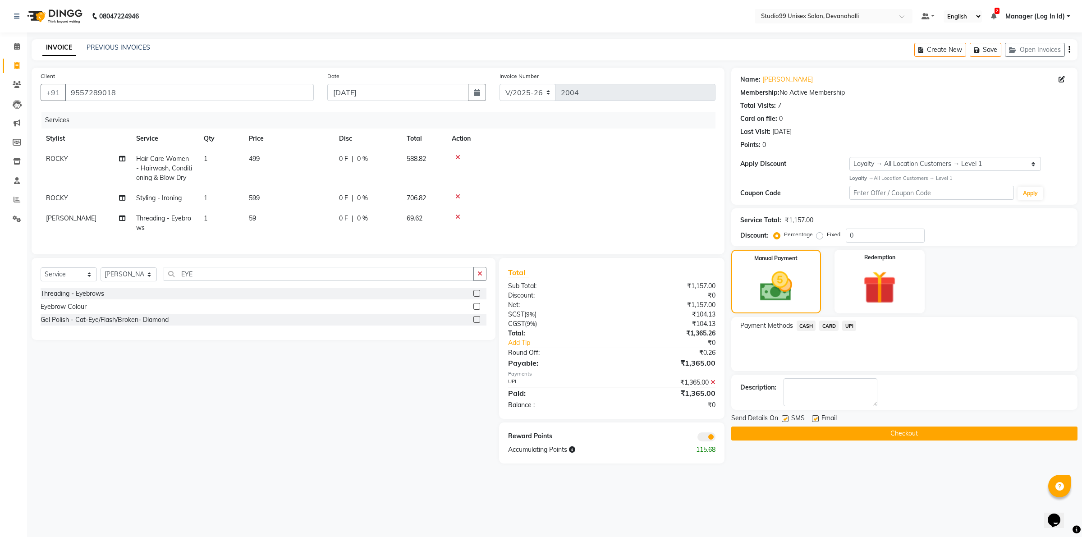
click at [792, 419] on span "SMS" at bounding box center [798, 418] width 14 height 11
click at [787, 420] on label at bounding box center [785, 418] width 7 height 7
click at [787, 420] on input "checkbox" at bounding box center [785, 419] width 6 height 6
click at [788, 431] on button "Checkout" at bounding box center [904, 433] width 346 height 14
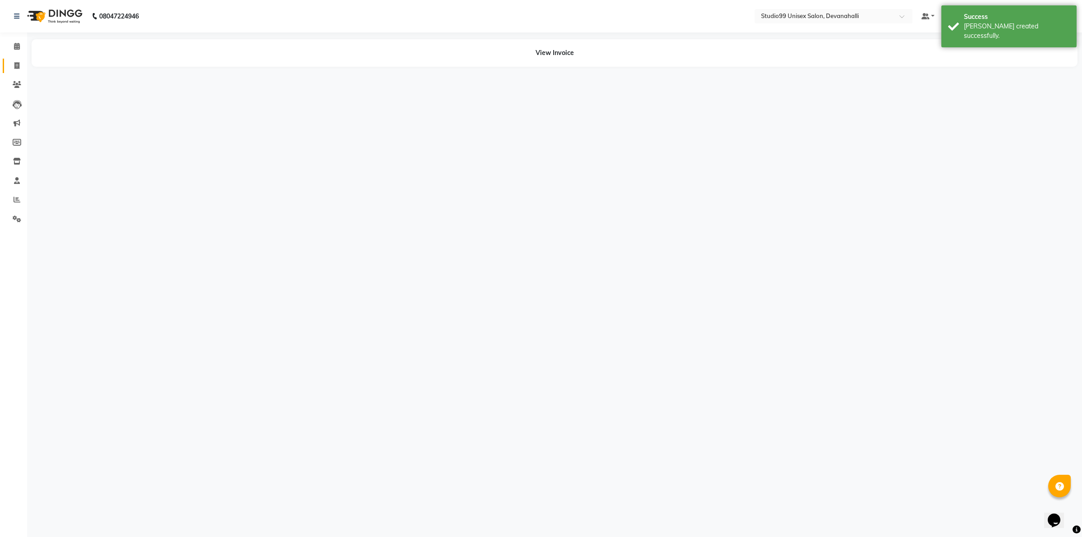
click at [13, 66] on span at bounding box center [17, 66] width 16 height 10
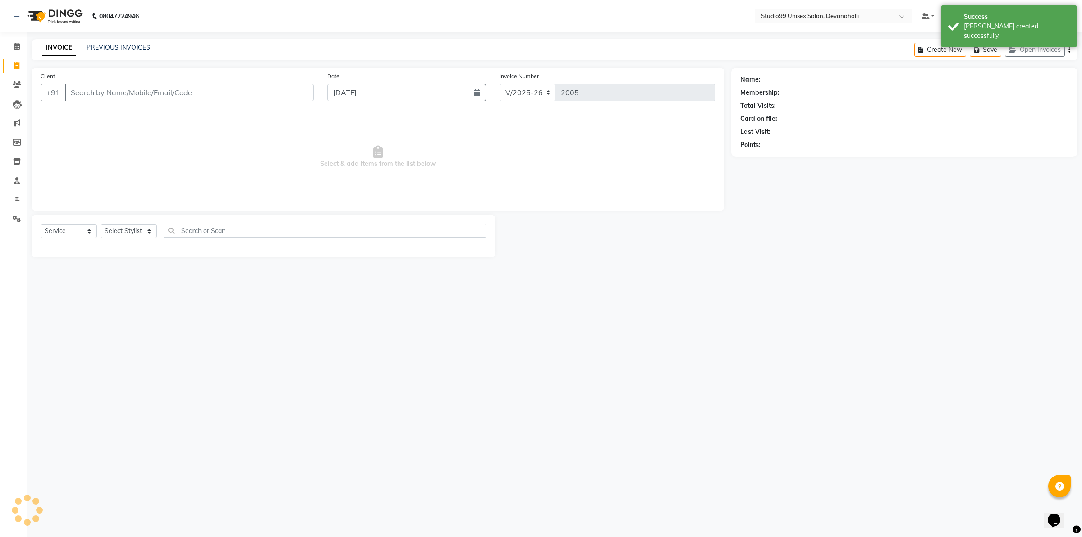
click at [178, 92] on input "Client" at bounding box center [189, 92] width 249 height 17
click at [146, 87] on input "Client" at bounding box center [189, 92] width 249 height 17
paste input "9611200889"
click at [115, 234] on select "Select Stylist AANAYA Manager (Log In Id) Neha [PERSON_NAME] [PERSON_NAME] ROCK…" at bounding box center [129, 231] width 56 height 14
click at [123, 376] on div "08047224946 Select Location × Studio99 Unisex Salon, Devanahalli Default Panel …" at bounding box center [541, 268] width 1082 height 537
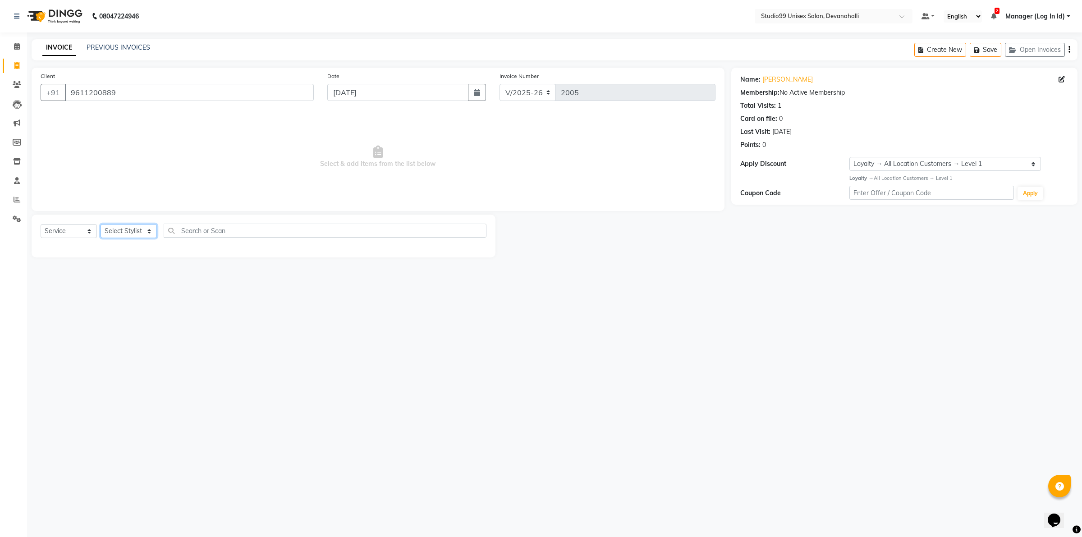
click at [136, 233] on select "Select Stylist AANAYA Manager (Log In Id) Neha [PERSON_NAME] [PERSON_NAME] ROCK…" at bounding box center [129, 231] width 56 height 14
click at [101, 224] on select "Select Stylist AANAYA Manager (Log In Id) Neha [PERSON_NAME] [PERSON_NAME] ROCK…" at bounding box center [129, 231] width 56 height 14
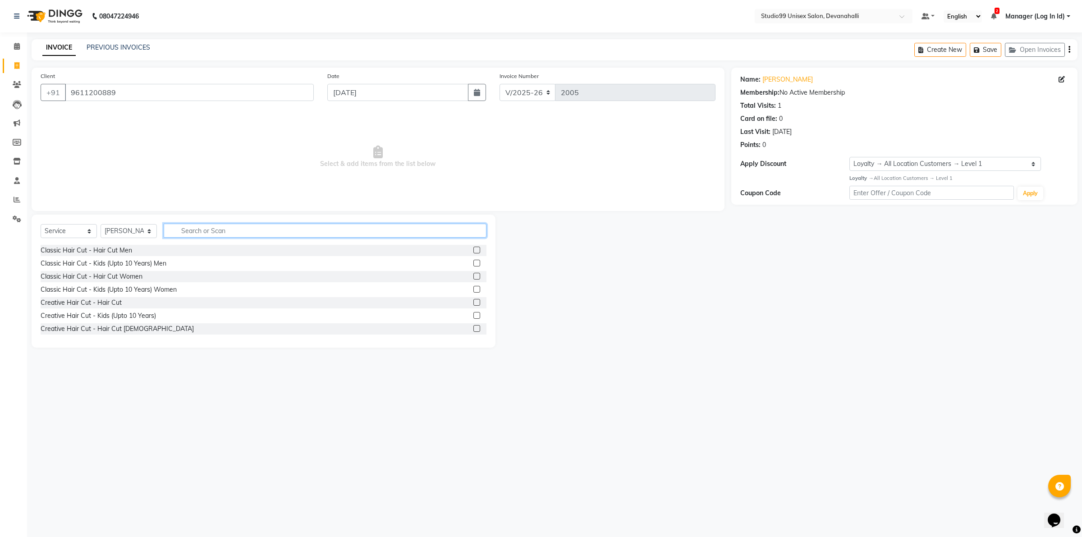
click at [210, 232] on input "text" at bounding box center [325, 231] width 323 height 14
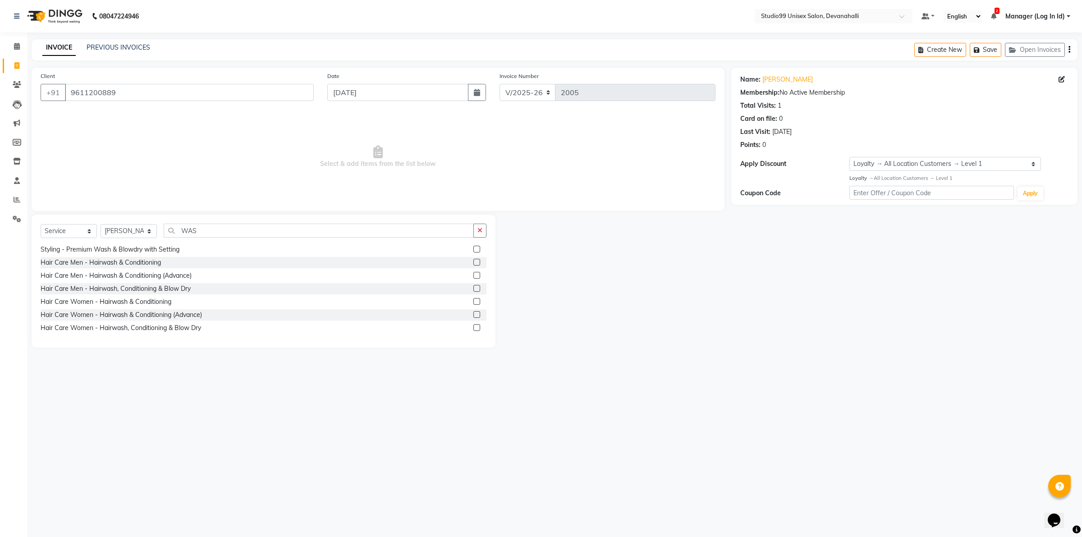
click at [473, 325] on label at bounding box center [476, 327] width 7 height 7
click at [473, 325] on input "checkbox" at bounding box center [476, 328] width 6 height 6
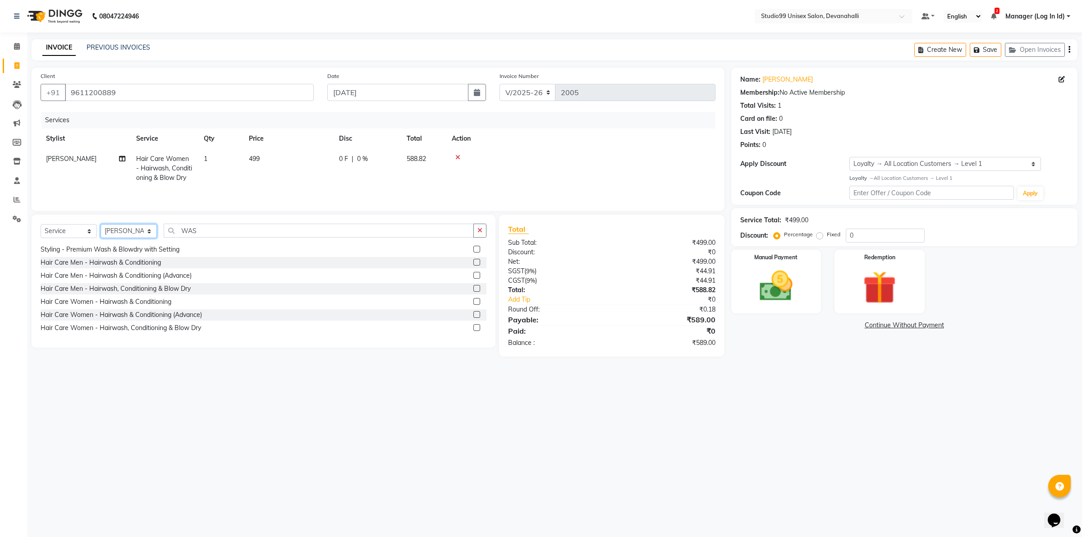
click at [131, 234] on select "Select Stylist AANAYA Manager (Log In Id) Neha [PERSON_NAME] [PERSON_NAME] ROCK…" at bounding box center [129, 231] width 56 height 14
click at [101, 225] on select "Select Stylist AANAYA Manager (Log In Id) Neha [PERSON_NAME] [PERSON_NAME] ROCK…" at bounding box center [129, 231] width 56 height 14
drag, startPoint x: 224, startPoint y: 224, endPoint x: 222, endPoint y: 228, distance: 5.0
click at [223, 228] on div "Select Service Product Membership Package Voucher Prepaid Gift Card Select Styl…" at bounding box center [264, 281] width 464 height 133
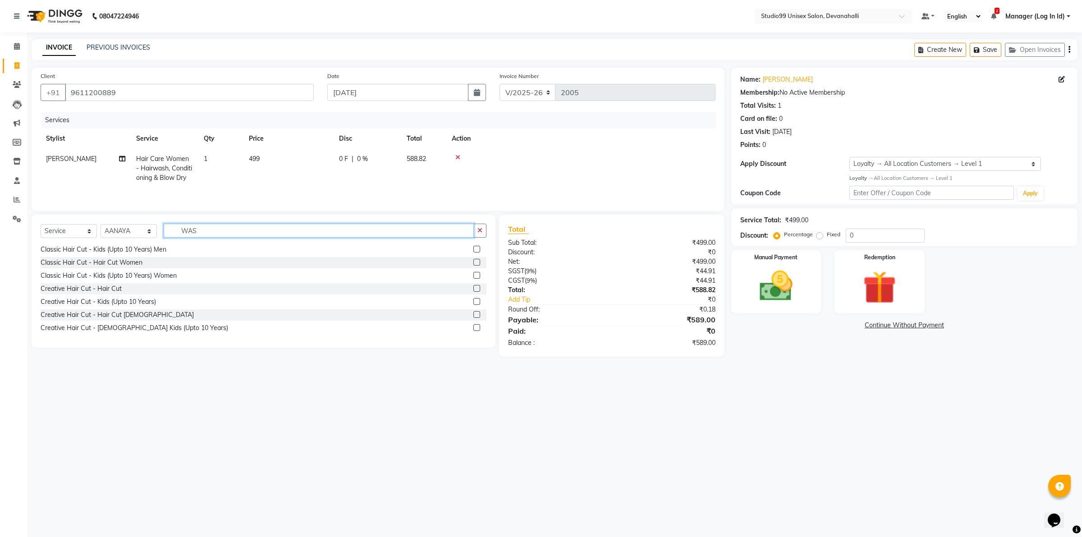
click at [222, 228] on input "WAS" at bounding box center [319, 231] width 310 height 14
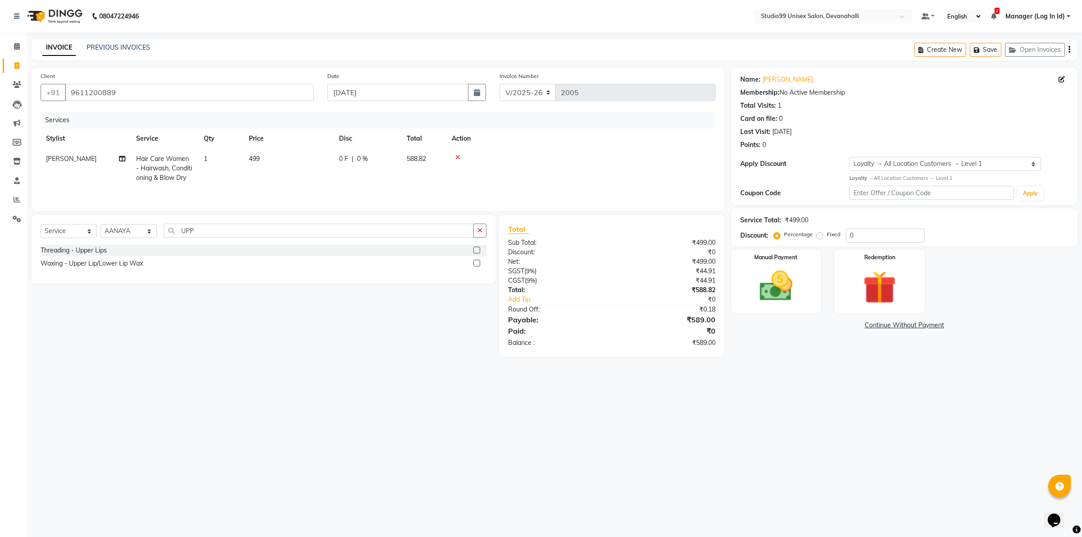
click at [476, 251] on label at bounding box center [476, 250] width 7 height 7
click at [476, 251] on input "checkbox" at bounding box center [476, 250] width 6 height 6
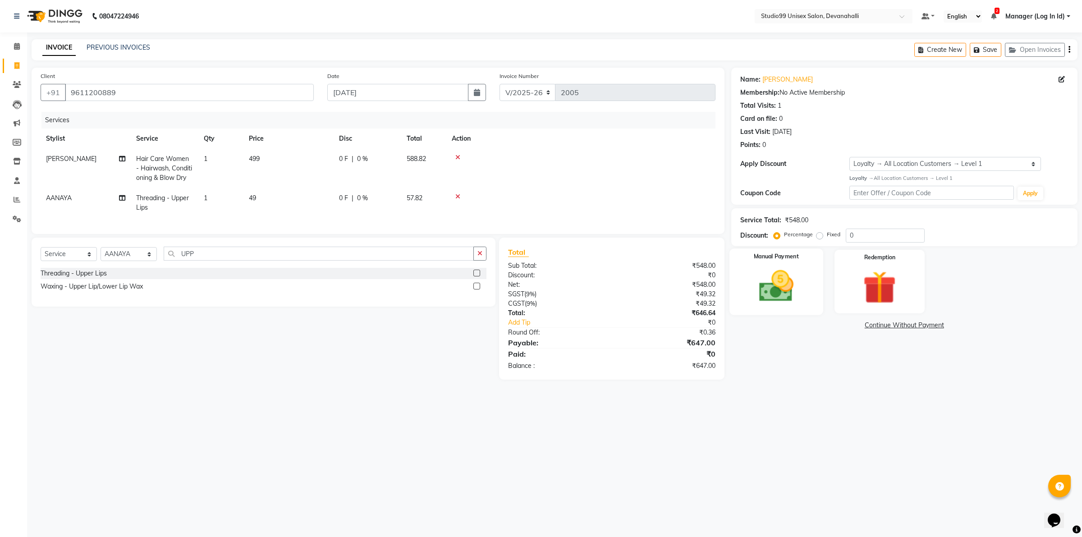
click at [751, 275] on img at bounding box center [776, 286] width 56 height 40
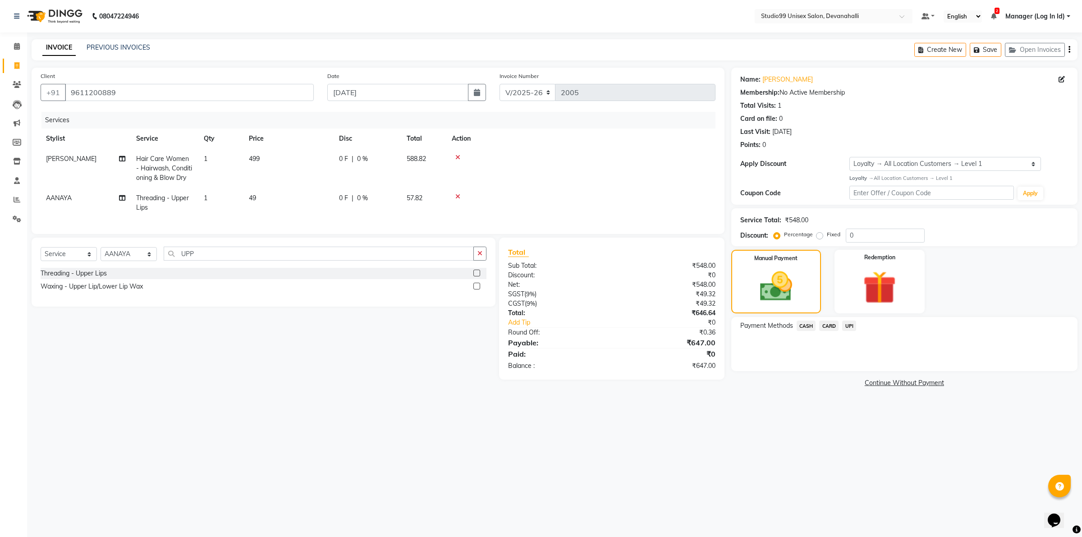
click at [844, 322] on span "UPI" at bounding box center [849, 326] width 14 height 10
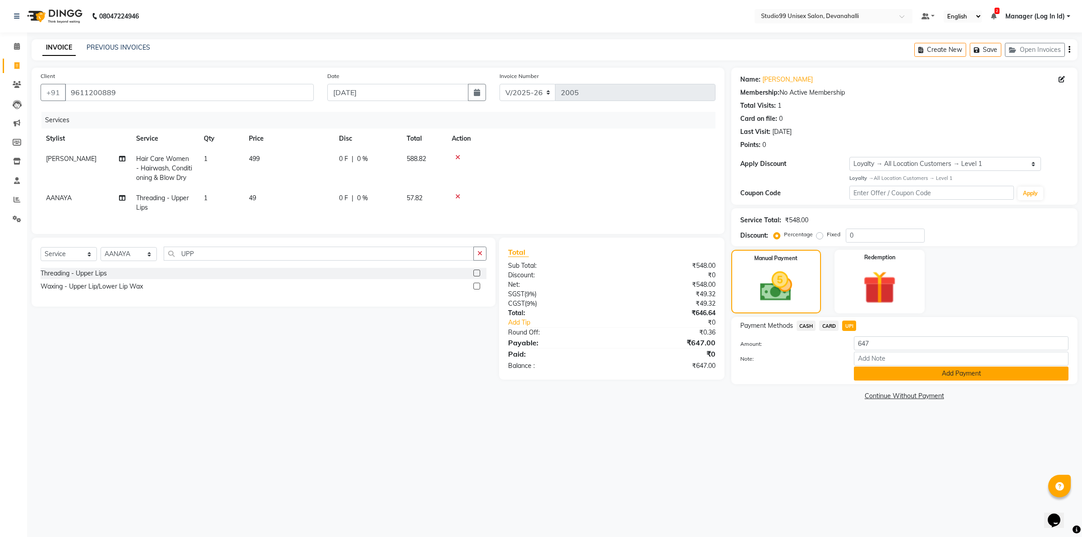
click at [868, 376] on button "Add Payment" at bounding box center [961, 373] width 215 height 14
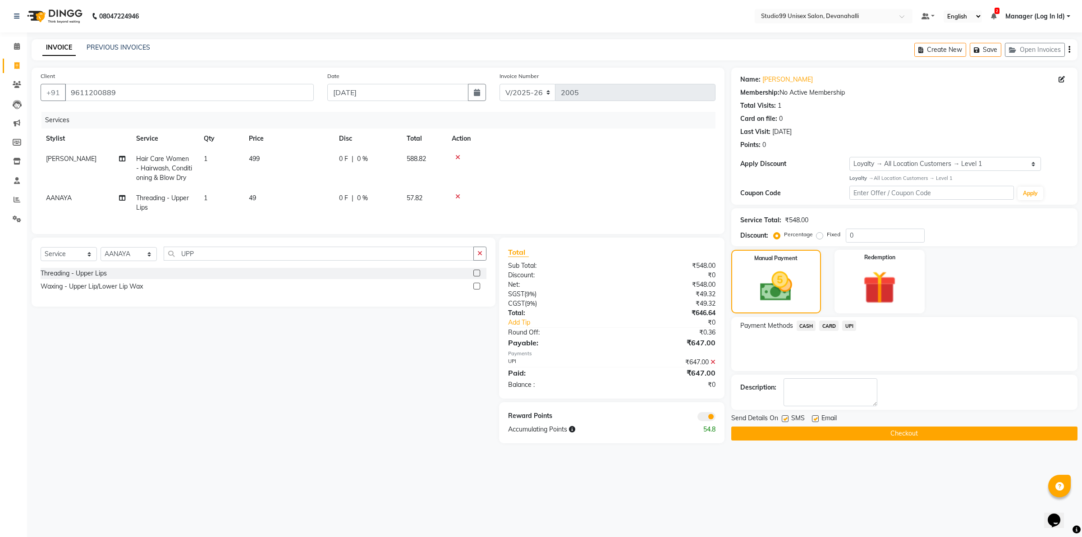
click at [855, 431] on button "Checkout" at bounding box center [904, 433] width 346 height 14
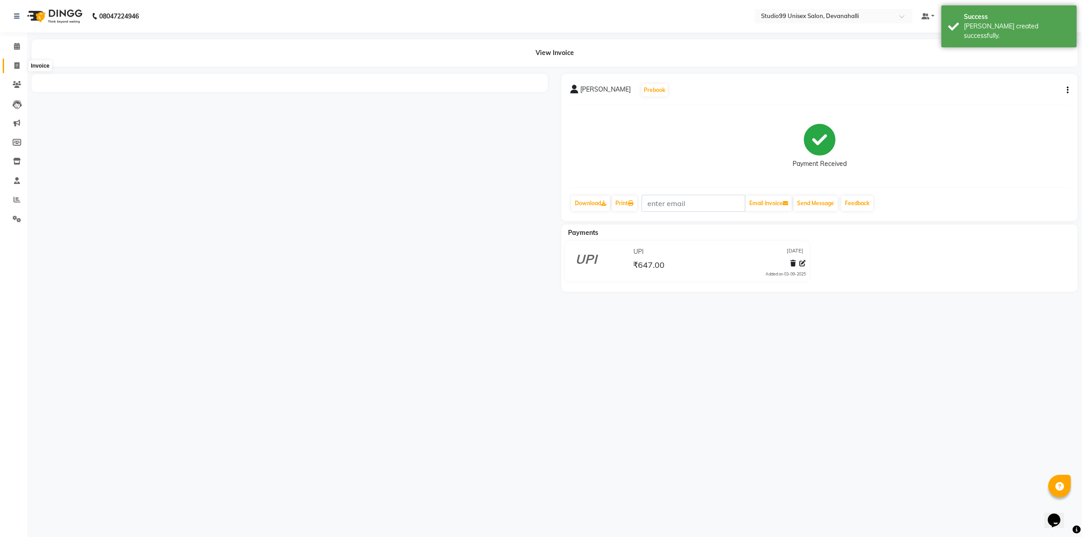
click at [19, 61] on span at bounding box center [17, 66] width 16 height 10
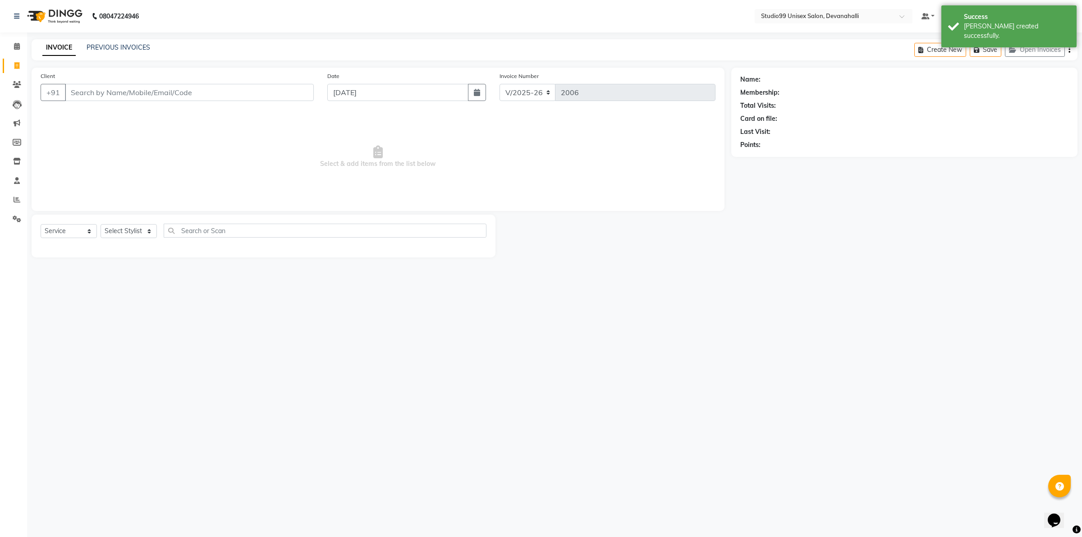
click at [128, 98] on input "Client" at bounding box center [189, 92] width 249 height 17
click at [140, 92] on input "Client" at bounding box center [189, 92] width 249 height 17
paste input "6909835350"
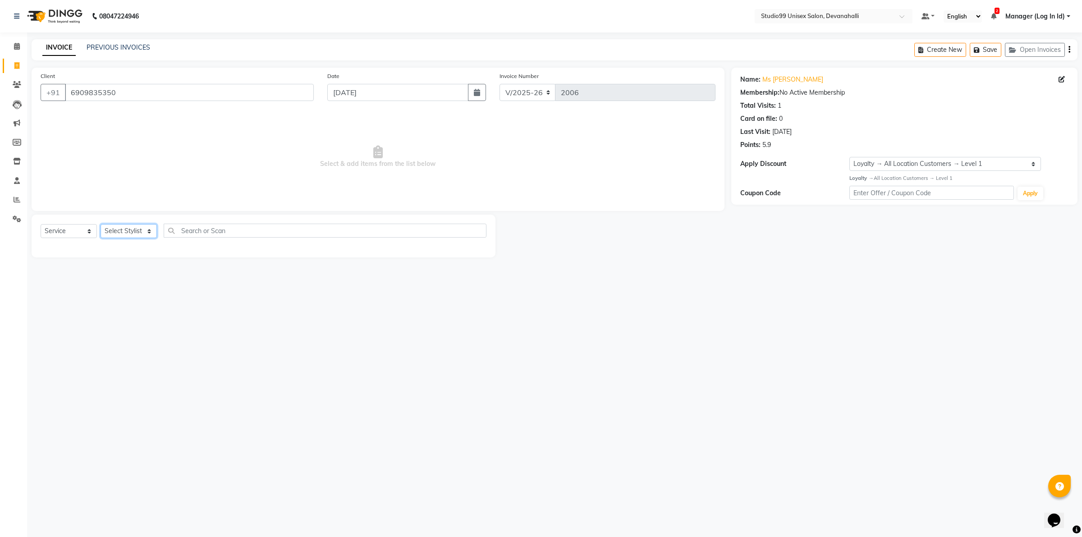
click at [132, 234] on select "Select Stylist AANAYA Manager (Log In Id) Neha [PERSON_NAME] [PERSON_NAME] ROCK…" at bounding box center [129, 231] width 56 height 14
click at [101, 224] on select "Select Stylist AANAYA Manager (Log In Id) Neha [PERSON_NAME] [PERSON_NAME] ROCK…" at bounding box center [129, 231] width 56 height 14
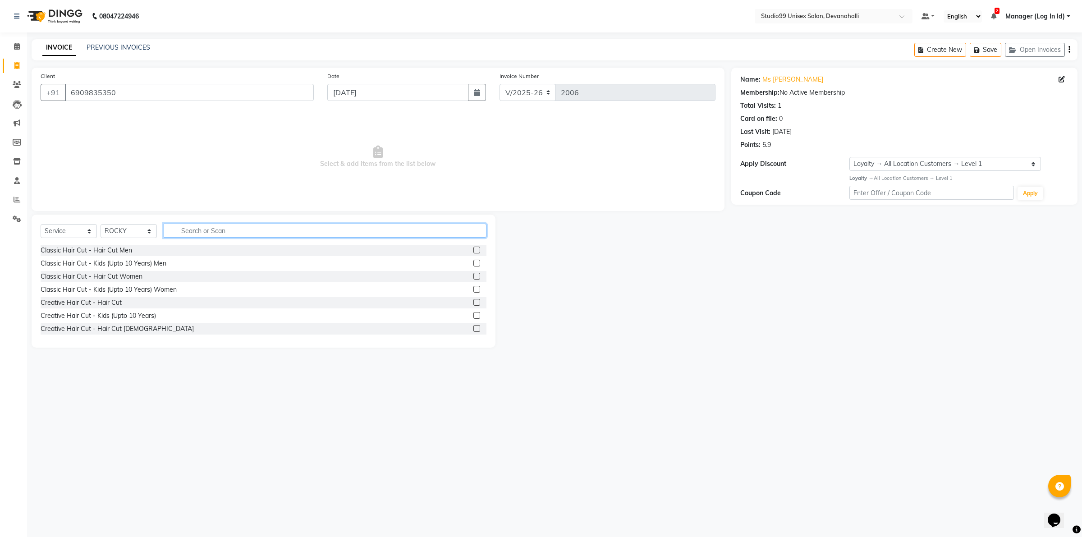
click at [212, 235] on input "text" at bounding box center [325, 231] width 323 height 14
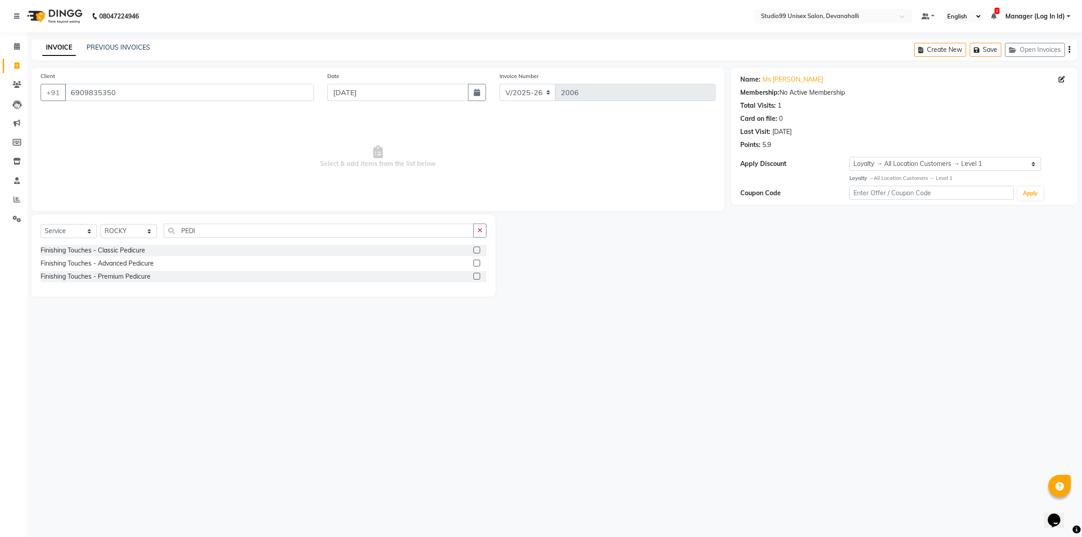
click at [474, 249] on label at bounding box center [476, 250] width 7 height 7
click at [474, 249] on input "checkbox" at bounding box center [476, 250] width 6 height 6
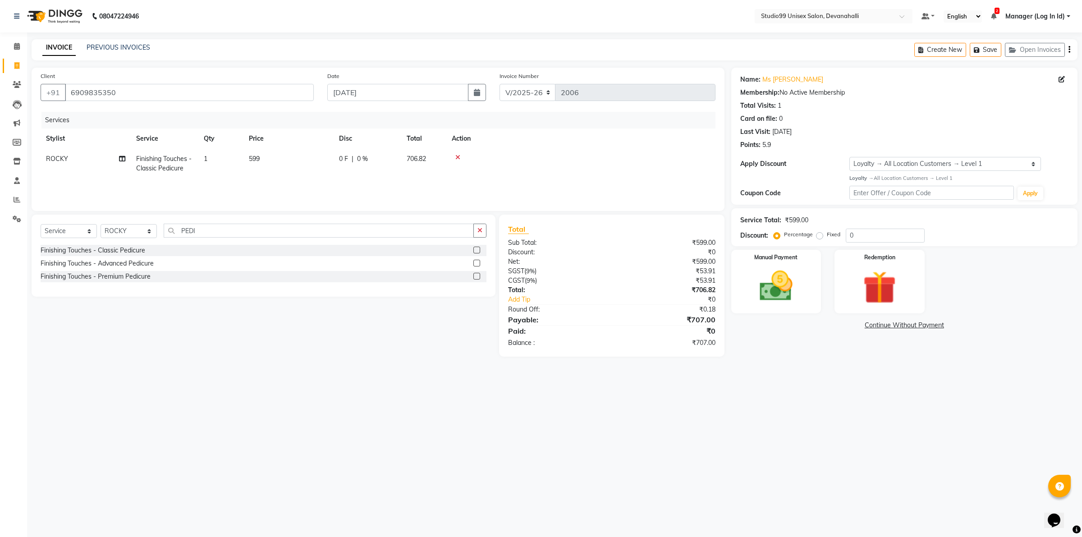
click at [257, 238] on div "Select Service Product Membership Package Voucher Prepaid Gift Card Select Styl…" at bounding box center [264, 234] width 446 height 21
click at [255, 233] on input "PEDI" at bounding box center [319, 231] width 310 height 14
click at [476, 251] on label at bounding box center [476, 250] width 7 height 7
click at [476, 251] on input "checkbox" at bounding box center [476, 250] width 6 height 6
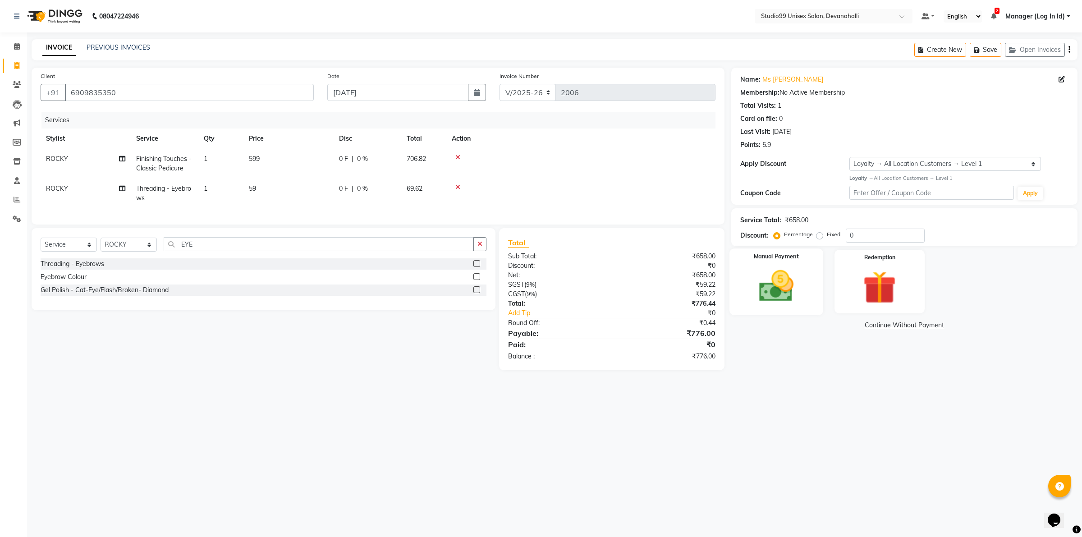
click at [771, 275] on img at bounding box center [776, 286] width 56 height 40
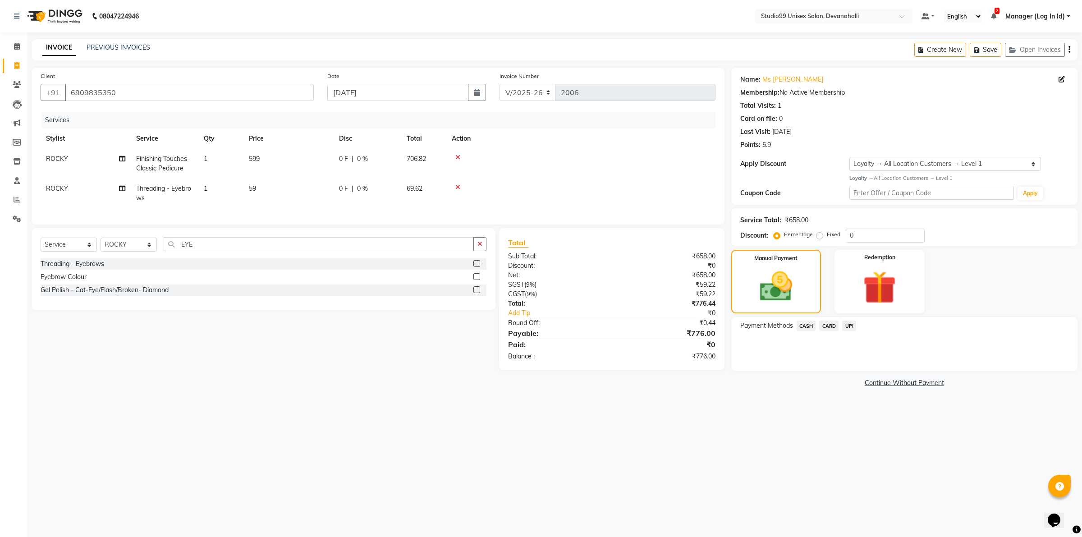
click at [850, 327] on span "UPI" at bounding box center [849, 326] width 14 height 10
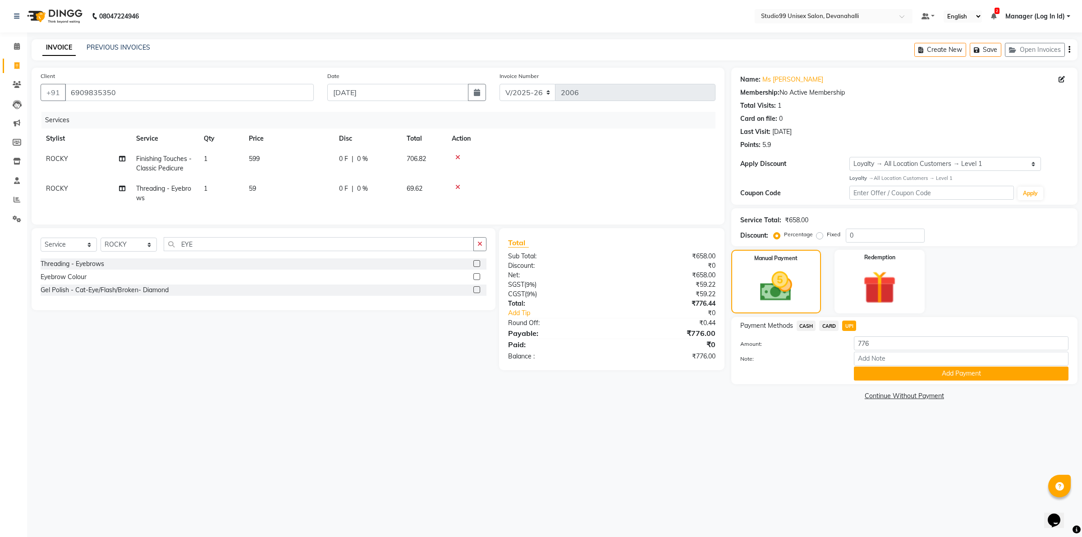
click at [862, 372] on button "Add Payment" at bounding box center [961, 373] width 215 height 14
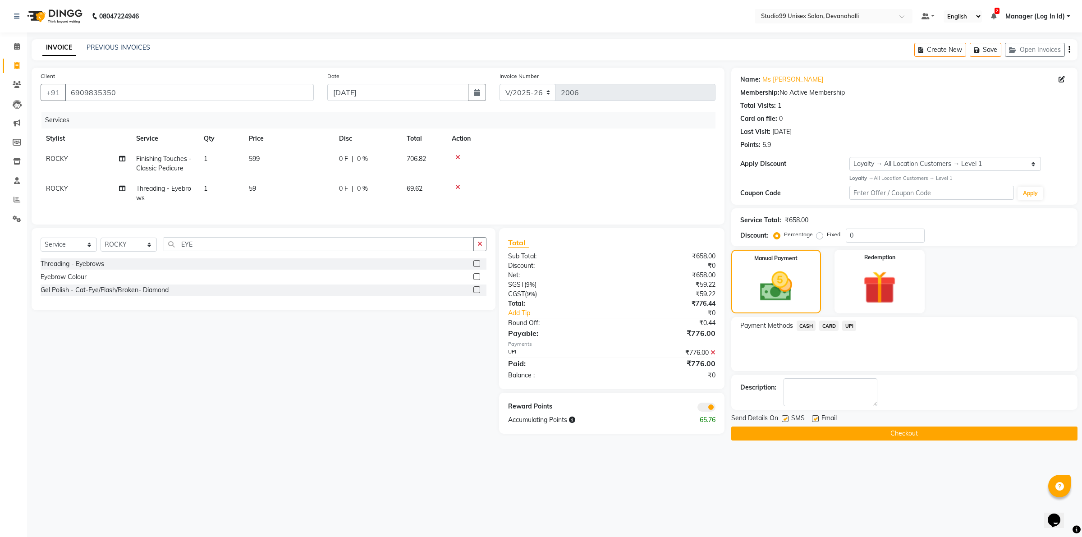
click at [824, 435] on button "Checkout" at bounding box center [904, 433] width 346 height 14
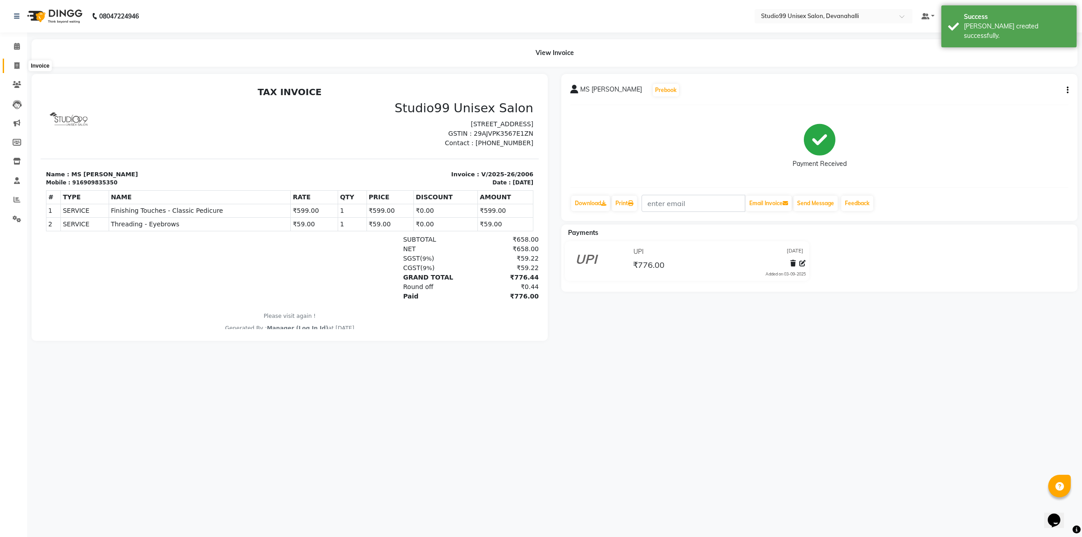
click at [16, 66] on icon at bounding box center [16, 65] width 5 height 7
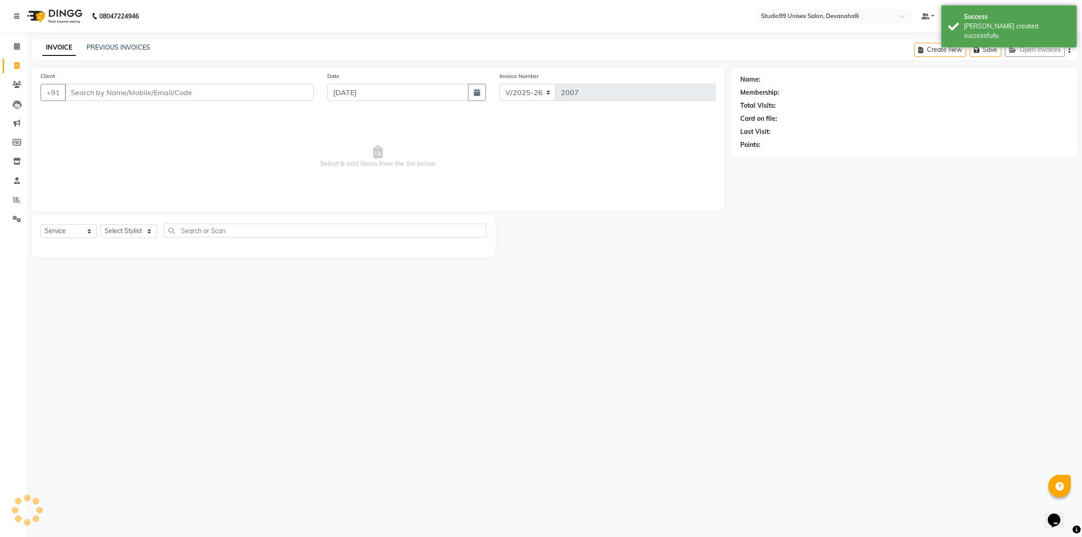
click at [92, 99] on input "Client" at bounding box center [189, 92] width 249 height 17
click at [278, 87] on button "Add Client" at bounding box center [290, 92] width 46 height 17
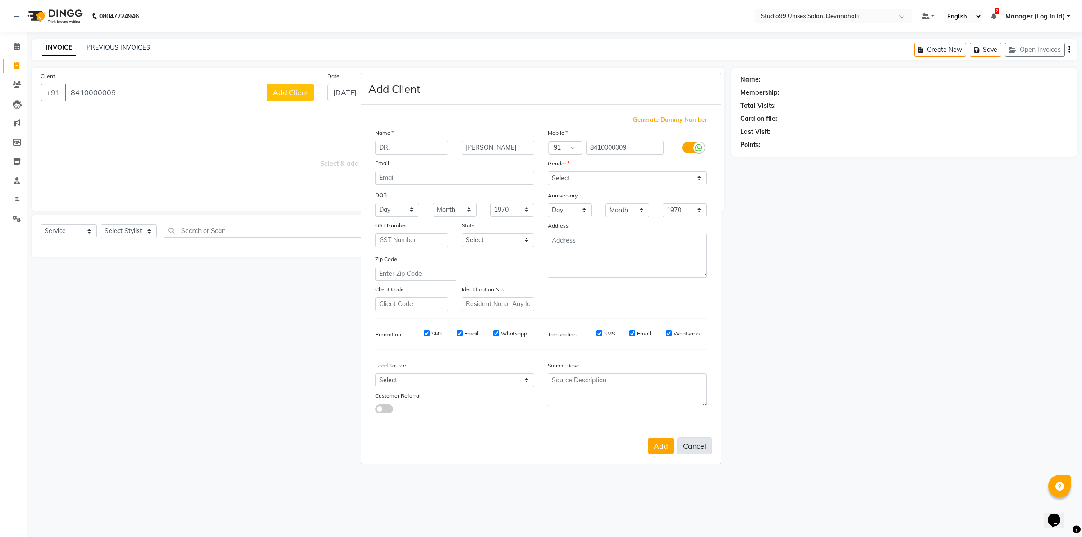
drag, startPoint x: 702, startPoint y: 445, endPoint x: 696, endPoint y: 442, distance: 6.7
click at [702, 444] on button "Cancel" at bounding box center [694, 445] width 35 height 17
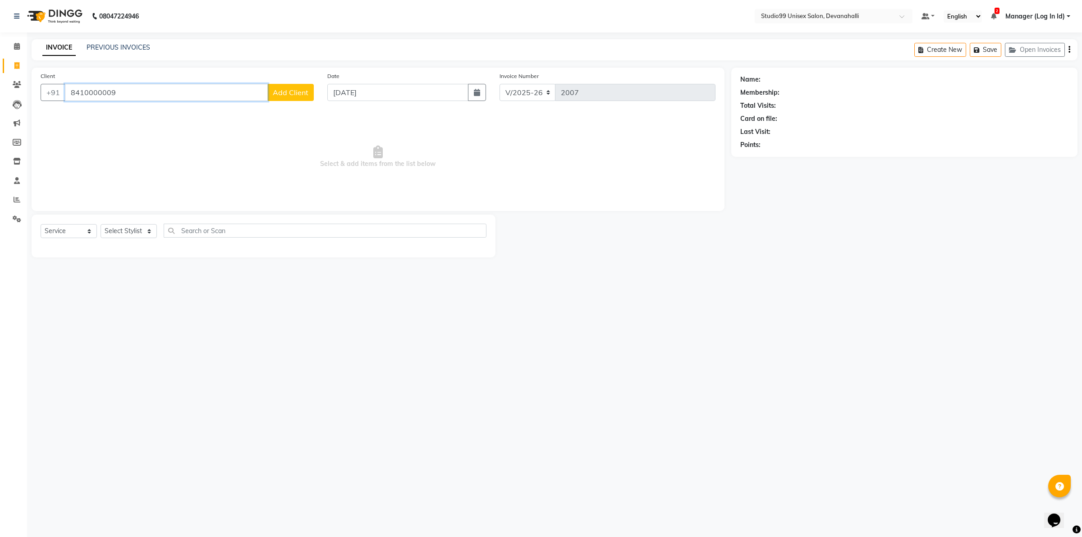
click at [81, 93] on input "8410000009" at bounding box center [166, 92] width 203 height 17
paste input "960650086"
drag, startPoint x: 271, startPoint y: 84, endPoint x: 275, endPoint y: 88, distance: 5.4
click at [275, 88] on button "Add Client" at bounding box center [290, 92] width 46 height 17
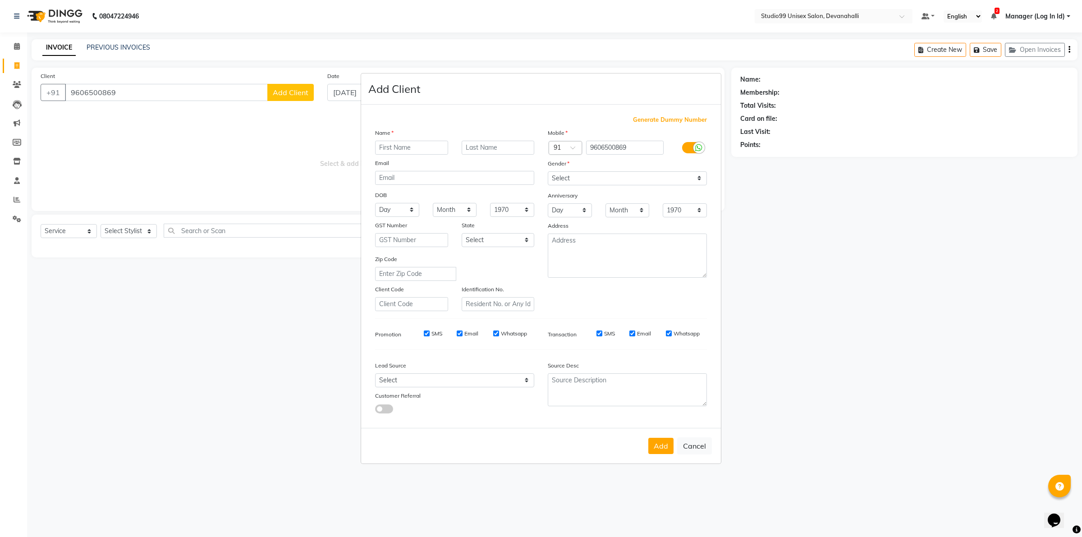
click at [282, 95] on ngb-modal-window "Add Client Generate Dummy Number Name Email DOB Day 01 02 03 04 05 06 07 08 09 …" at bounding box center [541, 268] width 1082 height 537
click at [389, 150] on input "text" at bounding box center [411, 148] width 73 height 14
paste input "ADELINE"
click at [591, 179] on select "Select Male Female Other Prefer Not To Say" at bounding box center [627, 178] width 159 height 14
click at [548, 172] on select "Select Male Female Other Prefer Not To Say" at bounding box center [627, 178] width 159 height 14
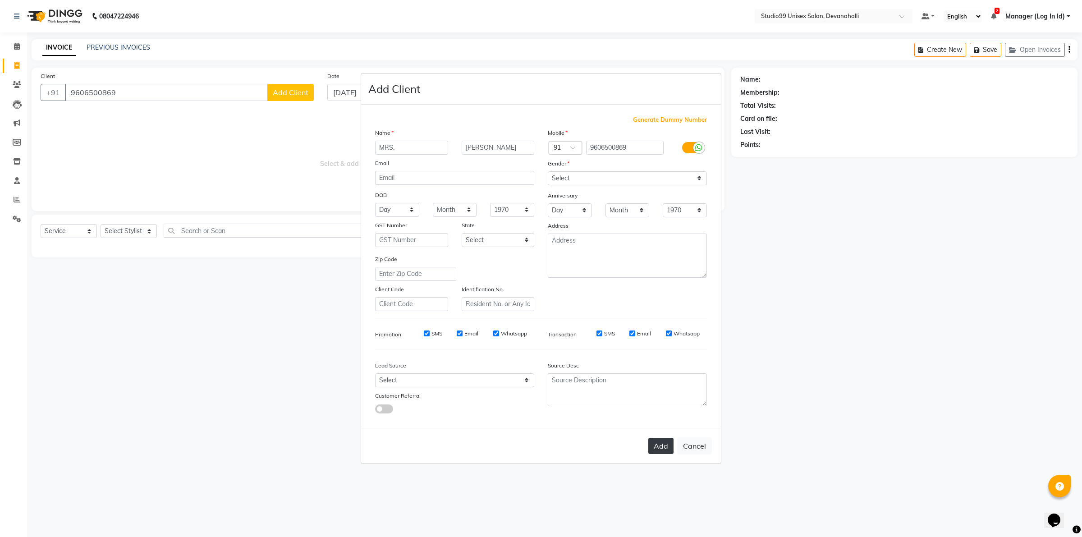
click at [656, 440] on button "Add" at bounding box center [660, 446] width 25 height 16
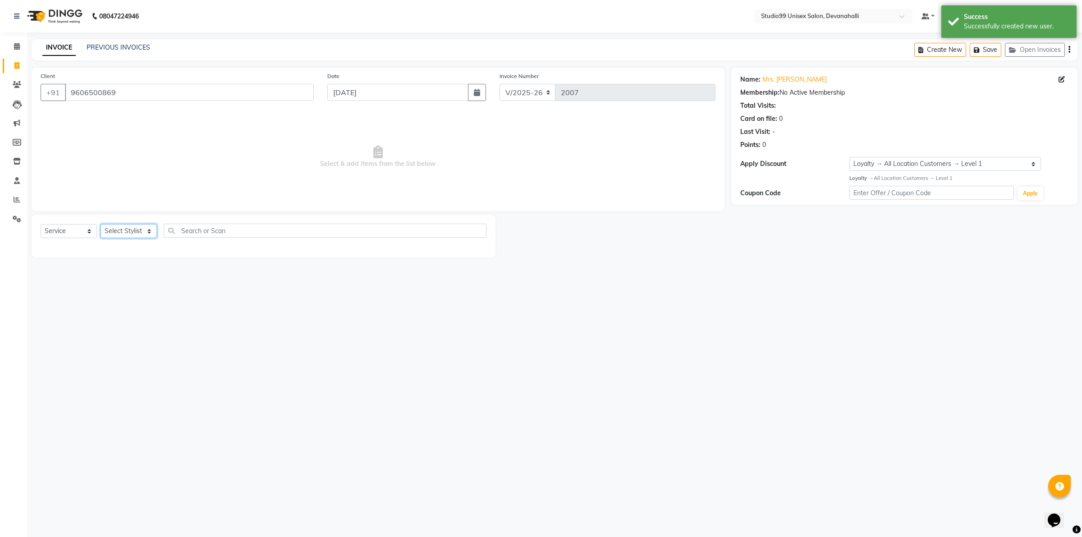
click at [125, 233] on select "Select Stylist AANAYA Manager (Log In Id) Neha [PERSON_NAME] [PERSON_NAME] ROCK…" at bounding box center [129, 231] width 56 height 14
click at [101, 224] on select "Select Stylist AANAYA Manager (Log In Id) Neha [PERSON_NAME] [PERSON_NAME] ROCK…" at bounding box center [129, 231] width 56 height 14
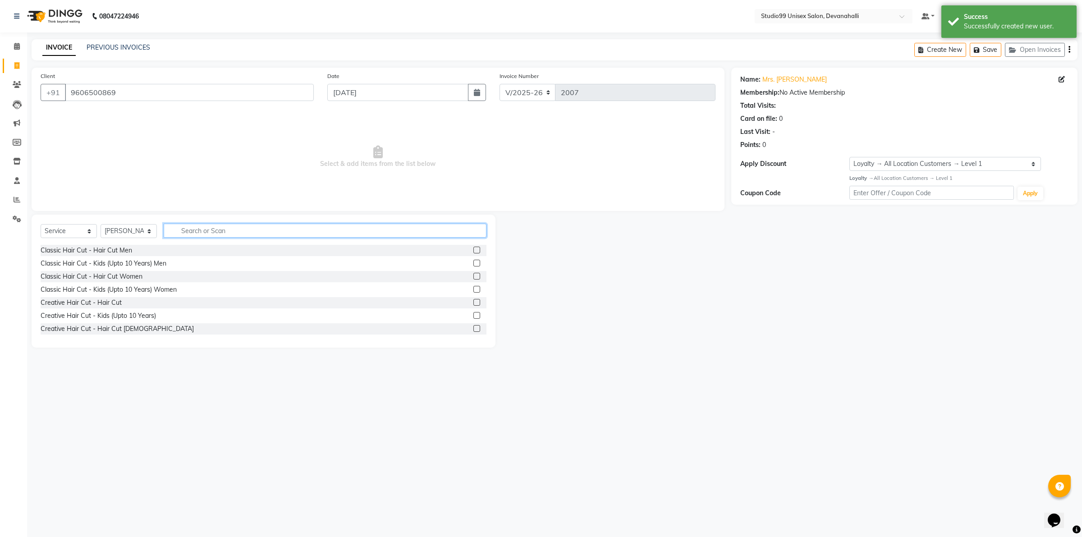
click at [221, 232] on input "text" at bounding box center [325, 231] width 323 height 14
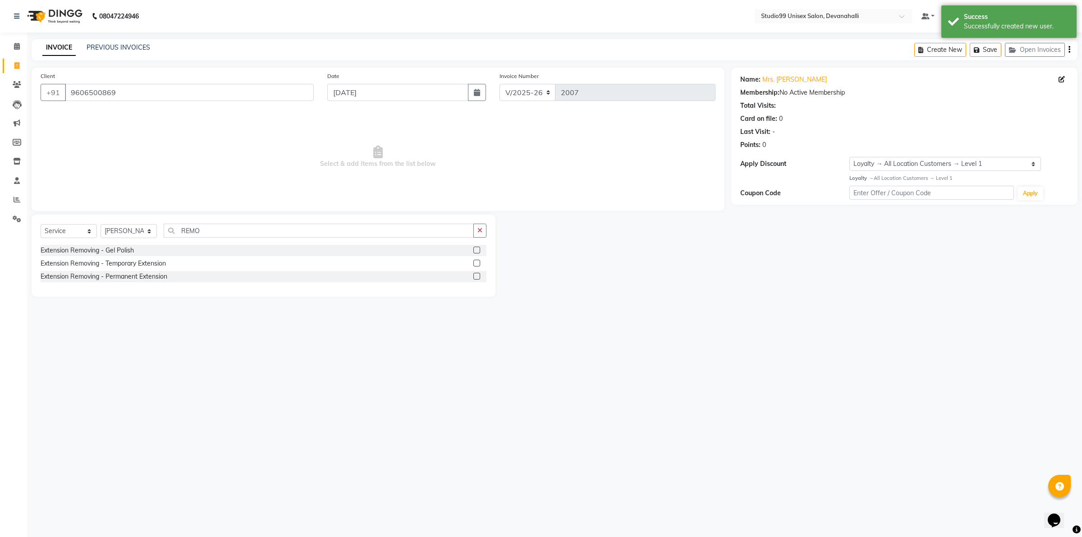
click at [476, 250] on label at bounding box center [476, 250] width 7 height 7
click at [476, 250] on input "checkbox" at bounding box center [476, 250] width 6 height 6
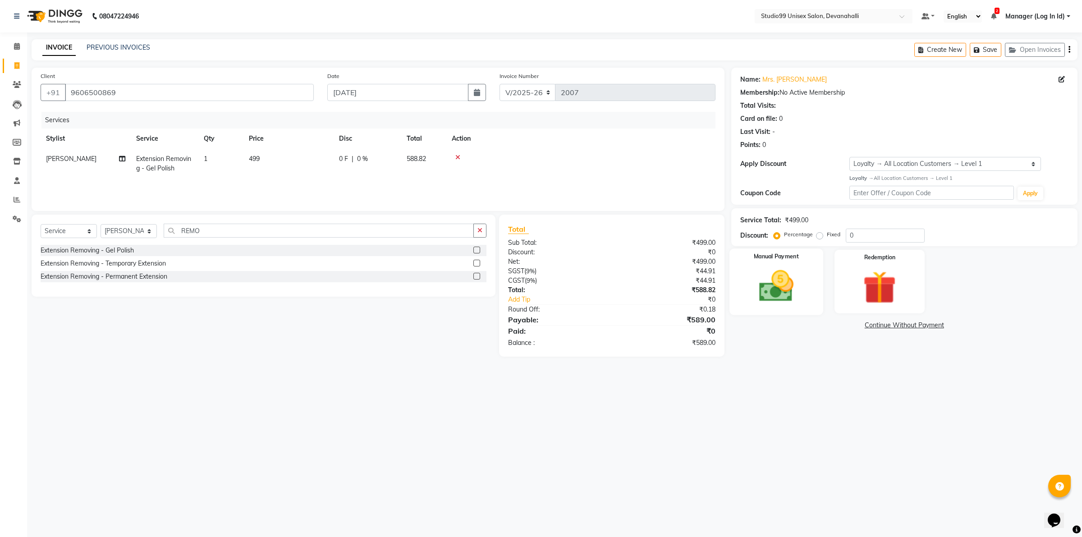
drag, startPoint x: 778, startPoint y: 274, endPoint x: 767, endPoint y: 275, distance: 11.8
click at [778, 274] on img at bounding box center [776, 286] width 56 height 40
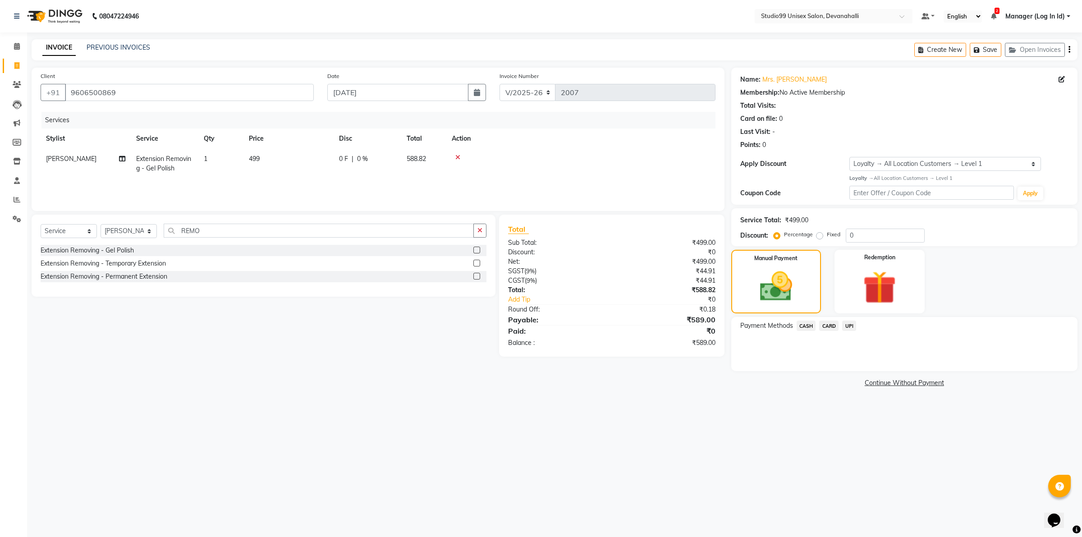
click at [849, 328] on span "UPI" at bounding box center [849, 326] width 14 height 10
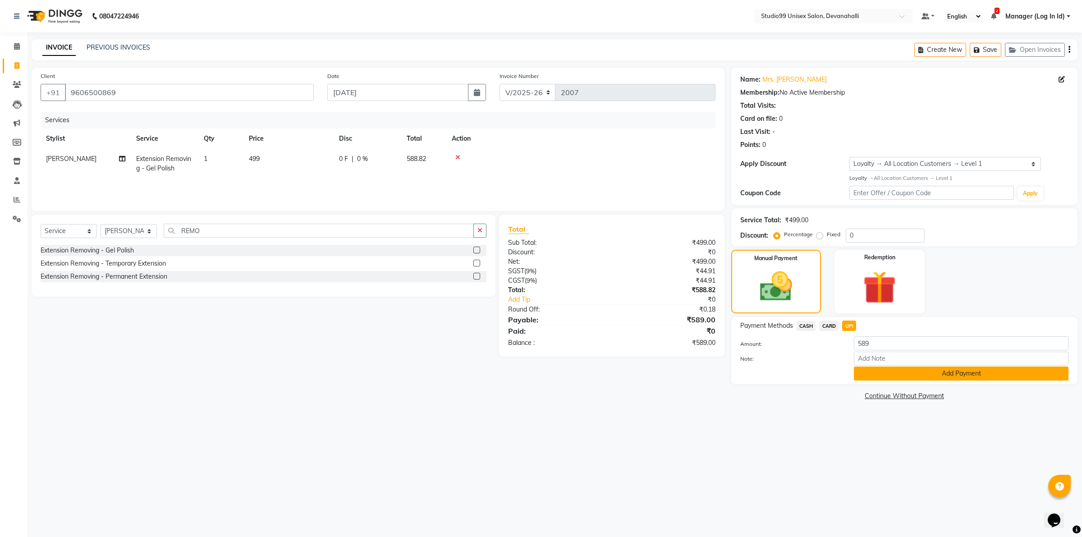
click at [877, 374] on button "Add Payment" at bounding box center [961, 373] width 215 height 14
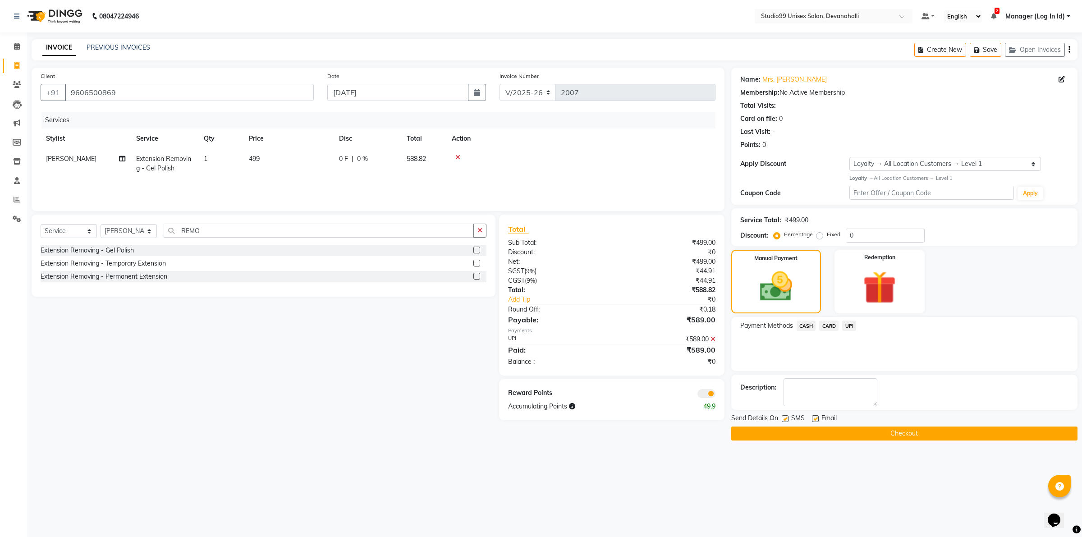
click at [823, 433] on button "Checkout" at bounding box center [904, 433] width 346 height 14
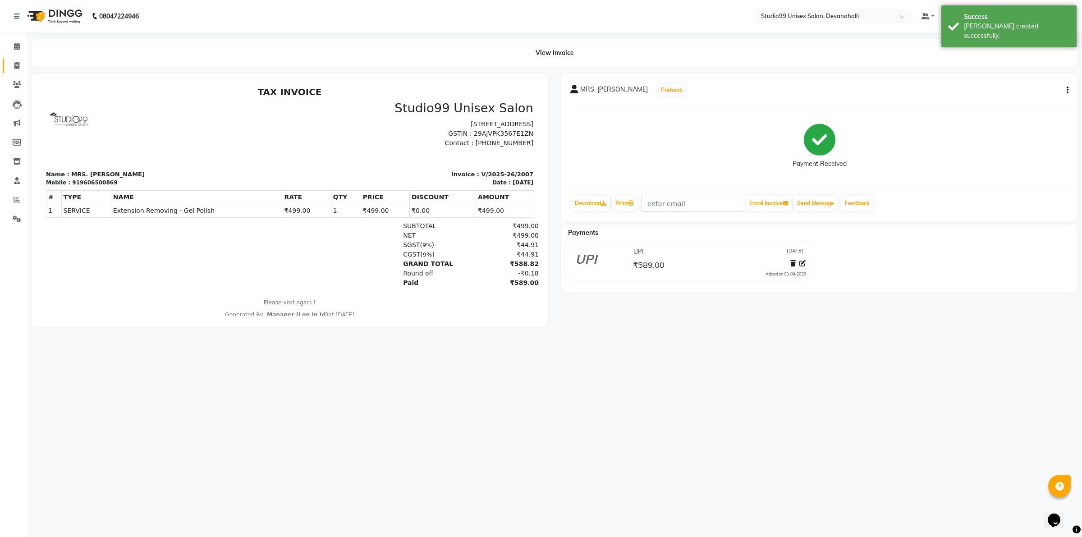
click at [16, 59] on link "Invoice" at bounding box center [14, 66] width 22 height 15
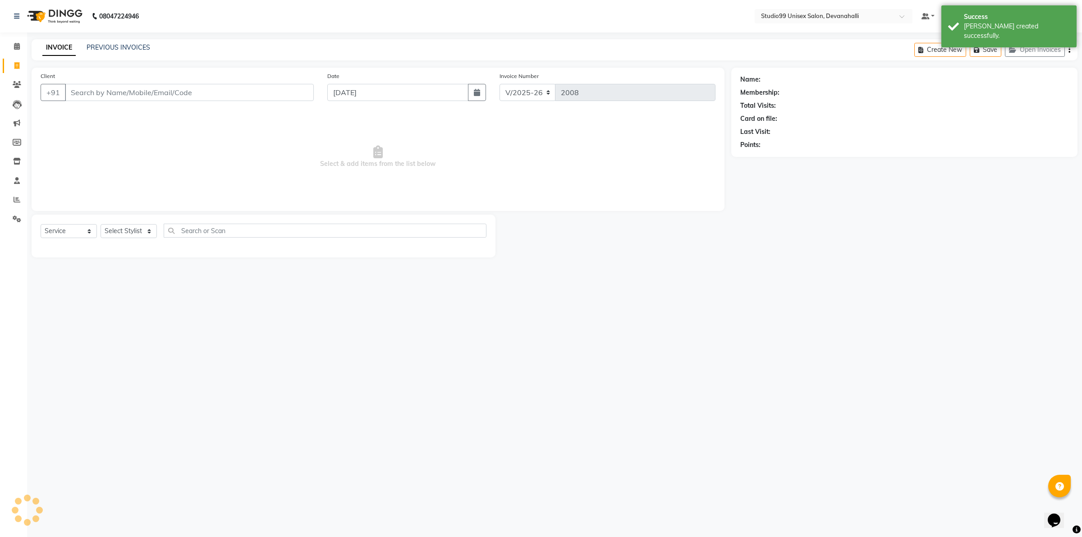
click at [98, 88] on input "Client" at bounding box center [189, 92] width 249 height 17
click at [98, 85] on input "Client" at bounding box center [189, 92] width 249 height 17
paste input "ADELINE"
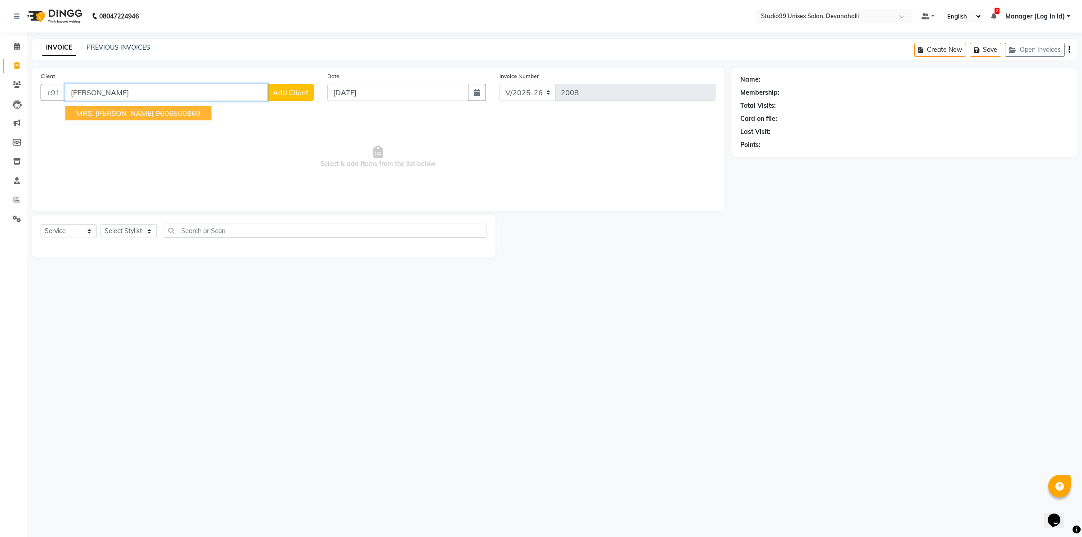
click at [157, 106] on button "MRS. ADELINE 9606500869" at bounding box center [138, 113] width 146 height 14
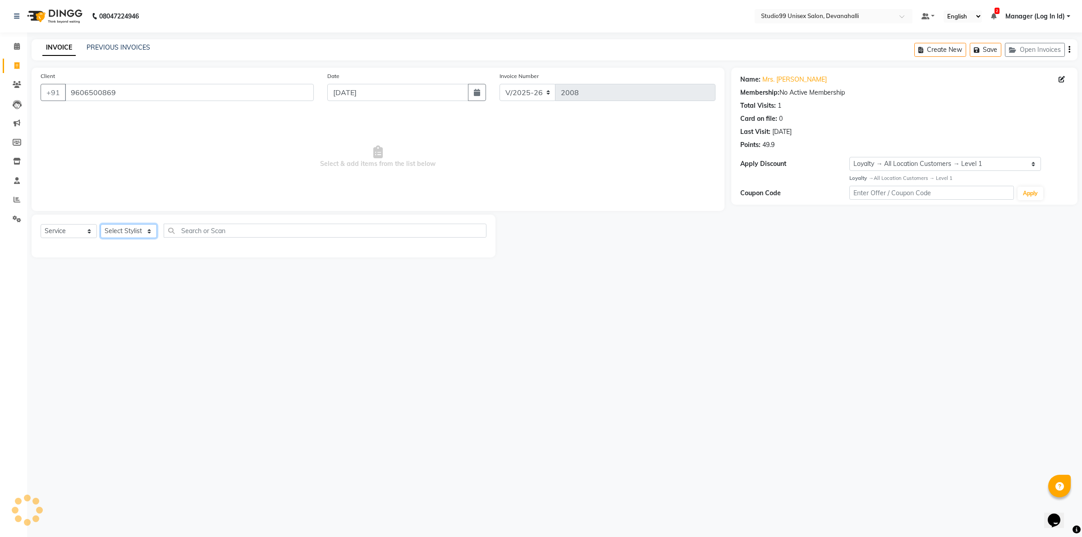
click at [123, 229] on select "Select Stylist AANAYA Manager (Log In Id) Neha [PERSON_NAME] [PERSON_NAME] ROCK…" at bounding box center [129, 231] width 56 height 14
click at [101, 224] on select "Select Stylist AANAYA Manager (Log In Id) Neha [PERSON_NAME] [PERSON_NAME] ROCK…" at bounding box center [129, 231] width 56 height 14
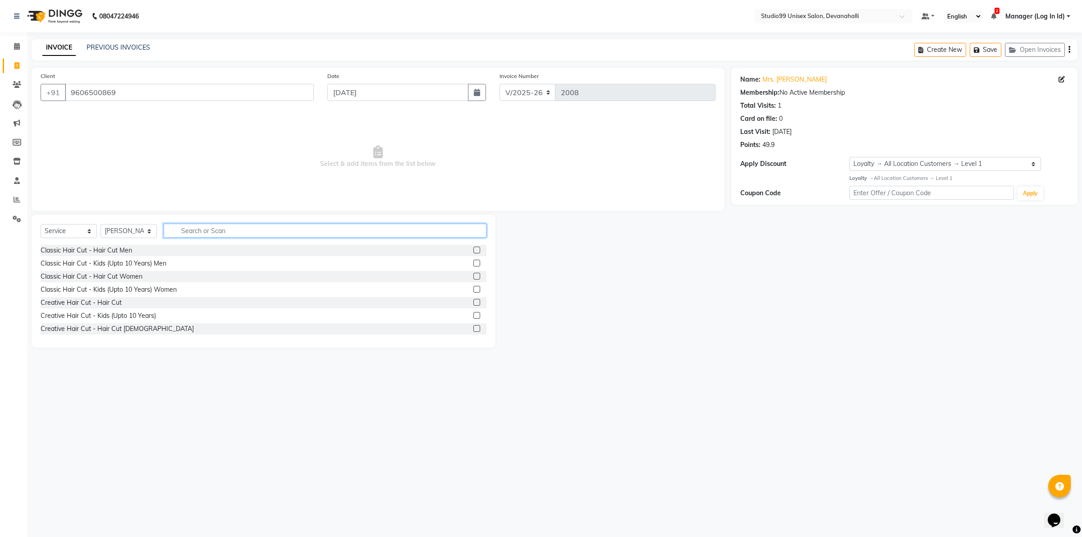
click at [211, 230] on input "text" at bounding box center [325, 231] width 323 height 14
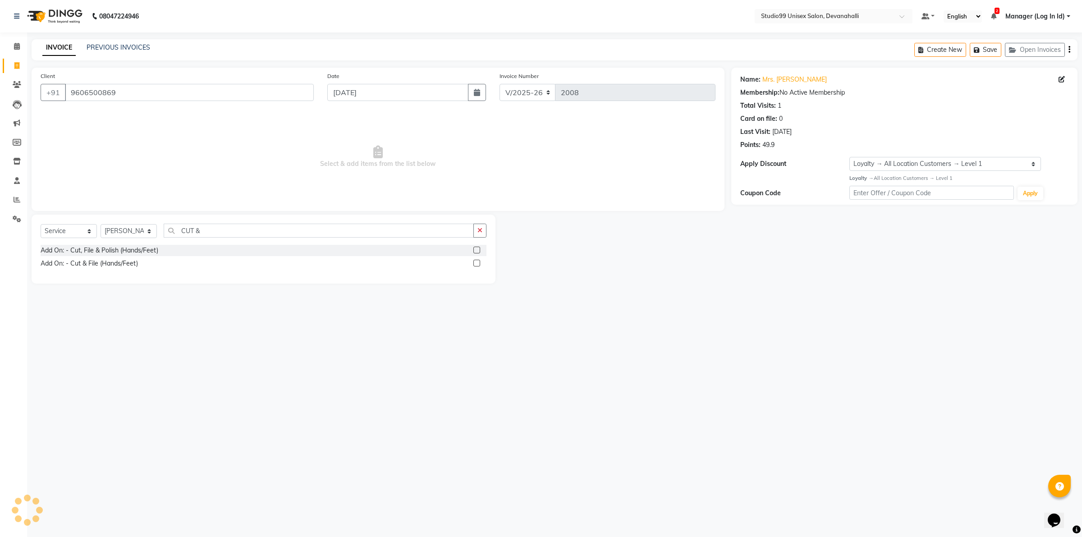
click at [476, 263] on label at bounding box center [476, 263] width 7 height 7
click at [476, 263] on input "checkbox" at bounding box center [476, 264] width 6 height 6
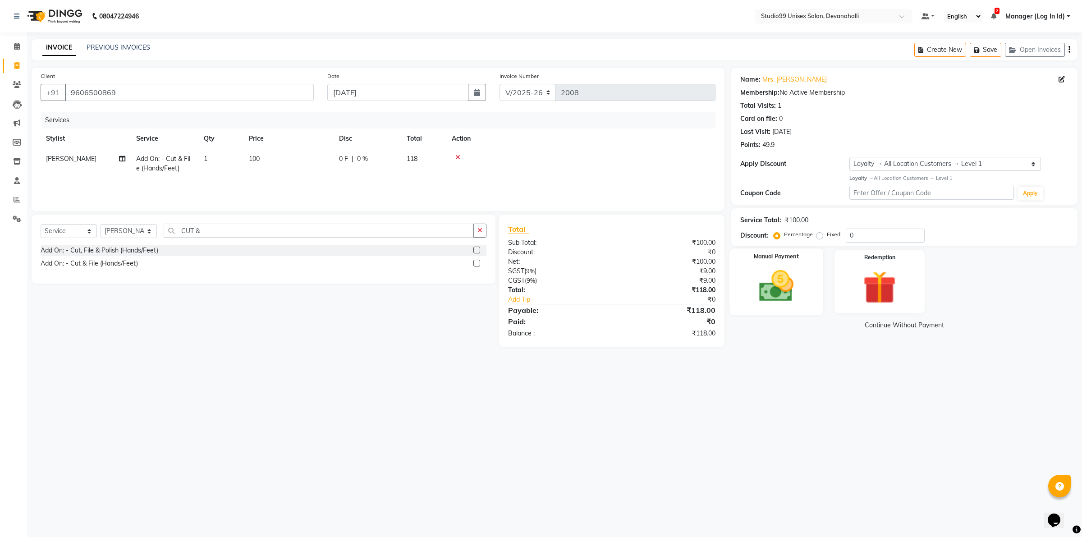
click at [756, 276] on img at bounding box center [776, 286] width 56 height 40
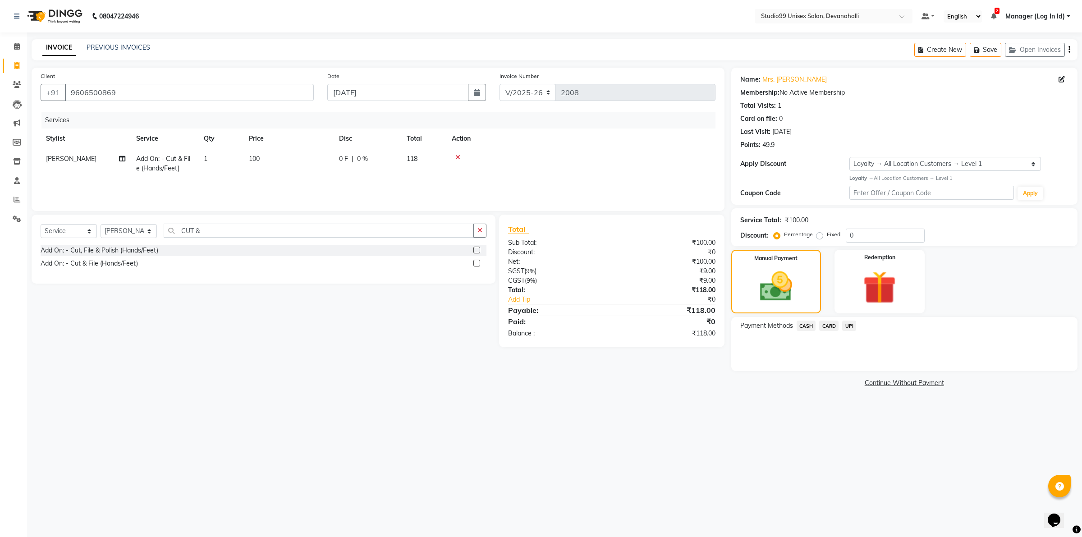
click at [850, 328] on span "UPI" at bounding box center [849, 326] width 14 height 10
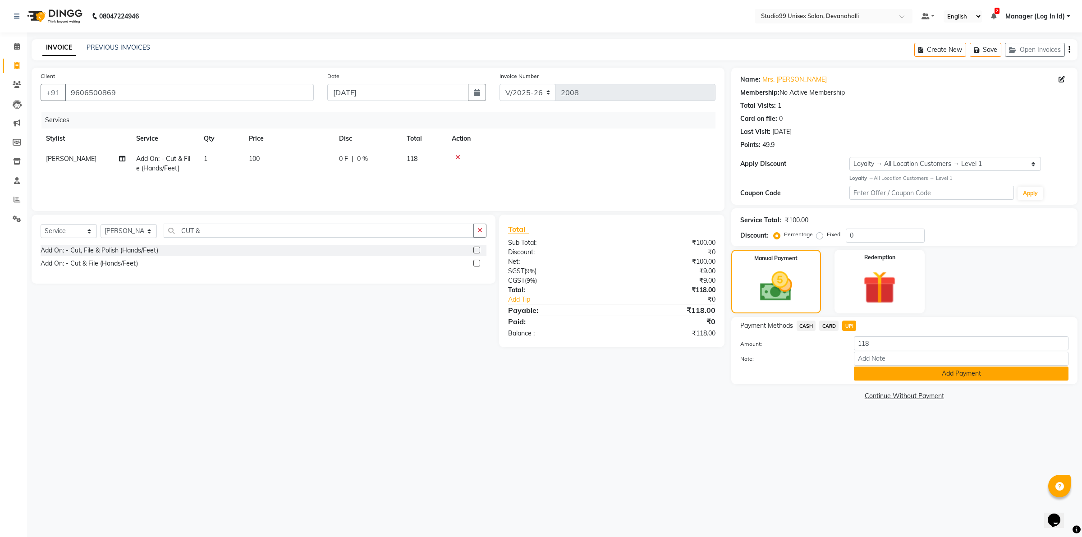
click at [865, 370] on button "Add Payment" at bounding box center [961, 373] width 215 height 14
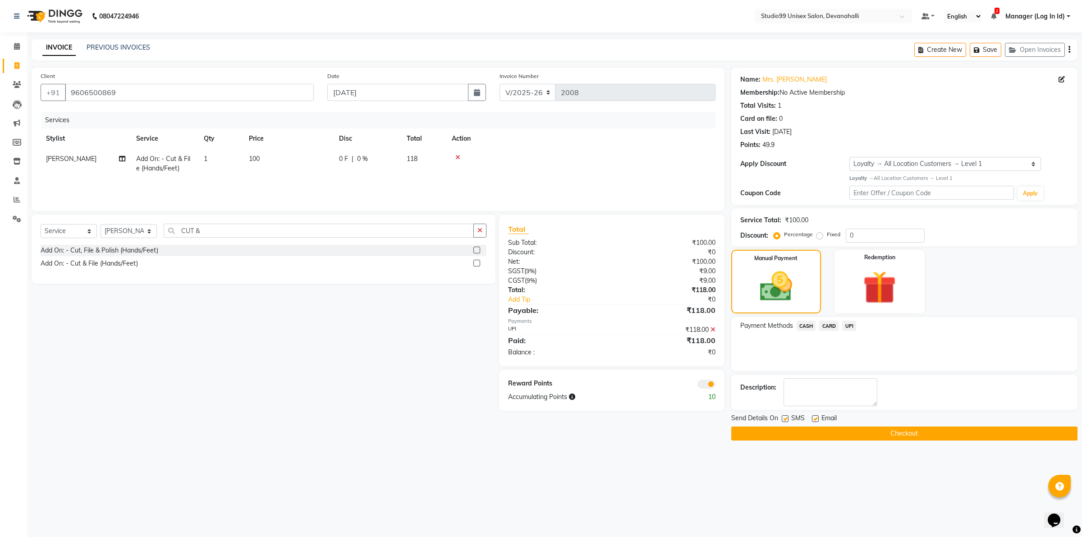
click at [747, 428] on button "Checkout" at bounding box center [904, 433] width 346 height 14
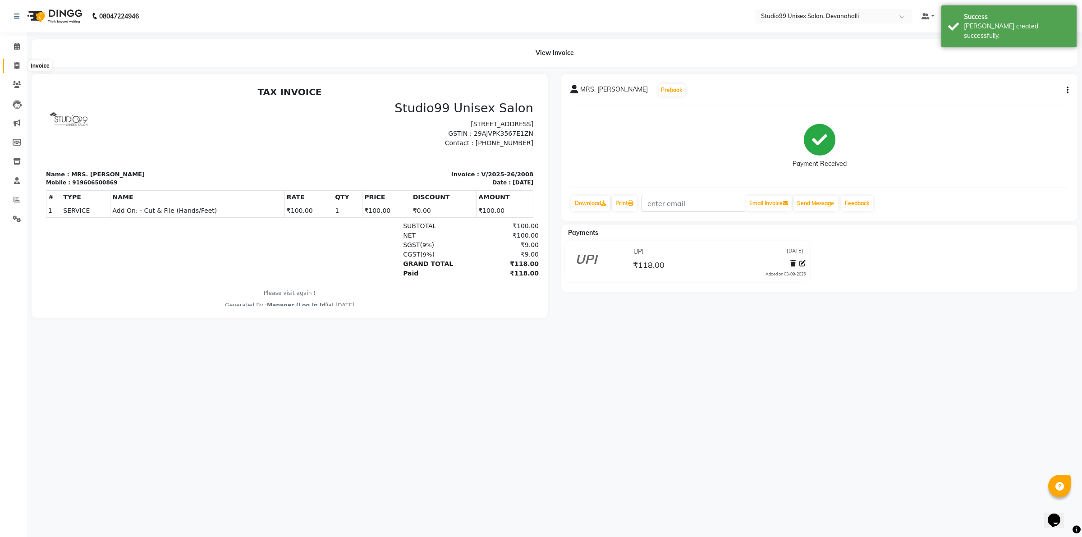
click at [16, 69] on icon at bounding box center [16, 65] width 5 height 7
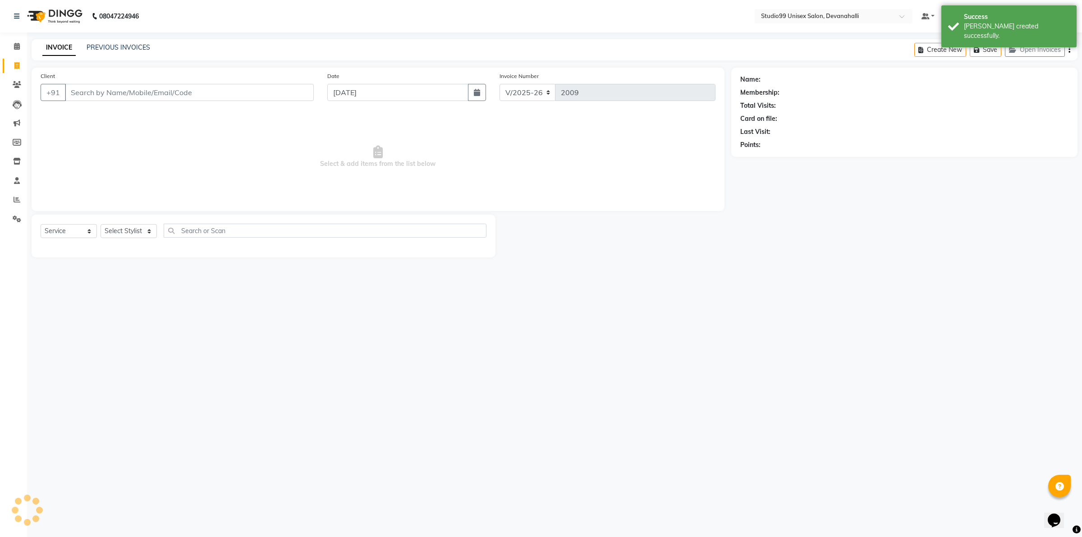
click at [98, 93] on input "Client" at bounding box center [189, 92] width 249 height 17
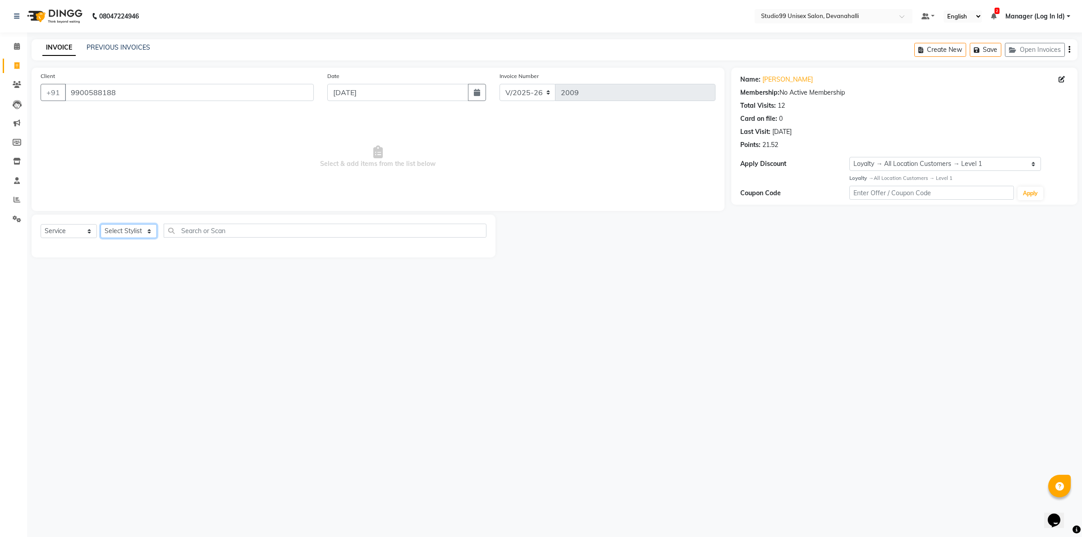
click at [134, 230] on select "Select Stylist AANAYA Manager (Log In Id) Neha [PERSON_NAME] [PERSON_NAME] ROCK…" at bounding box center [129, 231] width 56 height 14
click at [101, 224] on select "Select Stylist AANAYA Manager (Log In Id) Neha [PERSON_NAME] [PERSON_NAME] ROCK…" at bounding box center [129, 231] width 56 height 14
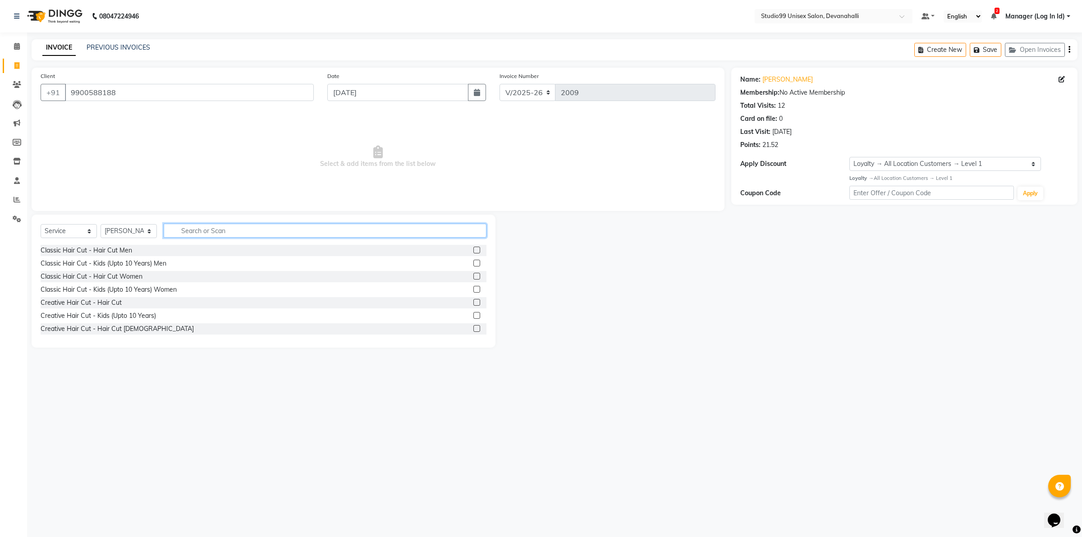
click at [224, 229] on input "text" at bounding box center [325, 231] width 323 height 14
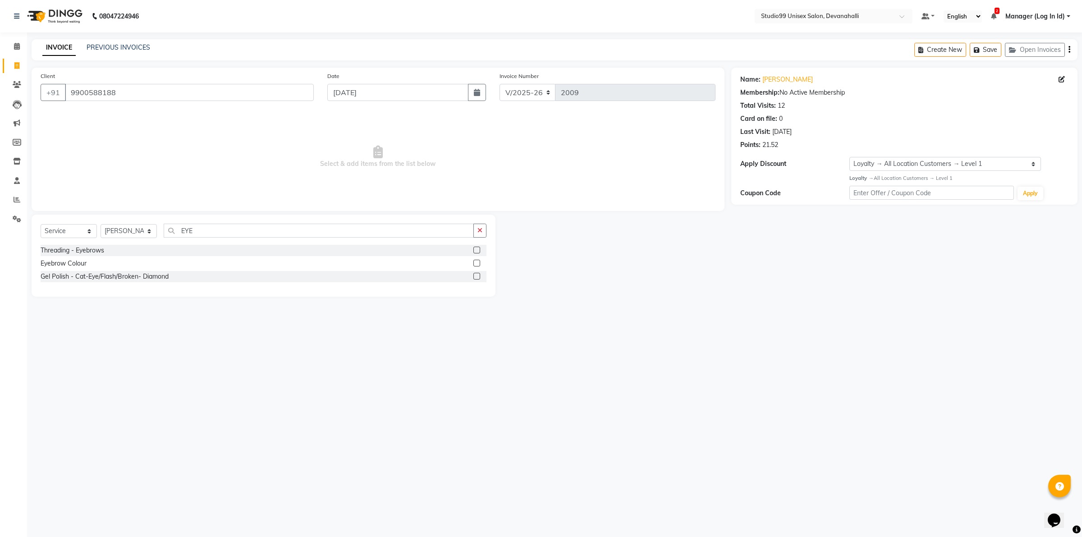
click at [476, 248] on label at bounding box center [476, 250] width 7 height 7
click at [476, 248] on input "checkbox" at bounding box center [476, 250] width 6 height 6
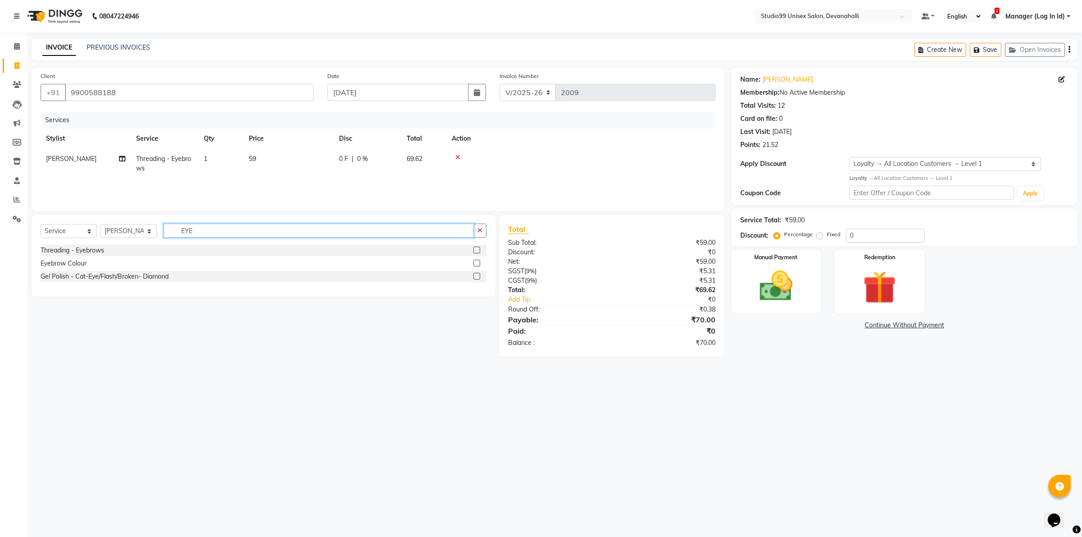
click at [392, 233] on input "EYE" at bounding box center [319, 231] width 310 height 14
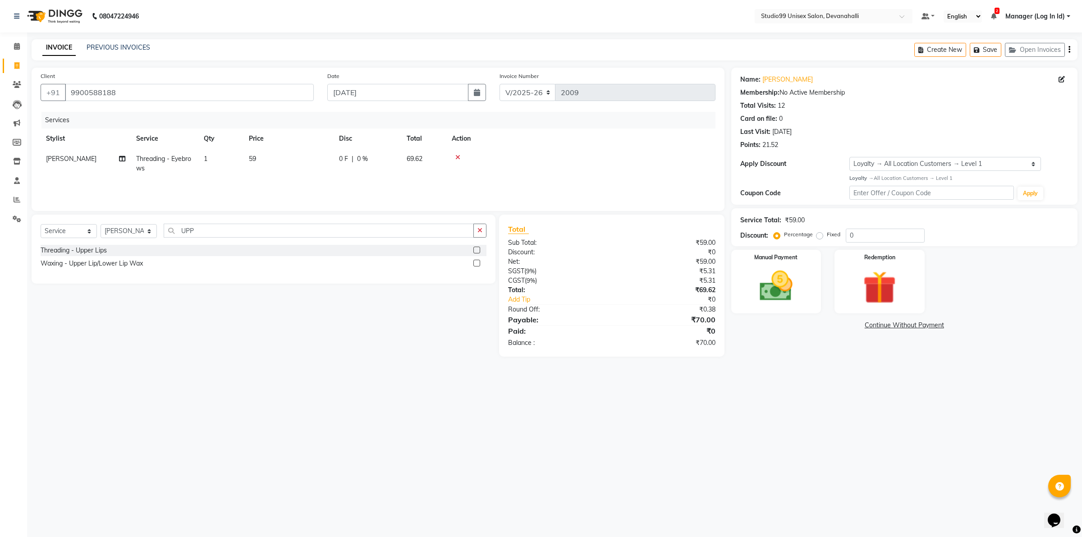
click at [475, 251] on label at bounding box center [476, 250] width 7 height 7
click at [475, 251] on input "checkbox" at bounding box center [476, 250] width 6 height 6
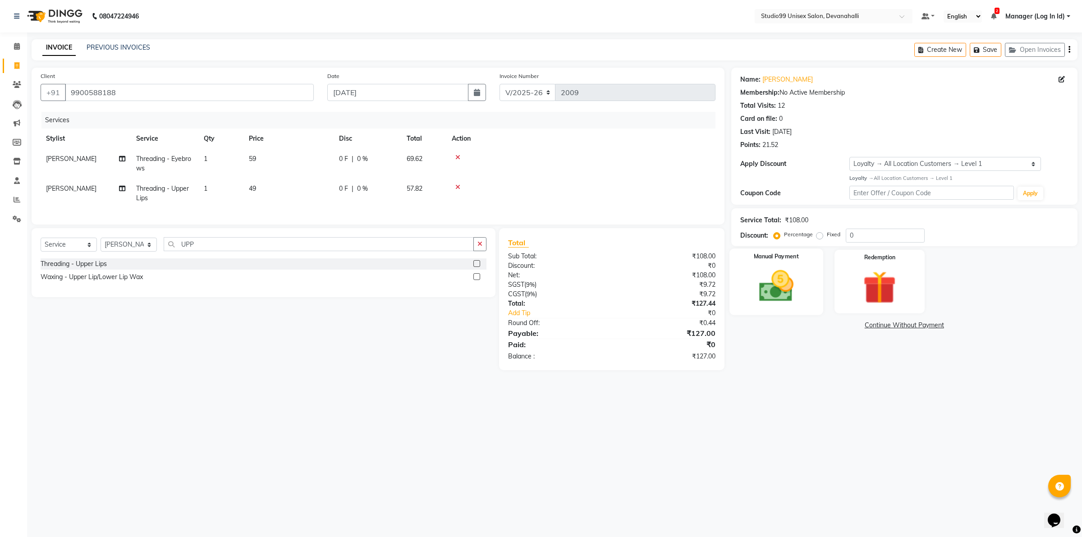
click at [763, 282] on img at bounding box center [776, 286] width 56 height 40
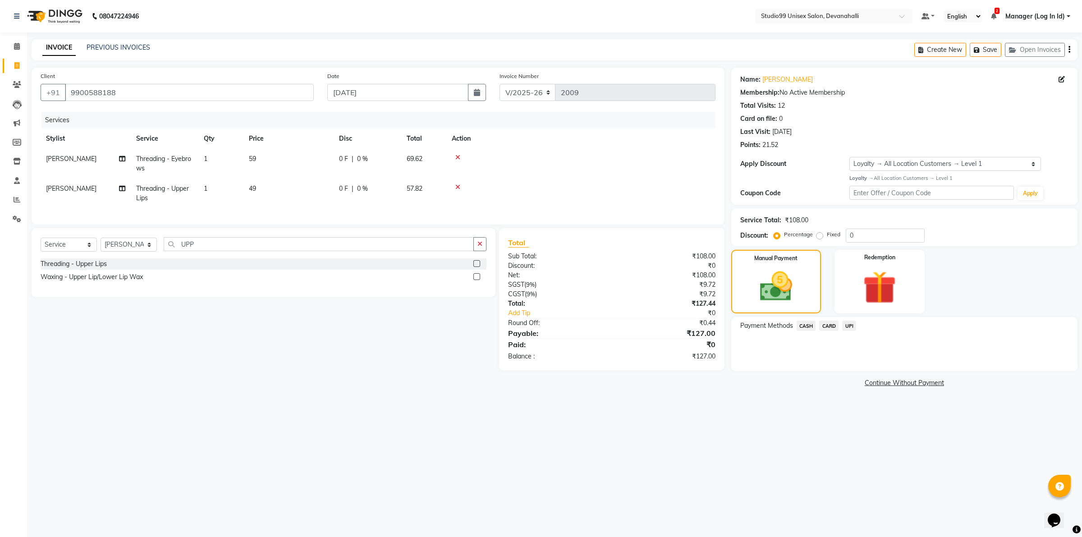
click at [852, 321] on span "UPI" at bounding box center [849, 326] width 14 height 10
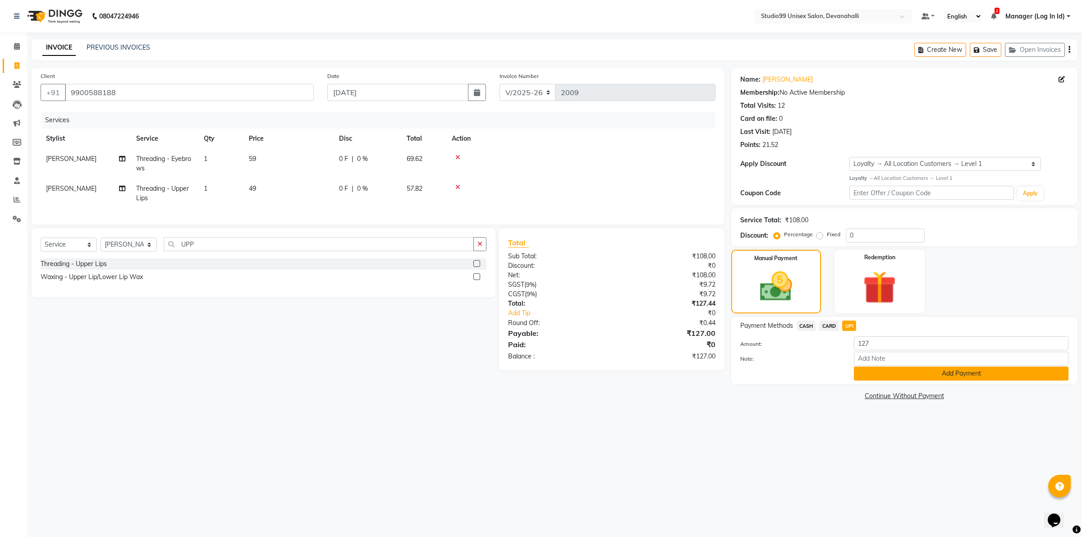
click at [872, 377] on button "Add Payment" at bounding box center [961, 373] width 215 height 14
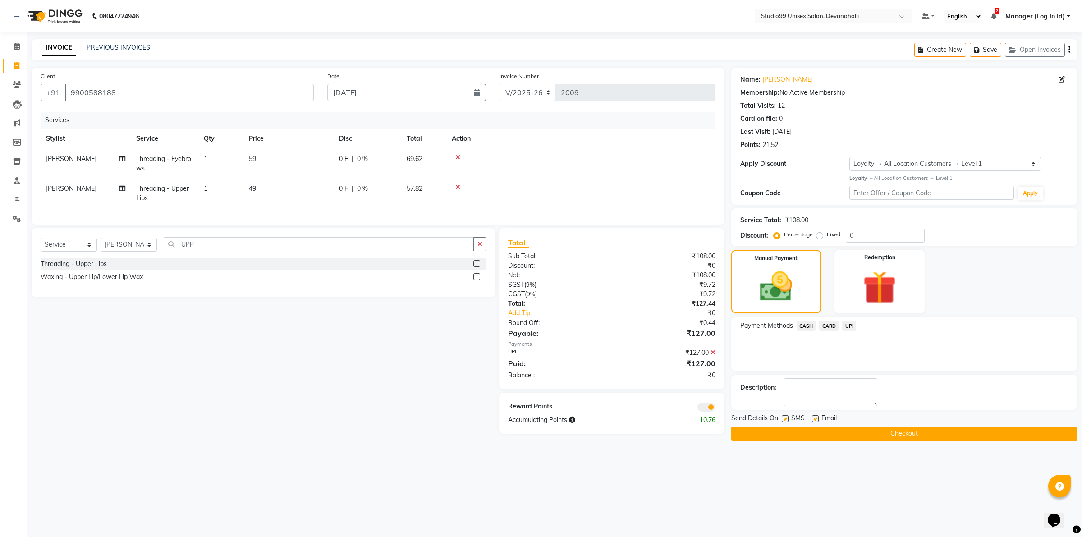
click at [817, 438] on button "Checkout" at bounding box center [904, 433] width 346 height 14
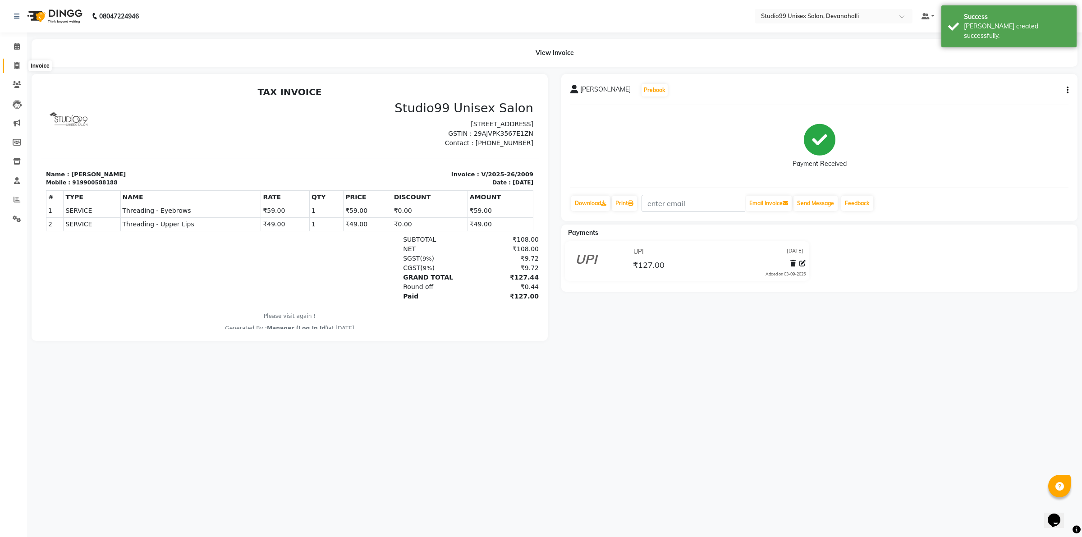
click at [18, 69] on icon at bounding box center [16, 65] width 5 height 7
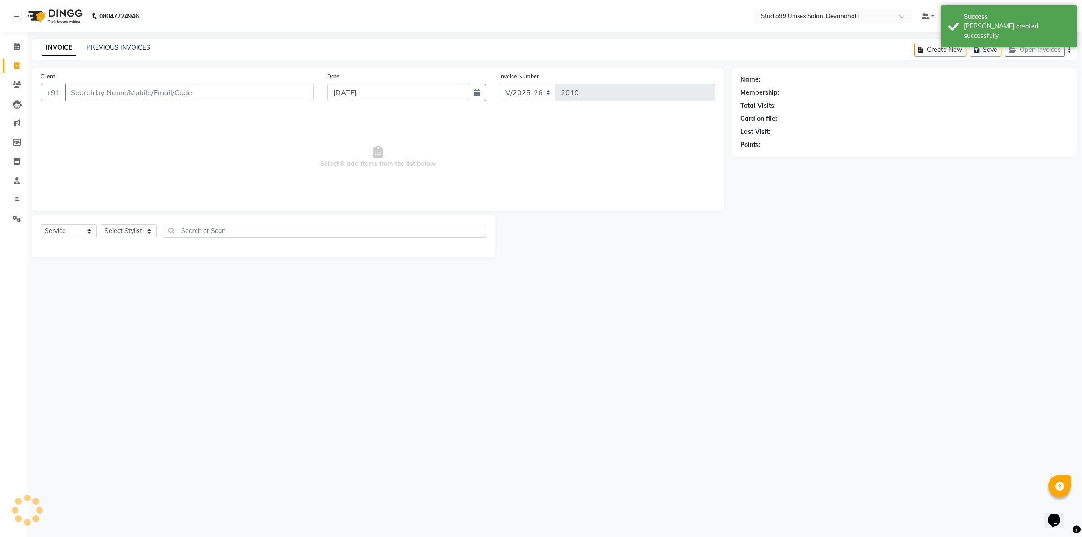
drag, startPoint x: 18, startPoint y: 69, endPoint x: 89, endPoint y: 95, distance: 75.4
click at [89, 95] on input "Client" at bounding box center [189, 92] width 249 height 17
click at [118, 90] on input "Client" at bounding box center [189, 92] width 249 height 17
paste input "9535899355"
click at [123, 228] on select "Select Stylist AANAYA Manager (Log In Id) Neha [PERSON_NAME] [PERSON_NAME] ROCK…" at bounding box center [129, 231] width 56 height 14
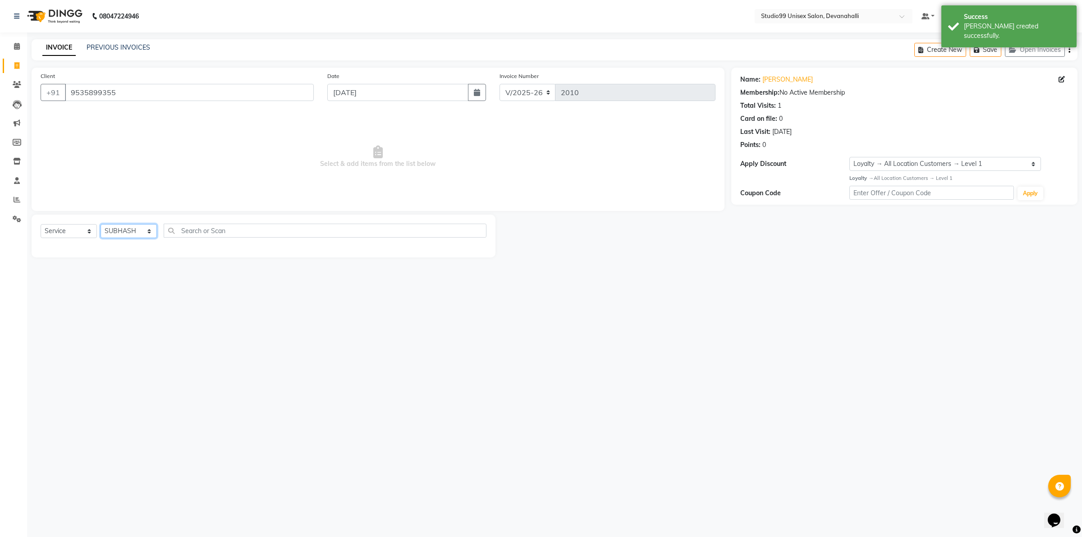
click at [101, 224] on select "Select Stylist AANAYA Manager (Log In Id) Neha [PERSON_NAME] [PERSON_NAME] ROCK…" at bounding box center [129, 231] width 56 height 14
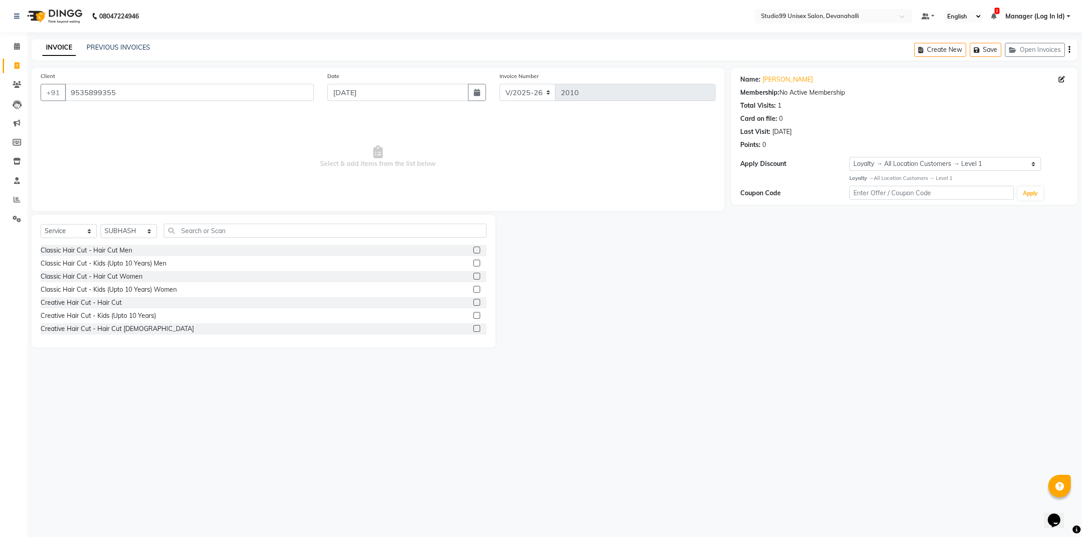
click at [473, 248] on label at bounding box center [476, 250] width 7 height 7
click at [473, 248] on input "checkbox" at bounding box center [476, 250] width 6 height 6
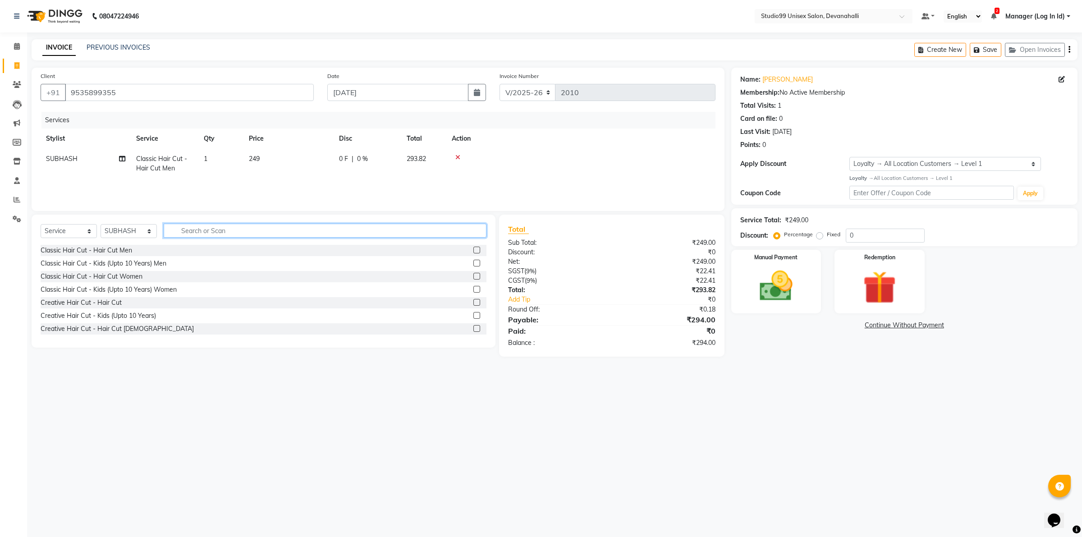
click at [445, 228] on input "text" at bounding box center [325, 231] width 323 height 14
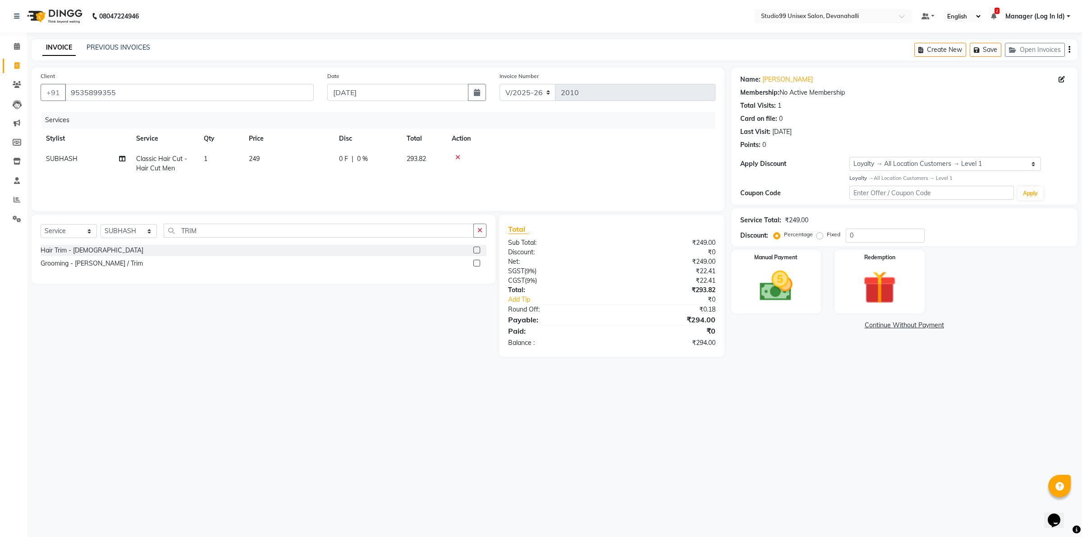
click at [476, 253] on label at bounding box center [476, 250] width 7 height 7
click at [476, 253] on input "checkbox" at bounding box center [476, 250] width 6 height 6
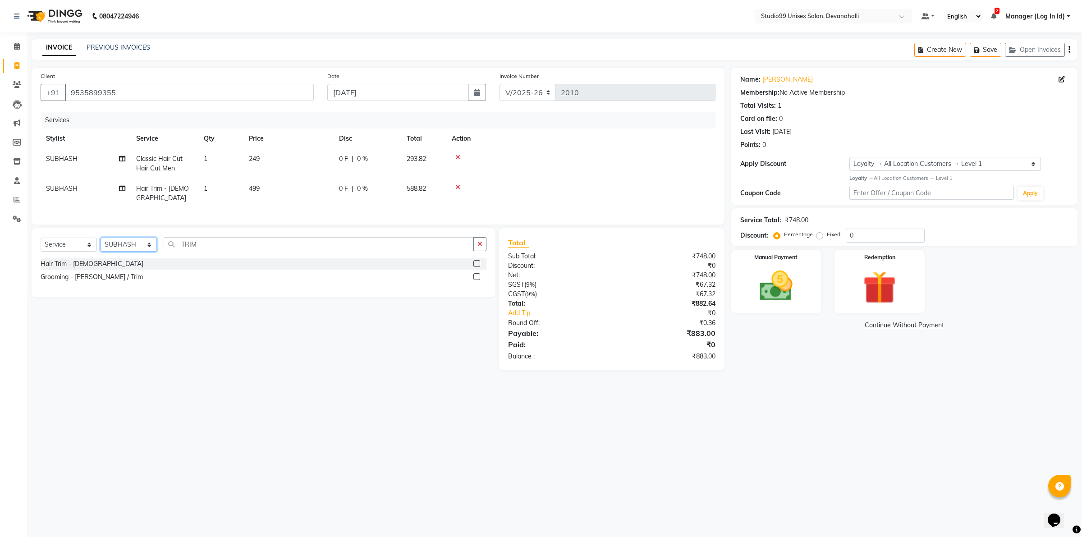
click at [138, 243] on select "Select Stylist AANAYA Manager (Log In Id) Neha [PERSON_NAME] [PERSON_NAME] ROCK…" at bounding box center [129, 245] width 56 height 14
click at [101, 238] on select "Select Stylist AANAYA Manager (Log In Id) Neha [PERSON_NAME] [PERSON_NAME] ROCK…" at bounding box center [129, 245] width 56 height 14
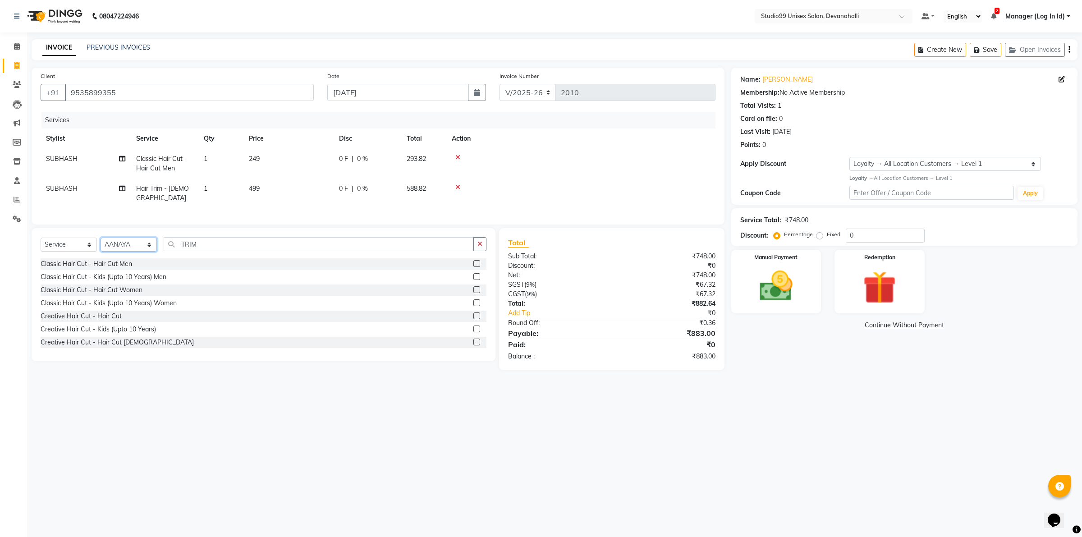
click at [128, 249] on select "Select Stylist AANAYA Manager (Log In Id) Neha [PERSON_NAME] [PERSON_NAME] ROCK…" at bounding box center [129, 245] width 56 height 14
click at [101, 238] on select "Select Stylist AANAYA Manager (Log In Id) Neha [PERSON_NAME] [PERSON_NAME] ROCK…" at bounding box center [129, 245] width 56 height 14
click at [217, 239] on input "TRIM" at bounding box center [319, 244] width 310 height 14
click at [474, 261] on label at bounding box center [476, 263] width 7 height 7
click at [474, 261] on input "checkbox" at bounding box center [476, 264] width 6 height 6
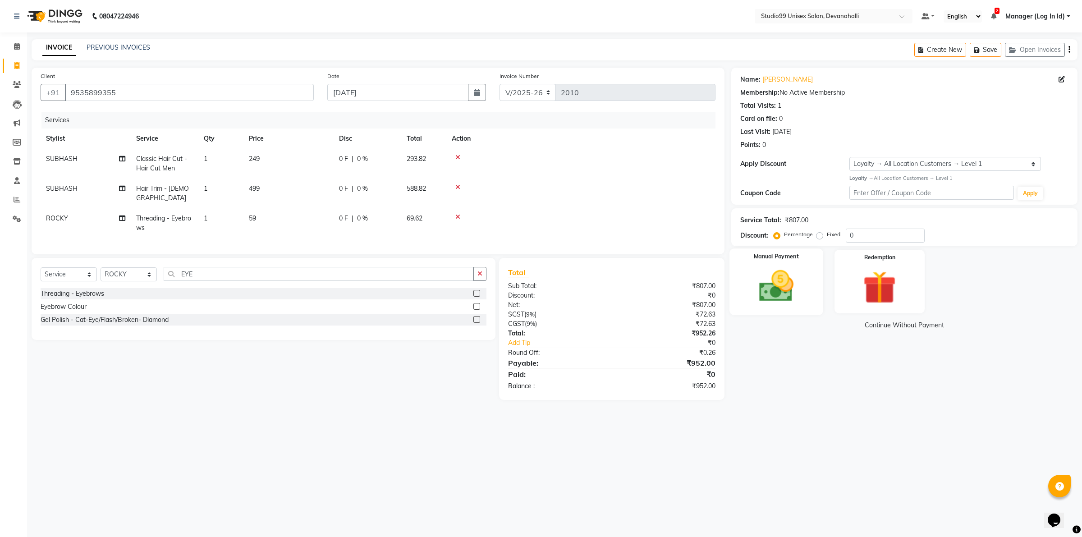
click at [792, 282] on img at bounding box center [776, 286] width 56 height 40
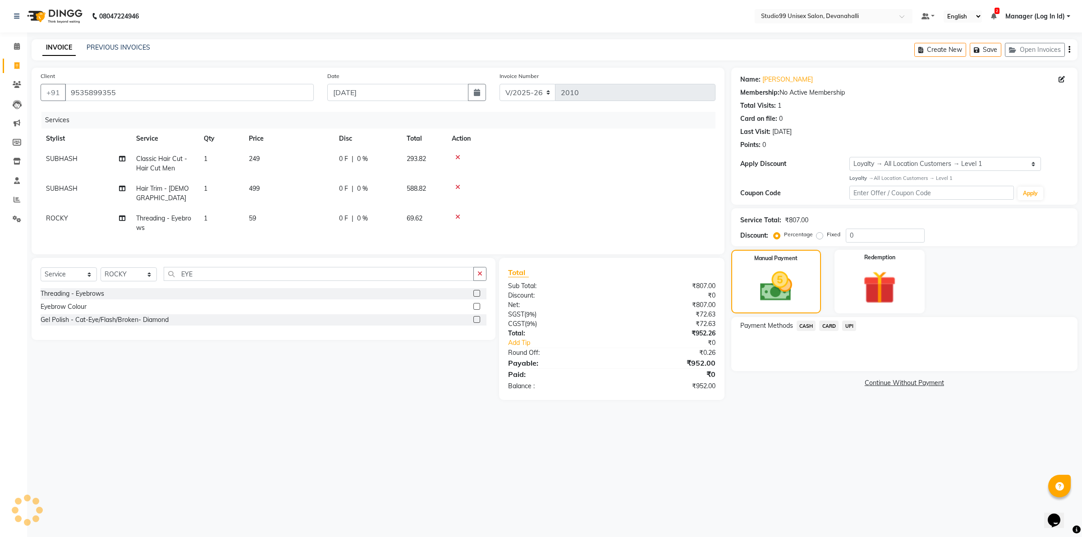
drag, startPoint x: 849, startPoint y: 325, endPoint x: 851, endPoint y: 333, distance: 7.6
click at [849, 327] on span "UPI" at bounding box center [849, 326] width 14 height 10
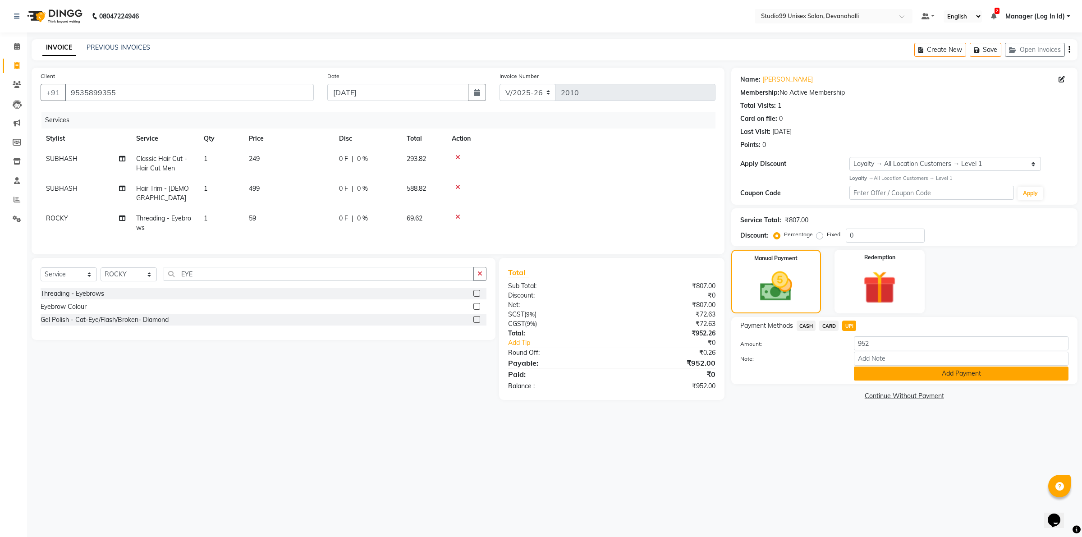
click at [868, 370] on button "Add Payment" at bounding box center [961, 373] width 215 height 14
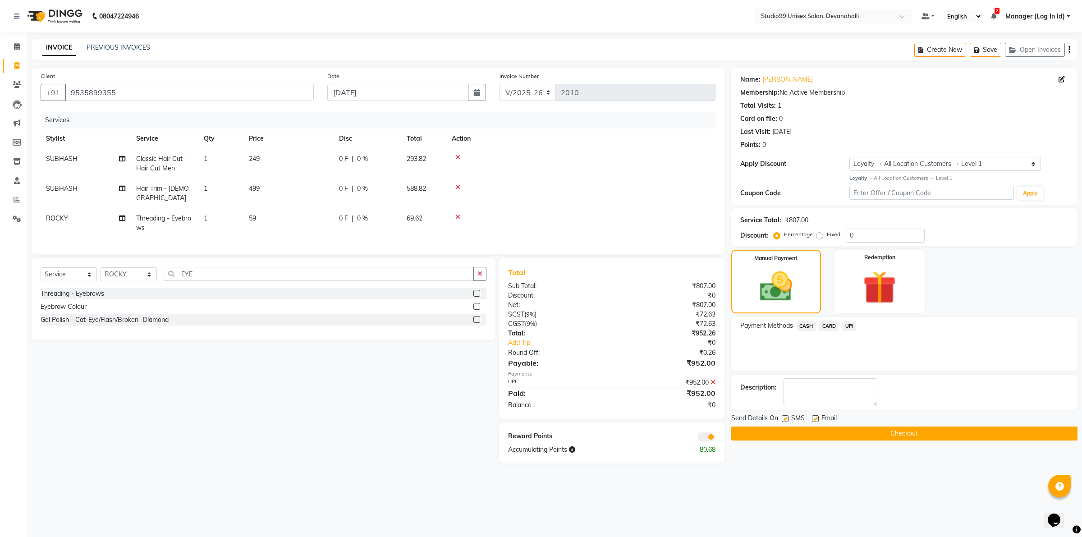
click at [844, 435] on button "Checkout" at bounding box center [904, 433] width 346 height 14
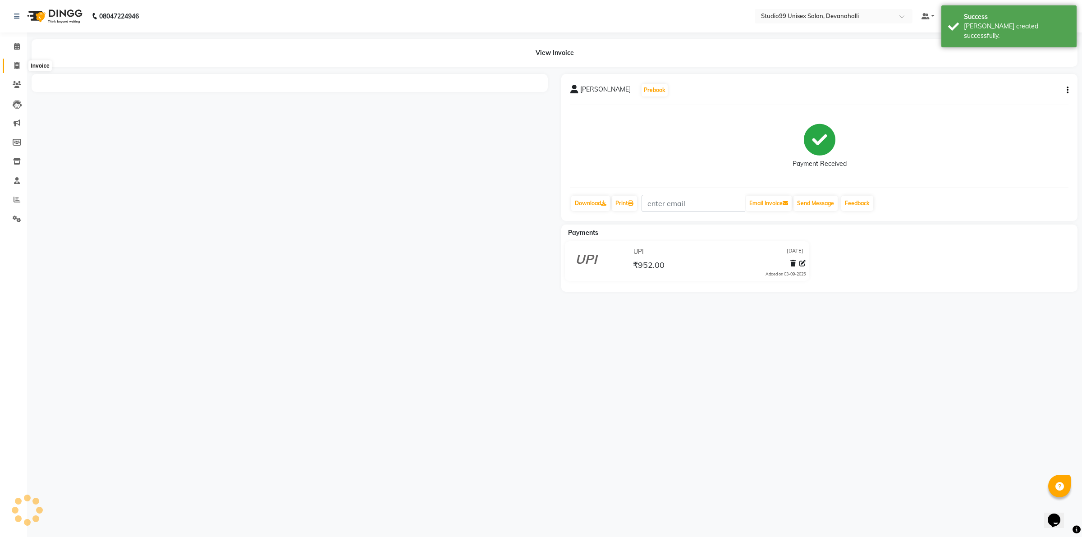
click at [15, 62] on icon at bounding box center [16, 65] width 5 height 7
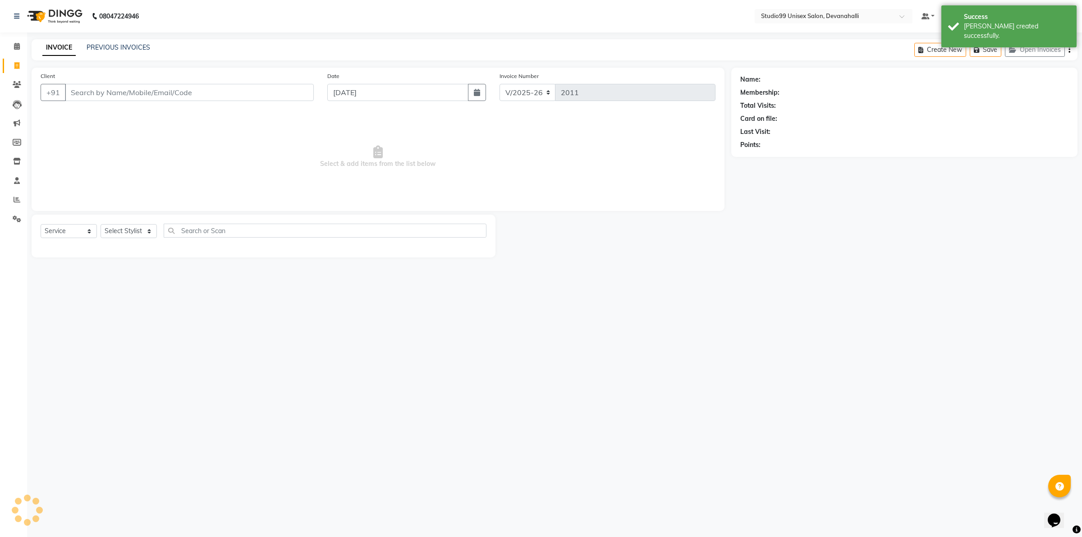
click at [120, 92] on input "Client" at bounding box center [189, 92] width 249 height 17
click at [141, 86] on input "Client" at bounding box center [189, 92] width 249 height 17
paste input "8788312137"
click at [133, 234] on select "Select Stylist AANAYA Manager (Log In Id) Neha [PERSON_NAME] [PERSON_NAME] ROCK…" at bounding box center [129, 231] width 56 height 14
click at [101, 224] on select "Select Stylist AANAYA Manager (Log In Id) Neha [PERSON_NAME] [PERSON_NAME] ROCK…" at bounding box center [129, 231] width 56 height 14
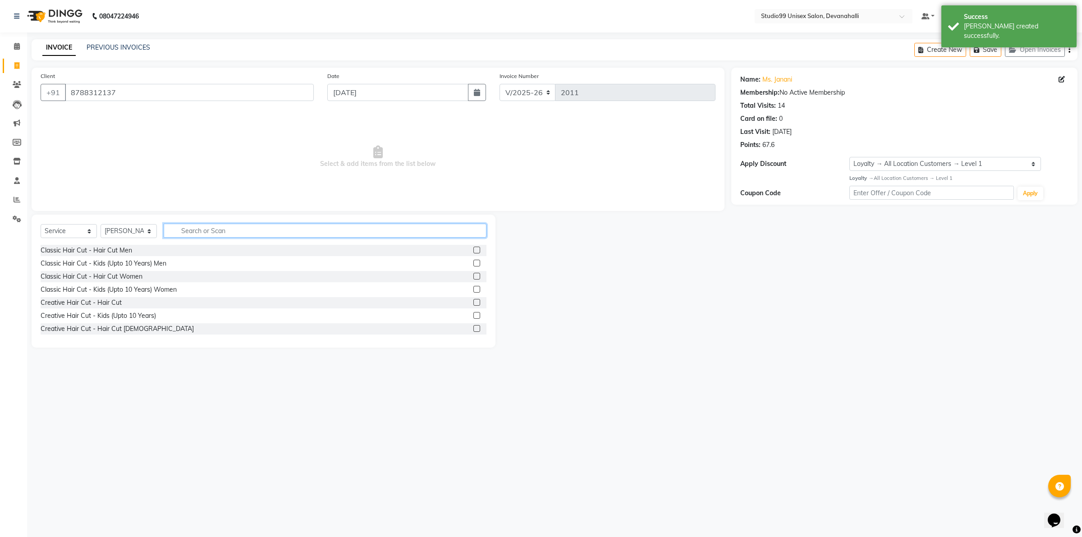
click at [200, 237] on input "text" at bounding box center [325, 231] width 323 height 14
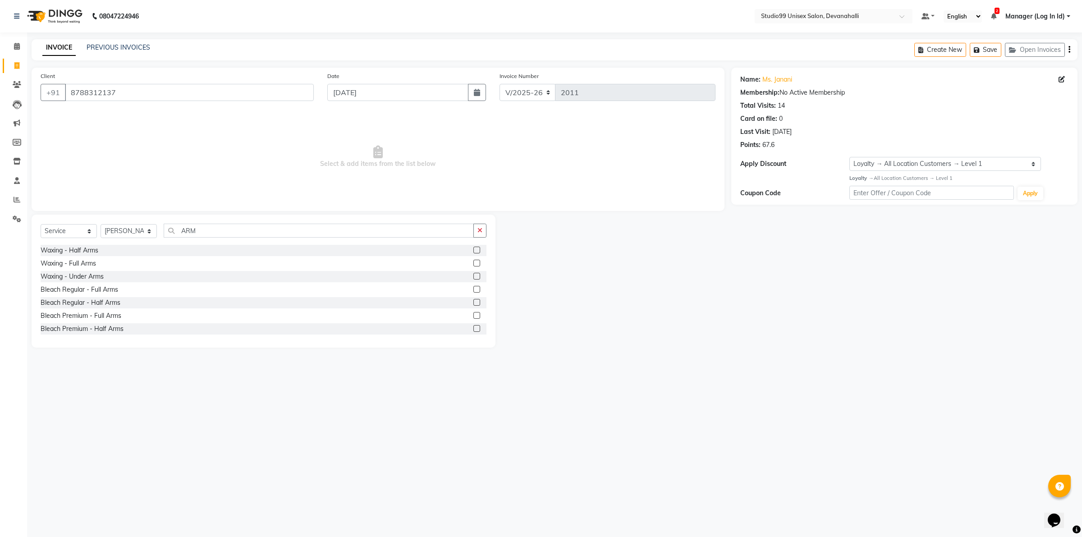
click at [473, 261] on label at bounding box center [476, 263] width 7 height 7
click at [473, 261] on input "checkbox" at bounding box center [476, 264] width 6 height 6
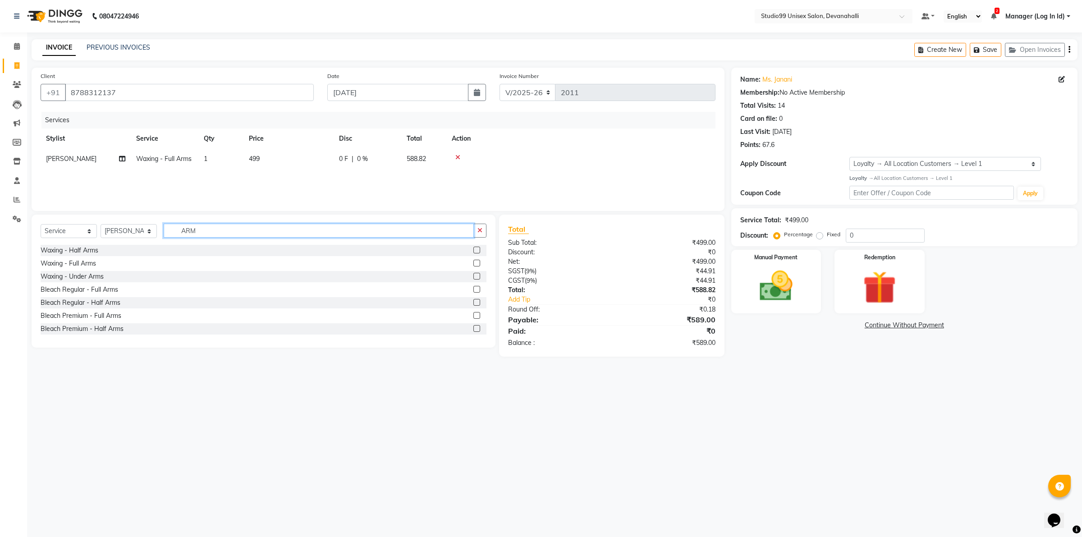
click at [206, 230] on input "ARM" at bounding box center [319, 231] width 310 height 14
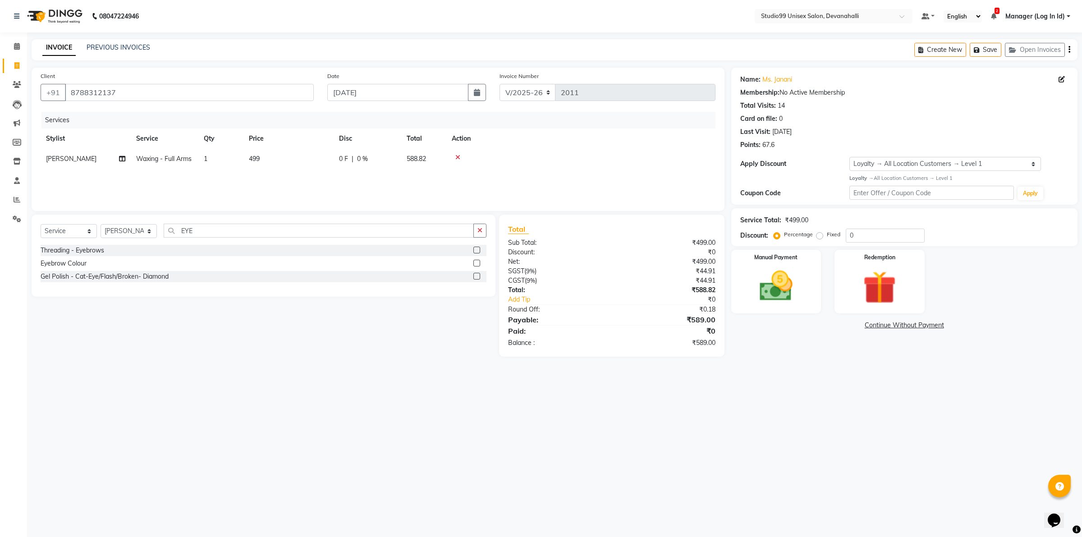
click at [478, 250] on label at bounding box center [476, 250] width 7 height 7
click at [478, 250] on input "checkbox" at bounding box center [476, 250] width 6 height 6
click at [772, 285] on img at bounding box center [776, 286] width 56 height 40
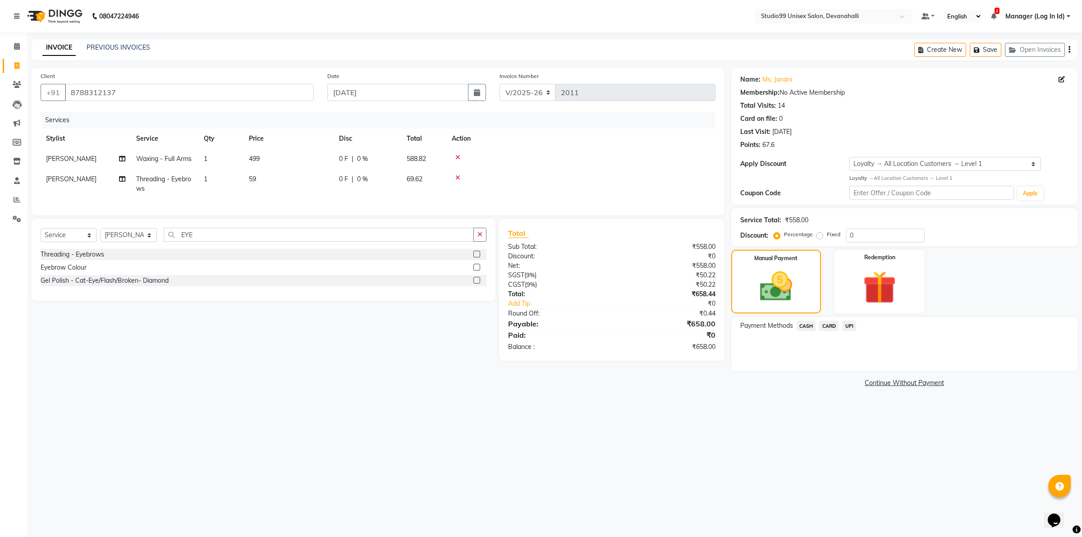
click at [847, 322] on span "UPI" at bounding box center [849, 326] width 14 height 10
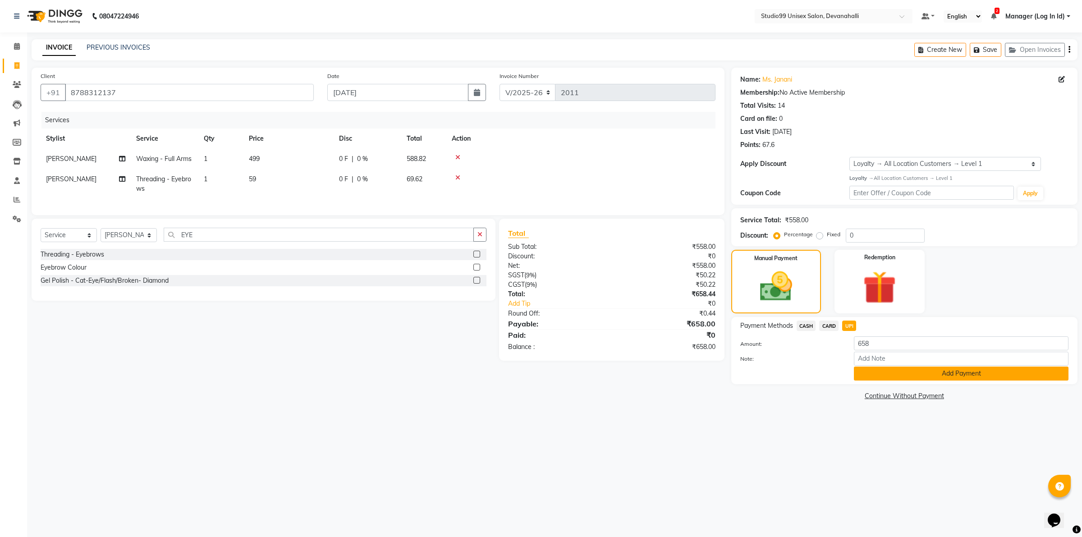
click at [869, 375] on button "Add Payment" at bounding box center [961, 373] width 215 height 14
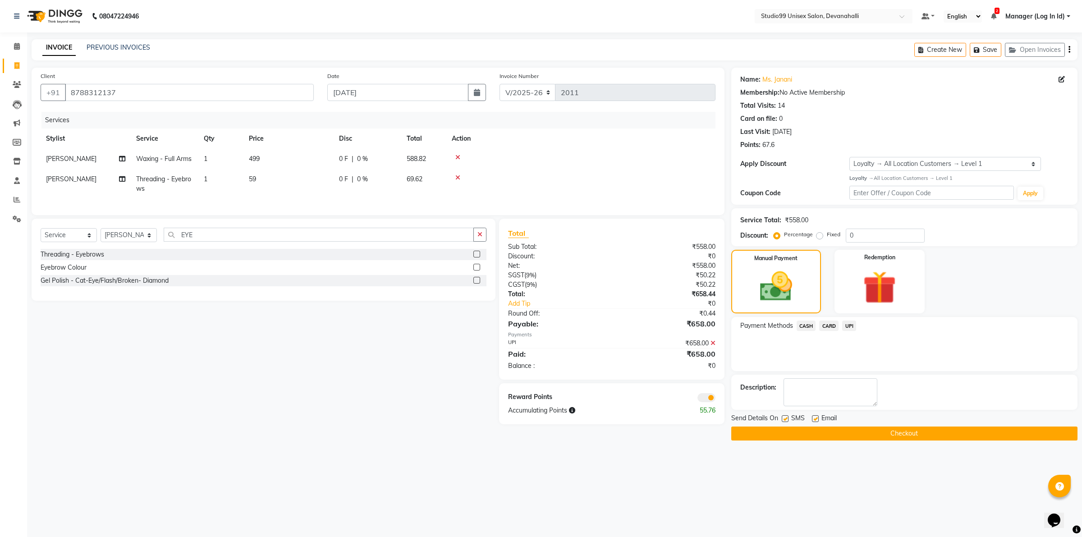
click at [748, 434] on button "Checkout" at bounding box center [904, 433] width 346 height 14
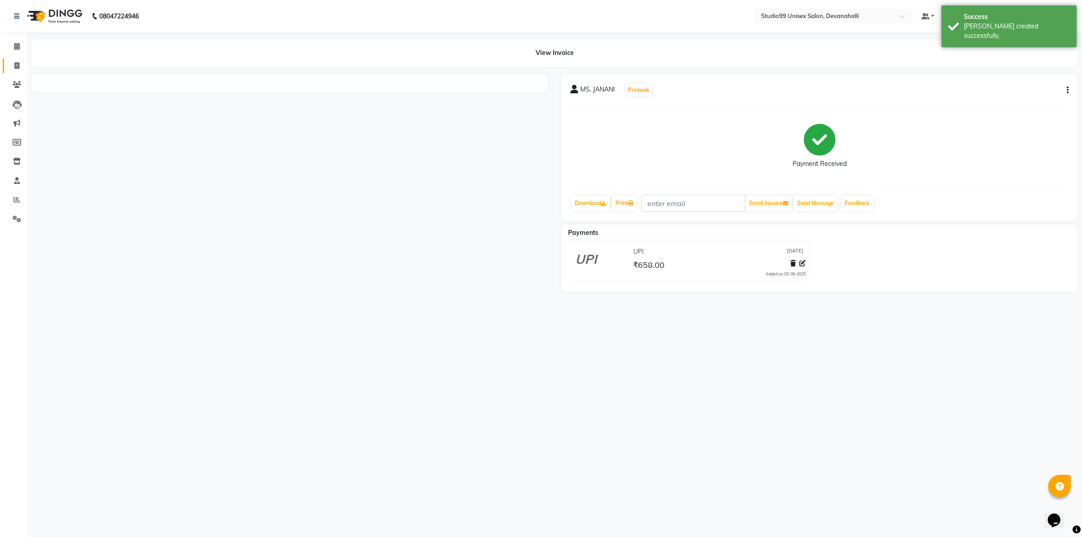
click at [20, 64] on span at bounding box center [17, 66] width 16 height 10
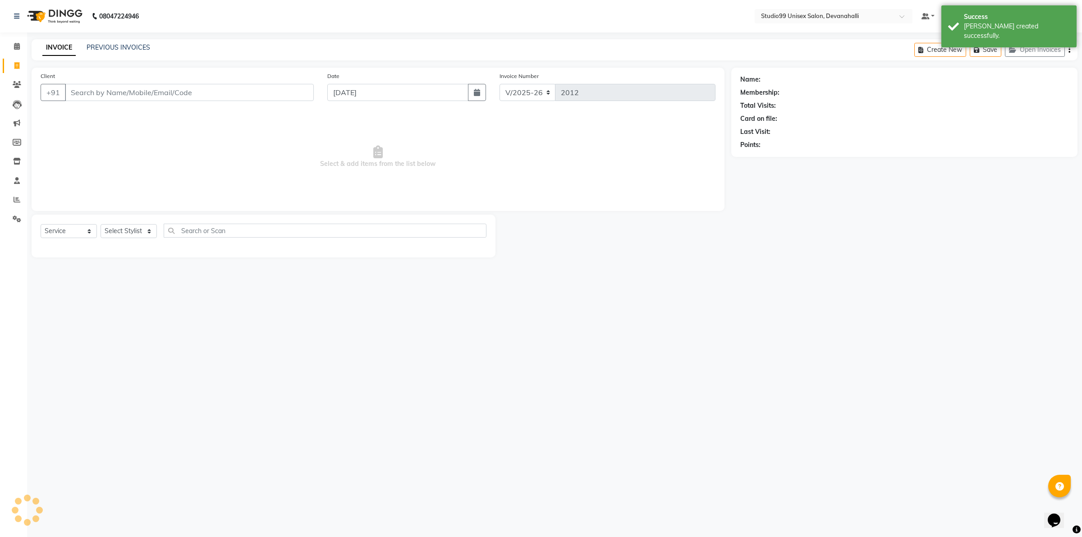
click at [79, 91] on input "Client" at bounding box center [189, 92] width 249 height 17
click at [77, 93] on input "Client" at bounding box center [189, 92] width 249 height 17
paste input "8746001146"
click at [130, 232] on select "Select Stylist AANAYA Manager (Log In Id) Neha [PERSON_NAME] [PERSON_NAME] ROCK…" at bounding box center [129, 231] width 56 height 14
click at [101, 224] on select "Select Stylist AANAYA Manager (Log In Id) Neha [PERSON_NAME] [PERSON_NAME] ROCK…" at bounding box center [129, 231] width 56 height 14
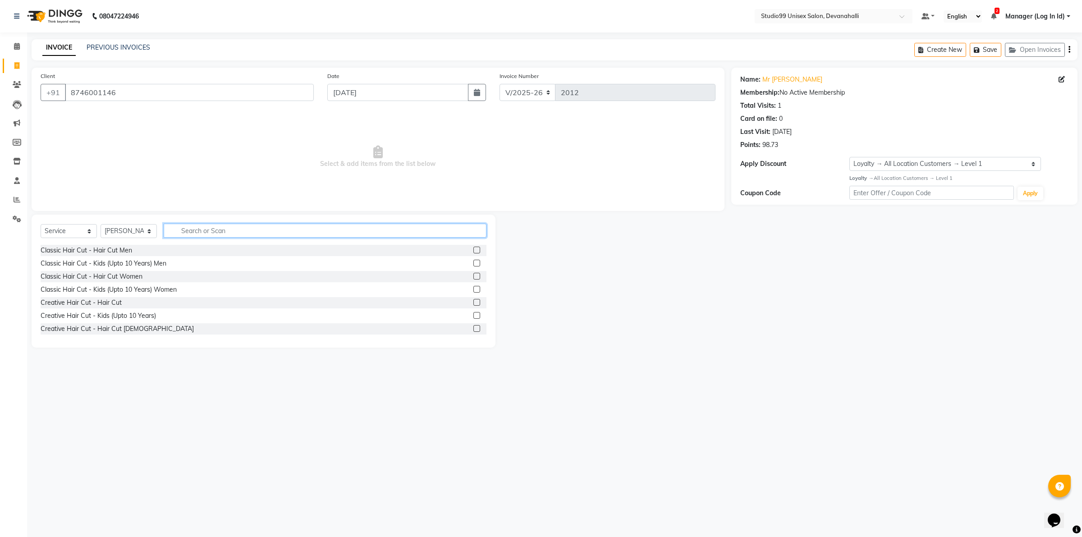
click at [232, 229] on input "text" at bounding box center [325, 231] width 323 height 14
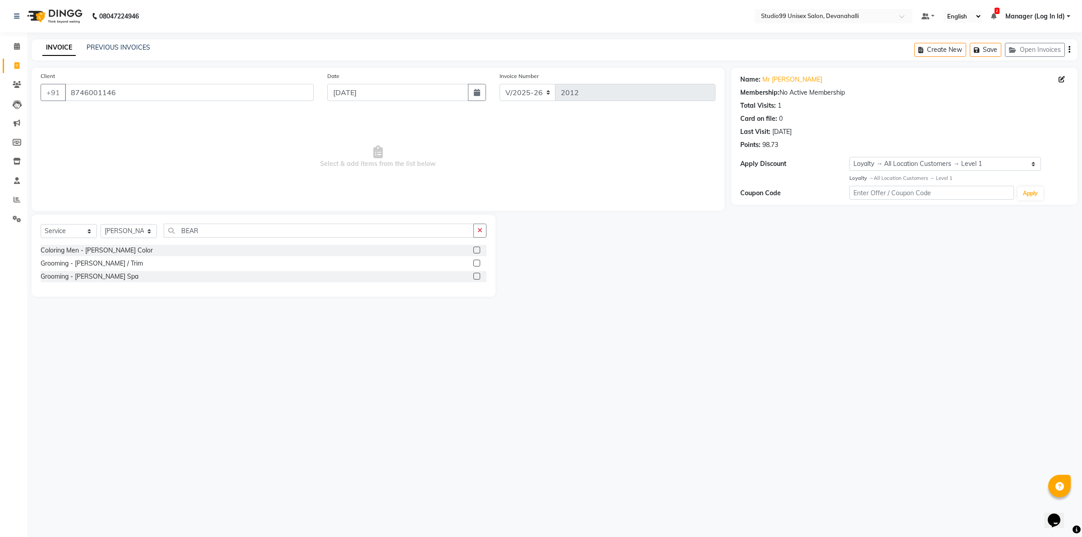
drag, startPoint x: 477, startPoint y: 261, endPoint x: 470, endPoint y: 253, distance: 11.2
click at [478, 258] on div at bounding box center [479, 263] width 13 height 11
click at [474, 262] on label at bounding box center [476, 263] width 7 height 7
click at [474, 262] on input "checkbox" at bounding box center [476, 264] width 6 height 6
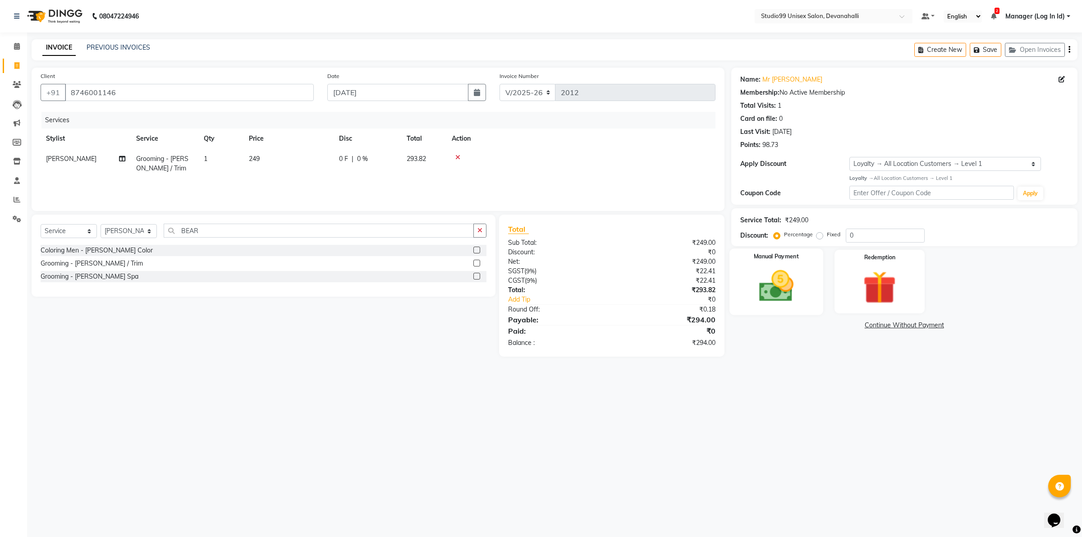
click at [781, 277] on img at bounding box center [776, 286] width 56 height 40
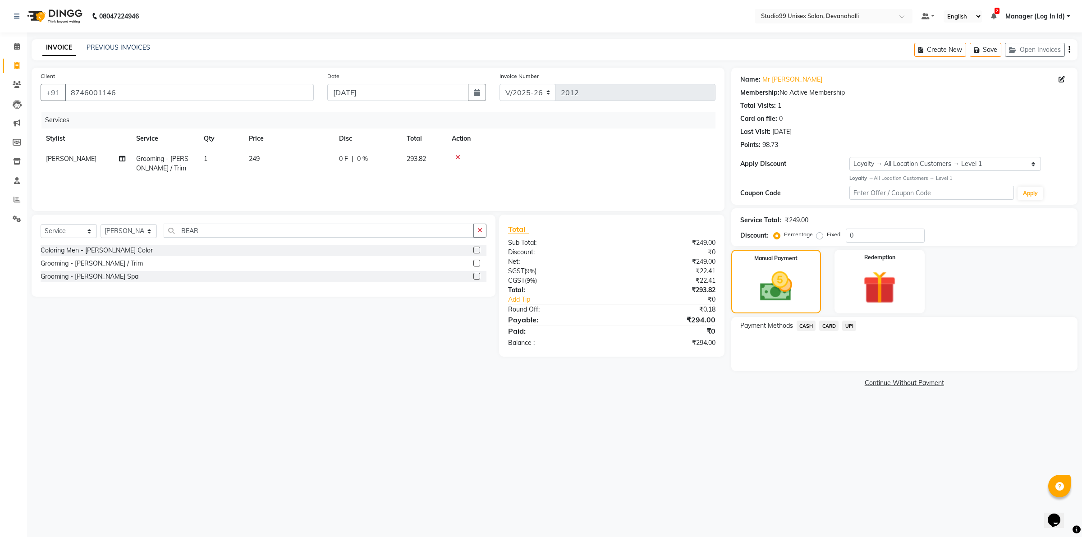
click at [848, 323] on span "UPI" at bounding box center [849, 326] width 14 height 10
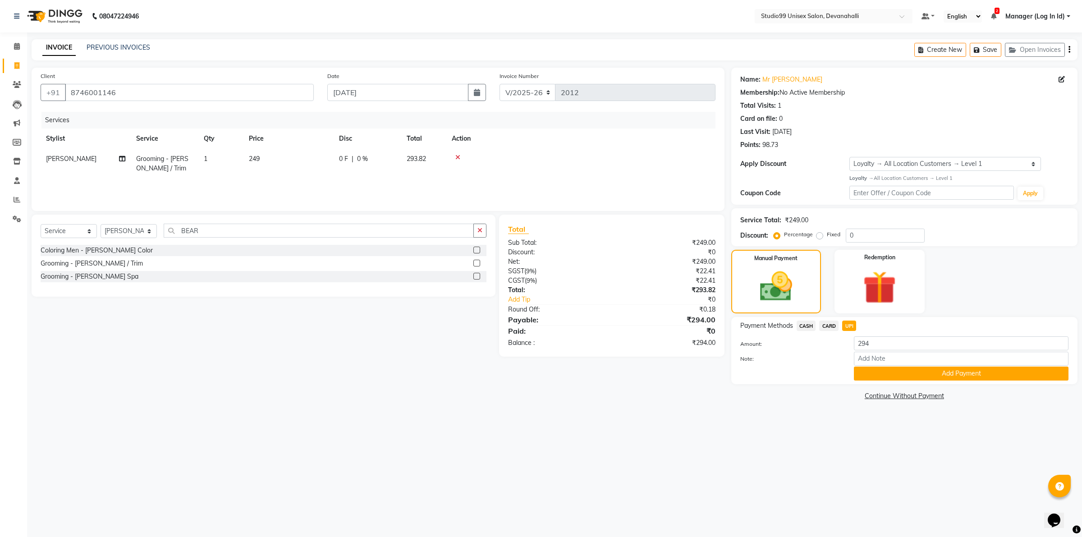
click at [877, 371] on button "Add Payment" at bounding box center [961, 373] width 215 height 14
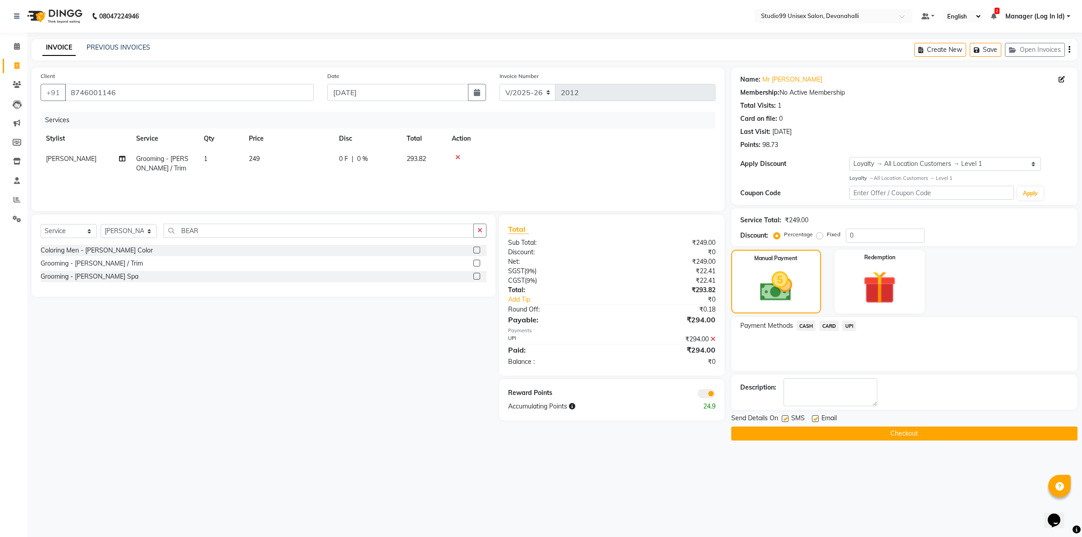
drag, startPoint x: 859, startPoint y: 437, endPoint x: 840, endPoint y: 424, distance: 23.4
click at [859, 436] on button "Checkout" at bounding box center [904, 433] width 346 height 14
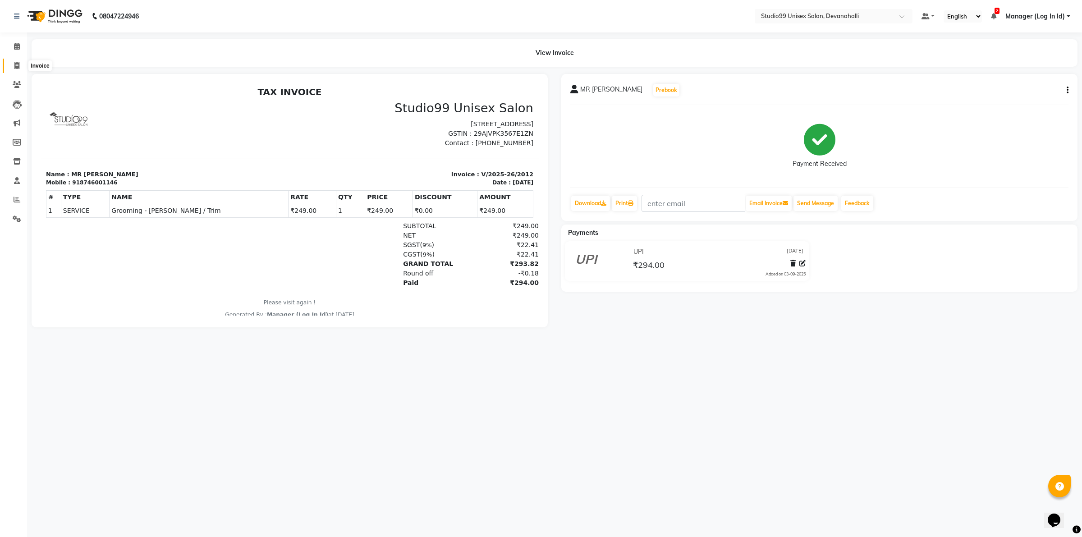
click at [17, 66] on icon at bounding box center [16, 65] width 5 height 7
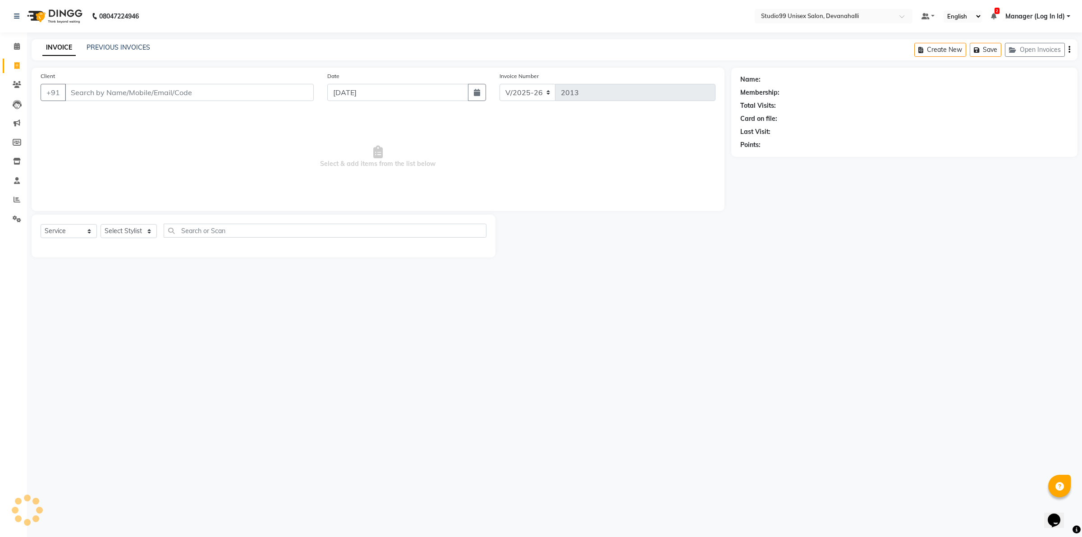
click at [127, 89] on input "Client" at bounding box center [189, 92] width 249 height 17
click at [166, 91] on input "Client" at bounding box center [189, 92] width 249 height 17
paste input "8096662741"
click at [303, 89] on span "Add Client" at bounding box center [291, 92] width 36 height 9
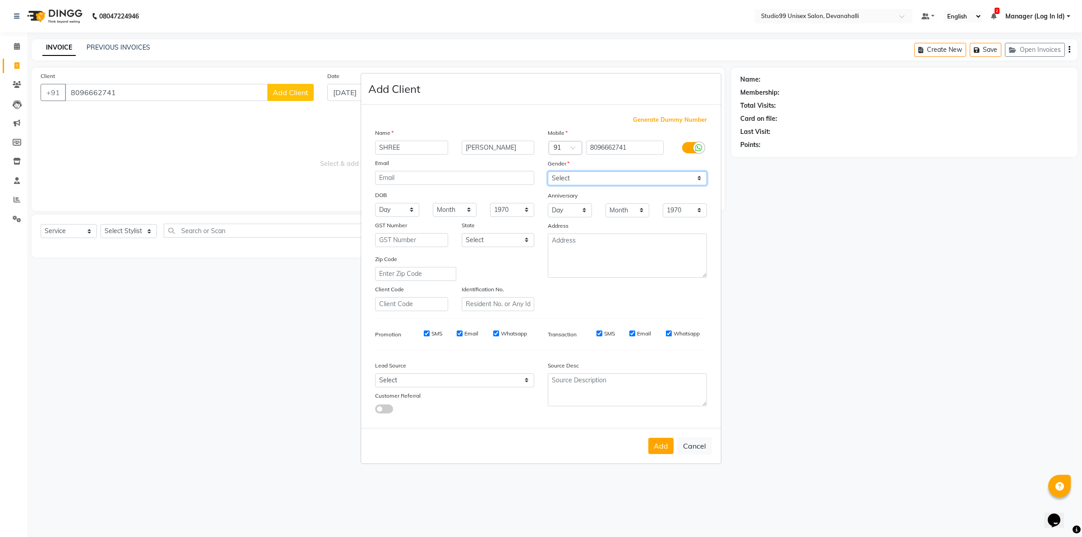
click at [599, 179] on select "Select Male Female Other Prefer Not To Say" at bounding box center [627, 178] width 159 height 14
click at [548, 172] on select "Select Male Female Other Prefer Not To Say" at bounding box center [627, 178] width 159 height 14
click at [665, 444] on button "Add" at bounding box center [660, 446] width 25 height 16
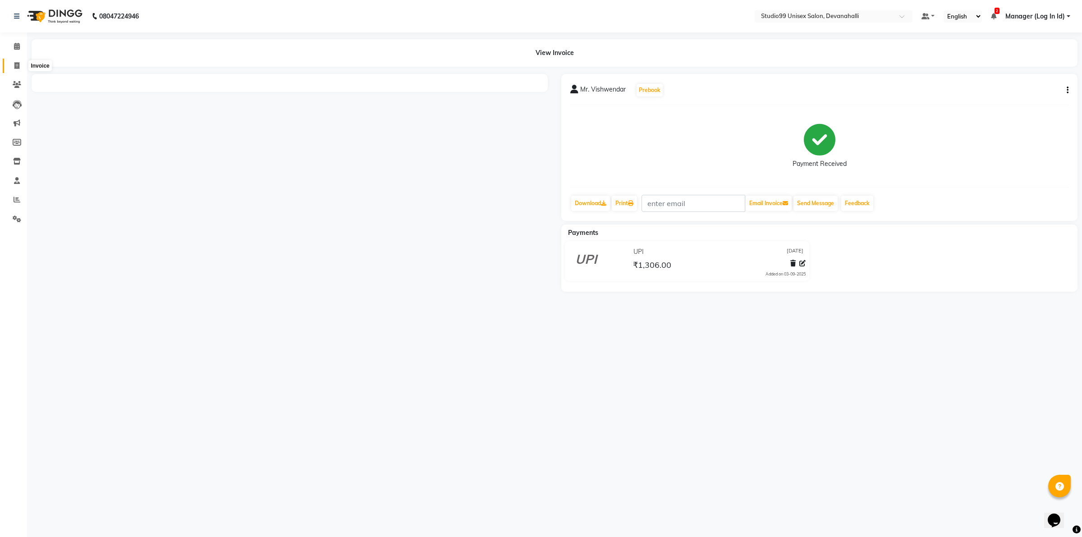
click at [14, 69] on span at bounding box center [17, 66] width 16 height 10
select select "6467"
select select "service"
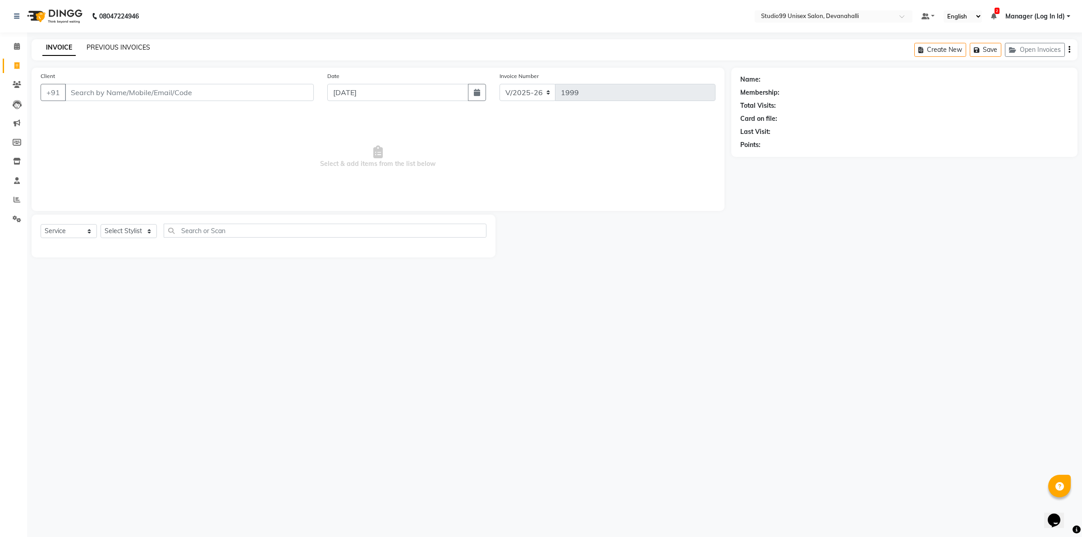
click at [116, 43] on link "PREVIOUS INVOICES" at bounding box center [119, 47] width 64 height 8
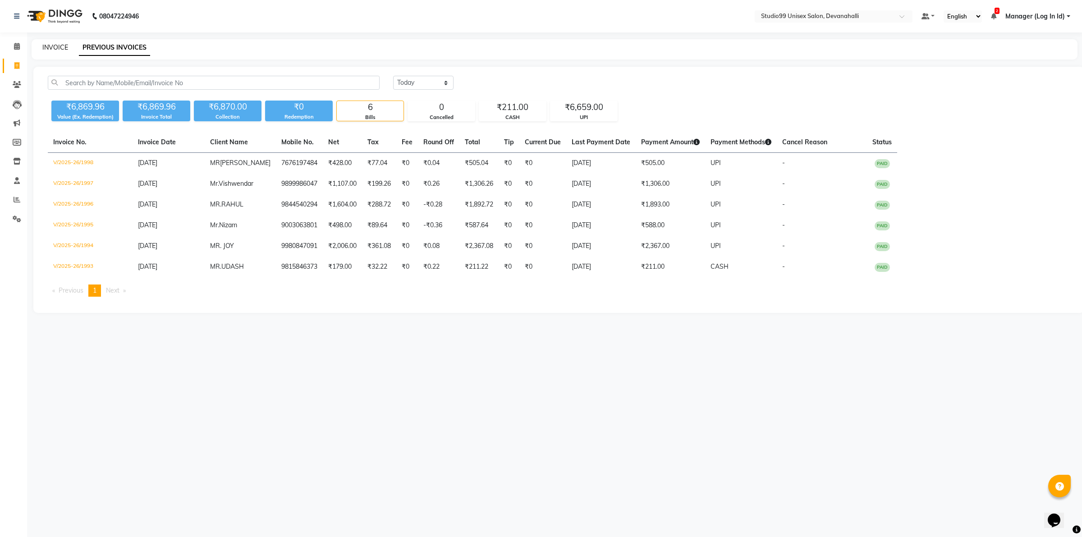
click at [57, 49] on link "INVOICE" at bounding box center [55, 47] width 26 height 8
select select "service"
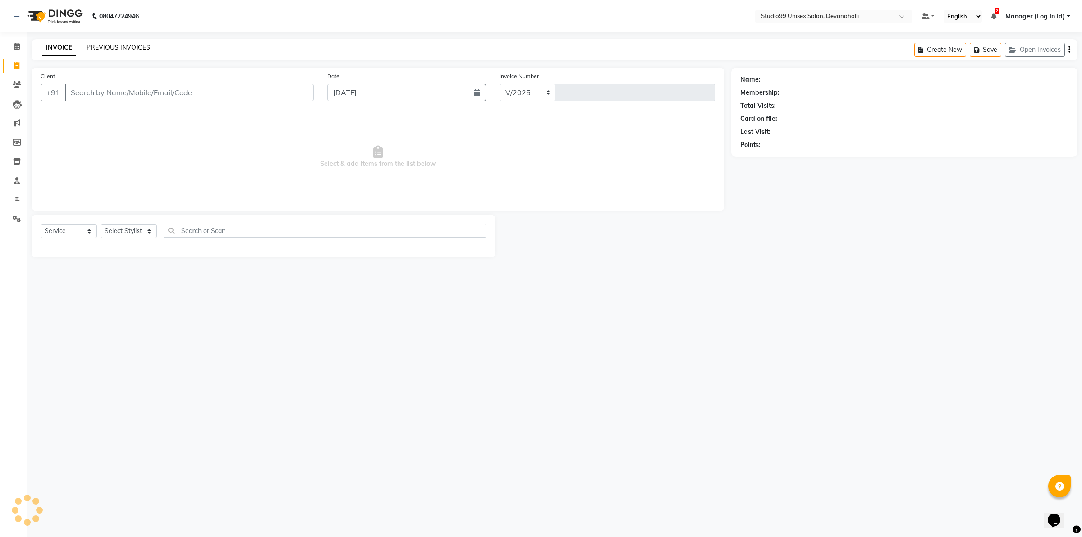
select select "6467"
type input "2013"
click at [118, 48] on link "PREVIOUS INVOICES" at bounding box center [119, 47] width 64 height 8
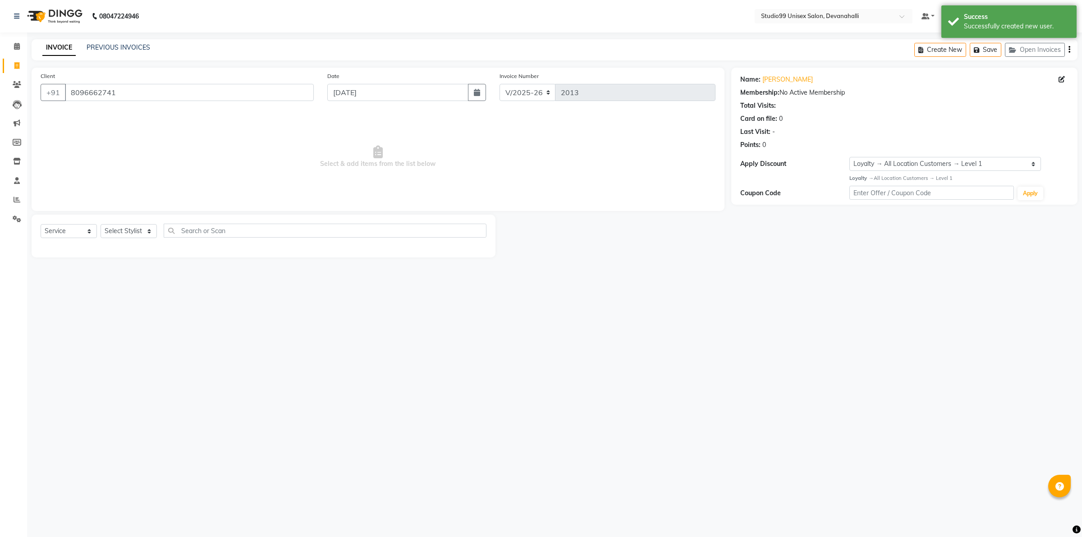
select select "6467"
select select "service"
select select "1: Object"
click at [125, 236] on select "Select Stylist AANAYA Manager (Log In Id) Neha [PERSON_NAME] [PERSON_NAME] ROCK…" at bounding box center [129, 231] width 56 height 14
select select "49236"
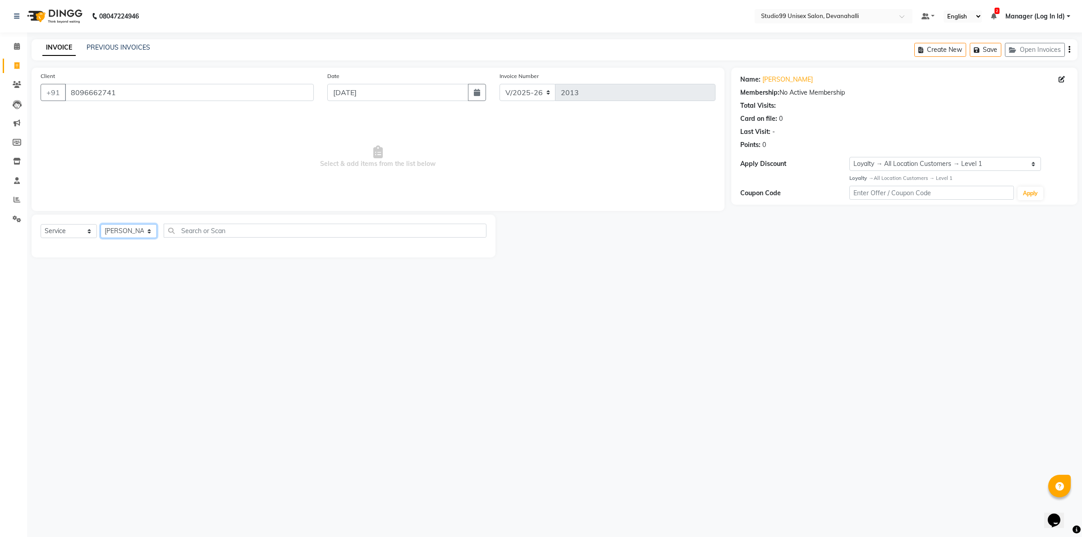
click at [101, 224] on select "Select Stylist AANAYA Manager (Log In Id) Neha [PERSON_NAME] [PERSON_NAME] ROCK…" at bounding box center [129, 231] width 56 height 14
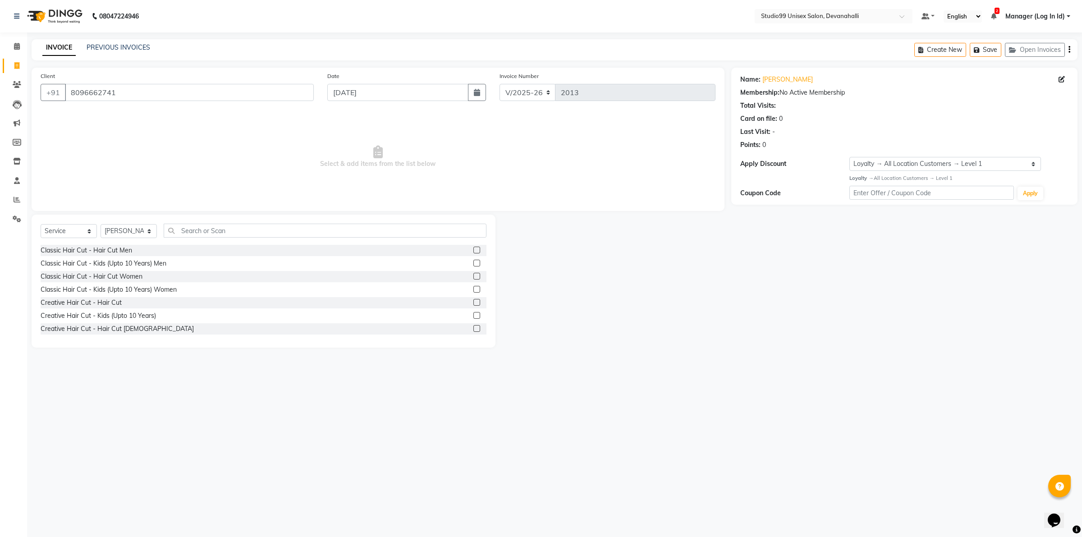
click at [473, 250] on label at bounding box center [476, 250] width 7 height 7
click at [473, 250] on input "checkbox" at bounding box center [476, 250] width 6 height 6
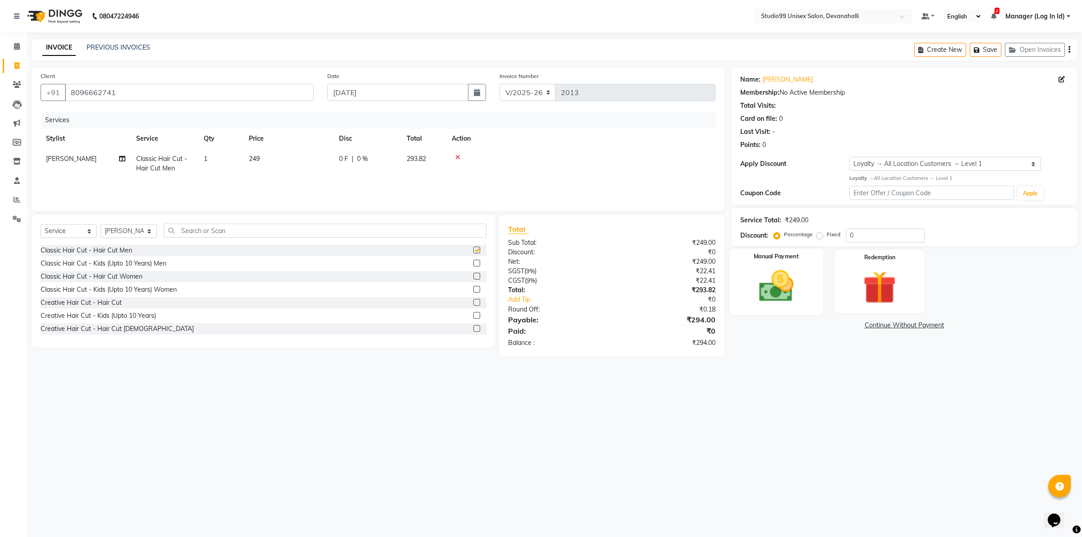
checkbox input "false"
click at [784, 293] on img at bounding box center [776, 286] width 56 height 40
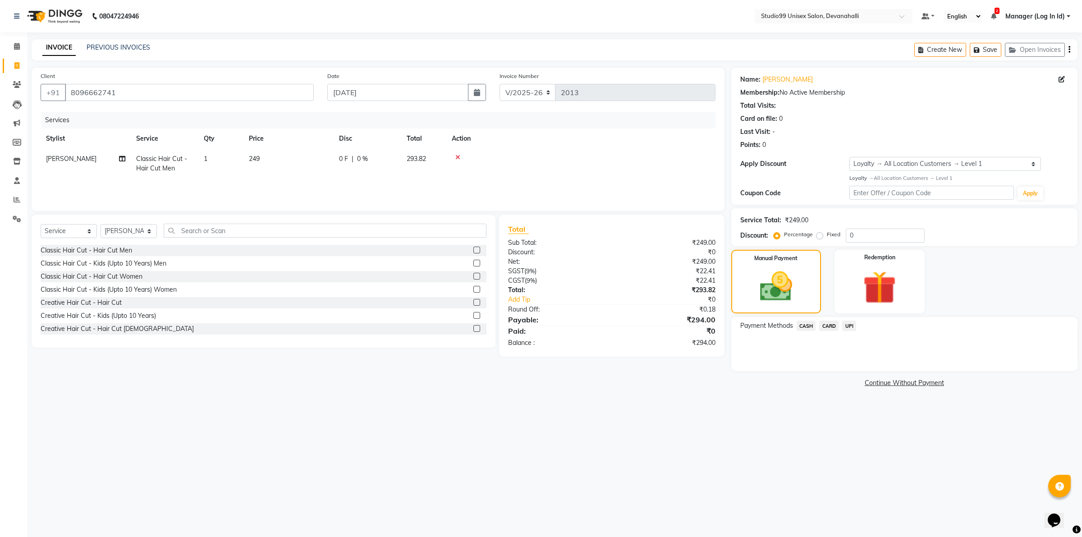
drag, startPoint x: 846, startPoint y: 327, endPoint x: 852, endPoint y: 329, distance: 6.3
click at [850, 326] on span "UPI" at bounding box center [849, 326] width 14 height 10
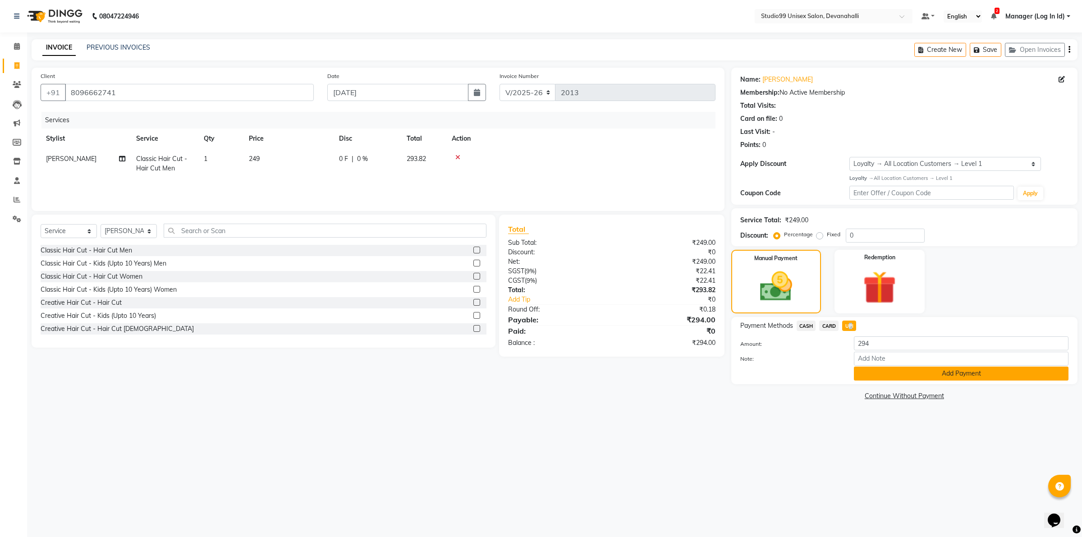
click at [865, 373] on button "Add Payment" at bounding box center [961, 373] width 215 height 14
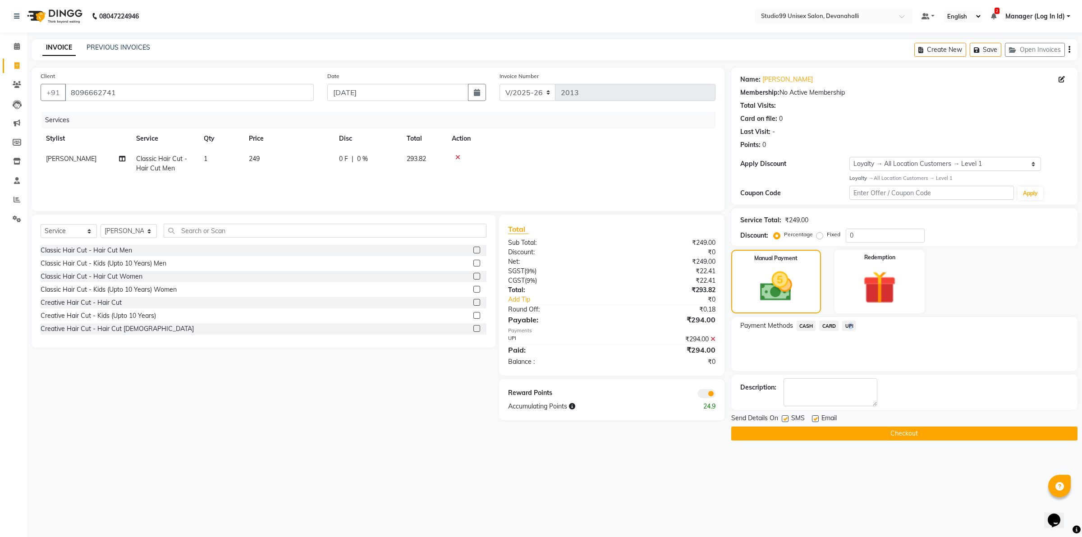
click at [753, 429] on button "Checkout" at bounding box center [904, 433] width 346 height 14
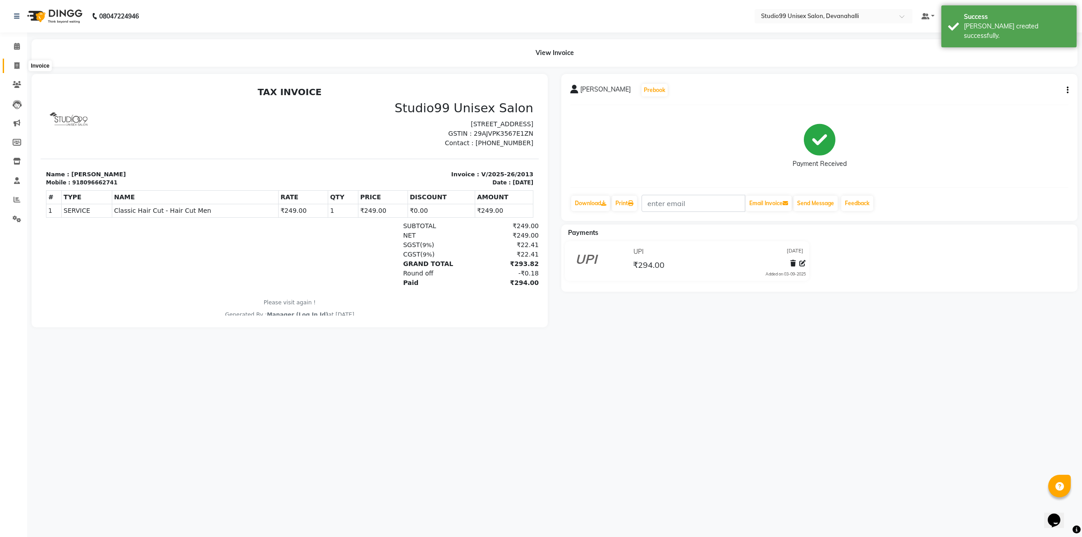
click at [14, 66] on icon at bounding box center [16, 65] width 5 height 7
select select "service"
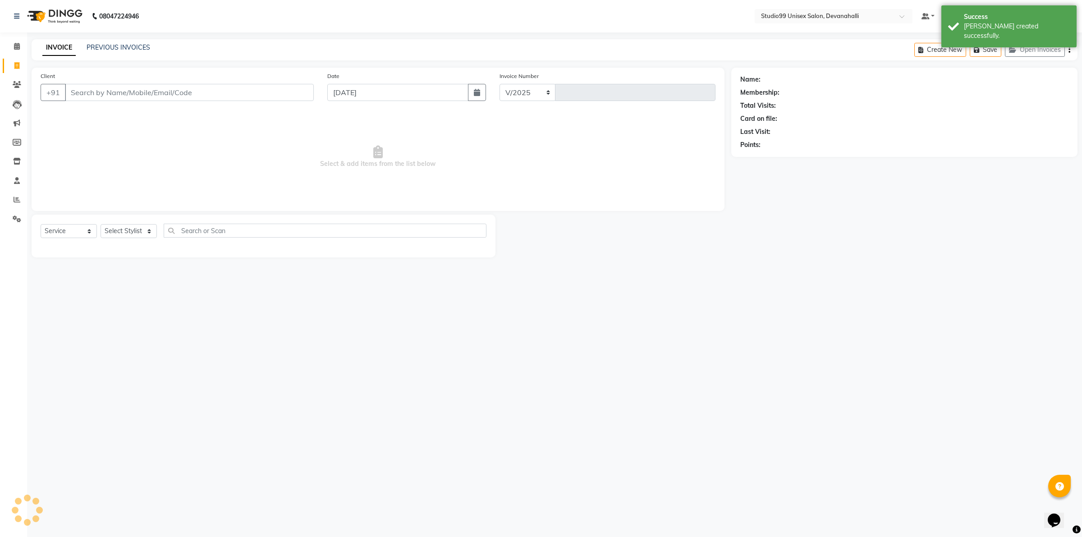
select select "6467"
type input "2014"
click at [114, 89] on input "Client" at bounding box center [189, 92] width 249 height 17
type input "9916287190"
select select "1: Object"
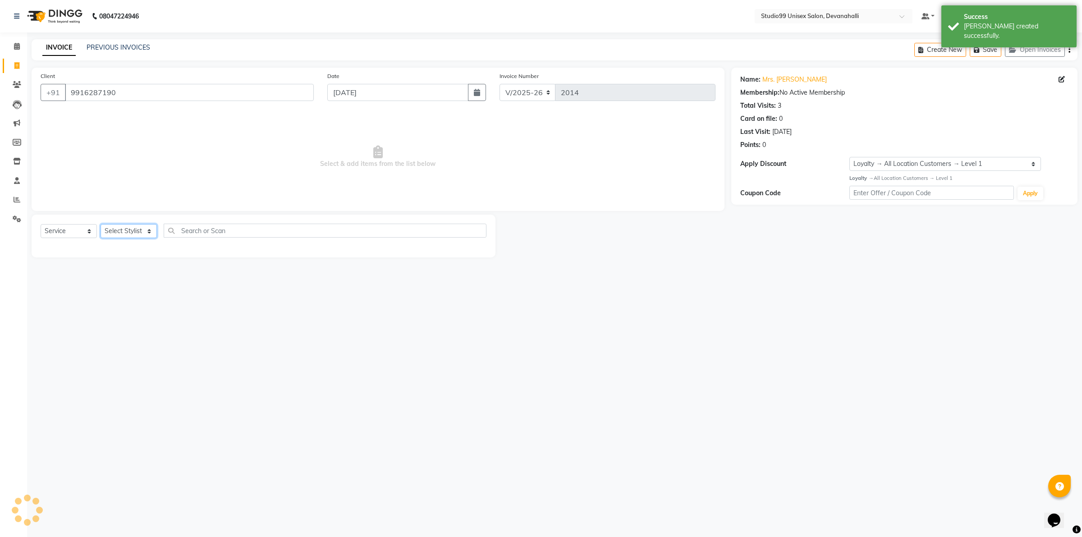
click at [127, 230] on select "Select Stylist AANAYA Manager (Log In Id) Neha [PERSON_NAME] [PERSON_NAME] ROCK…" at bounding box center [129, 231] width 56 height 14
select select "79307"
click at [101, 224] on select "Select Stylist AANAYA Manager (Log In Id) Neha [PERSON_NAME] [PERSON_NAME] ROCK…" at bounding box center [129, 231] width 56 height 14
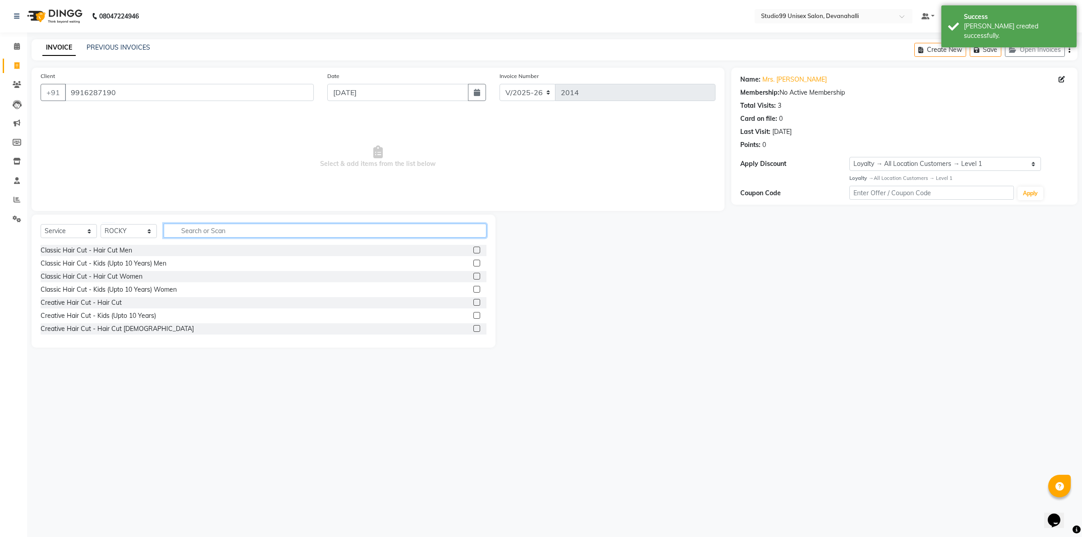
click at [287, 231] on input "text" at bounding box center [325, 231] width 323 height 14
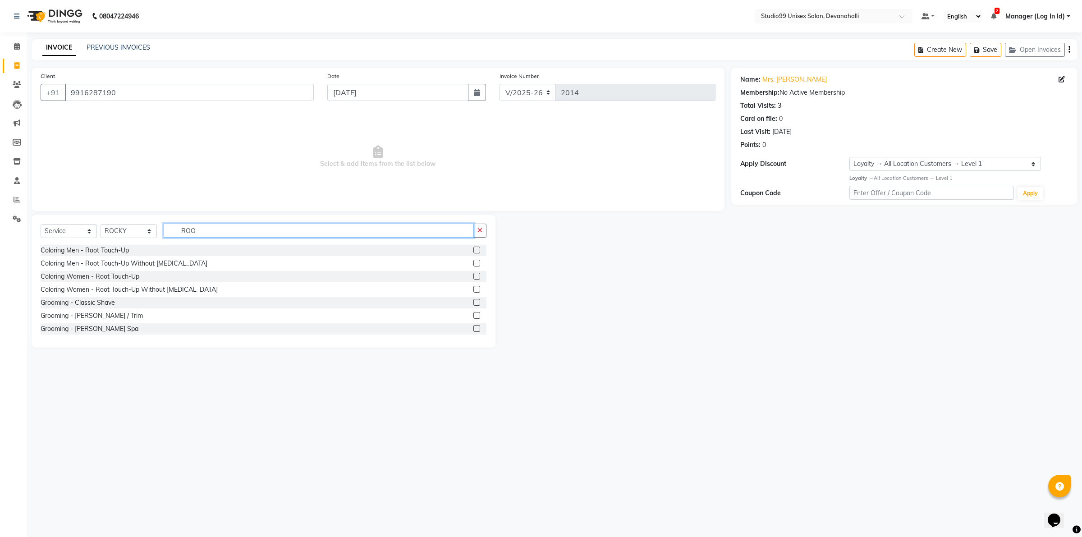
type input "ROO"
click at [473, 287] on label at bounding box center [476, 289] width 7 height 7
click at [473, 287] on input "checkbox" at bounding box center [476, 290] width 6 height 6
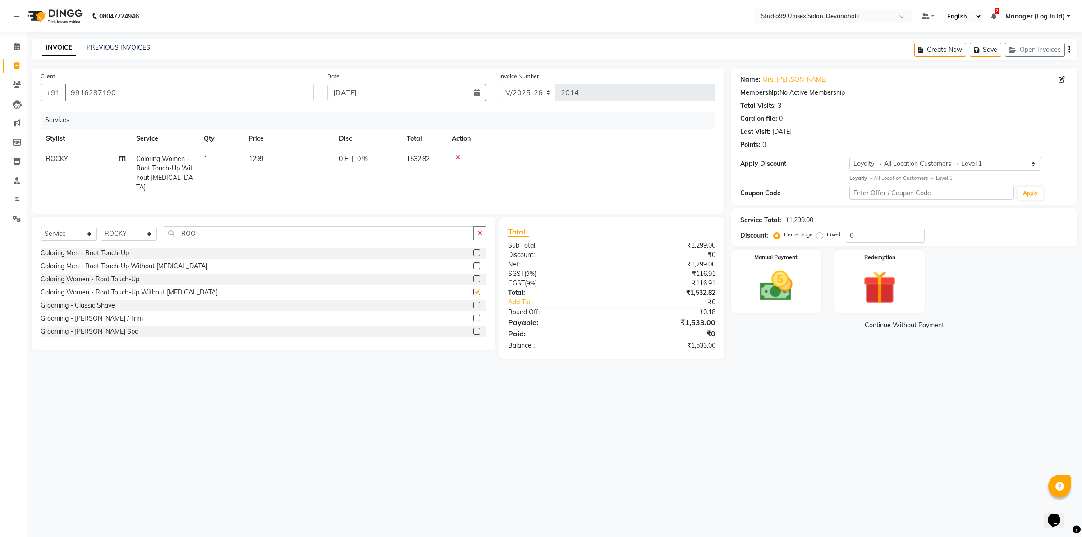
checkbox input "false"
click at [213, 233] on input "ROO" at bounding box center [319, 233] width 310 height 14
type input "R"
click at [107, 234] on select "Select Stylist AANAYA Manager (Log In Id) Neha [PERSON_NAME] [PERSON_NAME] ROCK…" at bounding box center [129, 234] width 56 height 14
select select "82290"
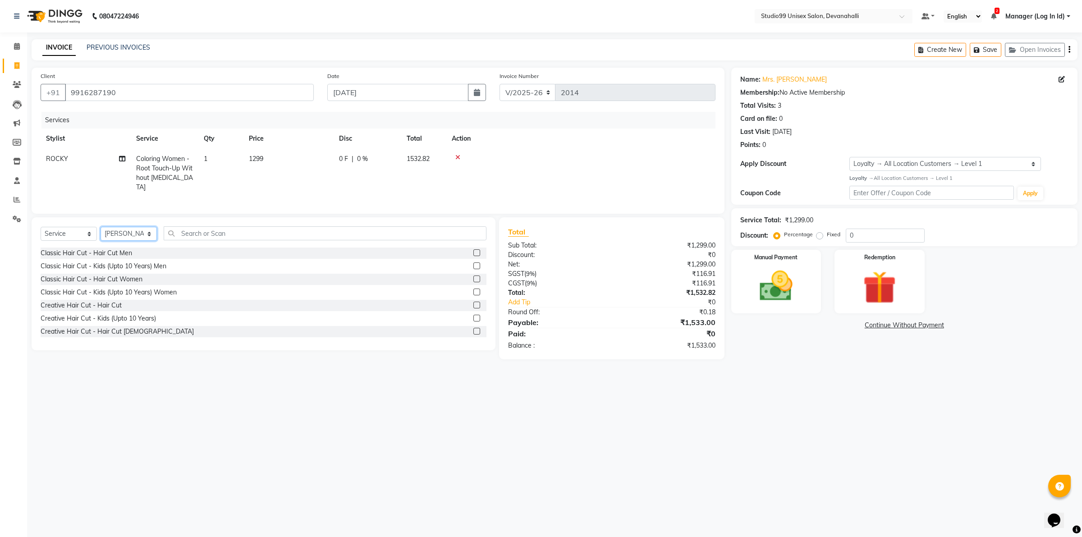
click at [101, 227] on select "Select Stylist AANAYA Manager (Log In Id) Neha [PERSON_NAME] [PERSON_NAME] ROCK…" at bounding box center [129, 234] width 56 height 14
click at [223, 231] on input "text" at bounding box center [325, 233] width 323 height 14
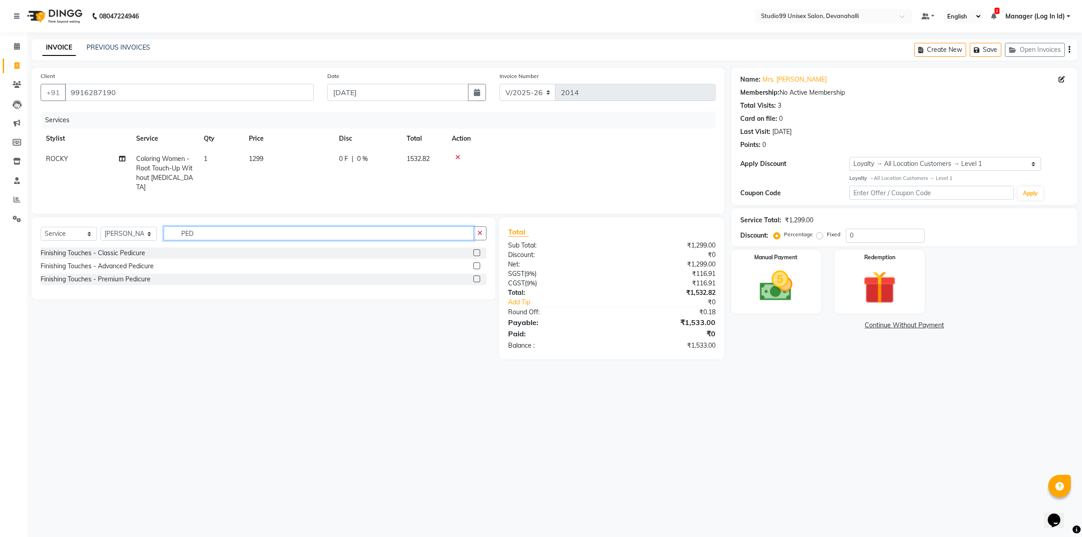
type input "PED"
click at [476, 254] on label at bounding box center [476, 252] width 7 height 7
click at [476, 254] on input "checkbox" at bounding box center [476, 253] width 6 height 6
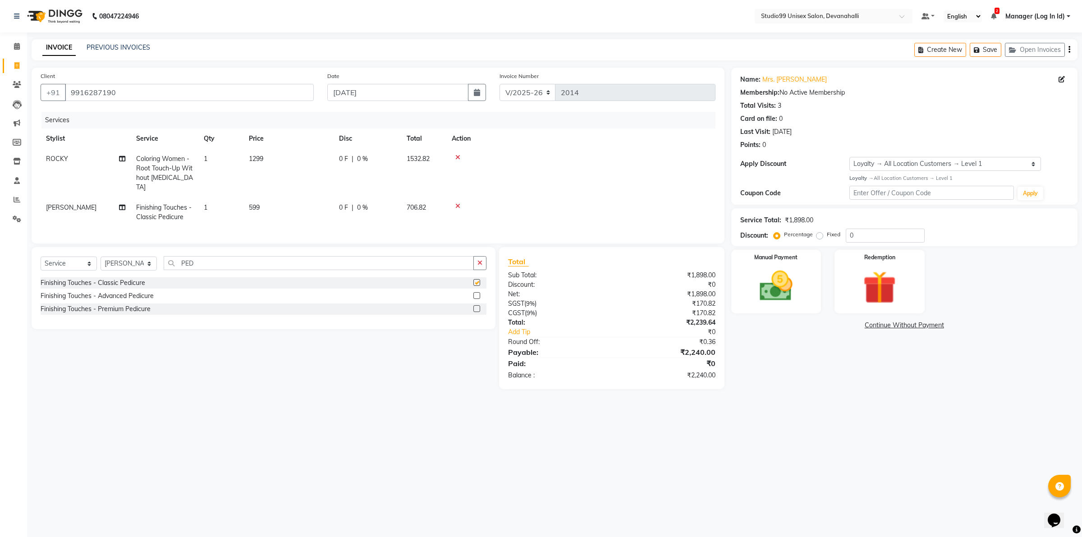
checkbox input "false"
click at [267, 267] on input "PED" at bounding box center [319, 263] width 310 height 14
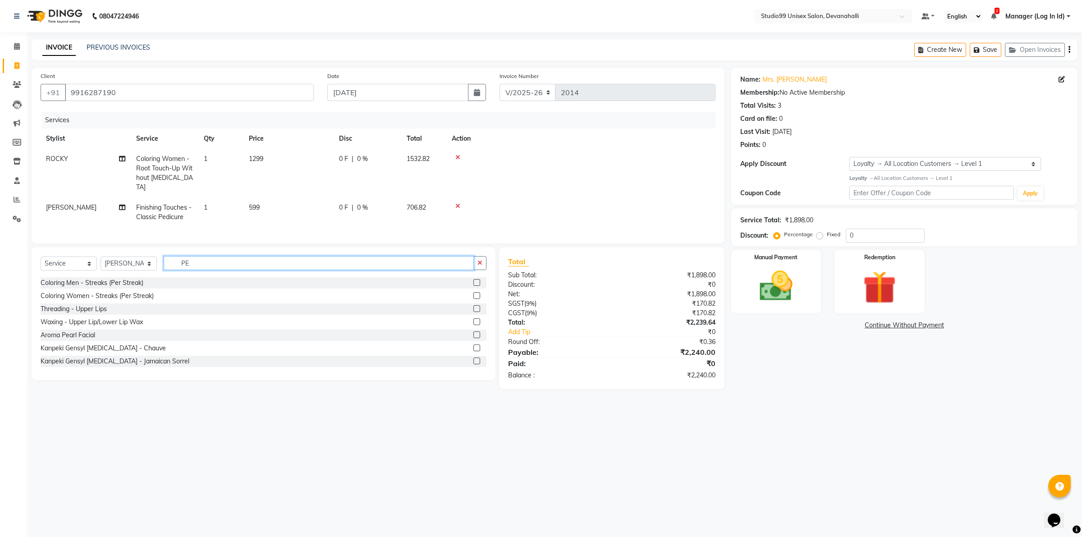
type input "P"
click at [137, 264] on select "Select Stylist AANAYA Manager (Log In Id) Neha [PERSON_NAME] [PERSON_NAME] ROCK…" at bounding box center [129, 263] width 56 height 14
select select "72914"
click at [101, 256] on select "Select Stylist AANAYA Manager (Log In Id) Neha [PERSON_NAME] [PERSON_NAME] ROCK…" at bounding box center [129, 263] width 56 height 14
click at [242, 261] on input "text" at bounding box center [325, 263] width 323 height 14
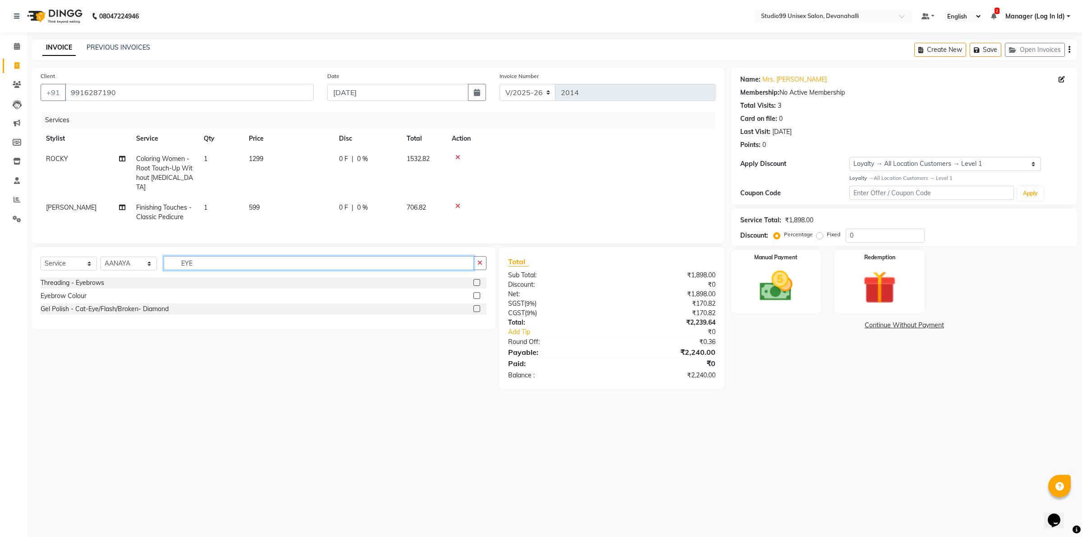
type input "EYE"
click at [472, 282] on div "Threading - Eyebrows" at bounding box center [264, 282] width 446 height 11
click at [473, 282] on label at bounding box center [476, 282] width 7 height 7
click at [473, 282] on input "checkbox" at bounding box center [476, 283] width 6 height 6
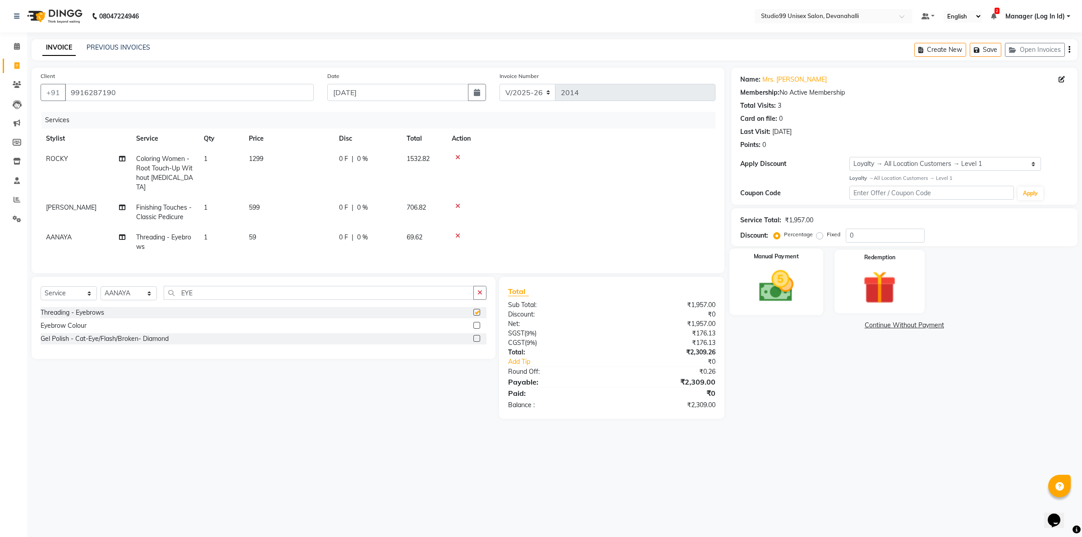
checkbox input "false"
click at [788, 300] on img at bounding box center [776, 286] width 56 height 40
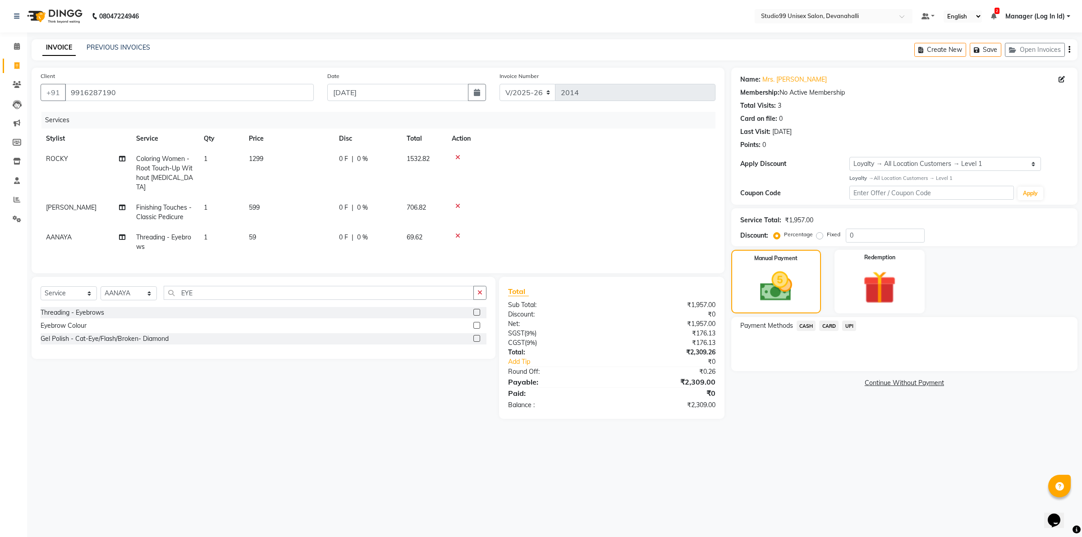
click at [851, 328] on span "UPI" at bounding box center [849, 326] width 14 height 10
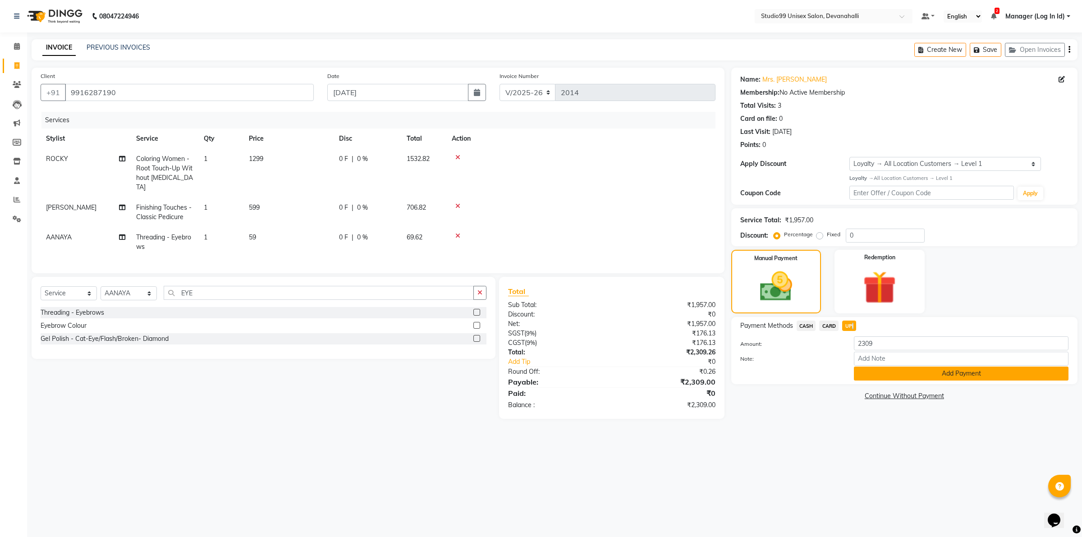
click at [949, 377] on button "Add Payment" at bounding box center [961, 373] width 215 height 14
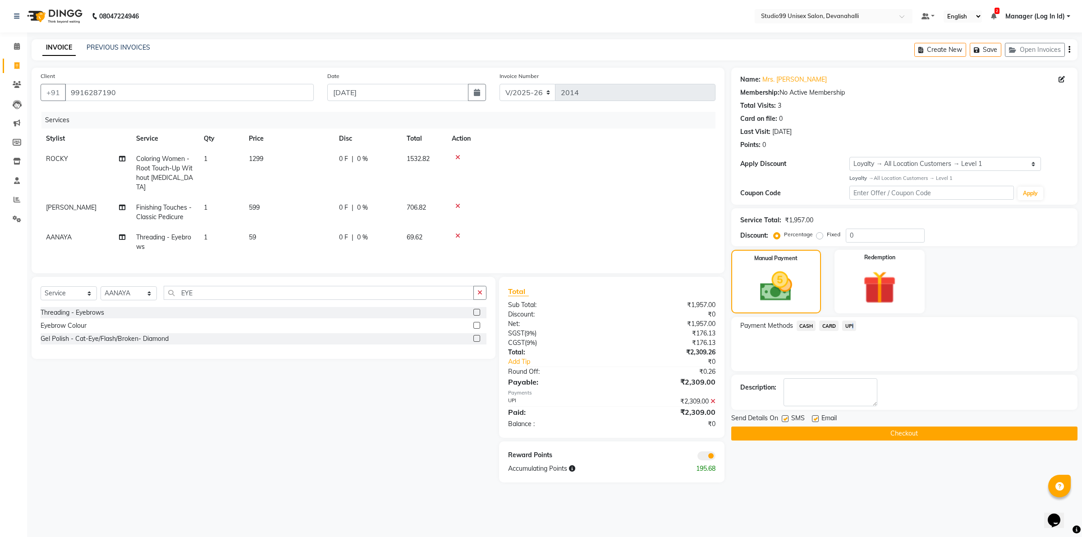
click at [935, 430] on button "Checkout" at bounding box center [904, 433] width 346 height 14
